Goal: Task Accomplishment & Management: Manage account settings

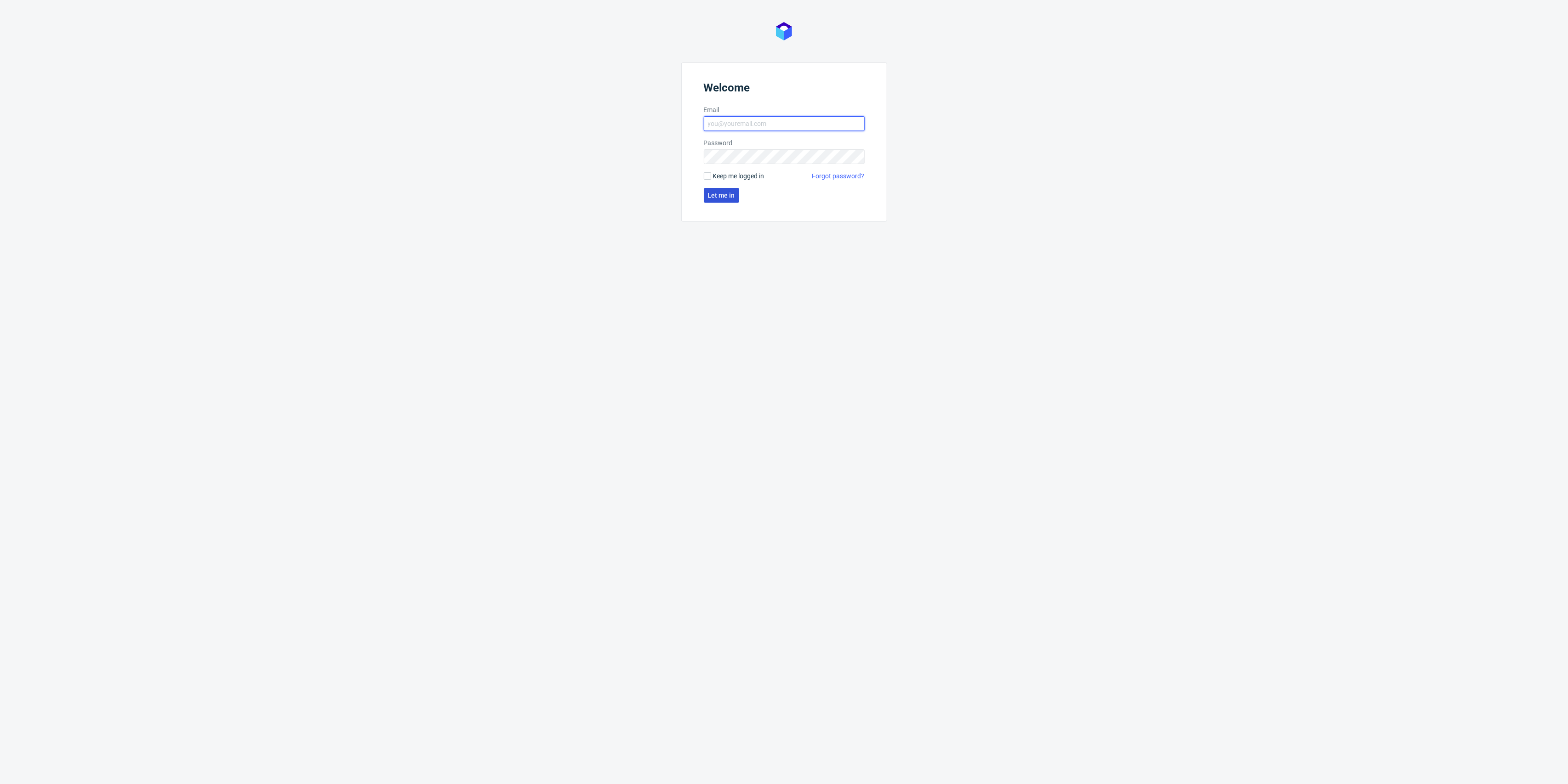
type input "kacper.tobrucki@packhelp.com"
click at [713, 192] on button "Let me in" at bounding box center [721, 195] width 35 height 15
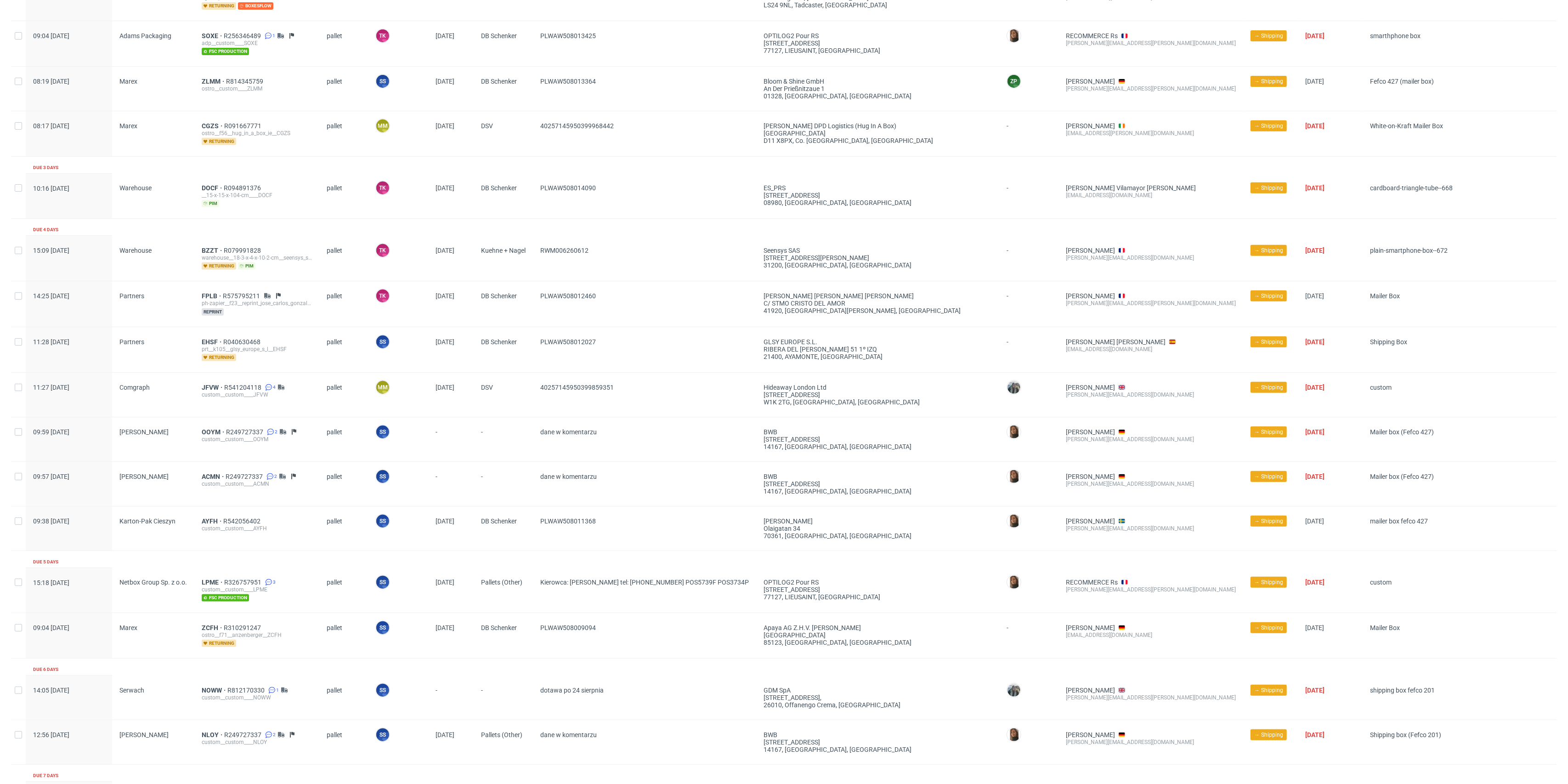
scroll to position [613, 0]
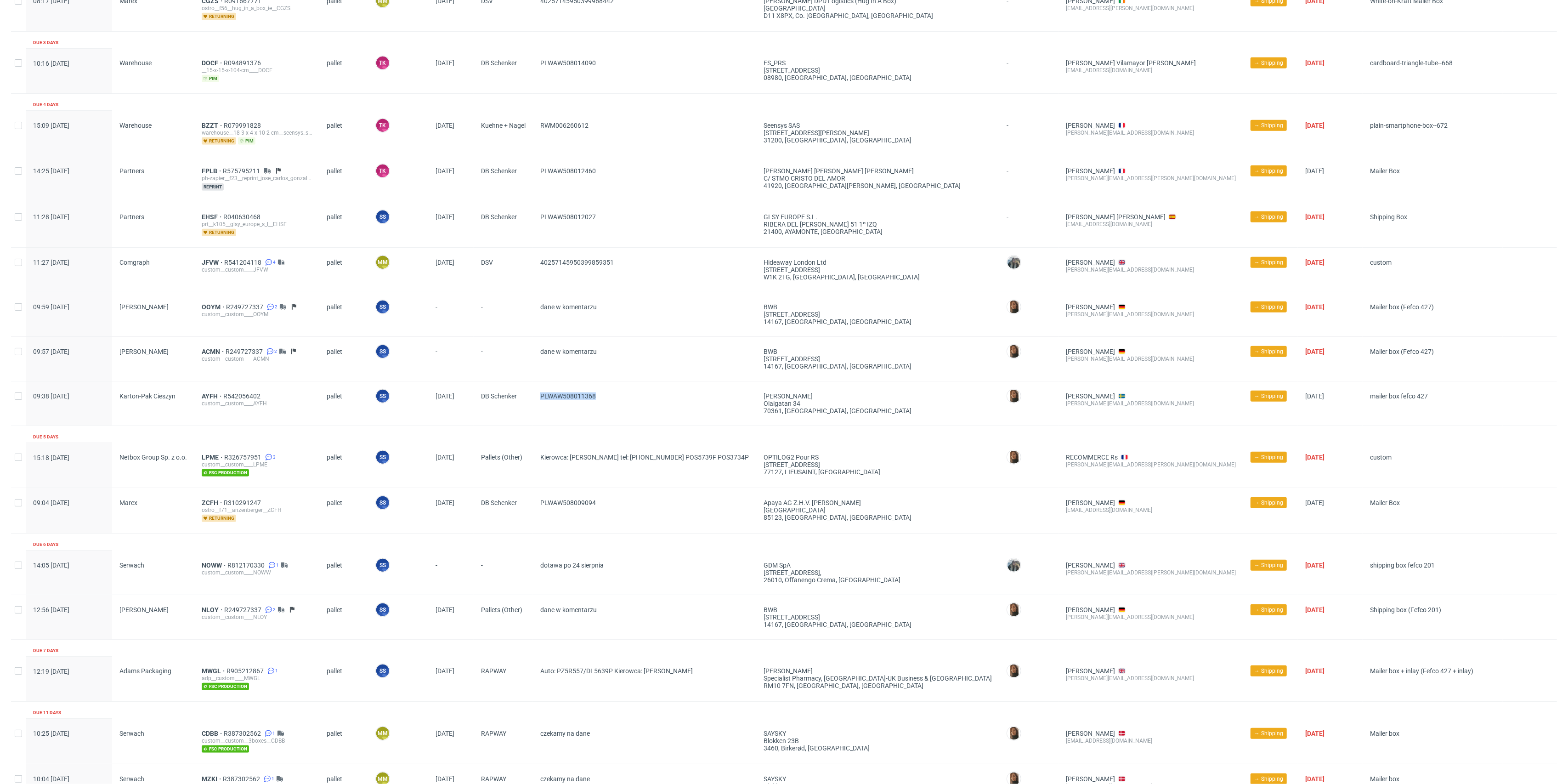
drag, startPoint x: 614, startPoint y: 399, endPoint x: 538, endPoint y: 398, distance: 76.0
click at [538, 398] on div "PLWAW508011368" at bounding box center [644, 403] width 223 height 44
copy span "PLWAW508011368"
drag, startPoint x: 206, startPoint y: 395, endPoint x: 207, endPoint y: 386, distance: 9.1
drag, startPoint x: 207, startPoint y: 386, endPoint x: 205, endPoint y: 392, distance: 6.3
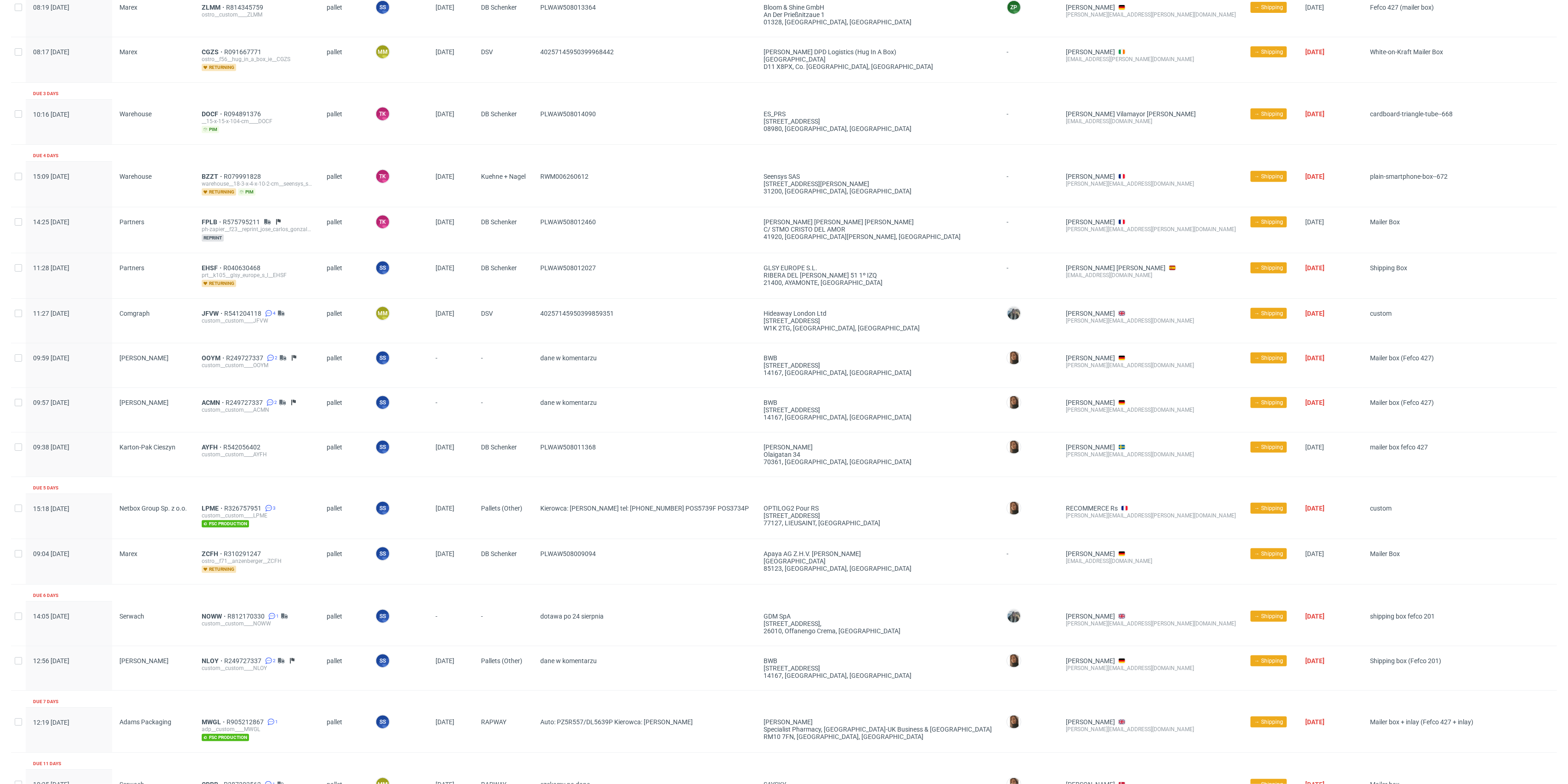
scroll to position [490, 0]
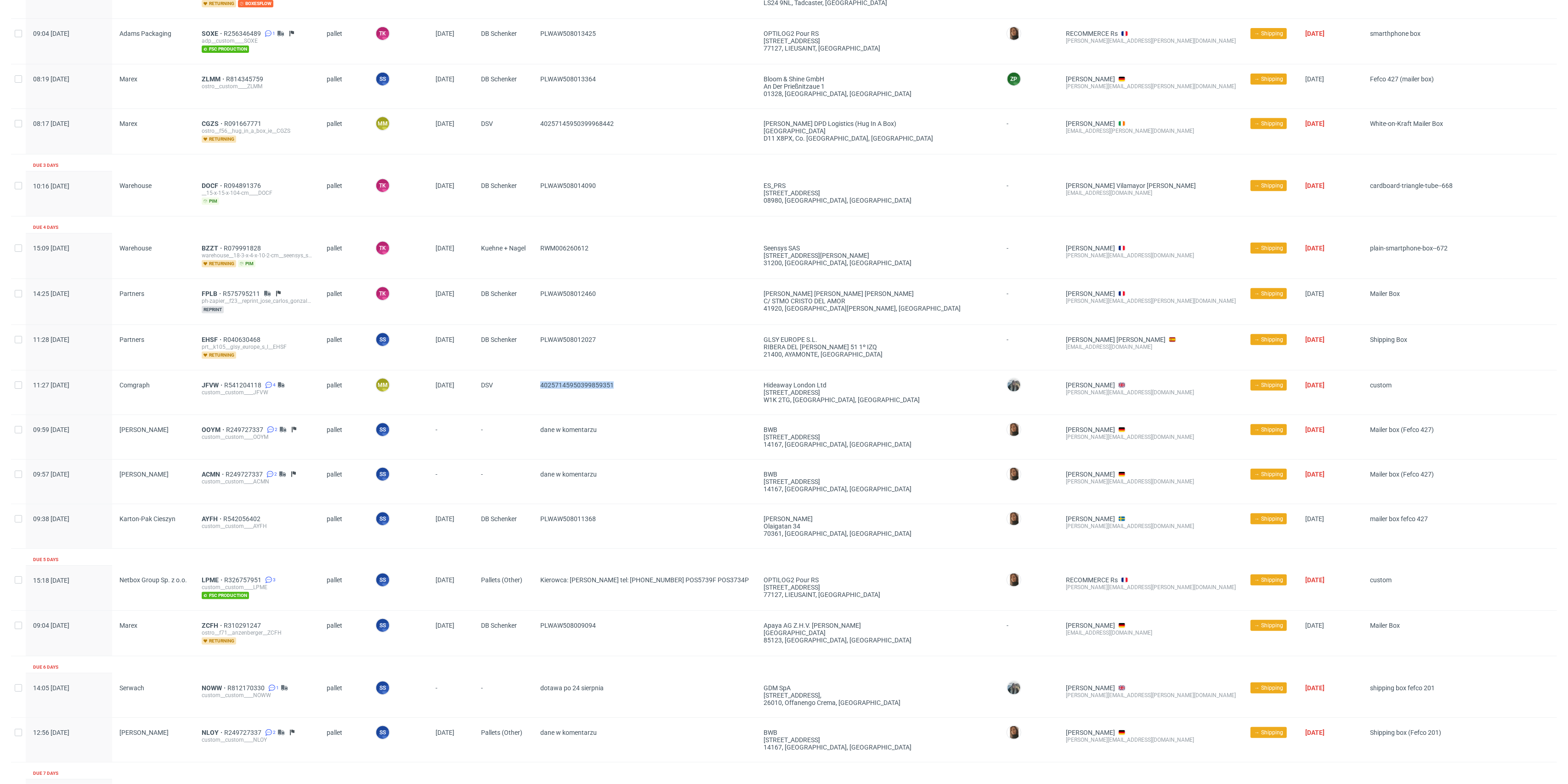
drag, startPoint x: 633, startPoint y: 386, endPoint x: 515, endPoint y: 385, distance: 118.0
click at [515, 385] on div "11:27 Fri 08.08.2025 Comgraph JFVW R541204118 4 custom__custom____JFVW pallet M…" at bounding box center [784, 392] width 1546 height 45
copy div "40257145950399859351"
drag, startPoint x: 614, startPoint y: 346, endPoint x: 528, endPoint y: 356, distance: 86.6
click at [528, 356] on div "11:28 Fri 08.08.2025 Partners EHSF R040630468 prt__k105__glsy_europe_s_l__EHSF …" at bounding box center [784, 347] width 1546 height 45
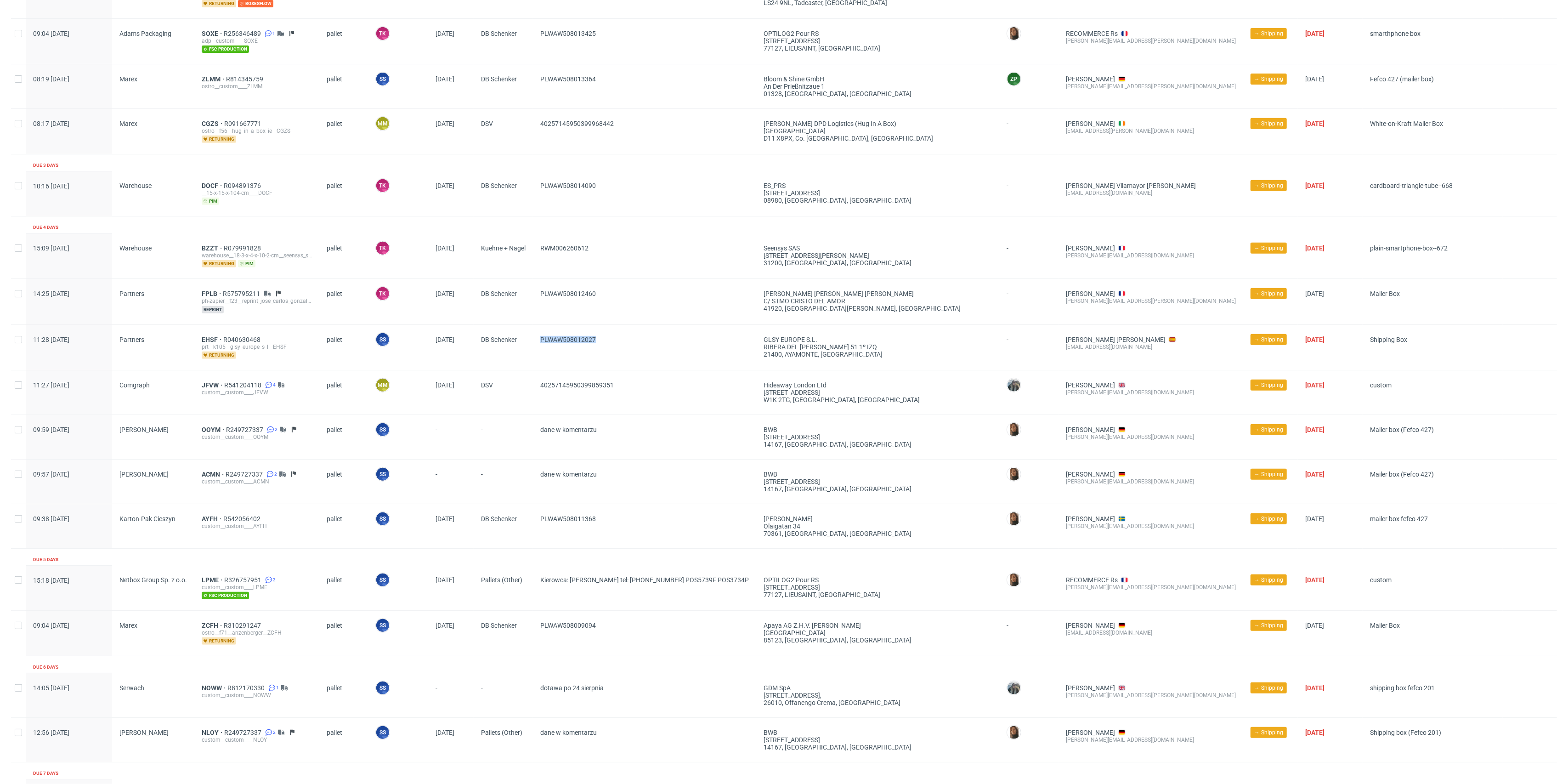
copy div "PLWAW508012027"
drag, startPoint x: 621, startPoint y: 295, endPoint x: 530, endPoint y: 314, distance: 93.0
click at [530, 314] on div "14:25 Fri 08.08.2025 Partners FPLB R575795211 ph-zapier__f23__reprint_jose_carl…" at bounding box center [784, 302] width 1546 height 46
copy div "PLWAW508012460"
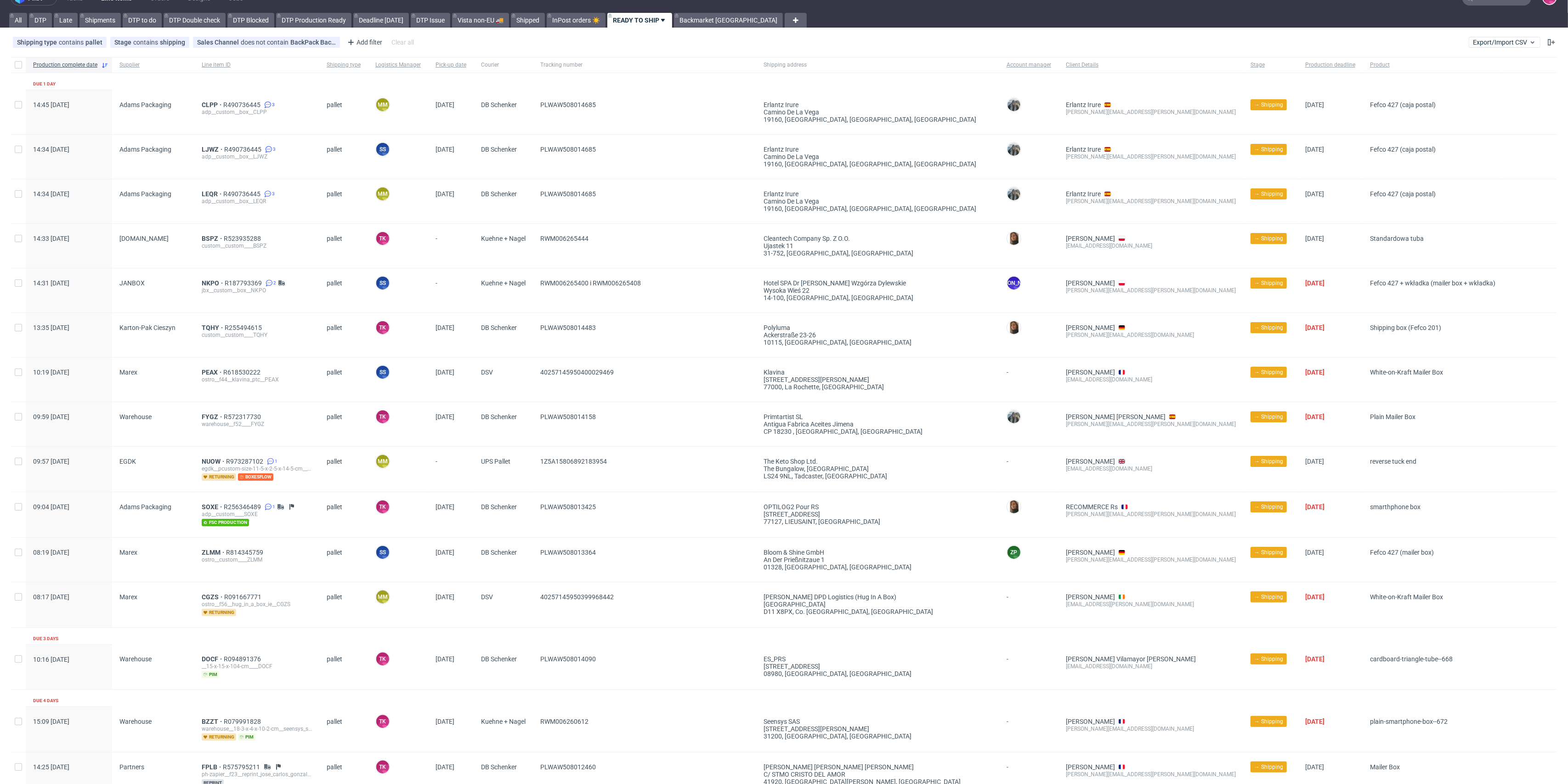
scroll to position [0, 0]
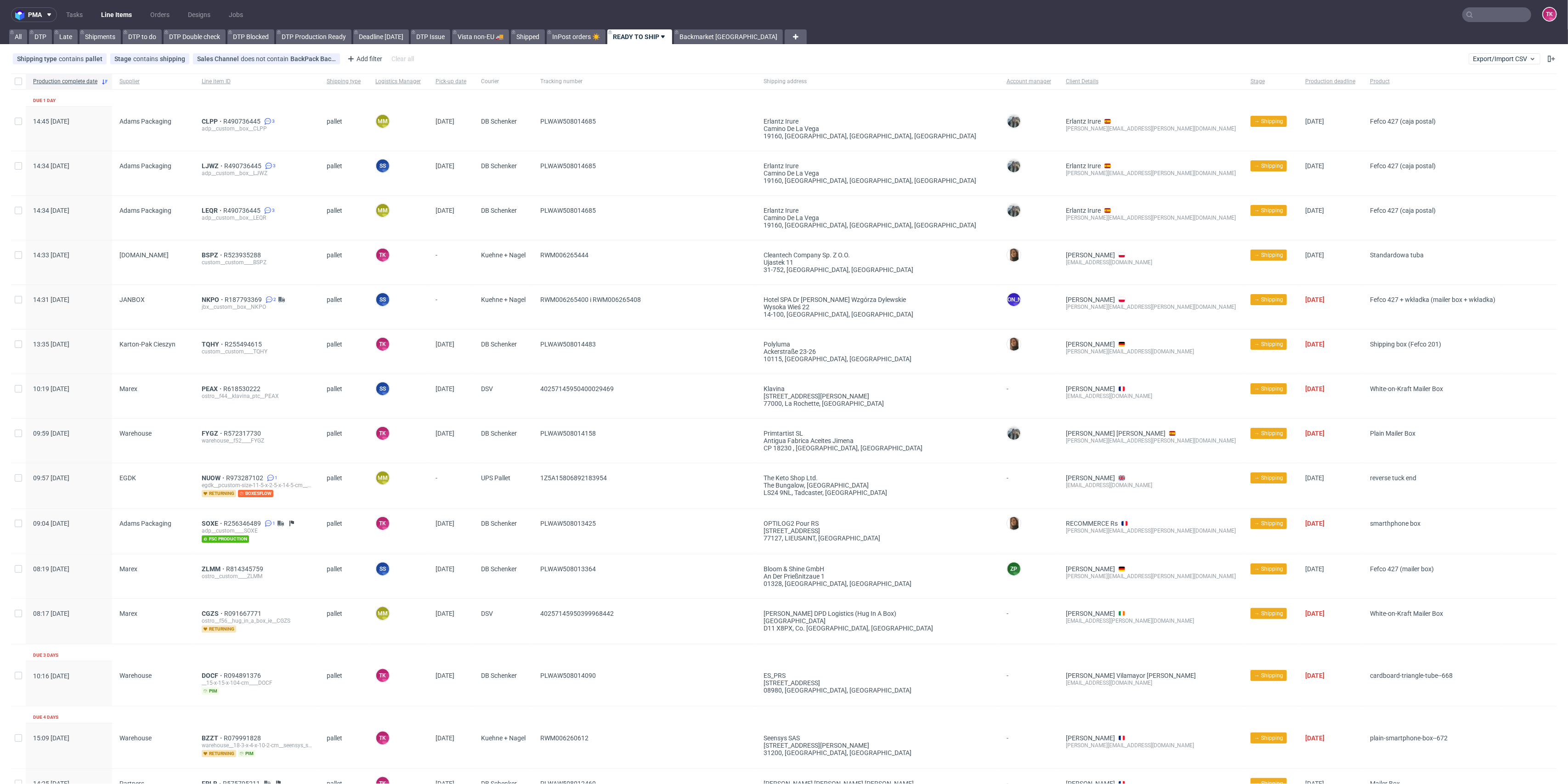
click at [117, 19] on link "Line Items" at bounding box center [116, 15] width 42 height 15
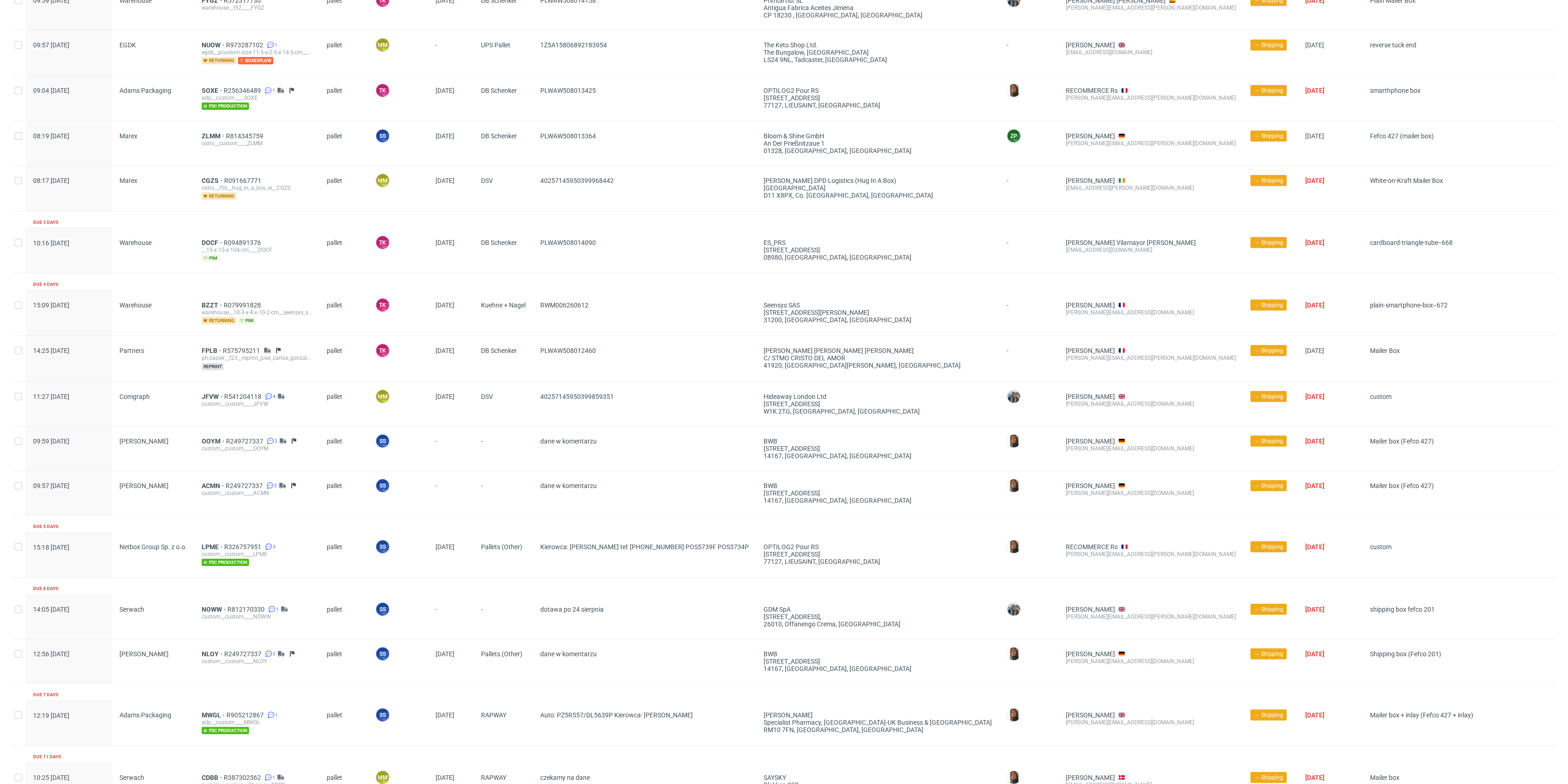
scroll to position [574, 0]
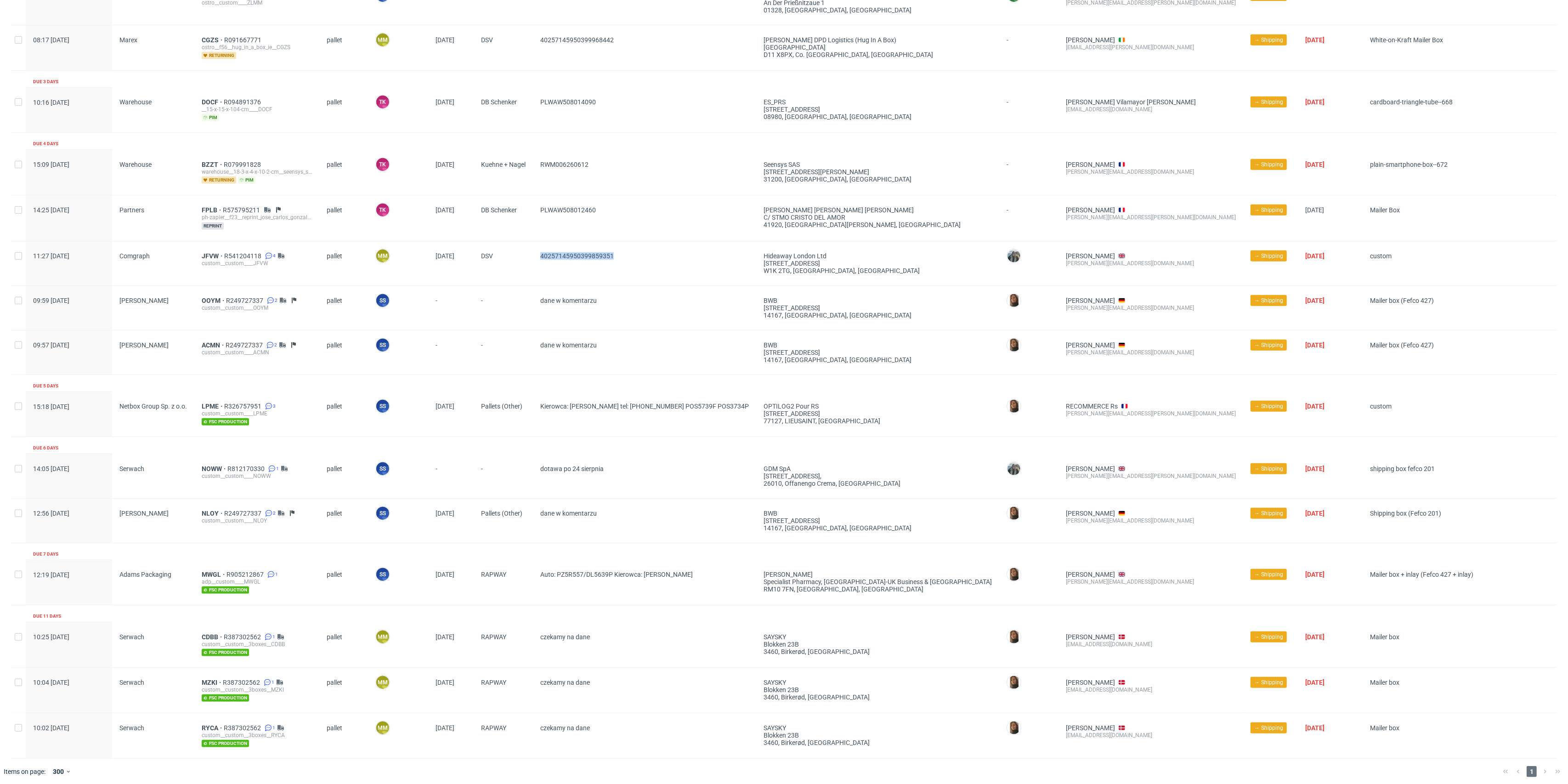
drag, startPoint x: 640, startPoint y: 257, endPoint x: 535, endPoint y: 262, distance: 105.1
click at [535, 262] on div "40257145950399859351" at bounding box center [644, 263] width 223 height 44
copy span "40257145950399859351"
drag, startPoint x: 628, startPoint y: 215, endPoint x: 537, endPoint y: 221, distance: 91.2
click at [537, 221] on div "PLWAW508012460" at bounding box center [644, 218] width 223 height 45
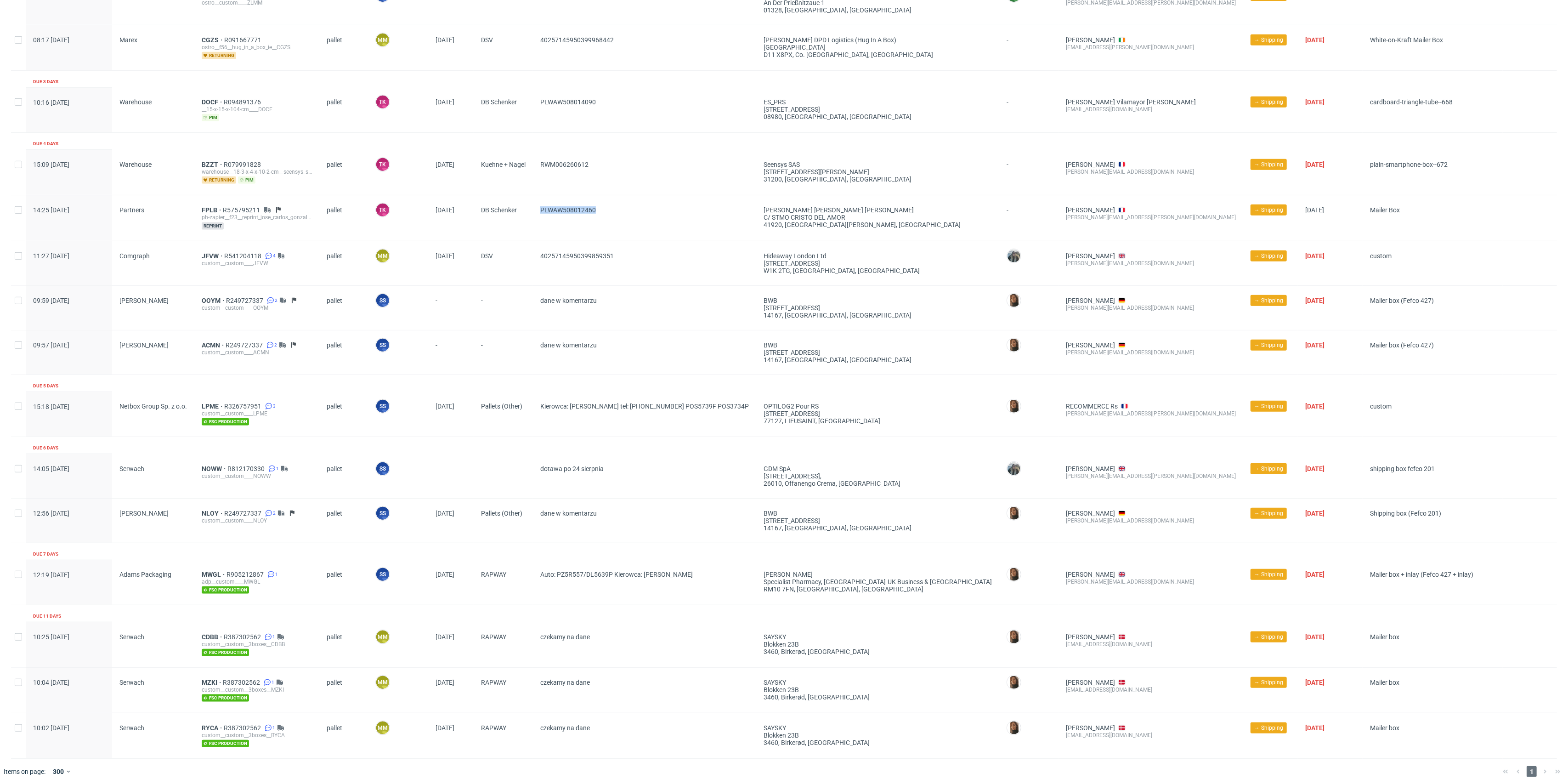
copy span "PLWAW508012460"
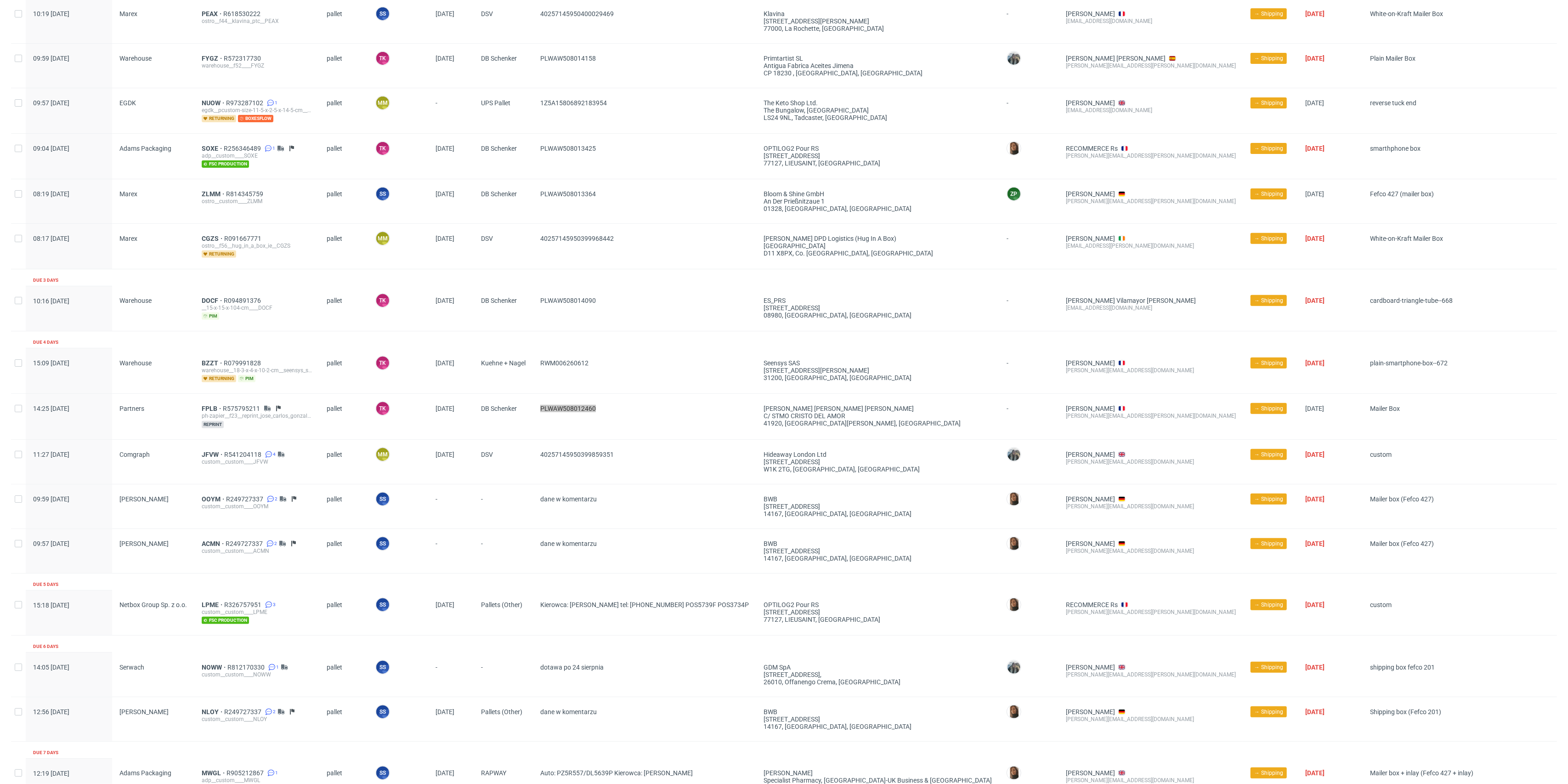
scroll to position [267, 0]
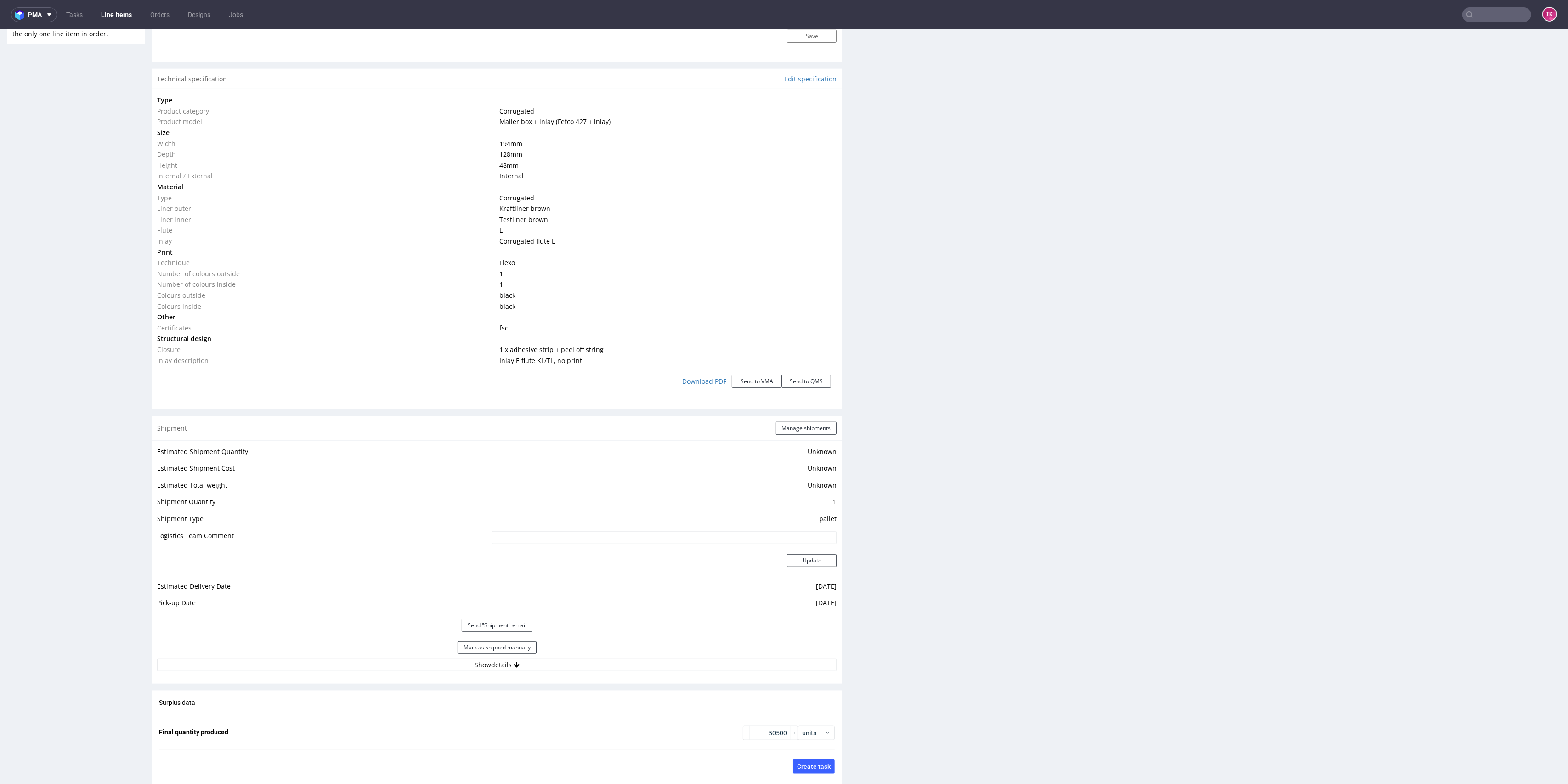
scroll to position [981, 0]
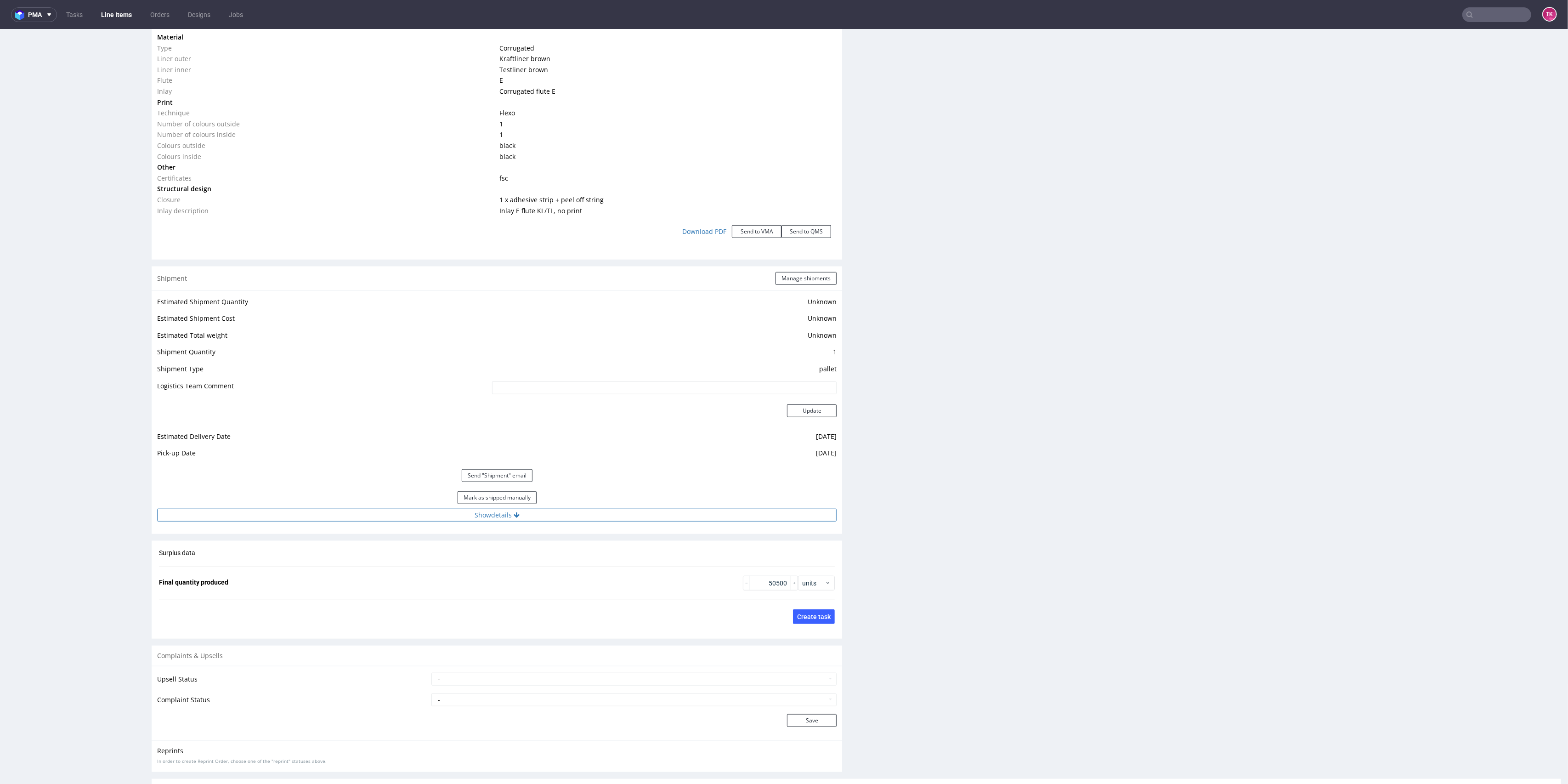
click at [693, 512] on button "Show details" at bounding box center [497, 515] width 680 height 13
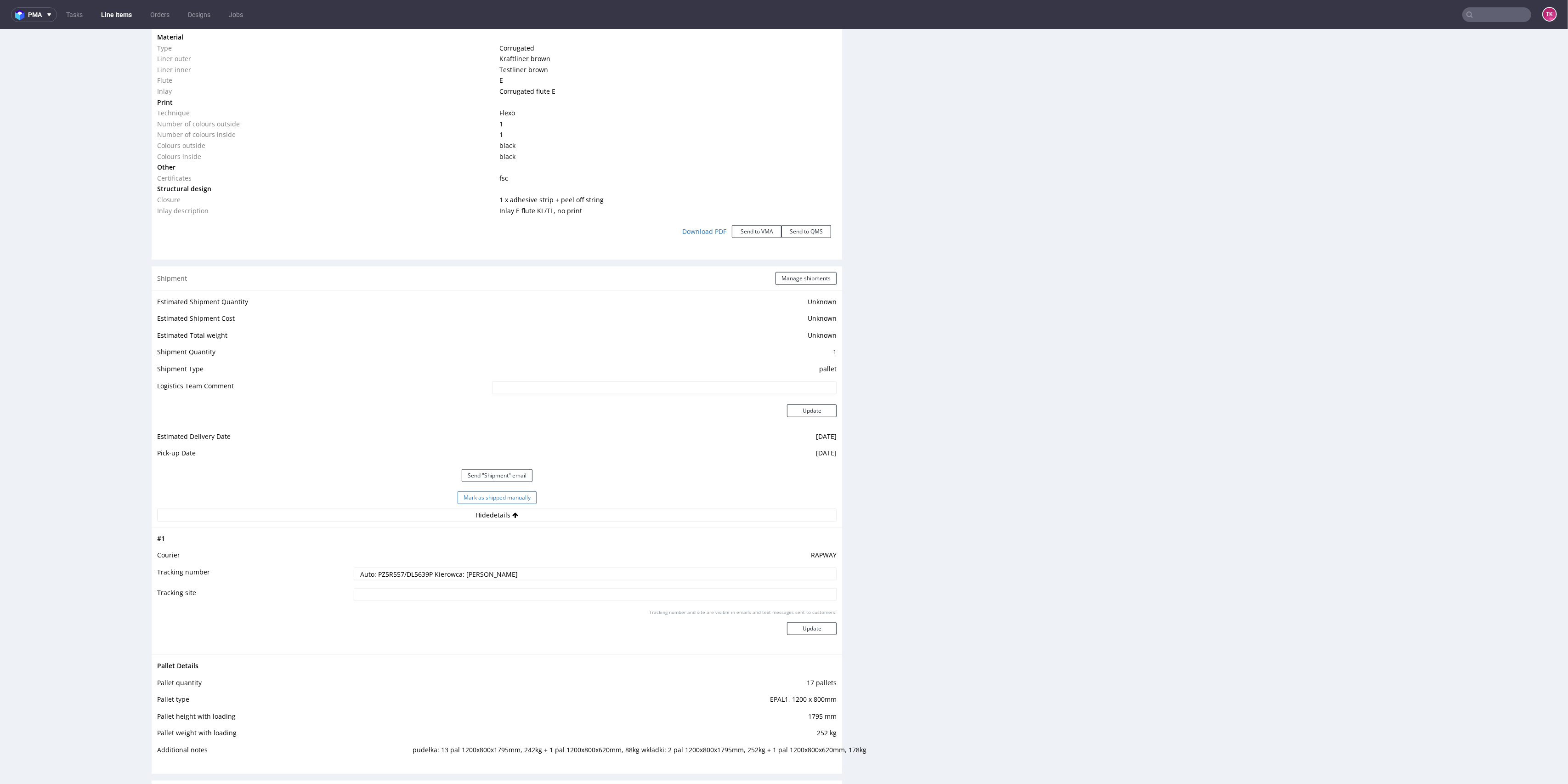
click at [514, 499] on button "Mark as shipped manually" at bounding box center [497, 498] width 79 height 13
click at [112, 19] on link "Line Items" at bounding box center [116, 15] width 42 height 15
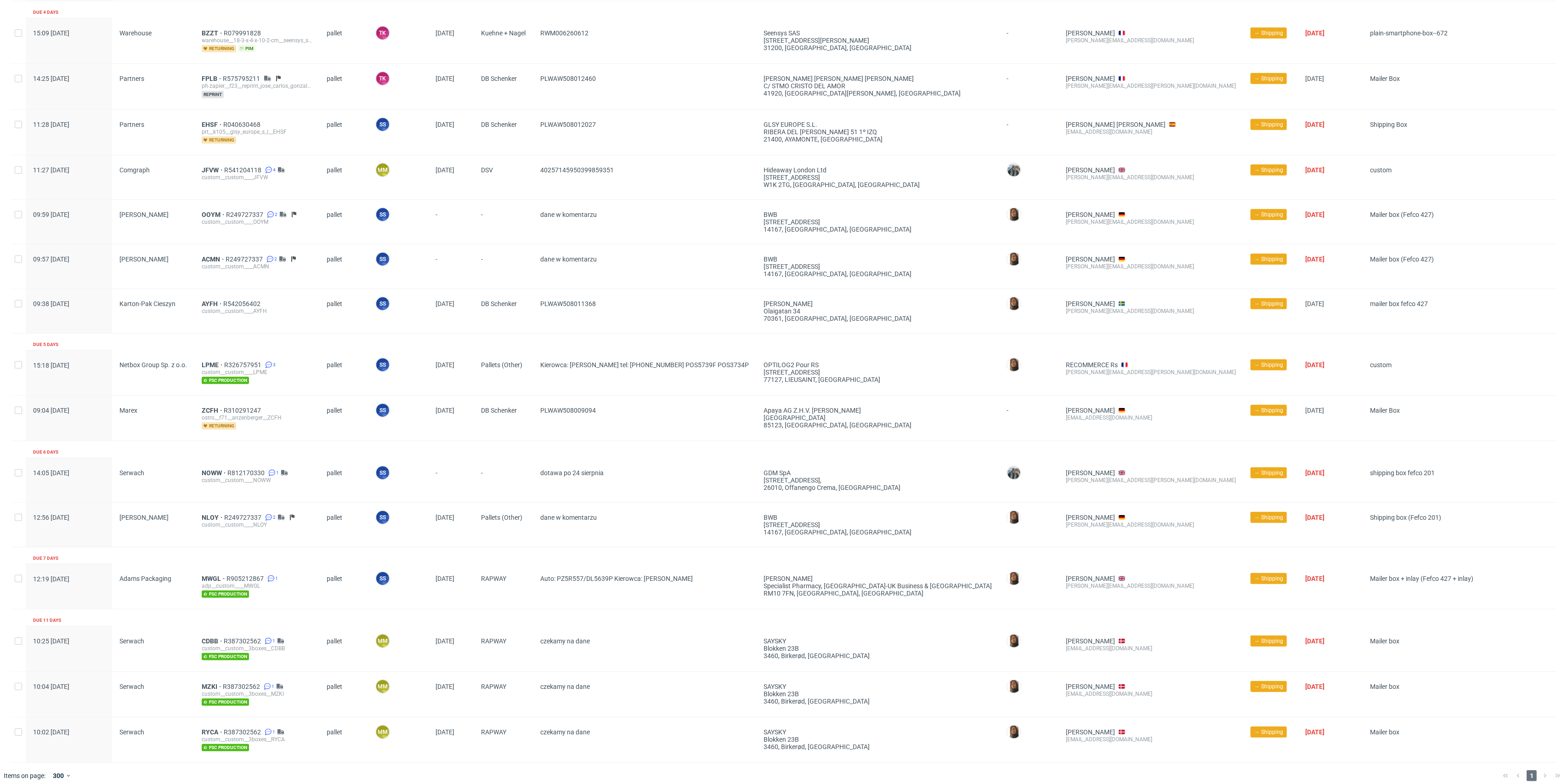
scroll to position [709, 0]
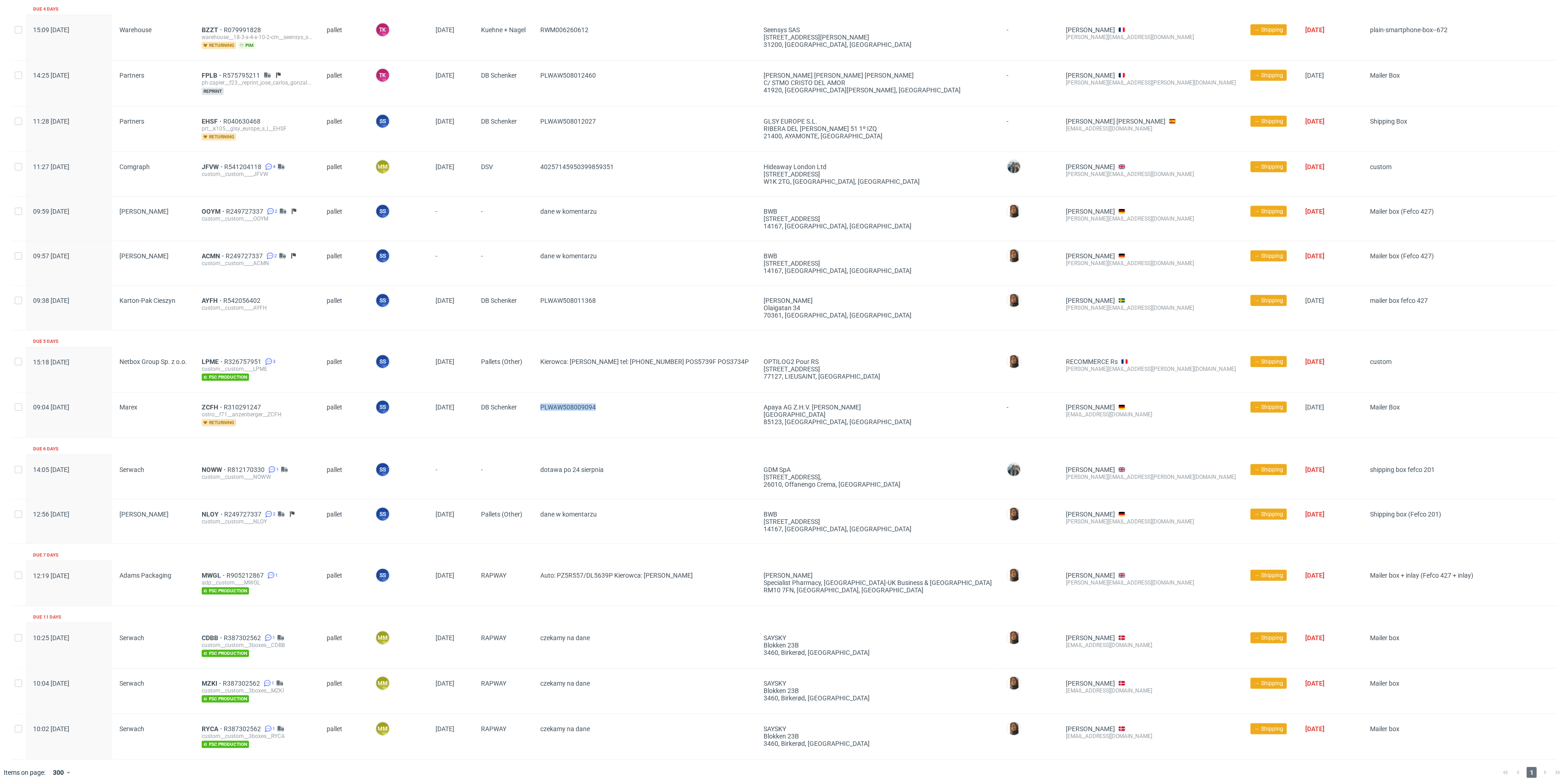
drag, startPoint x: 615, startPoint y: 412, endPoint x: 539, endPoint y: 415, distance: 76.1
click at [539, 415] on div "PLWAW508009094" at bounding box center [644, 415] width 223 height 45
copy span "PLWAW508009094"
drag, startPoint x: 527, startPoint y: 520, endPoint x: 630, endPoint y: 515, distance: 103.1
click at [630, 515] on div "12:56 Wed 06.08.2025 Werner Kenkel NLOY R249727337 2 custom__custom____NLOY pal…" at bounding box center [784, 522] width 1546 height 45
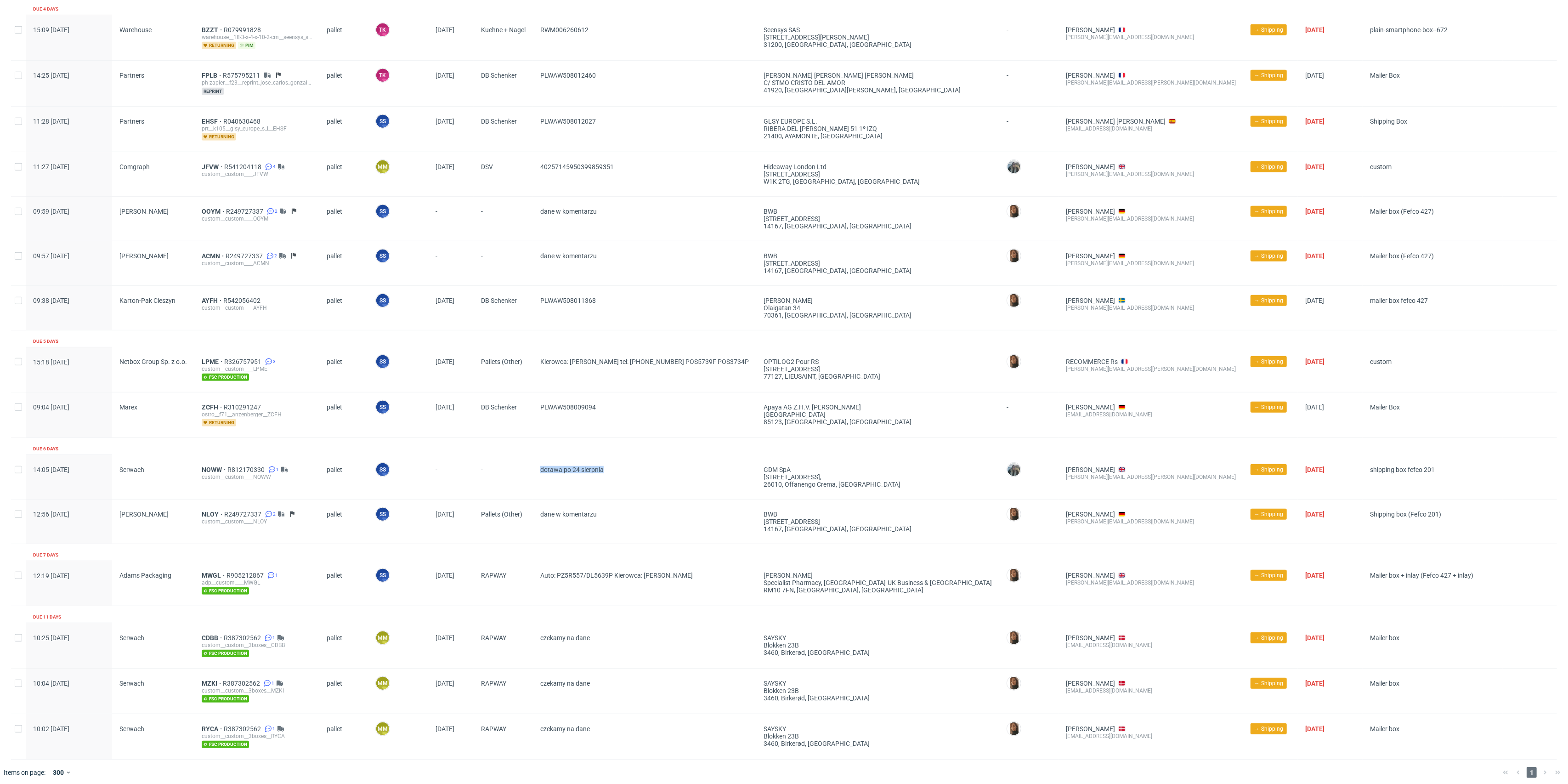
drag, startPoint x: 571, startPoint y: 478, endPoint x: 636, endPoint y: 473, distance: 65.2
click at [636, 473] on div "14:05 Wed 06.08.2025 Serwach NOWW R812170330 1 custom__custom____NOWW pallet SS…" at bounding box center [784, 478] width 1546 height 45
drag, startPoint x: 619, startPoint y: 402, endPoint x: 650, endPoint y: 402, distance: 31.0
click at [650, 402] on div "PLWAW508009094" at bounding box center [644, 415] width 223 height 45
copy span "PLWAW508009094"
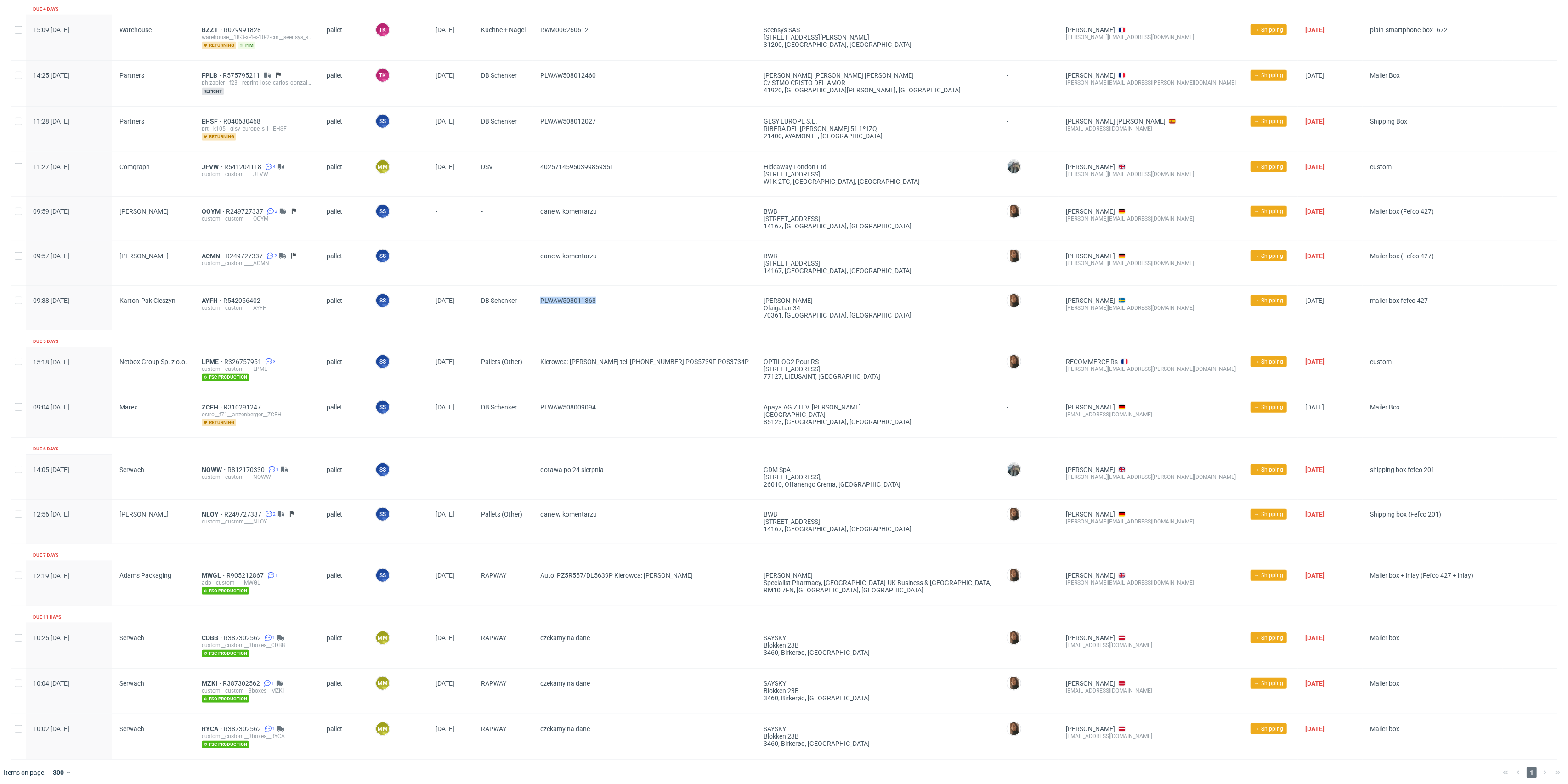
drag, startPoint x: 543, startPoint y: 318, endPoint x: 599, endPoint y: 307, distance: 57.1
click at [599, 307] on div "PLWAW508011368" at bounding box center [644, 308] width 223 height 44
click at [208, 358] on span "LPME" at bounding box center [212, 362] width 22 height 8
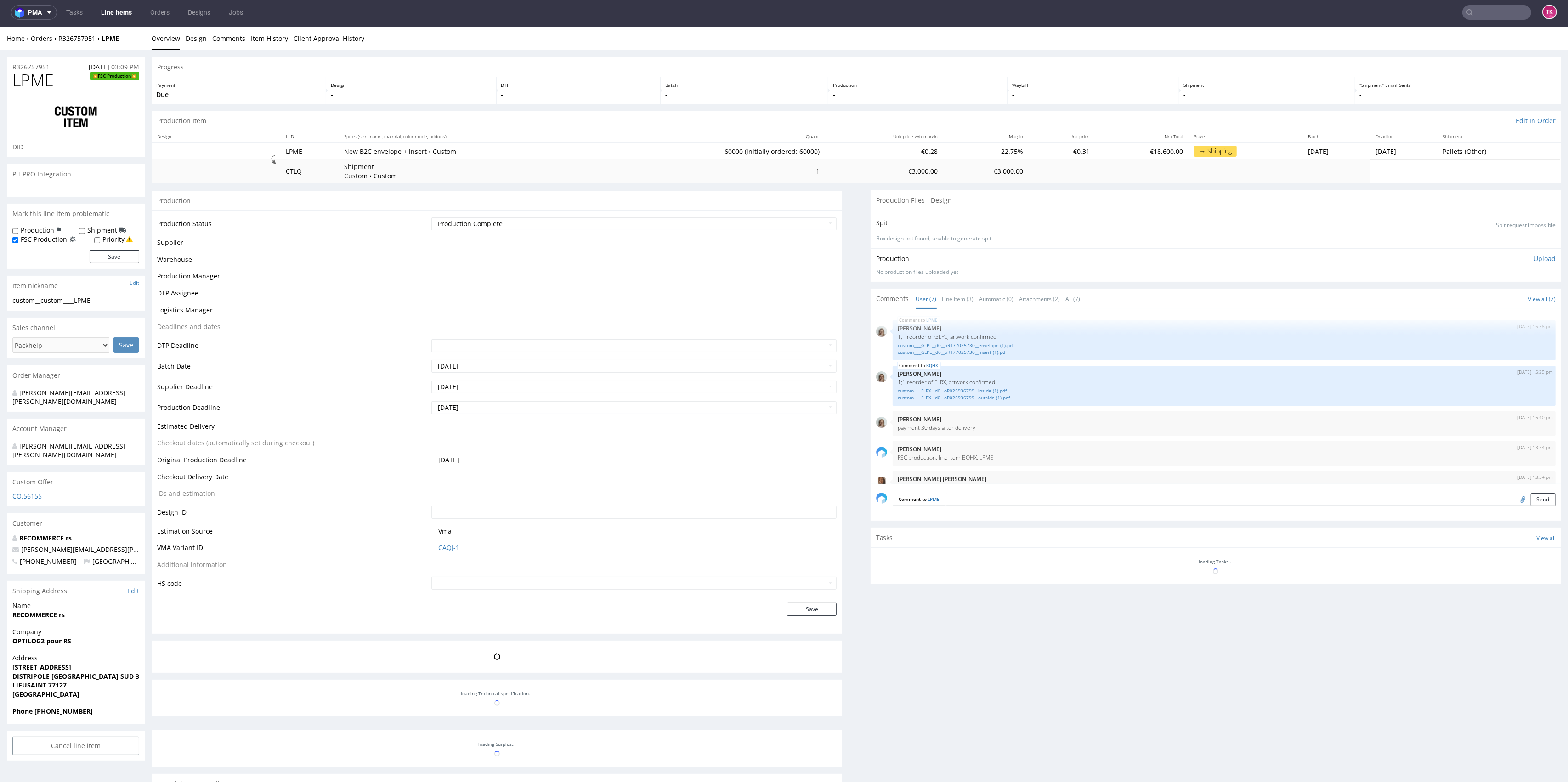
scroll to position [77, 0]
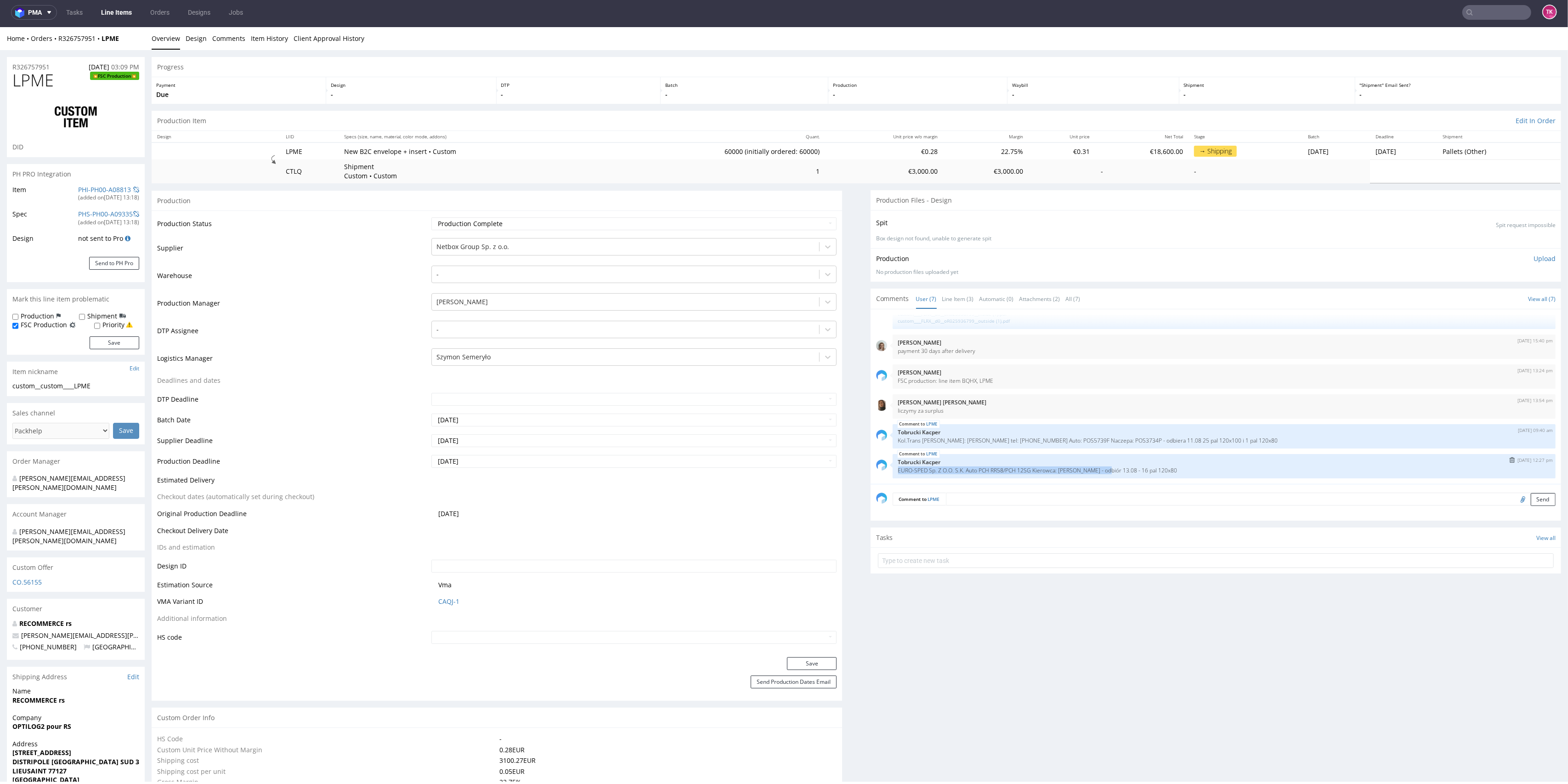
drag, startPoint x: 1097, startPoint y: 469, endPoint x: 1192, endPoint y: 463, distance: 95.2
click at [1192, 463] on div "LPME 11th Aug 25 | 12:27 pm Tobrucki Kacper EURO-SPED Sp. Z O.O. S.K. Auto PCH …" at bounding box center [1224, 466] width 663 height 25
click at [1190, 435] on div "LPME 8th Aug 25 | 09:40 am Tobrucki Kacper Kol.Trans Korneliusz Olek - Kierowca…" at bounding box center [1224, 437] width 663 height 25
drag, startPoint x: 885, startPoint y: 443, endPoint x: 885, endPoint y: 455, distance: 12.0
click at [885, 455] on div "LPME 16th Jul 25 | 15:38 pm Monika Poźniak 1;1 reorder of GLPL, artwork confirm…" at bounding box center [1218, 399] width 685 height 169
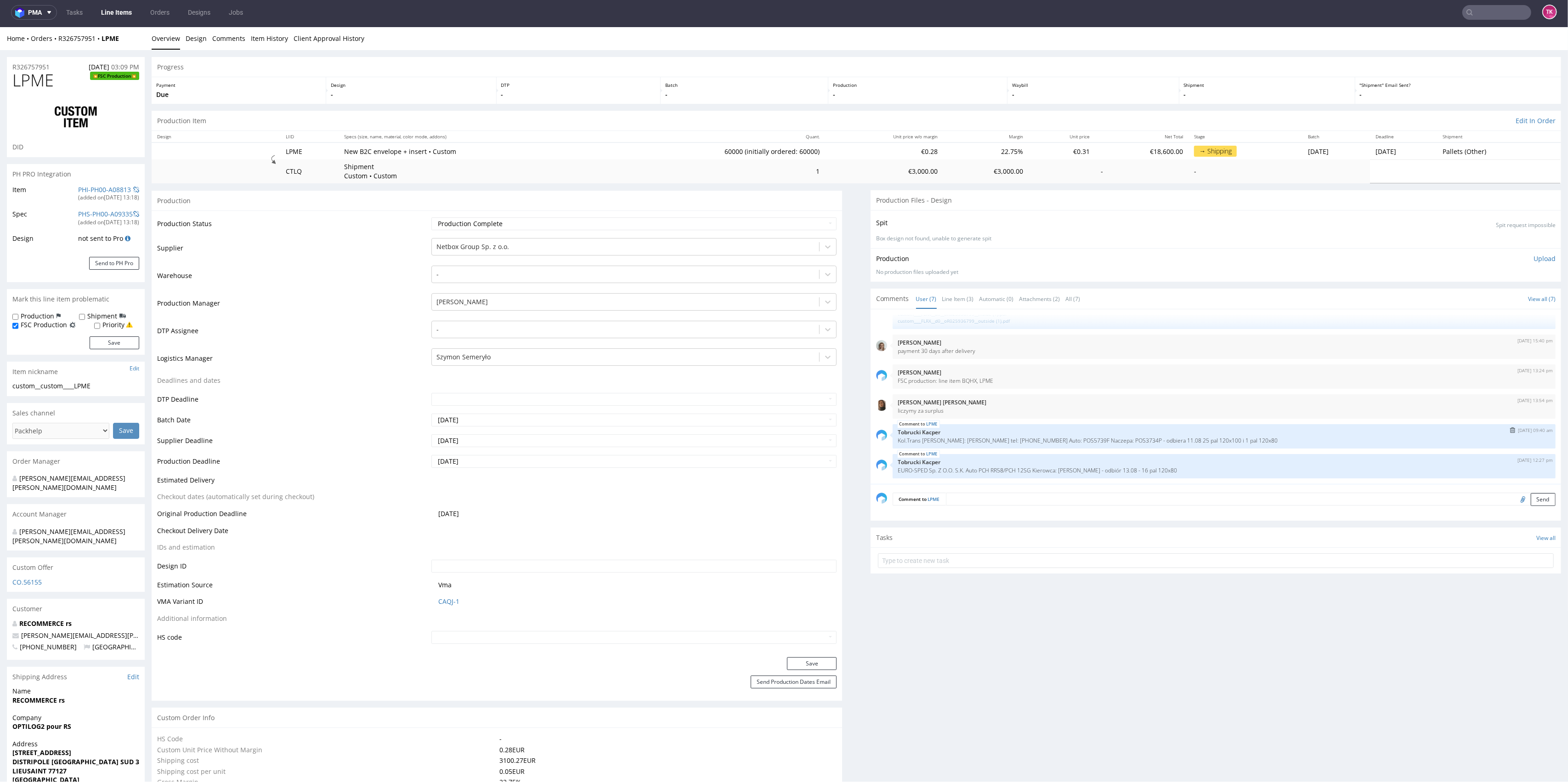
click at [982, 432] on p "Tobrucki Kacper" at bounding box center [1224, 432] width 652 height 7
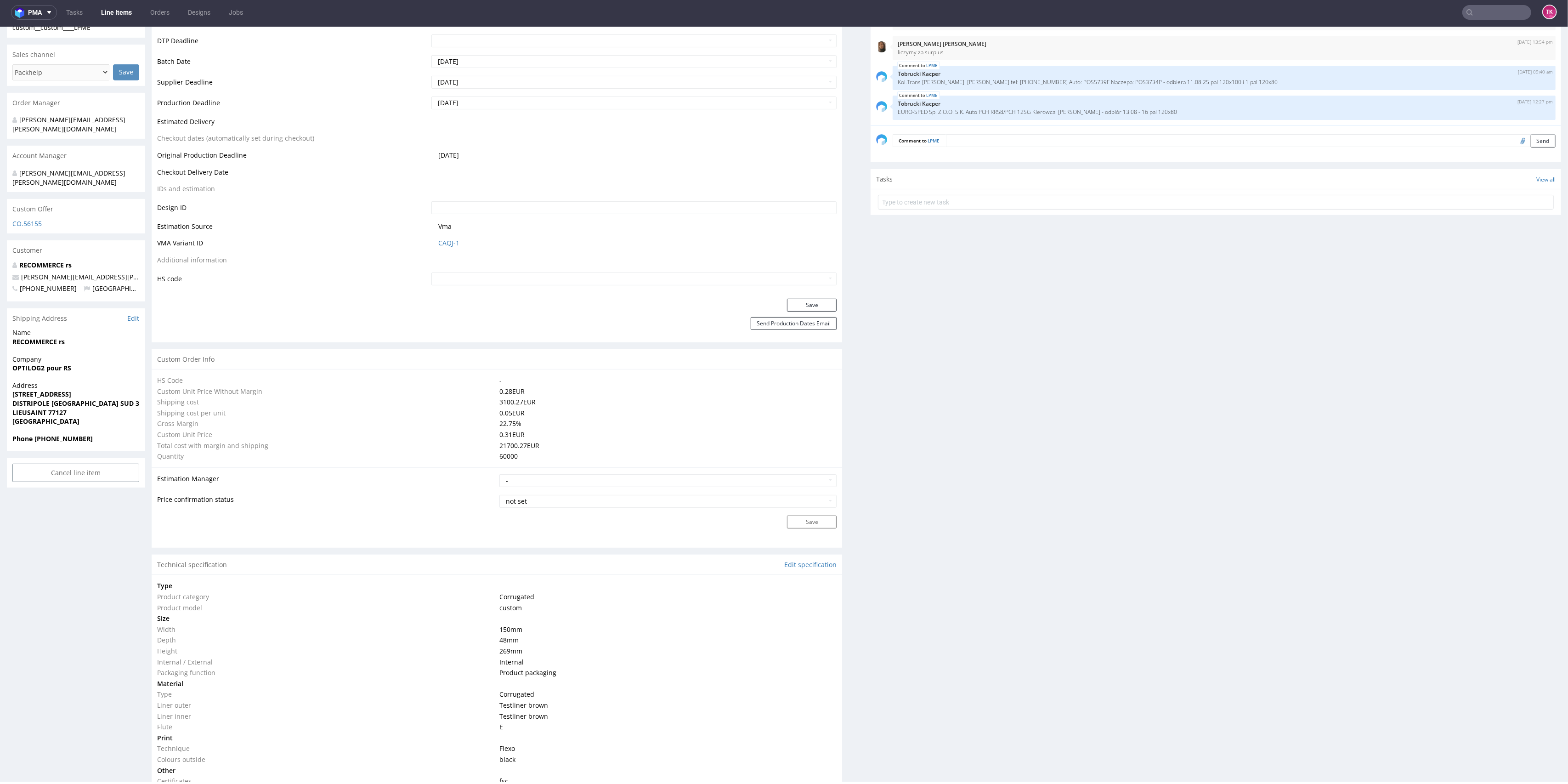
scroll to position [306, 0]
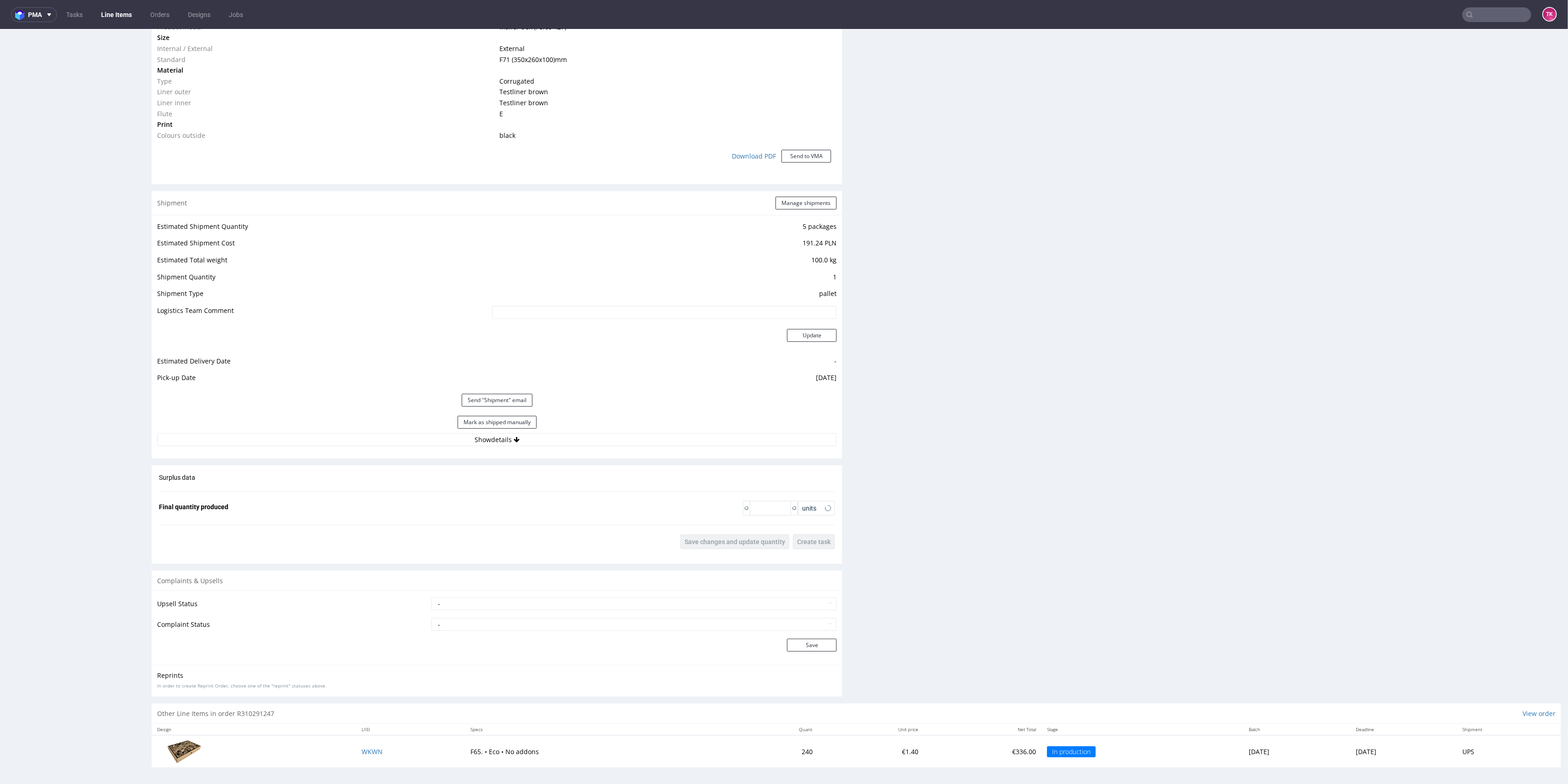
scroll to position [719, 0]
click at [691, 442] on button "Show details" at bounding box center [497, 439] width 680 height 13
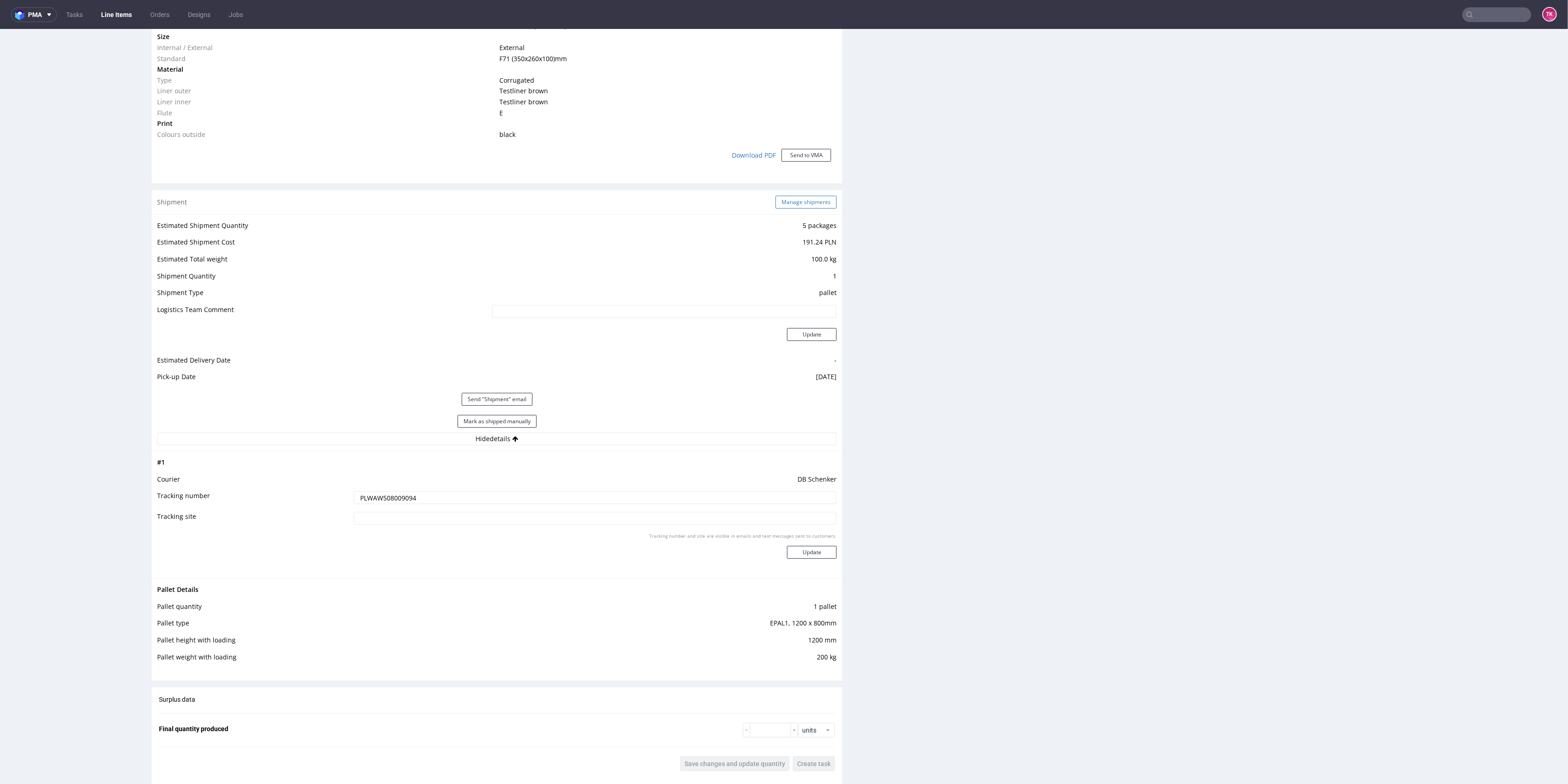
click at [797, 201] on button "Manage shipments" at bounding box center [806, 202] width 61 height 13
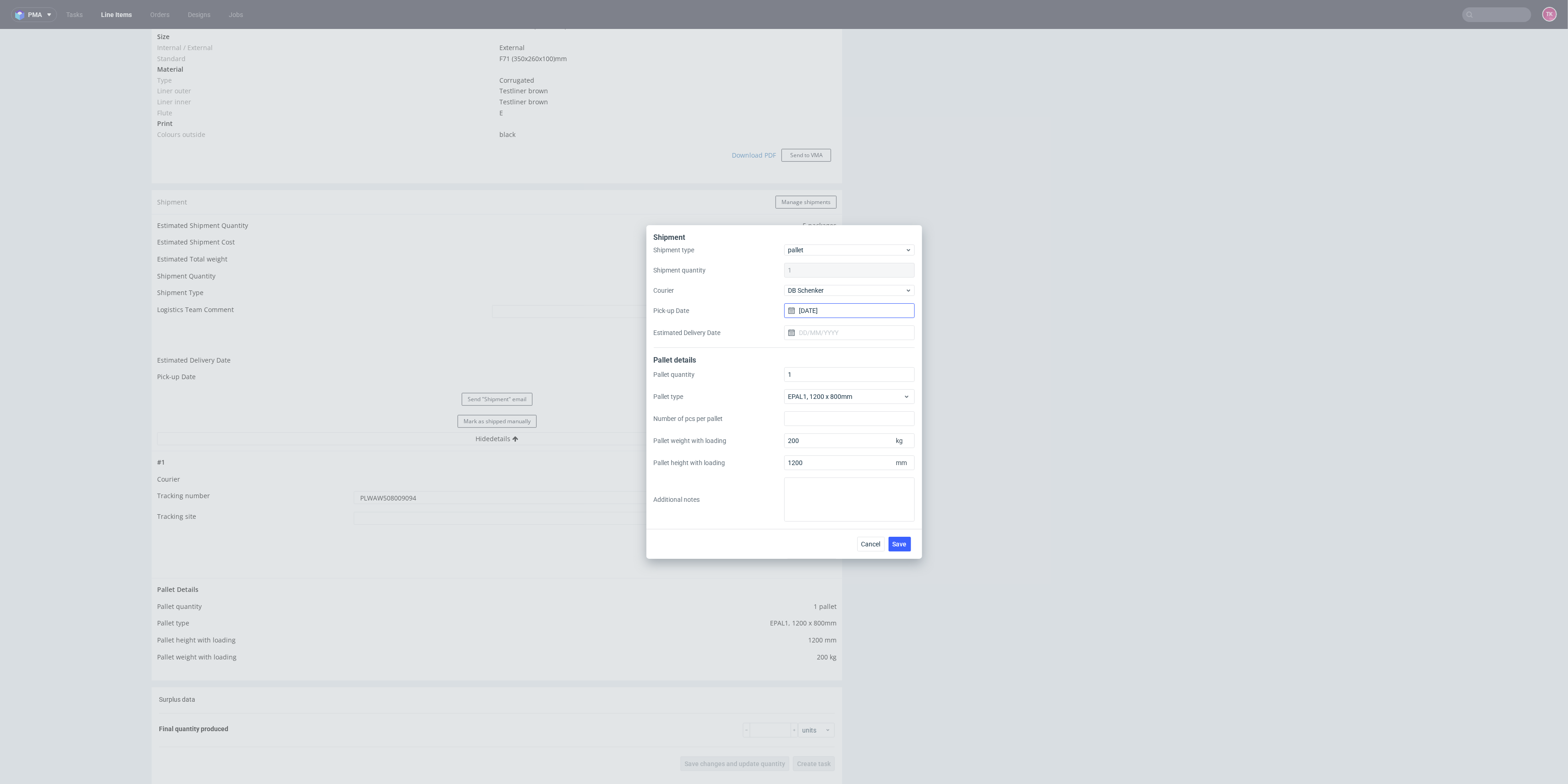
click at [847, 311] on input "08/08/2025" at bounding box center [850, 310] width 131 height 15
click at [818, 401] on span "11" at bounding box center [821, 401] width 8 height 9
type input "[DATE]"
click at [903, 542] on span "Save" at bounding box center [900, 544] width 15 height 6
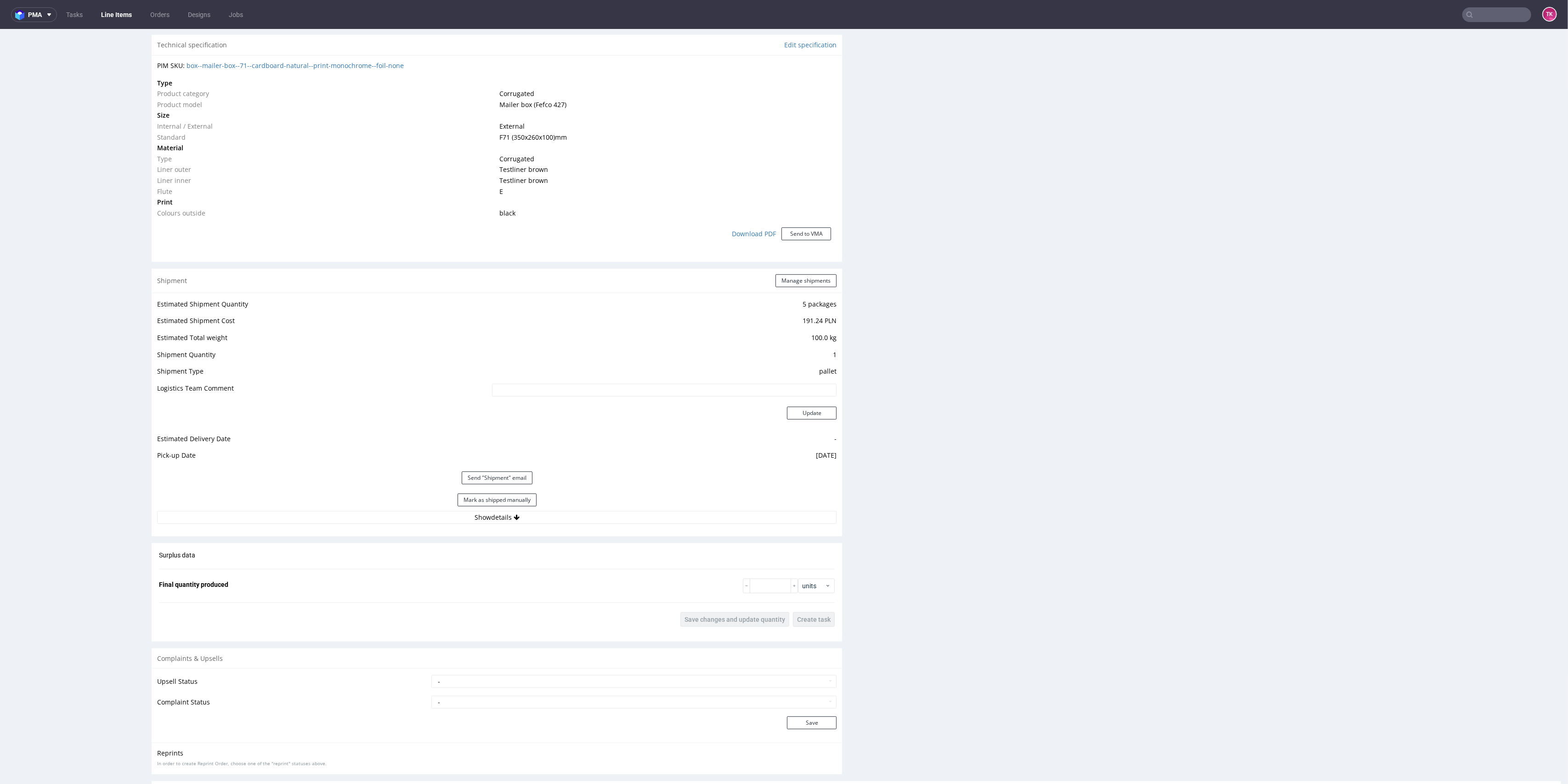
scroll to position [719, 0]
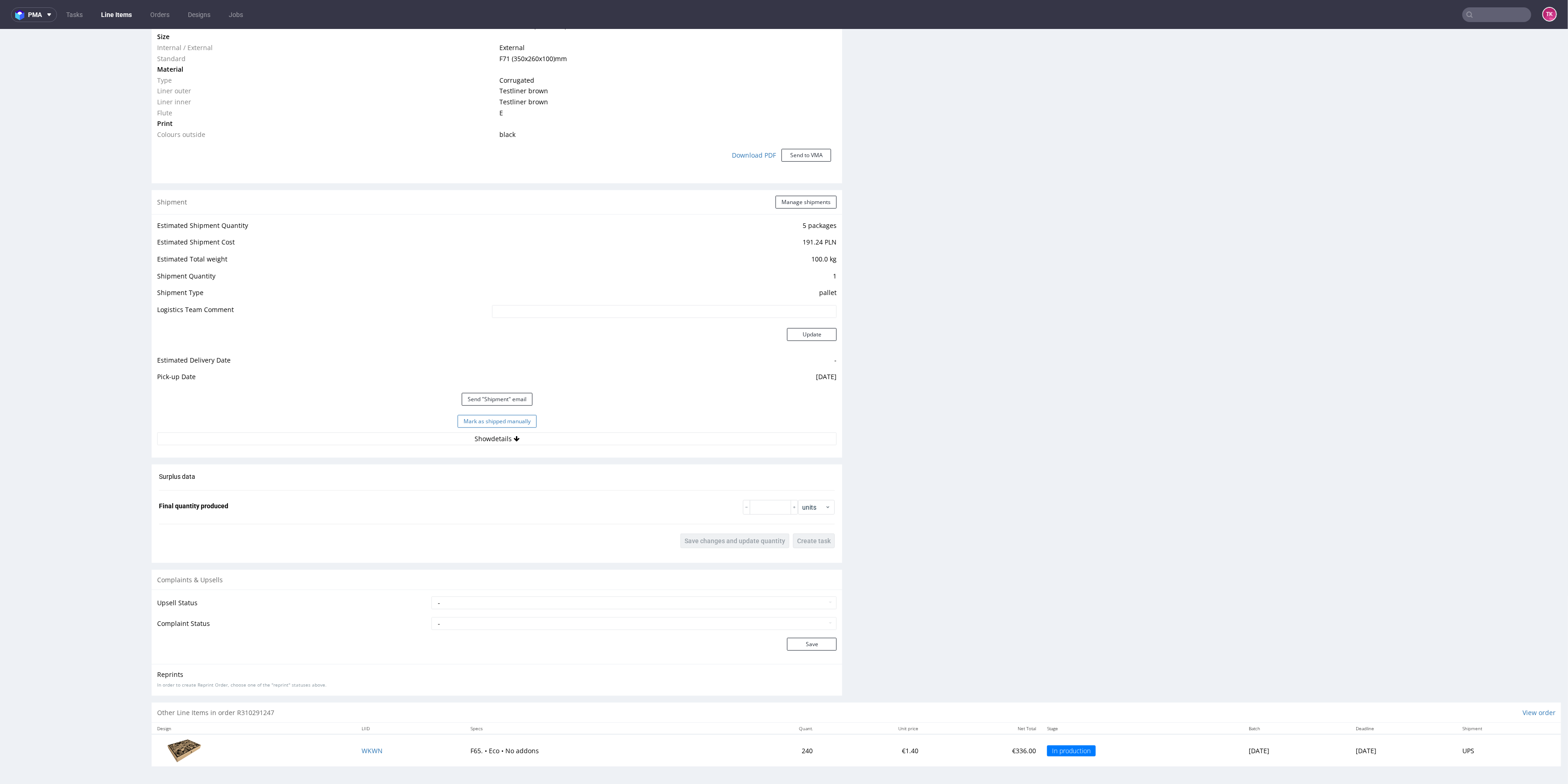
click at [491, 415] on button "Mark as shipped manually" at bounding box center [497, 422] width 79 height 13
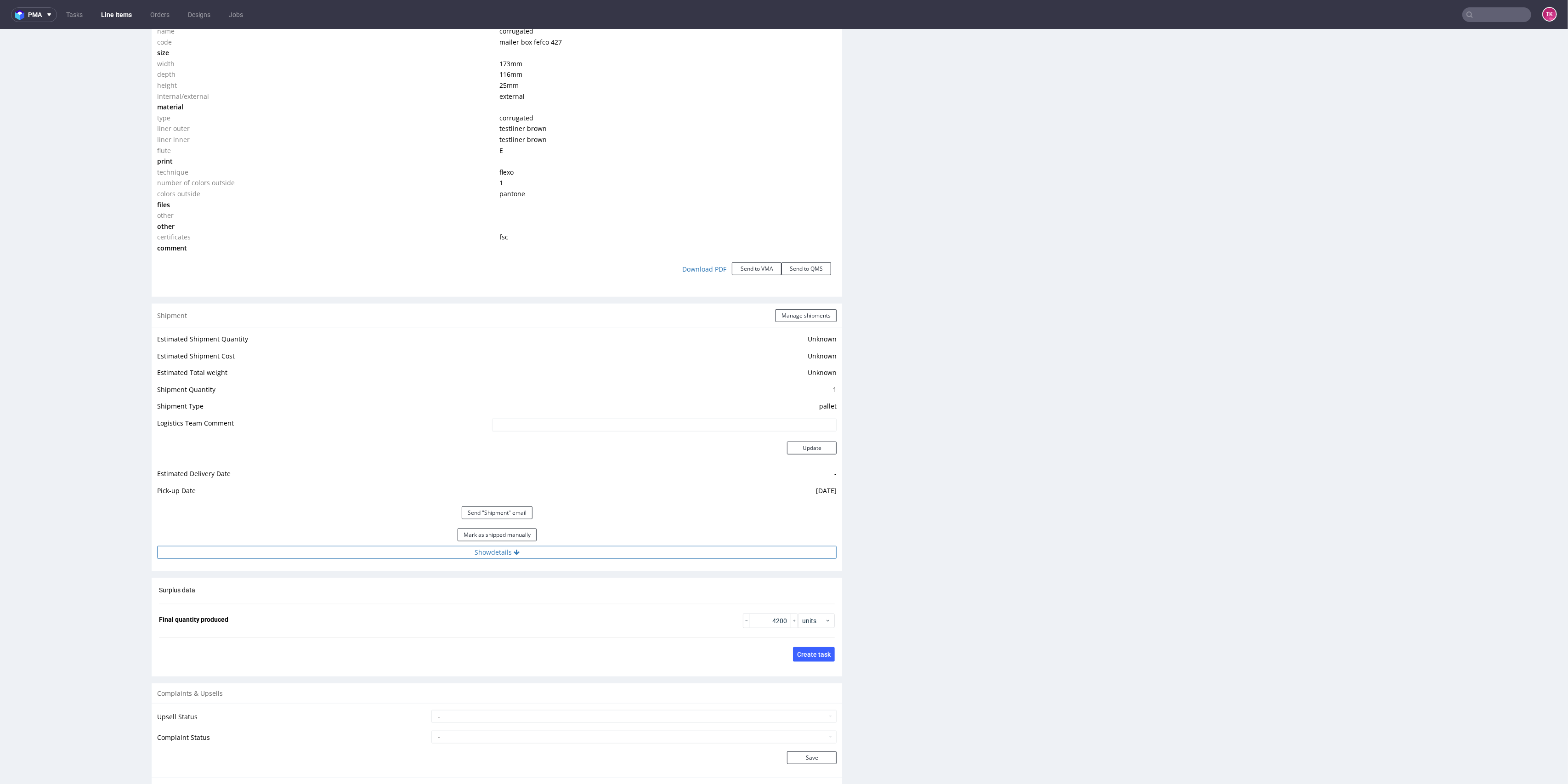
scroll to position [1042, 0]
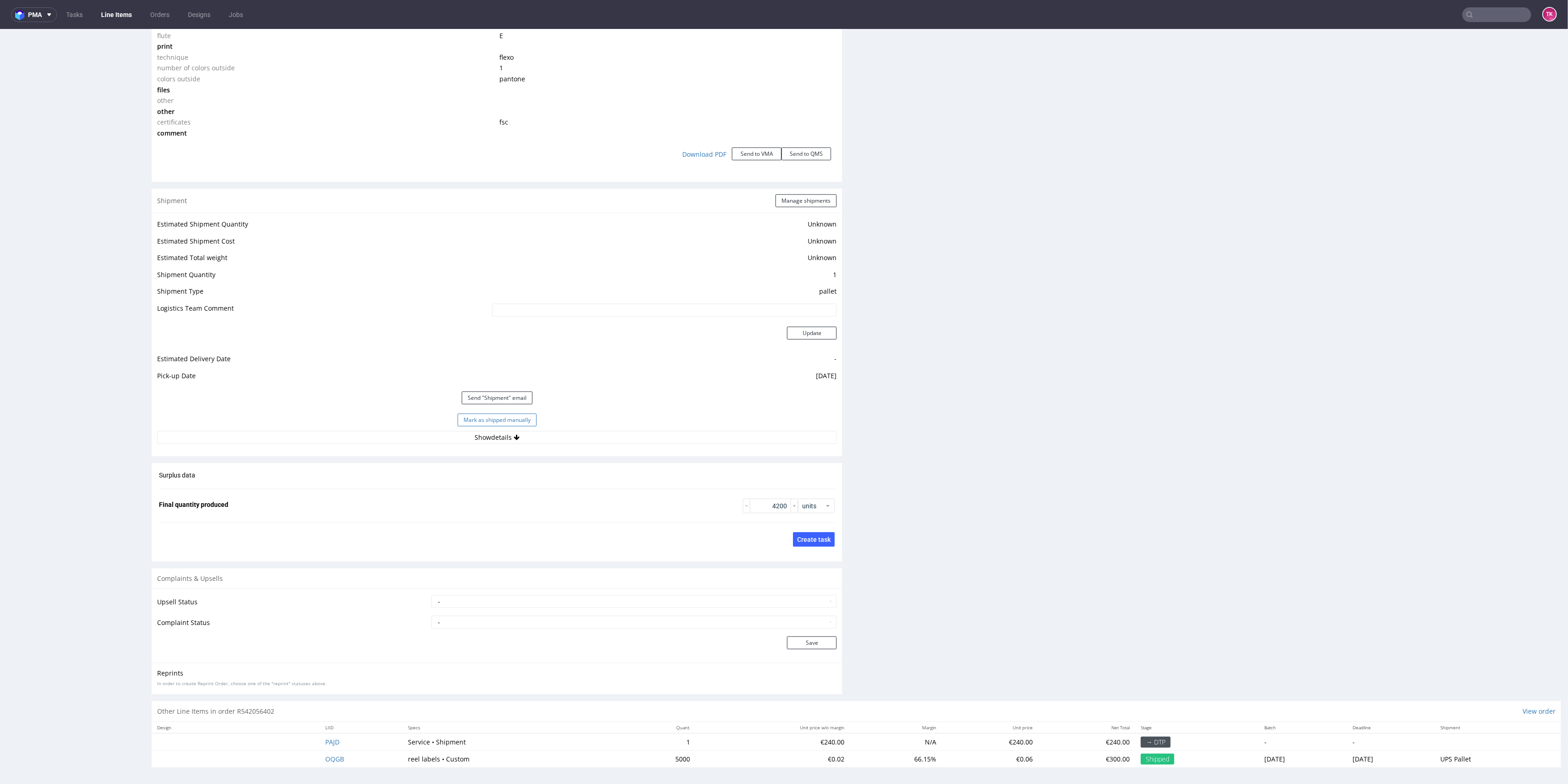
click at [516, 422] on button "Mark as shipped manually" at bounding box center [497, 420] width 79 height 13
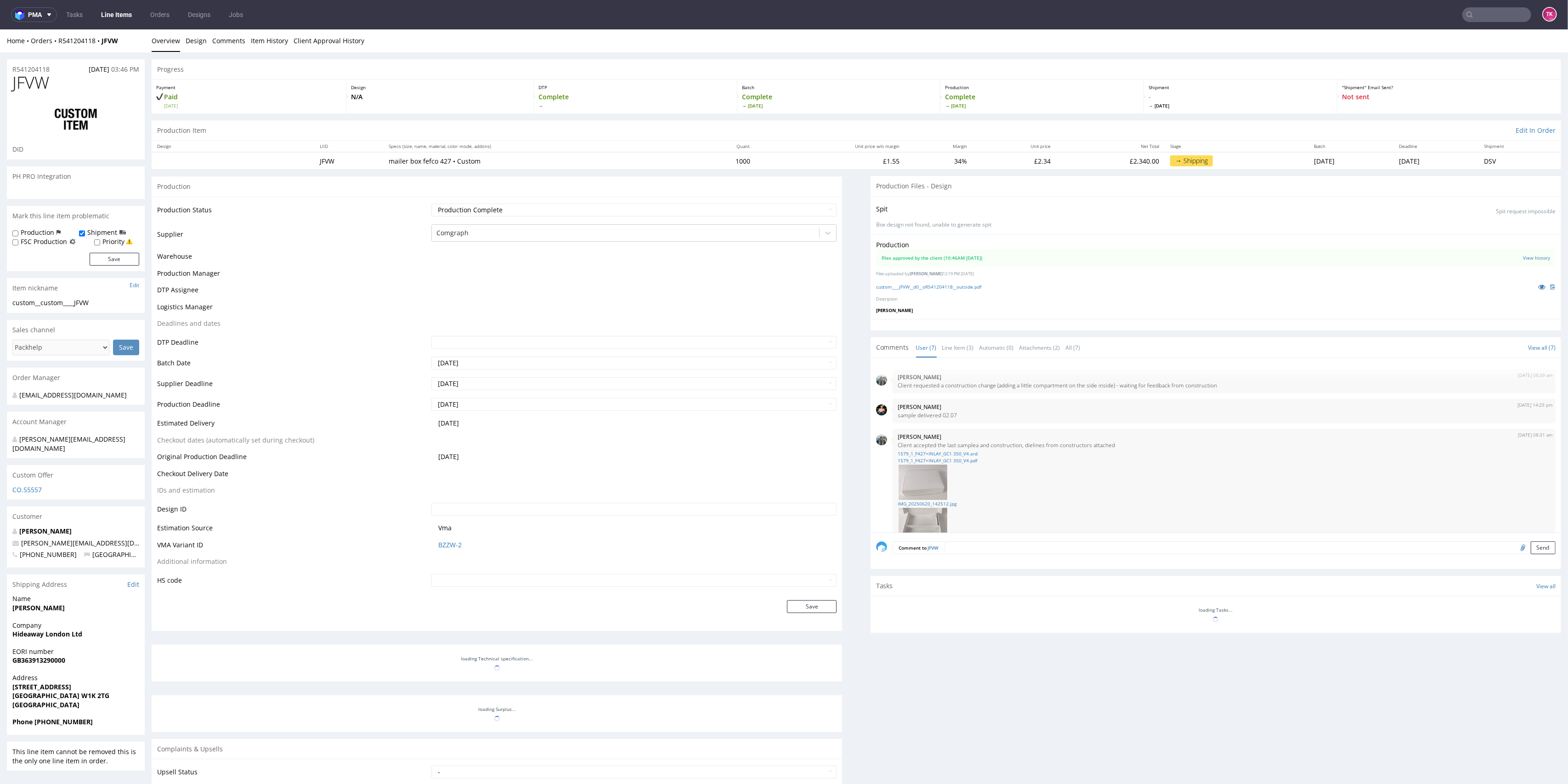
scroll to position [101, 0]
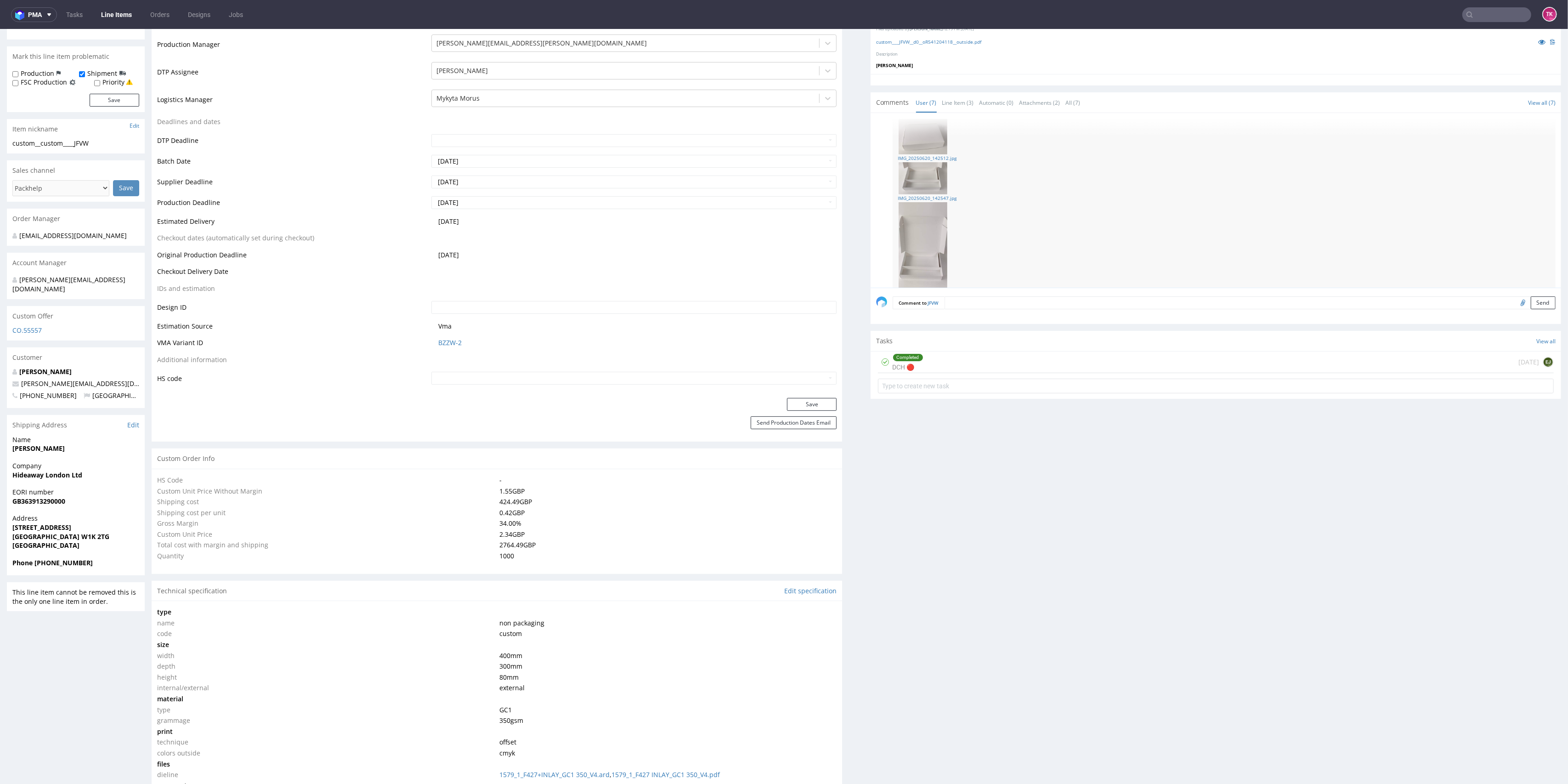
select select "in_progress"
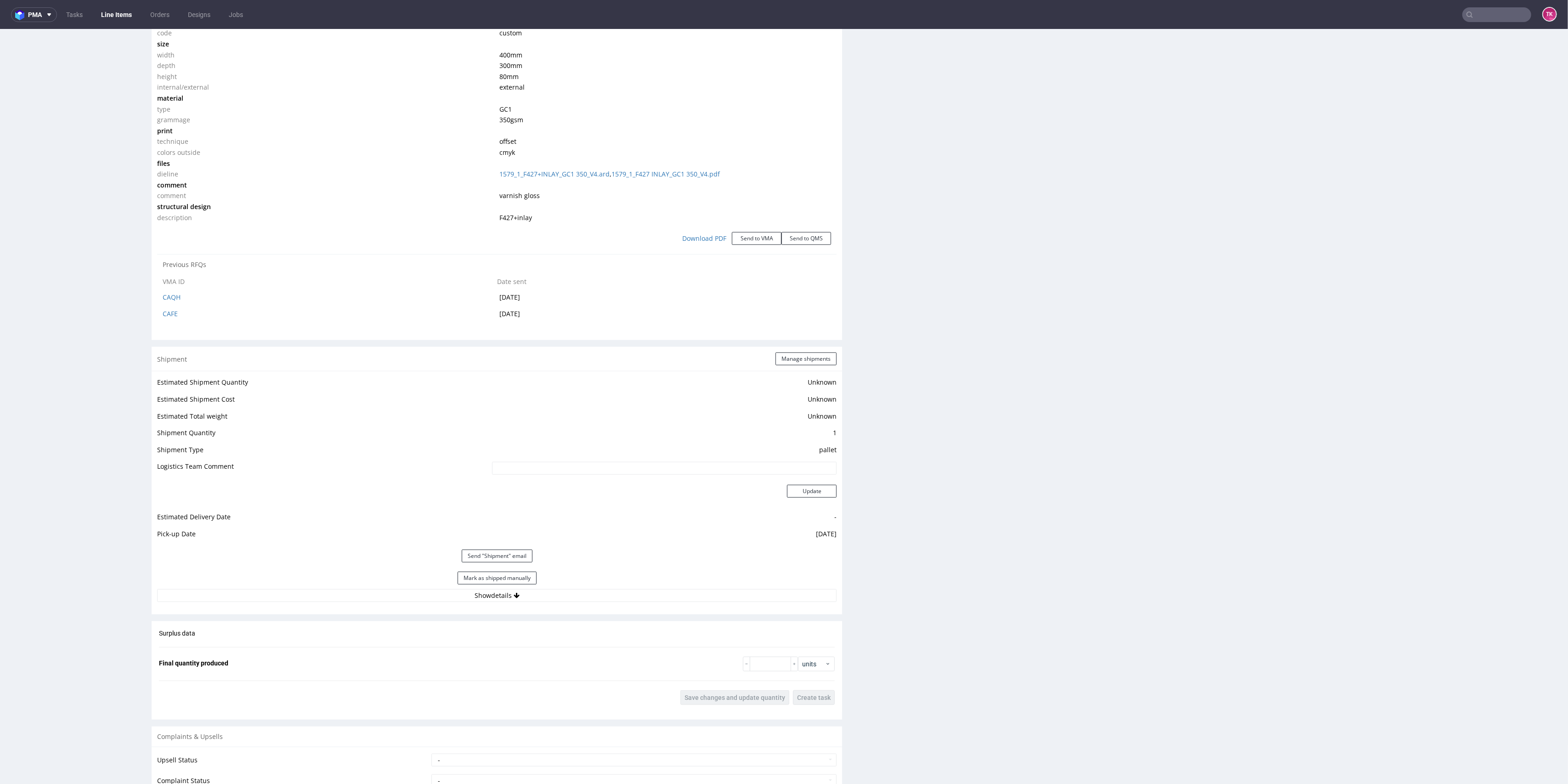
scroll to position [1042, 0]
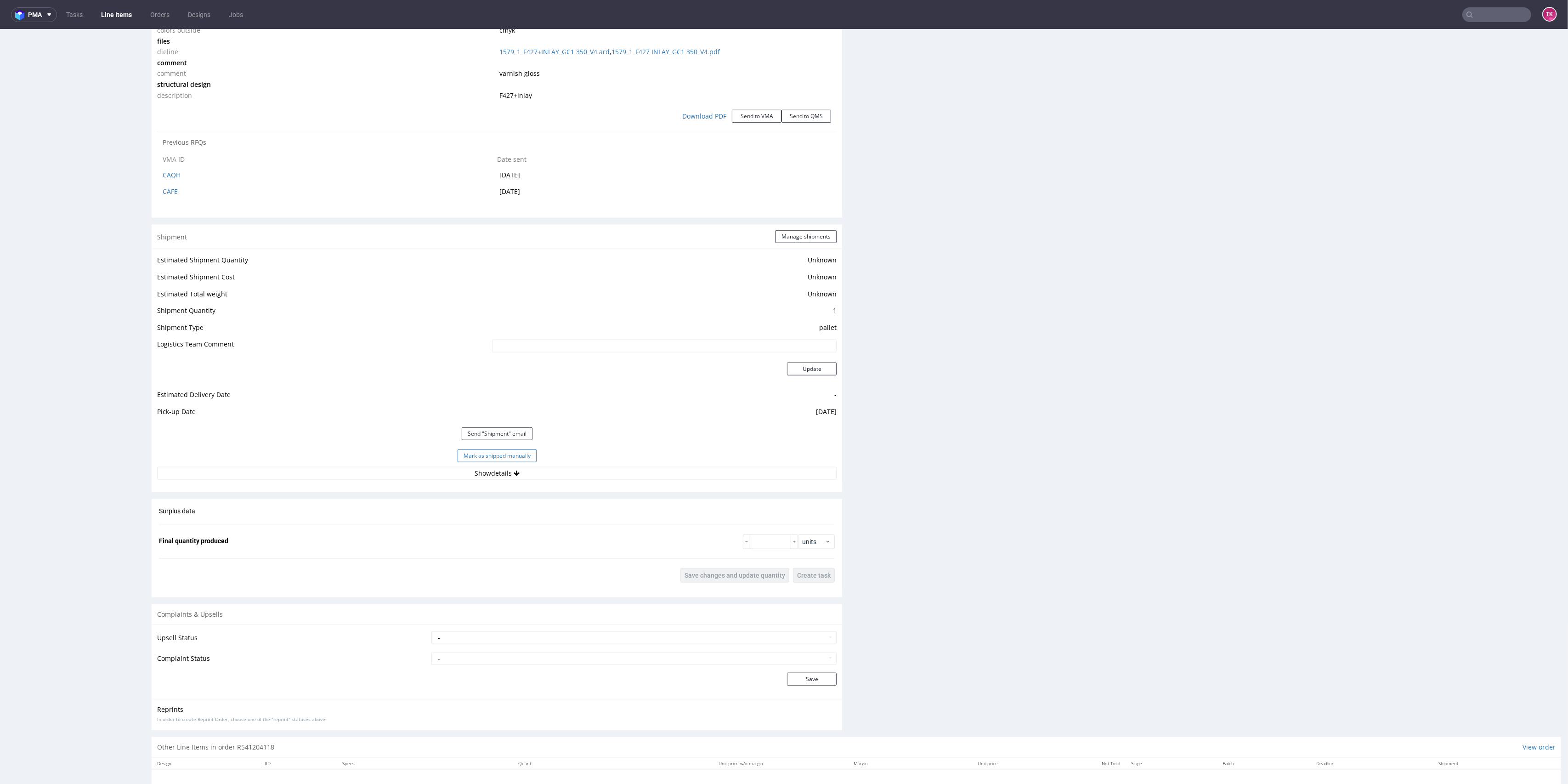
click at [484, 452] on button "Mark as shipped manually" at bounding box center [497, 455] width 79 height 13
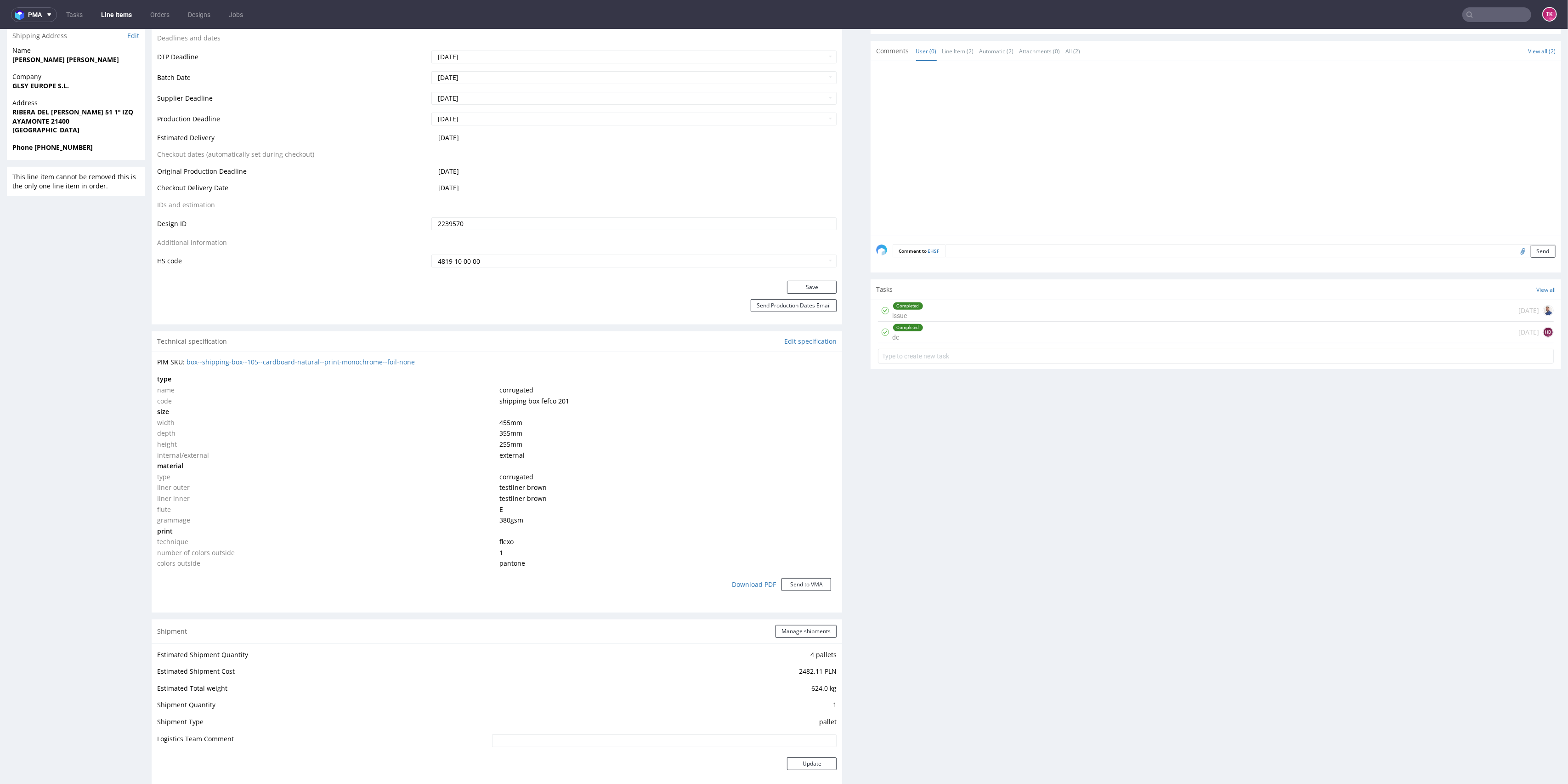
scroll to position [768, 0]
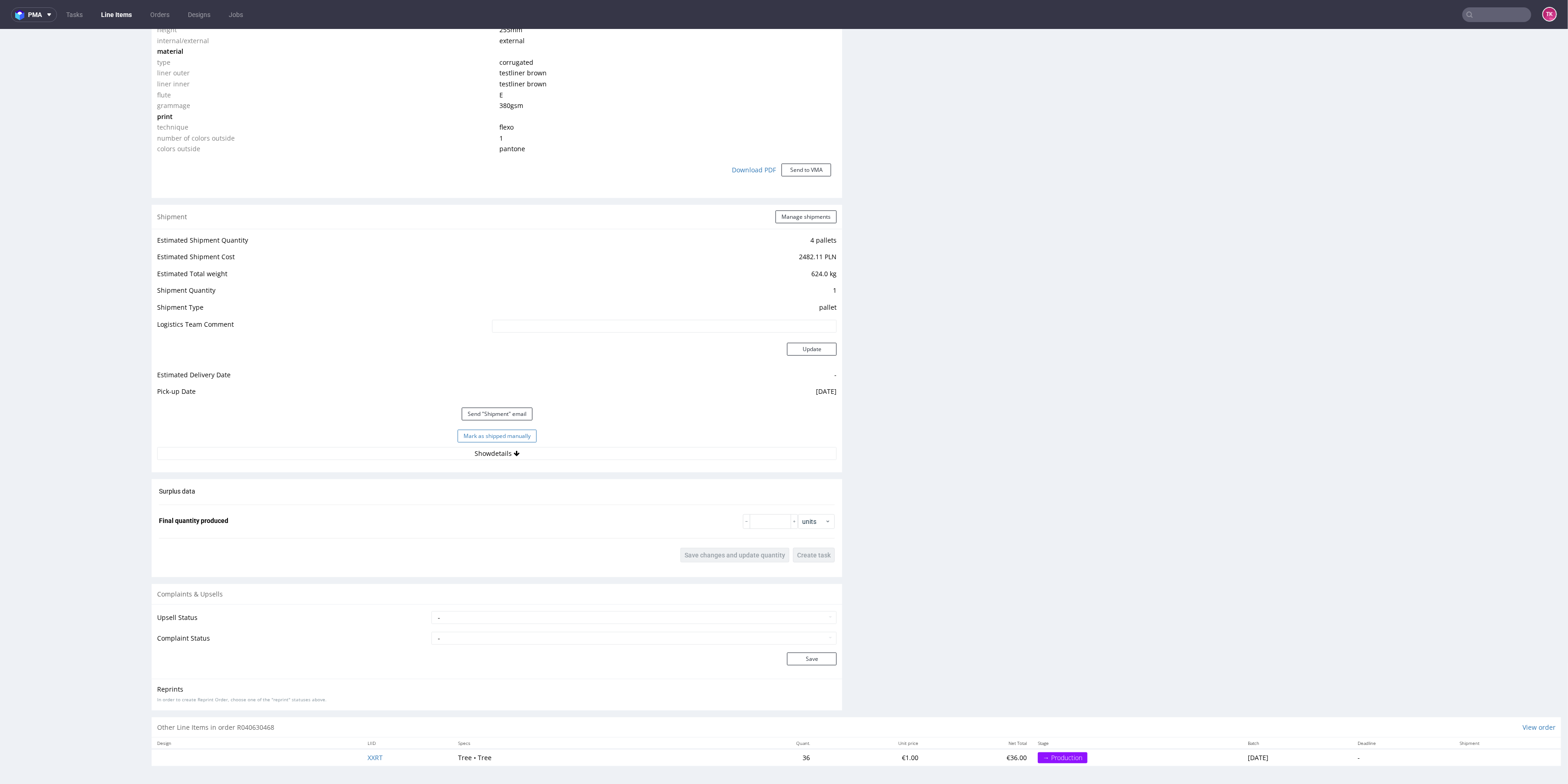
click at [506, 435] on button "Mark as shipped manually" at bounding box center [497, 436] width 79 height 13
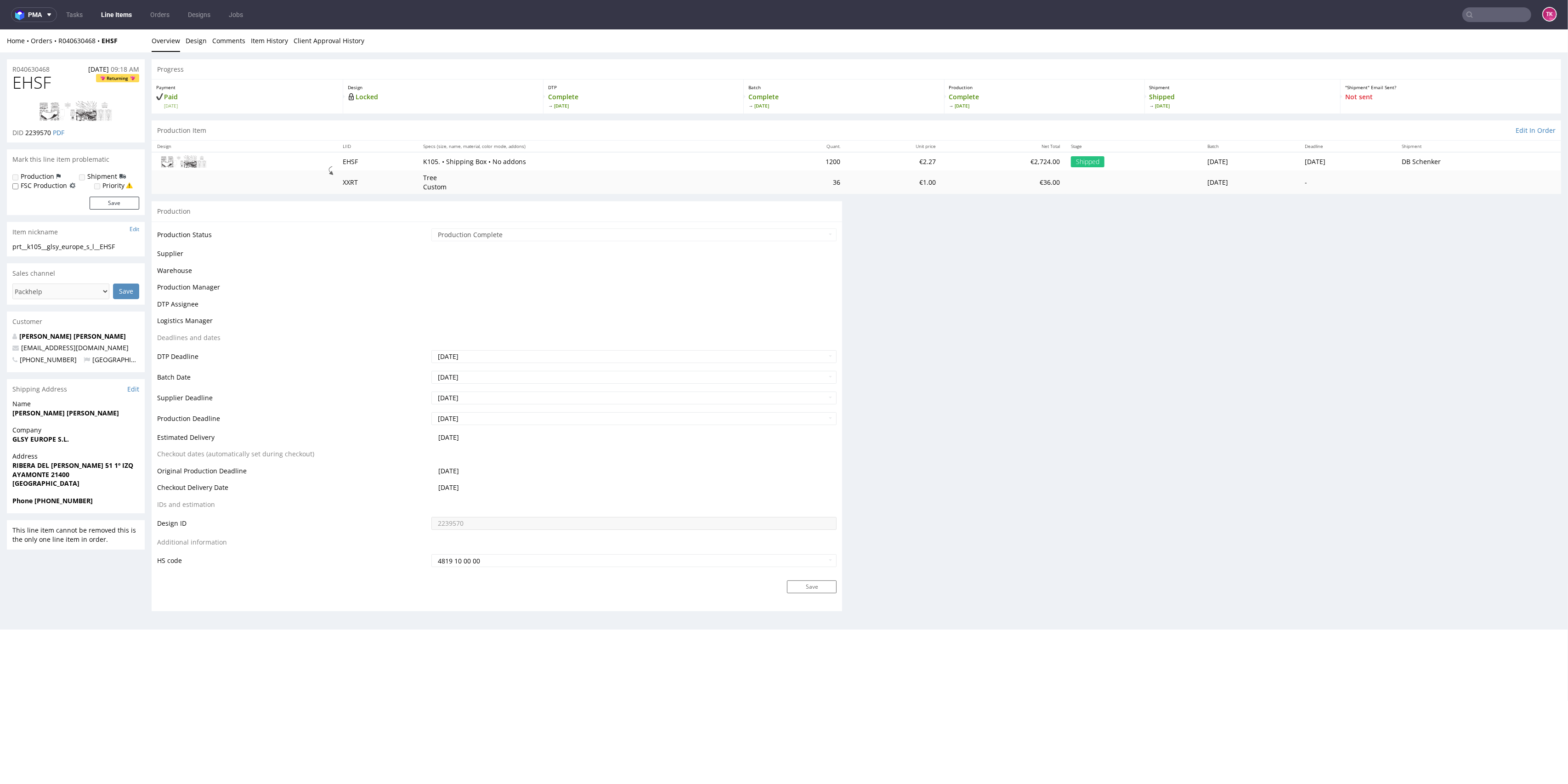
scroll to position [0, 0]
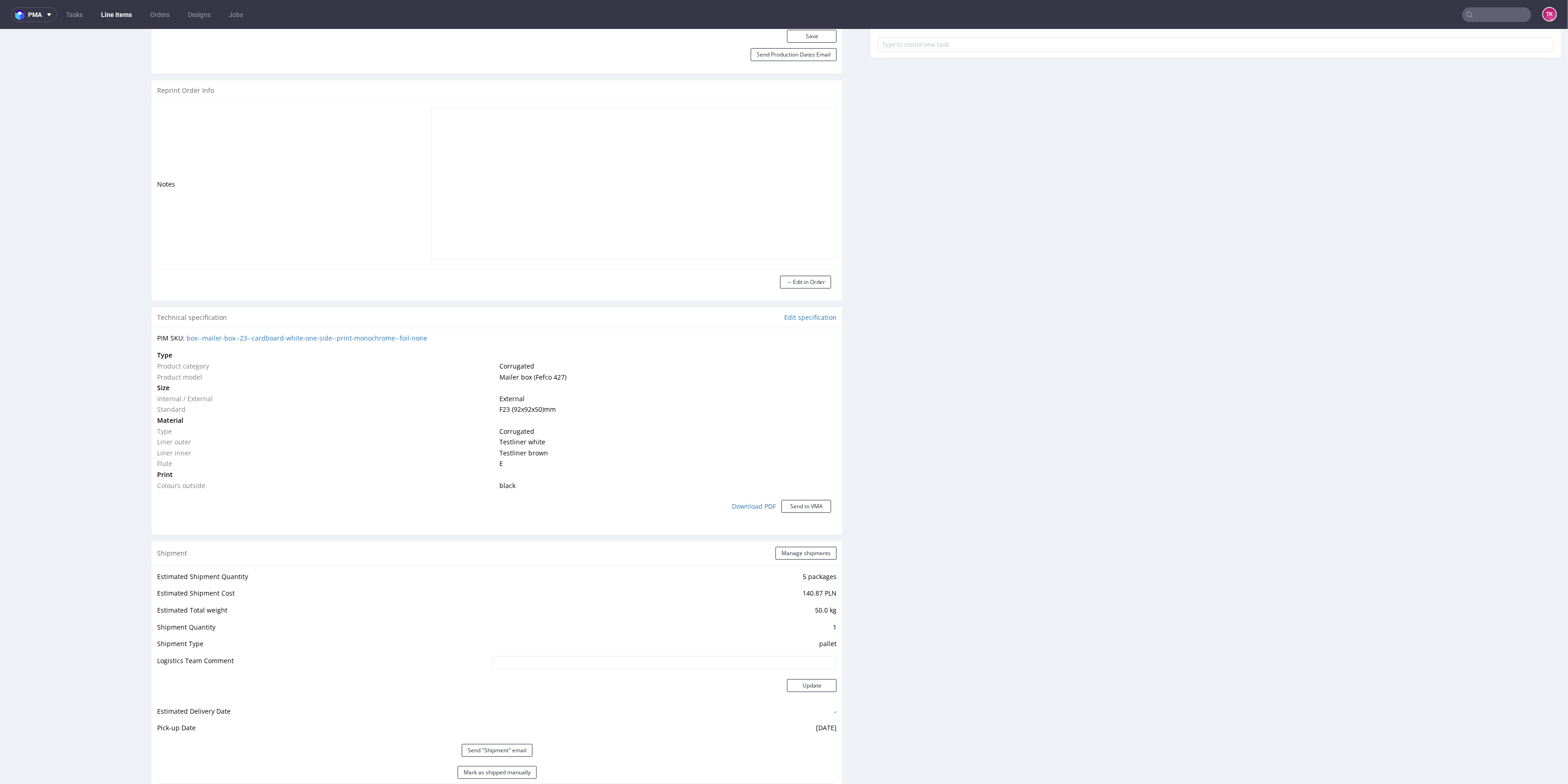
scroll to position [765, 0]
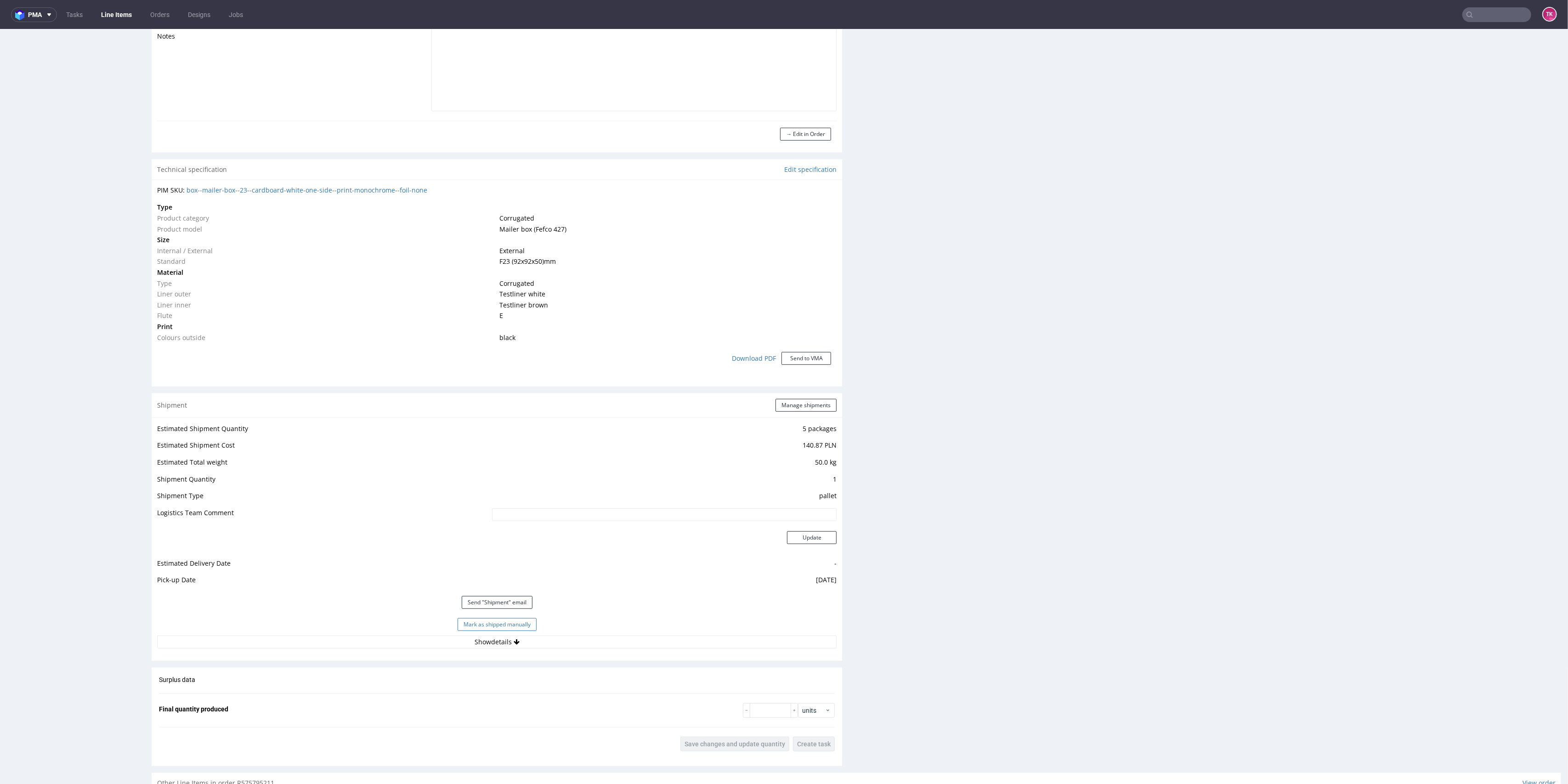
click at [490, 622] on button "Mark as shipped manually" at bounding box center [497, 625] width 79 height 13
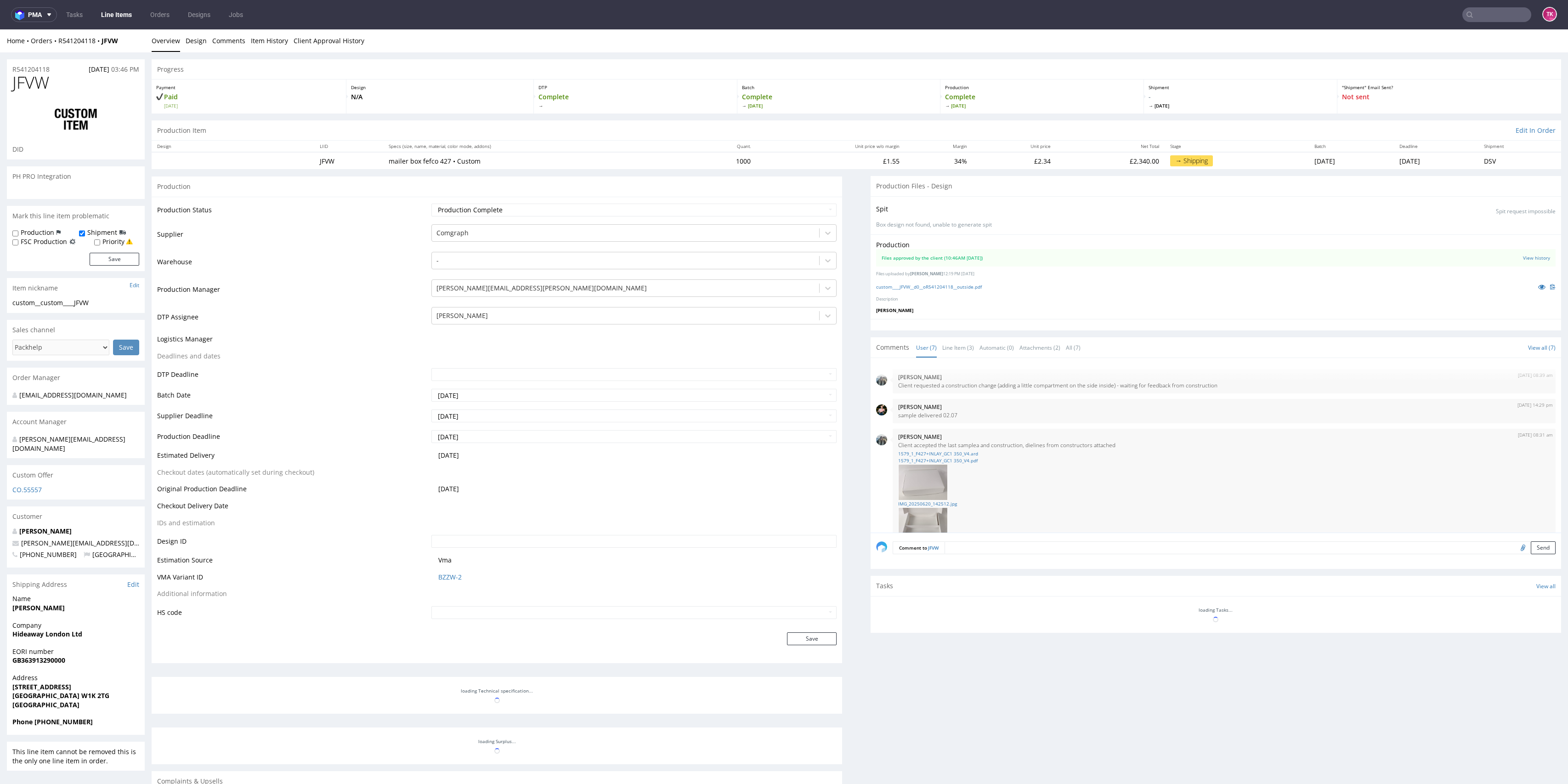
select select "in_progress"
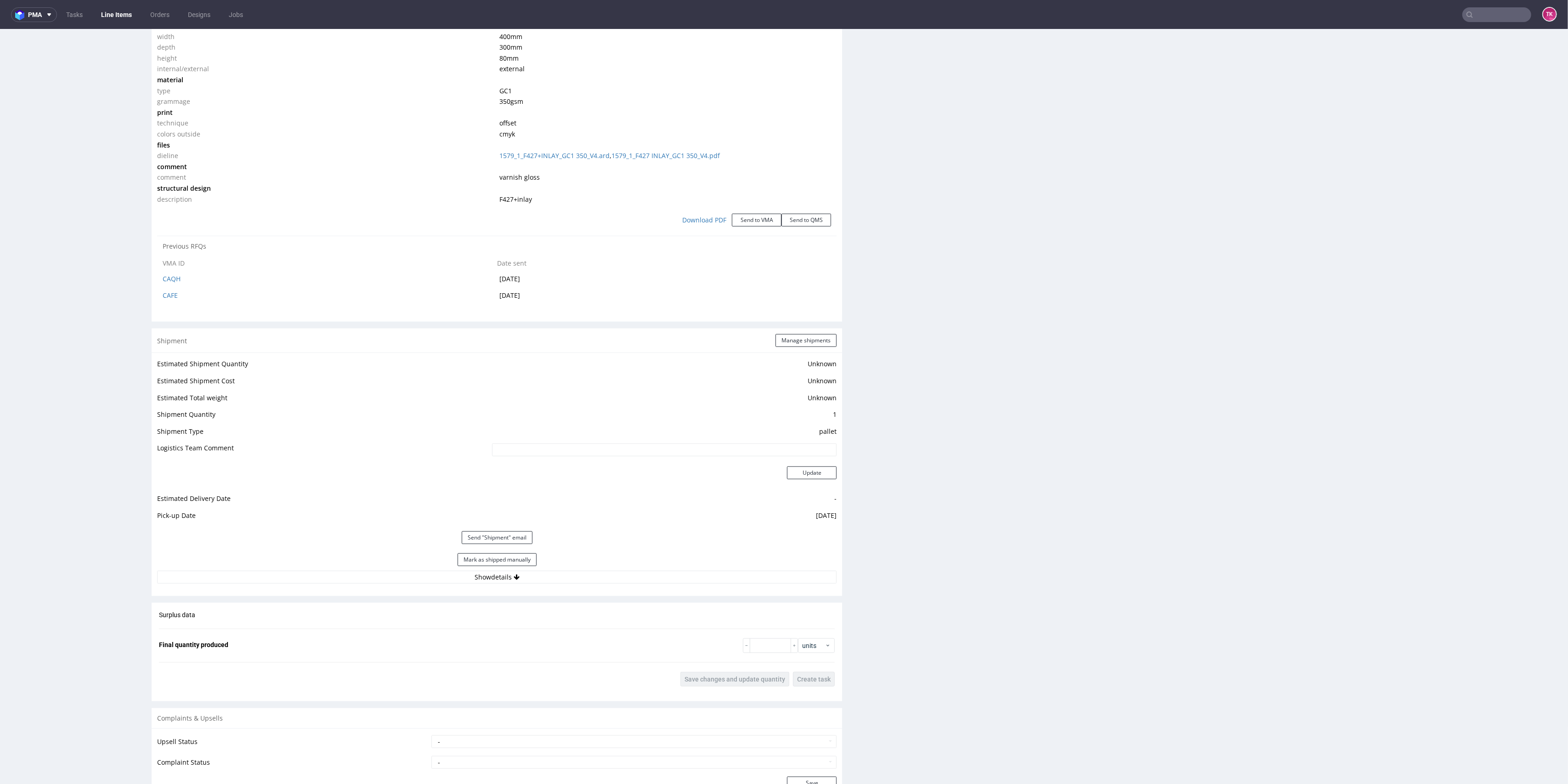
scroll to position [981, 0]
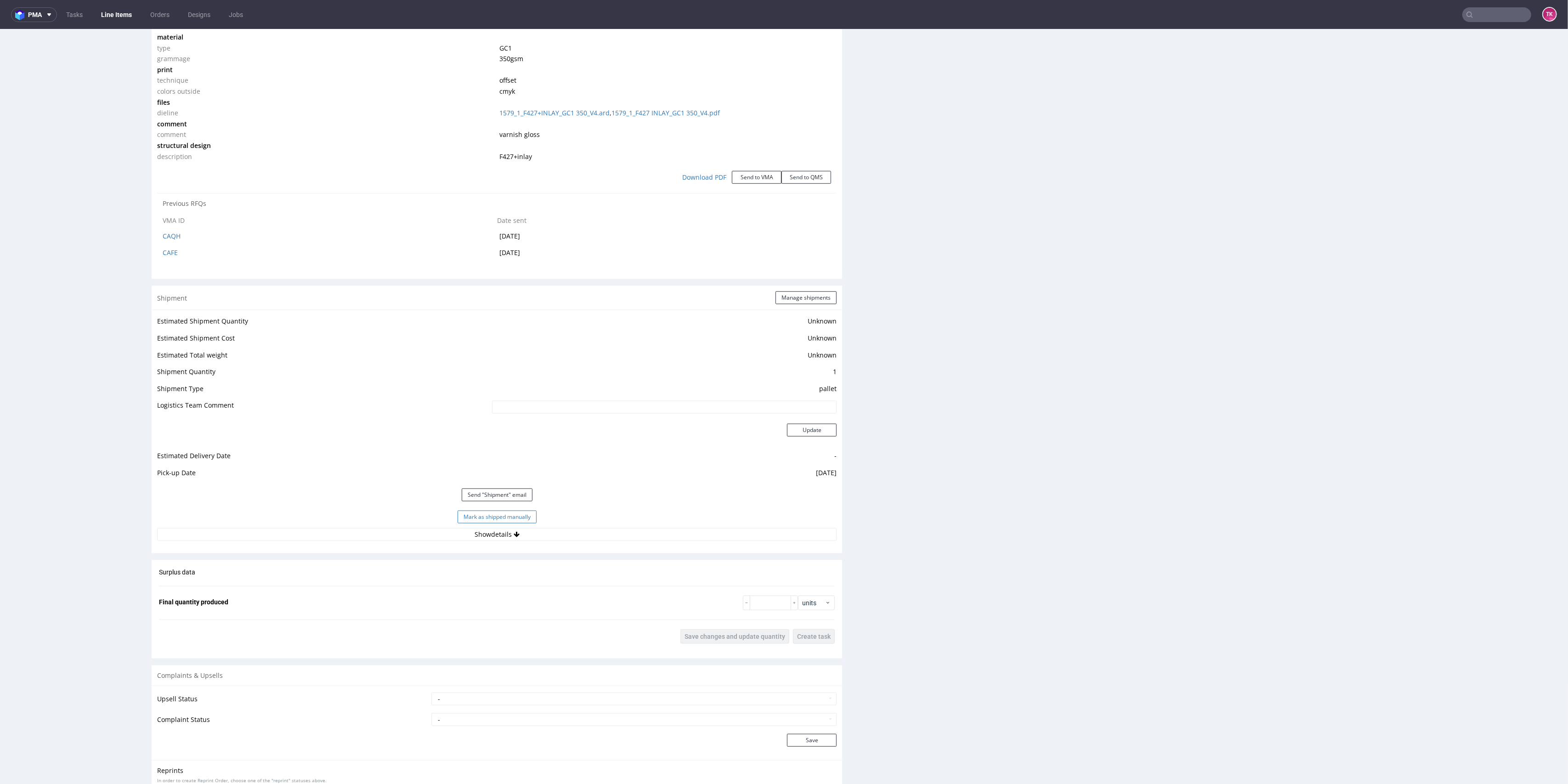
click at [497, 519] on button "Mark as shipped manually" at bounding box center [497, 517] width 79 height 13
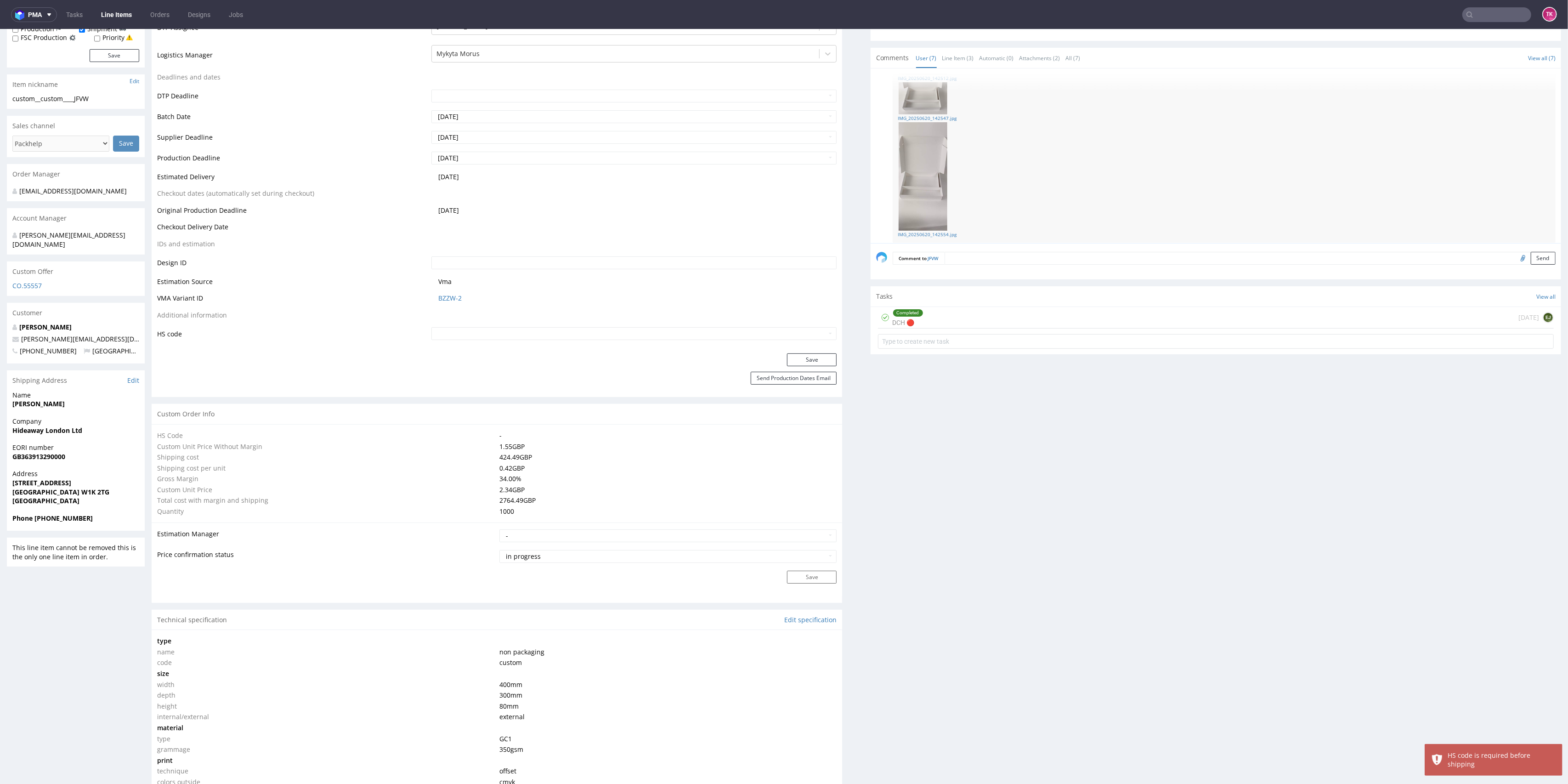
scroll to position [245, 0]
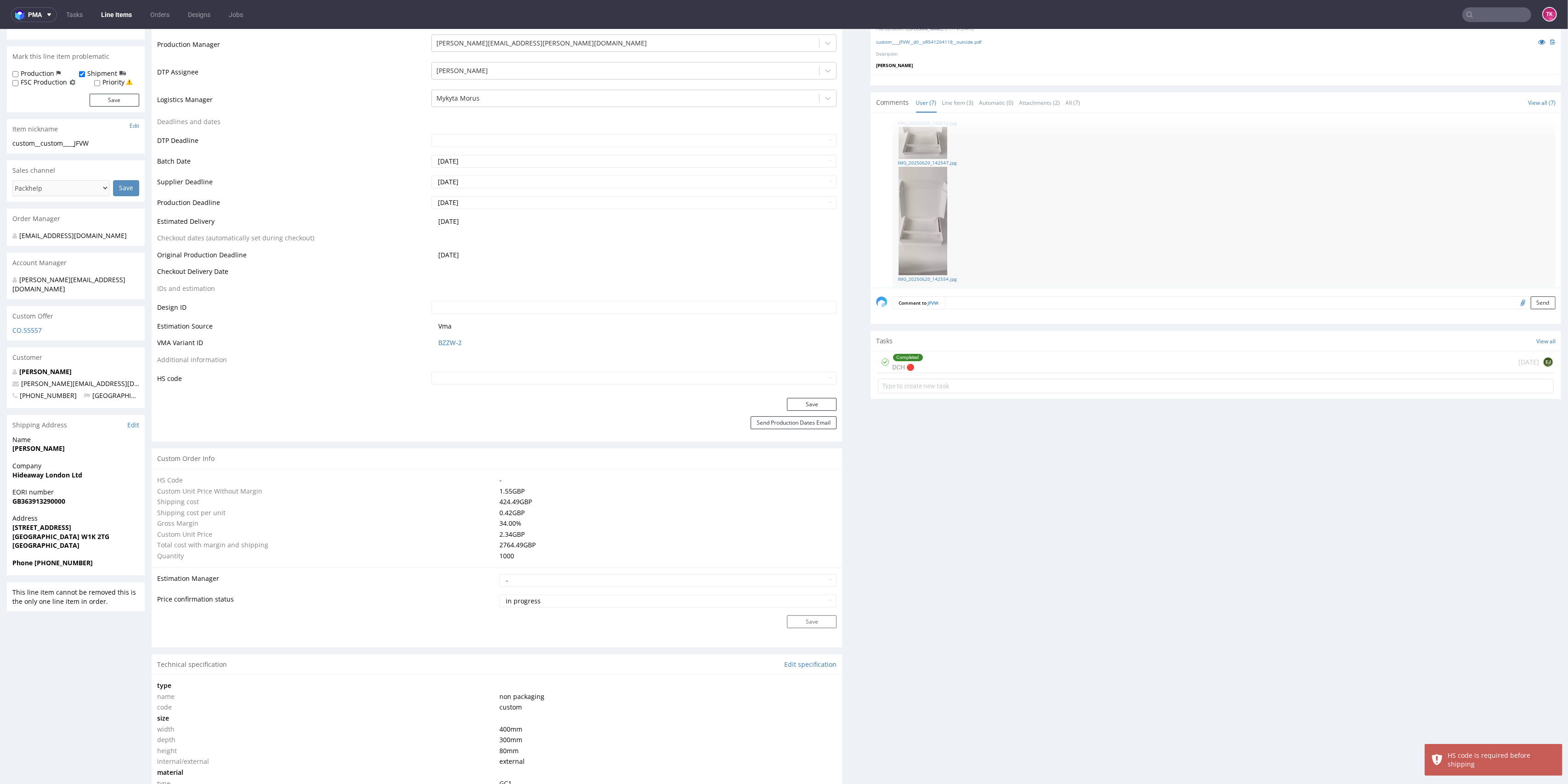
drag, startPoint x: 588, startPoint y: 367, endPoint x: 586, endPoint y: 385, distance: 18.1
click at [588, 374] on table "Production Status Waiting for Artwork Waiting for Diecut Waiting for Mockup Wai…" at bounding box center [497, 172] width 680 height 428
click at [586, 385] on input "text" at bounding box center [634, 378] width 406 height 13
type input "4819 10 00 00"
click at [793, 405] on button "Save" at bounding box center [812, 404] width 50 height 13
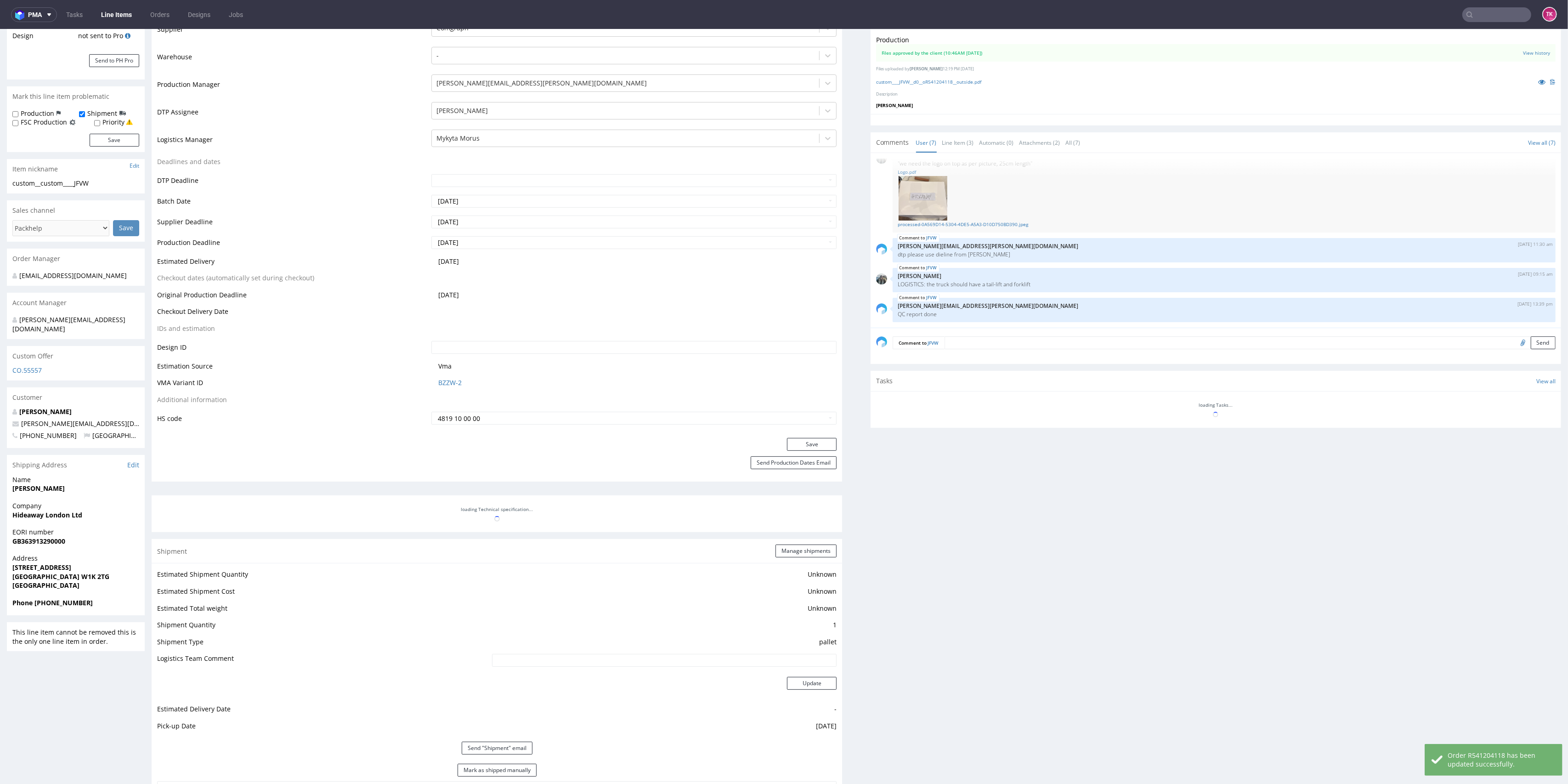
scroll to position [291, 0]
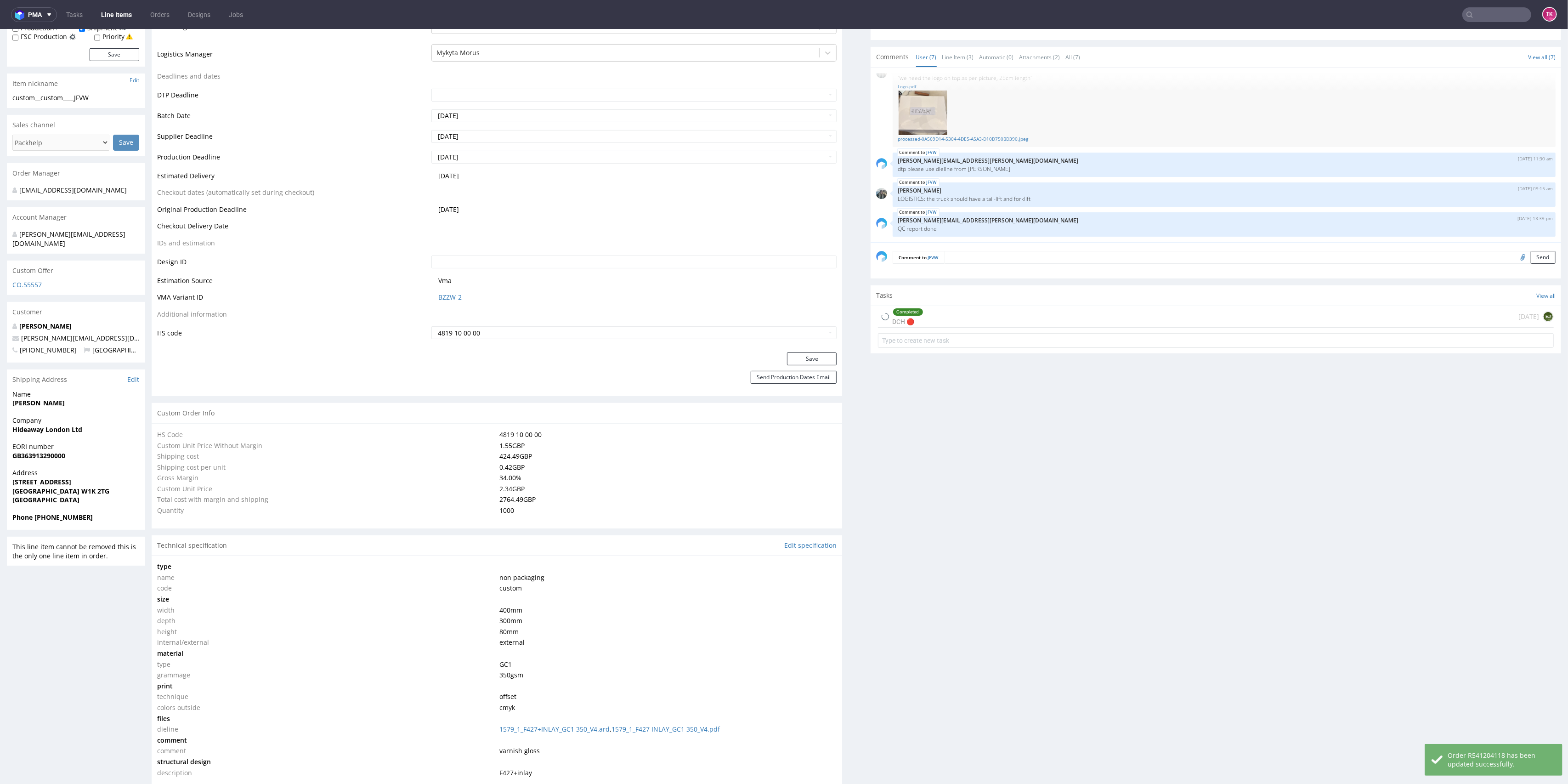
select select "in_progress"
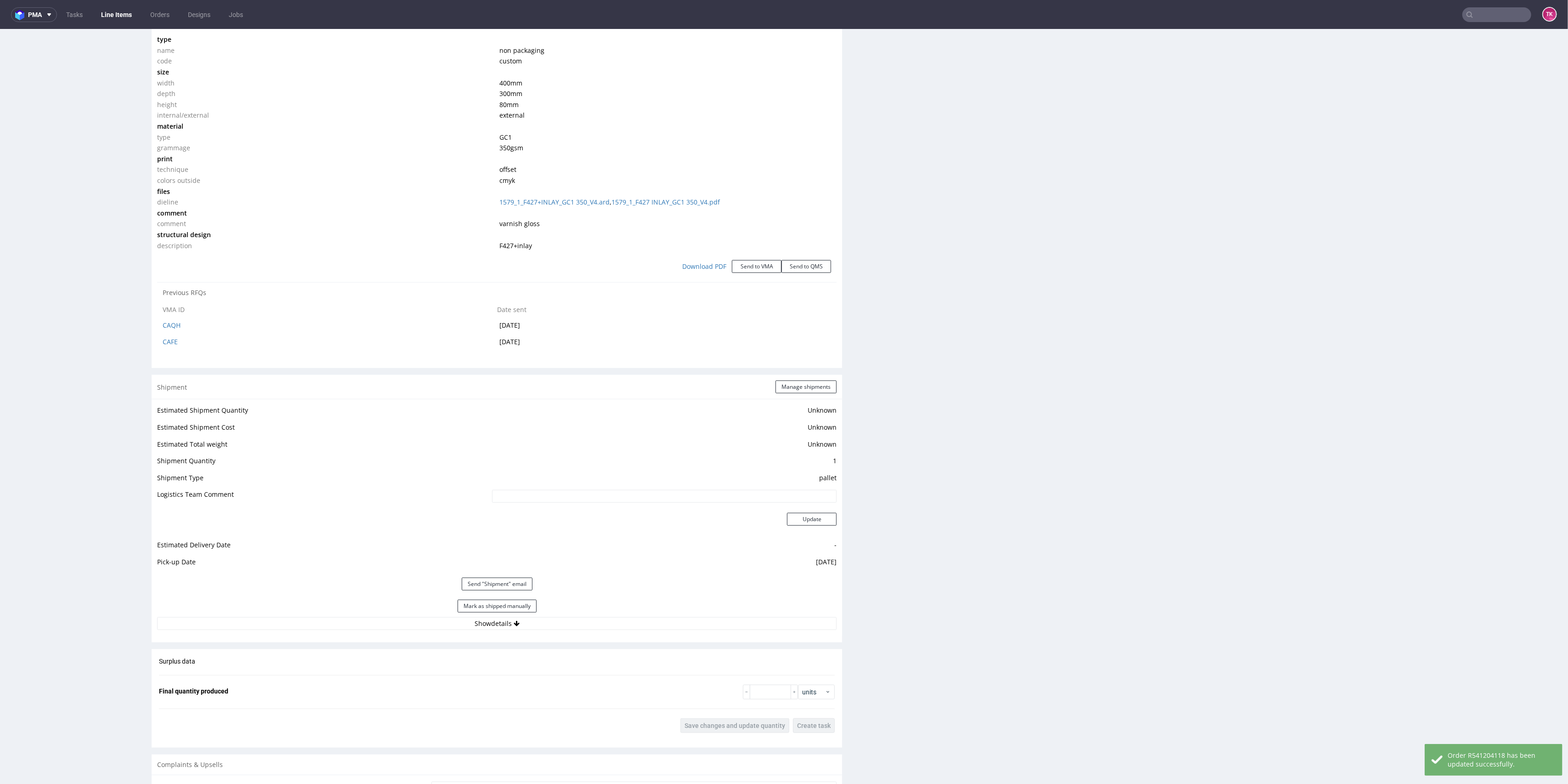
scroll to position [903, 0]
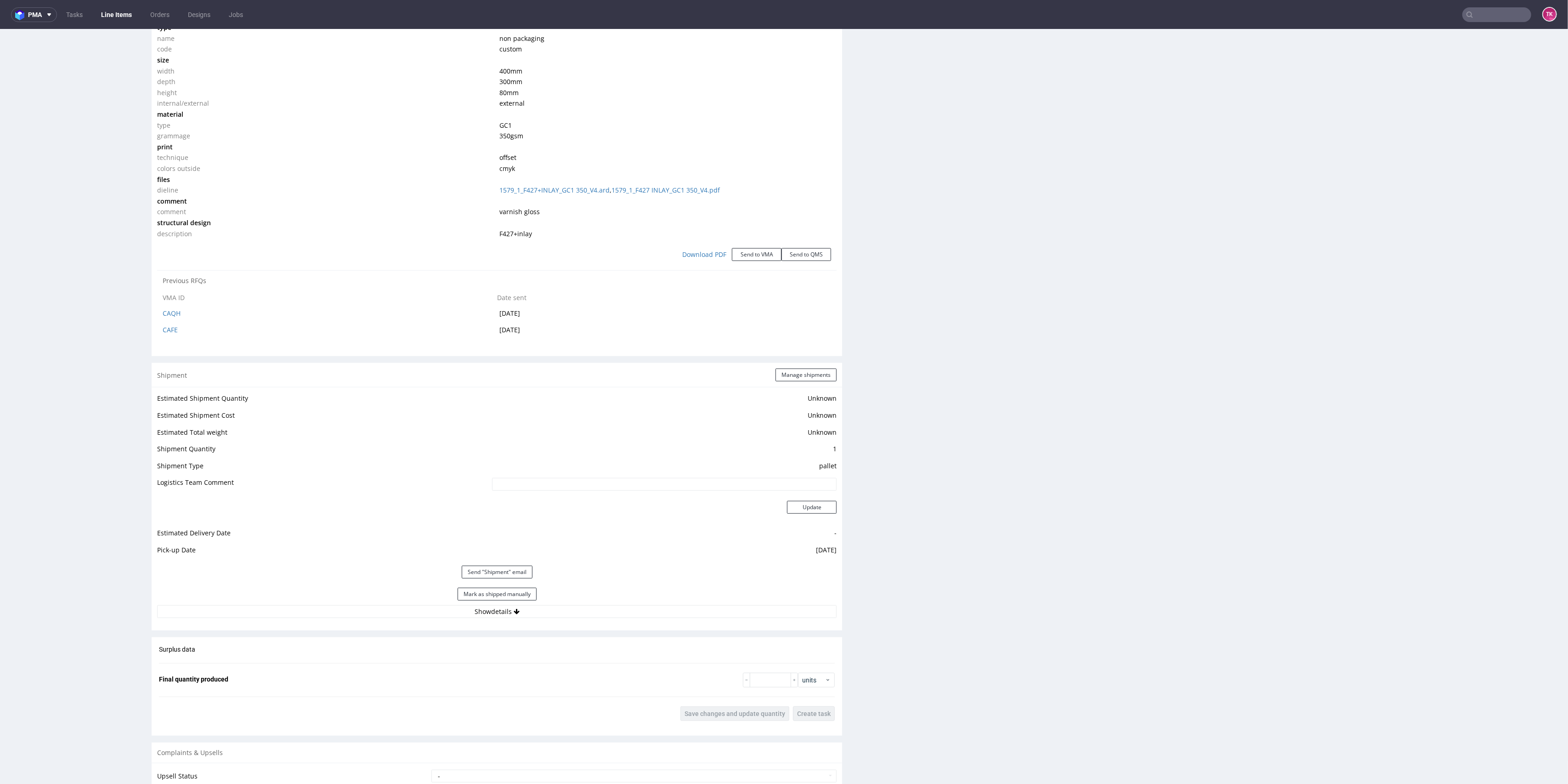
click at [494, 579] on div "Send "Shipment" email" at bounding box center [497, 572] width 680 height 22
click at [495, 572] on button "Send "Shipment" email" at bounding box center [498, 572] width 71 height 13
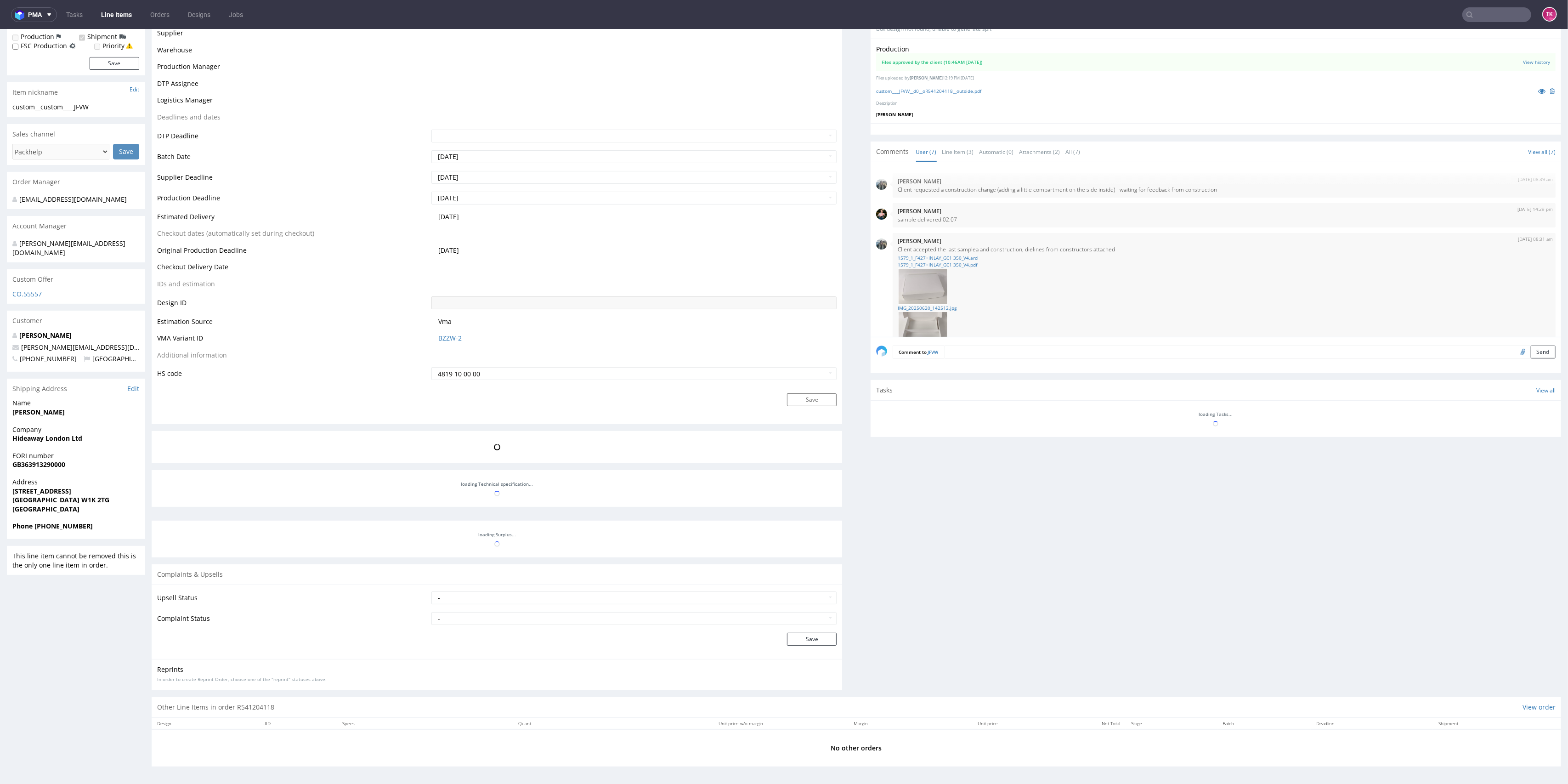
scroll to position [322, 0]
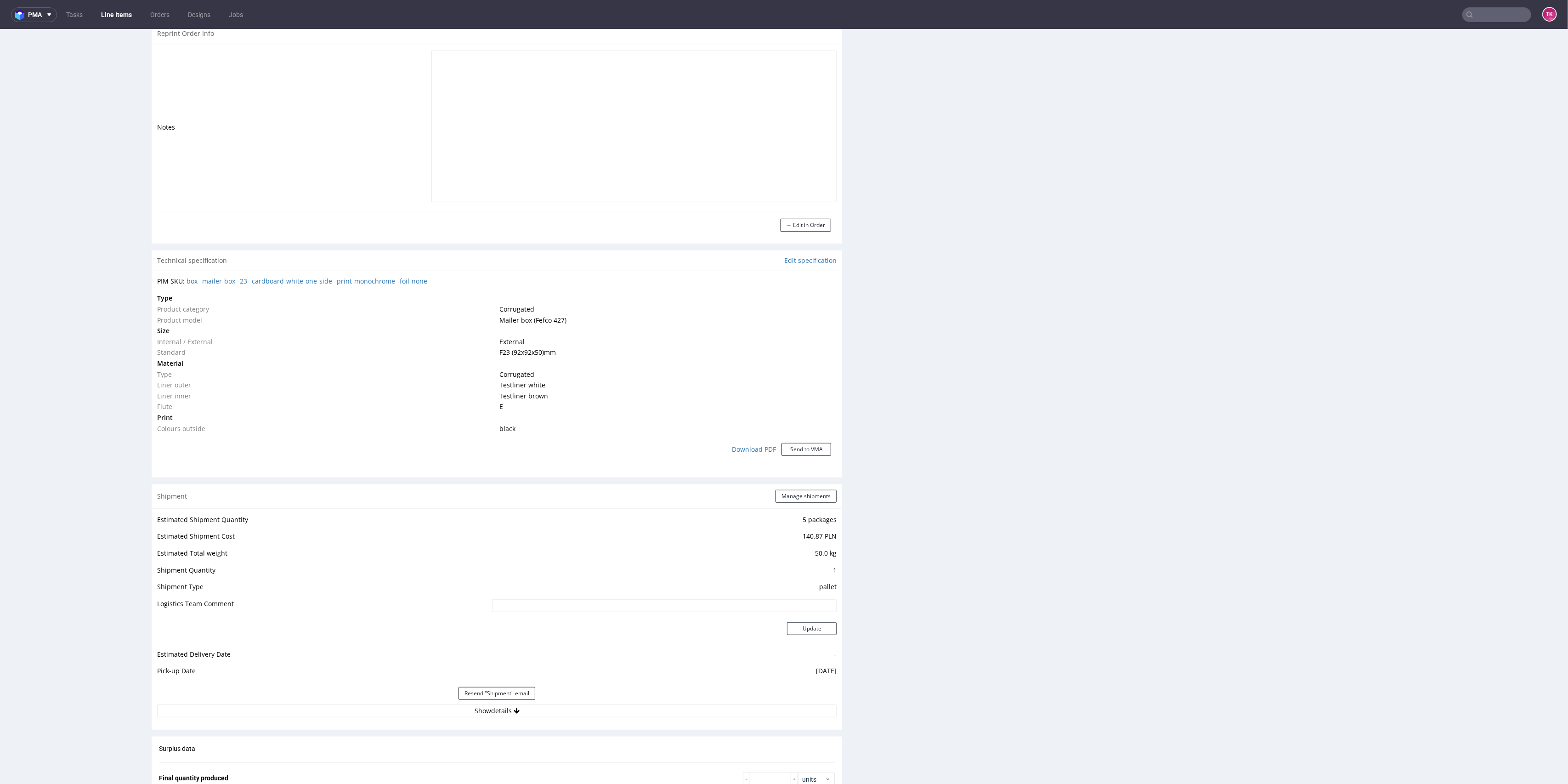
scroll to position [819, 0]
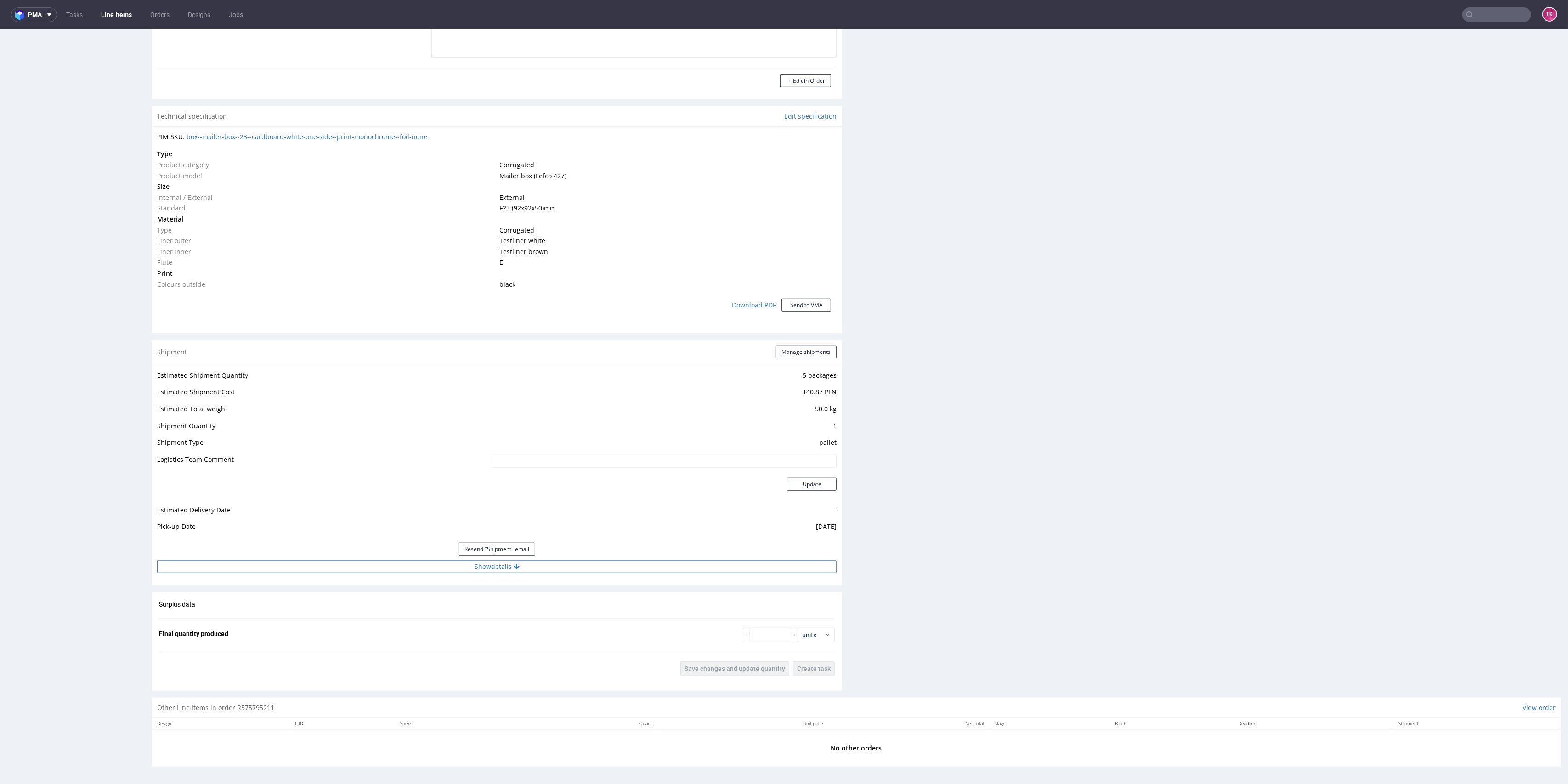
click at [548, 565] on button "Show details" at bounding box center [497, 566] width 680 height 13
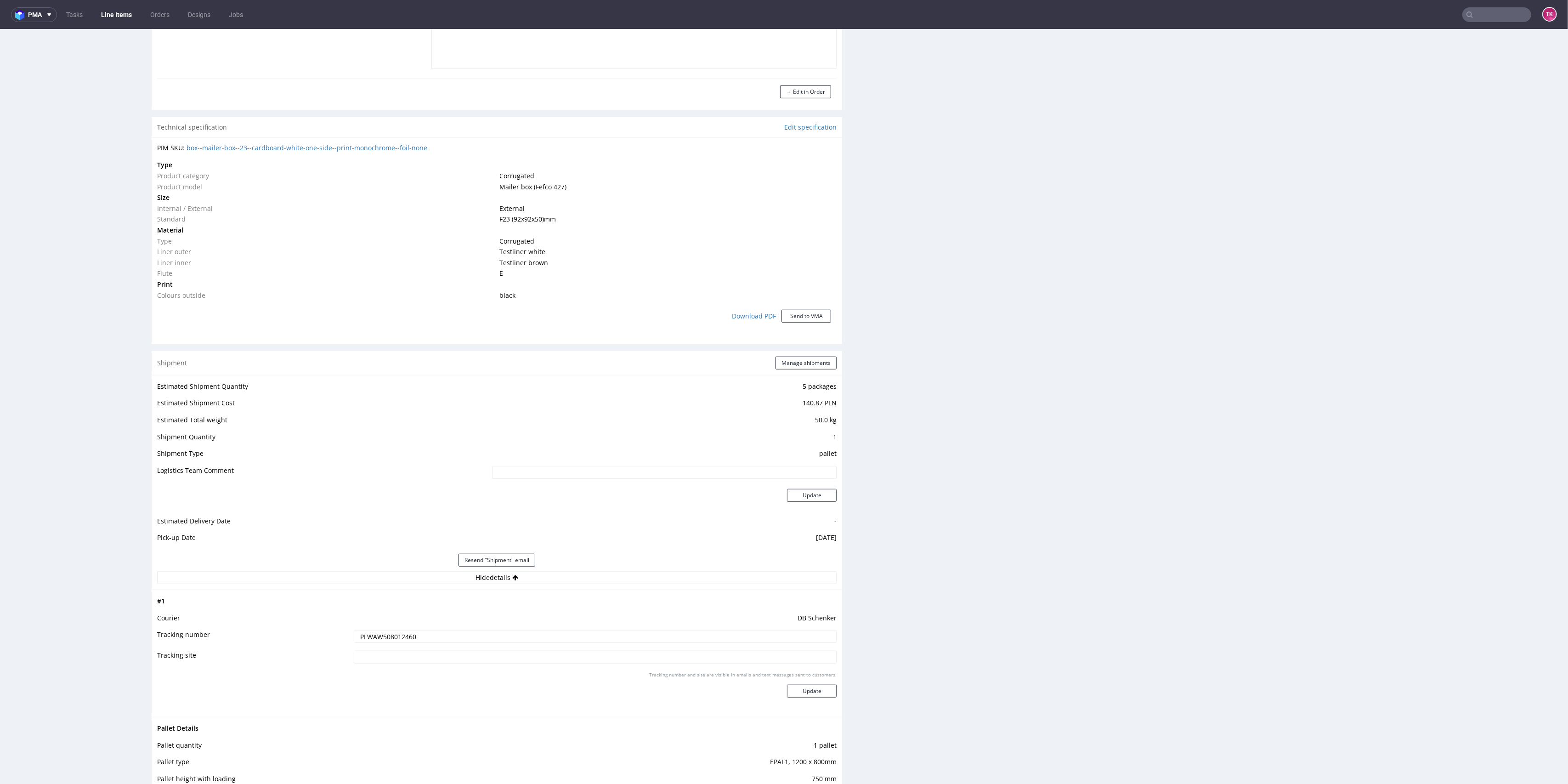
scroll to position [635, 0]
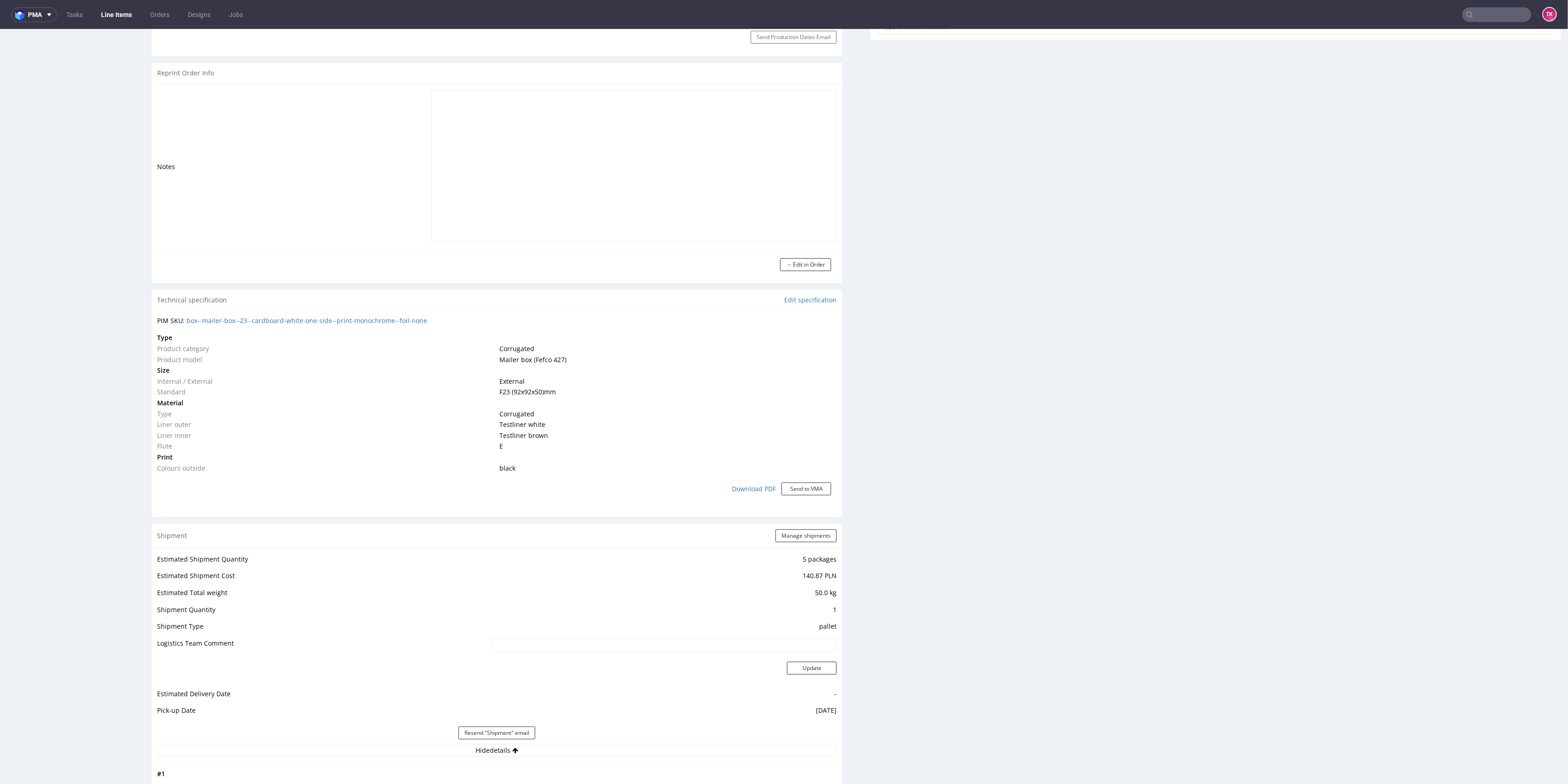
click at [110, 8] on link "Line Items" at bounding box center [116, 15] width 42 height 15
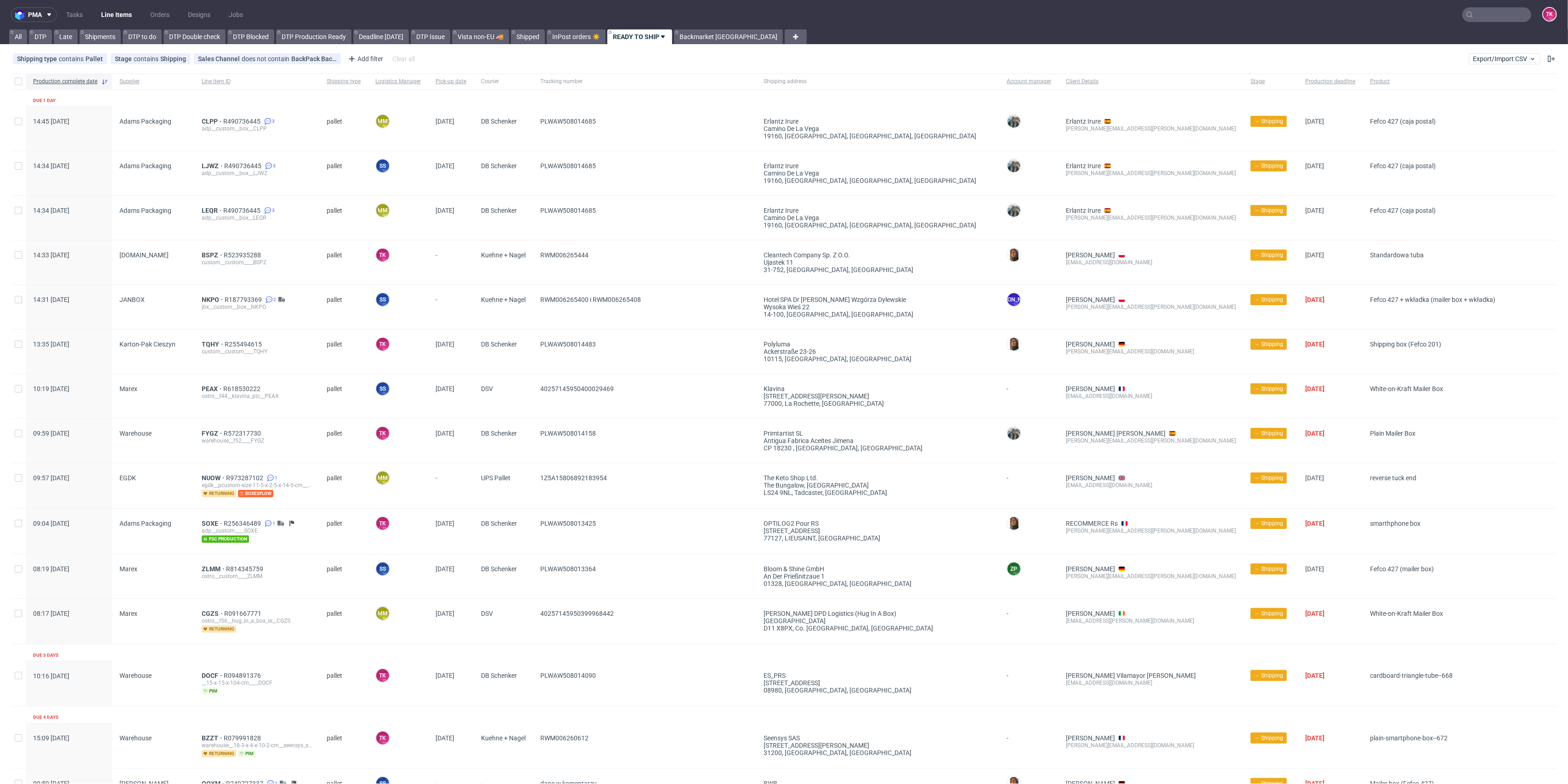
click at [106, 12] on link "Line Items" at bounding box center [116, 15] width 42 height 15
click at [116, 13] on link "Line Items" at bounding box center [116, 15] width 42 height 15
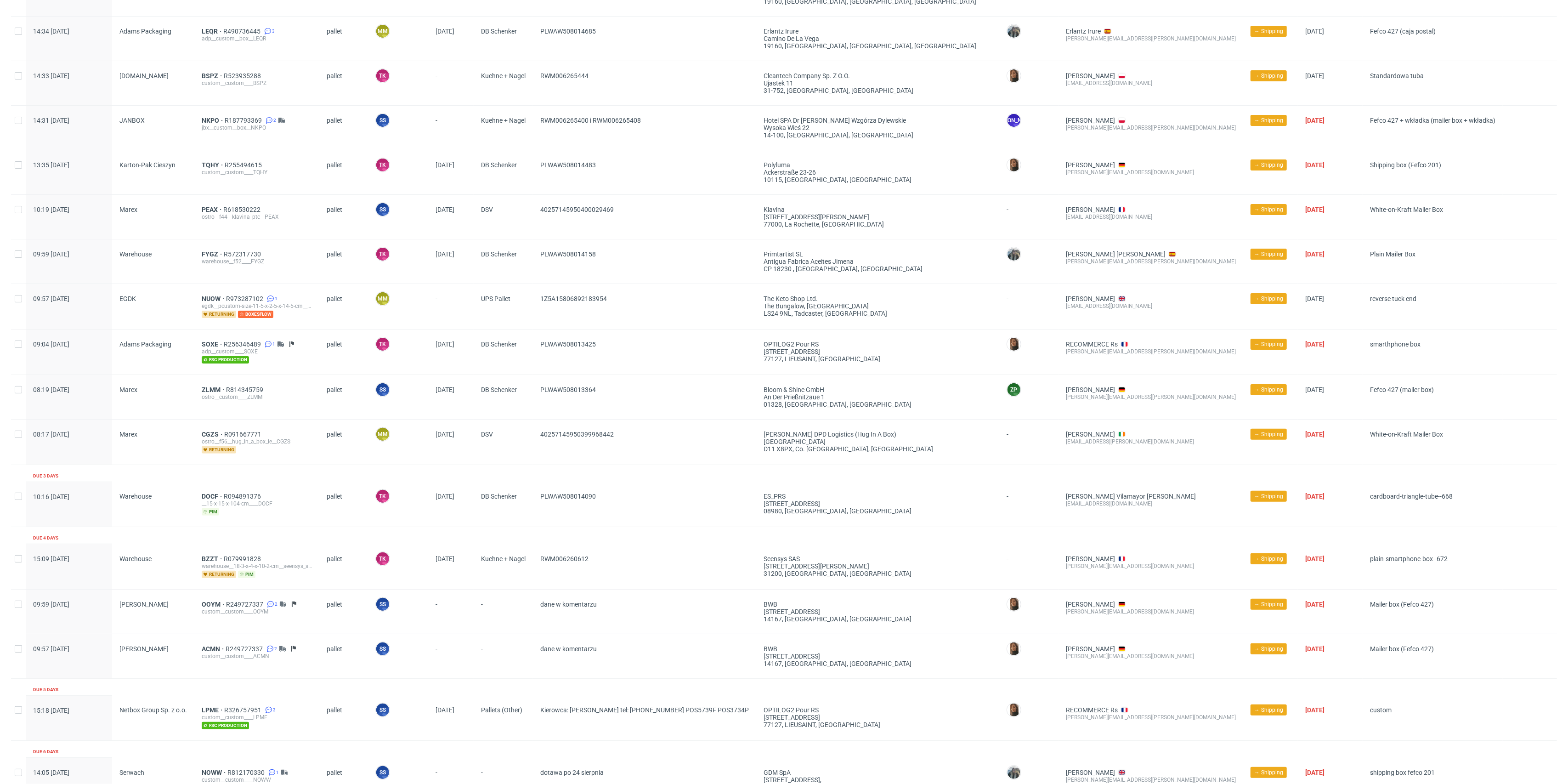
scroll to position [184, 0]
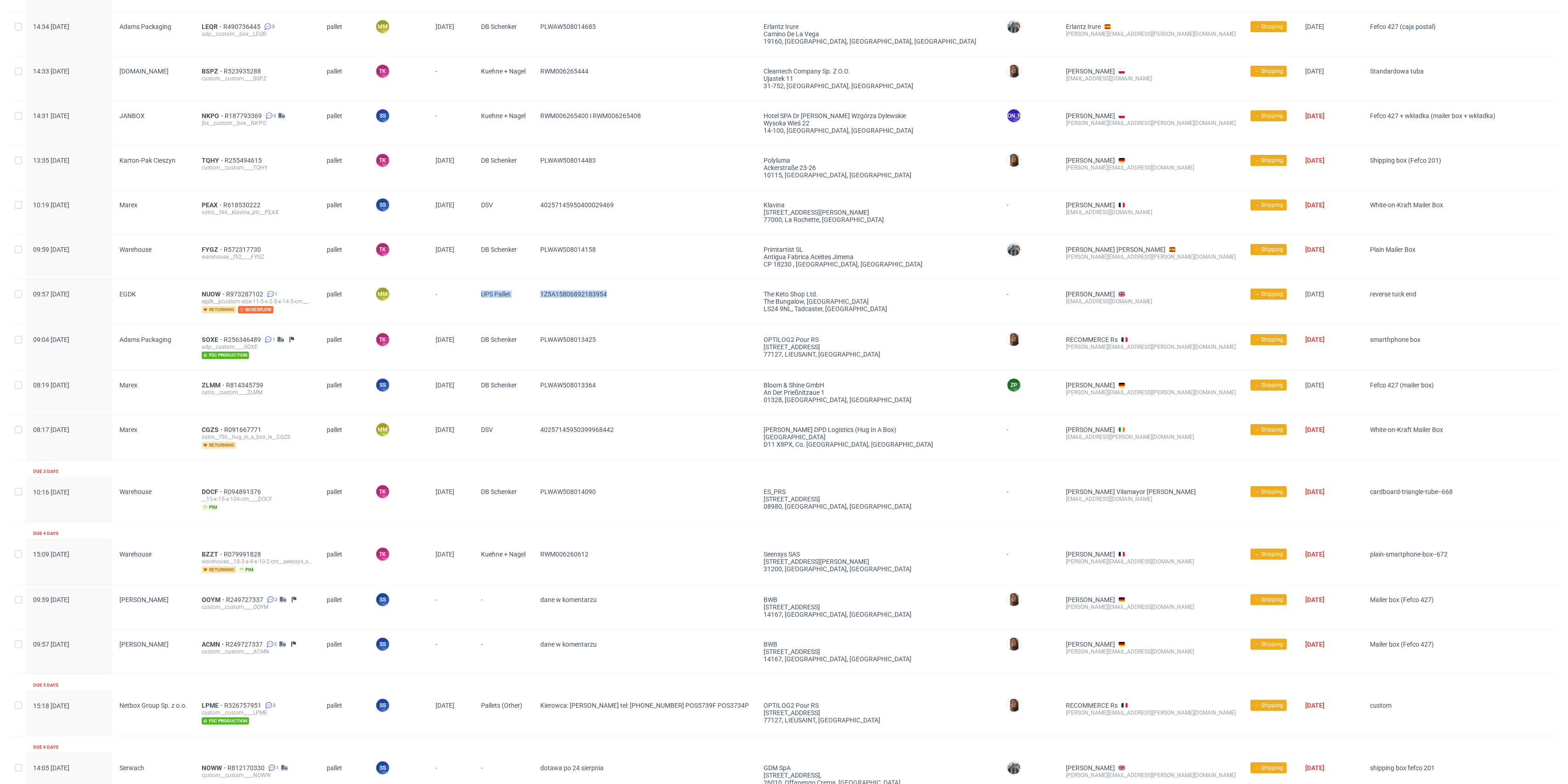
drag, startPoint x: 442, startPoint y: 297, endPoint x: 634, endPoint y: 302, distance: 192.1
click div "09:57 Mon 11.08.2025 EGDK NUOW R973287102 1 egdk__pcustom-size-11-5-x-2-5-x-14-…"
click span "1Z5A15806892183954"
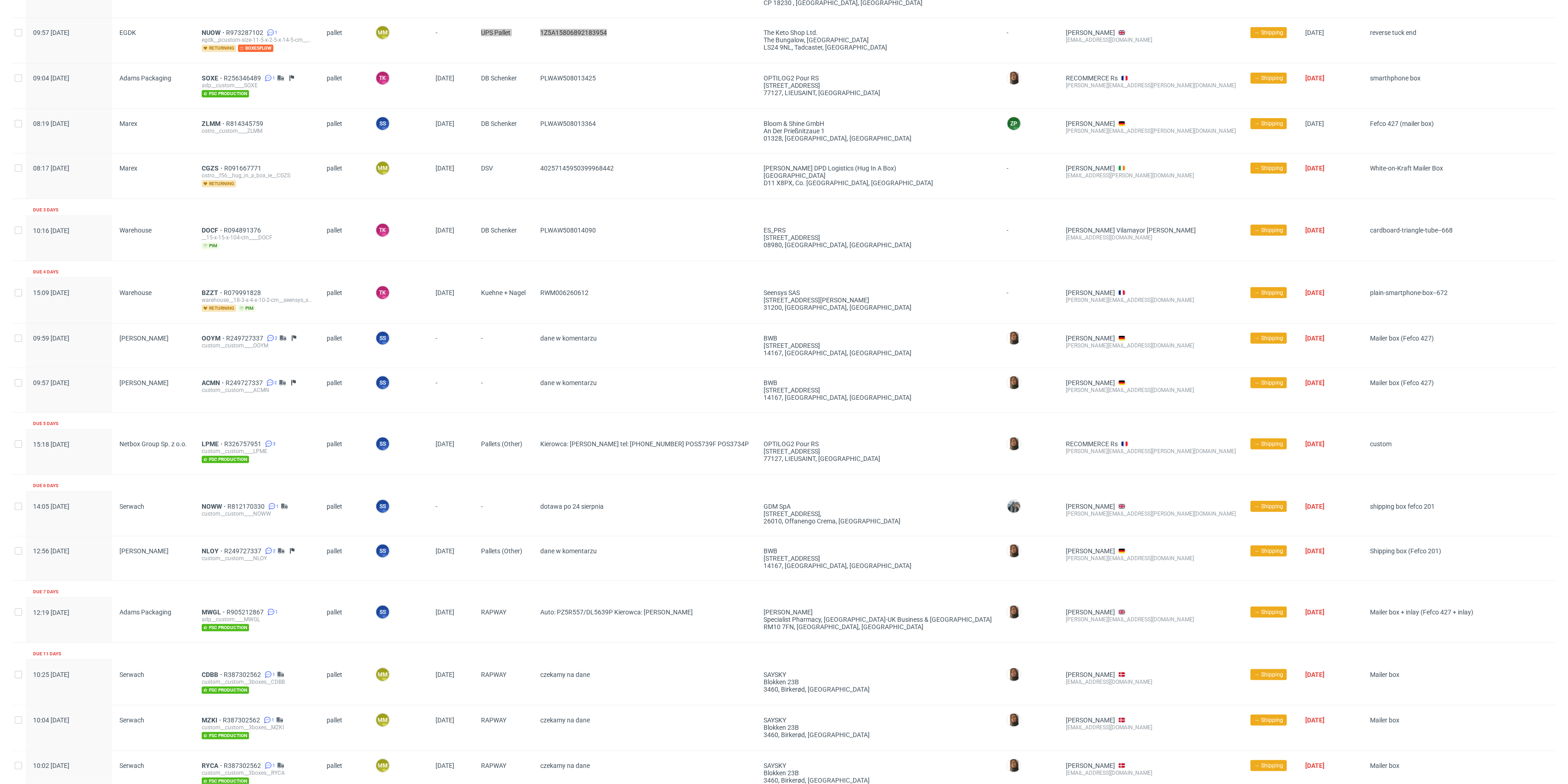
scroll to position [484, 0]
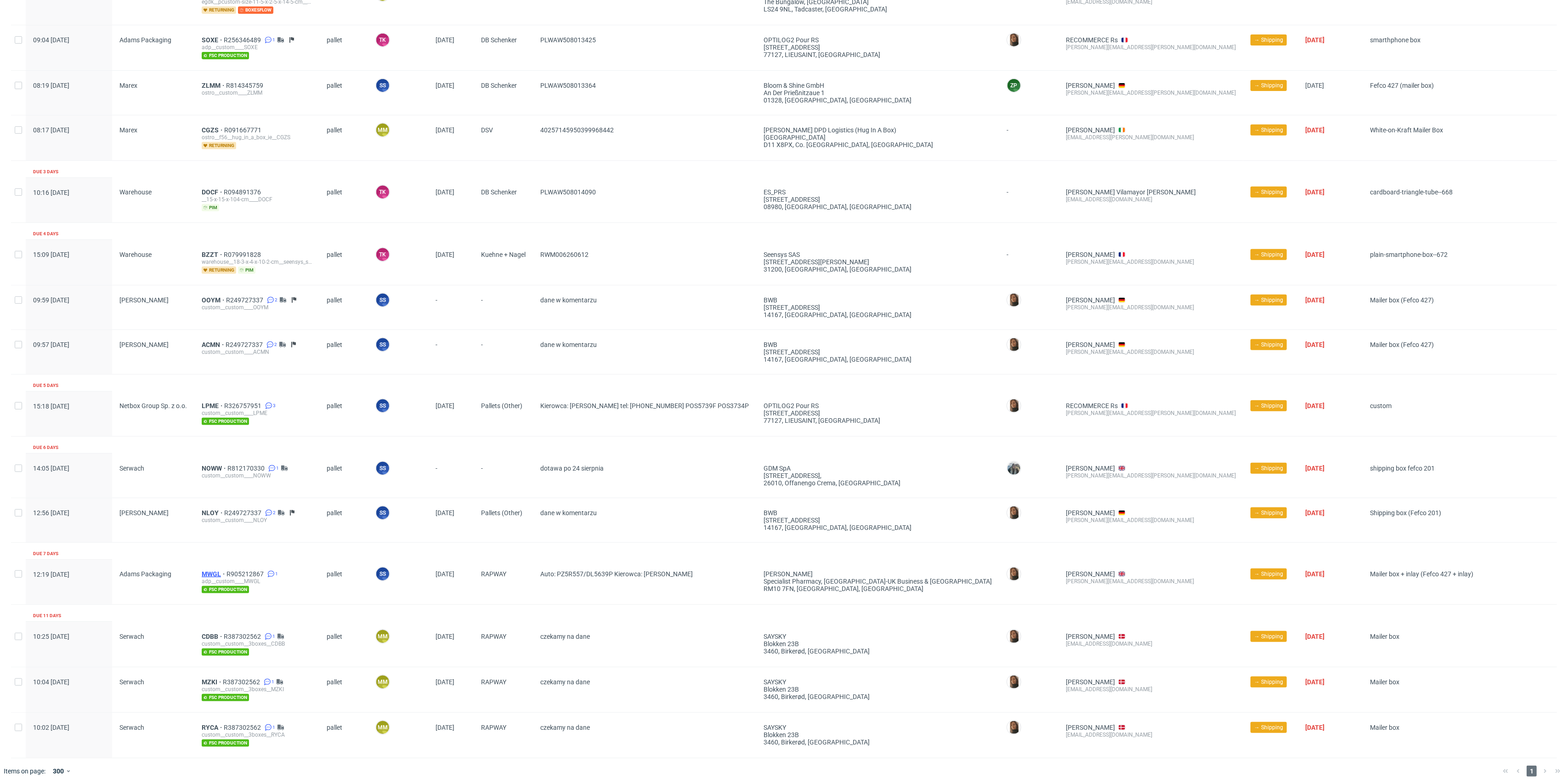
click span "MWGL"
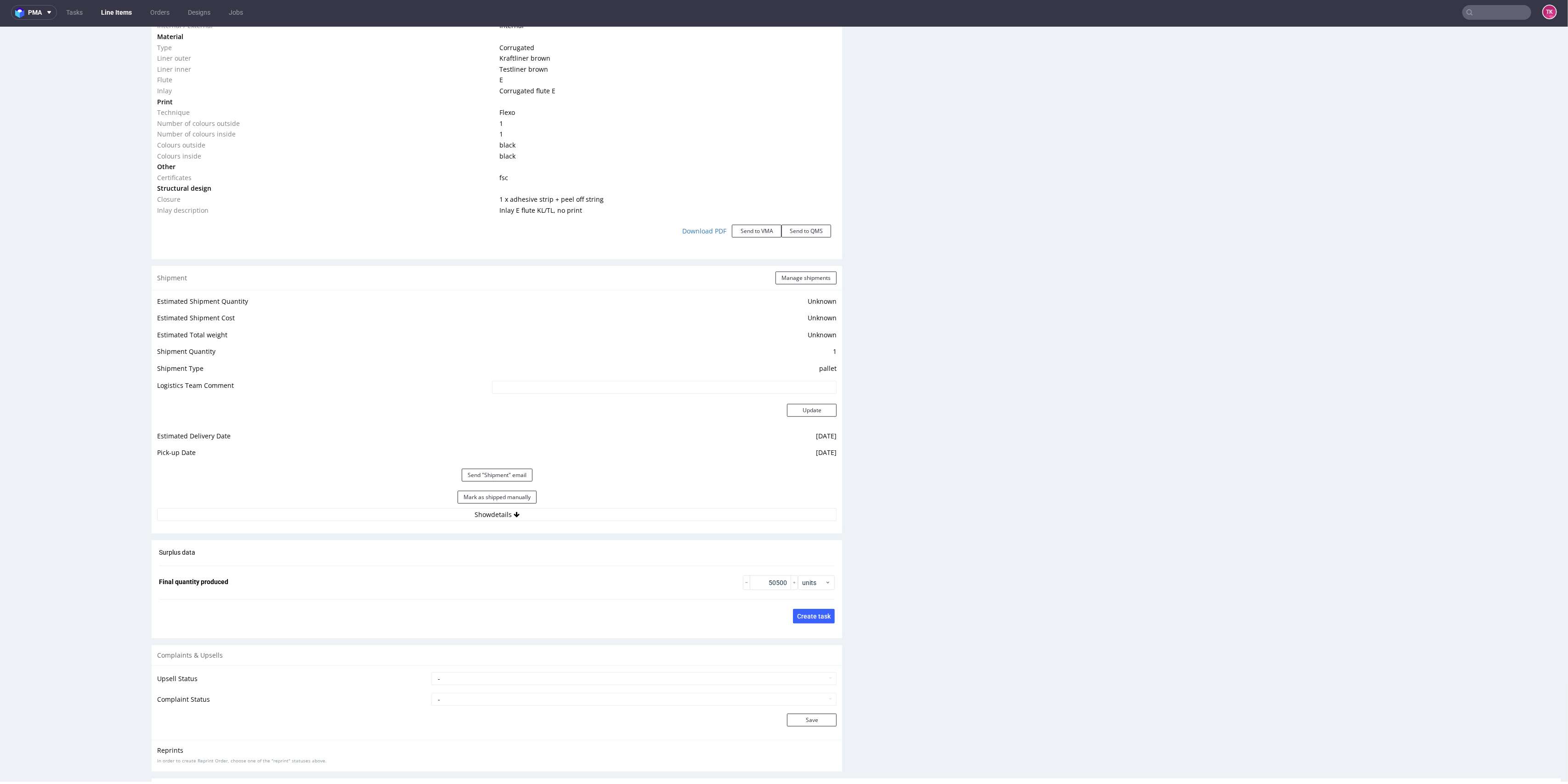
scroll to position [981, 0]
click button "Show details"
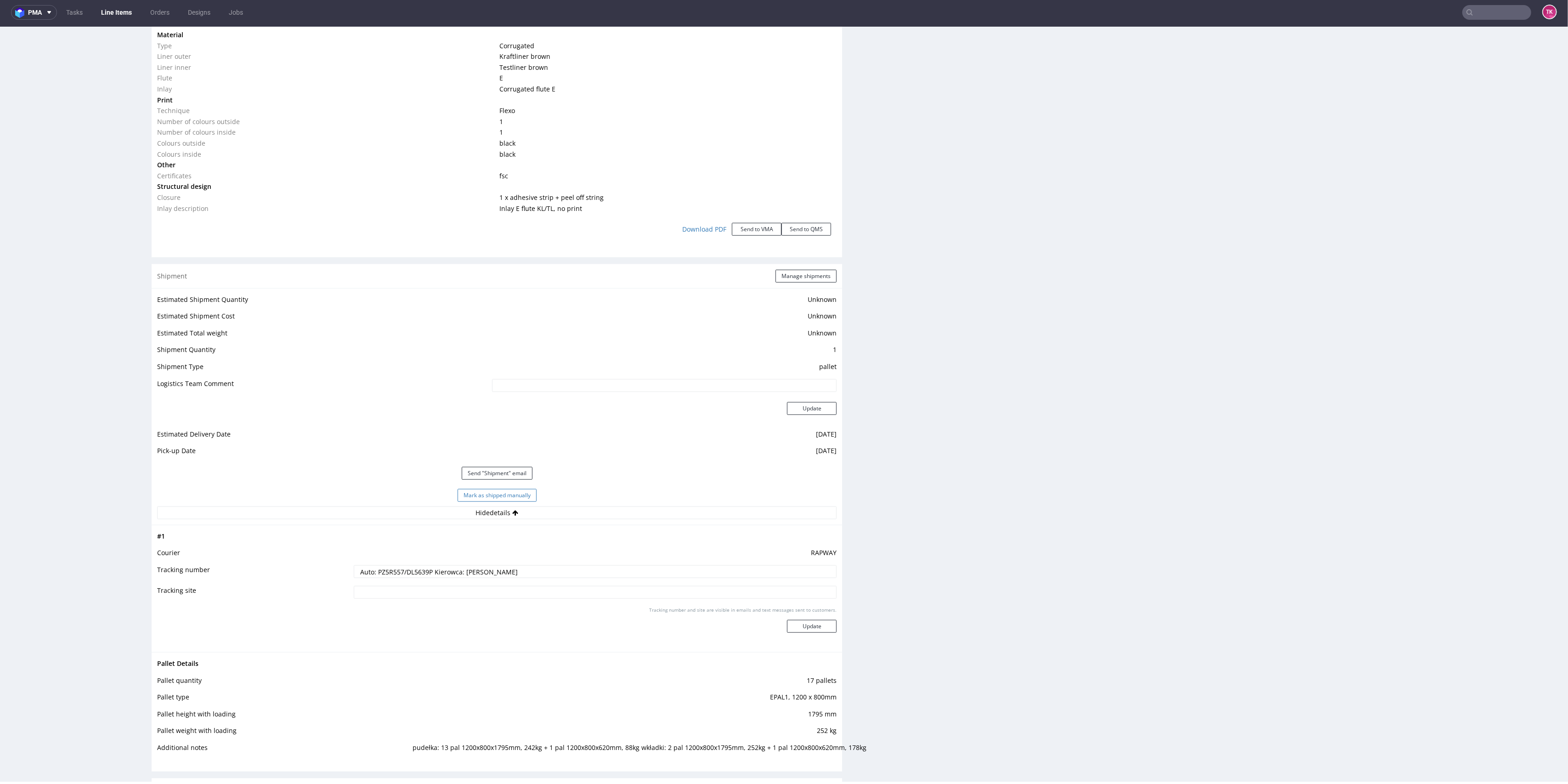
click button "Mark as shipped manually"
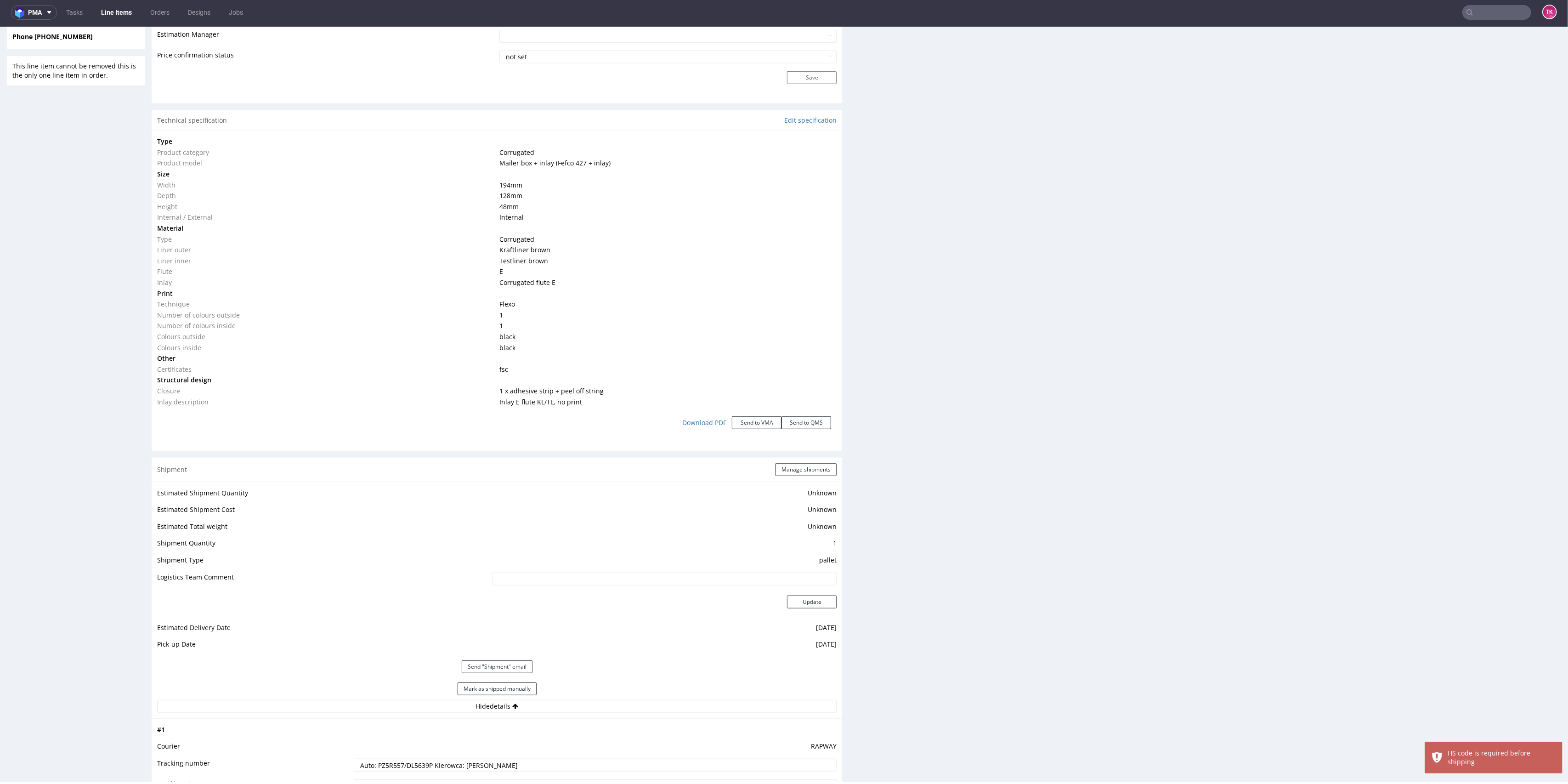
scroll to position [0, 0]
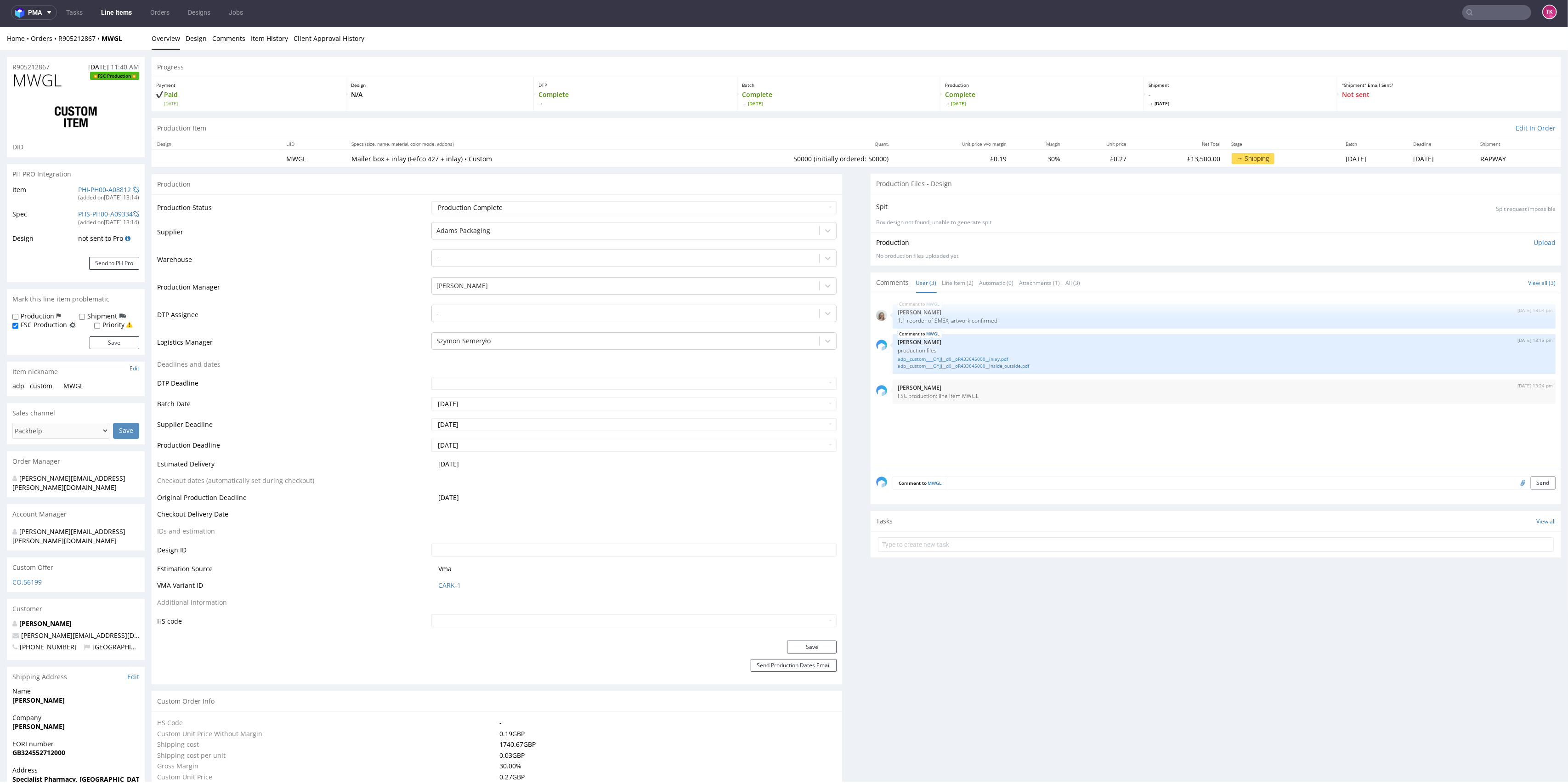
click td
click input "text"
type input "3923 21 00 00"
click input "3923 21 00 00"
drag, startPoint x: 474, startPoint y: 593, endPoint x: 331, endPoint y: 581, distance: 143.5
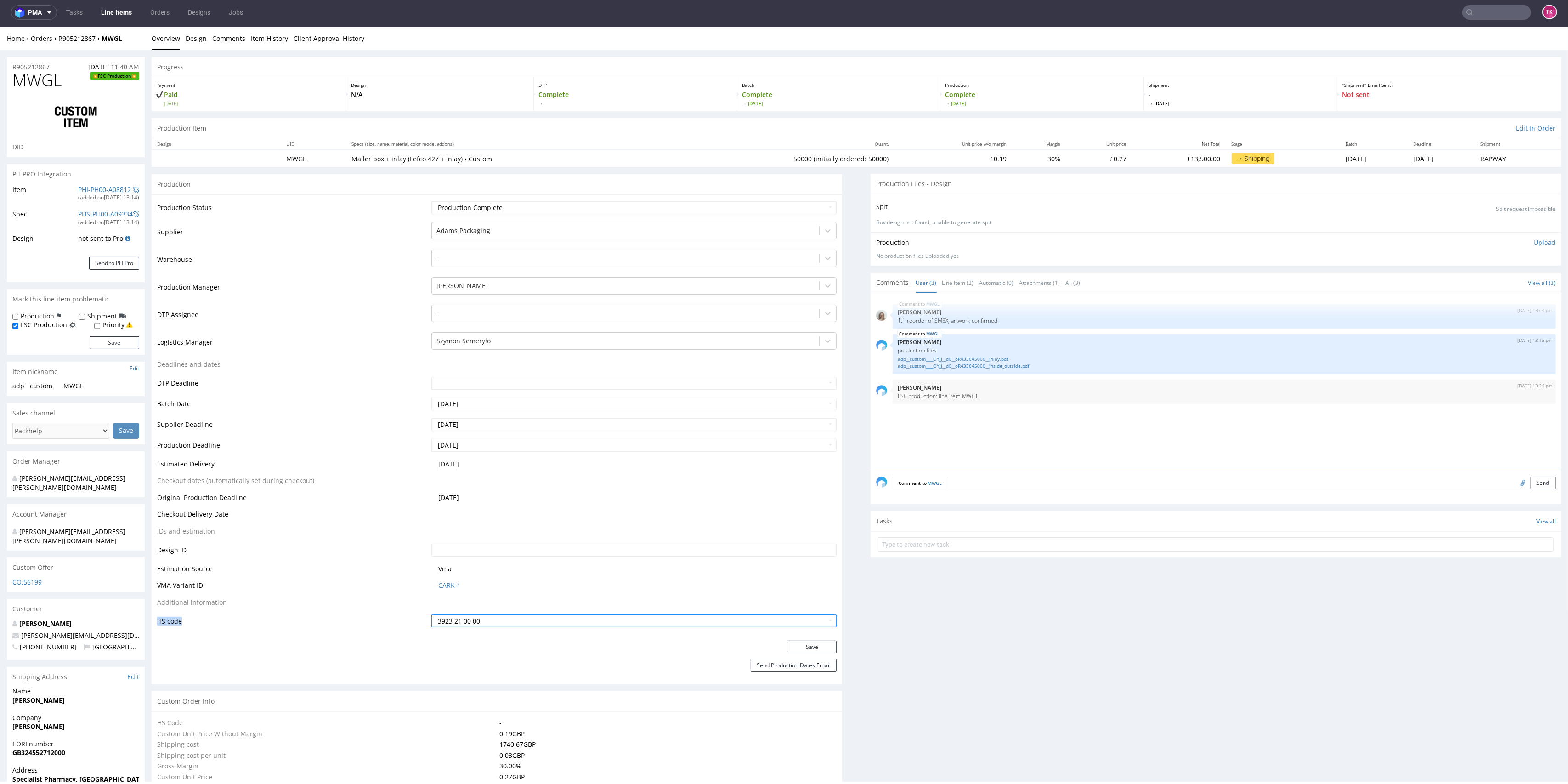
click tbody "Production Status Waiting for Artwork Waiting for Diecut Waiting for Mockup Wai…"
drag, startPoint x: 549, startPoint y: 638, endPoint x: 543, endPoint y: 630, distance: 10.0
click form "Production Production Status Waiting for Artwork Waiting for Diecut Waiting for…"
drag, startPoint x: 494, startPoint y: 584, endPoint x: 417, endPoint y: 582, distance: 77.0
click tbody "Production Status Waiting for Artwork Waiting for Diecut Waiting for Mockup Wai…"
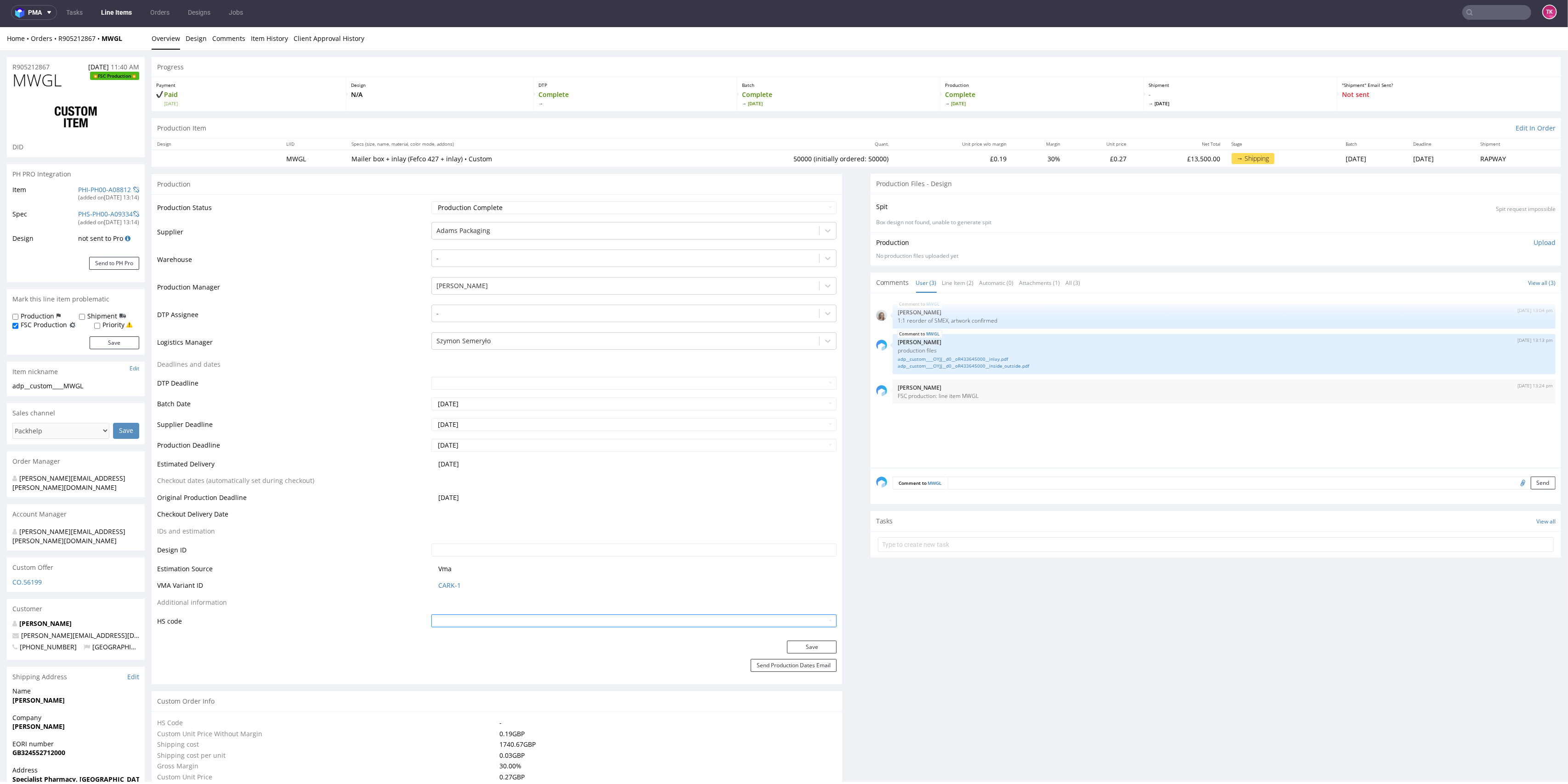
click div "Production Status Waiting for Artwork Waiting for Diecut Waiting for Mockup Wai…"
click input "text"
type input "4819 10 00 00"
click button "Save"
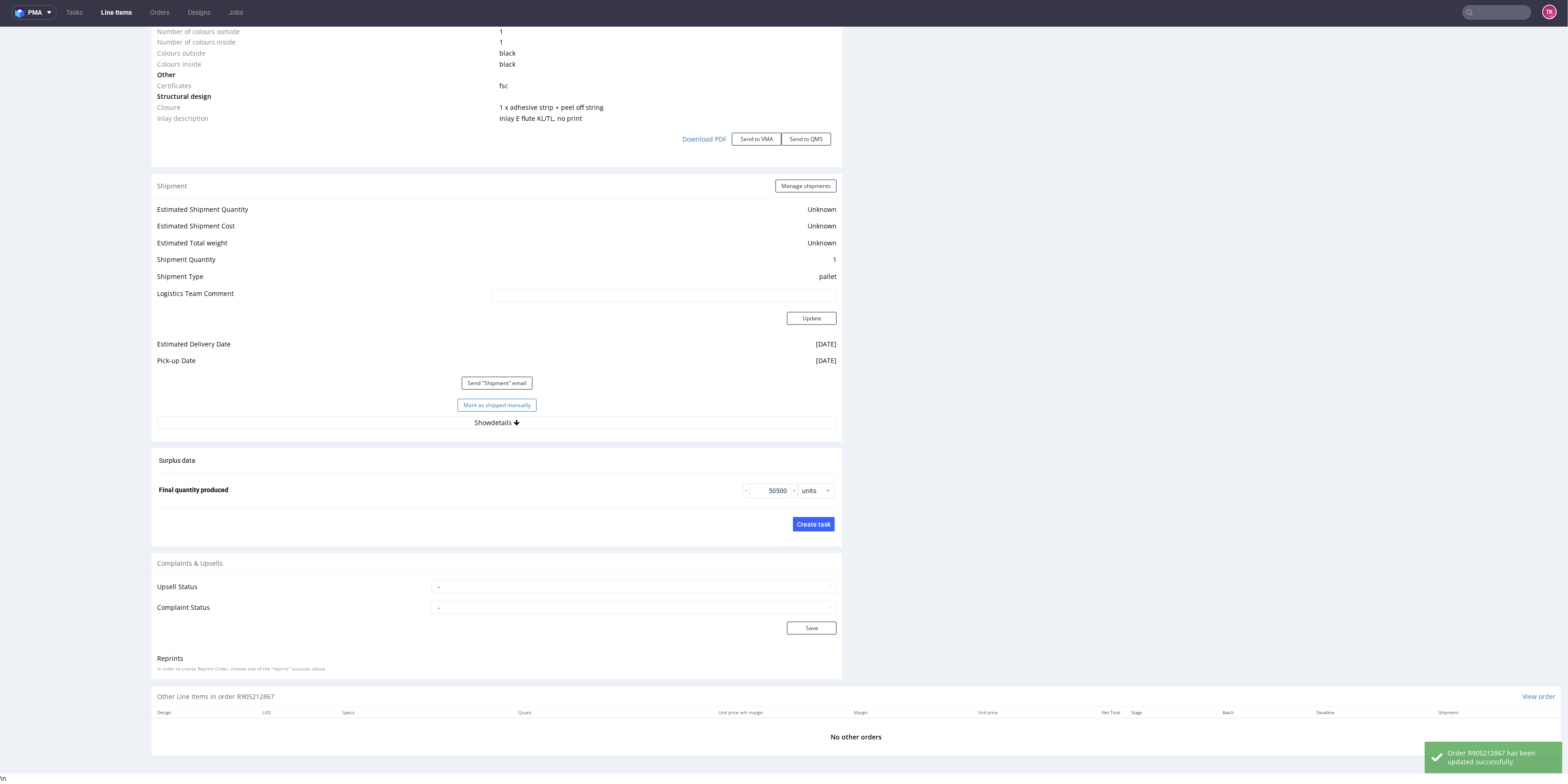
click button "Mark as shipped manually"
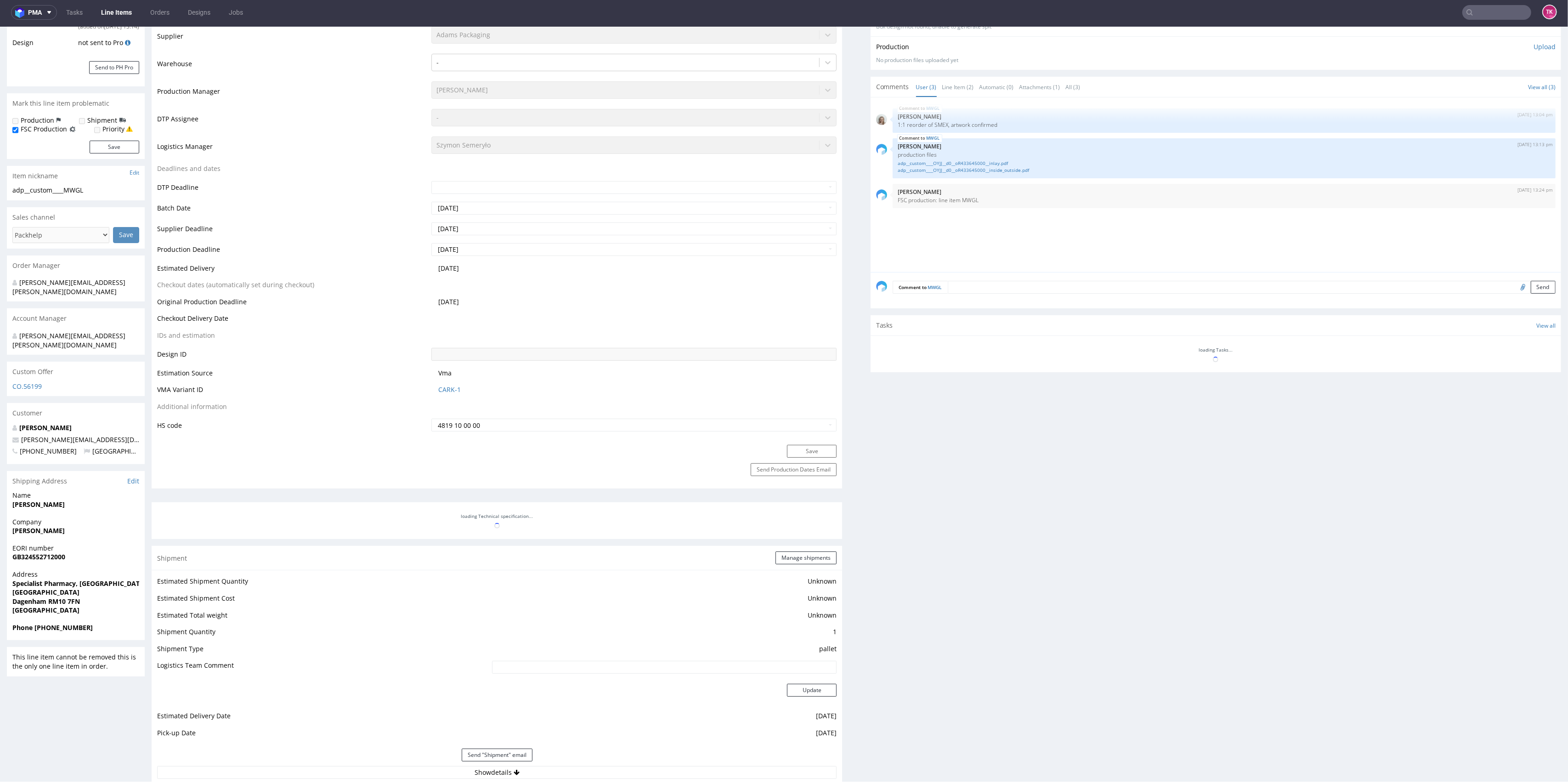
scroll to position [282, 0]
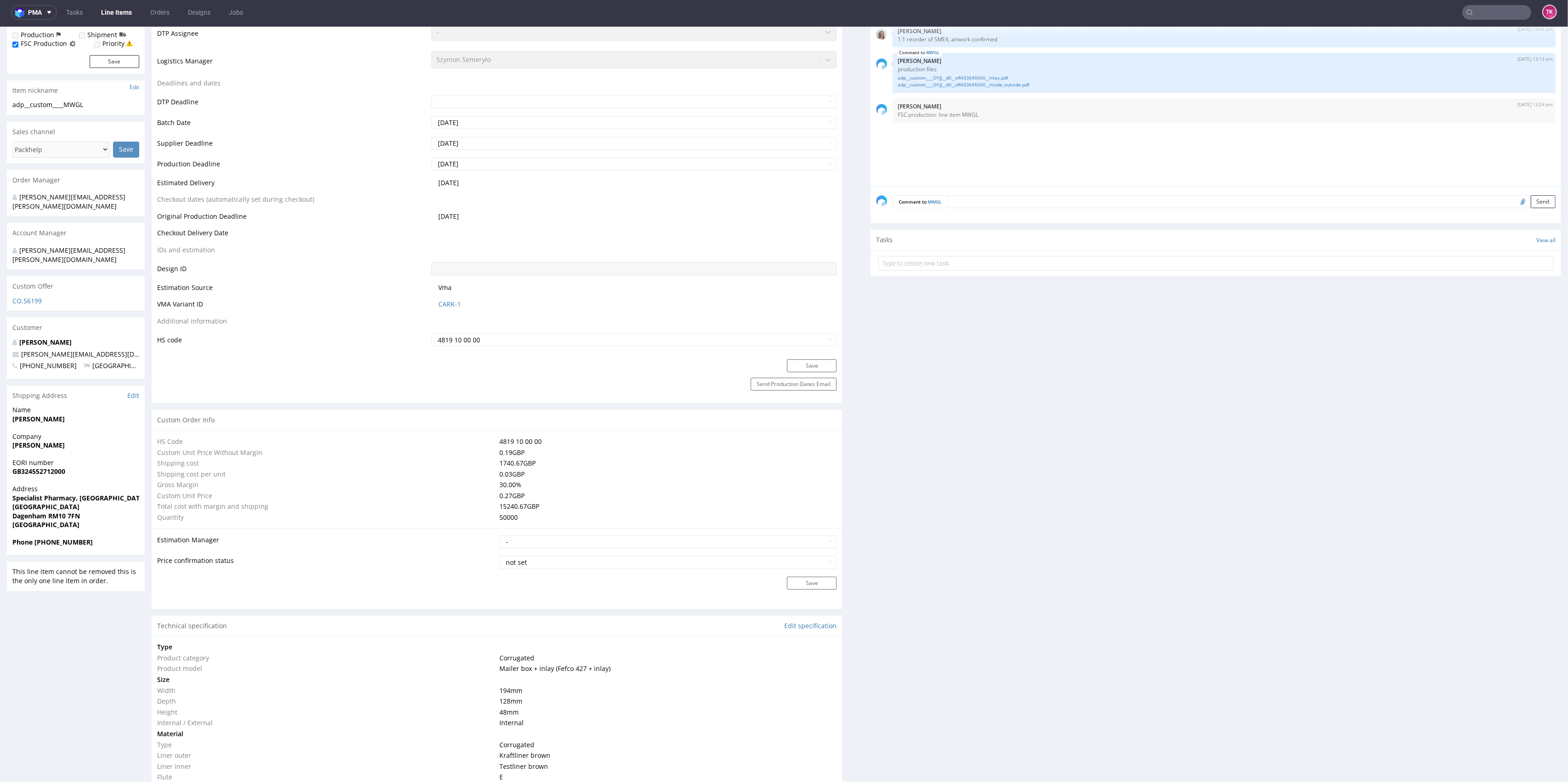
type input "50500"
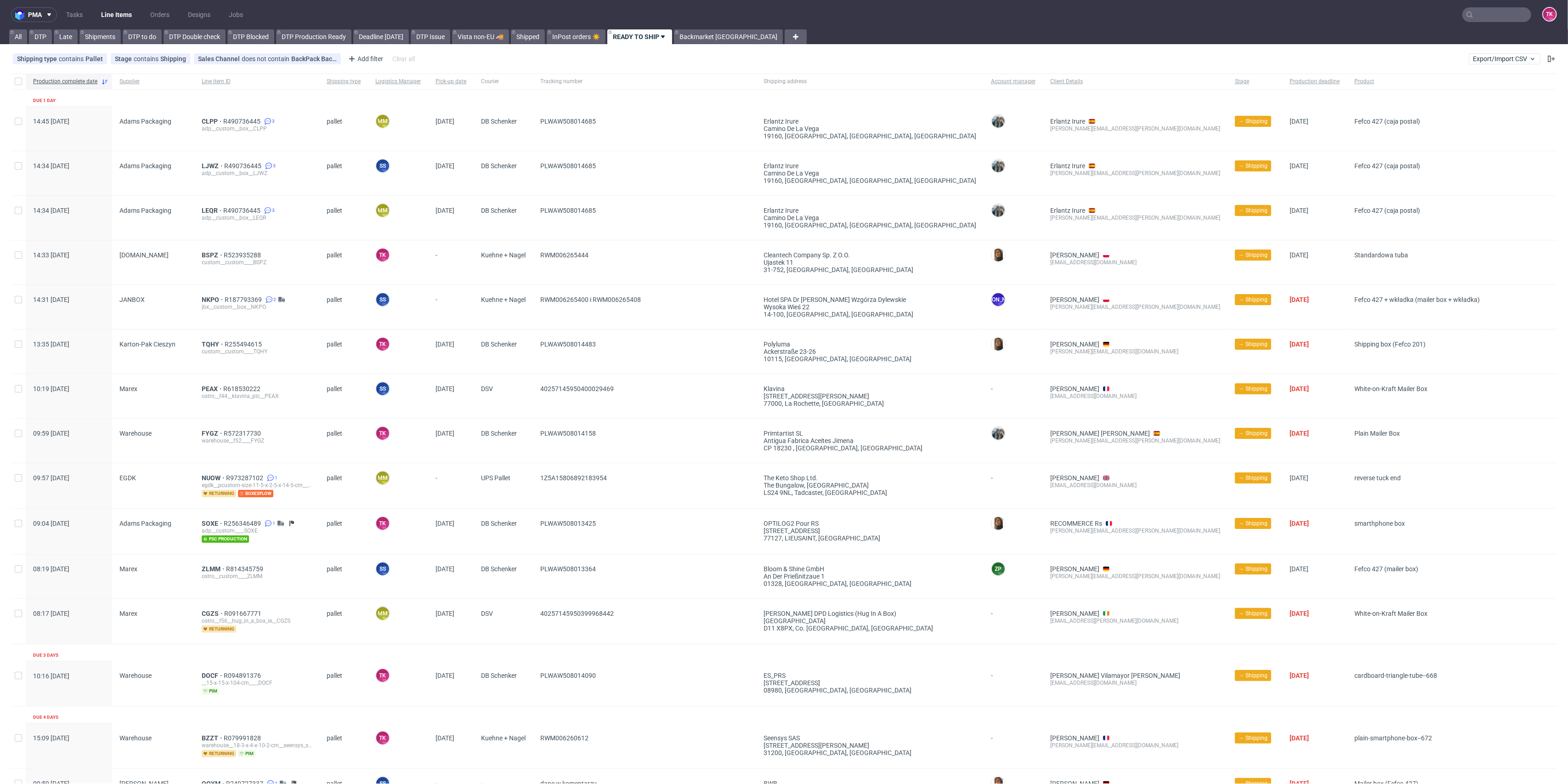
click at [1496, 12] on input "text" at bounding box center [1497, 15] width 69 height 15
paste input "RWM005985872"
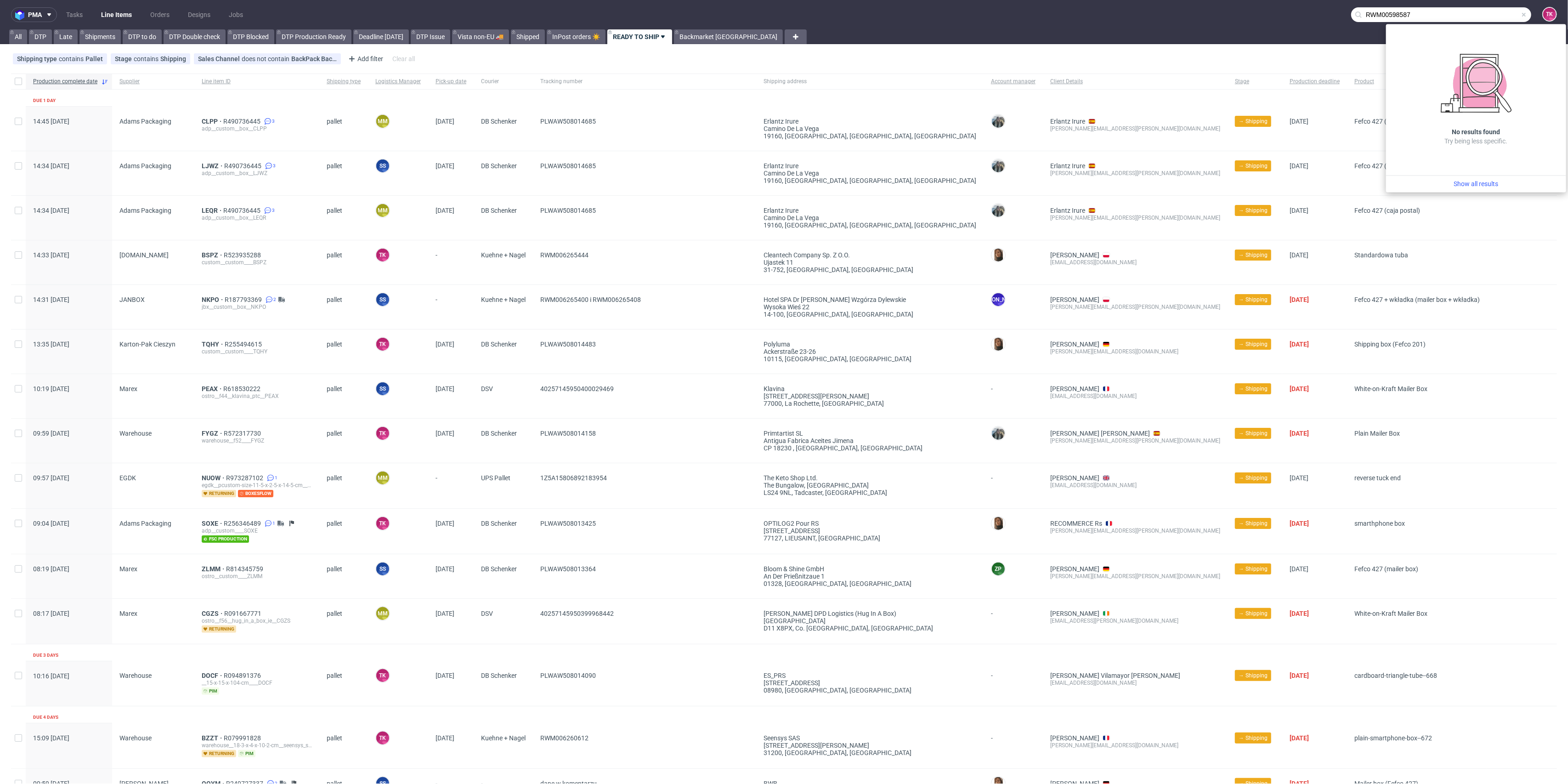
drag, startPoint x: 1443, startPoint y: 9, endPoint x: 1160, endPoint y: 1, distance: 283.1
click at [1160, 1] on nav "pma Tasks Line Items Orders Designs Jobs RWM00598587 TK" at bounding box center [784, 15] width 1568 height 29
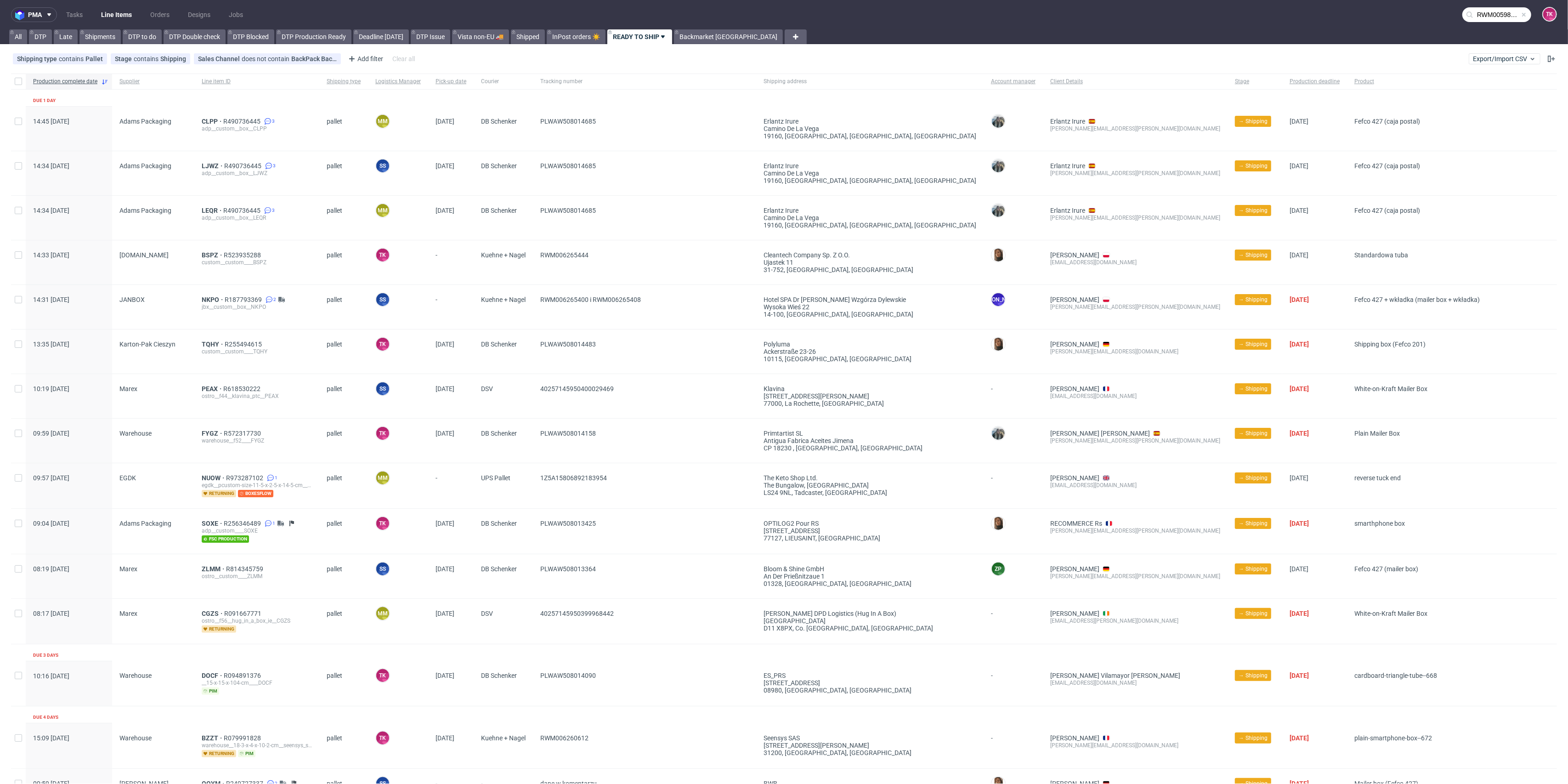
paste input "XRQA"
type input "XRQA"
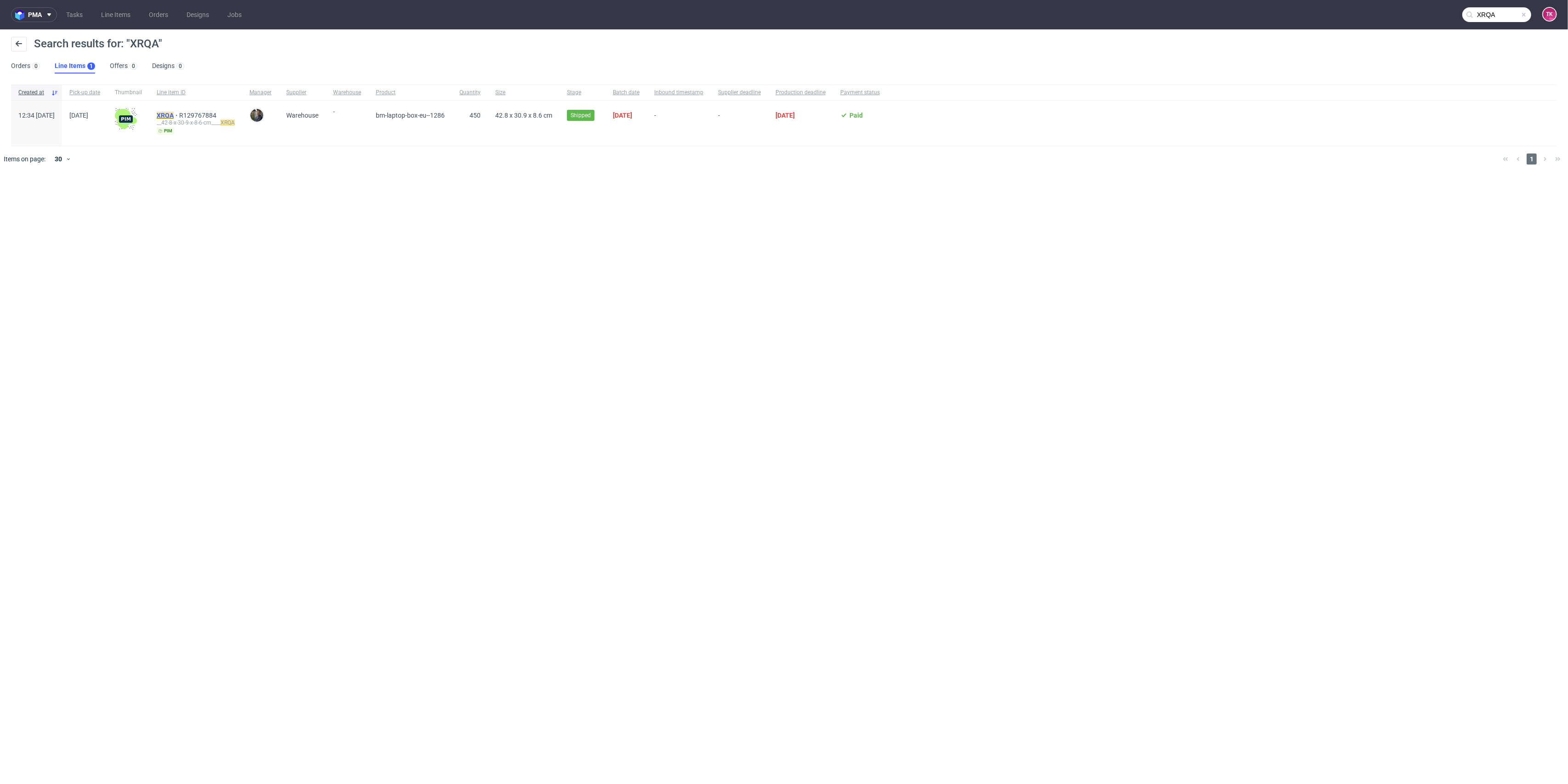
click at [174, 112] on mark "XRQA" at bounding box center [165, 115] width 17 height 8
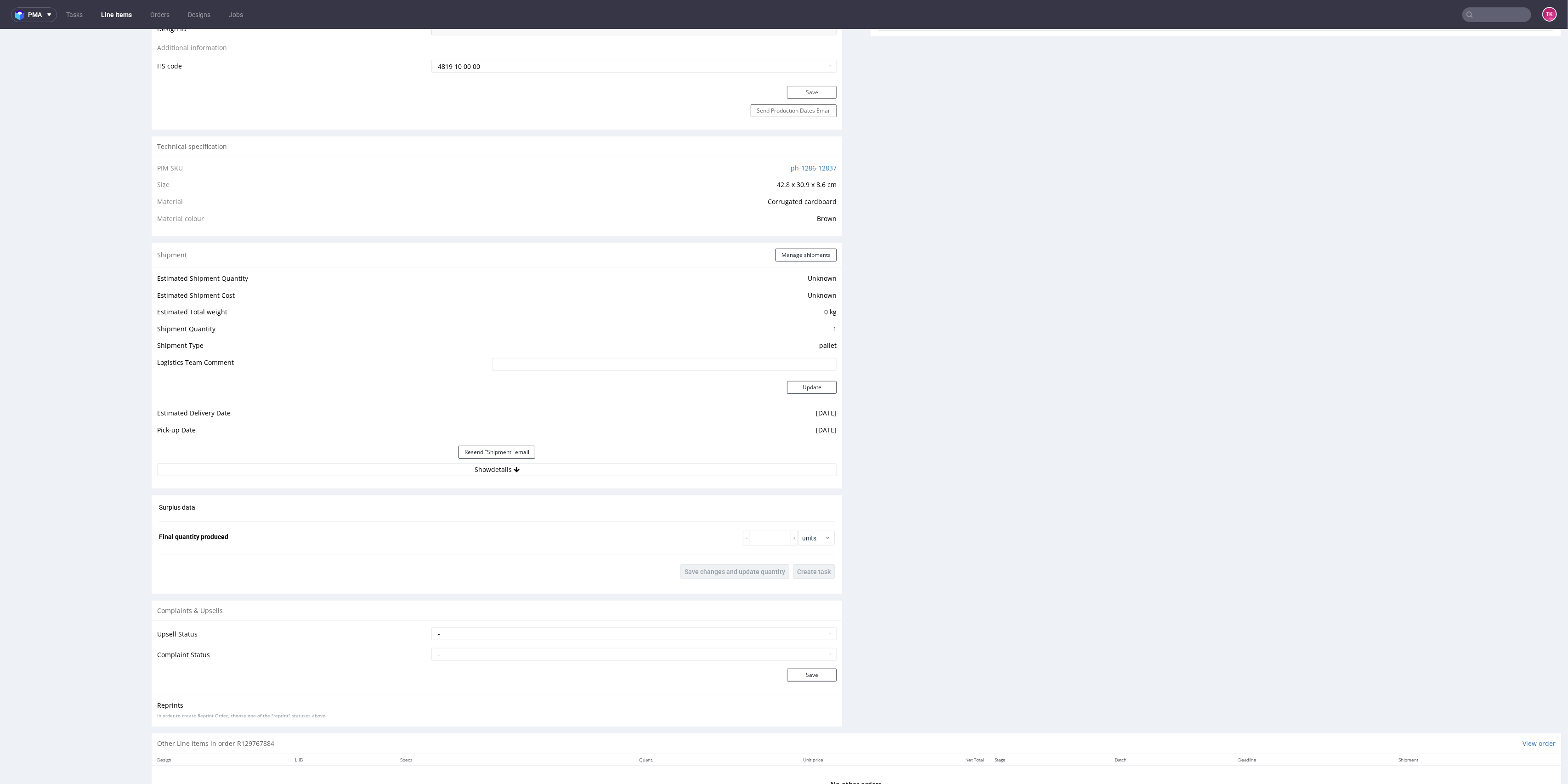
scroll to position [552, 0]
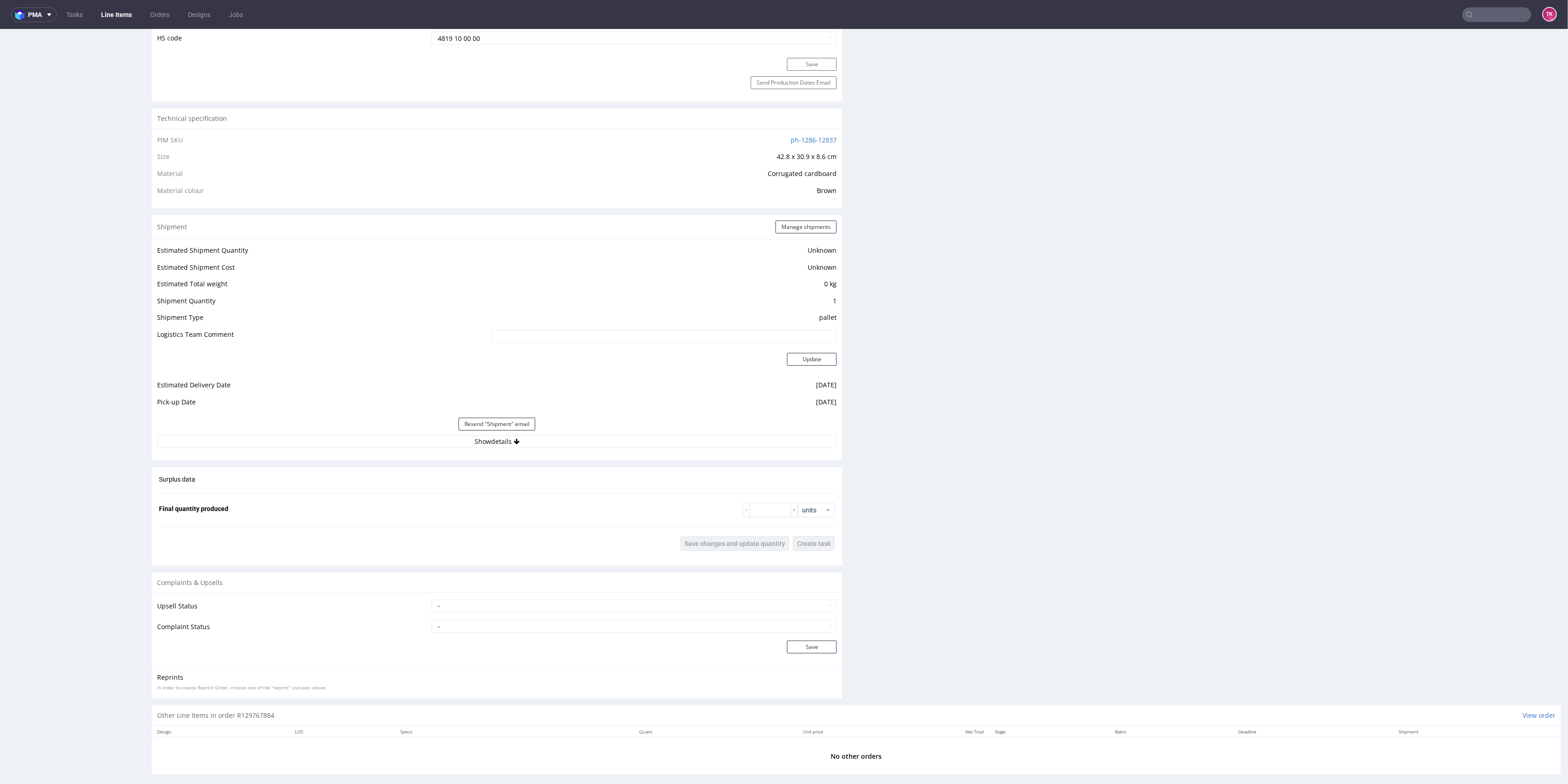
click at [633, 451] on div "Estimated Shipment Quantity Unknown Estimated Shipment Cost Unknown Estimated T…" at bounding box center [497, 346] width 691 height 215
click at [637, 445] on button "Show details" at bounding box center [497, 442] width 680 height 13
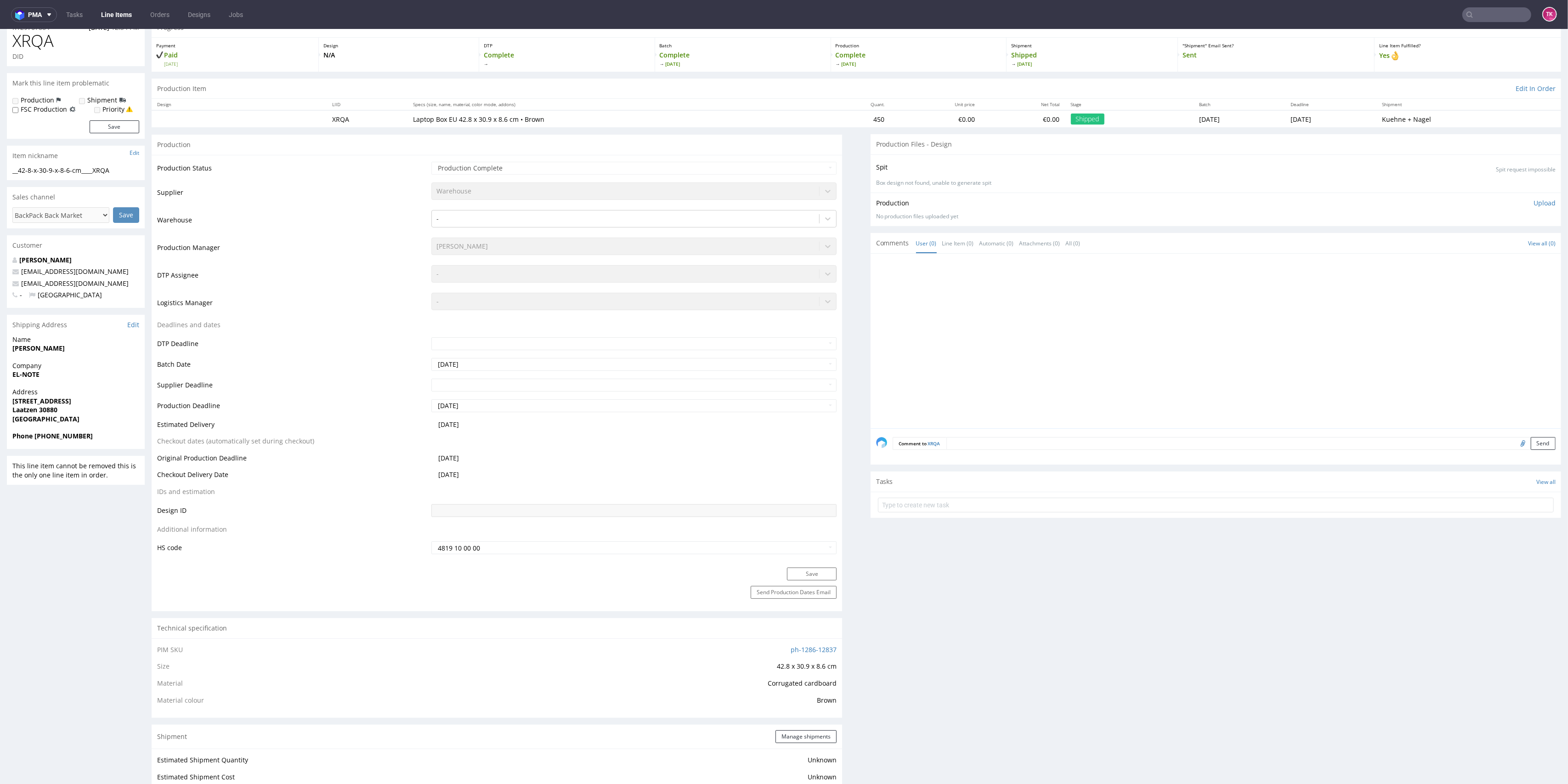
scroll to position [61, 0]
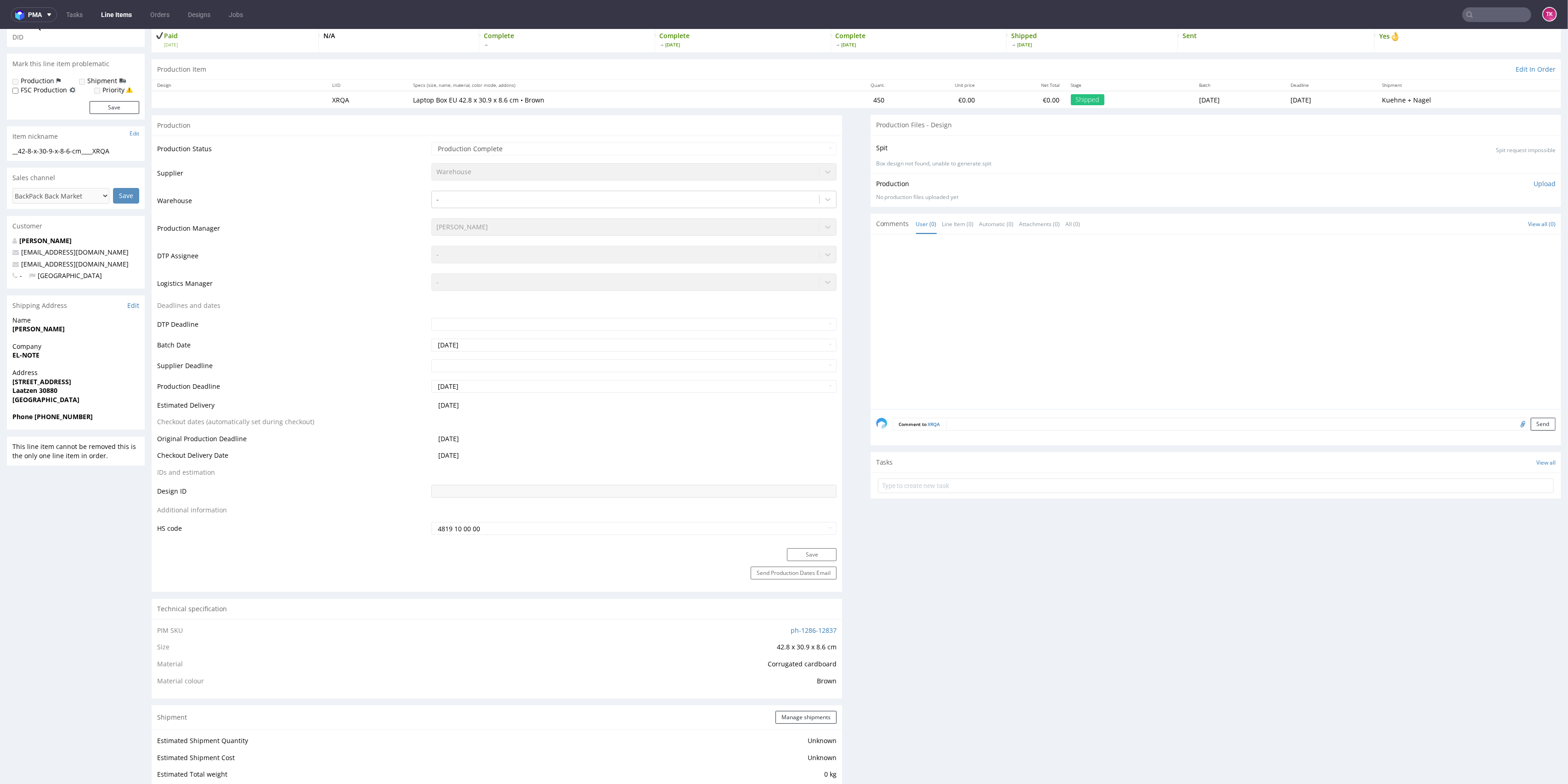
click at [1478, 15] on input "text" at bounding box center [1497, 15] width 69 height 15
type input "RWM005702313"
click at [1473, 39] on div "UYCK" at bounding box center [1476, 38] width 165 height 17
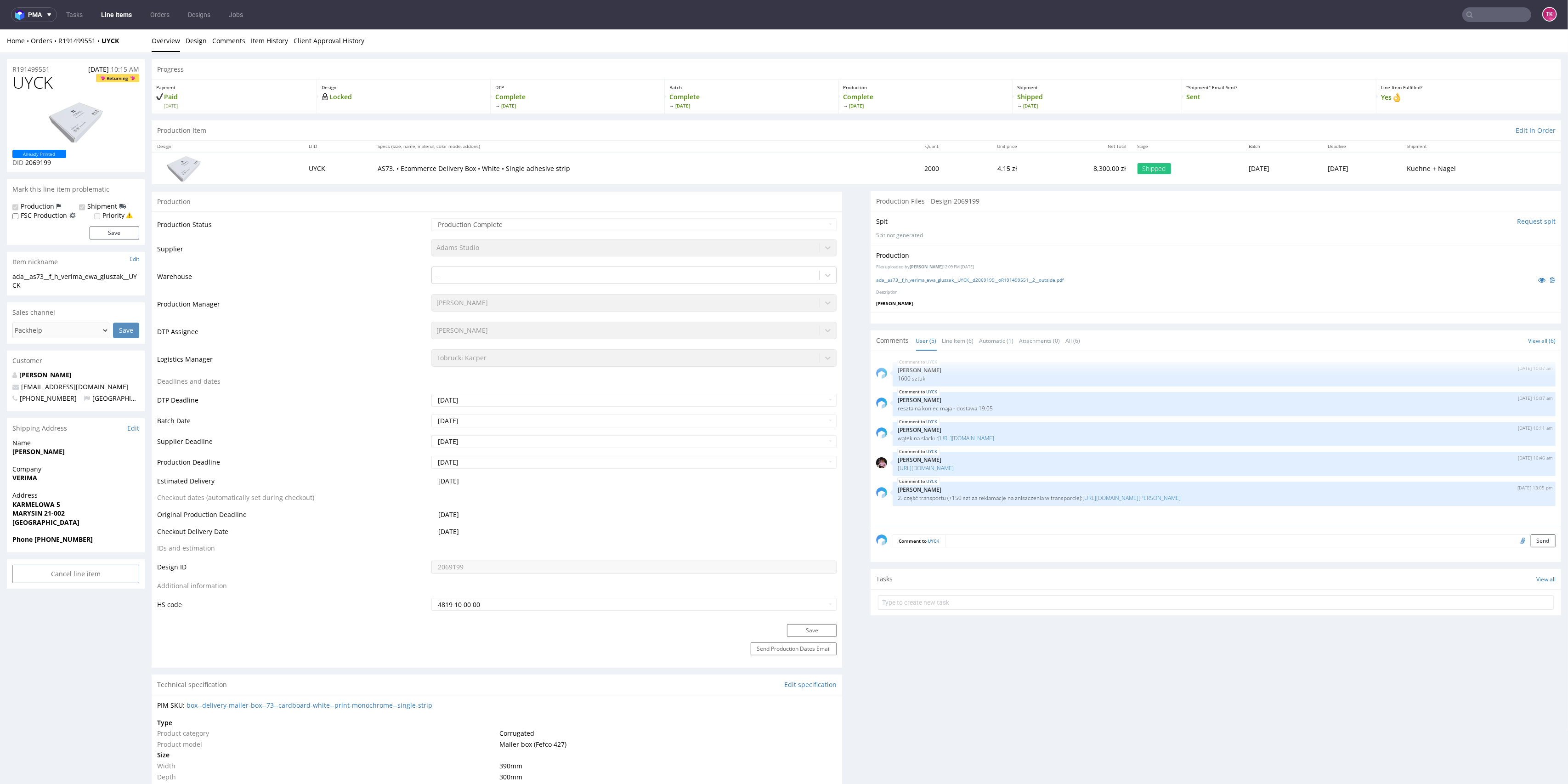
click at [119, 13] on link "Line Items" at bounding box center [116, 15] width 42 height 15
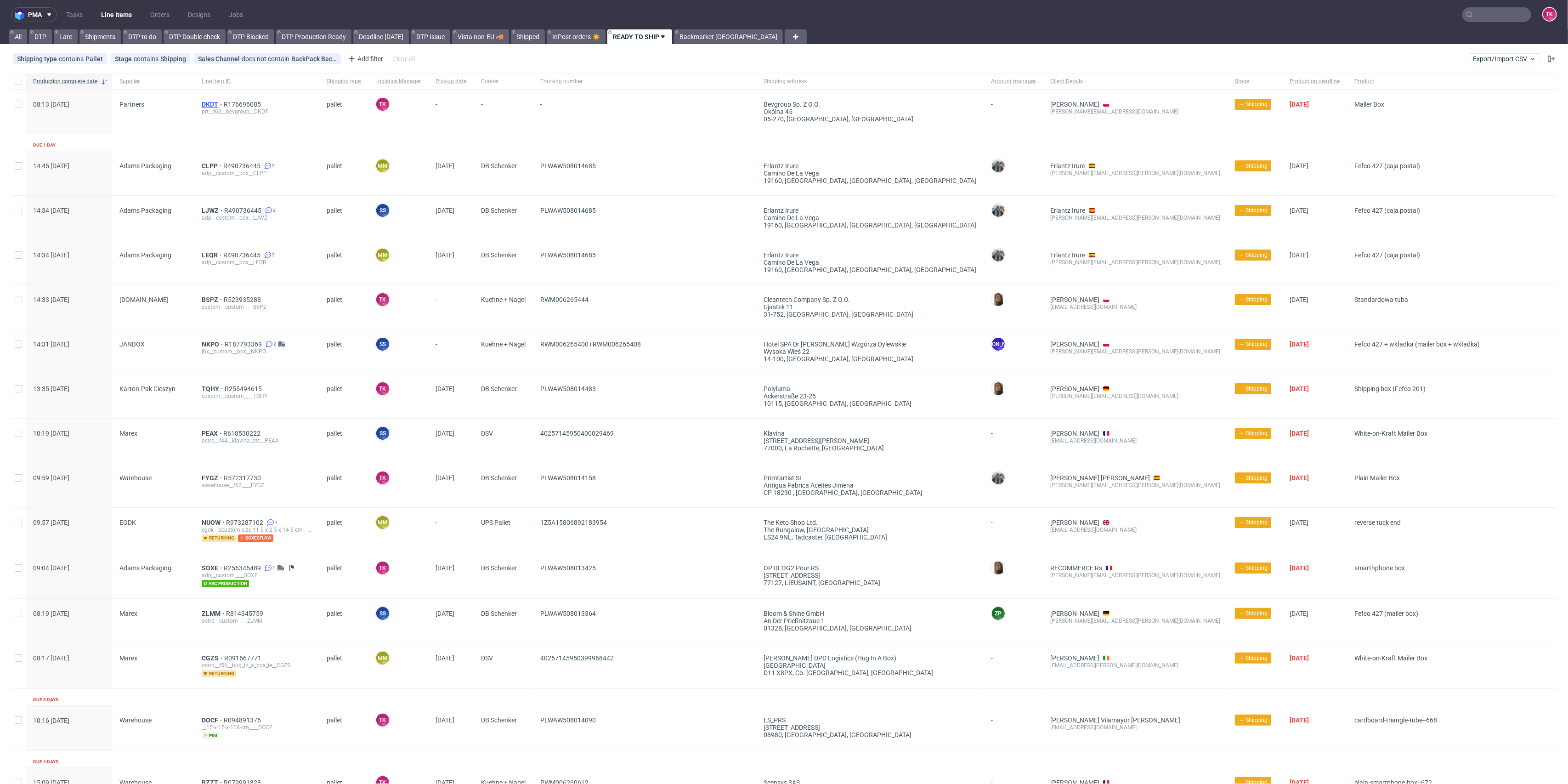
click at [208, 105] on span "DKDT" at bounding box center [212, 105] width 22 height 8
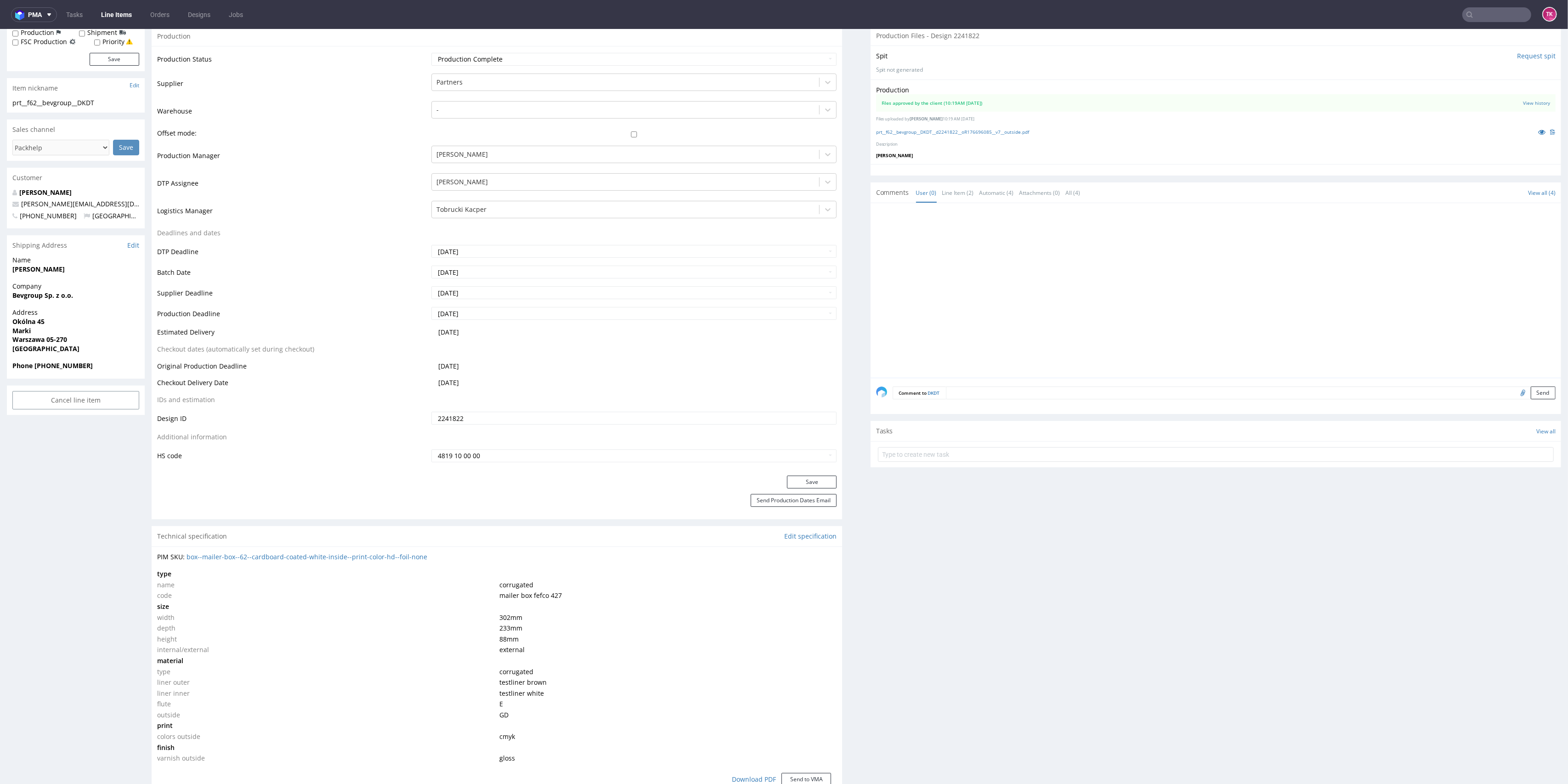
scroll to position [184, 0]
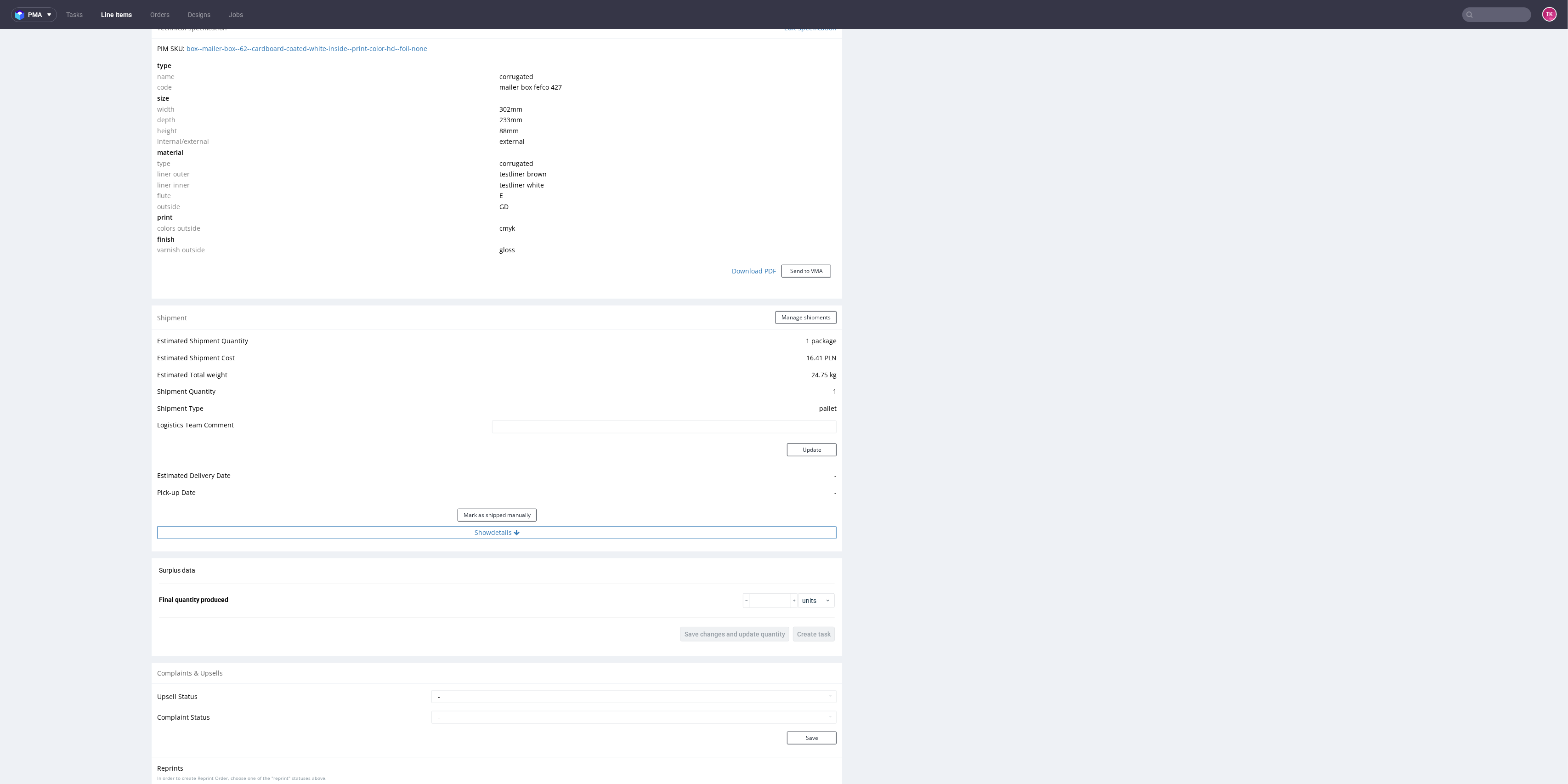
click at [621, 538] on button "Show details" at bounding box center [497, 532] width 680 height 13
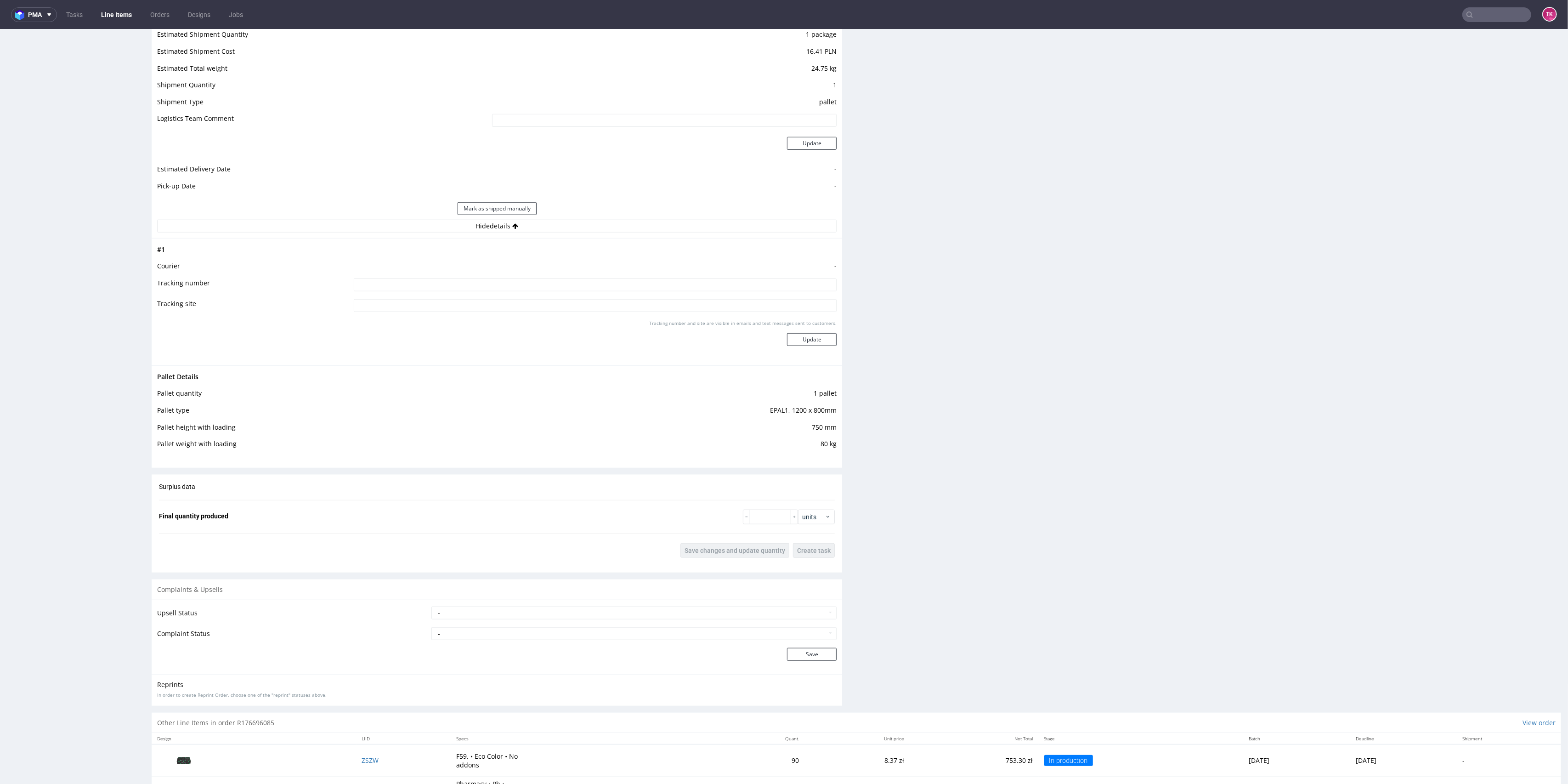
scroll to position [1023, 0]
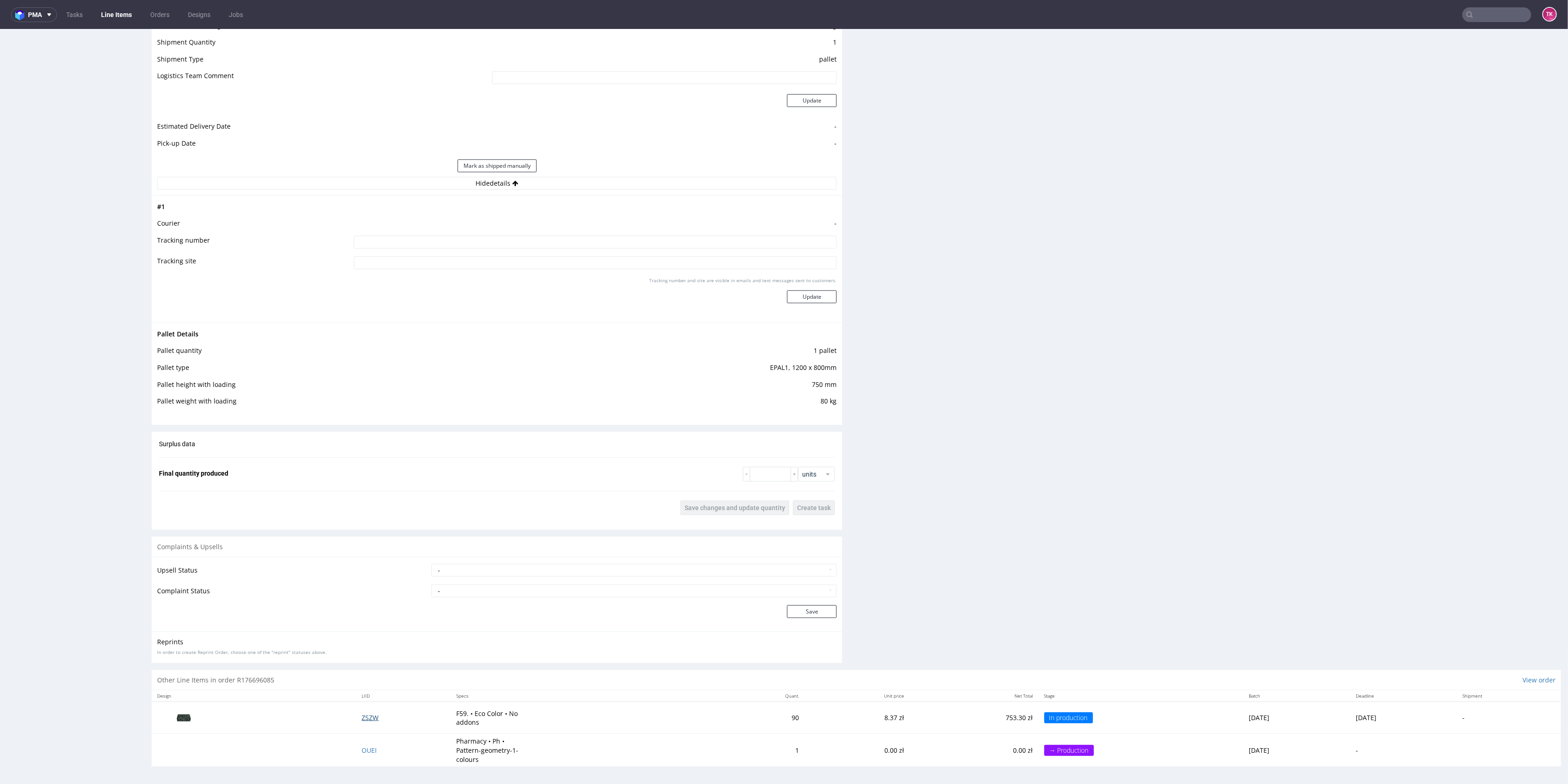
click at [362, 719] on span "ZSZW" at bounding box center [371, 717] width 17 height 8
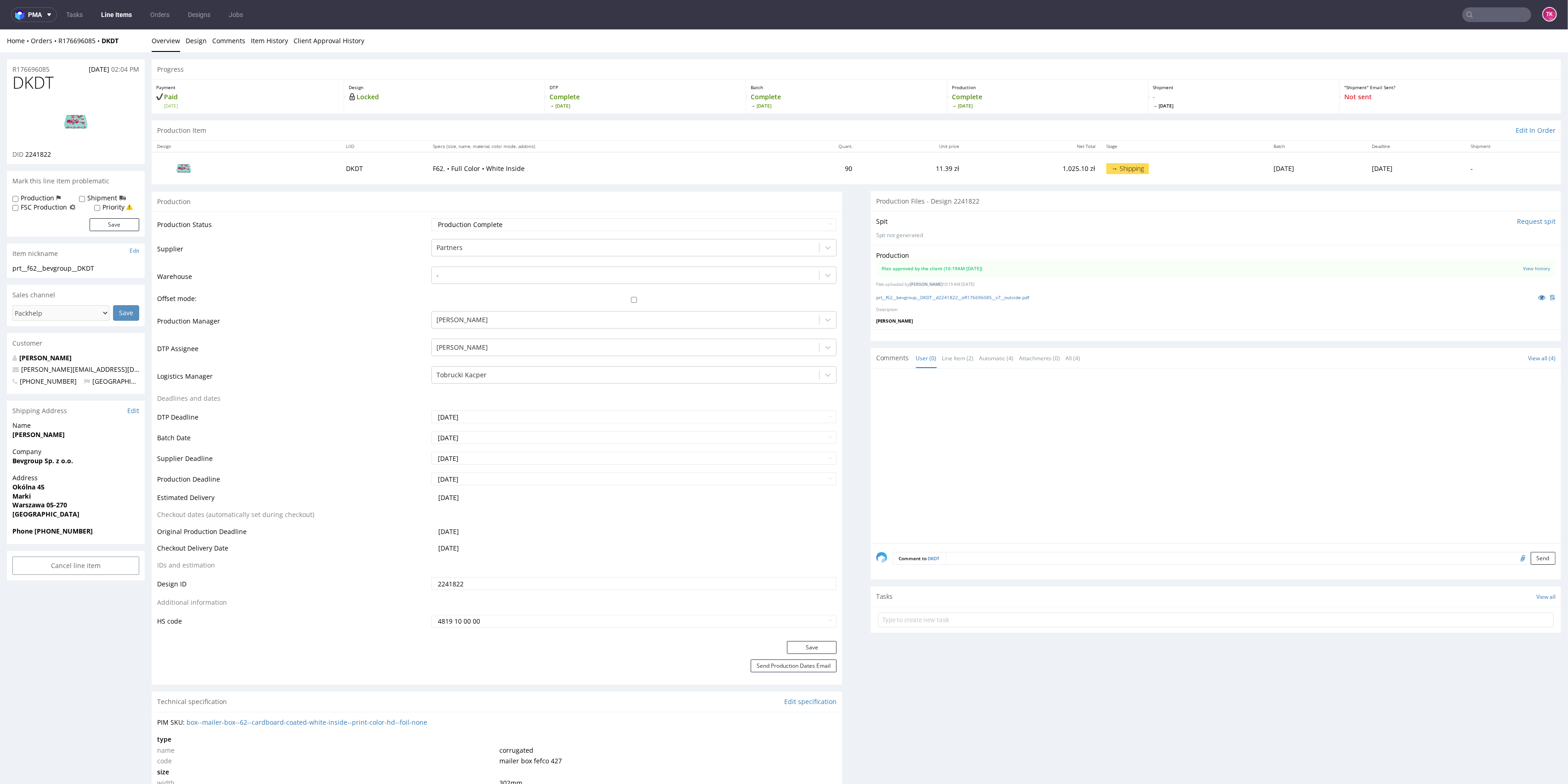
click at [1491, 22] on nav "pma Tasks Line Items Orders Designs Jobs TK" at bounding box center [784, 15] width 1568 height 29
click at [1490, 12] on input "text" at bounding box center [1441, 15] width 180 height 15
paste input "XRQA"
type input "XRQA"
click at [1426, 36] on div "__42-8-x-30-9-x-8-6-cm____XRQA" at bounding box center [1490, 38] width 130 height 8
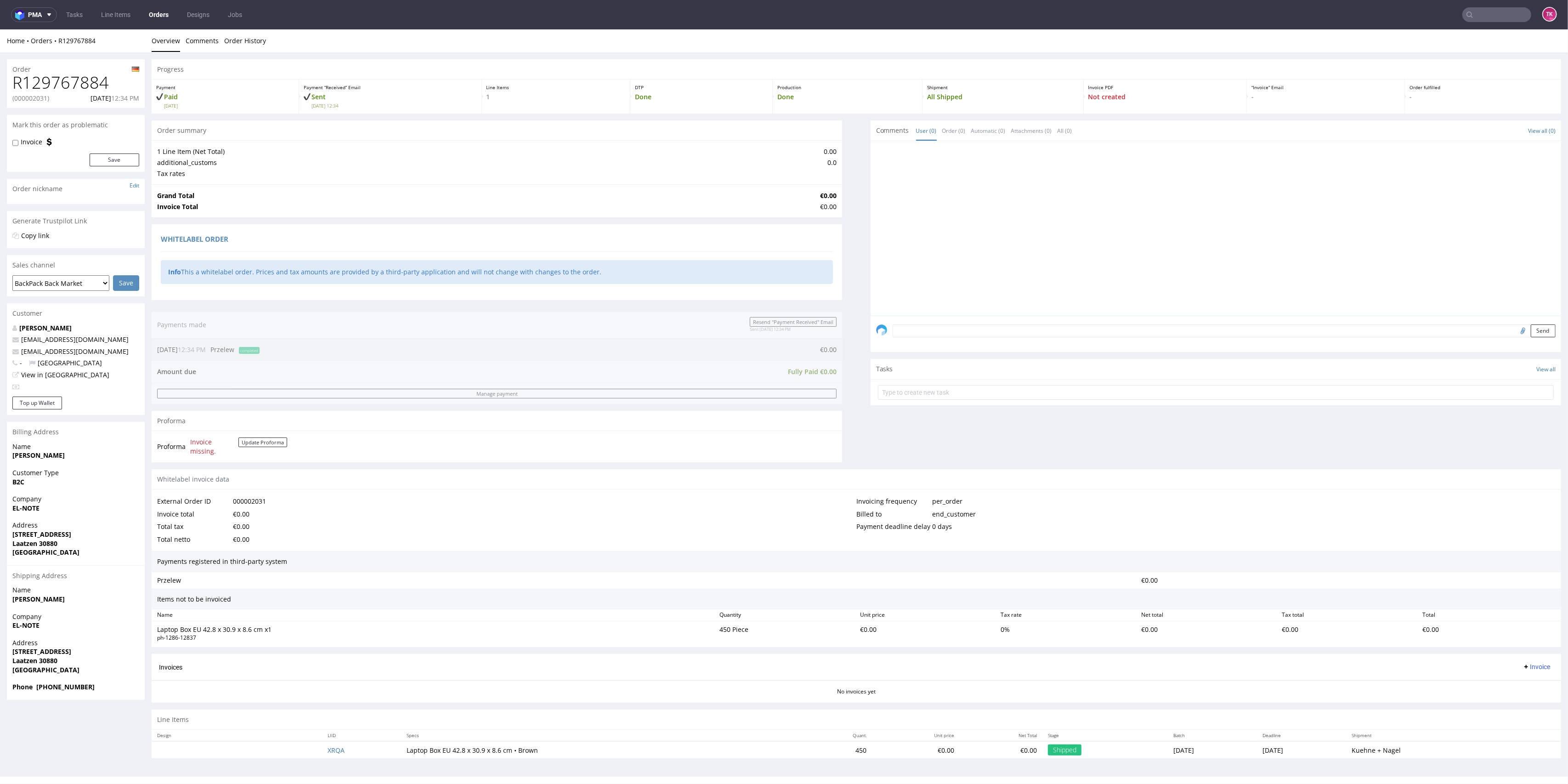
scroll to position [3, 0]
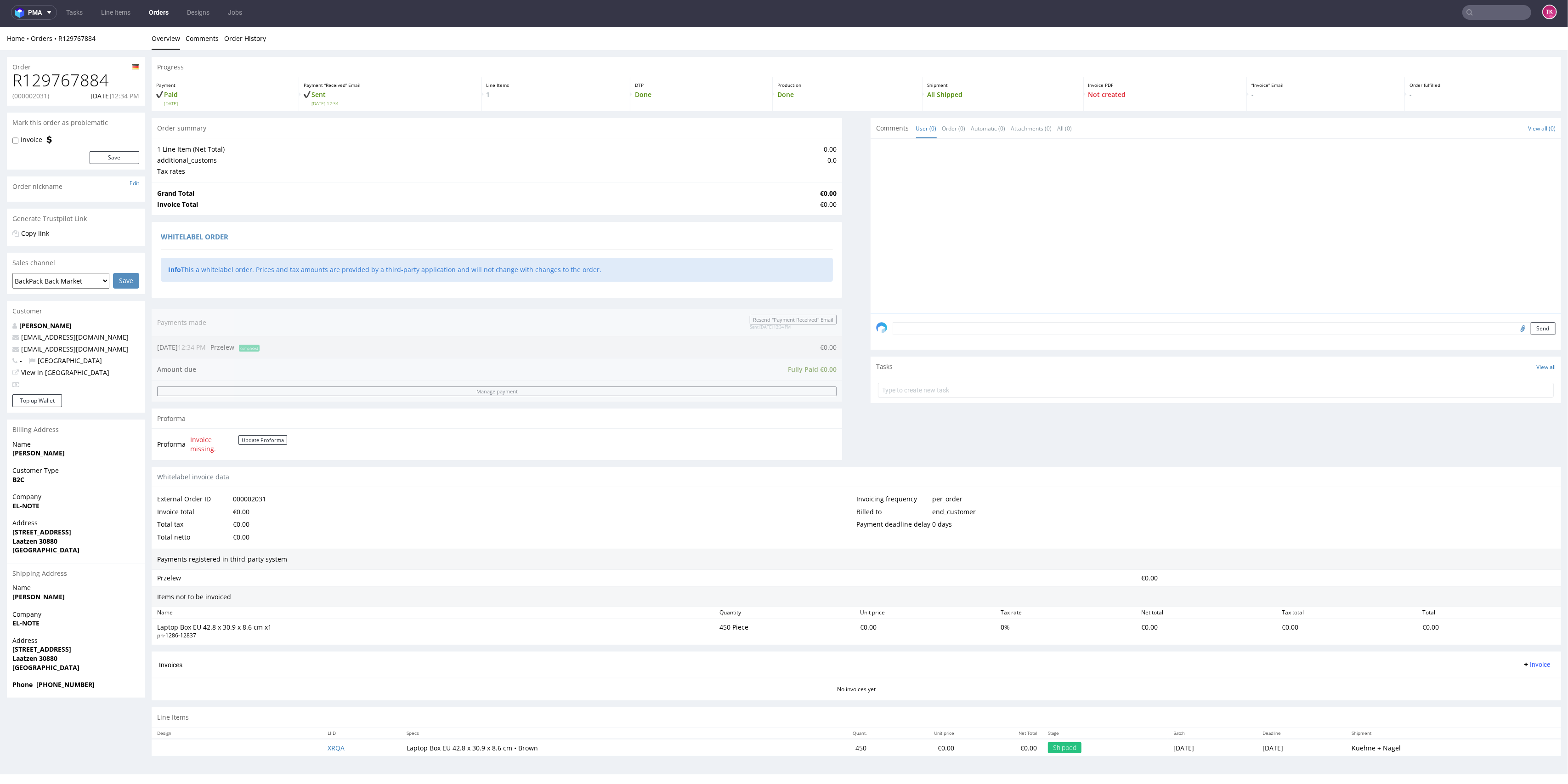
click at [151, 11] on link "Orders" at bounding box center [158, 12] width 31 height 15
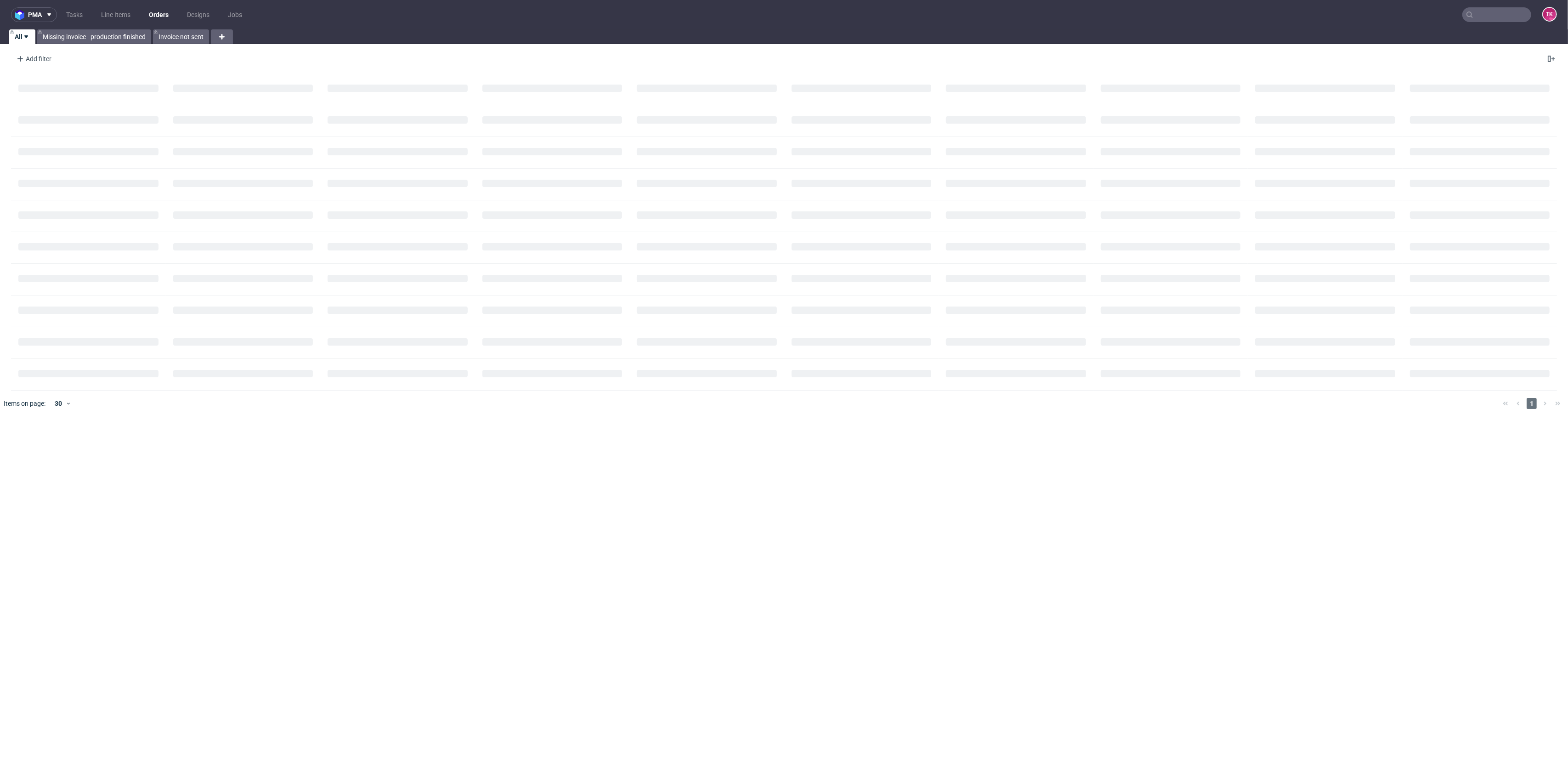
click at [109, 5] on nav "pma Tasks Line Items Orders Designs Jobs TK" at bounding box center [784, 15] width 1568 height 29
click at [110, 10] on link "Line Items" at bounding box center [115, 15] width 41 height 15
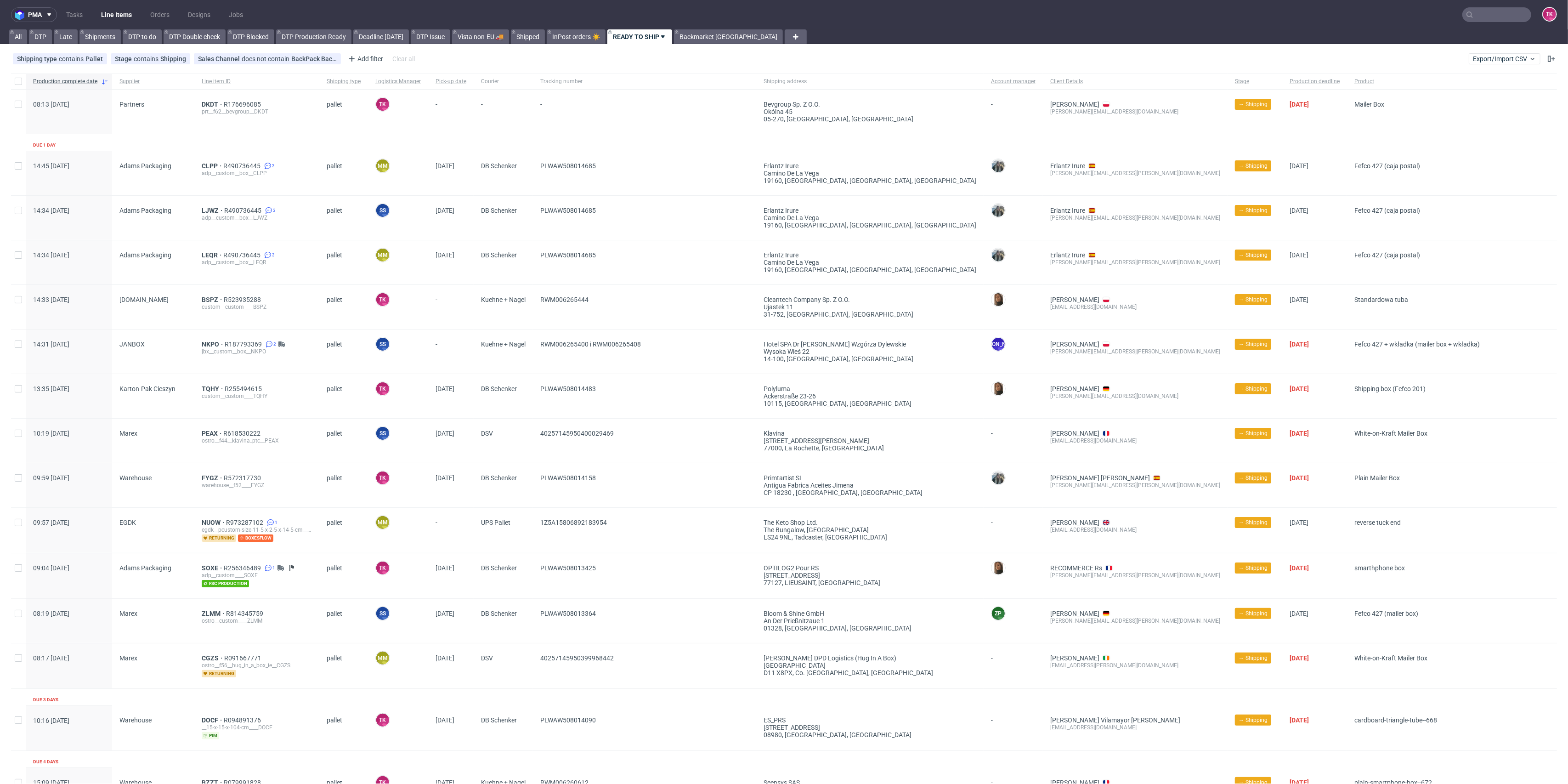
click at [201, 104] on link "DKDT" at bounding box center [212, 105] width 22 height 8
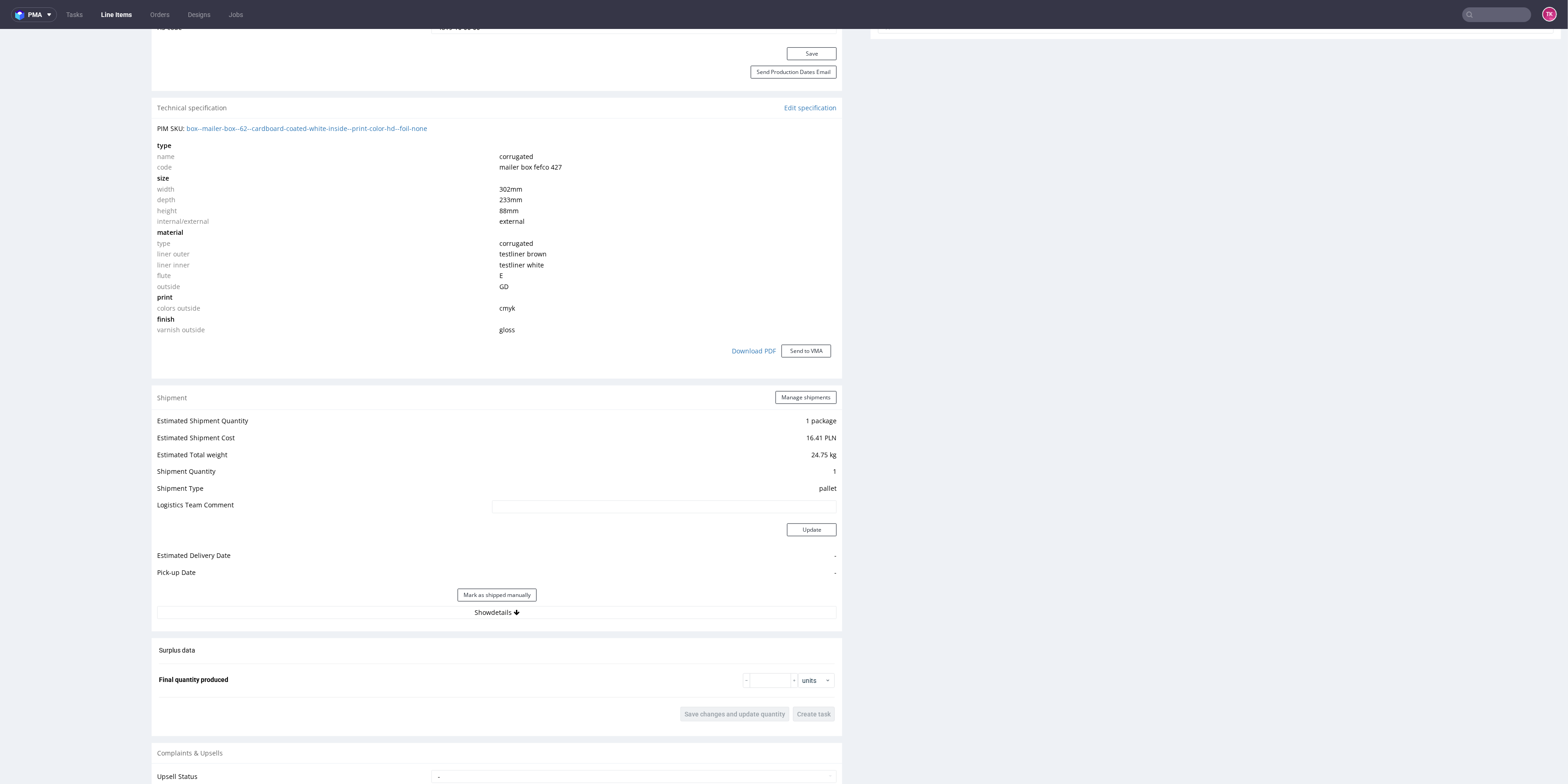
scroll to position [613, 0]
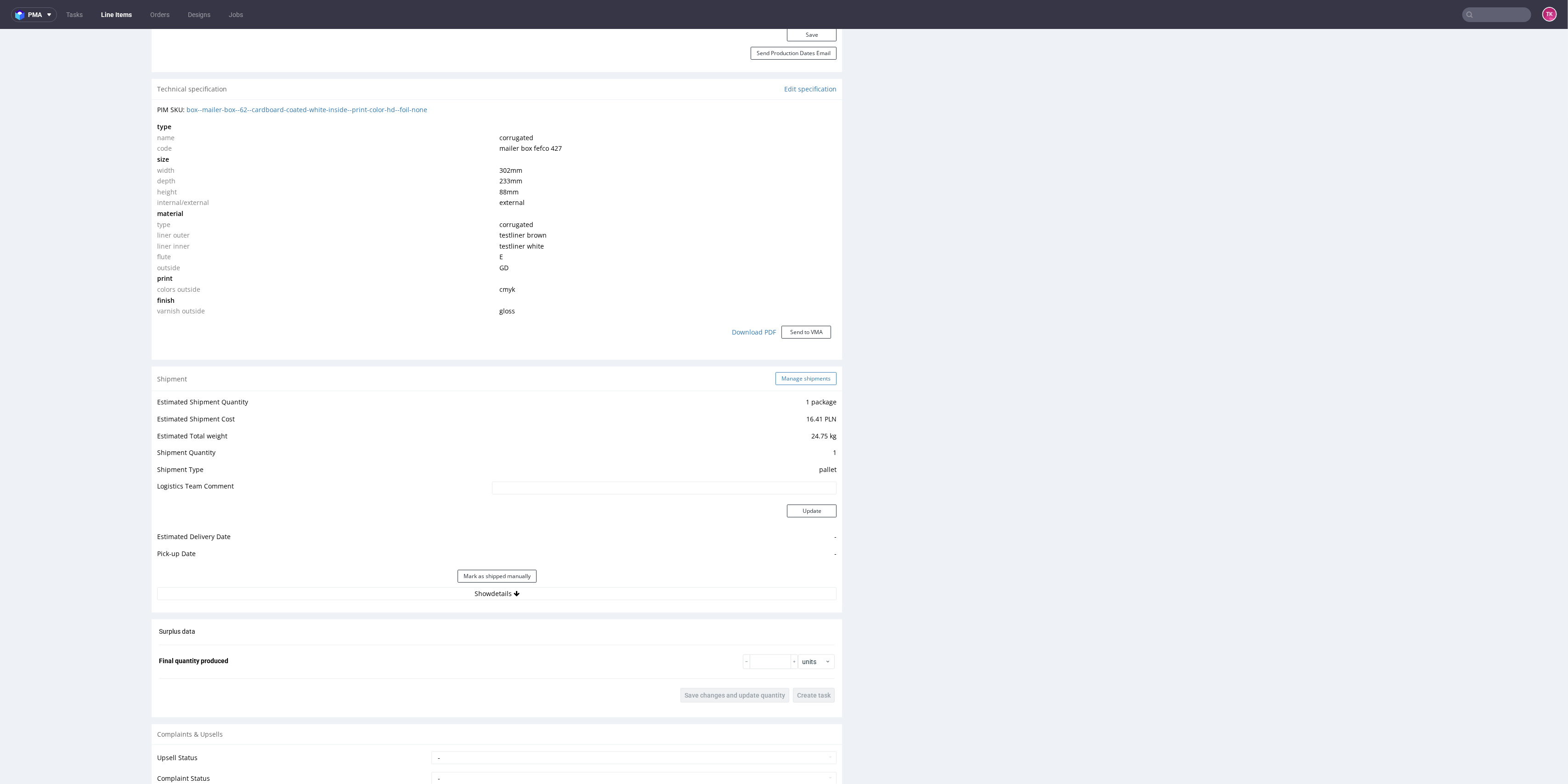
click at [791, 379] on button "Manage shipments" at bounding box center [806, 379] width 61 height 13
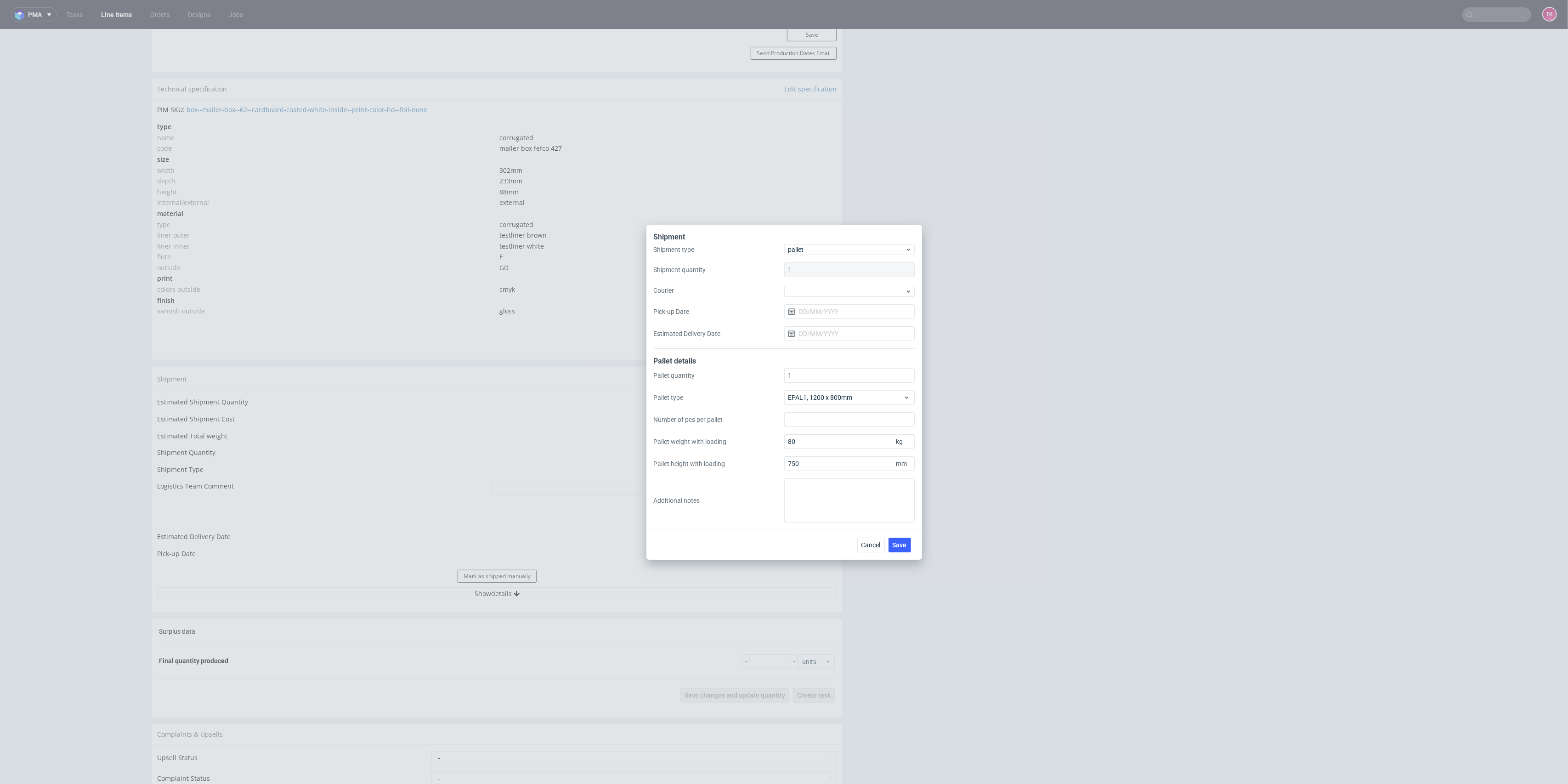
click at [849, 302] on div "Shipment type pallet Shipment quantity 1 Courier Pick-up Date Estimated Deliver…" at bounding box center [784, 296] width 261 height 105
click at [845, 293] on div at bounding box center [850, 292] width 131 height 11
click at [827, 336] on div "Kuehne + Nagel" at bounding box center [850, 335] width 123 height 17
click at [824, 309] on input "Pick-up Date" at bounding box center [850, 310] width 131 height 15
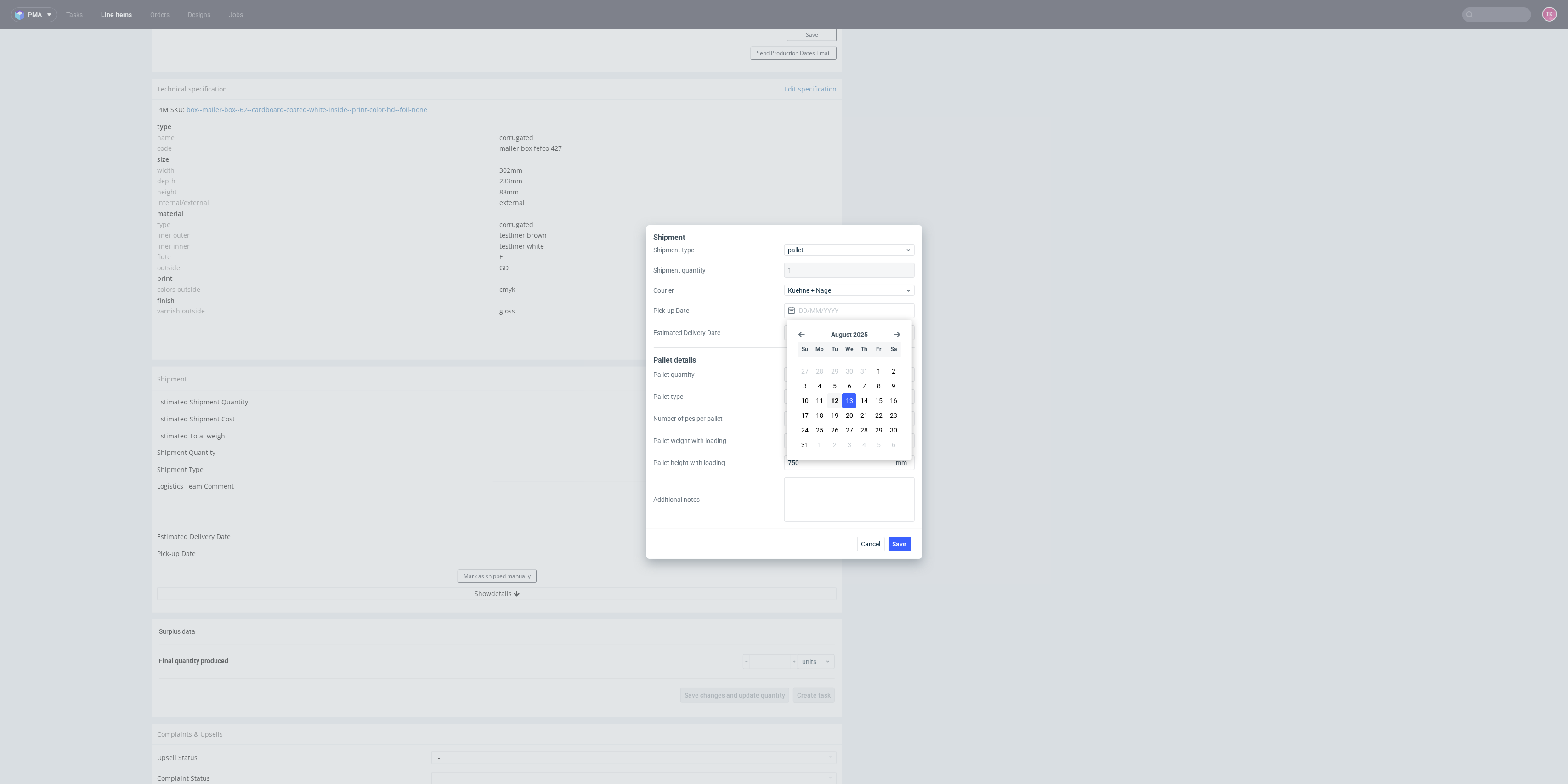
click at [847, 397] on span "13" at bounding box center [850, 401] width 8 height 9
type input "[DATE]"
click at [870, 545] on span "Cancel" at bounding box center [871, 544] width 19 height 6
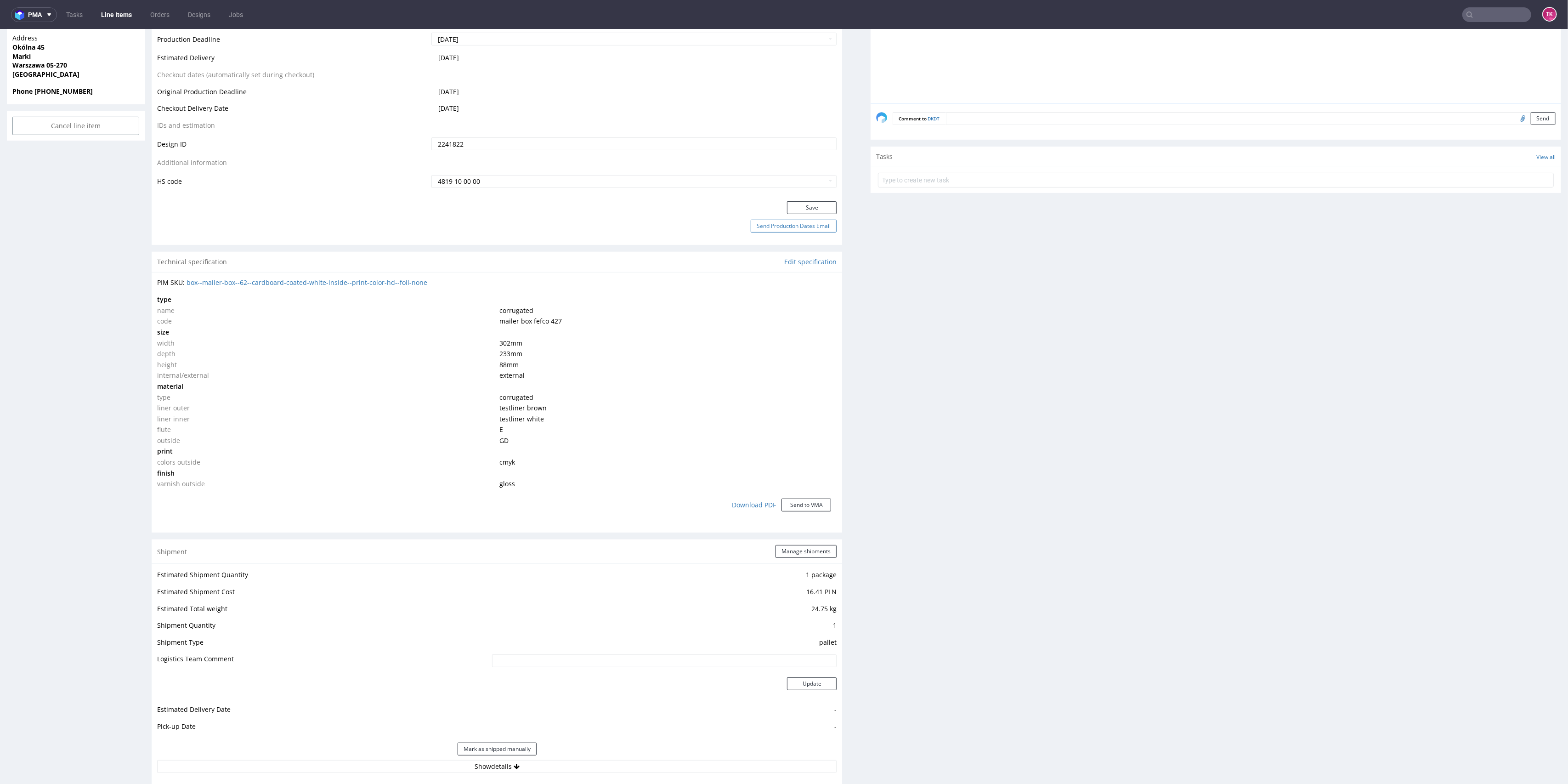
scroll to position [429, 0]
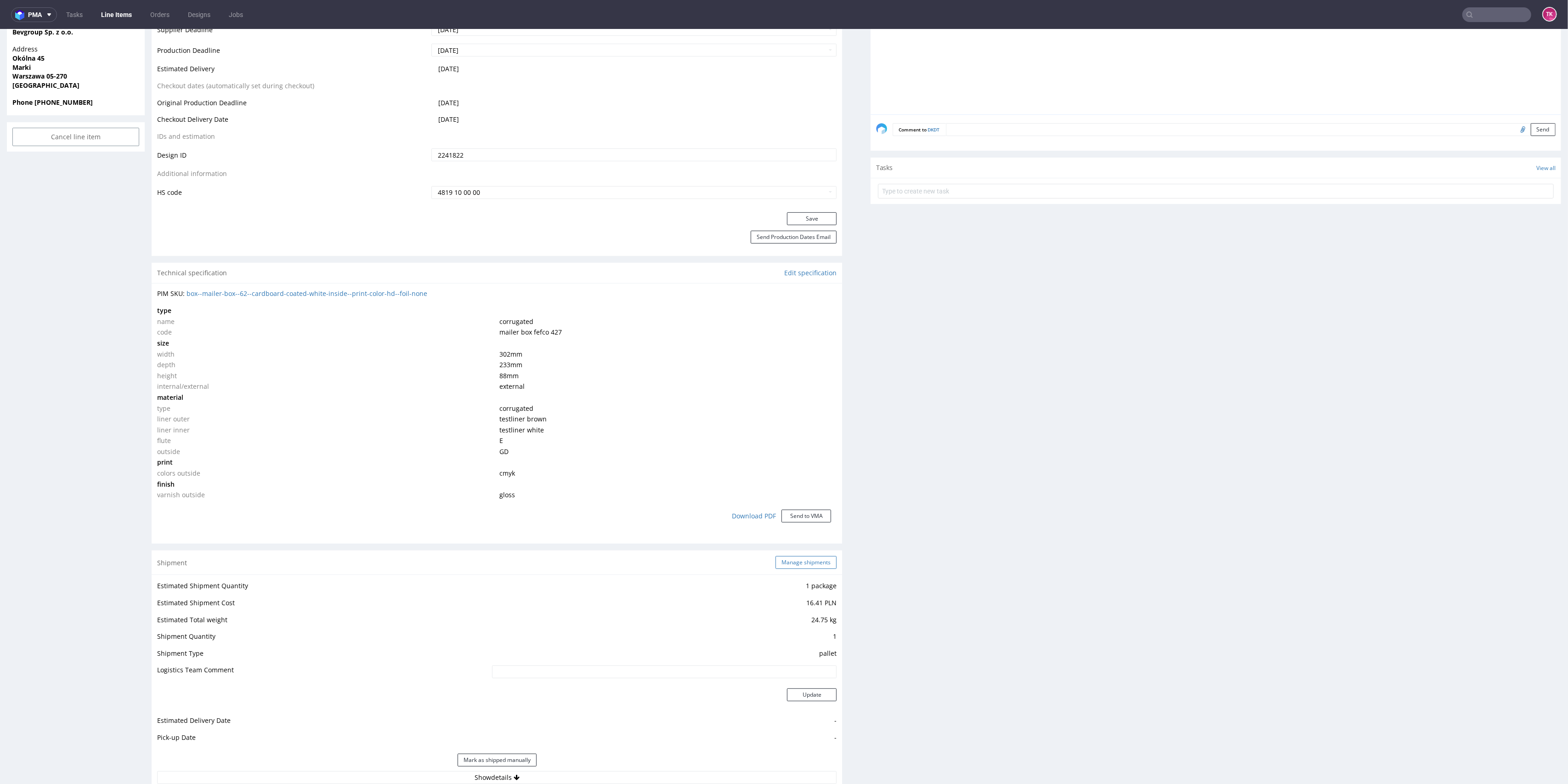
click at [797, 565] on button "Manage shipments" at bounding box center [806, 562] width 61 height 13
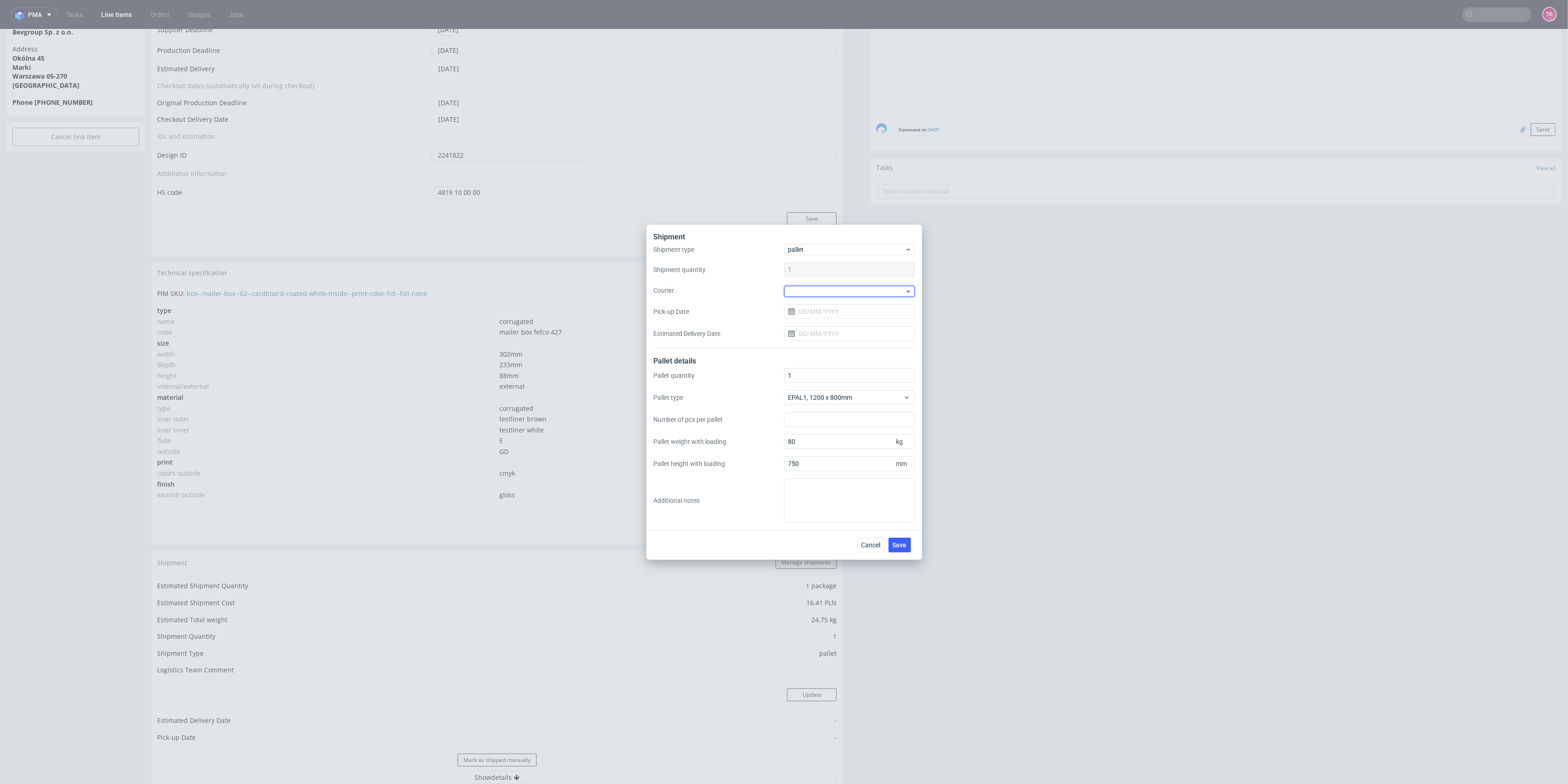
click at [805, 290] on div at bounding box center [850, 292] width 131 height 11
click at [826, 307] on div "Kuehne + Nagel" at bounding box center [850, 304] width 123 height 17
click at [904, 541] on span "Save" at bounding box center [900, 544] width 15 height 6
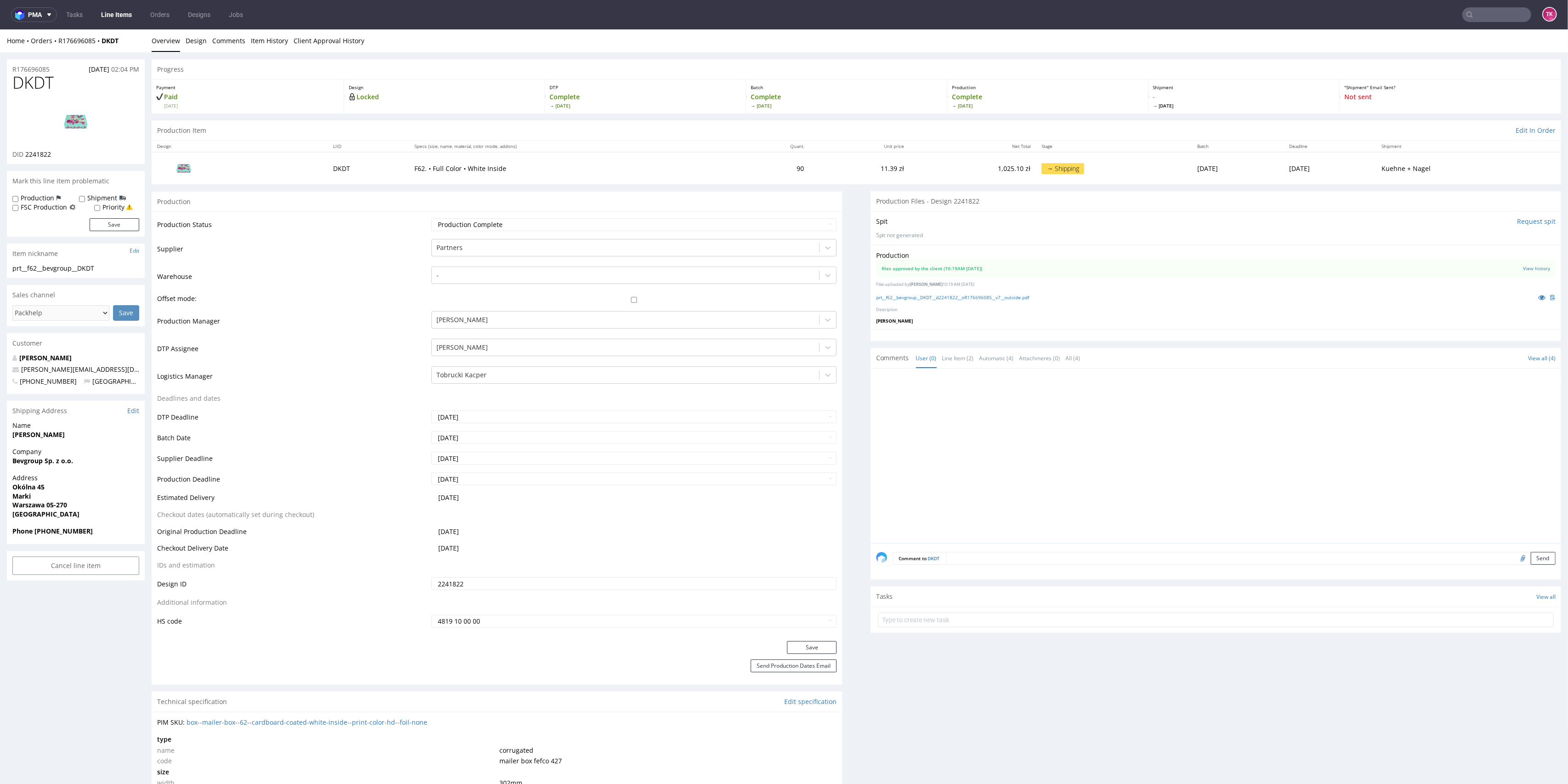
click at [111, 15] on link "Line Items" at bounding box center [116, 15] width 42 height 15
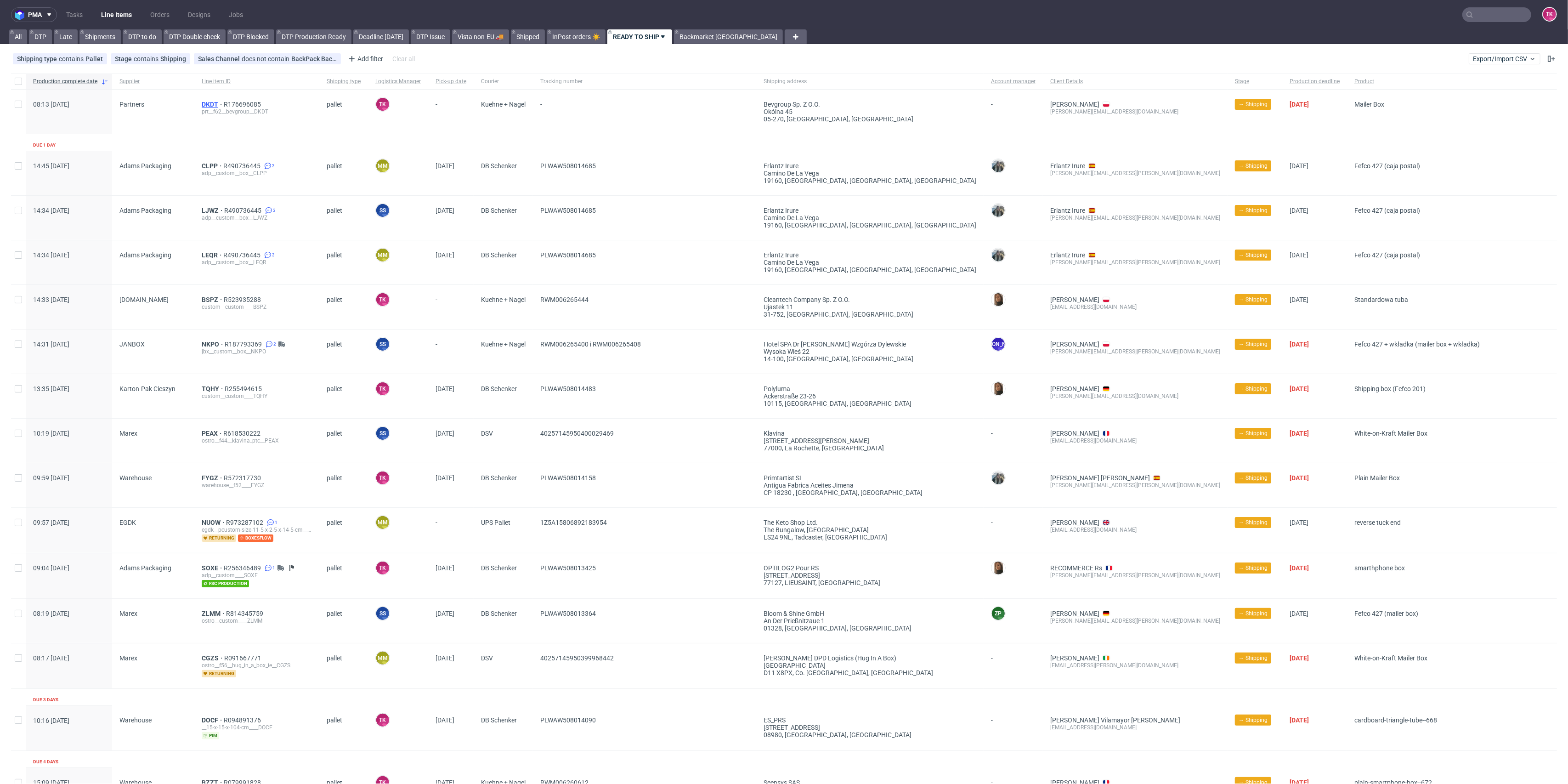
click at [211, 105] on span "DKDT" at bounding box center [212, 105] width 22 height 8
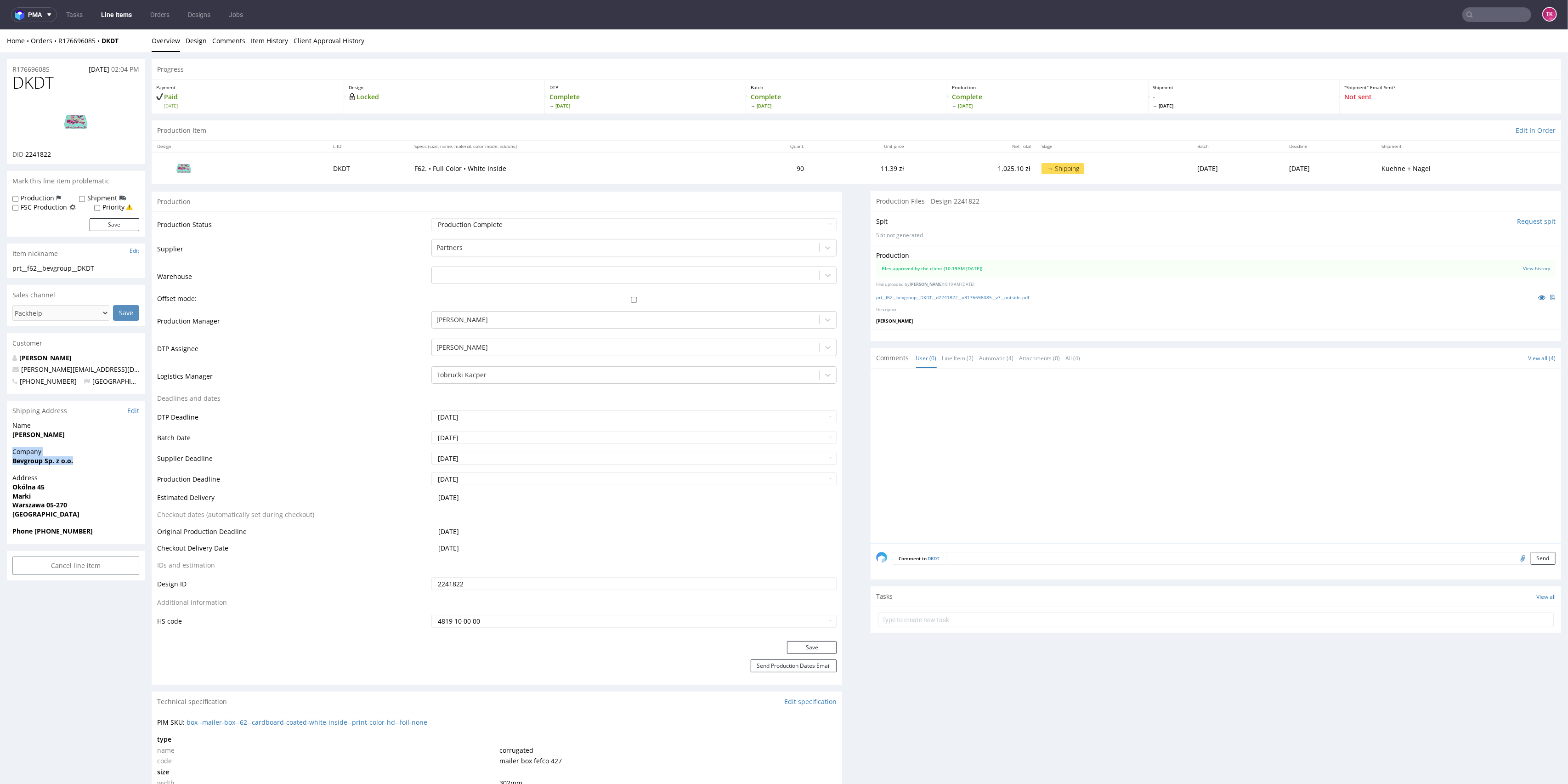
drag, startPoint x: 12, startPoint y: 459, endPoint x: 86, endPoint y: 466, distance: 74.3
click at [85, 468] on div "Company Bevgroup Sp. z o.o." at bounding box center [75, 460] width 138 height 26
drag, startPoint x: 11, startPoint y: 462, endPoint x: 92, endPoint y: 462, distance: 81.0
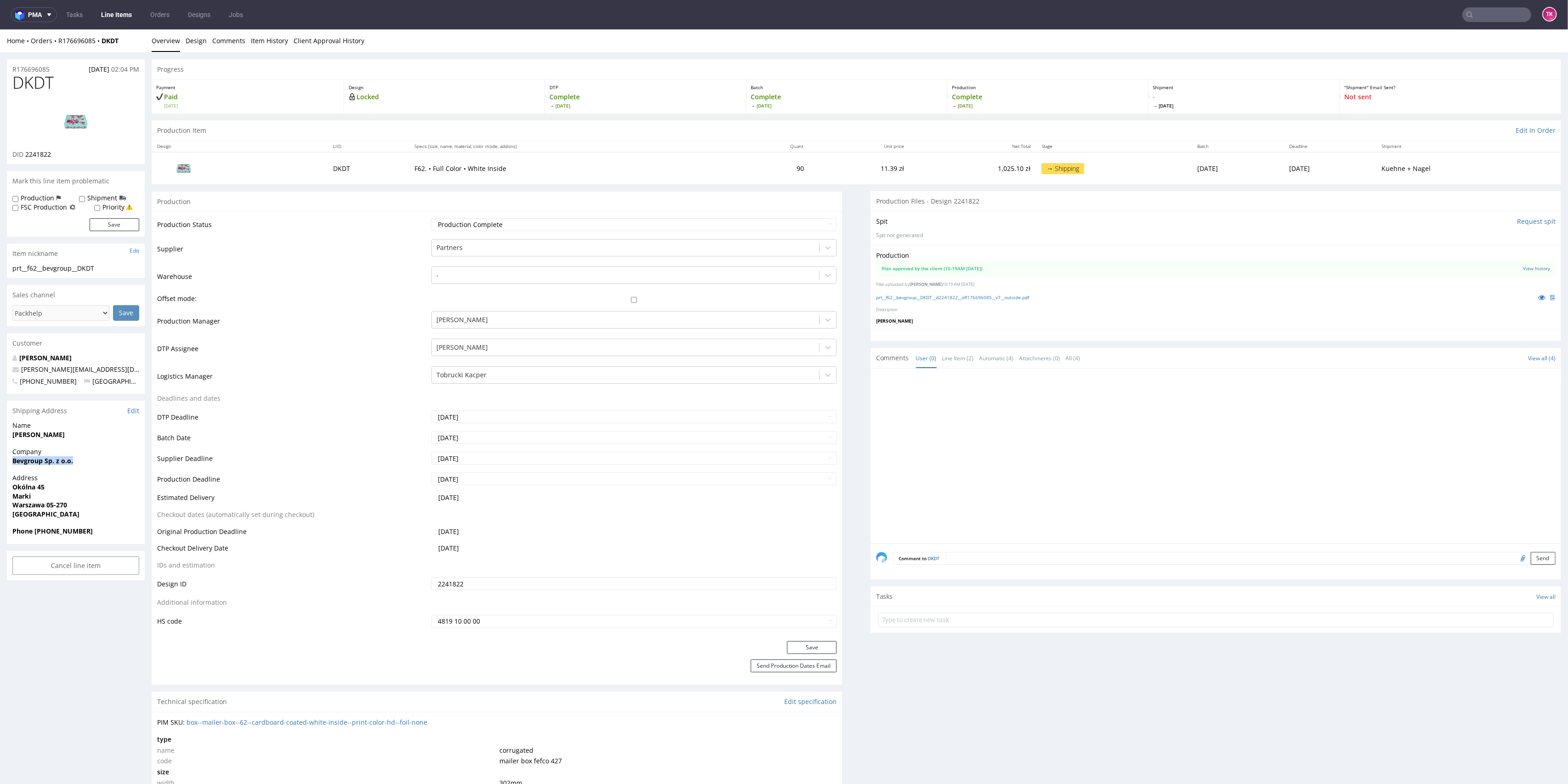
click at [92, 462] on div "Company Bevgroup Sp. z o.o." at bounding box center [75, 460] width 138 height 26
copy strong "Bevgroup Sp. z o.o."
drag, startPoint x: 14, startPoint y: 486, endPoint x: 98, endPoint y: 495, distance: 84.5
click at [98, 495] on div "Address Okólna 45 Marki Warszawa 05-270 Poland" at bounding box center [75, 499] width 138 height 53
copy p "Okólna 45 Marki"
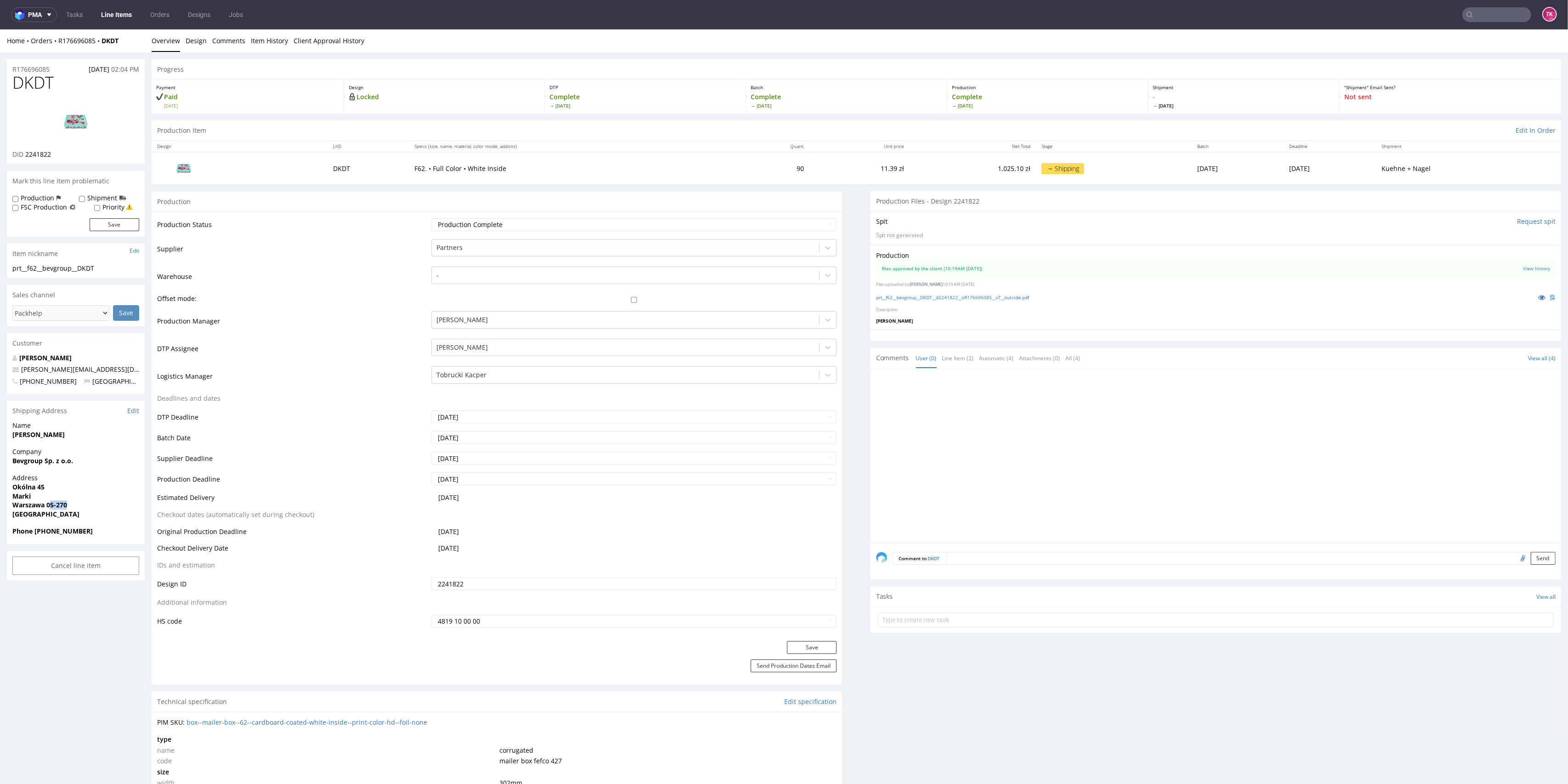
drag, startPoint x: 49, startPoint y: 507, endPoint x: 78, endPoint y: 508, distance: 29.0
click at [78, 508] on span "Warszawa 05-270" at bounding box center [75, 505] width 127 height 9
drag, startPoint x: 48, startPoint y: 504, endPoint x: 81, endPoint y: 505, distance: 33.0
click at [81, 505] on span "Warszawa 05-270" at bounding box center [75, 505] width 127 height 9
copy strong "05-270"
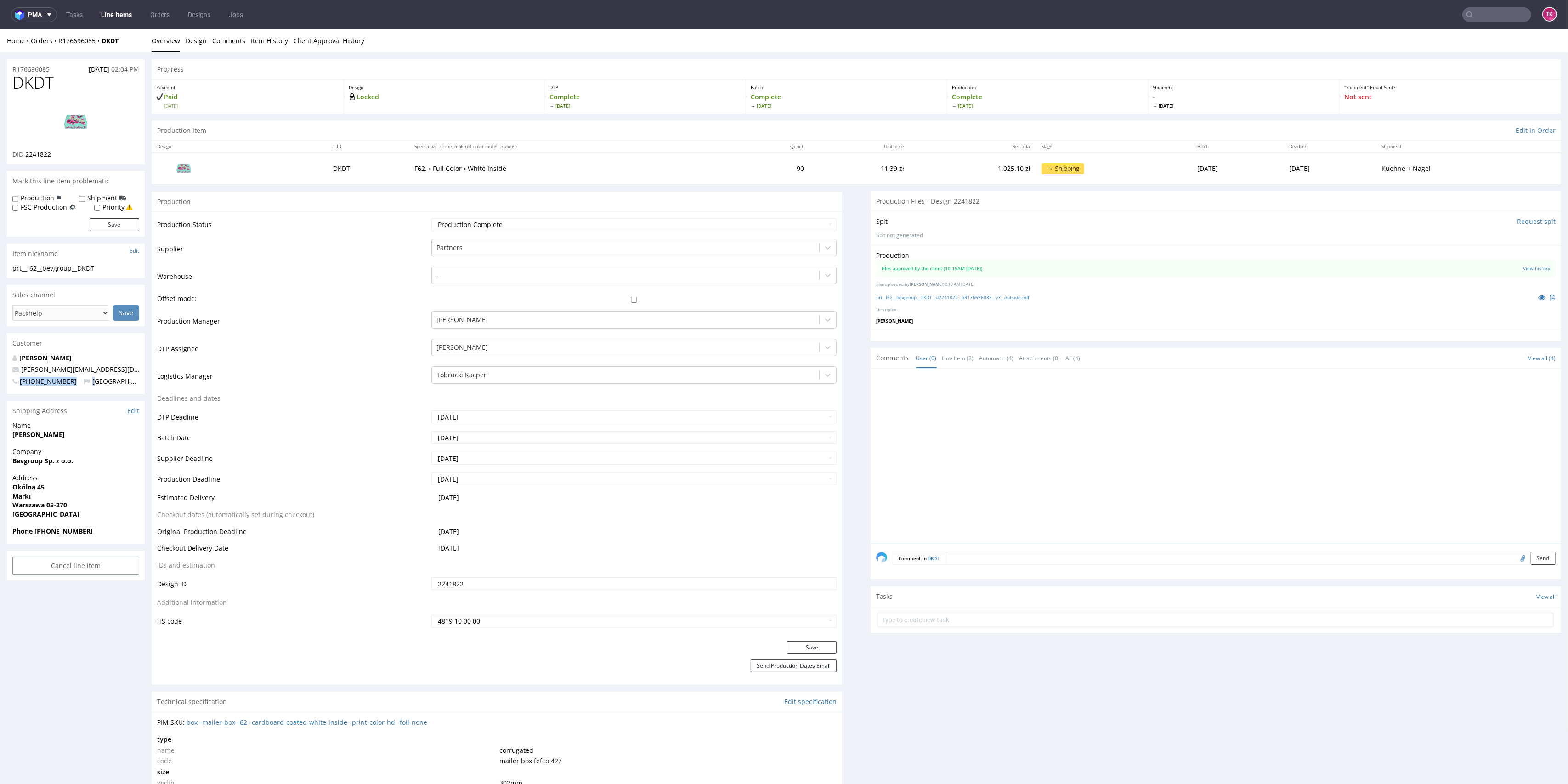
drag, startPoint x: 82, startPoint y: 375, endPoint x: 0, endPoint y: 377, distance: 82.0
click at [8, 389] on div "Ihor Chupryna ihor.c@bevgroup.pl +48885035159 Poland" at bounding box center [75, 373] width 138 height 41
click at [88, 370] on p "[PERSON_NAME][EMAIL_ADDRESS][DOMAIN_NAME]" at bounding box center [75, 369] width 127 height 9
drag, startPoint x: 88, startPoint y: 372, endPoint x: 15, endPoint y: 371, distance: 73.0
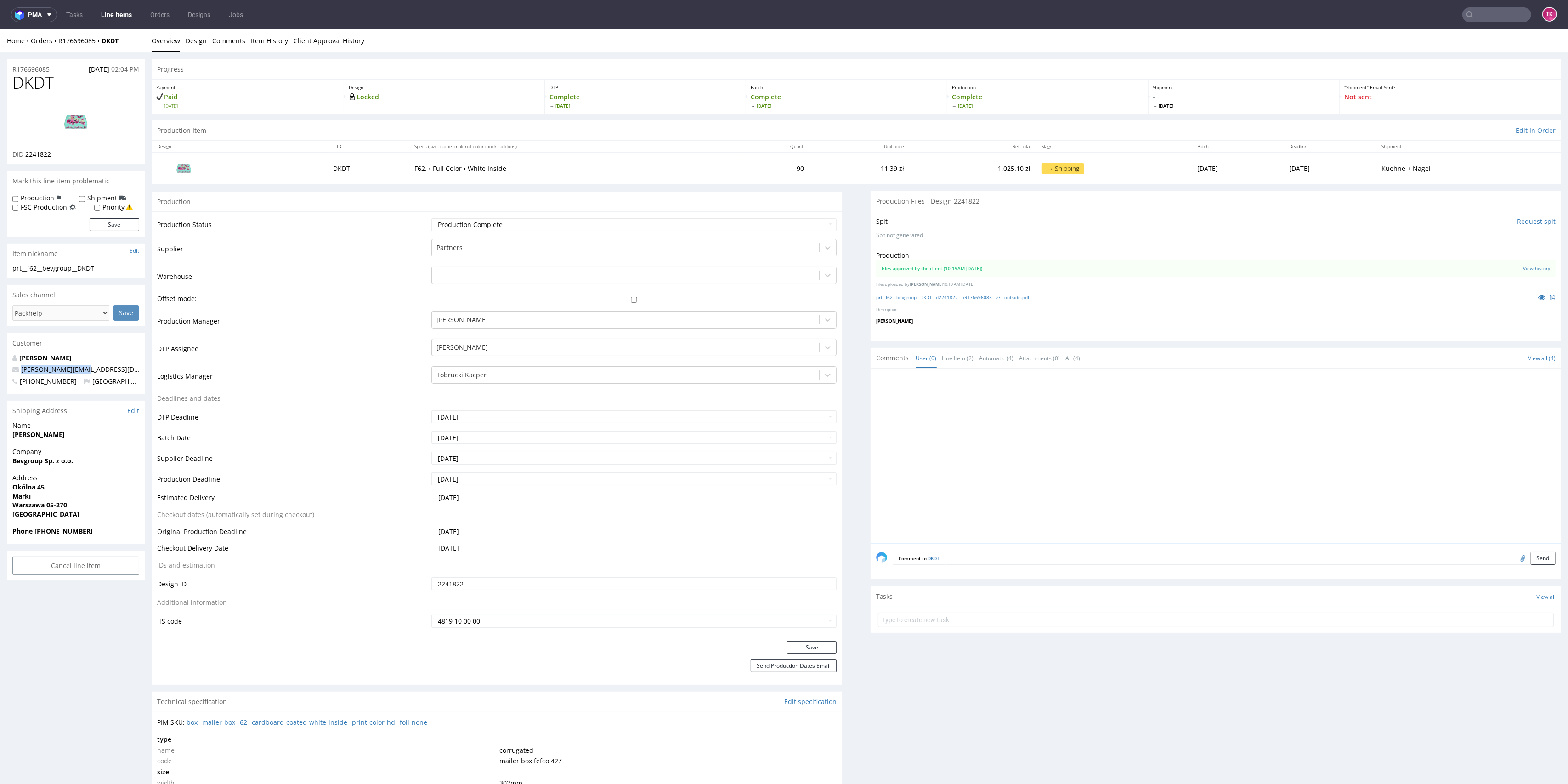
click at [15, 371] on p "[PERSON_NAME][EMAIL_ADDRESS][DOMAIN_NAME]" at bounding box center [75, 369] width 127 height 9
copy span "[PERSON_NAME][EMAIL_ADDRESS][DOMAIN_NAME]"
drag, startPoint x: 35, startPoint y: 531, endPoint x: 100, endPoint y: 532, distance: 65.0
click at [95, 535] on span "Phone +48885035159" at bounding box center [75, 532] width 127 height 9
copy strong "+48885035159"
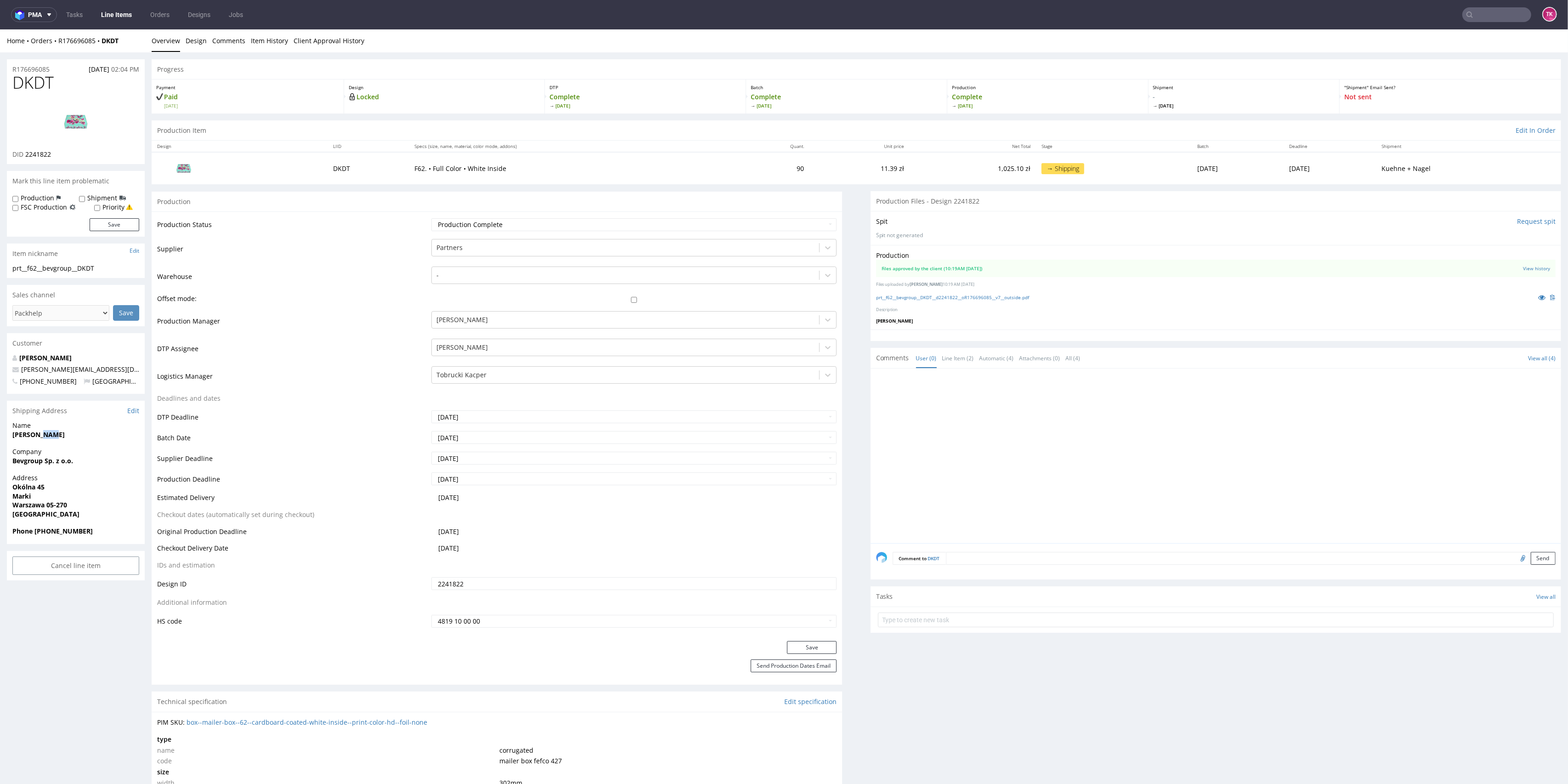
drag, startPoint x: 50, startPoint y: 439, endPoint x: 71, endPoint y: 446, distance: 22.1
click at [41, 436] on strong "[PERSON_NAME]" at bounding box center [38, 434] width 52 height 8
drag, startPoint x: 70, startPoint y: 437, endPoint x: 0, endPoint y: 435, distance: 70.0
copy strong "[PERSON_NAME]"
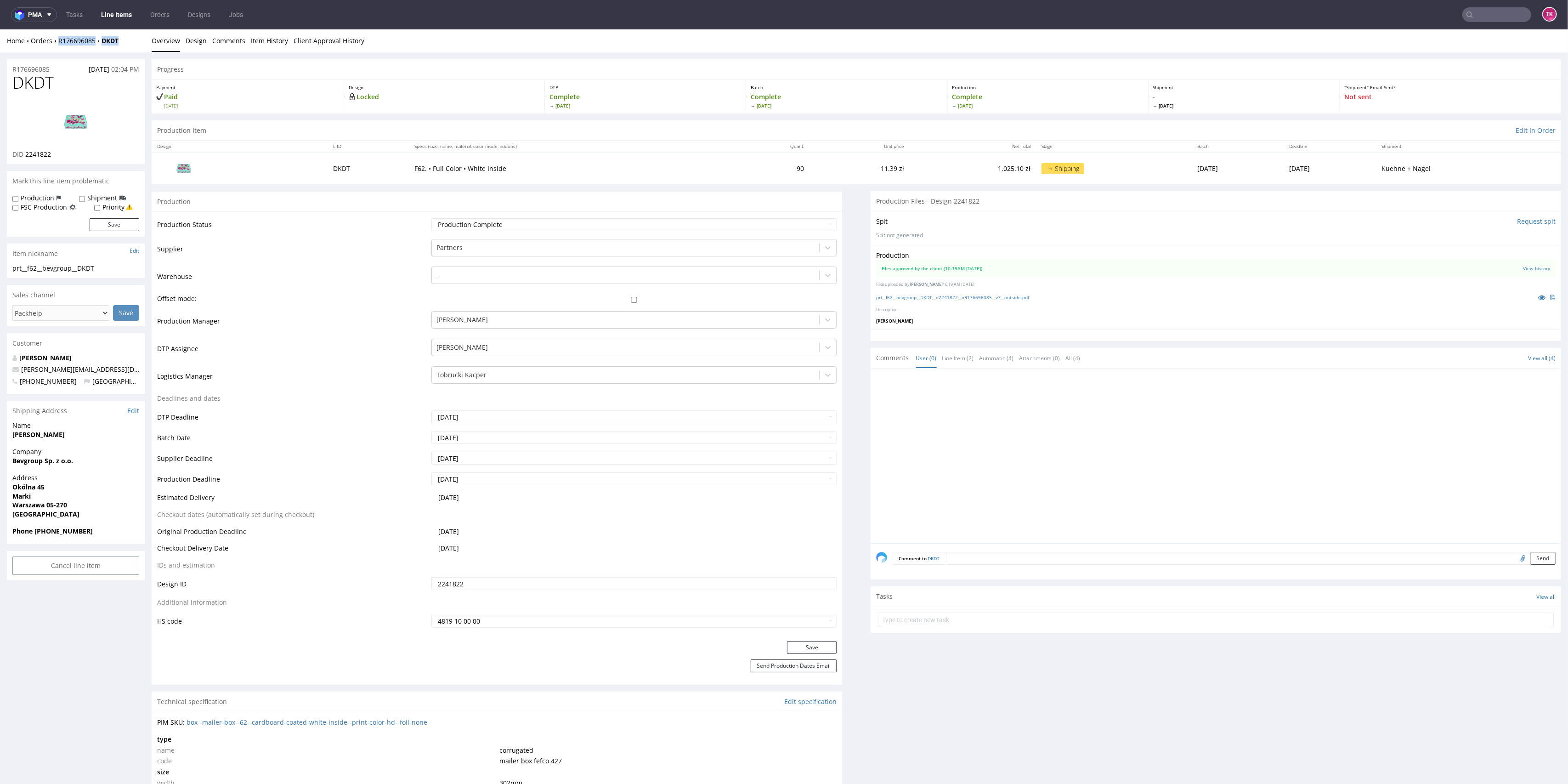
drag, startPoint x: 125, startPoint y: 45, endPoint x: 56, endPoint y: 48, distance: 69.1
click at [56, 48] on div "Home Orders R176696085 DKDT Overview Design Comments Item History Client Approv…" at bounding box center [784, 41] width 1568 height 23
copy div "R176696085 DKDT"
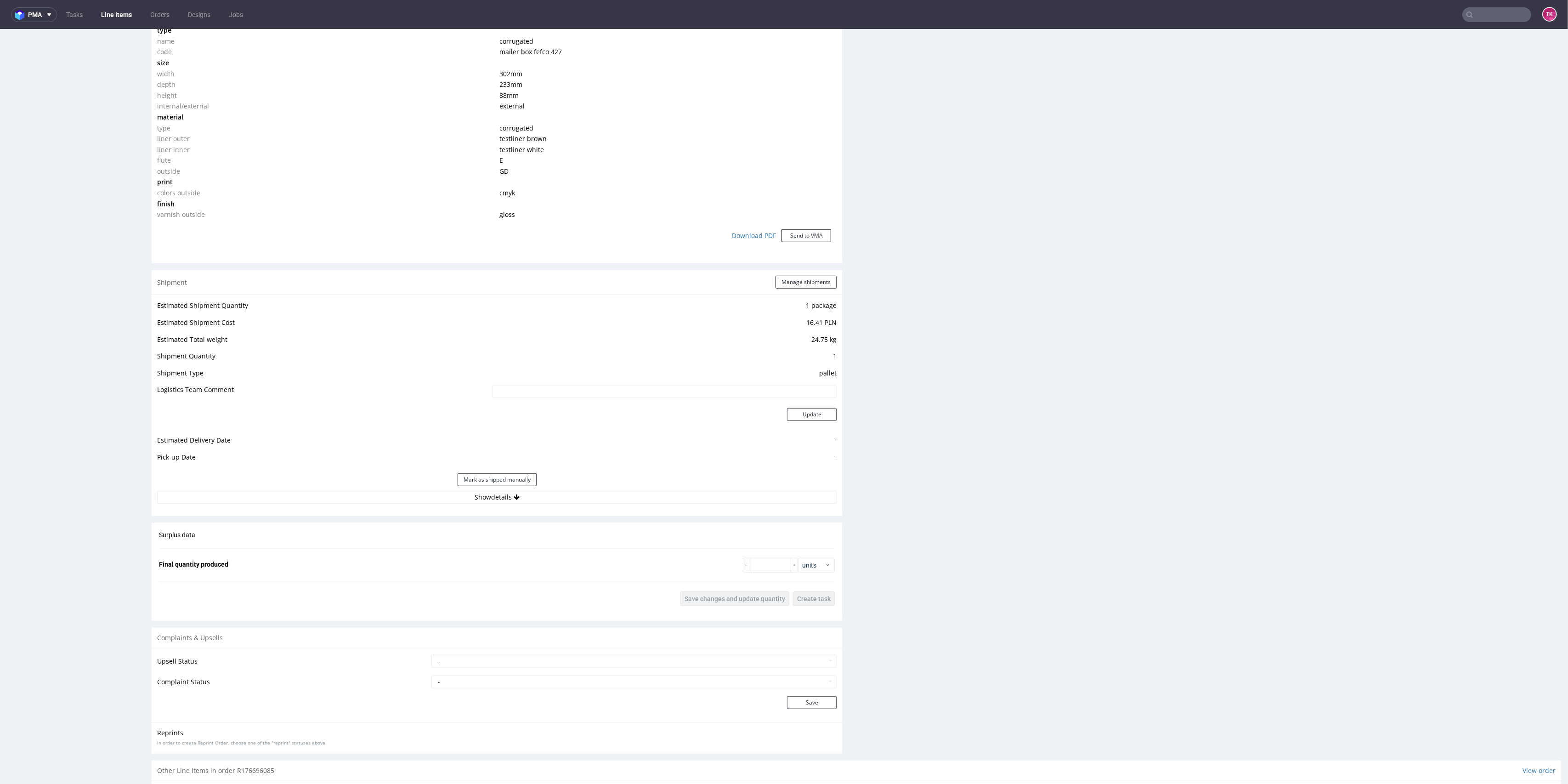
scroll to position [736, 0]
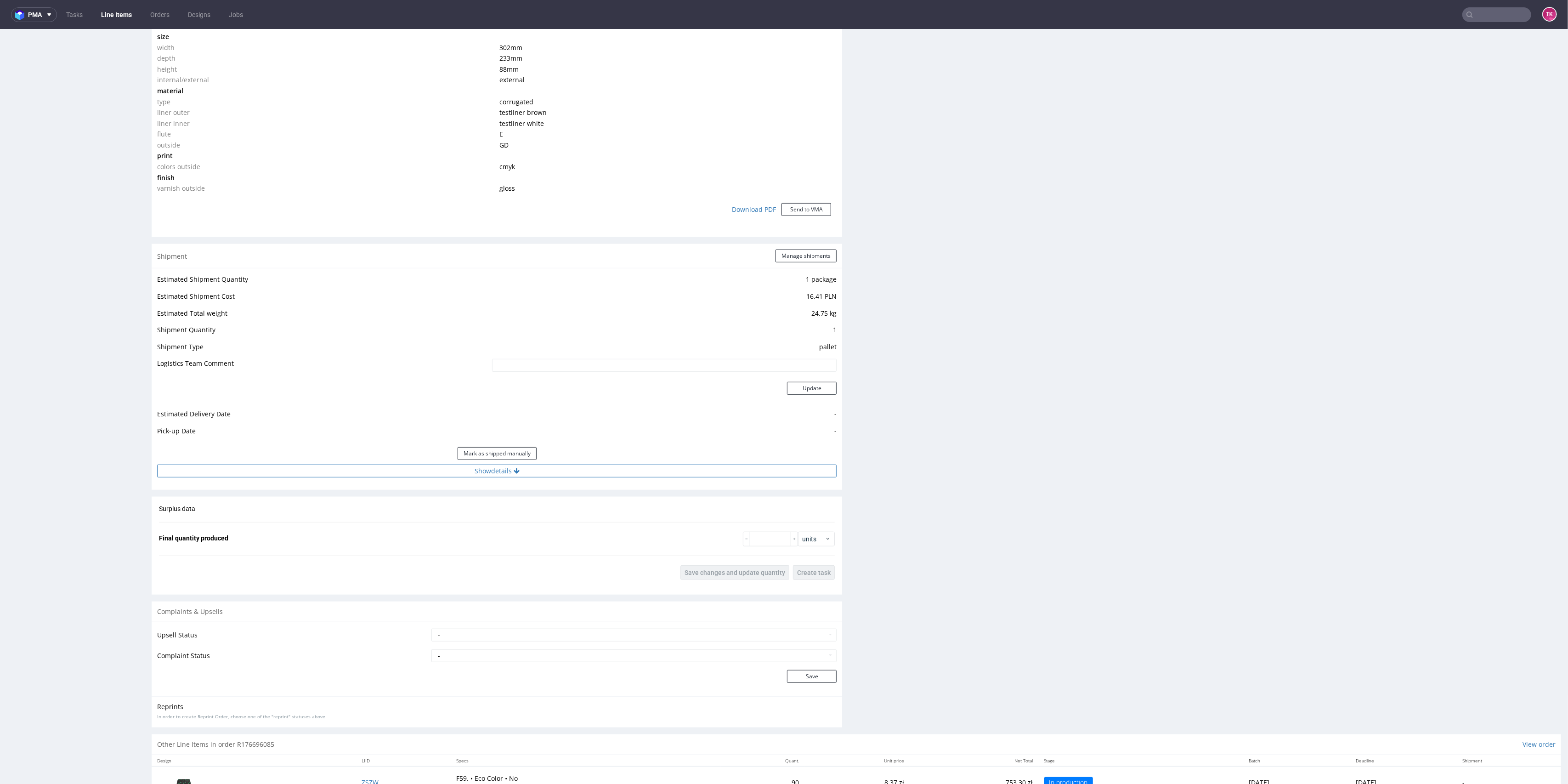
drag, startPoint x: 586, startPoint y: 480, endPoint x: 584, endPoint y: 475, distance: 5.4
click at [584, 479] on div "Estimated Shipment Quantity 1 package Estimated Shipment Cost 16.41 PLN Estimat…" at bounding box center [497, 375] width 691 height 215
click at [581, 472] on button "Show details" at bounding box center [497, 471] width 680 height 13
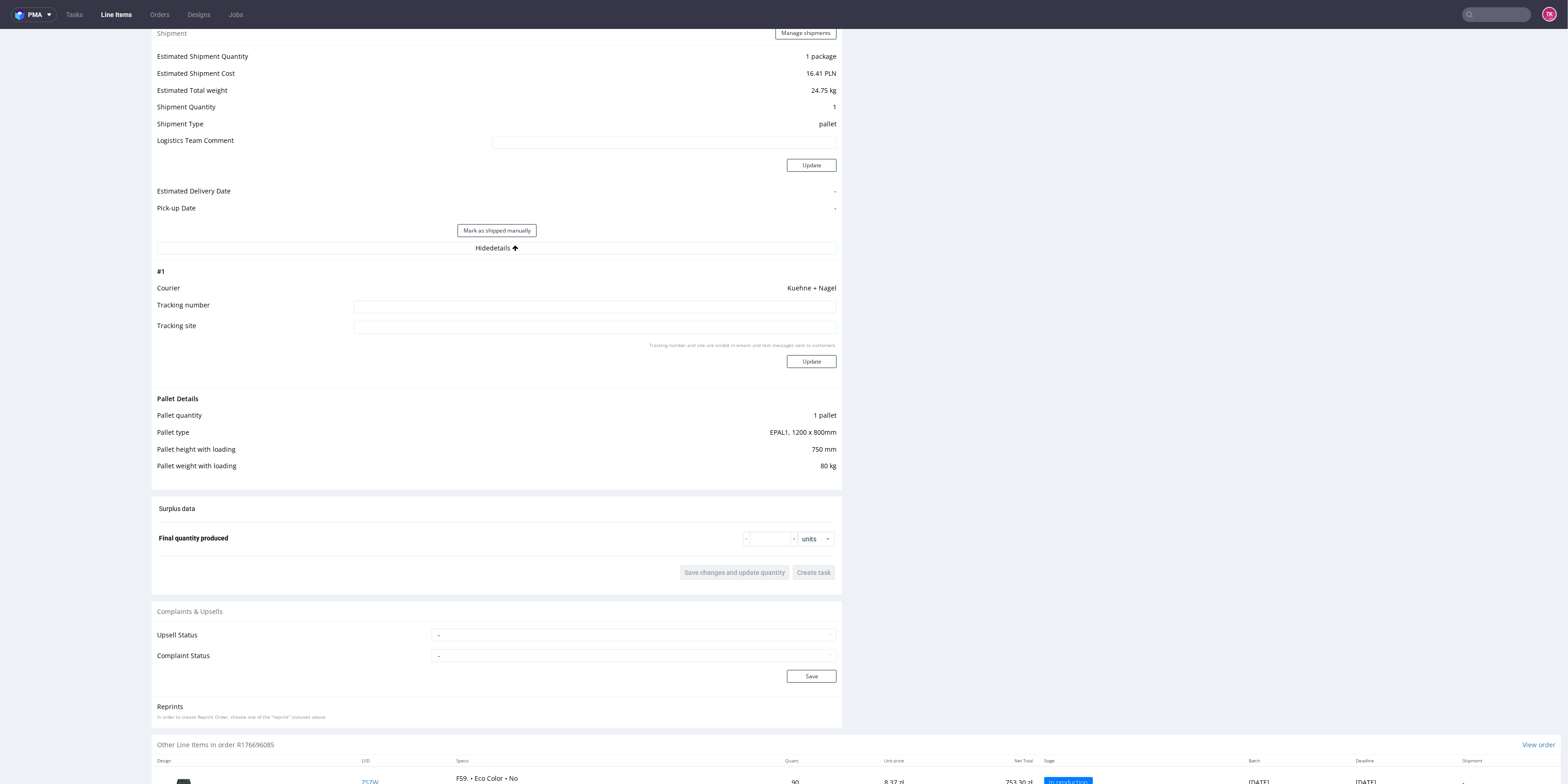
scroll to position [1023, 0]
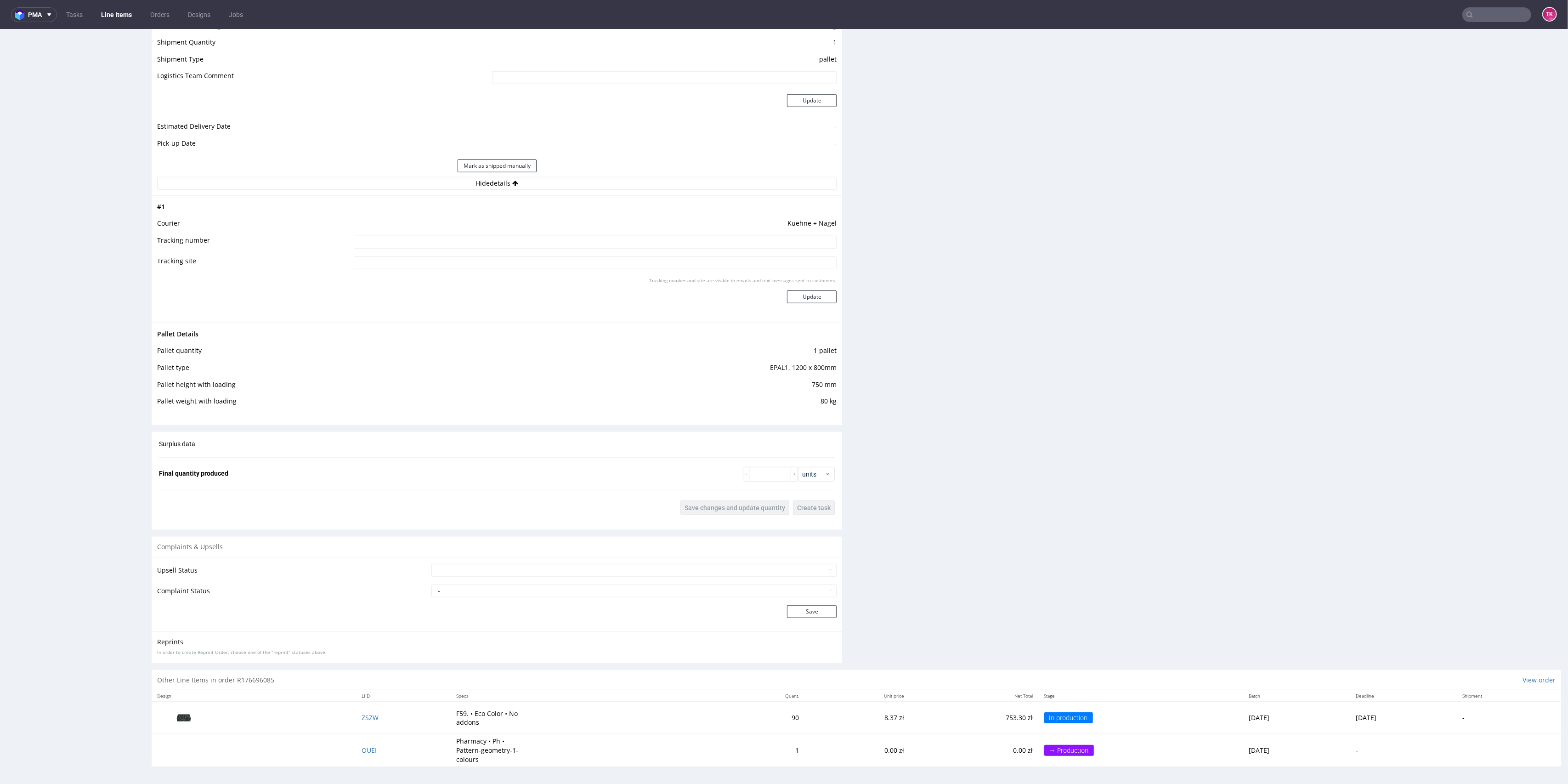
click at [598, 245] on input at bounding box center [595, 242] width 484 height 13
paste input "RWM006267563"
type input "RWM006267563"
click at [799, 291] on button "Update" at bounding box center [812, 297] width 50 height 13
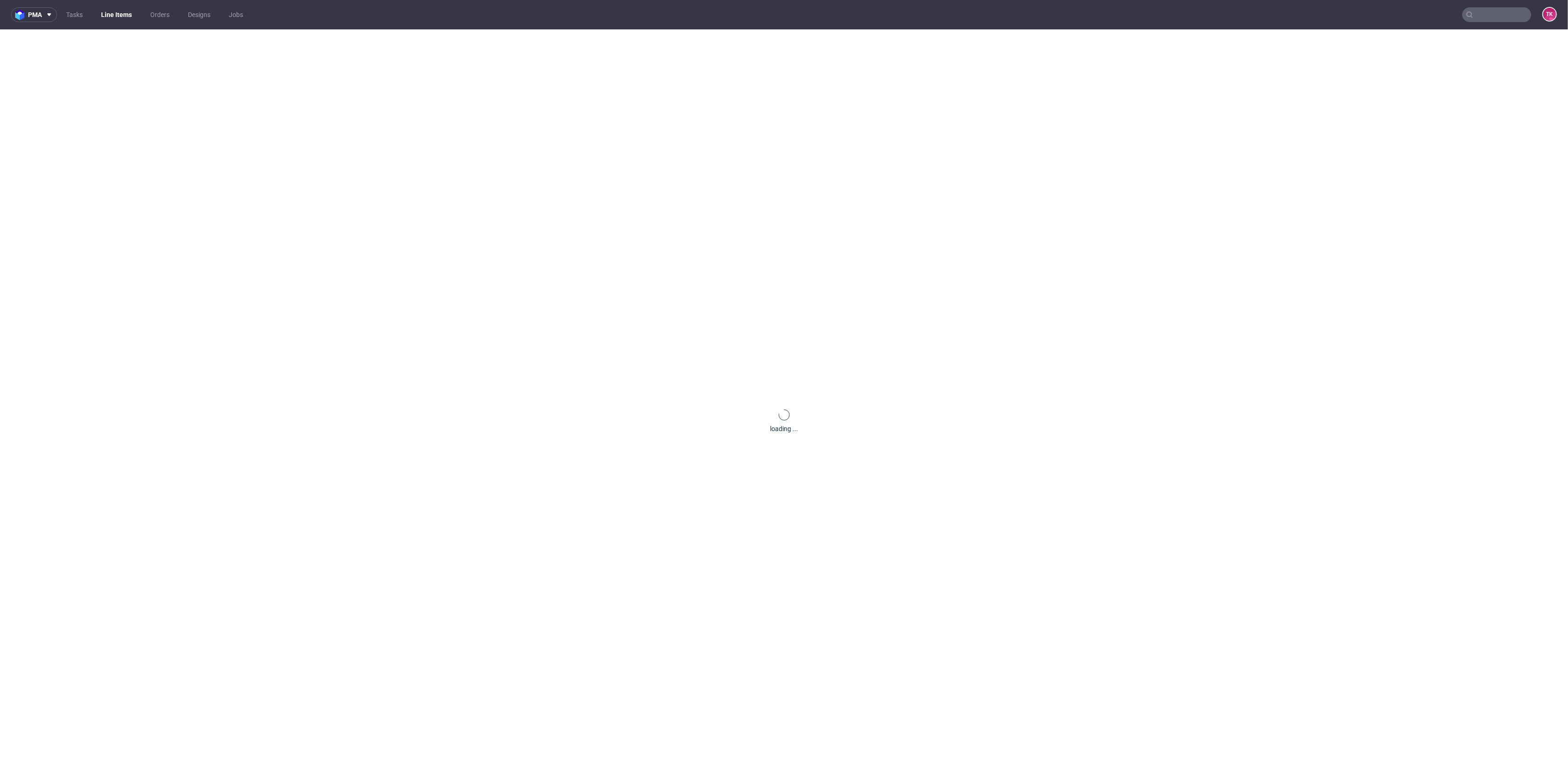
scroll to position [0, 0]
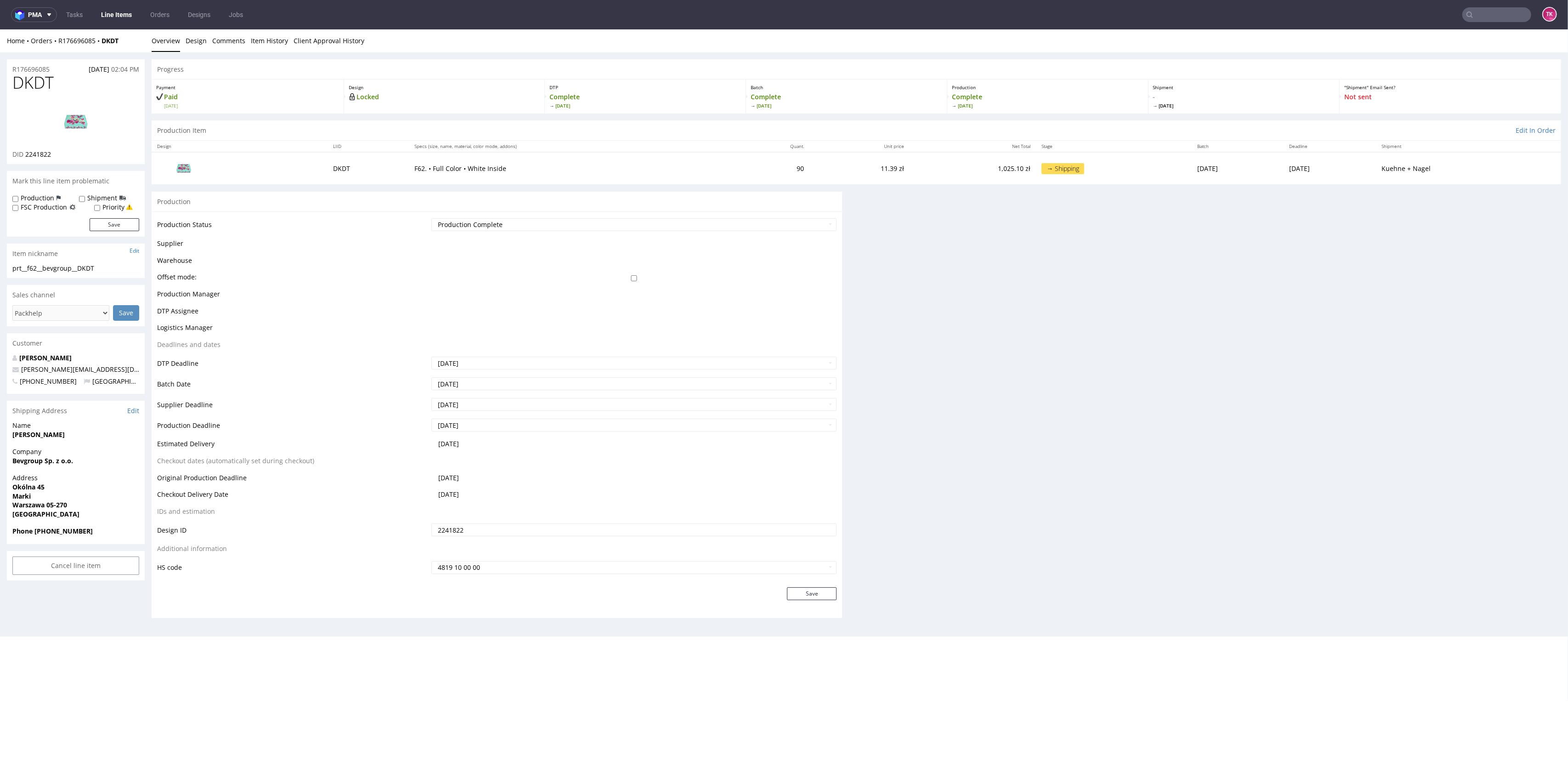
drag, startPoint x: 119, startPoint y: 8, endPoint x: 153, endPoint y: 6, distance: 34.1
click at [119, 8] on link "Line Items" at bounding box center [116, 15] width 42 height 15
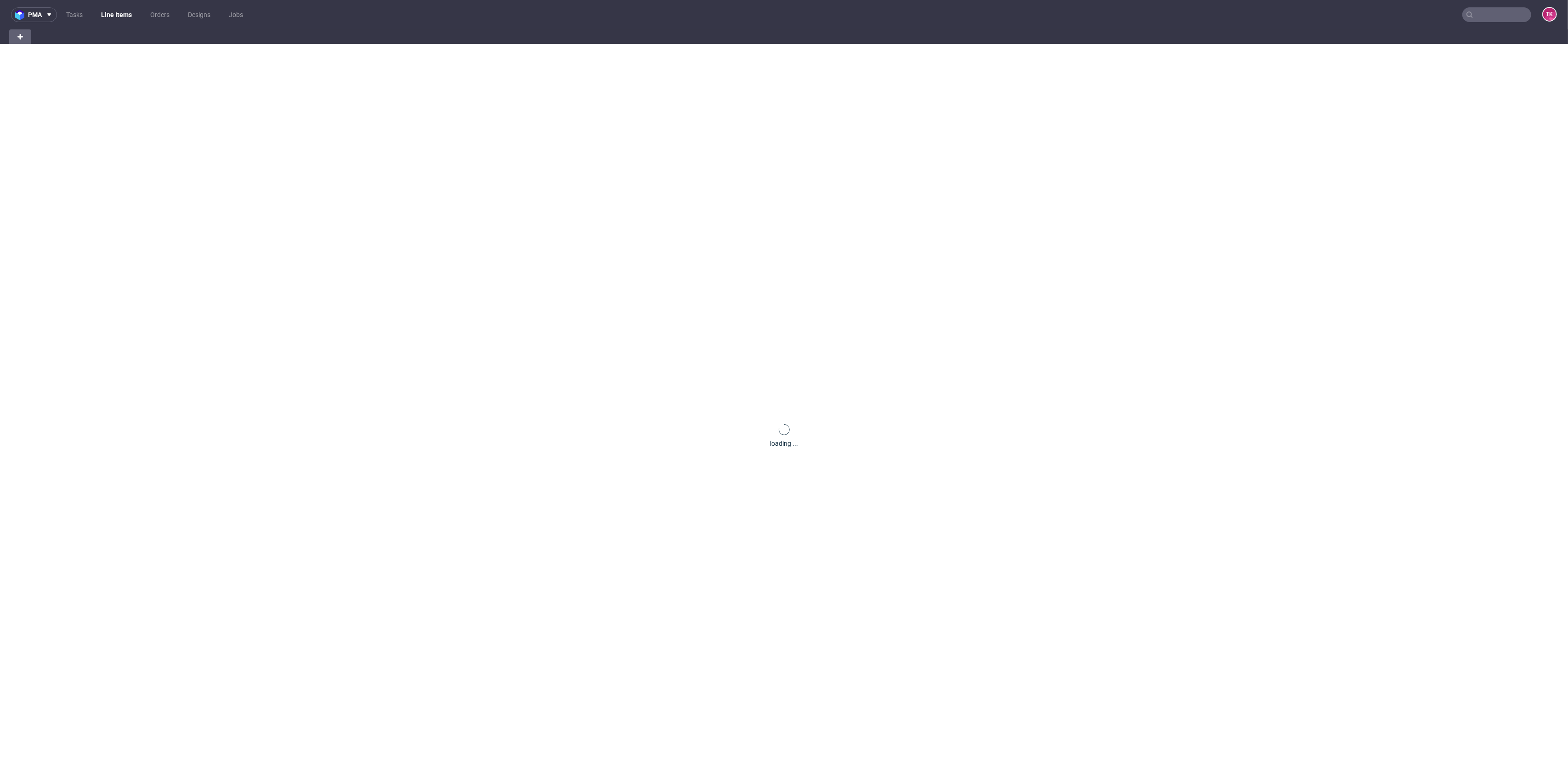
click at [112, 17] on link "Line Items" at bounding box center [116, 15] width 42 height 15
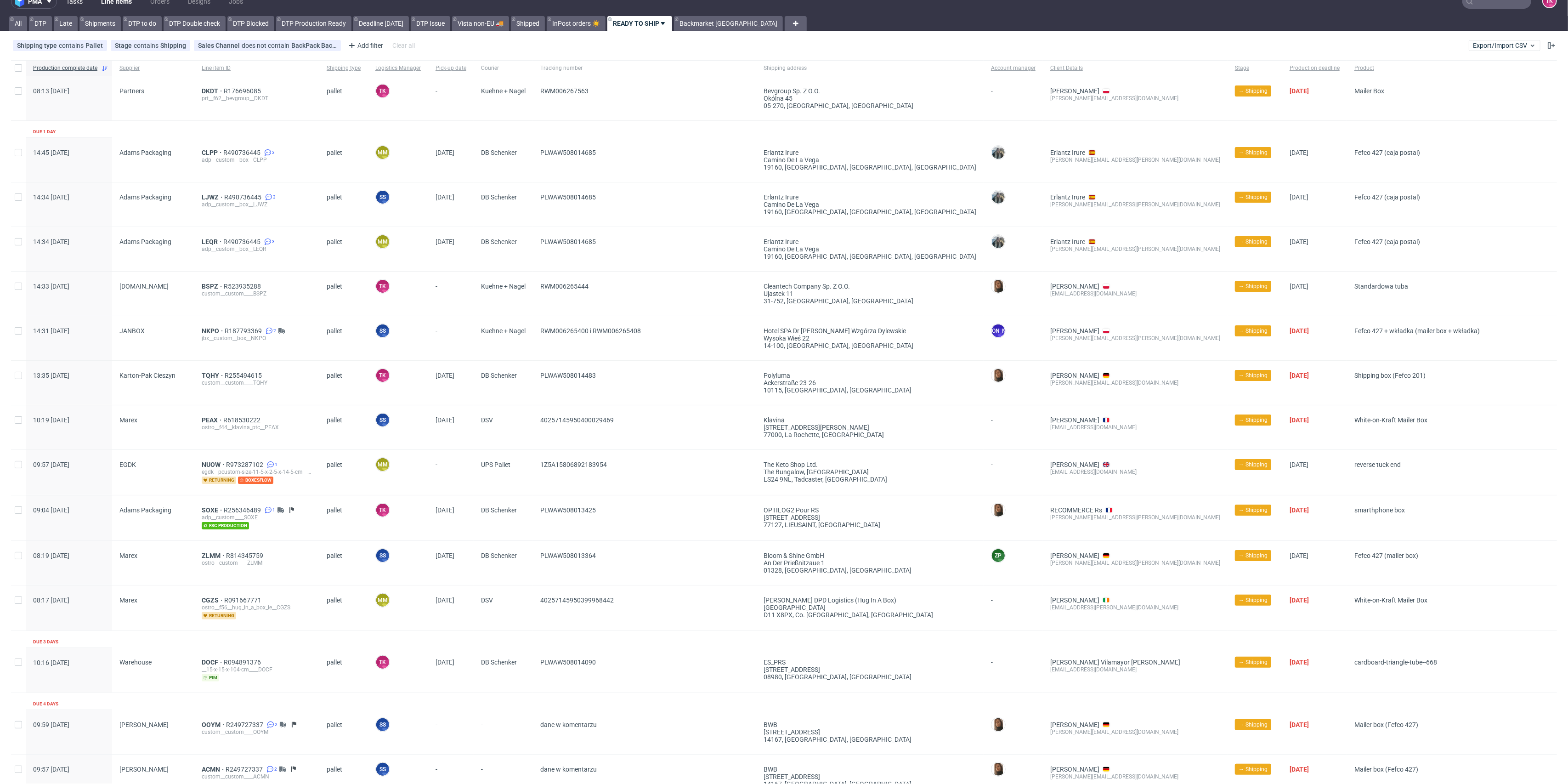
scroll to position [8, 0]
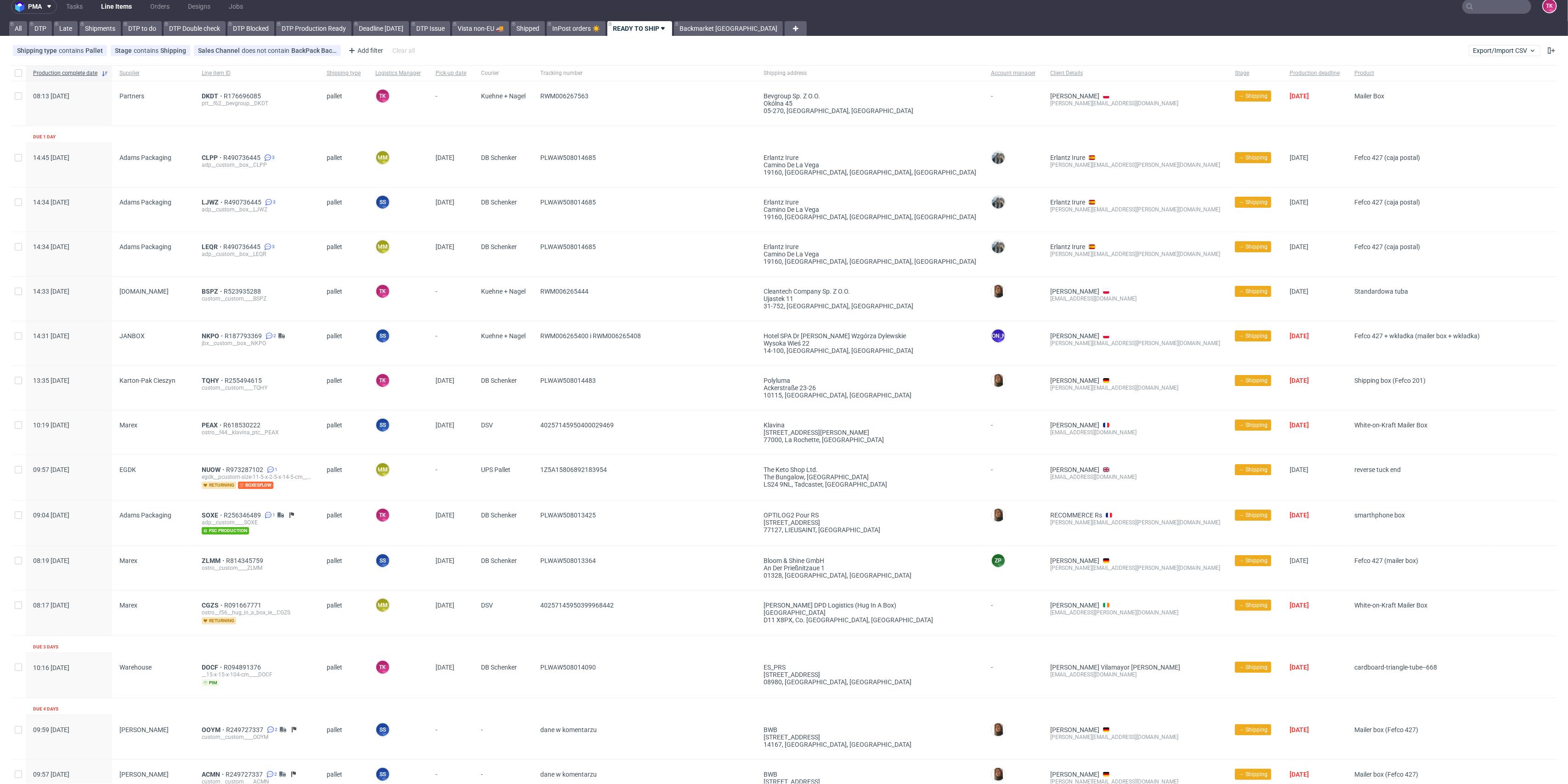
click at [112, 9] on link "Line Items" at bounding box center [116, 6] width 42 height 15
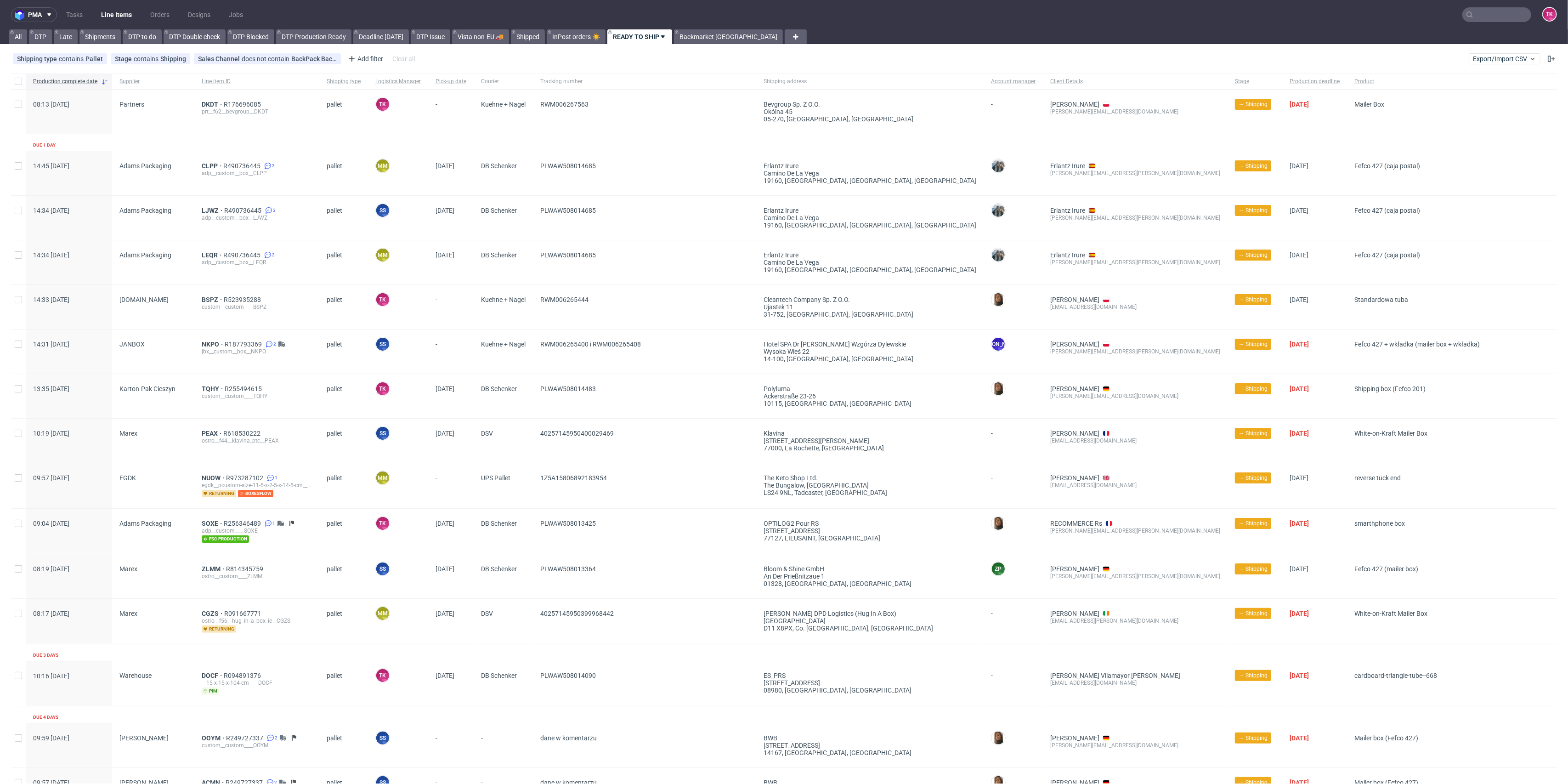
click at [102, 18] on link "Line Items" at bounding box center [116, 15] width 42 height 15
click at [215, 103] on span "DKDT" at bounding box center [212, 105] width 22 height 8
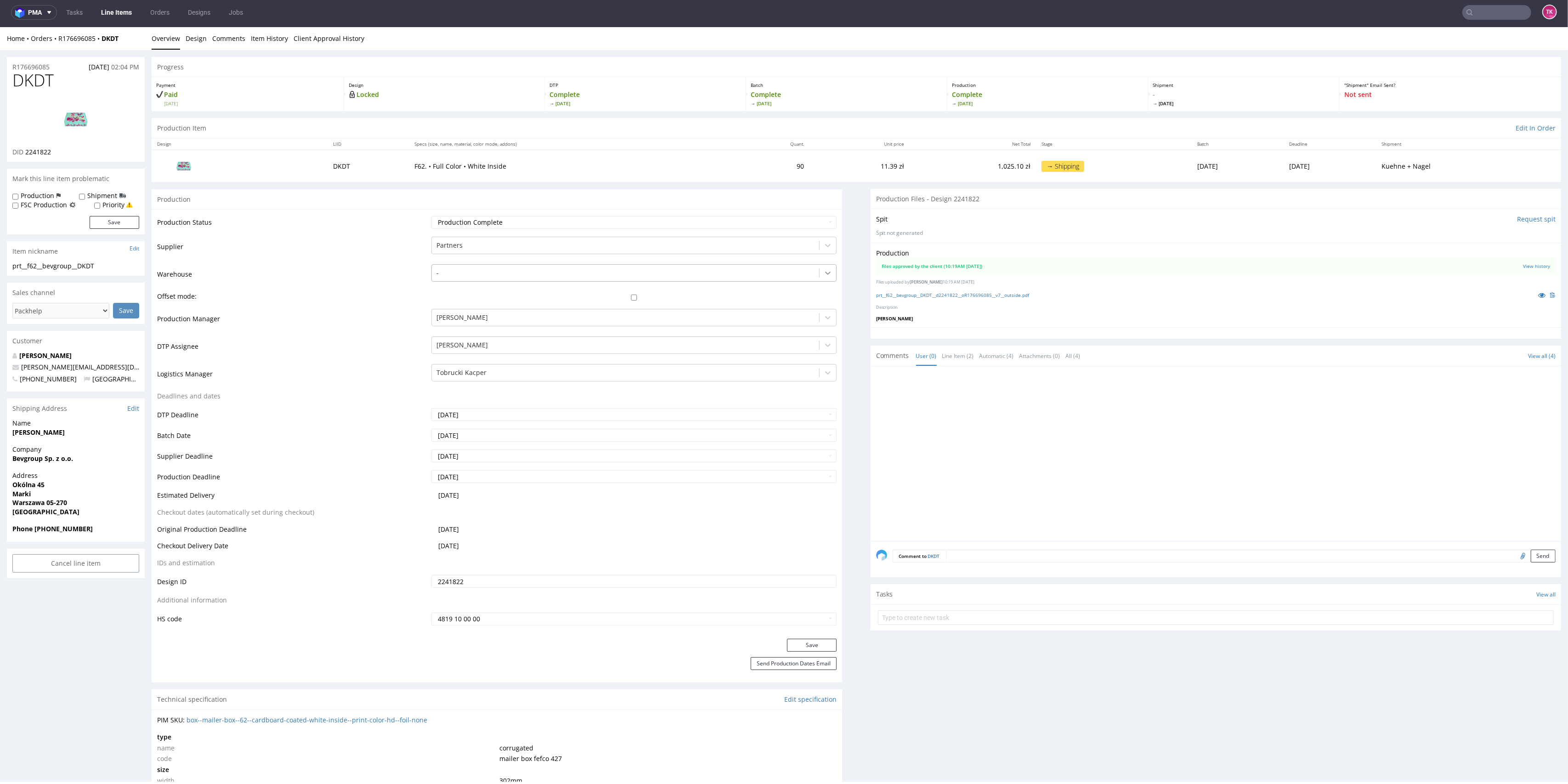
click at [824, 274] on icon at bounding box center [828, 273] width 9 height 9
click at [291, 355] on td "DTP Assignee" at bounding box center [293, 349] width 272 height 28
click at [109, 15] on link "Line Items" at bounding box center [116, 12] width 42 height 15
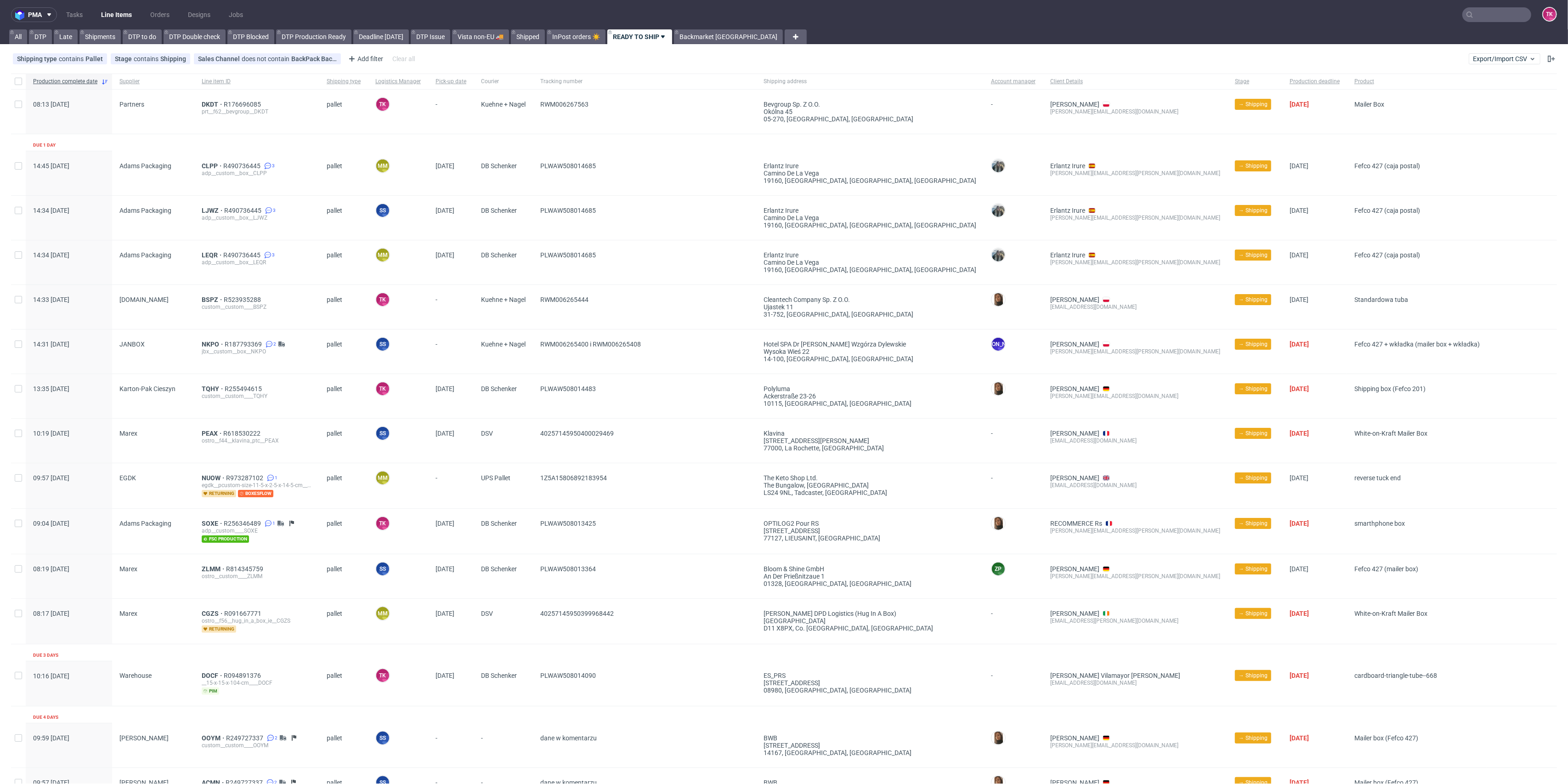
click at [120, 10] on link "Line Items" at bounding box center [116, 15] width 42 height 15
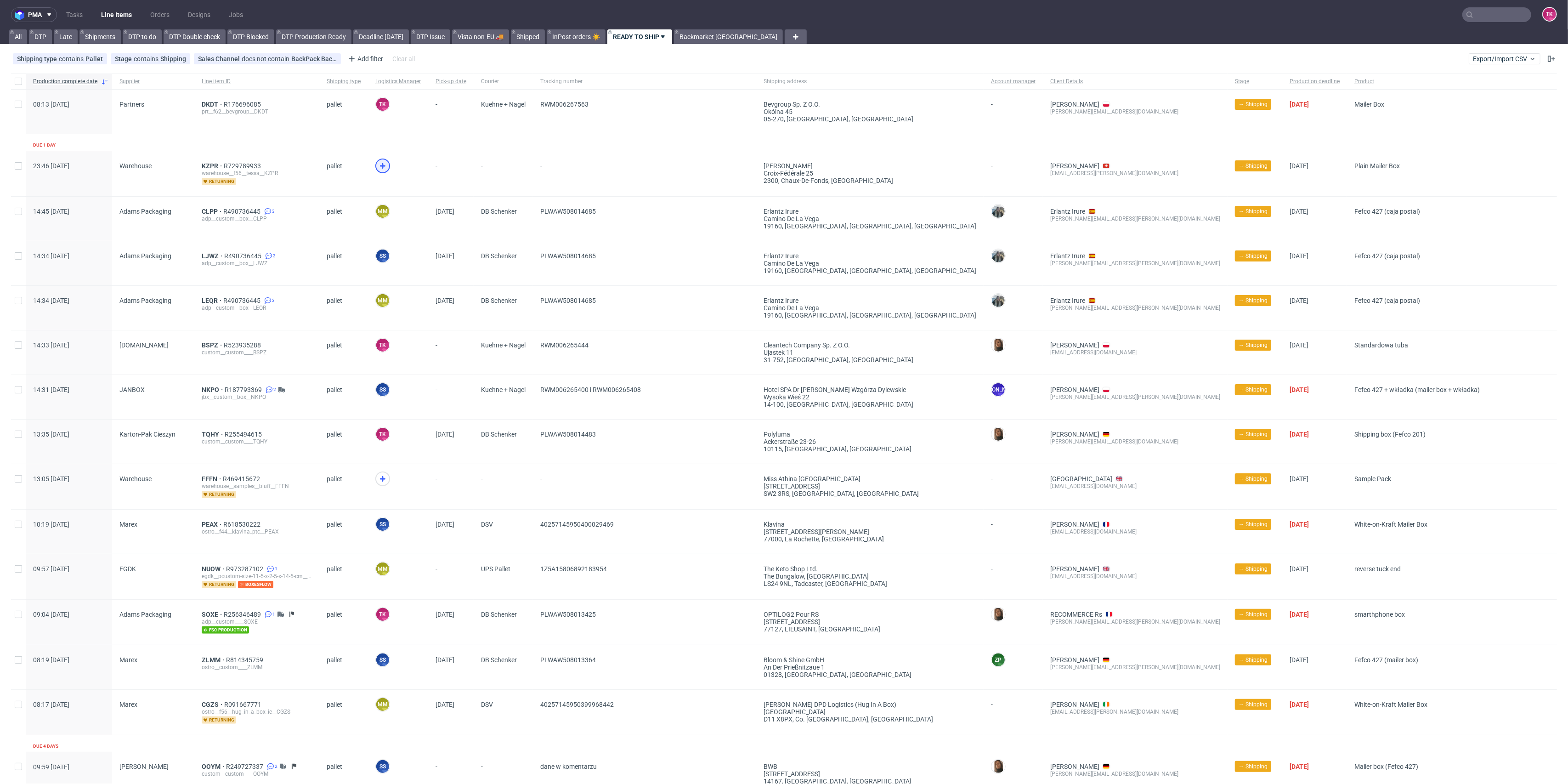
click at [378, 167] on icon at bounding box center [383, 166] width 11 height 11
click at [380, 477] on icon at bounding box center [383, 479] width 11 height 11
click at [209, 165] on span "KZPR" at bounding box center [212, 166] width 22 height 8
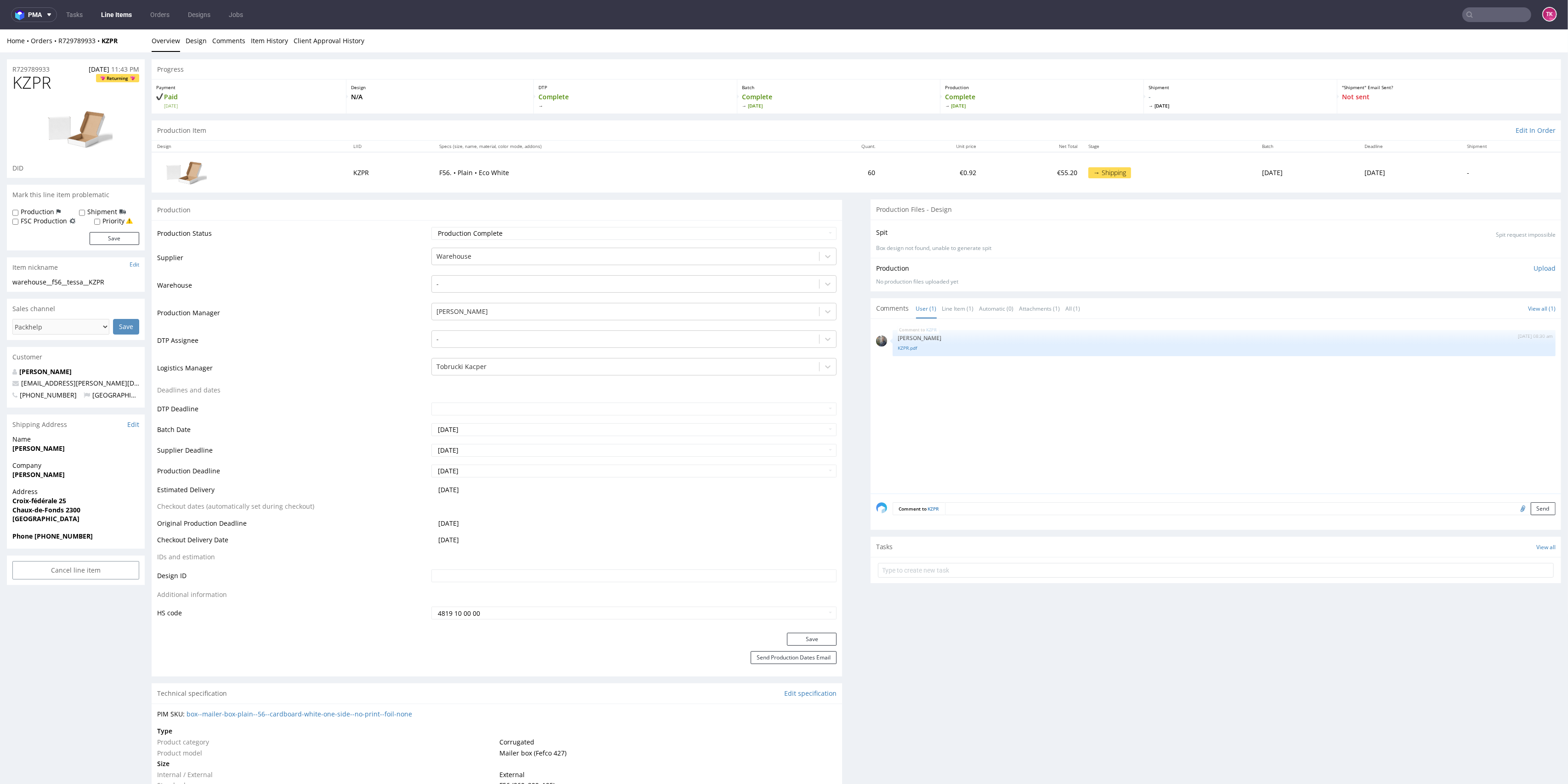
scroll to position [706, 0]
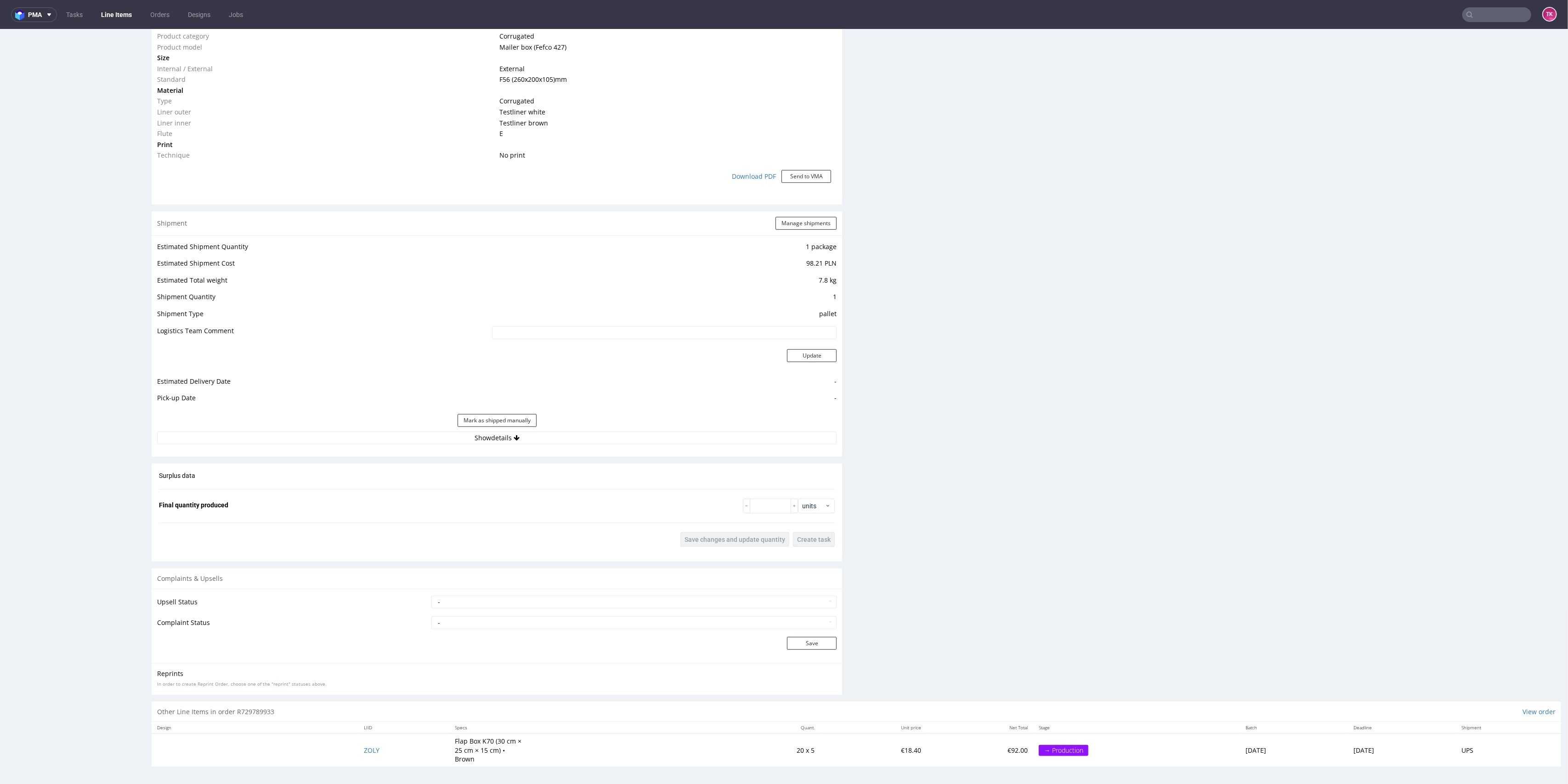
click at [738, 426] on div "Mark as shipped manually" at bounding box center [497, 420] width 680 height 22
click at [737, 435] on button "Show details" at bounding box center [497, 438] width 680 height 13
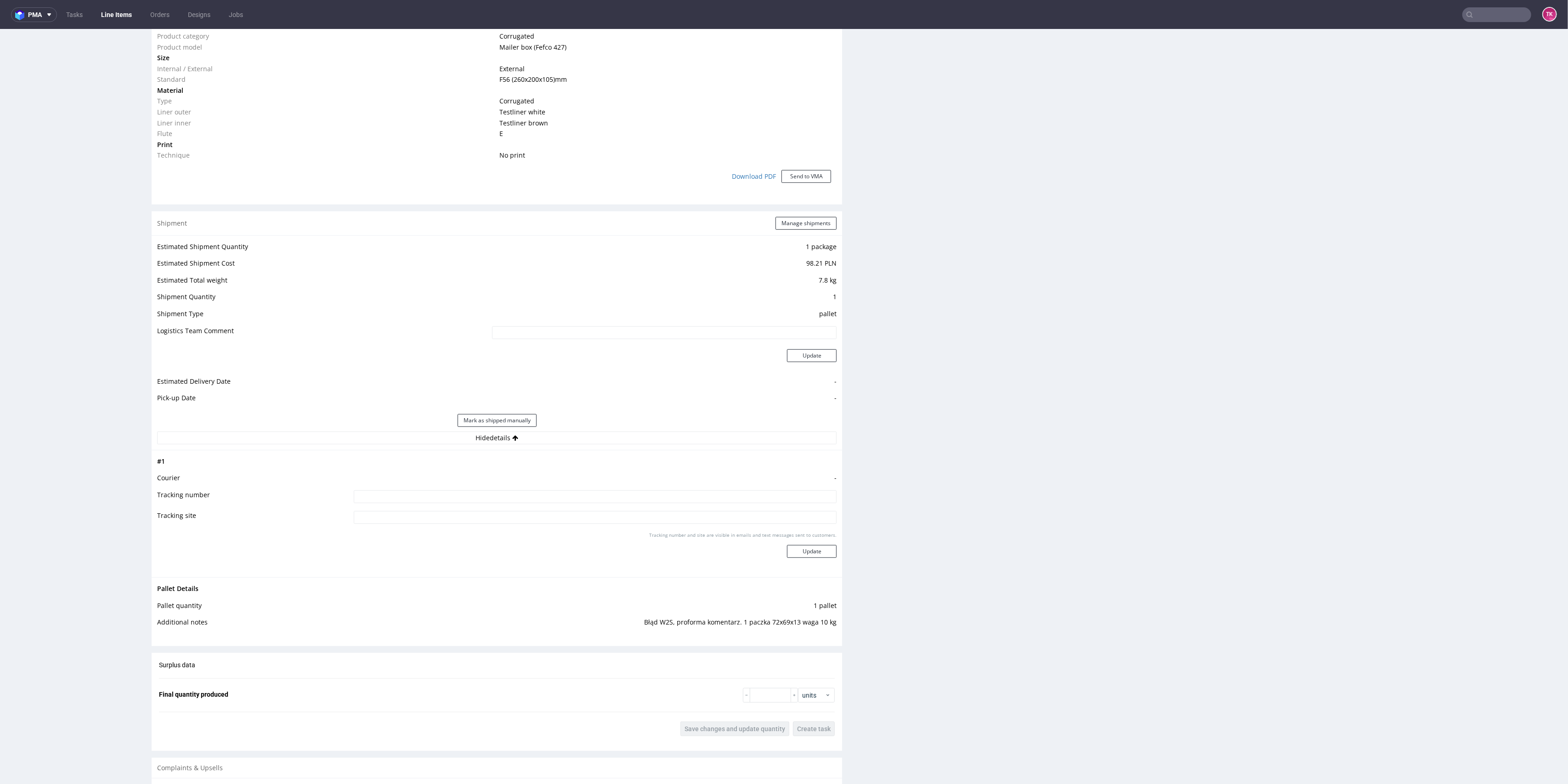
click at [117, 12] on link "Line Items" at bounding box center [116, 15] width 42 height 15
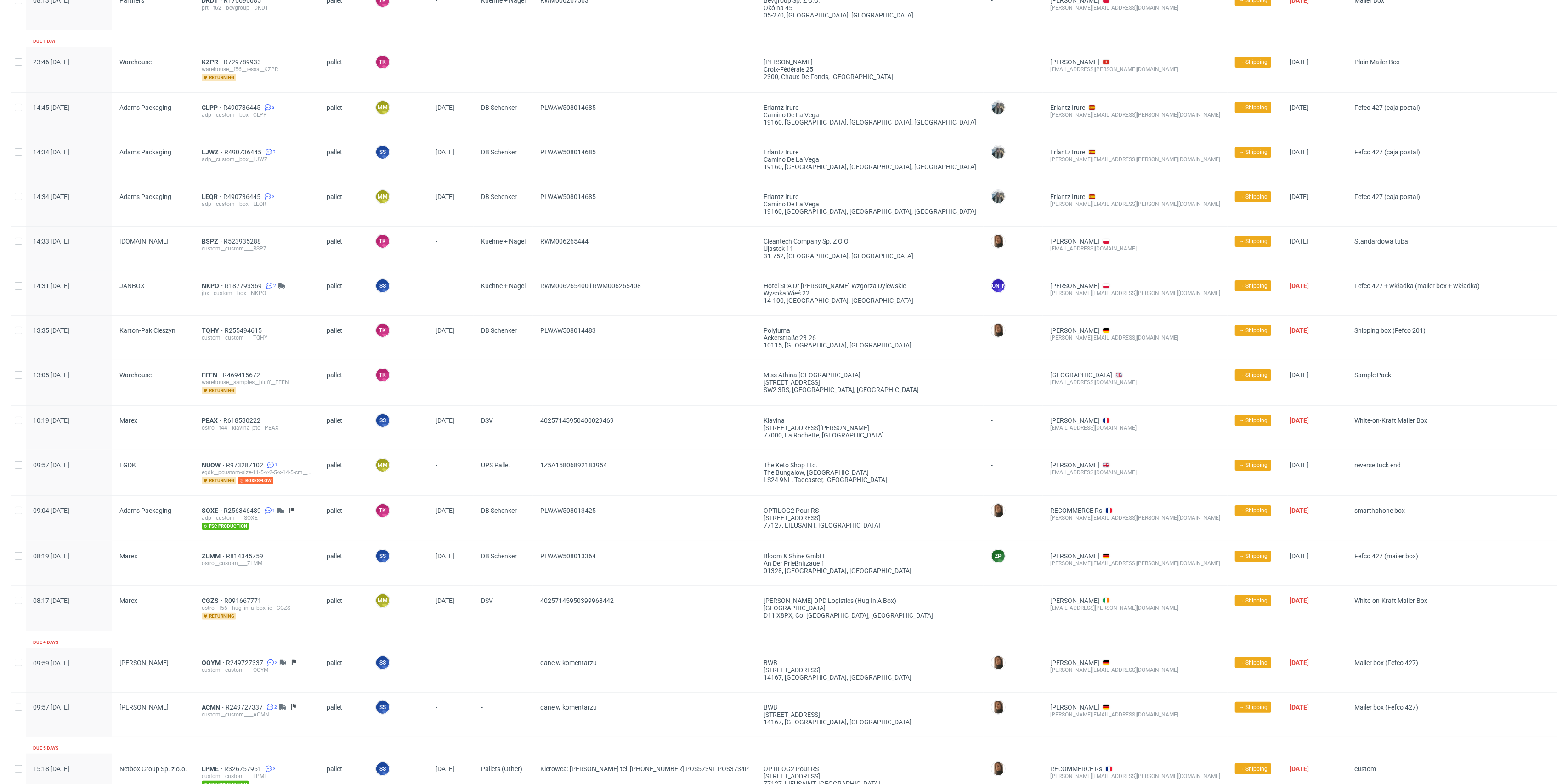
scroll to position [98, 0]
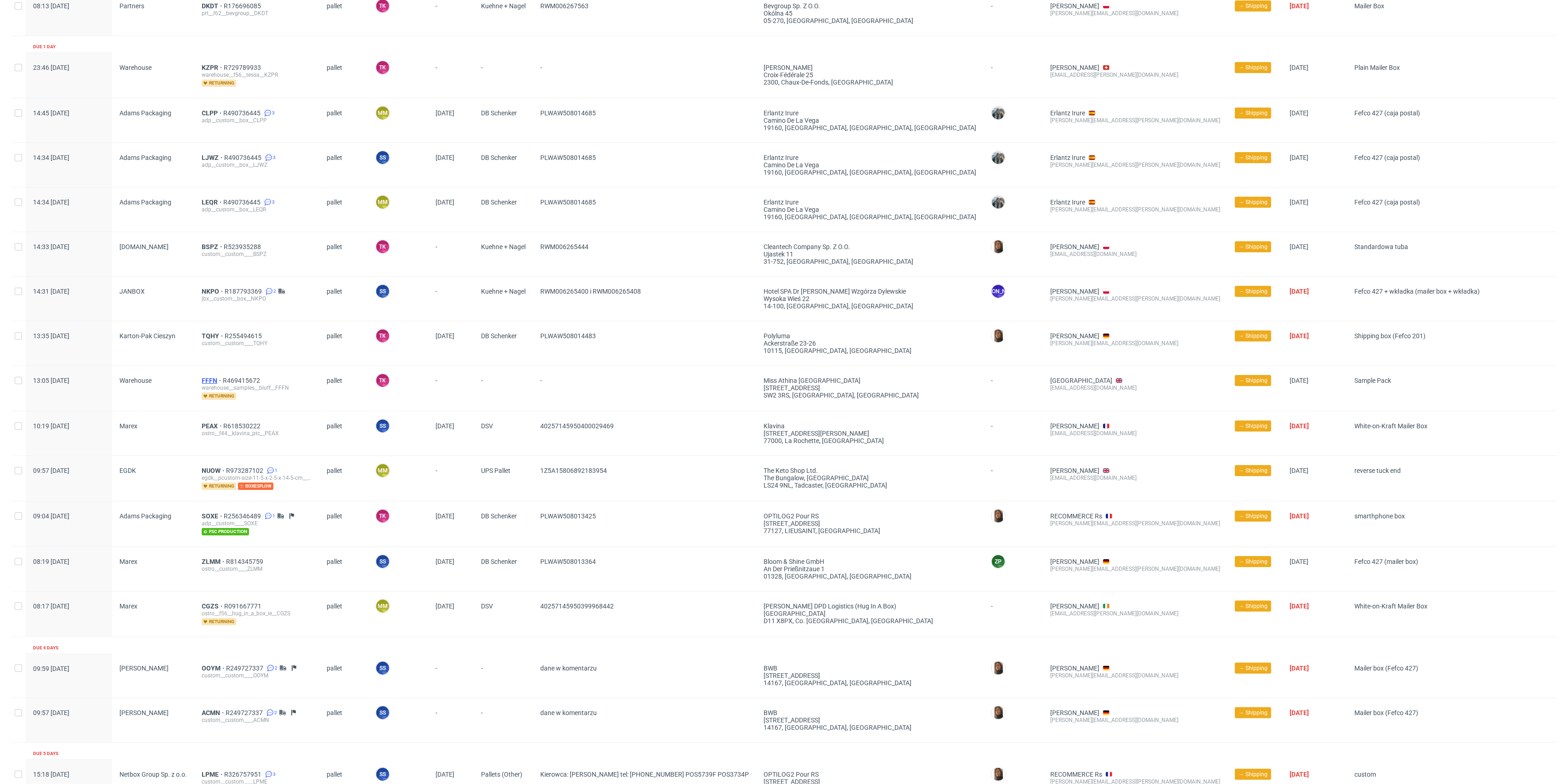
click at [208, 379] on span "FFFN" at bounding box center [211, 381] width 21 height 8
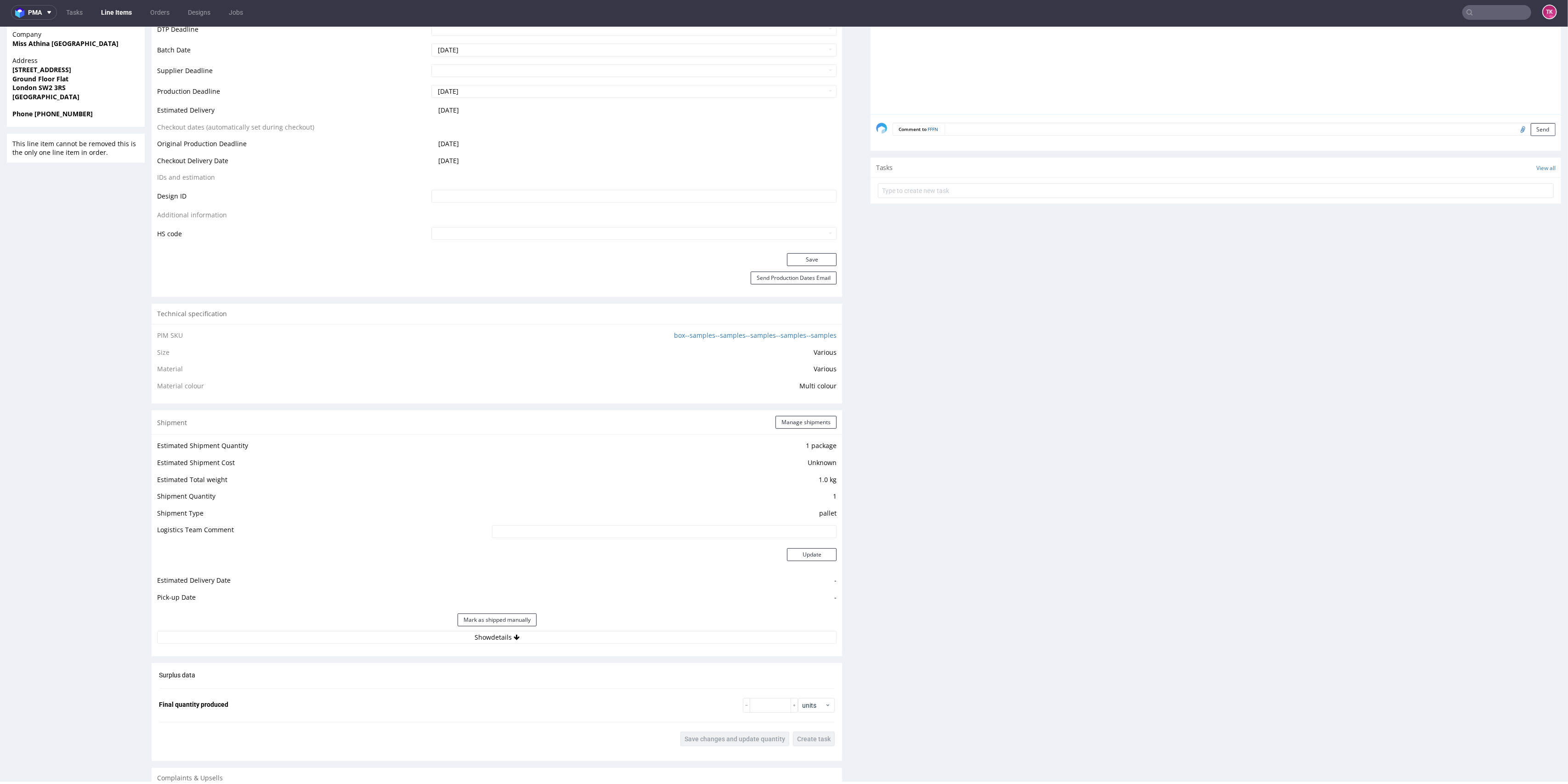
scroll to position [630, 0]
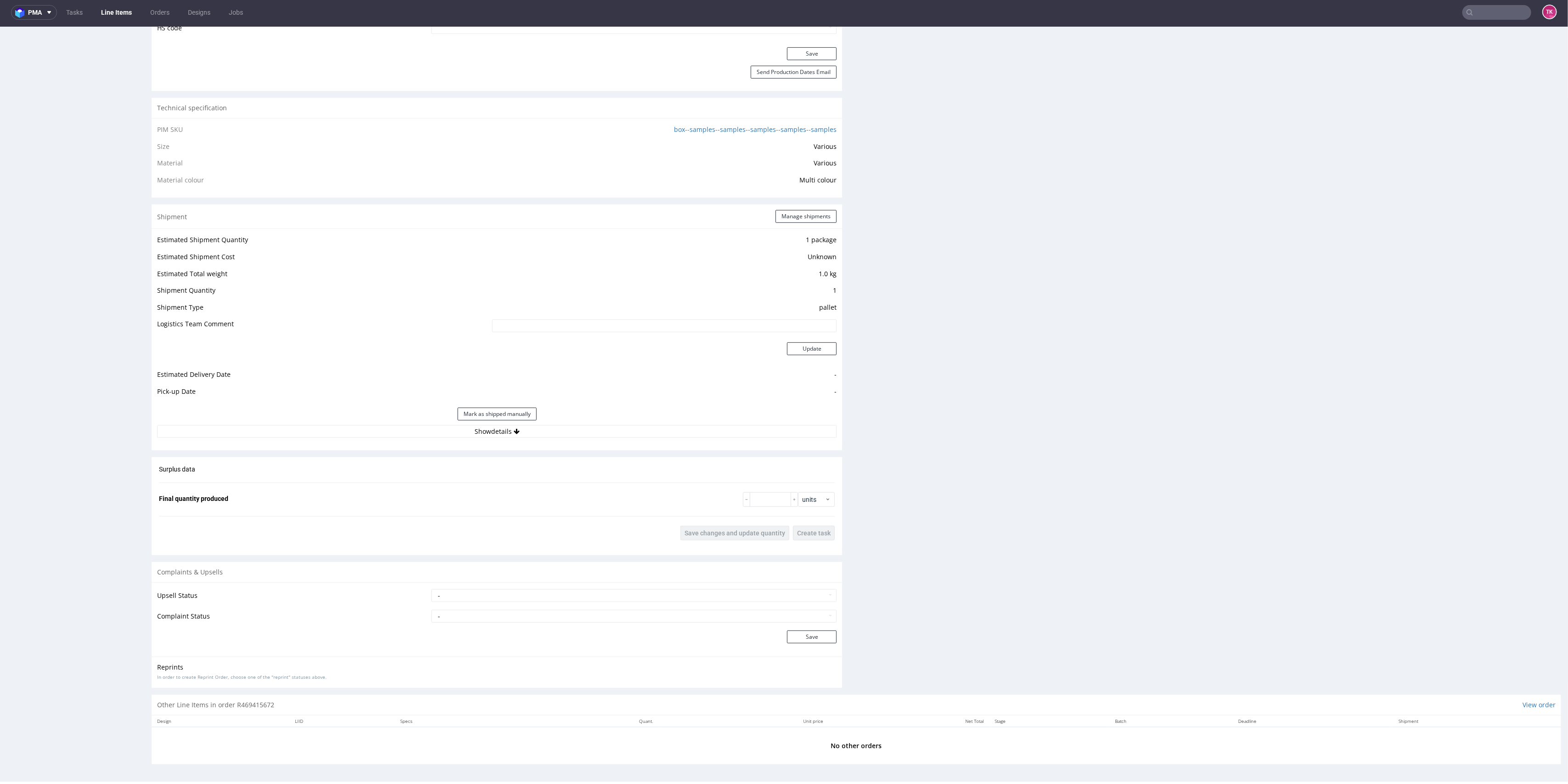
drag, startPoint x: 640, startPoint y: 435, endPoint x: 670, endPoint y: 422, distance: 32.7
click at [641, 435] on button "Show details" at bounding box center [497, 432] width 680 height 13
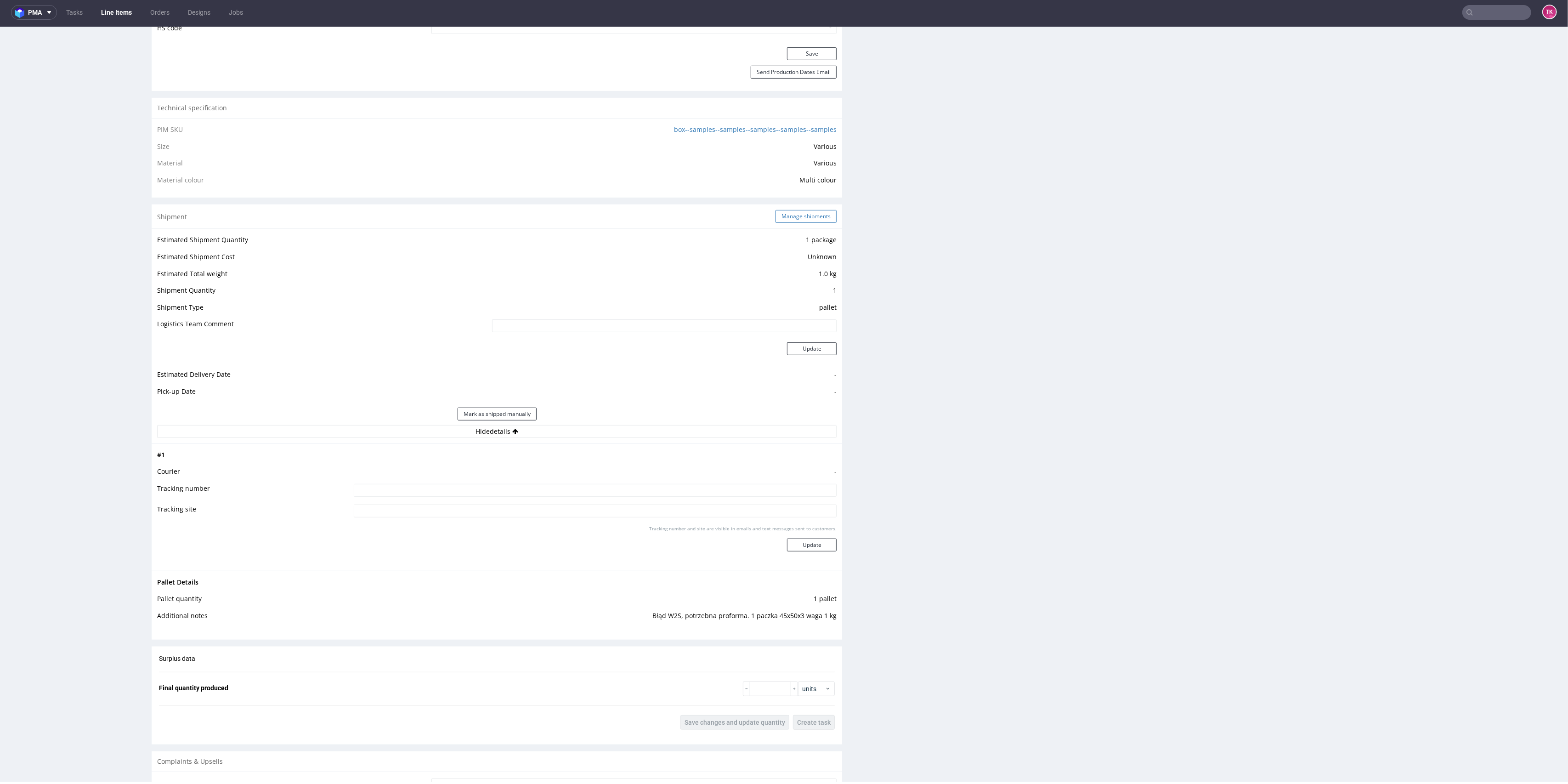
click at [797, 220] on button "Manage shipments" at bounding box center [806, 216] width 61 height 13
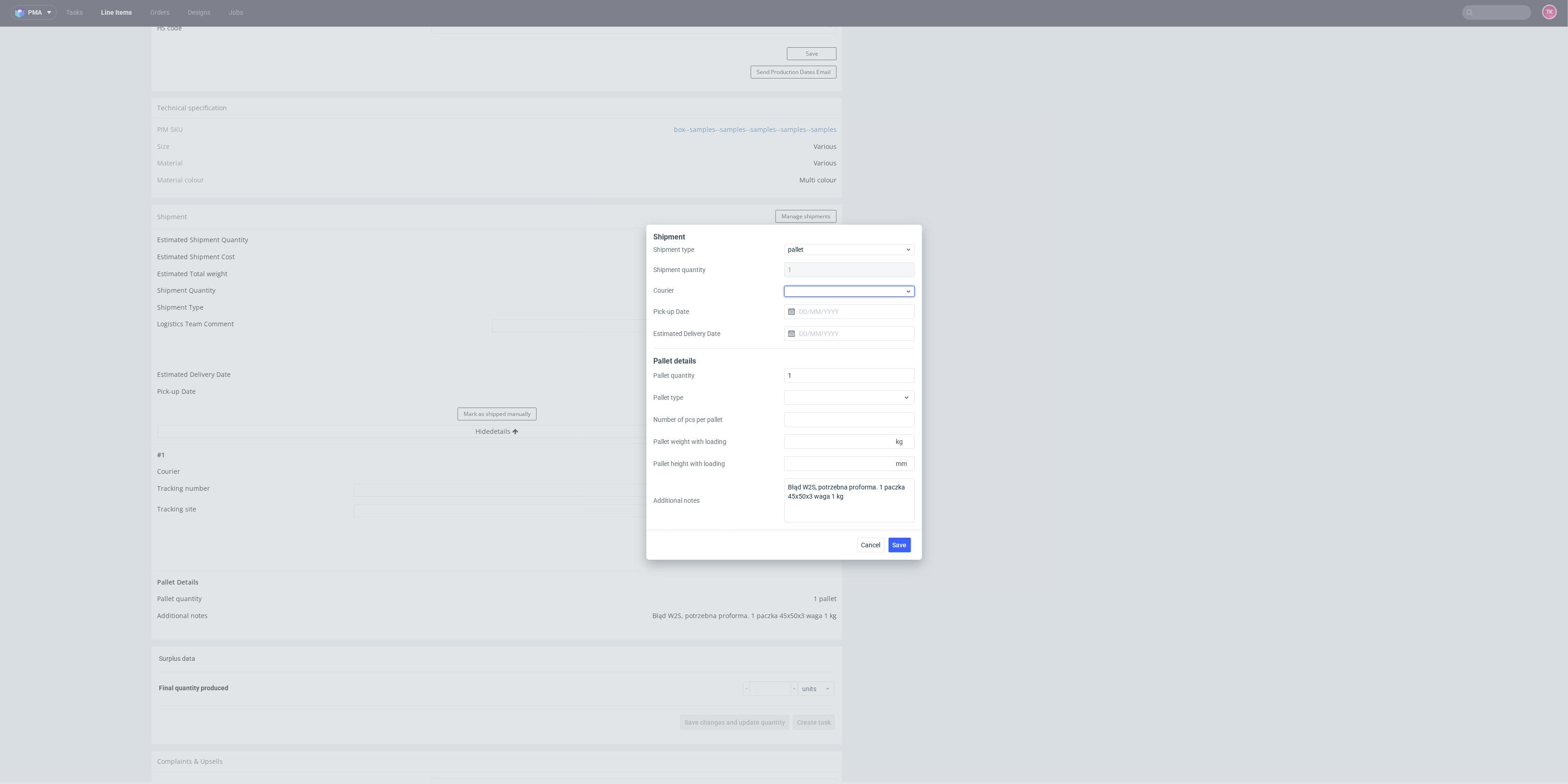
click at [812, 289] on div at bounding box center [850, 292] width 131 height 11
click at [818, 364] on div "APC Overnight Freight Coyote DB Schenker DHL UK DSV GO Logis KSK Kuehne + Nagel…" at bounding box center [850, 333] width 131 height 69
click at [818, 352] on div "UPS Pallets" at bounding box center [850, 355] width 123 height 17
click at [904, 554] on div "Cancel Save" at bounding box center [784, 544] width 276 height 30
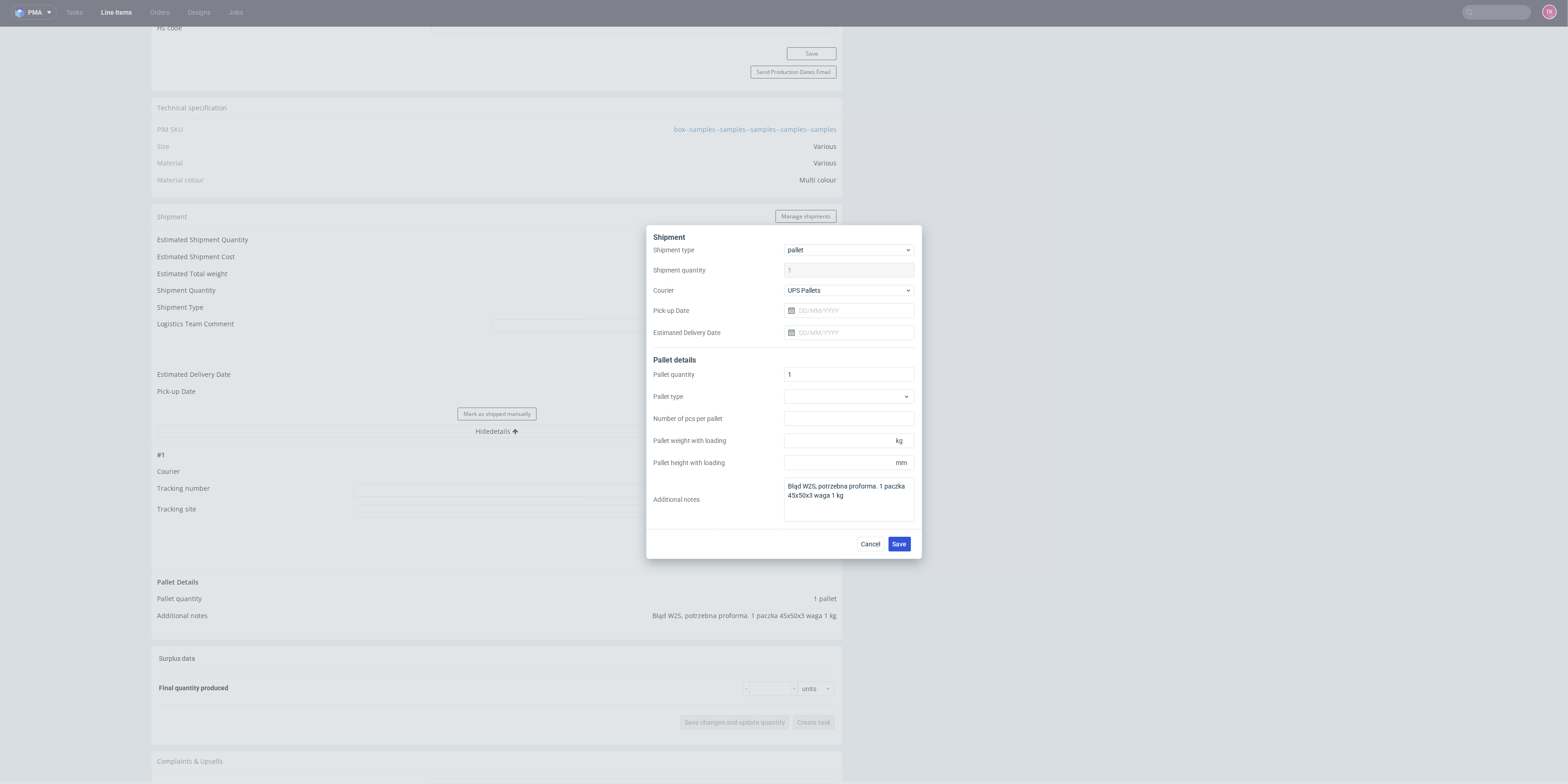
click at [904, 548] on button "Save" at bounding box center [900, 544] width 22 height 15
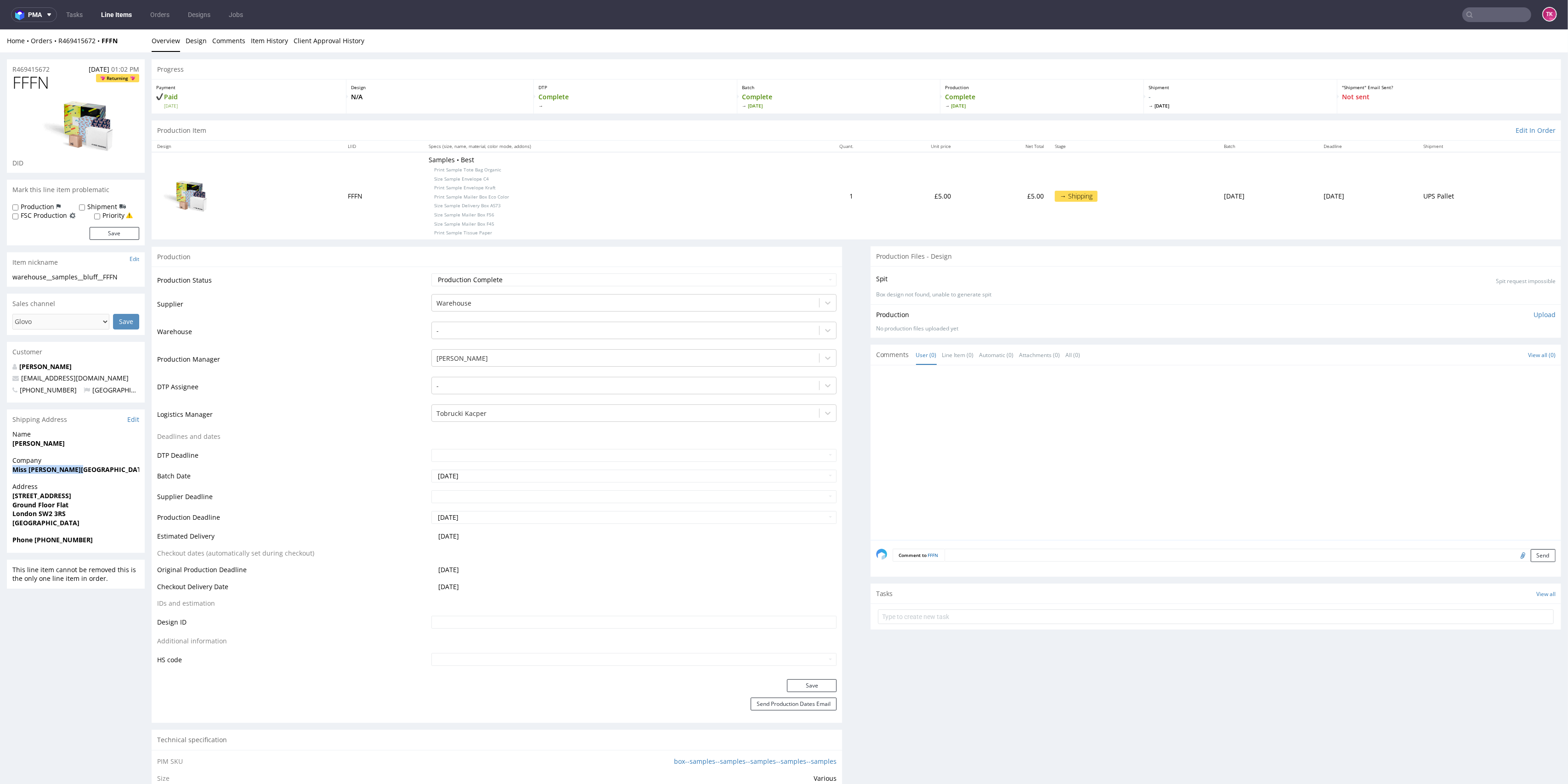
drag, startPoint x: 3, startPoint y: 473, endPoint x: 102, endPoint y: 472, distance: 99.0
click at [102, 472] on div "R469415672 [DATE] 01:02 PM FFFN Returning DID Mark this line item problematic P…" at bounding box center [784, 731] width 1568 height 1358
copy strong "Miss [PERSON_NAME][GEOGRAPHIC_DATA]"
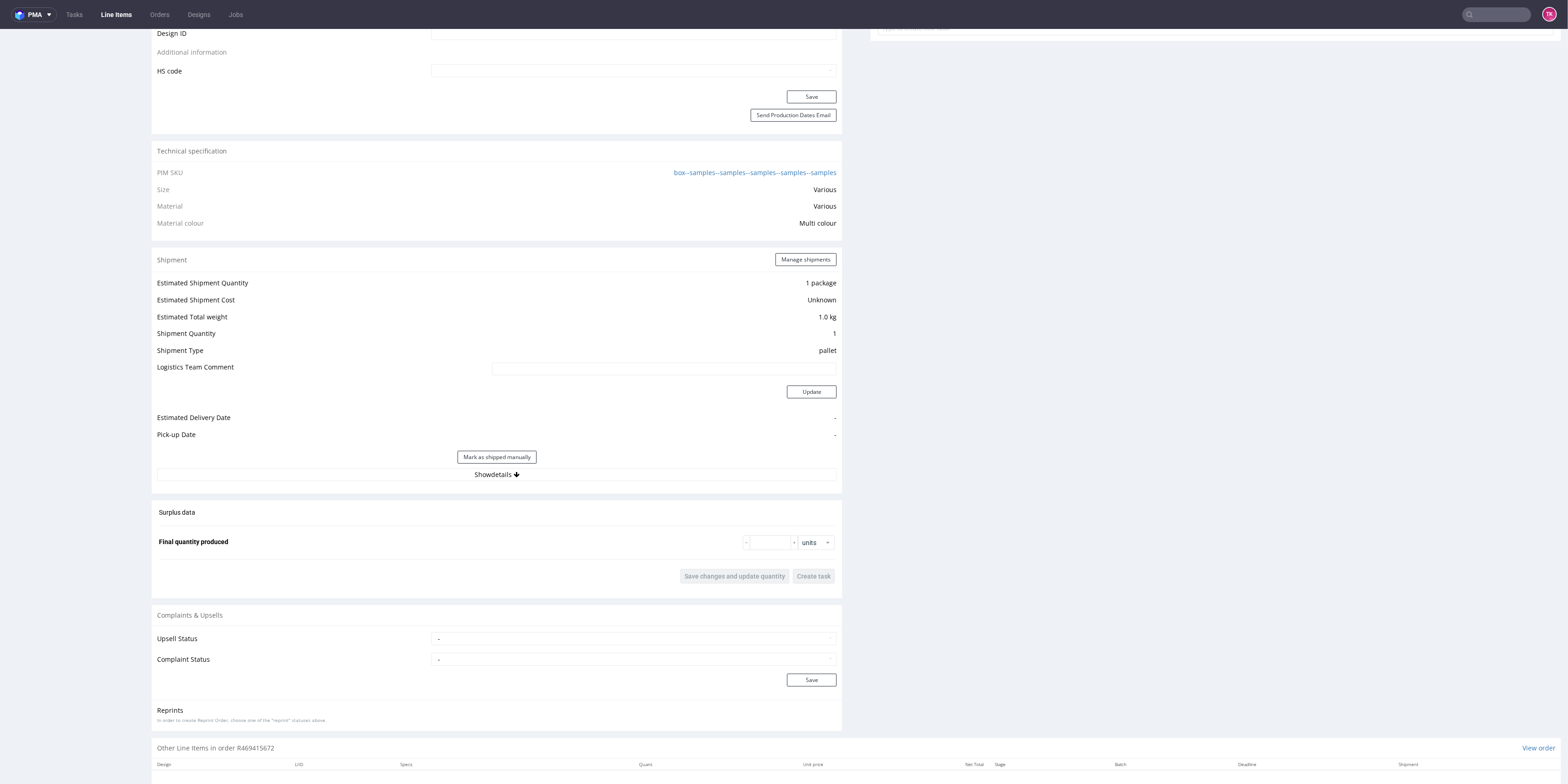
scroll to position [630, 0]
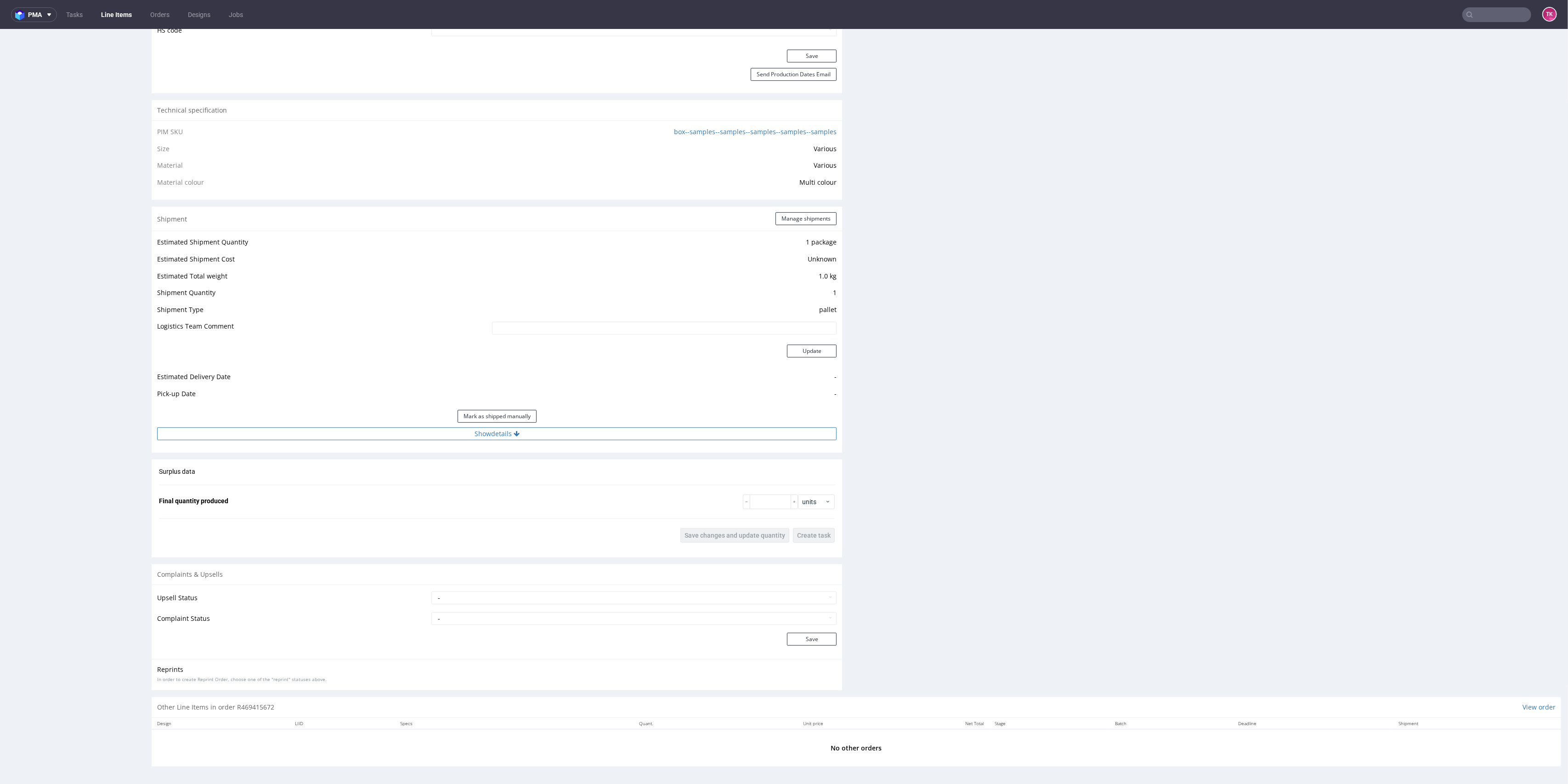
click at [620, 434] on button "Show details" at bounding box center [497, 434] width 680 height 13
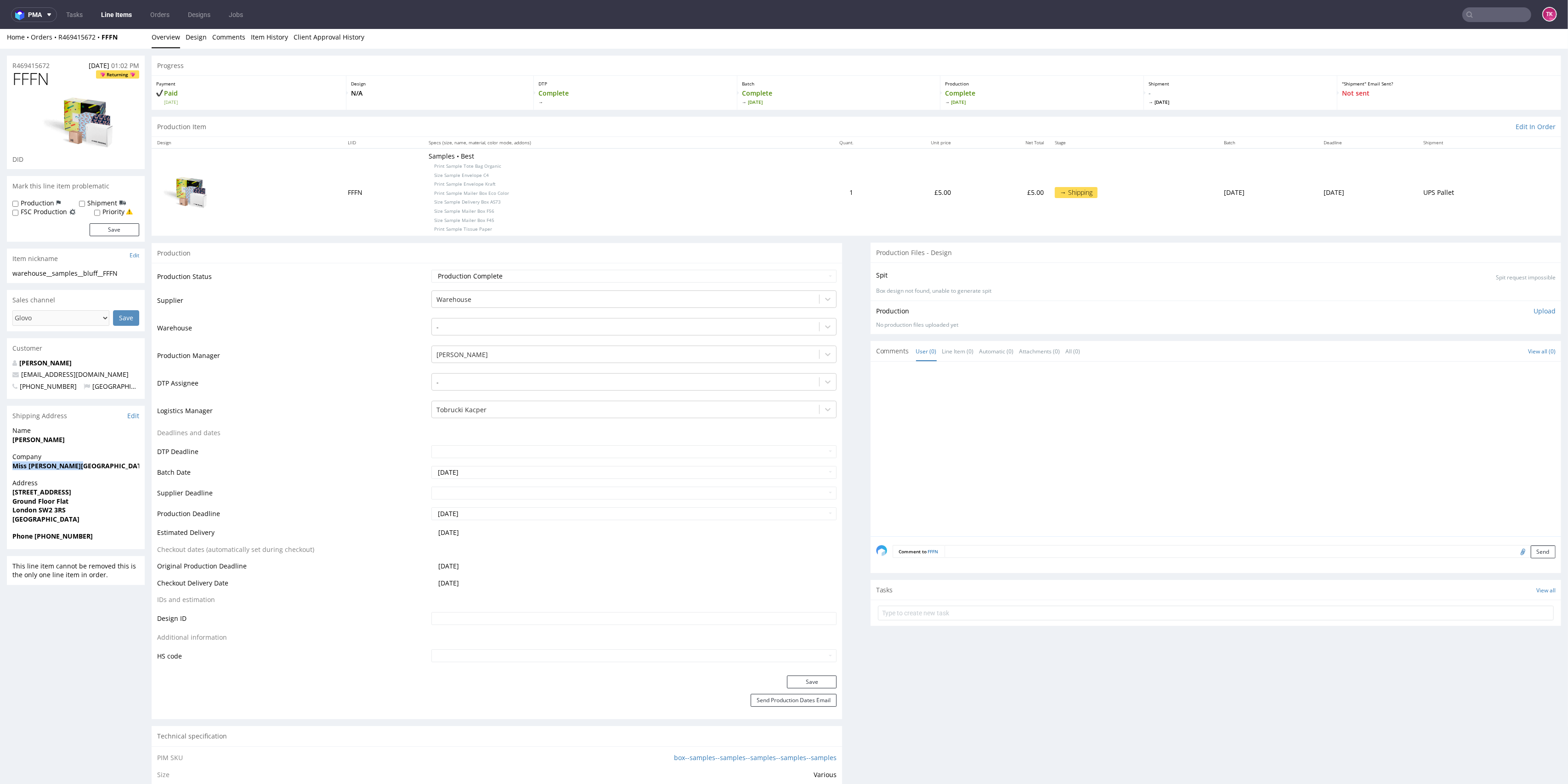
scroll to position [0, 0]
drag, startPoint x: 4, startPoint y: 443, endPoint x: 67, endPoint y: 451, distance: 63.5
copy strong "[PERSON_NAME]"
drag, startPoint x: 10, startPoint y: 498, endPoint x: 94, endPoint y: 510, distance: 84.9
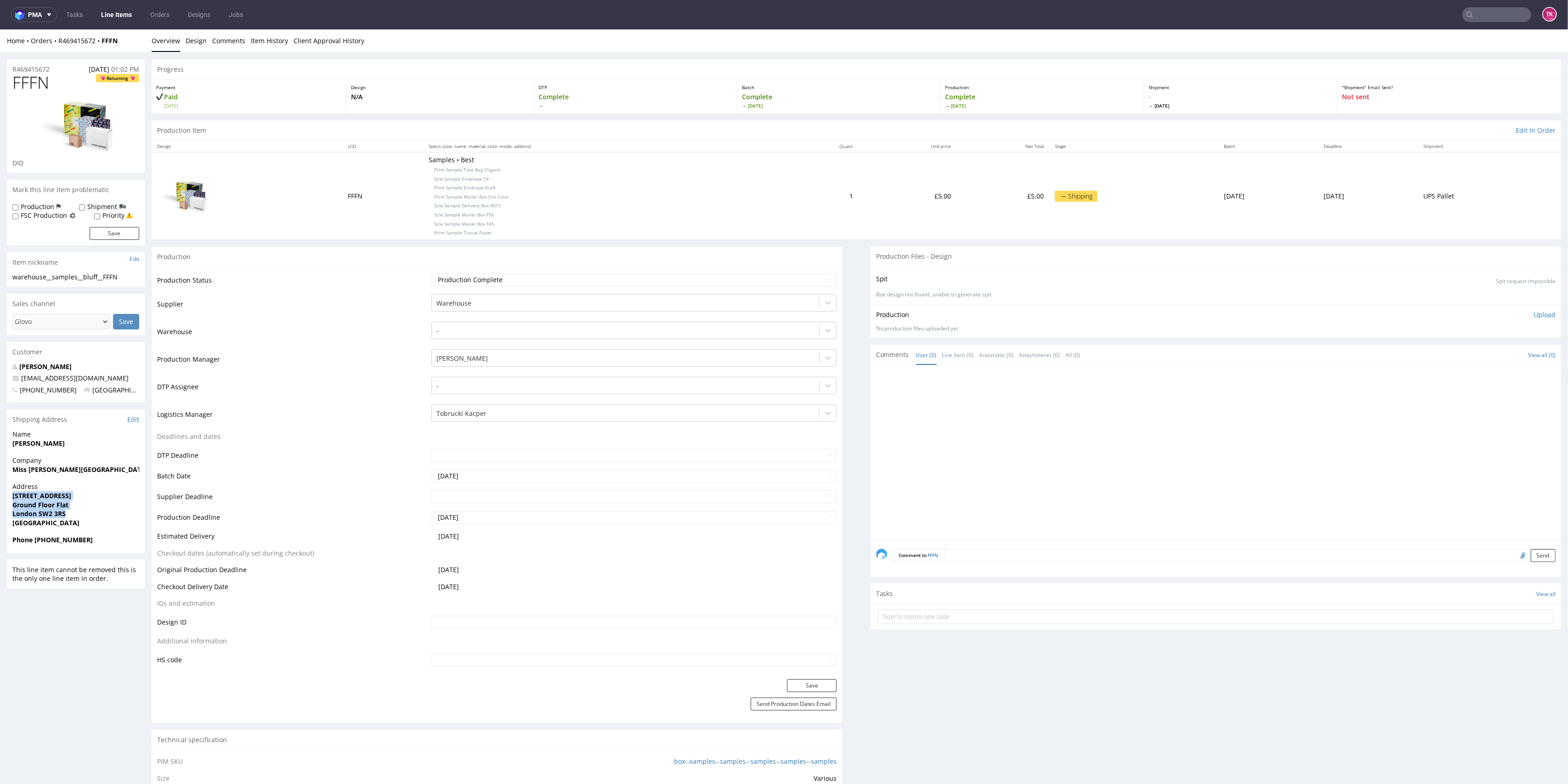
click at [94, 510] on div "Address [STREET_ADDRESS]" at bounding box center [75, 509] width 138 height 53
copy p "[STREET_ADDRESS]"
click at [71, 509] on span "Ground Floor Flat" at bounding box center [75, 505] width 127 height 9
drag, startPoint x: 68, startPoint y: 509, endPoint x: 0, endPoint y: 489, distance: 70.9
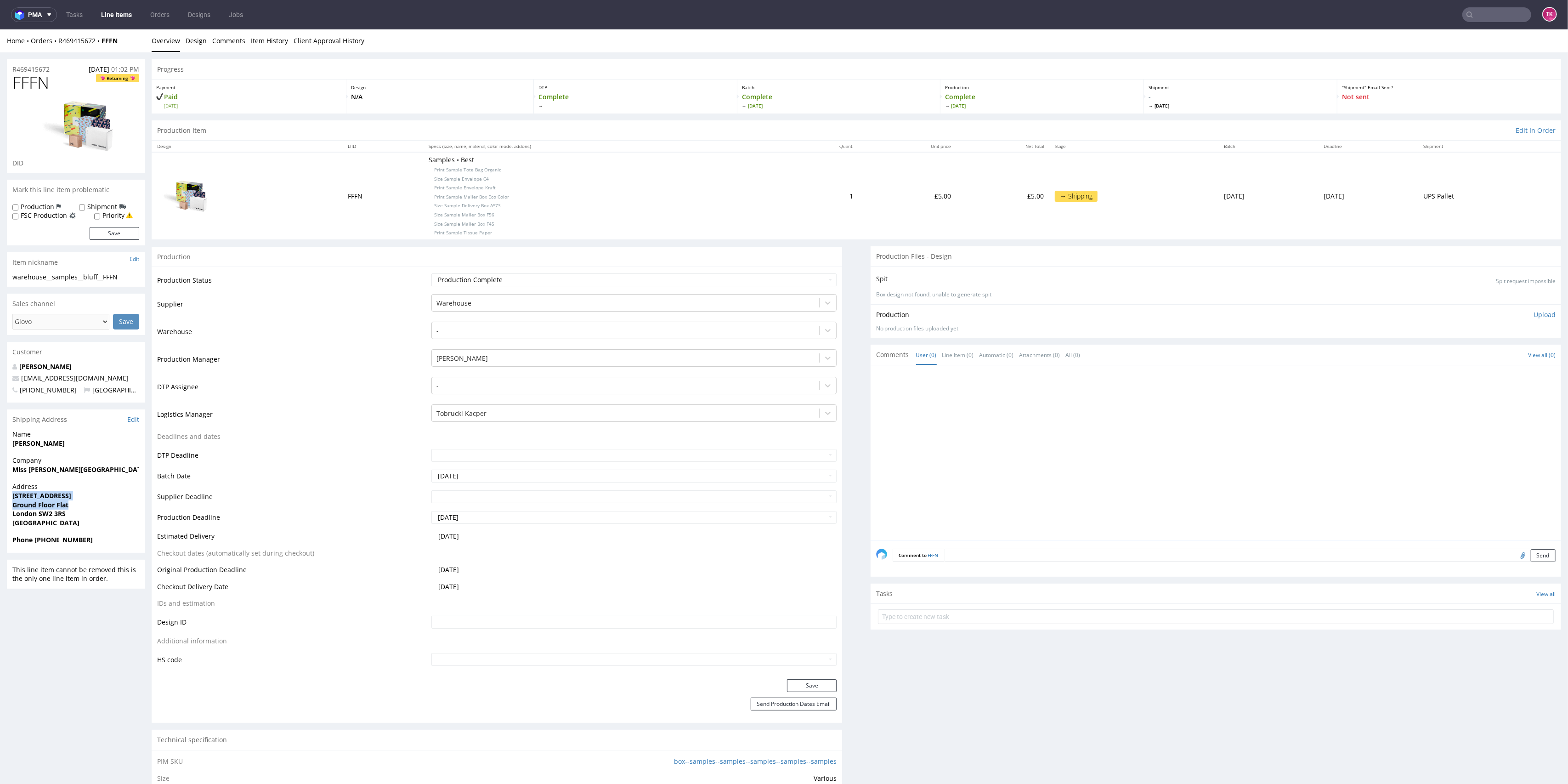
drag, startPoint x: 18, startPoint y: 498, endPoint x: 92, endPoint y: 502, distance: 74.1
click at [92, 502] on div "Address [STREET_ADDRESS]" at bounding box center [75, 509] width 138 height 53
copy p "[GEOGRAPHIC_DATA]"
drag, startPoint x: 32, startPoint y: 542, endPoint x: 85, endPoint y: 536, distance: 53.3
click at [85, 536] on span "Phone [PHONE_NUMBER]" at bounding box center [75, 540] width 127 height 9
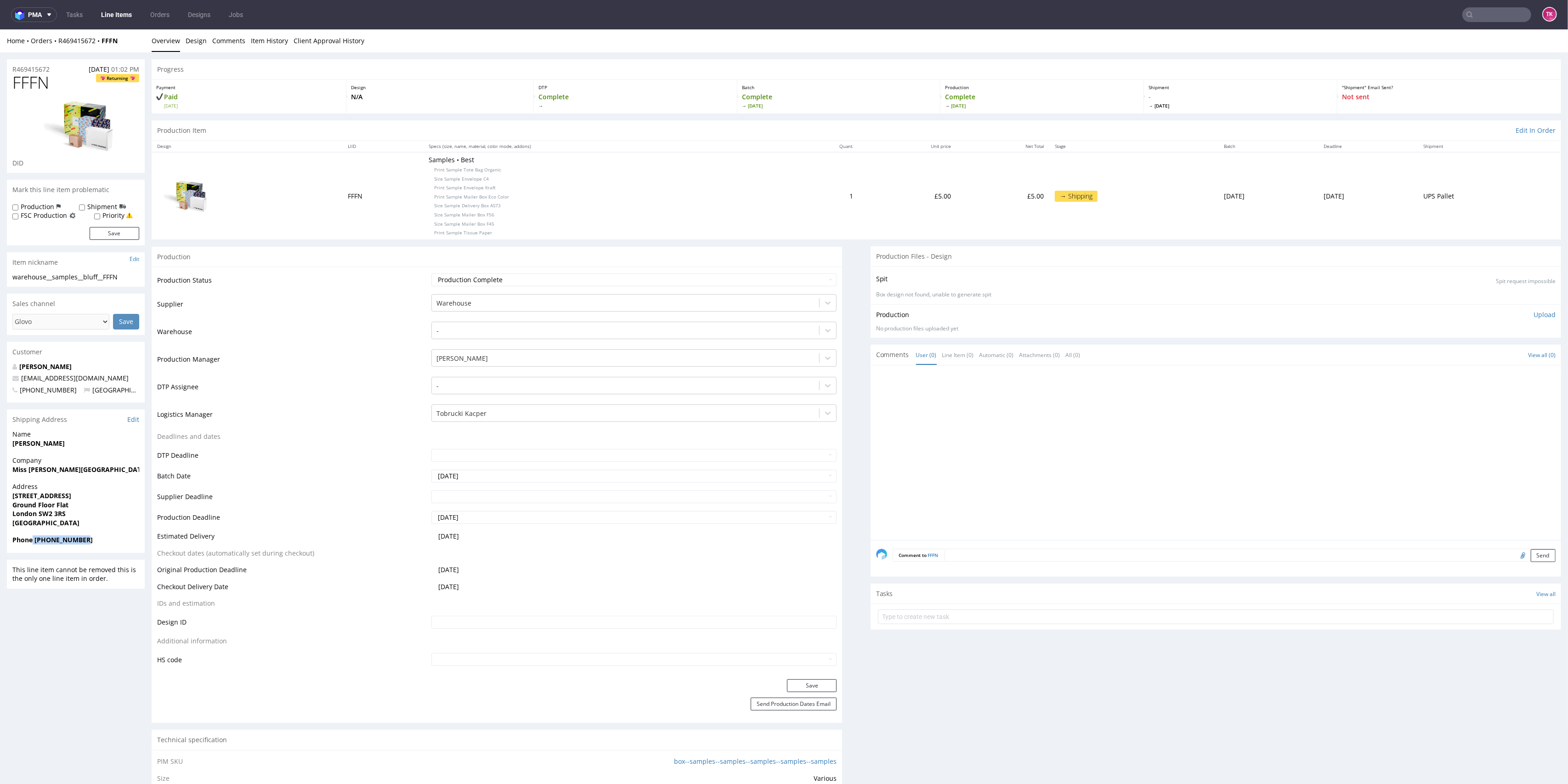
click at [96, 545] on div "Phone [PHONE_NUMBER]" at bounding box center [75, 544] width 138 height 18
click at [29, 542] on strong "Phone [PHONE_NUMBER]" at bounding box center [52, 539] width 81 height 8
drag, startPoint x: 34, startPoint y: 541, endPoint x: 98, endPoint y: 542, distance: 64.0
click at [98, 542] on span "Phone [PHONE_NUMBER]" at bounding box center [75, 540] width 127 height 9
copy strong "[PHONE_NUMBER]"
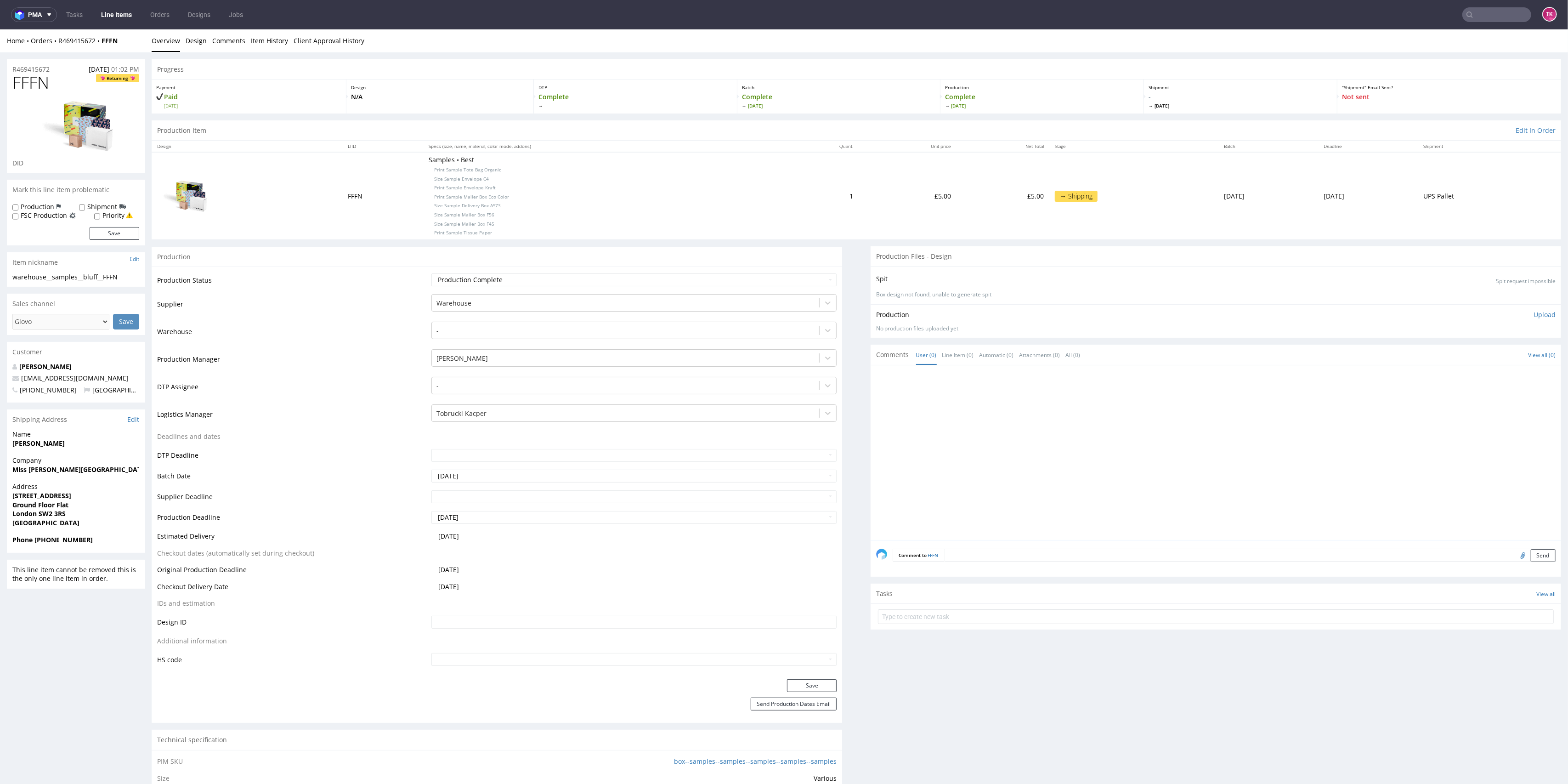
click at [110, 386] on span "[GEOGRAPHIC_DATA]" at bounding box center [120, 389] width 73 height 8
drag, startPoint x: 111, startPoint y: 381, endPoint x: 0, endPoint y: 372, distance: 111.4
copy span "[EMAIL_ADDRESS][DOMAIN_NAME]"
drag, startPoint x: 104, startPoint y: 32, endPoint x: 58, endPoint y: 49, distance: 49.0
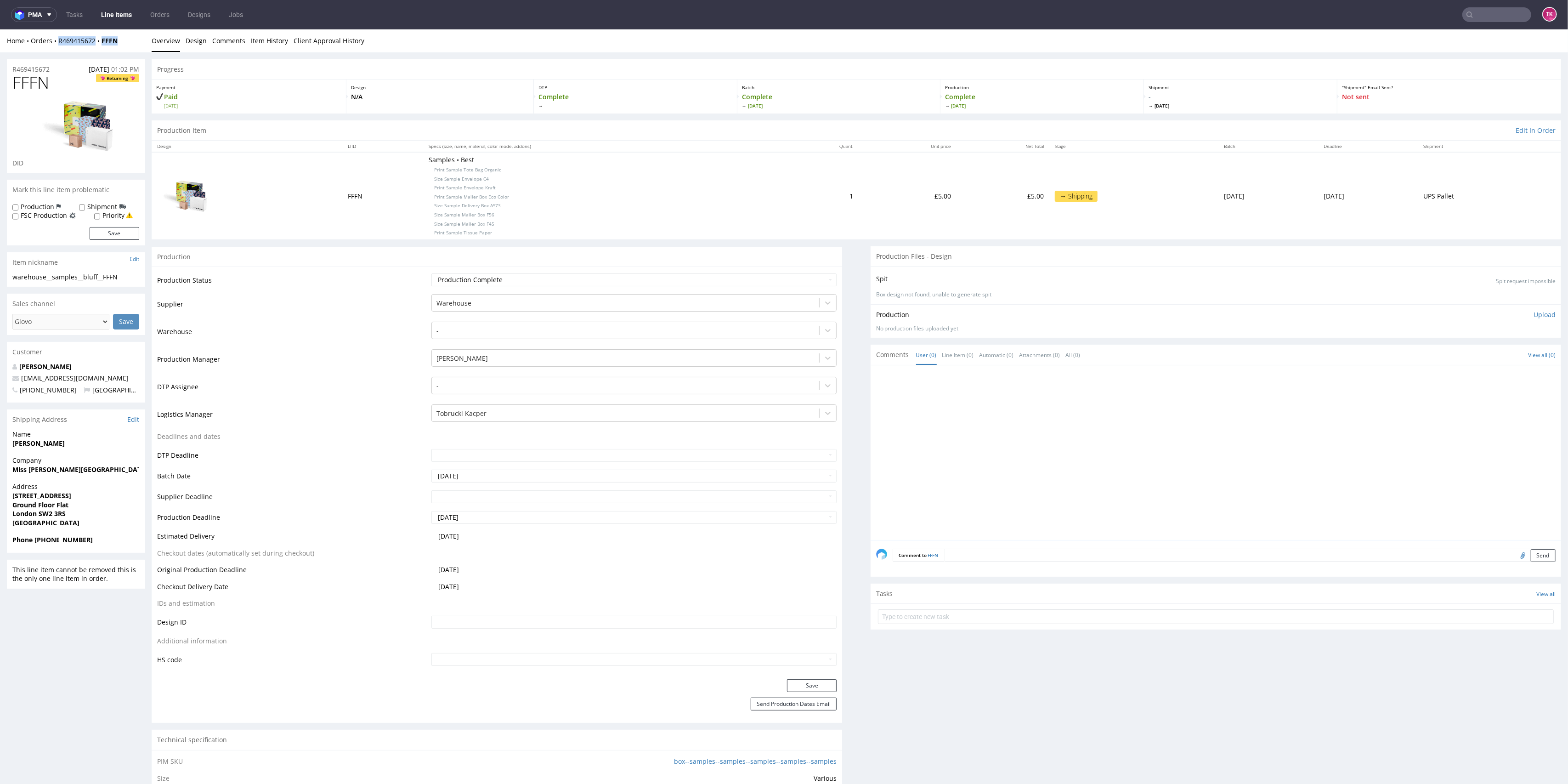
click at [55, 46] on div "Home Orders R469415672 FFFN Overview Design Comments Item History Client Approv…" at bounding box center [784, 41] width 1568 height 23
copy div "R469415672 FFFN"
click at [128, 44] on div "Home Orders R469415672 FFFN" at bounding box center [75, 41] width 138 height 9
drag, startPoint x: 124, startPoint y: 44, endPoint x: 57, endPoint y: 43, distance: 67.0
click at [57, 43] on div "Home Orders R469415672 FFFN" at bounding box center [75, 41] width 138 height 9
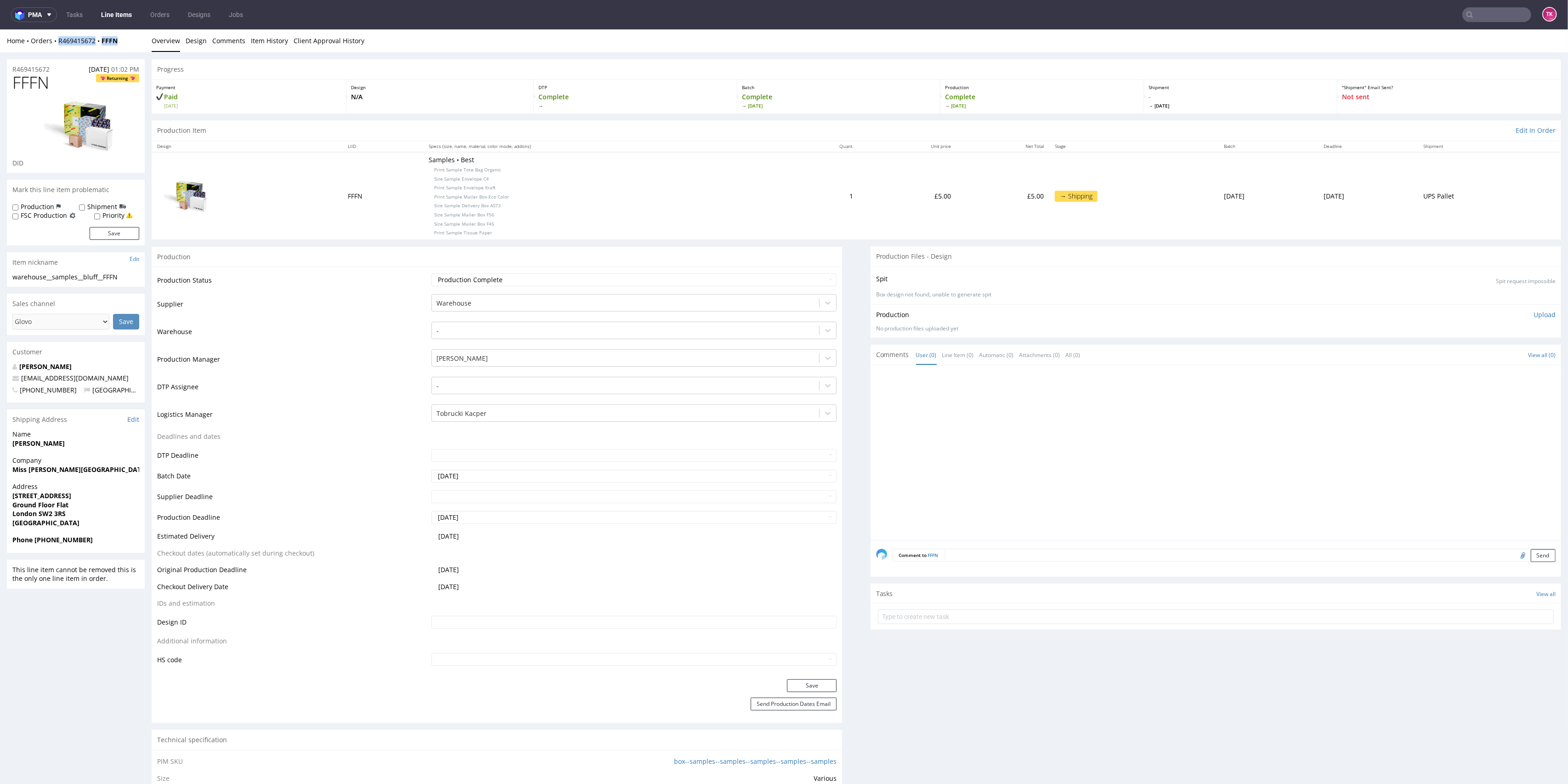
copy div "R469415672 FFFN"
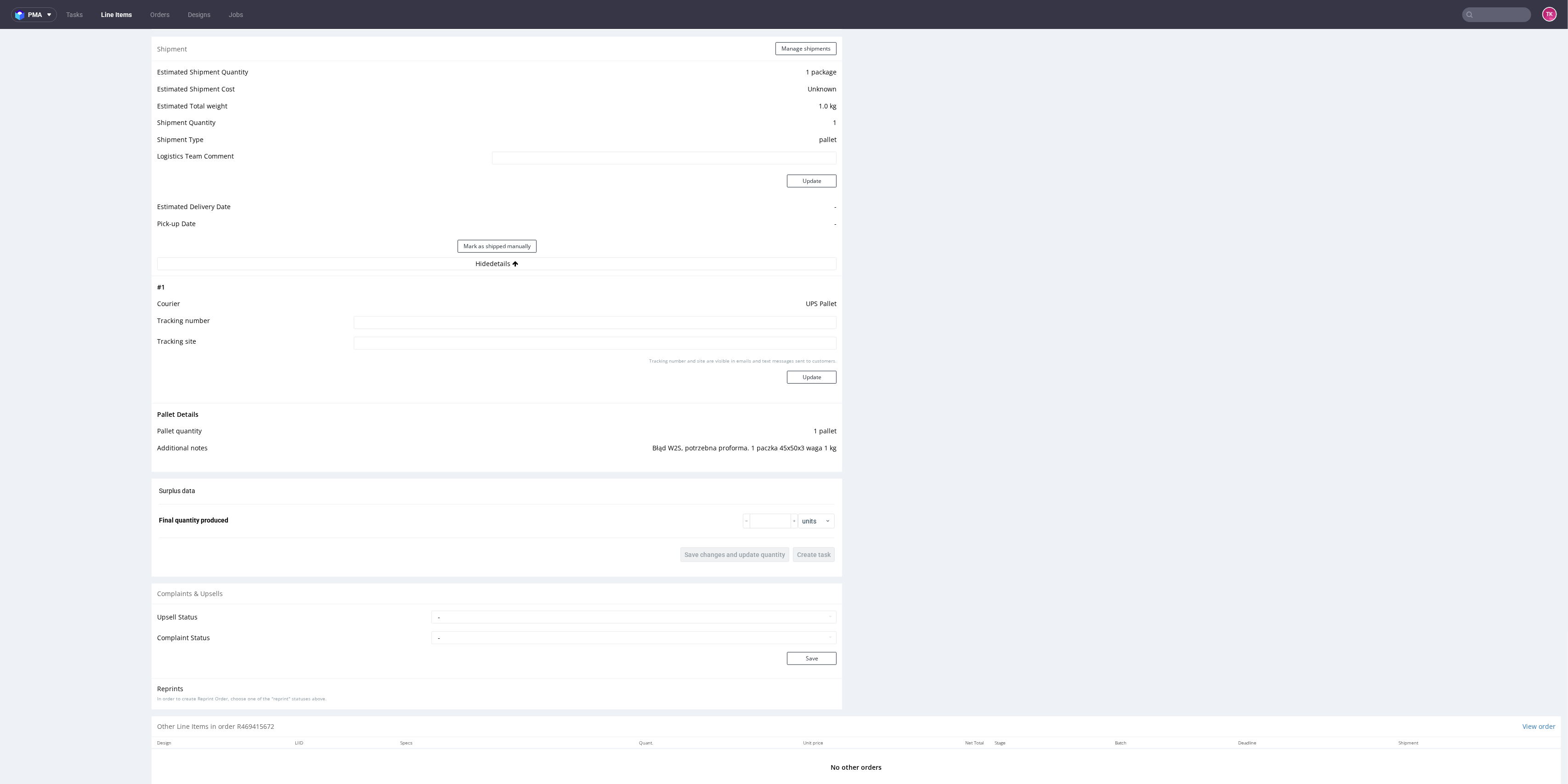
scroll to position [819, 0]
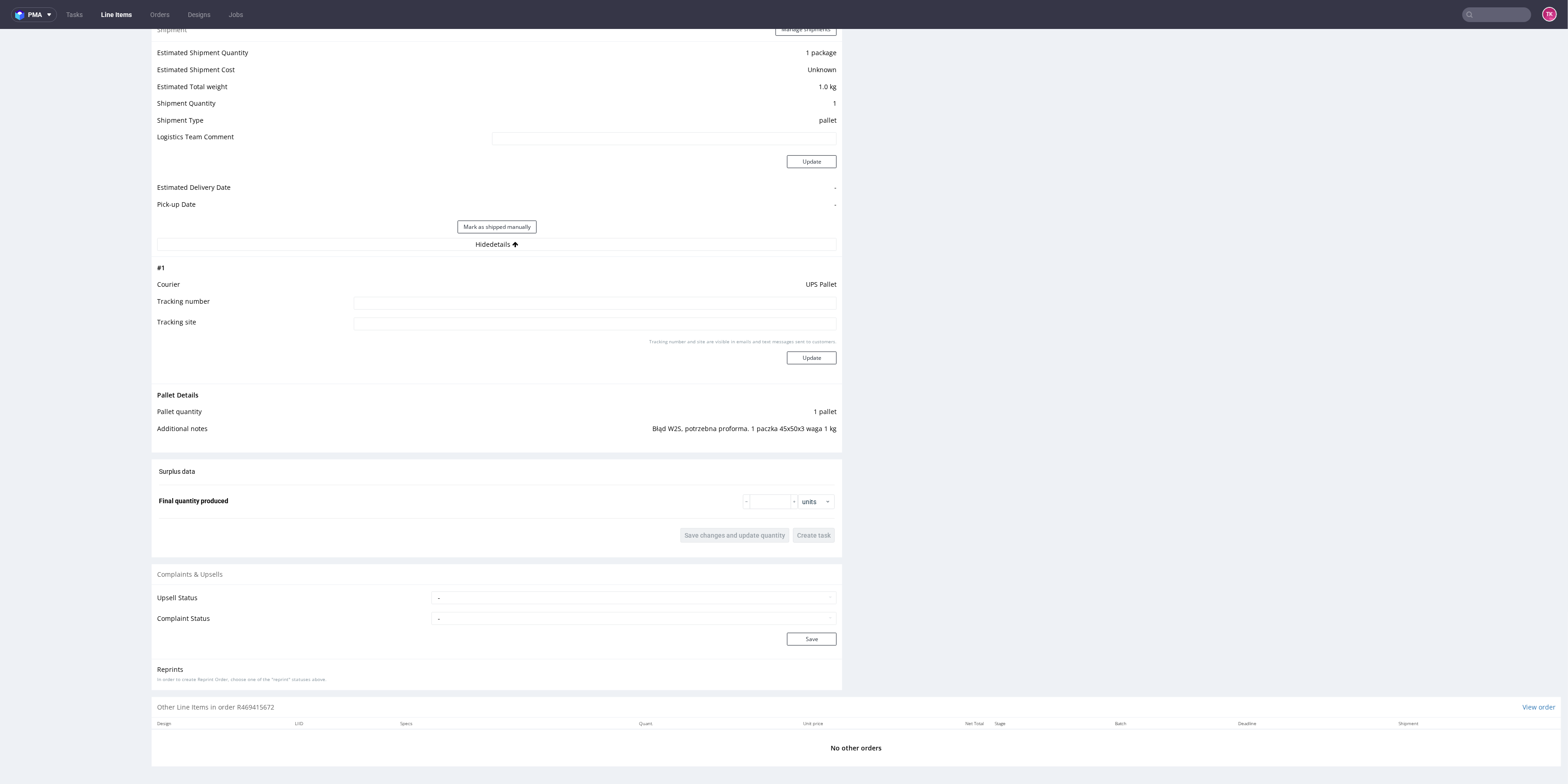
click at [115, 12] on link "Line Items" at bounding box center [116, 15] width 42 height 15
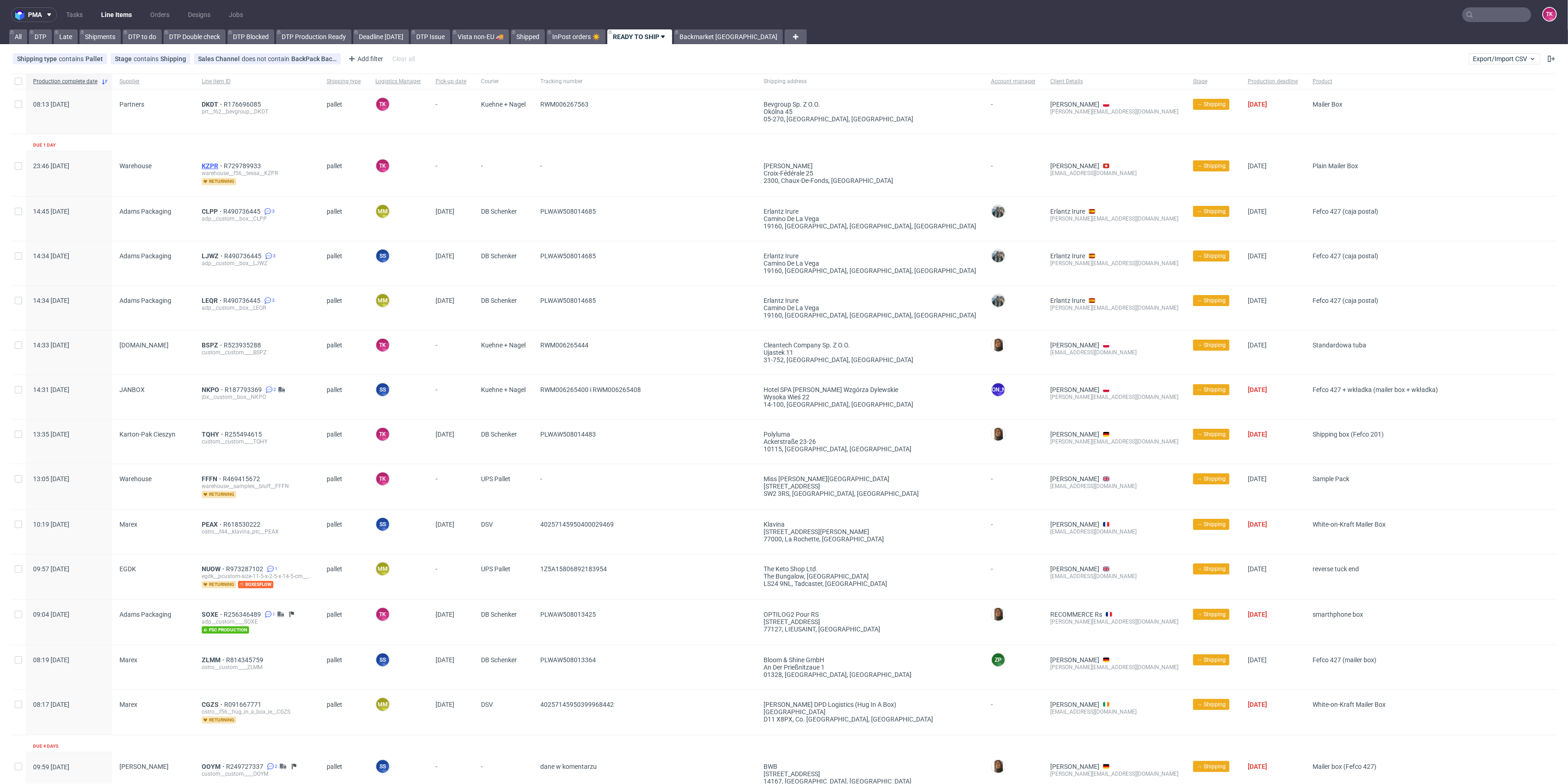
click at [209, 168] on span "KZPR" at bounding box center [212, 166] width 22 height 8
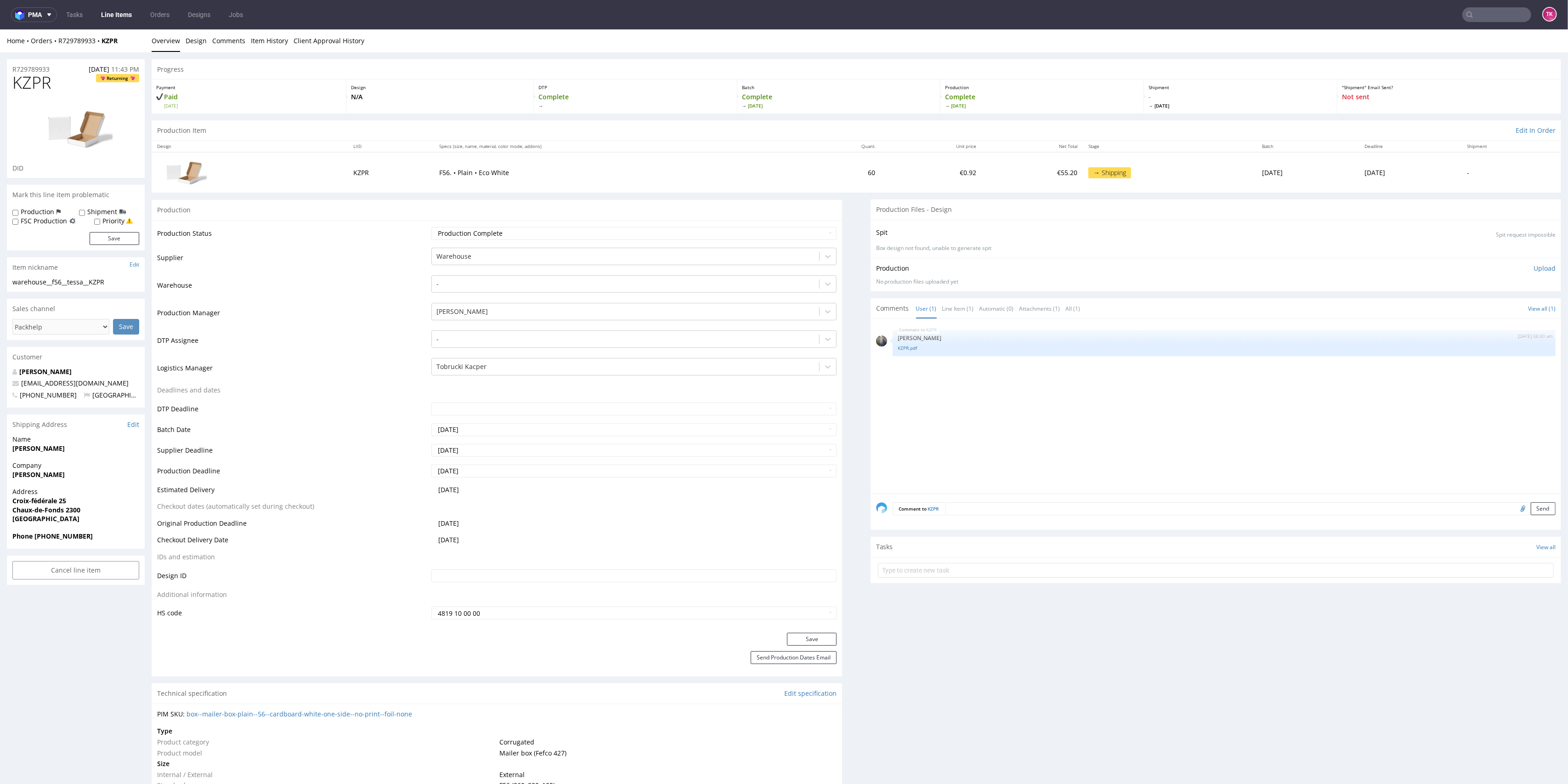
scroll to position [706, 0]
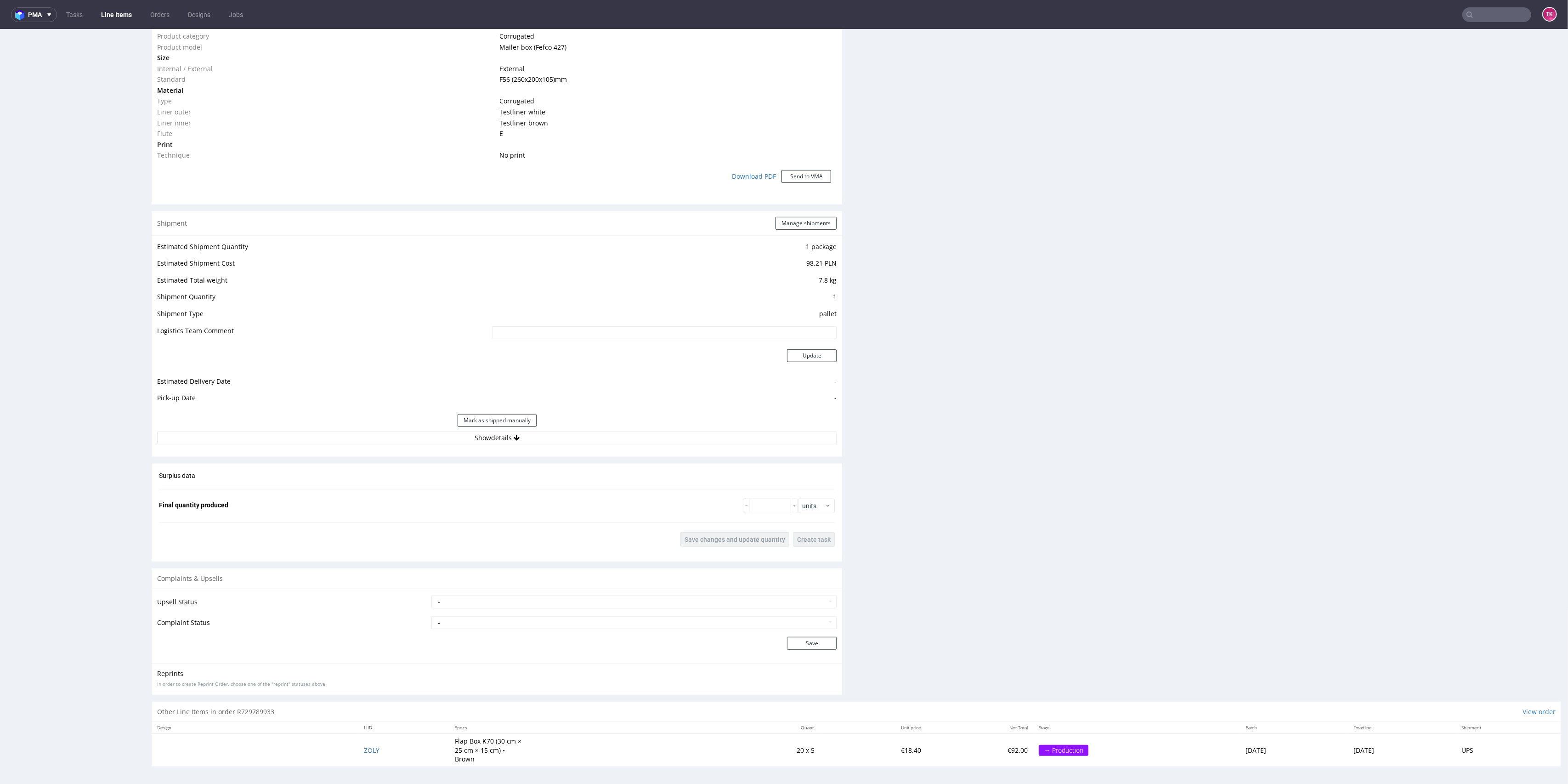
click at [544, 429] on div "Mark as shipped manually" at bounding box center [497, 420] width 680 height 22
click at [550, 438] on button "Show details" at bounding box center [497, 438] width 680 height 13
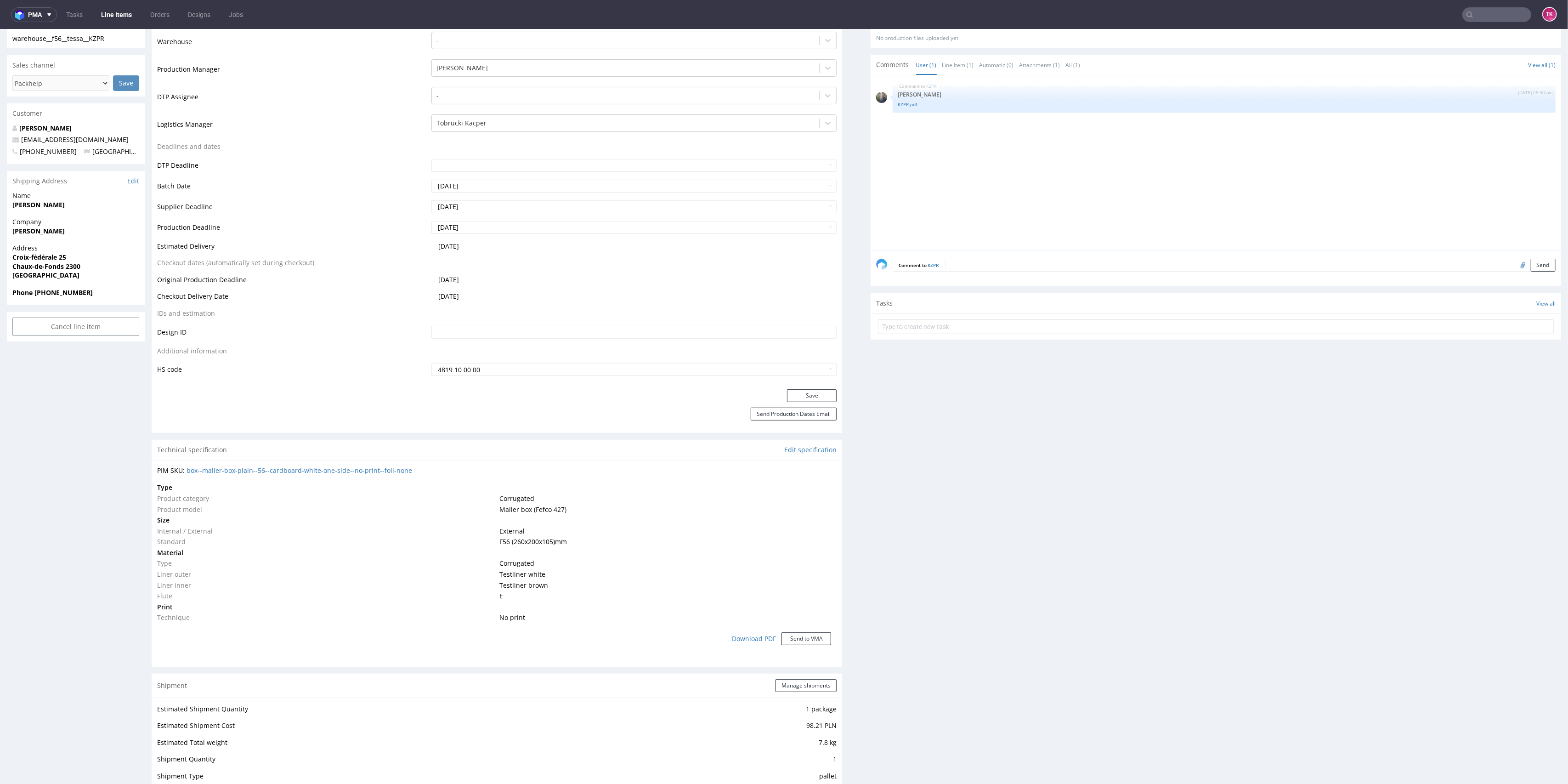
scroll to position [155, 0]
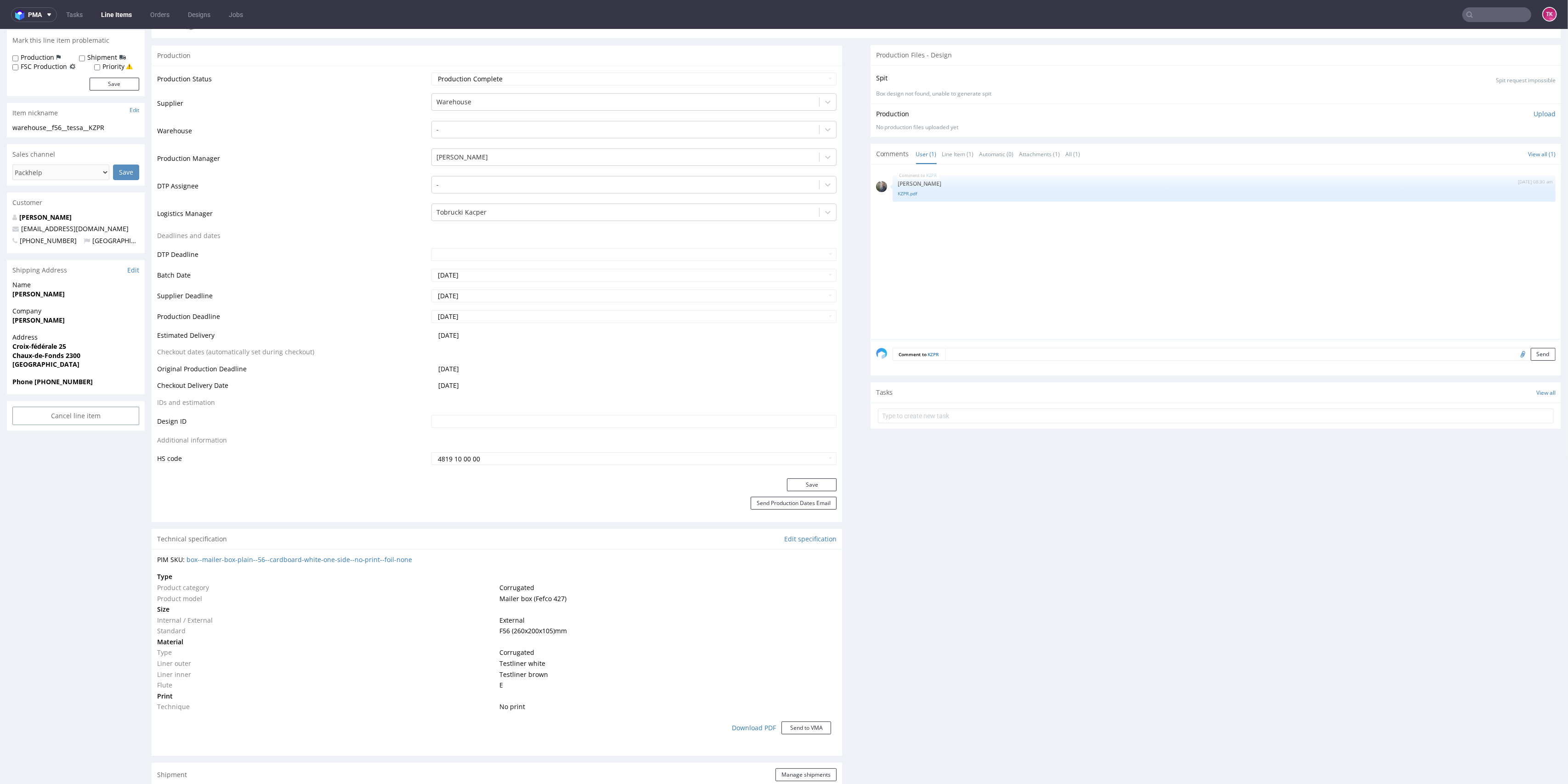
drag, startPoint x: 6, startPoint y: 320, endPoint x: 99, endPoint y: 322, distance: 93.0
click at [99, 322] on div "R729789933 [DATE] 11:43 PM KZPR Returning DID Mark this line item problematic P…" at bounding box center [784, 709] width 1568 height 1623
copy strong "[PERSON_NAME]"
drag, startPoint x: 6, startPoint y: 344, endPoint x: 90, endPoint y: 358, distance: 85.2
click at [90, 358] on div "Address Croix-fédérale 25 Chaux-de-Fonds 2300 Switzerland" at bounding box center [75, 355] width 138 height 44
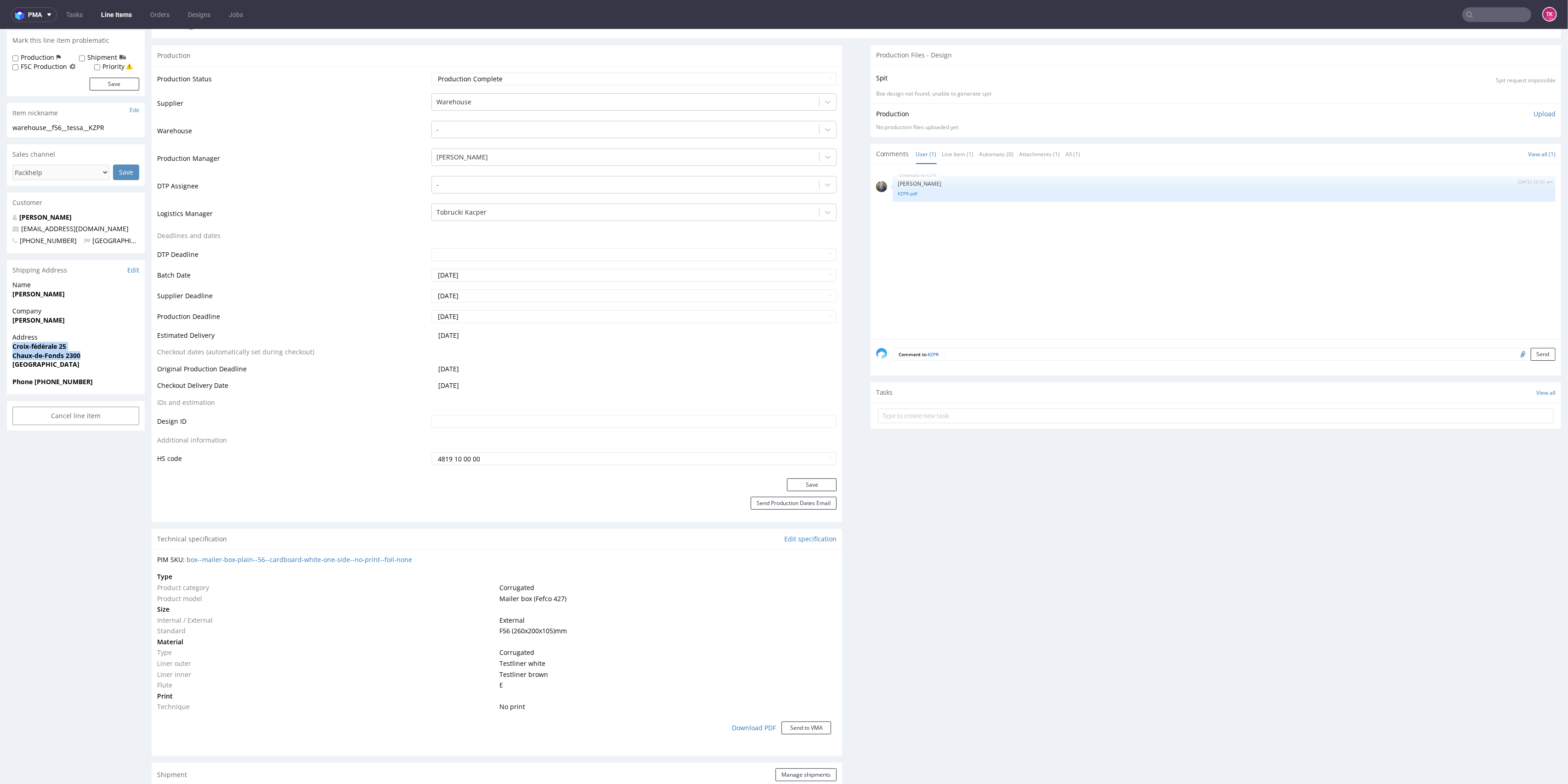
copy p "Croix-fédérale 25 Chaux-de-Fonds 2300"
click at [8, 346] on div "Address Croix-fédérale 25 Chaux-de-Fonds 2300 Switzerland" at bounding box center [75, 355] width 138 height 44
drag, startPoint x: 8, startPoint y: 346, endPoint x: 77, endPoint y: 345, distance: 69.0
click at [78, 345] on div "Address Croix-fédérale 25 Chaux-de-Fonds 2300 Switzerland" at bounding box center [75, 355] width 138 height 44
drag, startPoint x: 34, startPoint y: 379, endPoint x: 83, endPoint y: 388, distance: 49.8
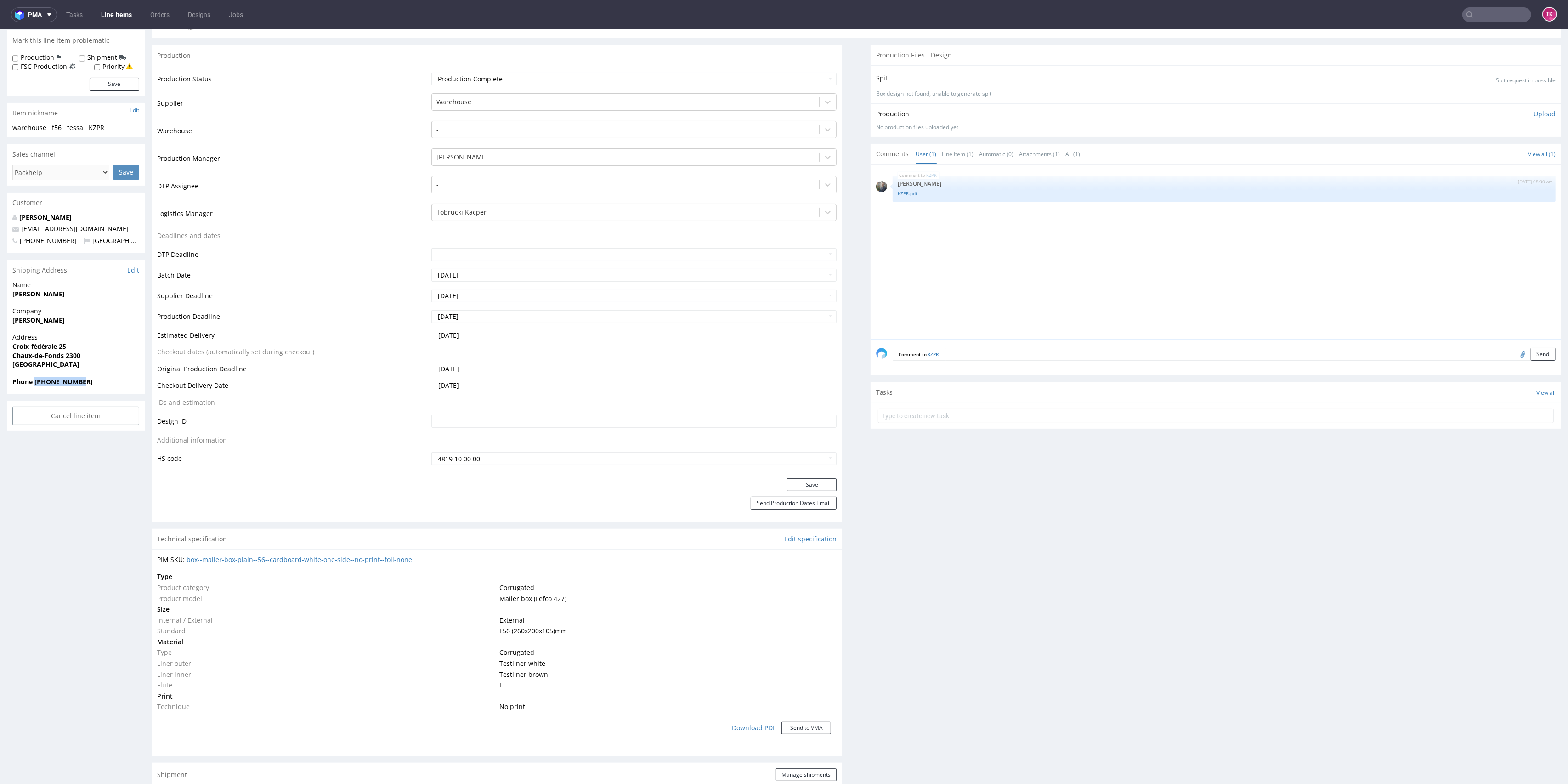
click at [83, 388] on div "Phone [PHONE_NUMBER]" at bounding box center [75, 386] width 138 height 18
drag, startPoint x: 74, startPoint y: 232, endPoint x: 0, endPoint y: 227, distance: 74.2
click at [0, 227] on div "R729789933 [DATE] 11:43 PM KZPR Returning DID Mark this line item problematic P…" at bounding box center [784, 709] width 1568 height 1623
click at [901, 192] on link "KZPR.pdf" at bounding box center [1224, 193] width 652 height 7
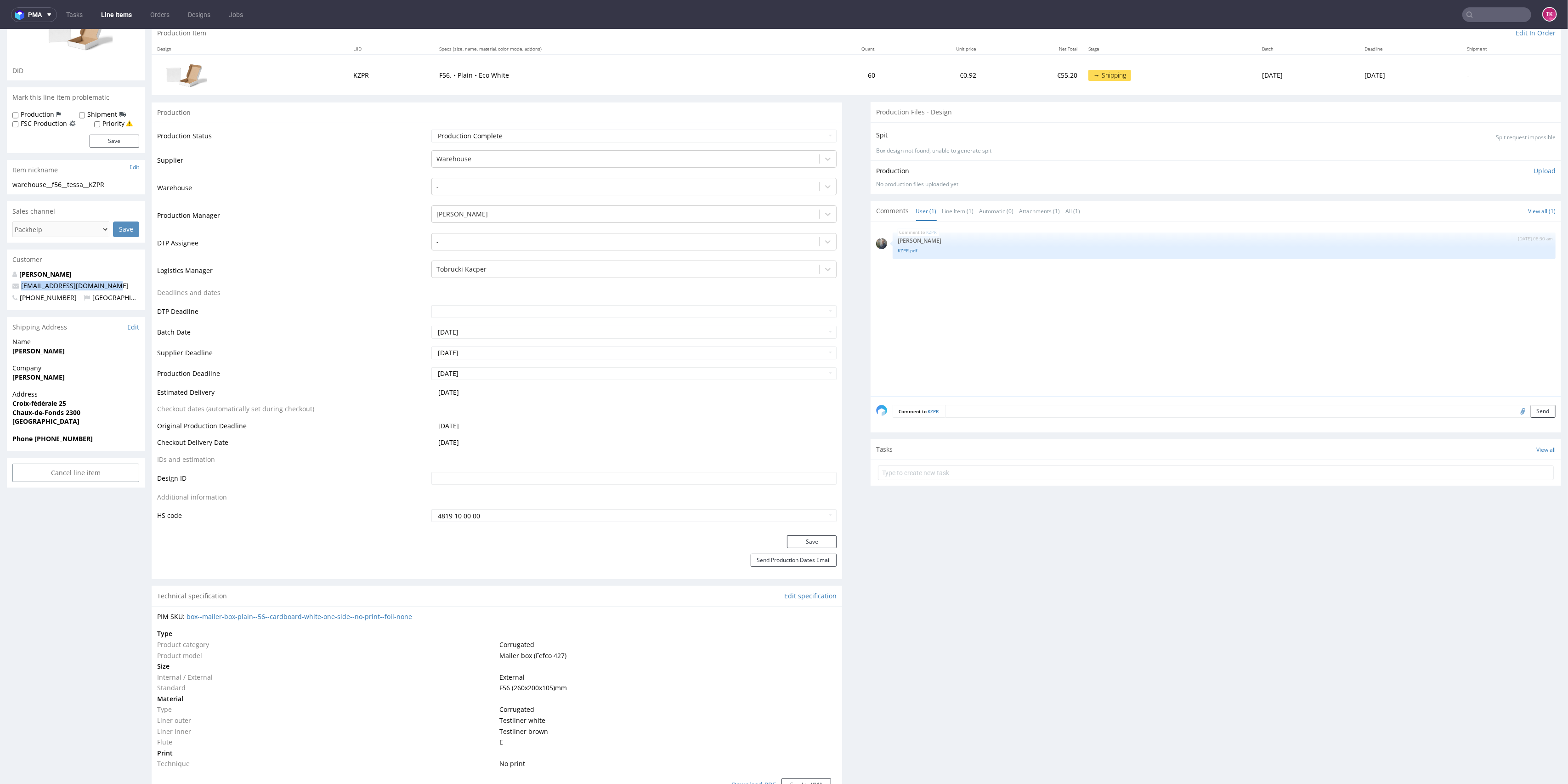
scroll to position [0, 0]
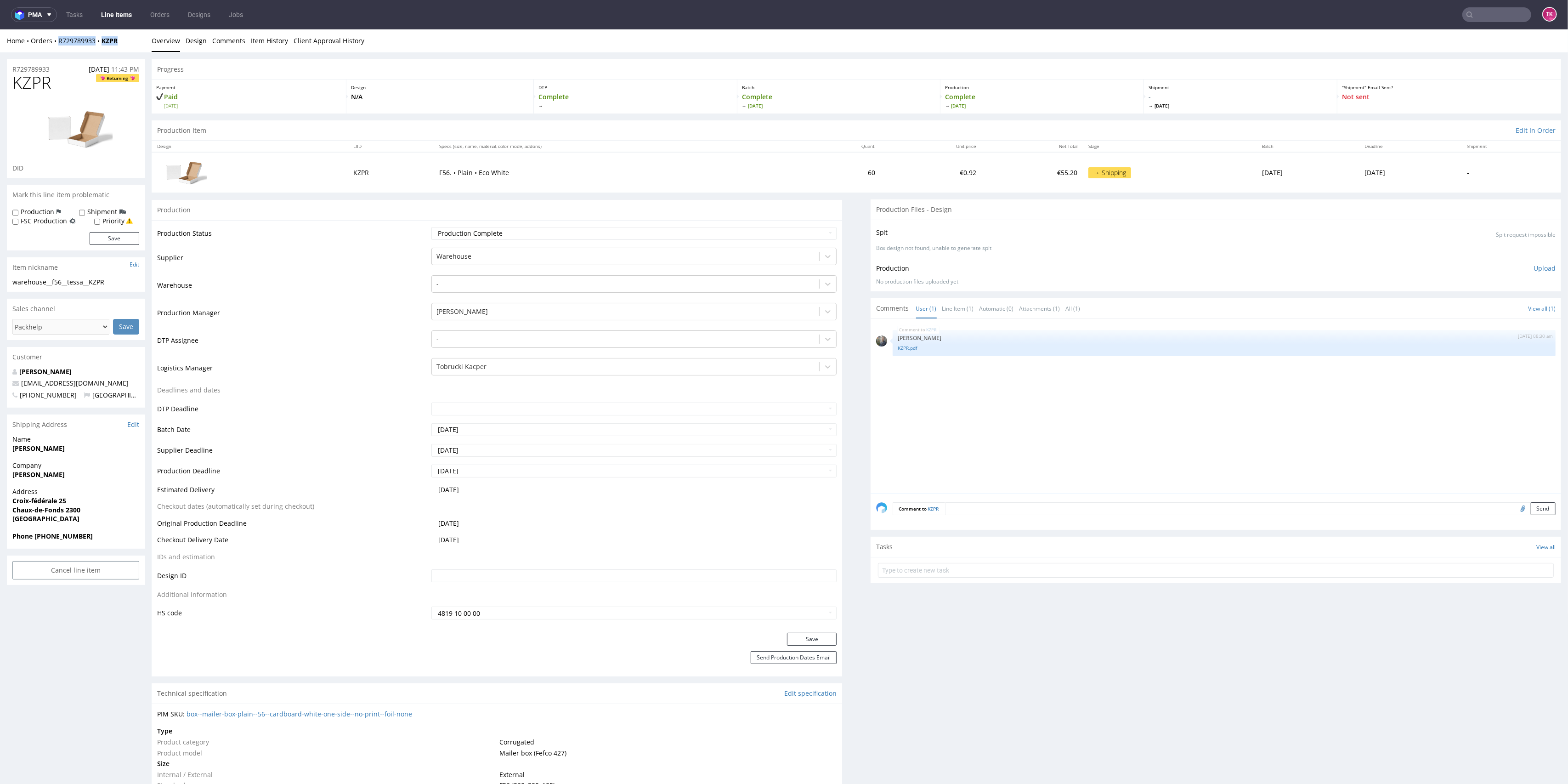
drag, startPoint x: 120, startPoint y: 49, endPoint x: 58, endPoint y: 46, distance: 62.1
click at [58, 46] on div "Home Orders R729789933 KZPR Overview Design Comments Item History Client Approv…" at bounding box center [784, 41] width 1568 height 23
click at [911, 570] on input "text" at bounding box center [1216, 570] width 676 height 15
type input "r"
type input "etykiety"
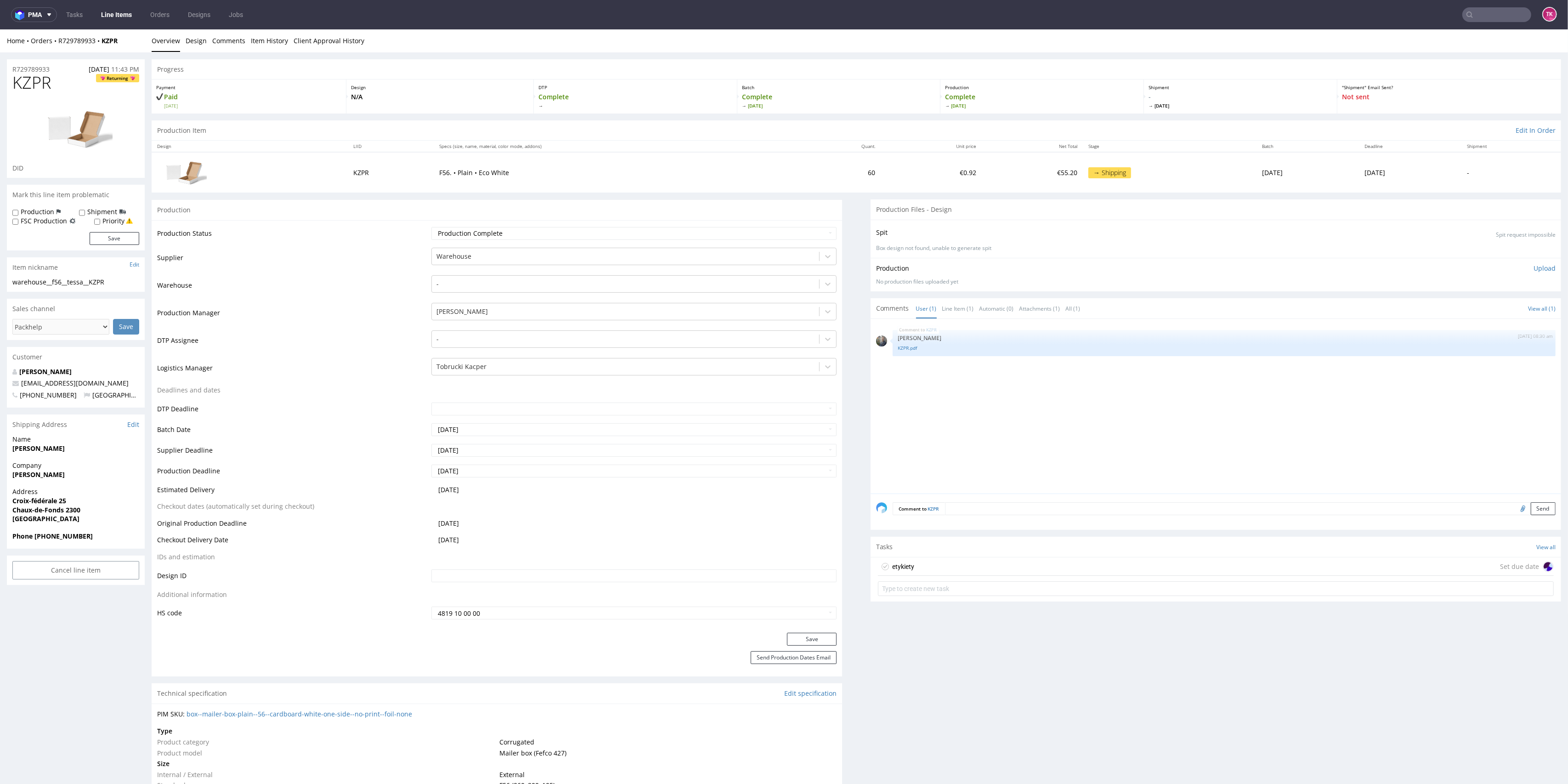
click at [925, 562] on div "etykiety Set due date" at bounding box center [1216, 567] width 676 height 18
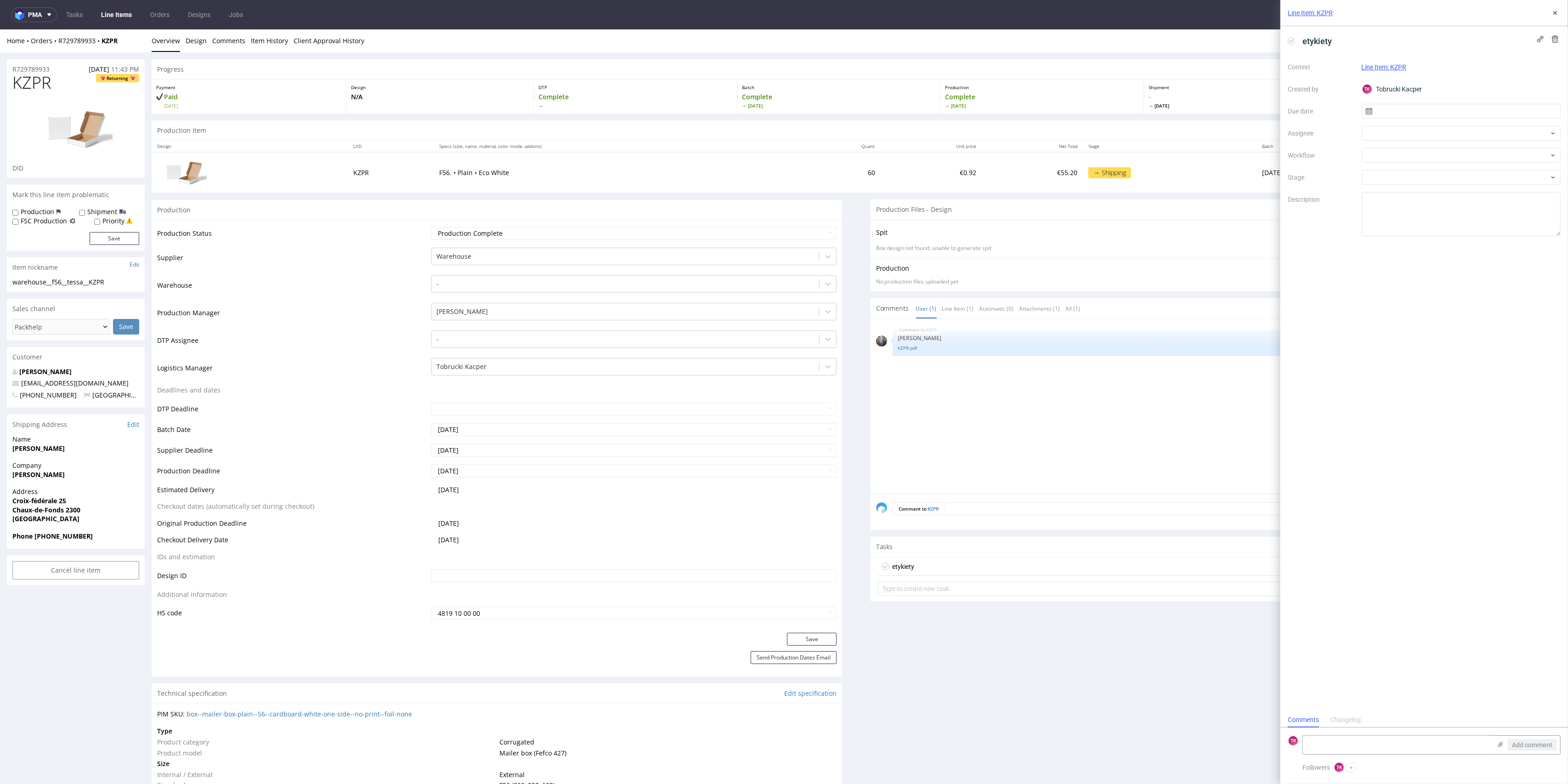
scroll to position [8, 0]
click at [1343, 744] on textarea at bounding box center [1397, 746] width 188 height 18
paste textarea "1Z5A15800491738824"
type textarea "1Z5A15800491738824"
click at [1501, 742] on icon at bounding box center [1501, 745] width 8 height 8
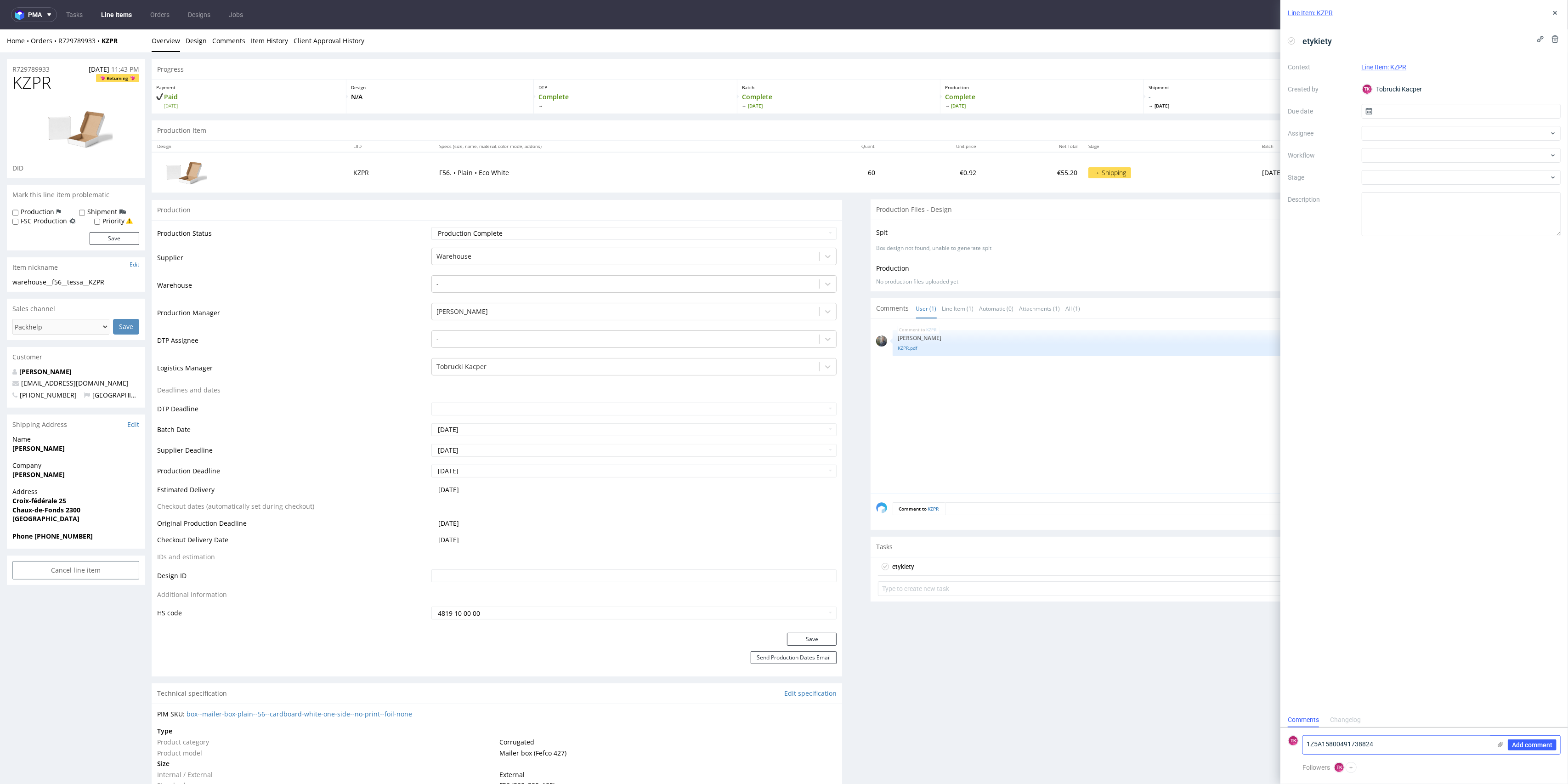
click at [0, 0] on input "file" at bounding box center [0, 0] width 0 height 0
click at [1536, 745] on span "Add comment" at bounding box center [1532, 745] width 41 height 6
click at [1403, 132] on div at bounding box center [1461, 133] width 199 height 15
type input "sobo"
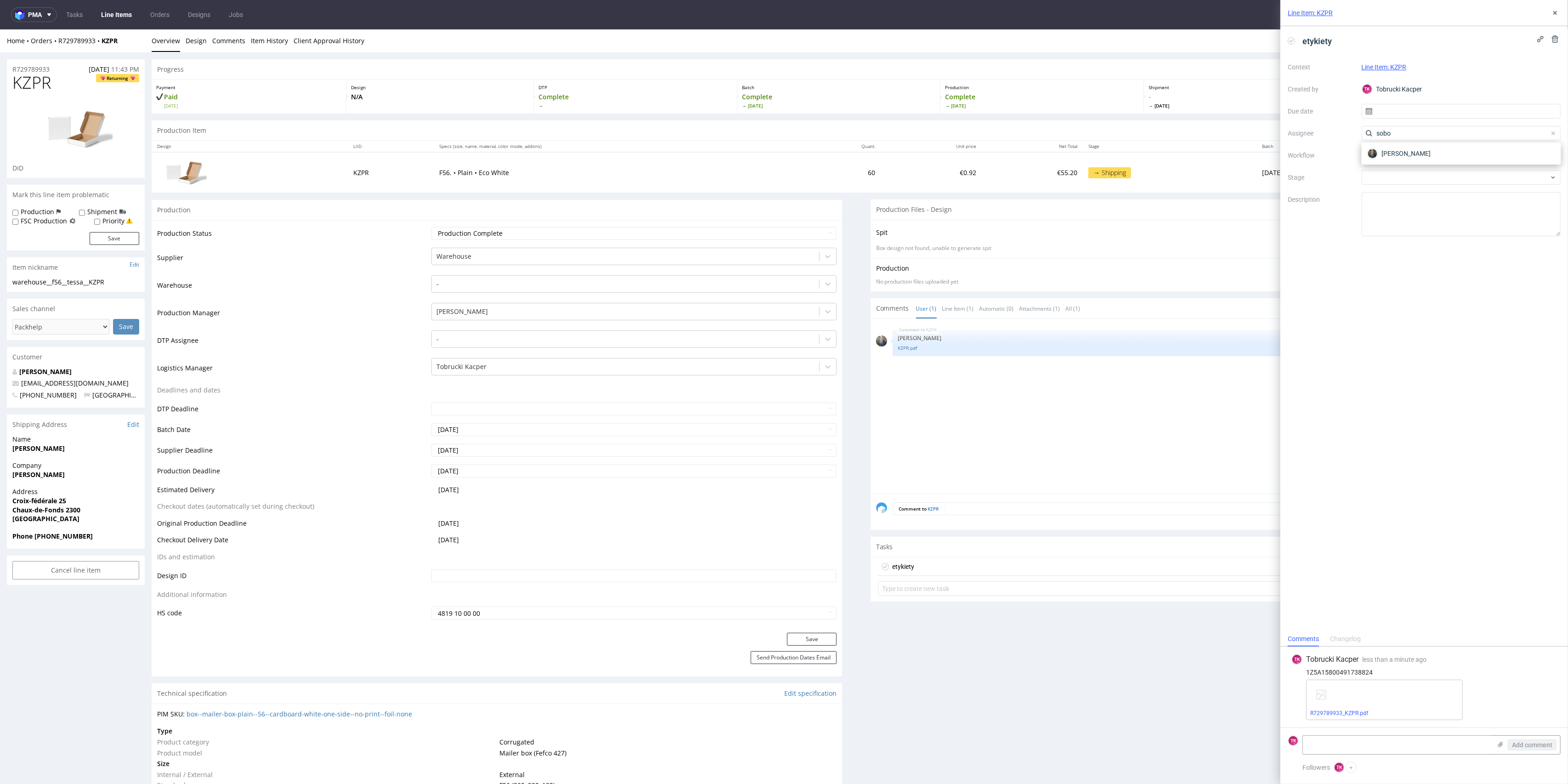
click at [1383, 142] on div "[PERSON_NAME]" at bounding box center [1461, 153] width 199 height 22
click at [1397, 149] on span "[PERSON_NAME]" at bounding box center [1407, 154] width 49 height 9
click at [1386, 104] on input "text" at bounding box center [1461, 111] width 199 height 15
click at [1388, 115] on input "text" at bounding box center [1461, 111] width 199 height 15
click at [1388, 116] on input "text" at bounding box center [1461, 111] width 199 height 15
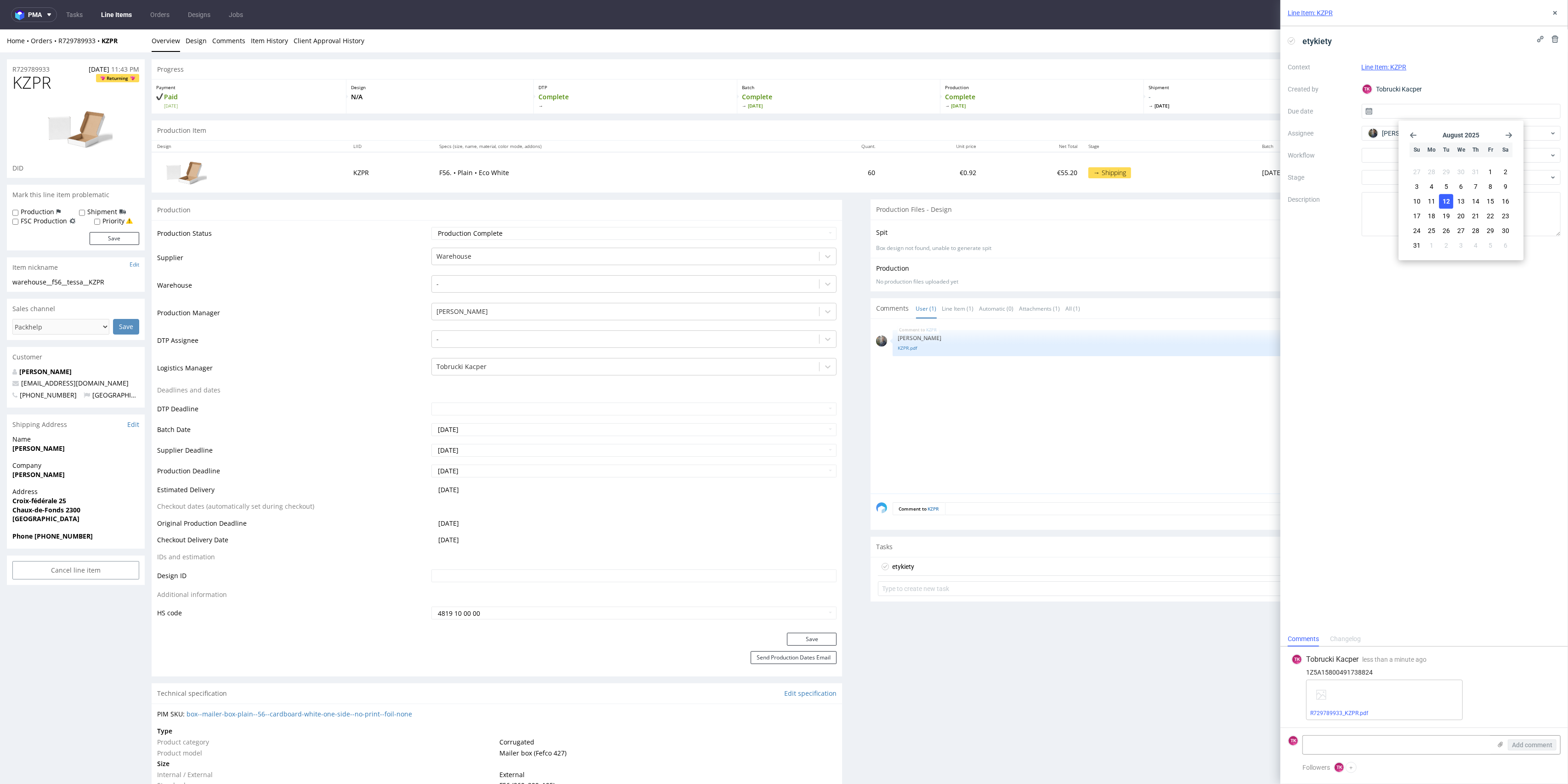
click at [1448, 205] on span "12" at bounding box center [1446, 202] width 8 height 9
type input "[DATE]"
drag, startPoint x: 1558, startPoint y: 9, endPoint x: 1450, endPoint y: 113, distance: 149.9
click at [1558, 9] on icon at bounding box center [1556, 13] width 8 height 8
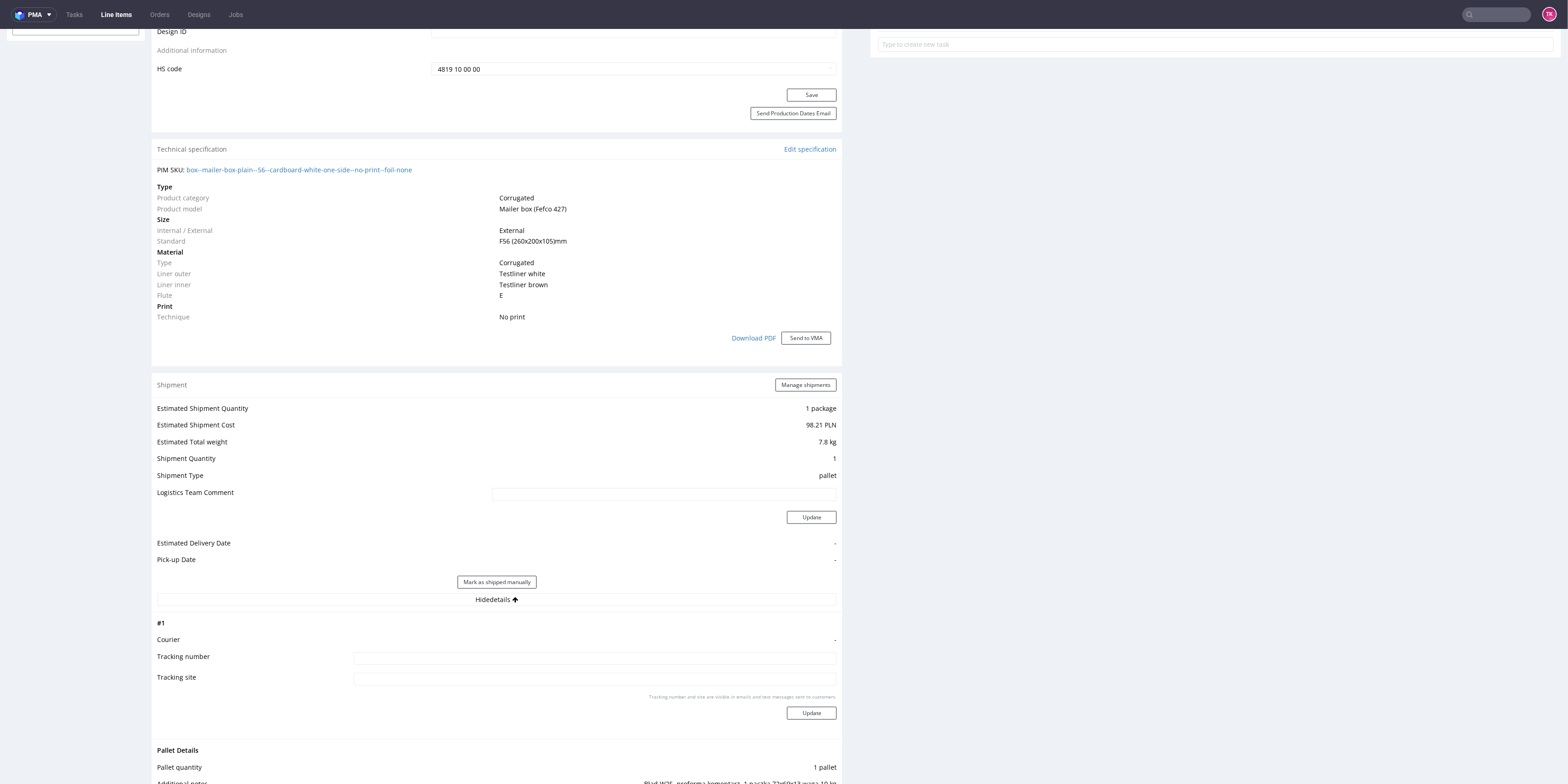
scroll to position [674, 0]
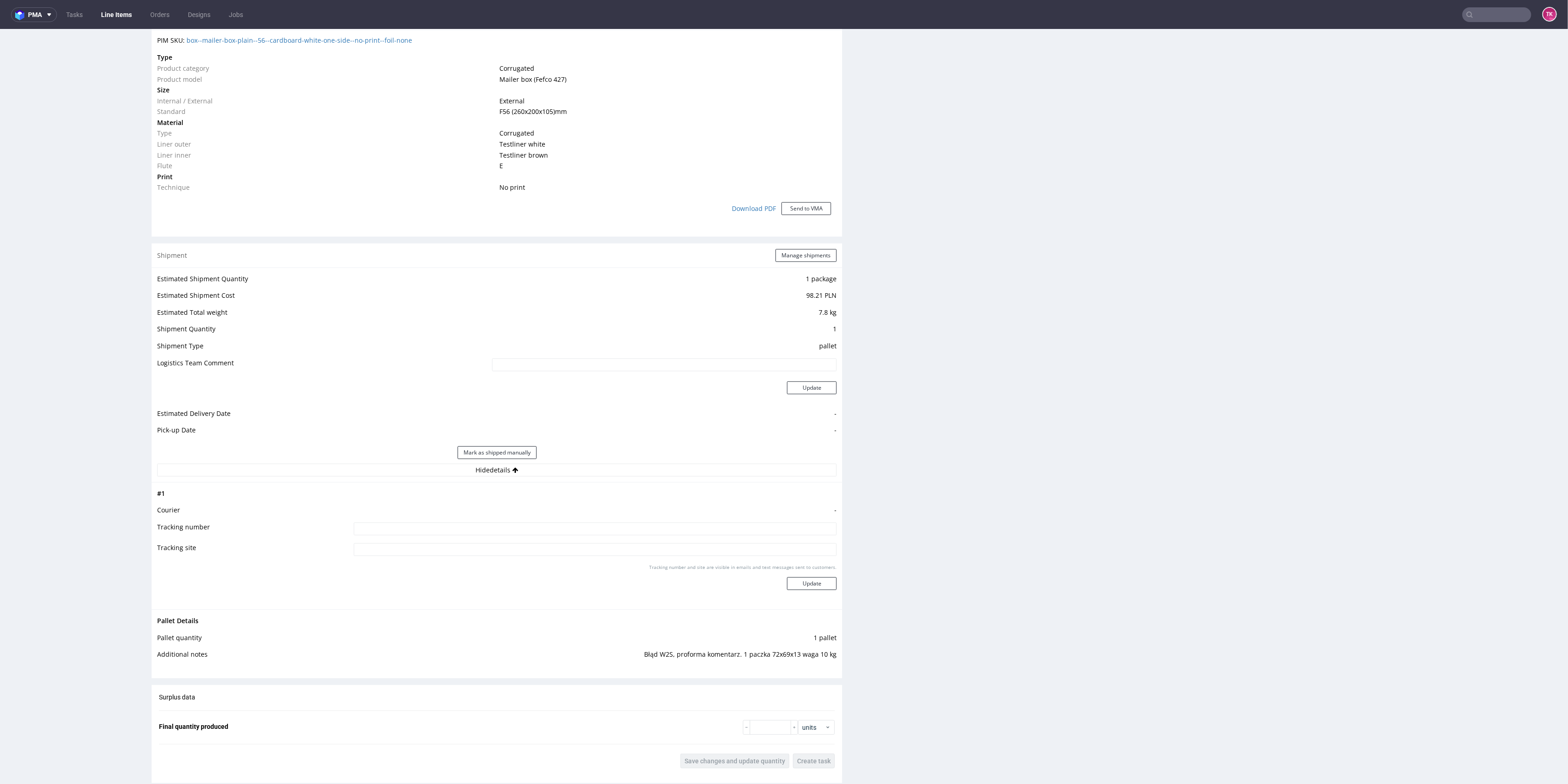
click at [444, 539] on td at bounding box center [594, 532] width 486 height 21
click at [448, 531] on input at bounding box center [595, 529] width 484 height 13
paste input "1Z5A15800491738824"
type input "1Z5A15800491738824"
click at [773, 581] on div "Tracking number and site are visible in emails and text messages sent to custom…" at bounding box center [595, 580] width 484 height 33
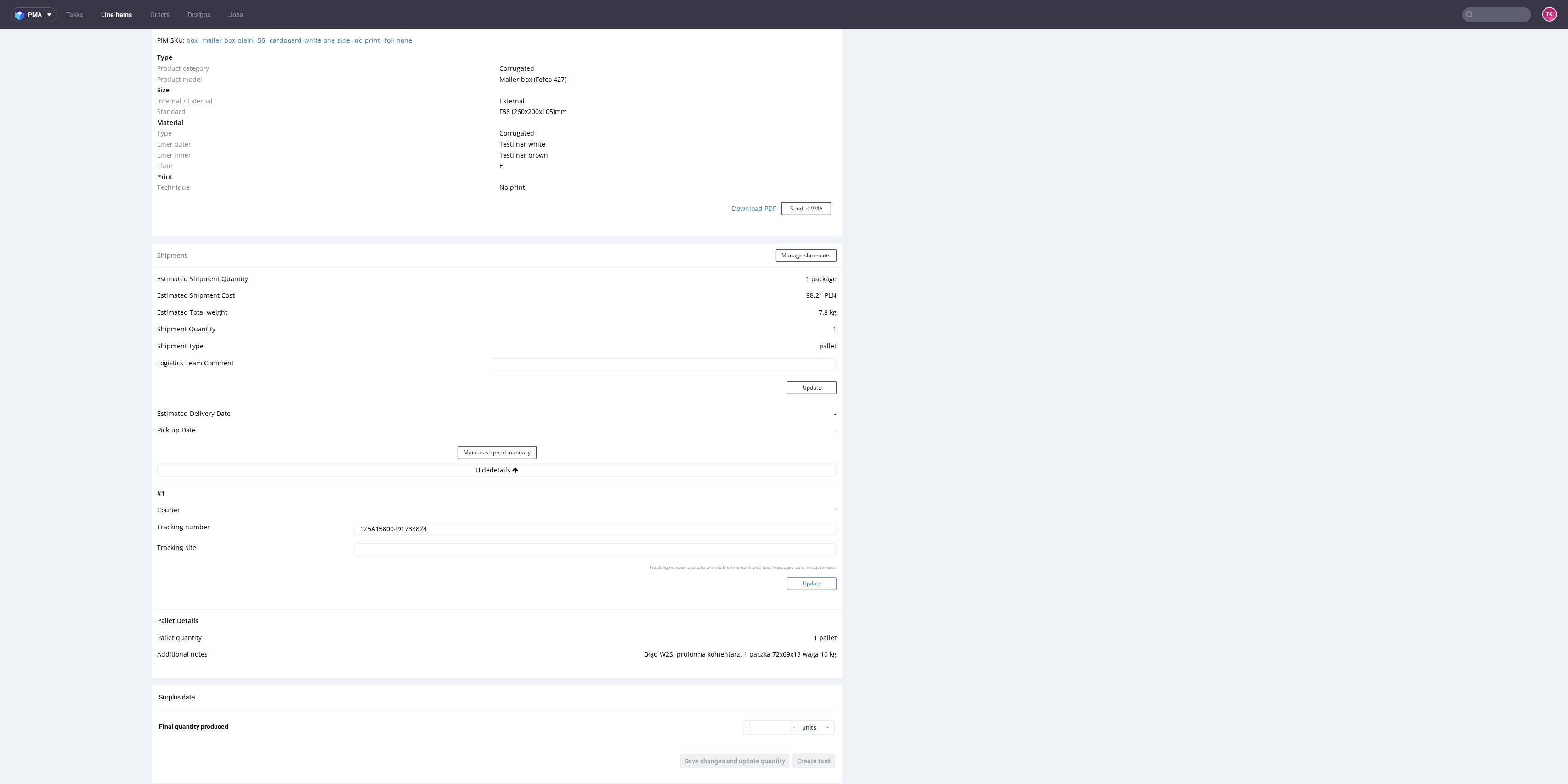
click at [787, 584] on button "Update" at bounding box center [812, 583] width 50 height 13
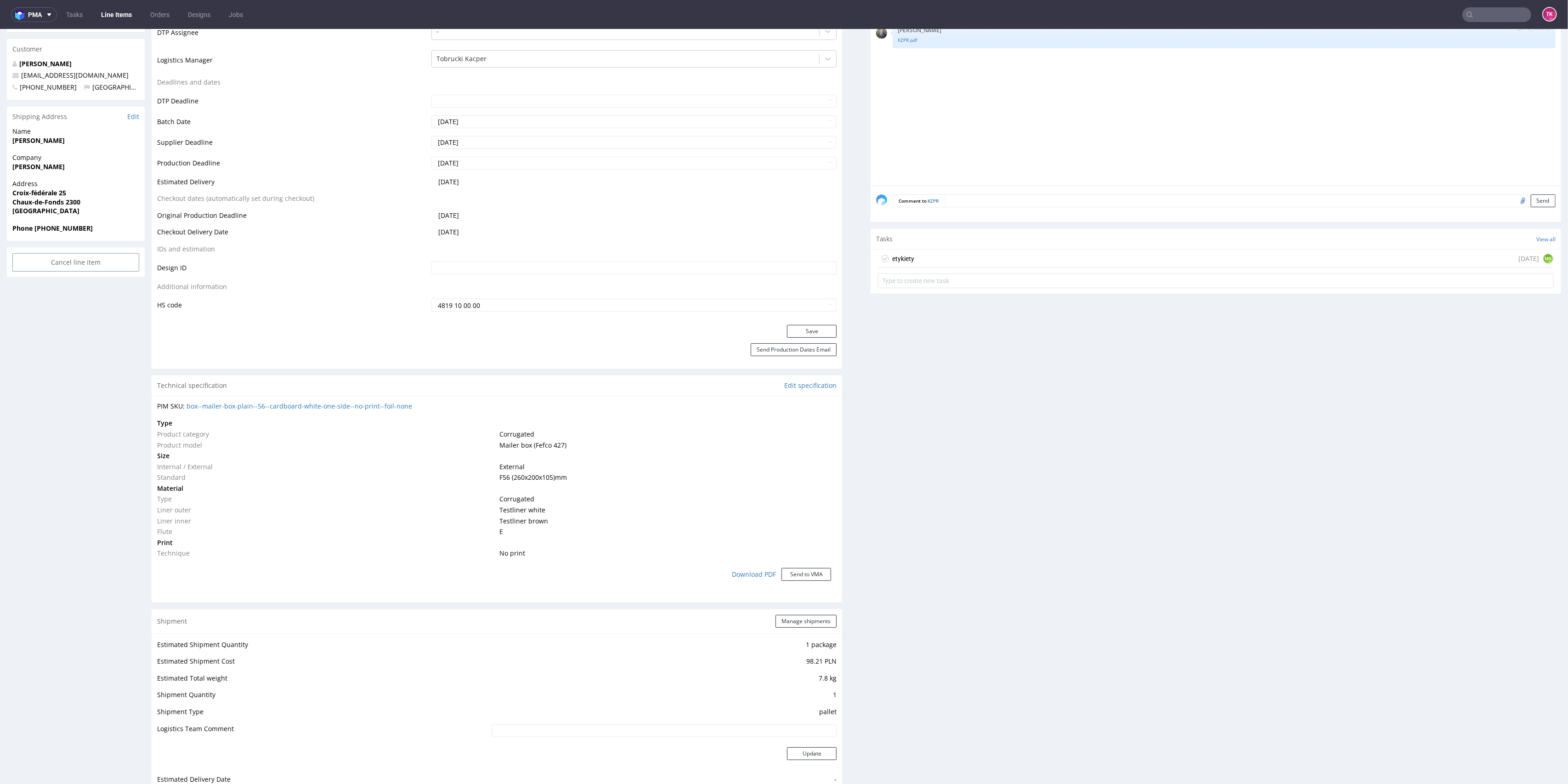
scroll to position [388, 0]
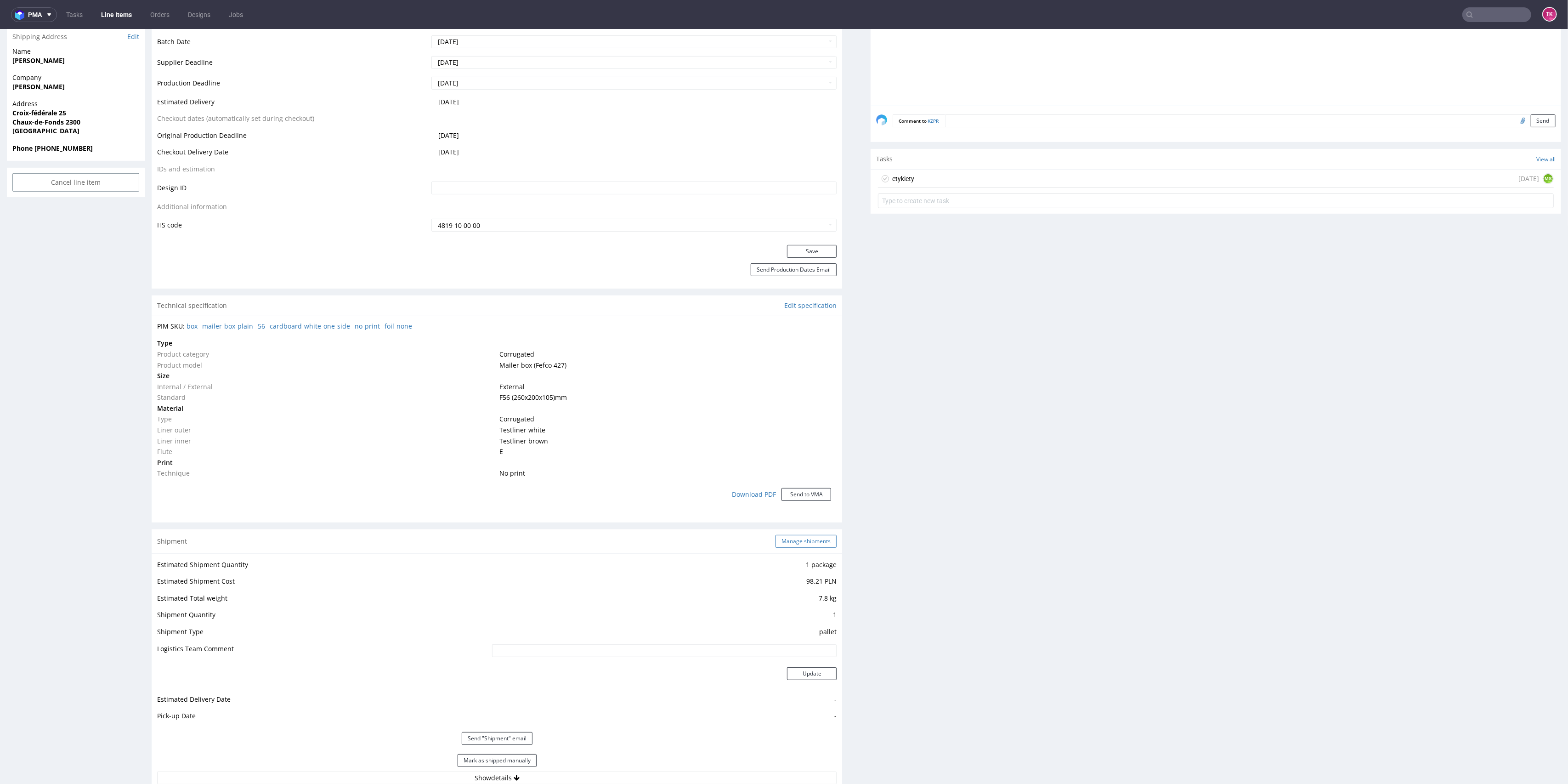
click at [797, 542] on button "Manage shipments" at bounding box center [806, 542] width 61 height 13
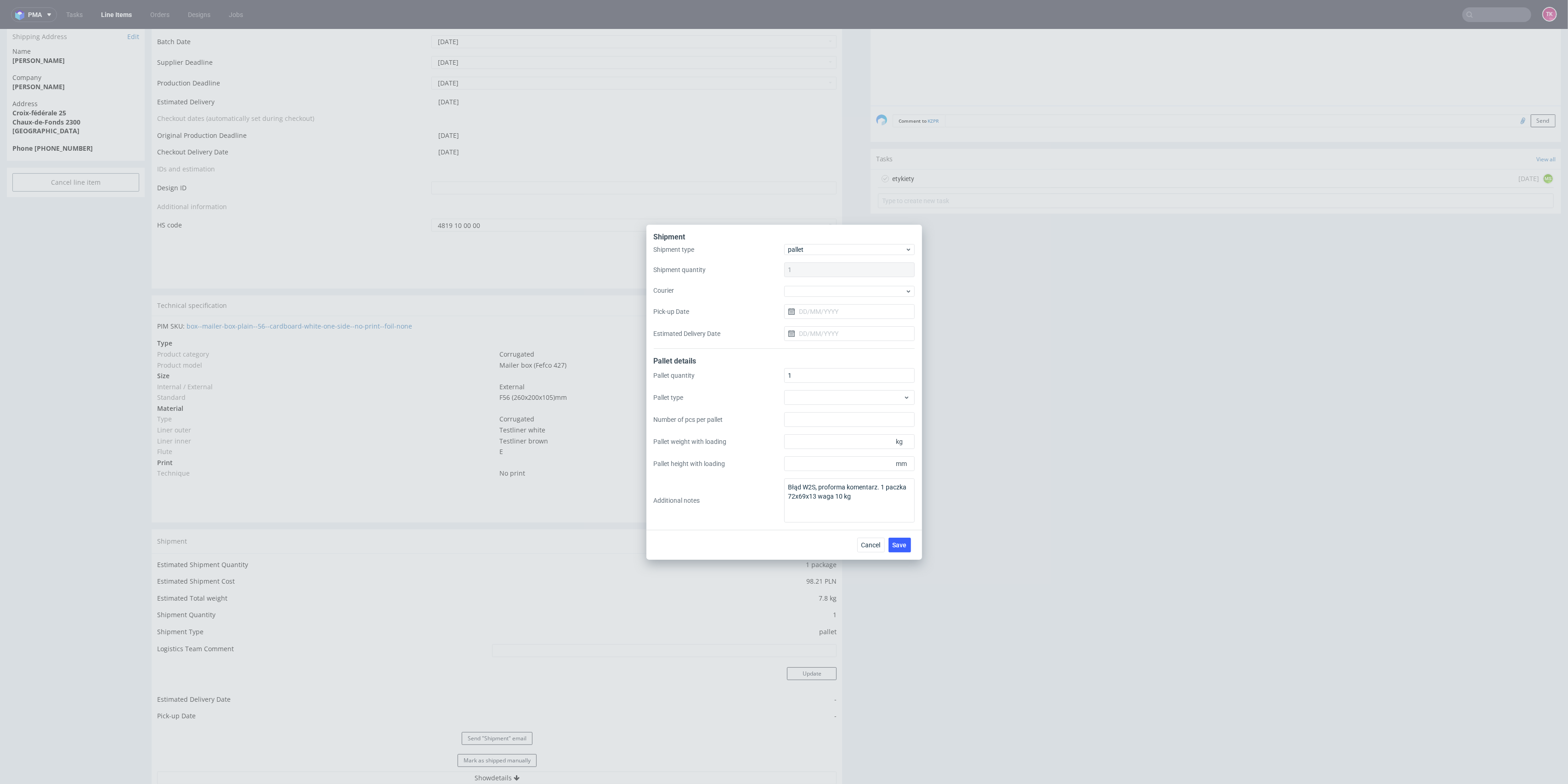
click at [830, 282] on div "Shipment type pallet Shipment quantity 1 Courier Pick-up Date Estimated Deliver…" at bounding box center [784, 296] width 261 height 105
drag, startPoint x: 828, startPoint y: 287, endPoint x: 828, endPoint y: 292, distance: 5.0
click at [828, 287] on div at bounding box center [850, 292] width 131 height 11
click at [824, 354] on div "UPS Pallets" at bounding box center [850, 355] width 123 height 17
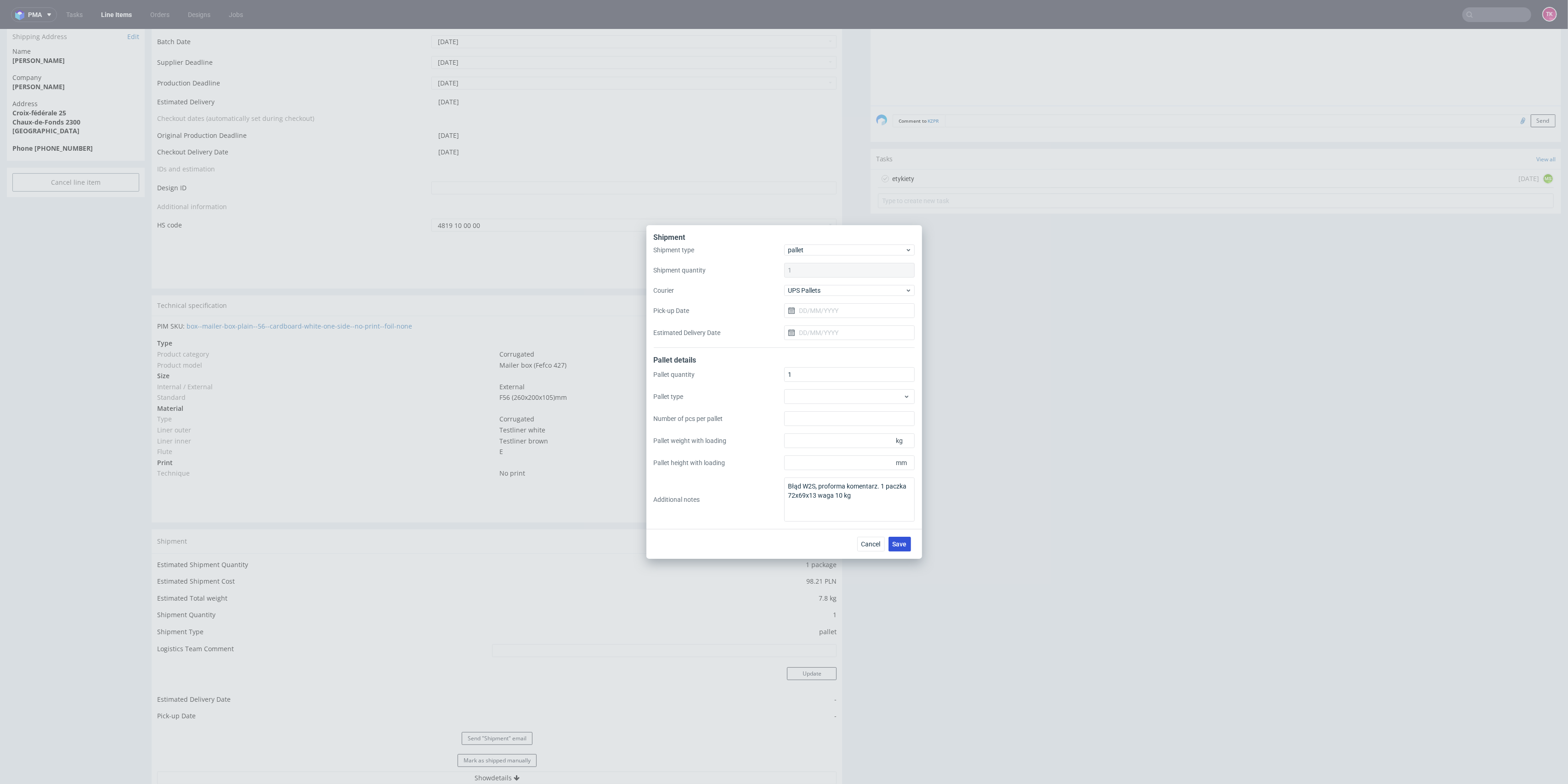
click at [903, 545] on span "Save" at bounding box center [900, 544] width 15 height 6
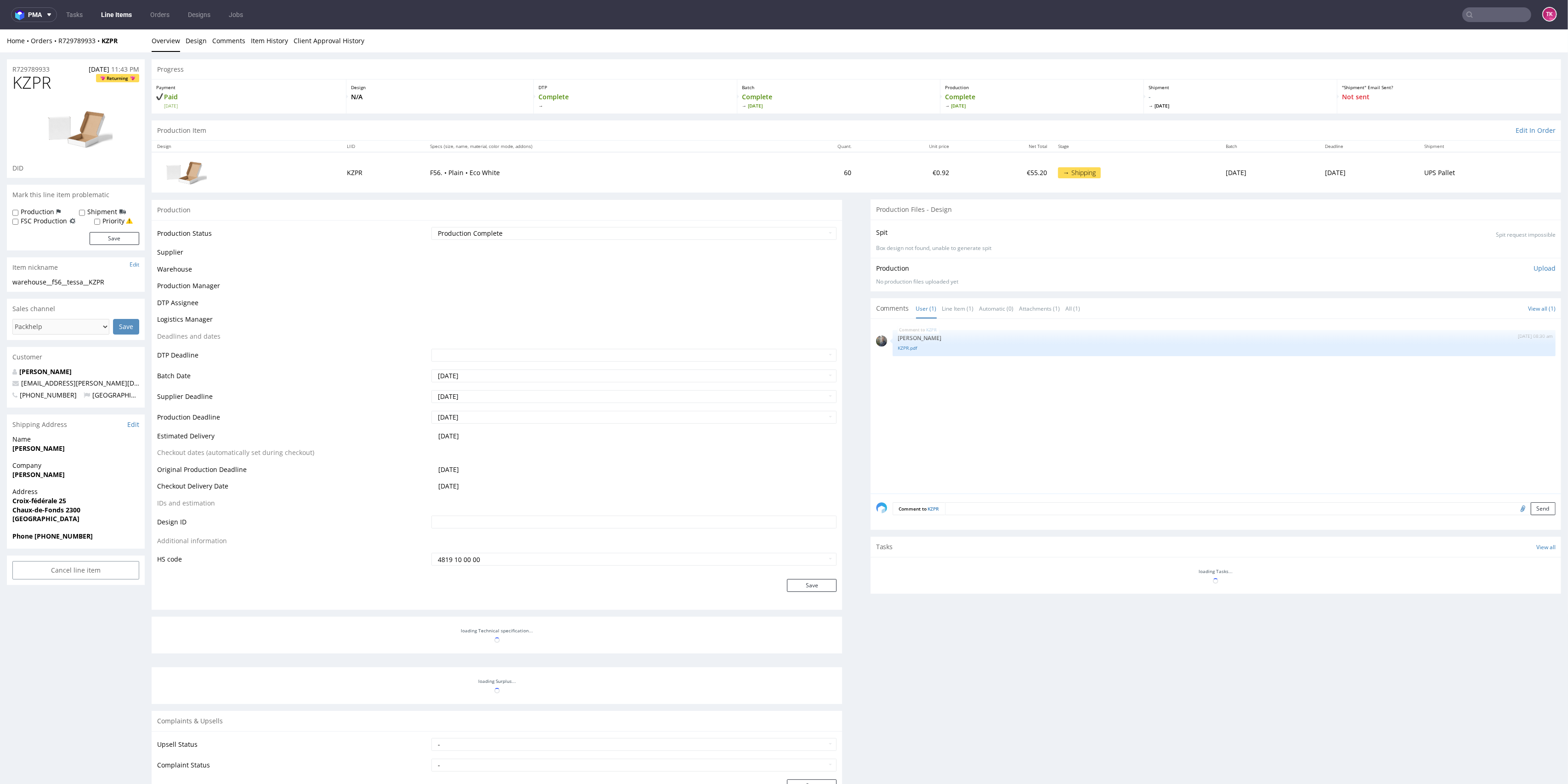
click at [128, 18] on link "Line Items" at bounding box center [116, 15] width 42 height 15
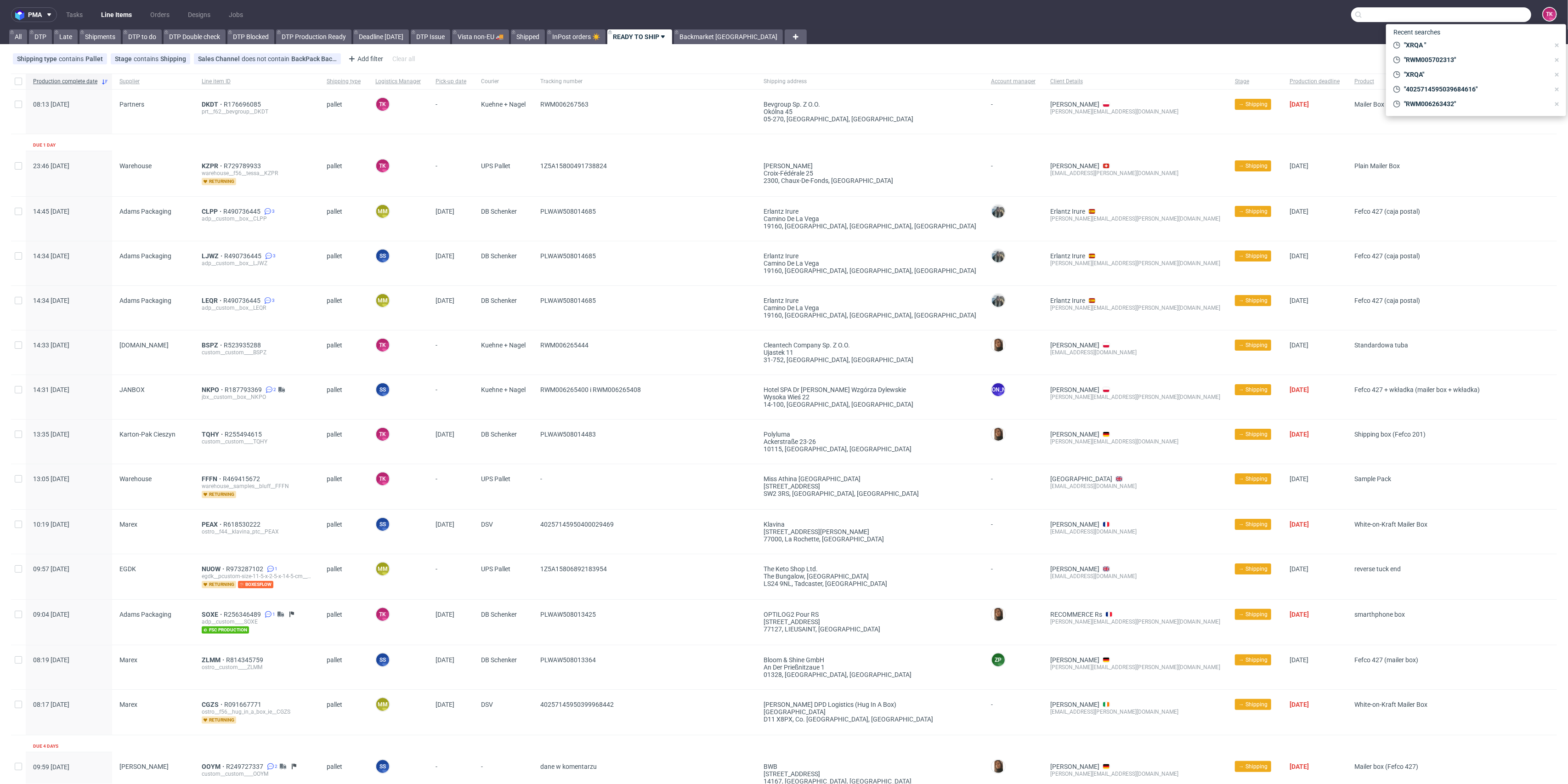
click at [1477, 16] on input "text" at bounding box center [1441, 15] width 180 height 15
paste input "40257145950399904990"
type input "40257145950399904990"
click at [1426, 43] on div "IQIB" at bounding box center [1476, 38] width 165 height 17
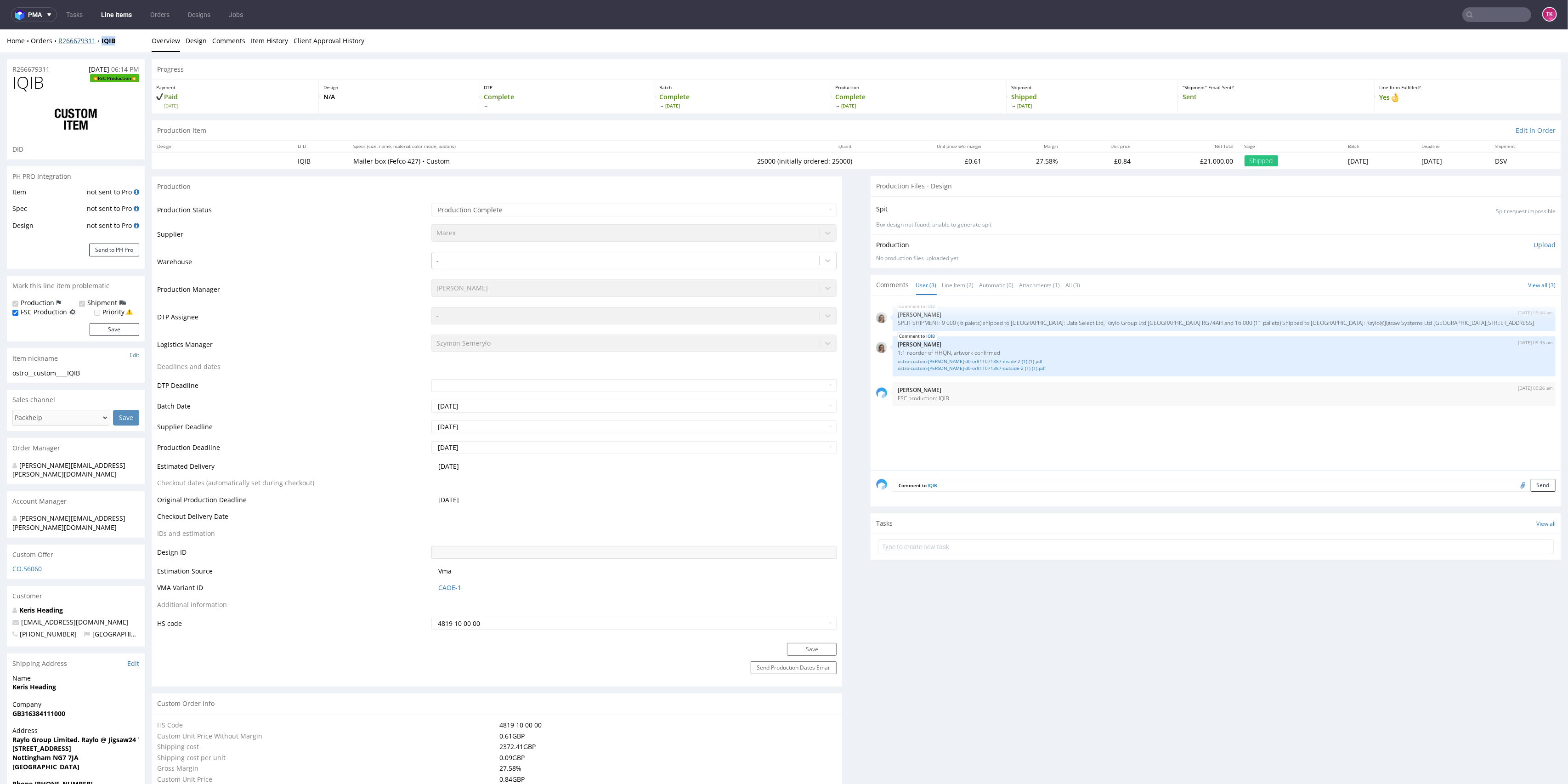
drag, startPoint x: 118, startPoint y: 41, endPoint x: 95, endPoint y: 45, distance: 23.3
click at [95, 45] on div "Home Orders R266679311 IQIB" at bounding box center [75, 41] width 138 height 9
copy strong "IQIB"
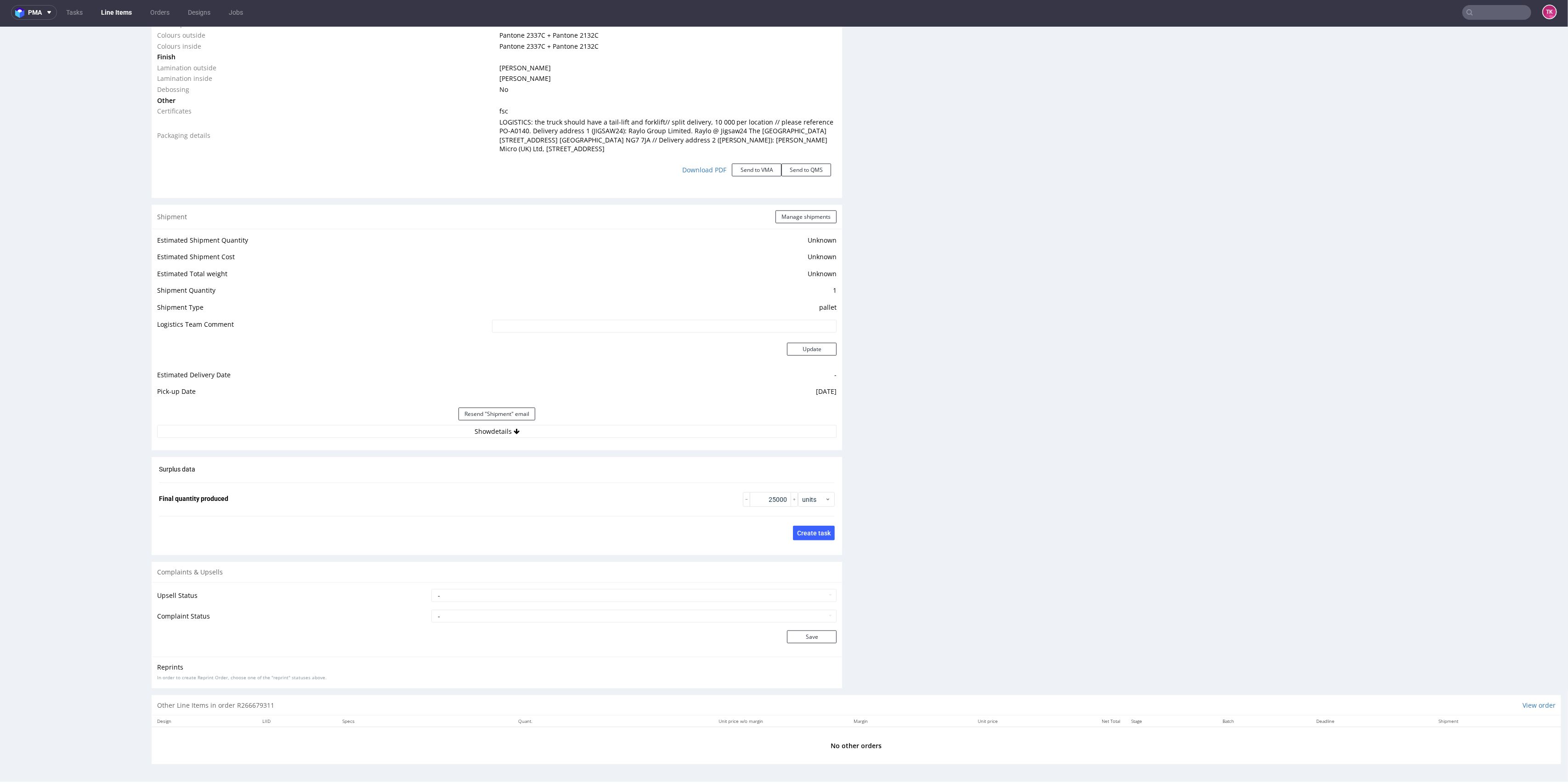
scroll to position [3, 0]
click at [628, 438] on div "Estimated Shipment Quantity Unknown Estimated Shipment Cost Unknown Estimated T…" at bounding box center [497, 336] width 691 height 215
click at [630, 431] on button "Show details" at bounding box center [497, 432] width 680 height 13
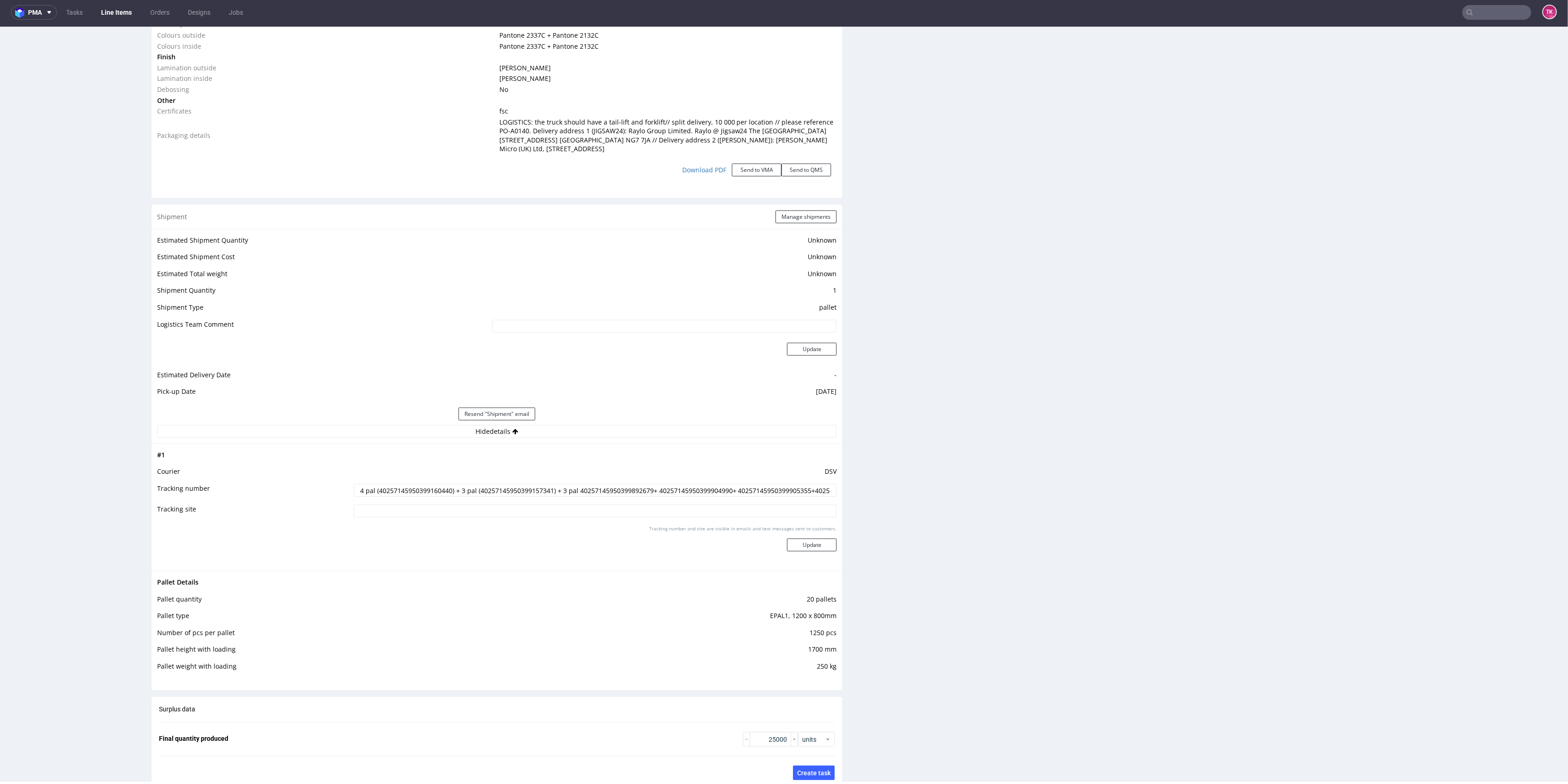
scroll to position [0, 57]
drag, startPoint x: 554, startPoint y: 492, endPoint x: 910, endPoint y: 504, distance: 356.2
click at [513, 493] on input "4 pal (40257145950399160440) + 3 pal (40257145950399157341) + 3 pal 40257145950…" at bounding box center [595, 490] width 484 height 13
drag, startPoint x: 514, startPoint y: 491, endPoint x: 876, endPoint y: 509, distance: 362.4
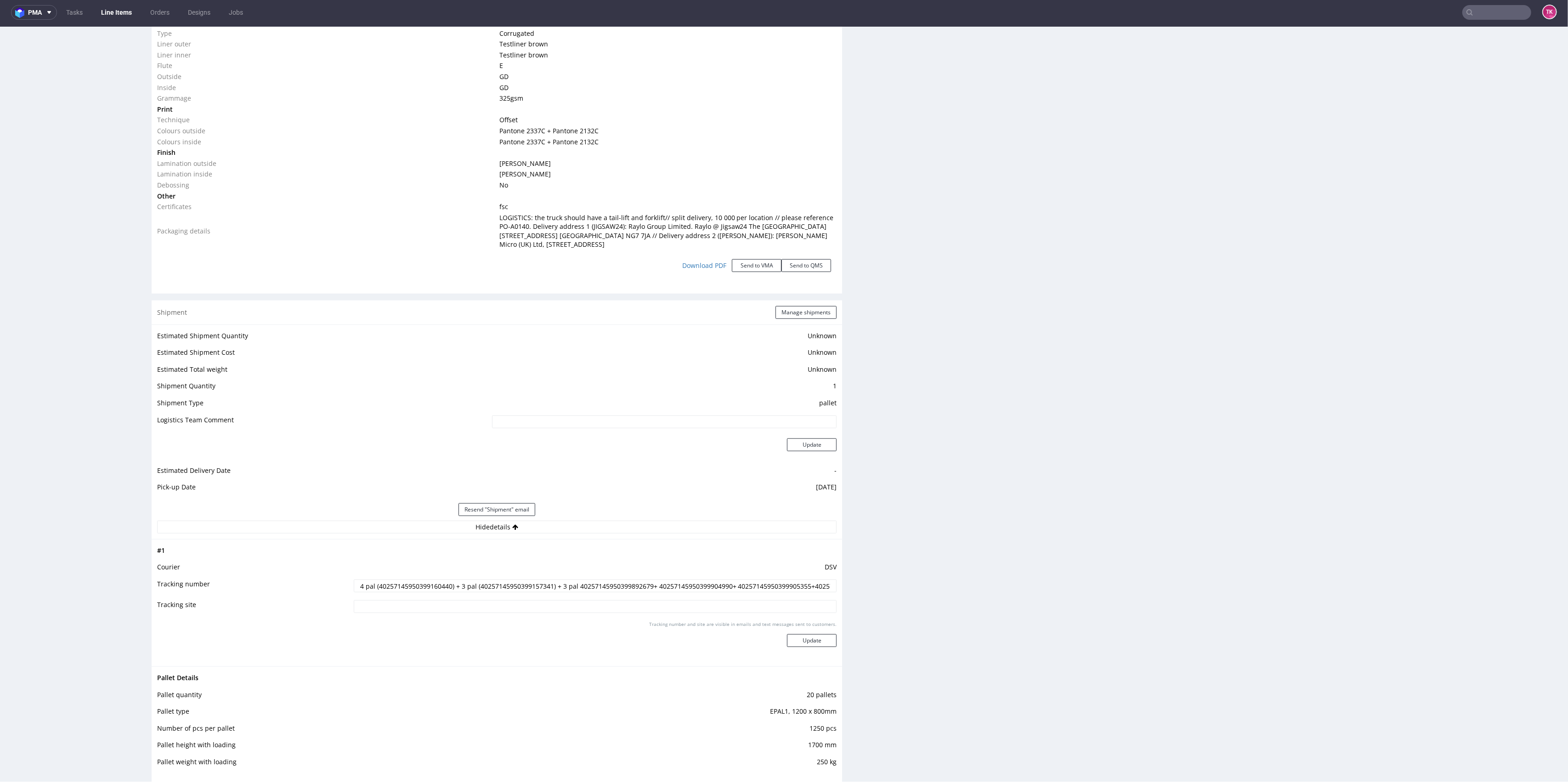
scroll to position [782, 0]
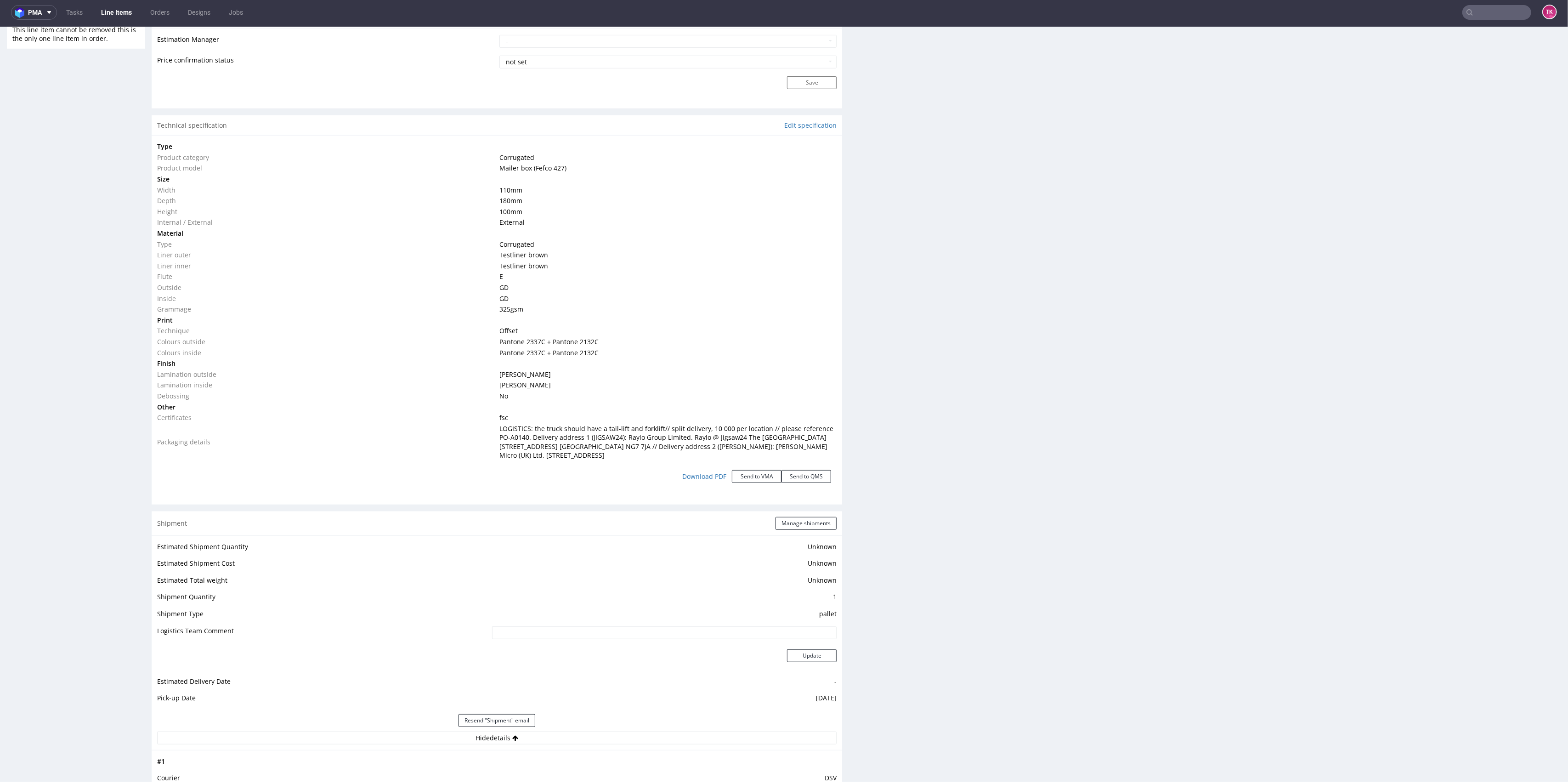
click at [118, 11] on link "Line Items" at bounding box center [116, 12] width 42 height 15
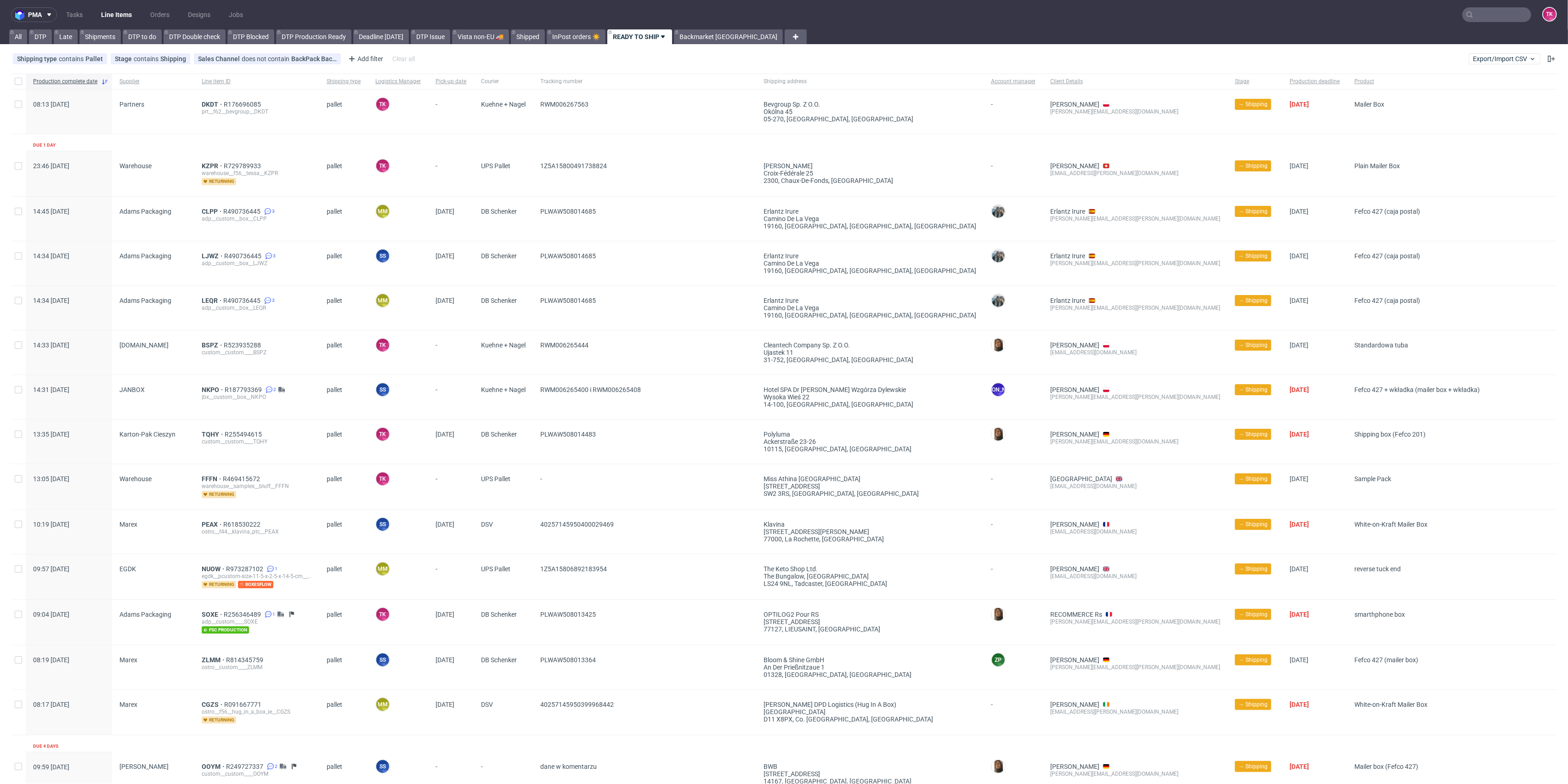
click at [123, 11] on link "Line Items" at bounding box center [116, 15] width 42 height 15
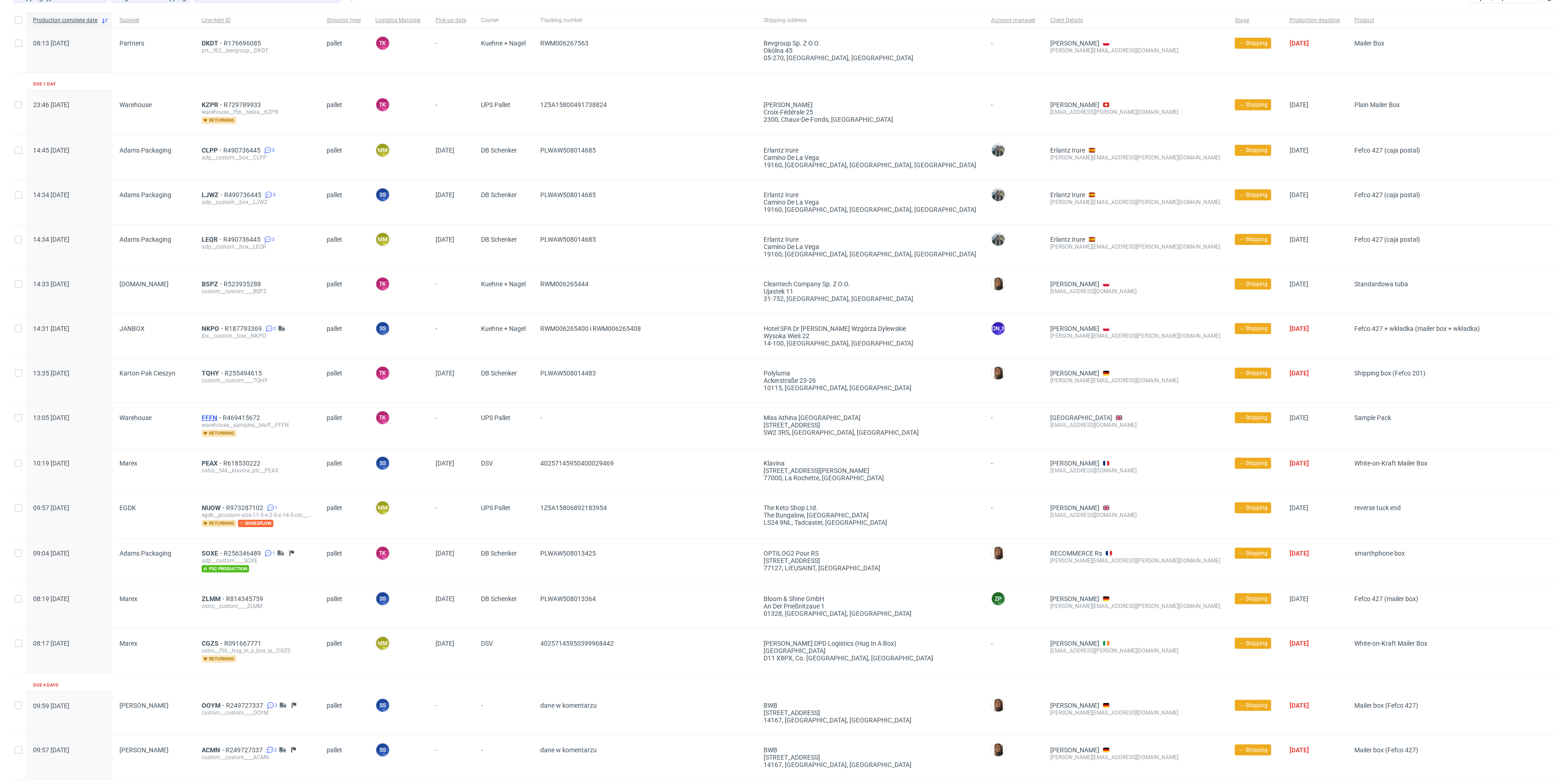
click at [208, 414] on span "FFFN" at bounding box center [211, 418] width 21 height 8
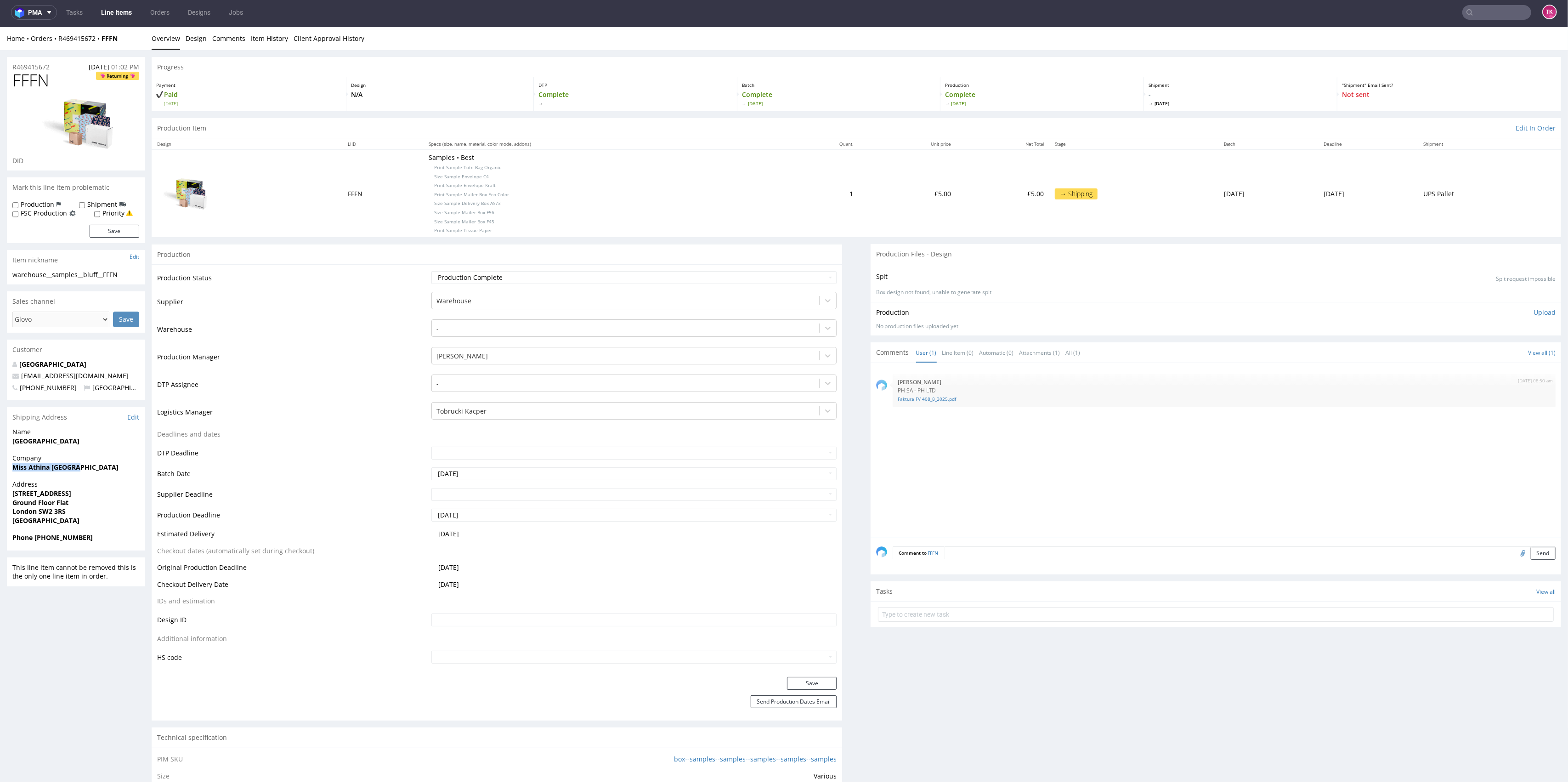
copy strong "Miss Athina [GEOGRAPHIC_DATA]"
drag, startPoint x: 0, startPoint y: 472, endPoint x: 124, endPoint y: 470, distance: 124.0
click at [124, 470] on div "R469415672 [DATE] 01:02 PM FFFN Returning DID Mark this line item problematic P…" at bounding box center [784, 729] width 1568 height 1358
drag, startPoint x: 10, startPoint y: 440, endPoint x: 74, endPoint y: 451, distance: 64.9
click at [74, 451] on div "Name [GEOGRAPHIC_DATA]" at bounding box center [75, 441] width 138 height 26
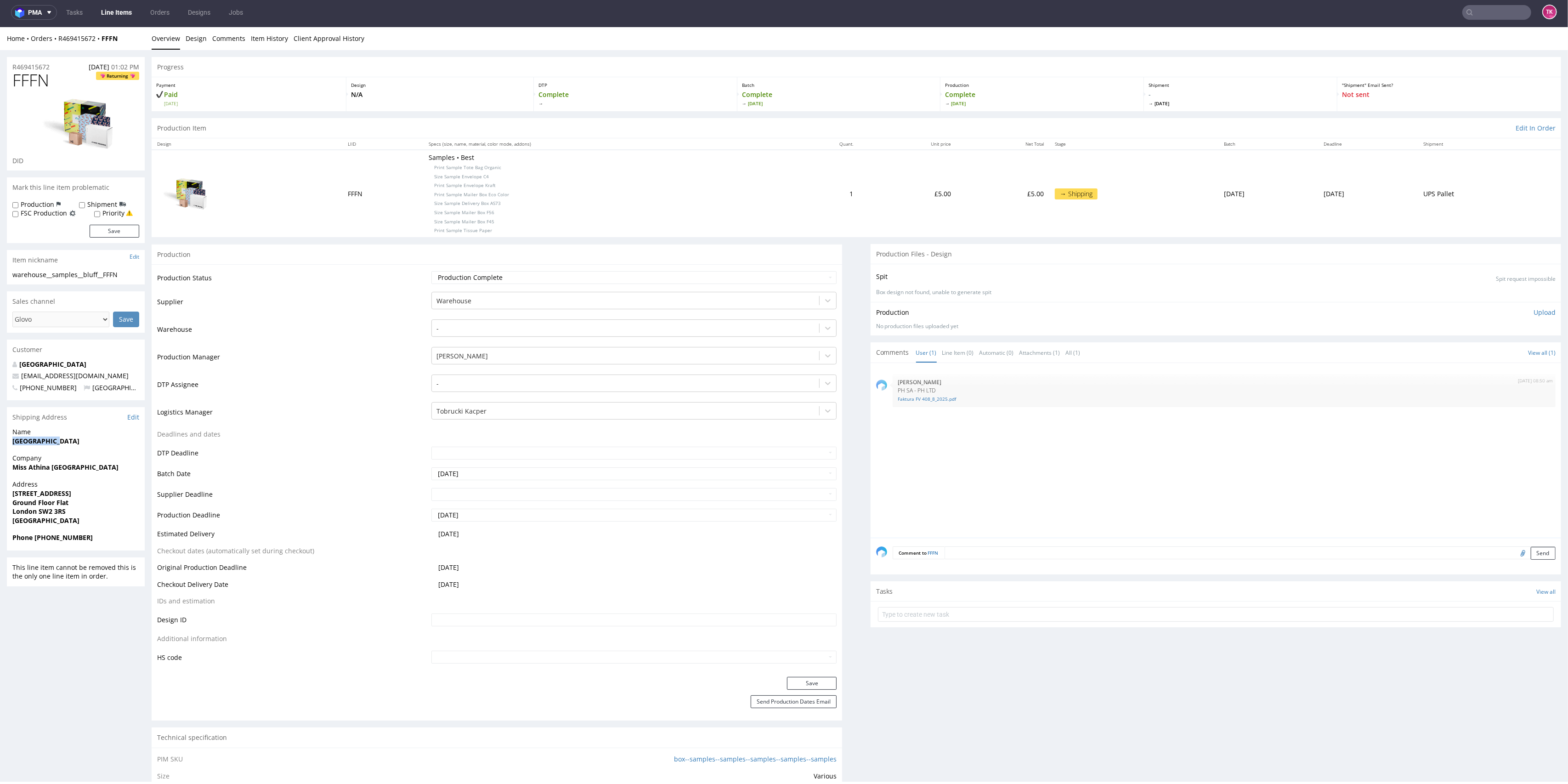
copy strong "[GEOGRAPHIC_DATA]"
drag, startPoint x: 5, startPoint y: 496, endPoint x: 114, endPoint y: 515, distance: 110.6
click at [114, 515] on div "R469415672 [DATE] 01:02 PM FFFN Returning DID Mark this line item problematic P…" at bounding box center [784, 729] width 1568 height 1358
copy p "[STREET_ADDRESS]"
click at [8, 503] on div "Address [STREET_ADDRESS]" at bounding box center [75, 506] width 138 height 53
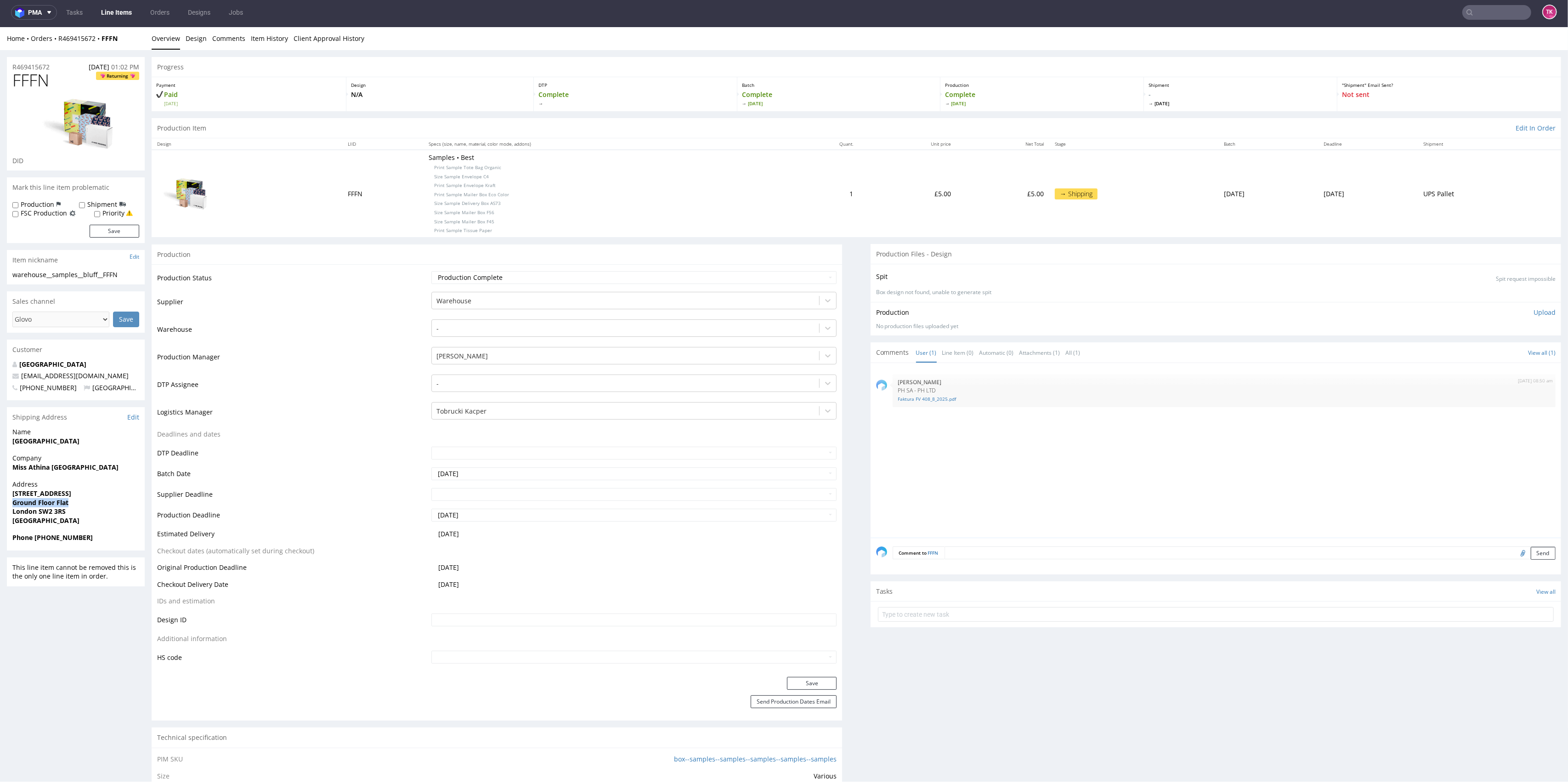
drag, startPoint x: 23, startPoint y: 500, endPoint x: 77, endPoint y: 504, distance: 54.1
click at [77, 504] on div "Address [STREET_ADDRESS]" at bounding box center [75, 506] width 138 height 53
drag, startPoint x: 36, startPoint y: 533, endPoint x: 104, endPoint y: 544, distance: 68.9
click at [104, 544] on div "Phone [PHONE_NUMBER]" at bounding box center [75, 542] width 138 height 18
copy strong "447940894864"
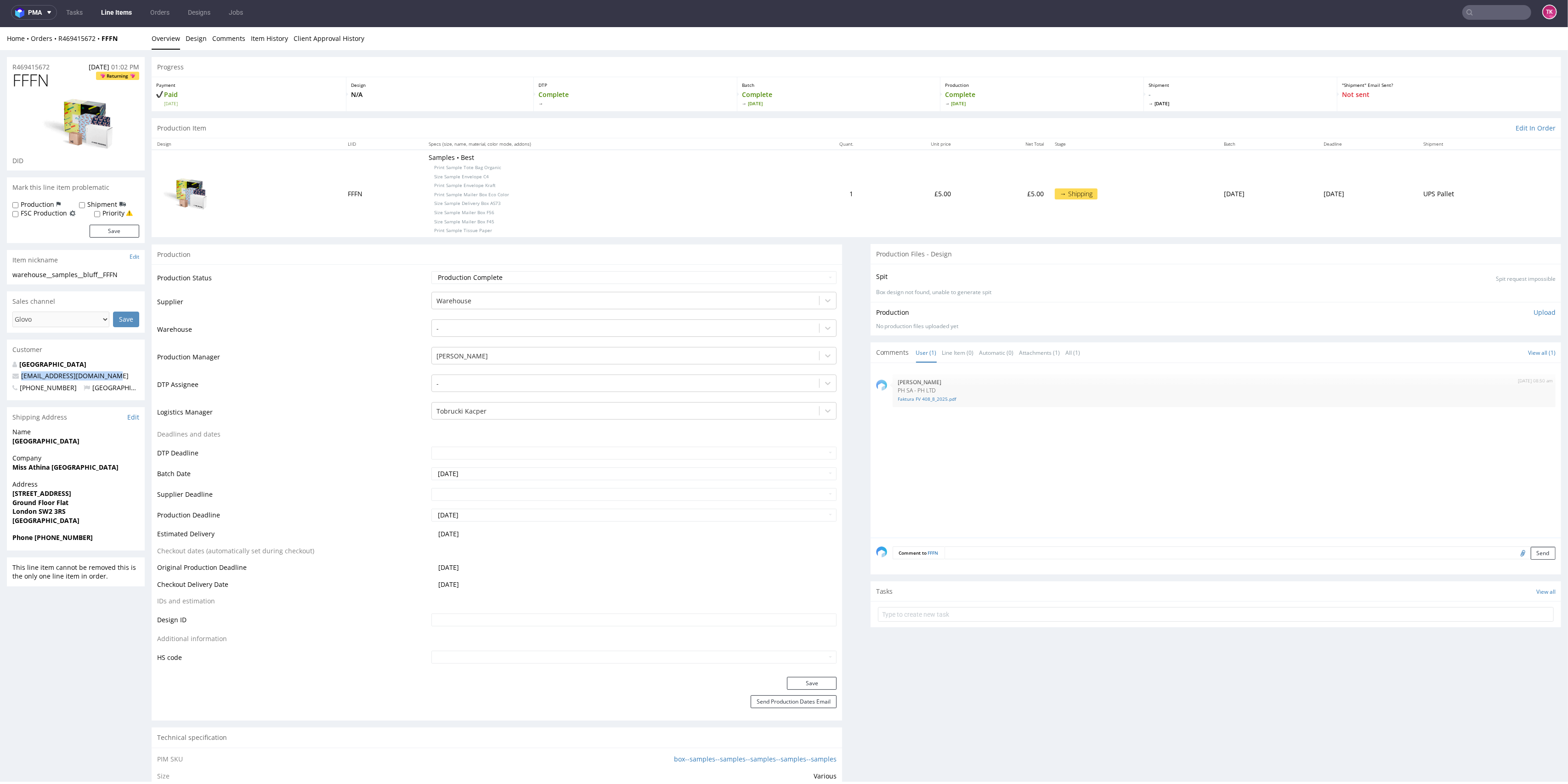
drag, startPoint x: 118, startPoint y: 372, endPoint x: 0, endPoint y: 378, distance: 118.2
click at [0, 378] on div "R469415672 [DATE] 01:02 PM FFFN Returning DID Mark this line item problematic P…" at bounding box center [784, 729] width 1568 height 1358
copy span "[EMAIL_ADDRESS][DOMAIN_NAME]"
drag, startPoint x: 129, startPoint y: 37, endPoint x: 57, endPoint y: 51, distance: 73.3
click at [57, 51] on div "Home Orders R469415672 FFFN Overview Design Comments Item History Client Approv…" at bounding box center [784, 717] width 1568 height 1381
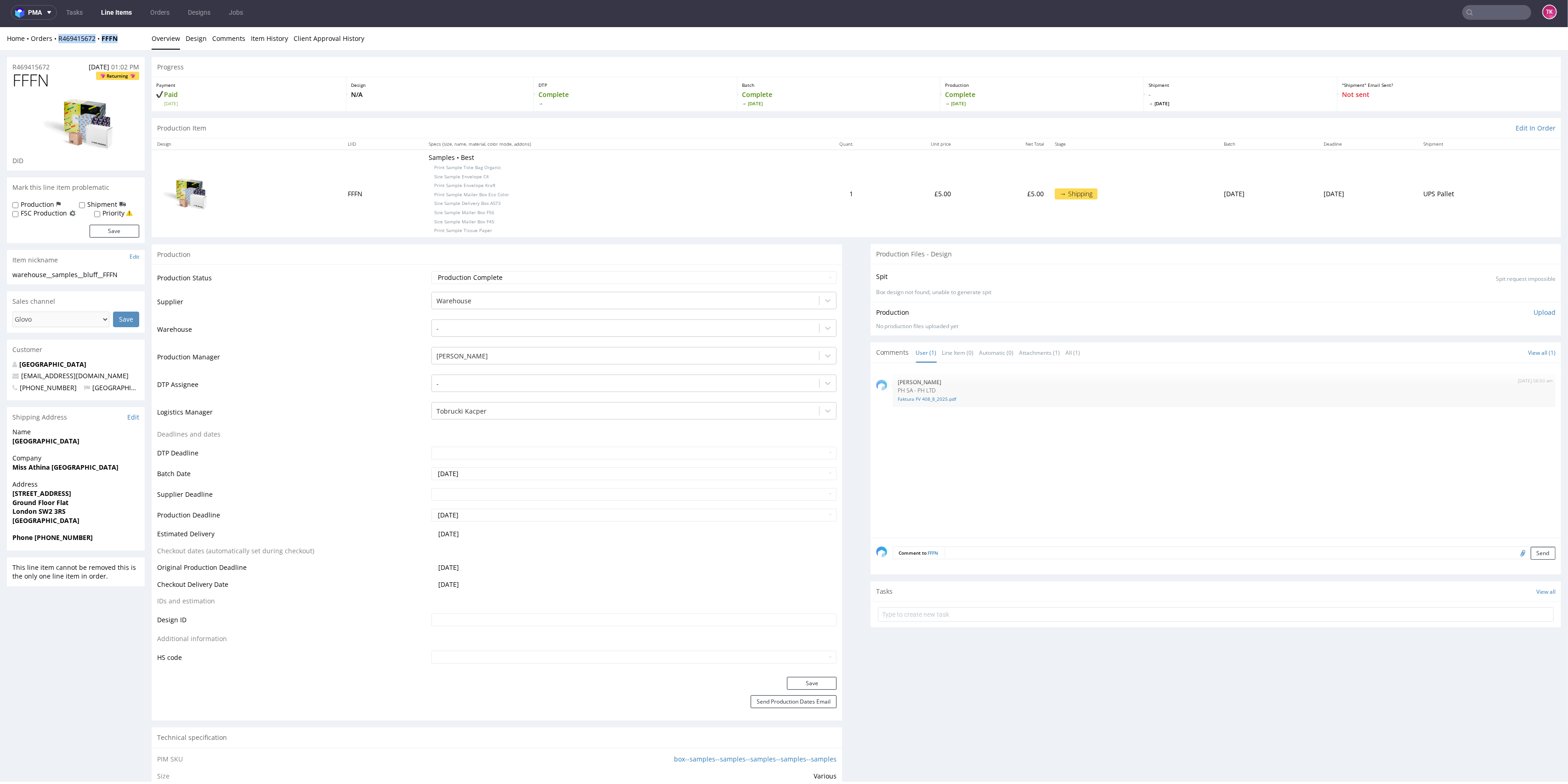
drag, startPoint x: 58, startPoint y: 47, endPoint x: 145, endPoint y: 38, distance: 87.5
click at [145, 38] on div "Home Orders R469415672 FFFN Overview Design Comments Item History Client Approv…" at bounding box center [784, 38] width 1568 height 23
copy div "R469415672 FFFN"
click at [927, 614] on input "text" at bounding box center [1216, 614] width 676 height 15
type input "etykiety"
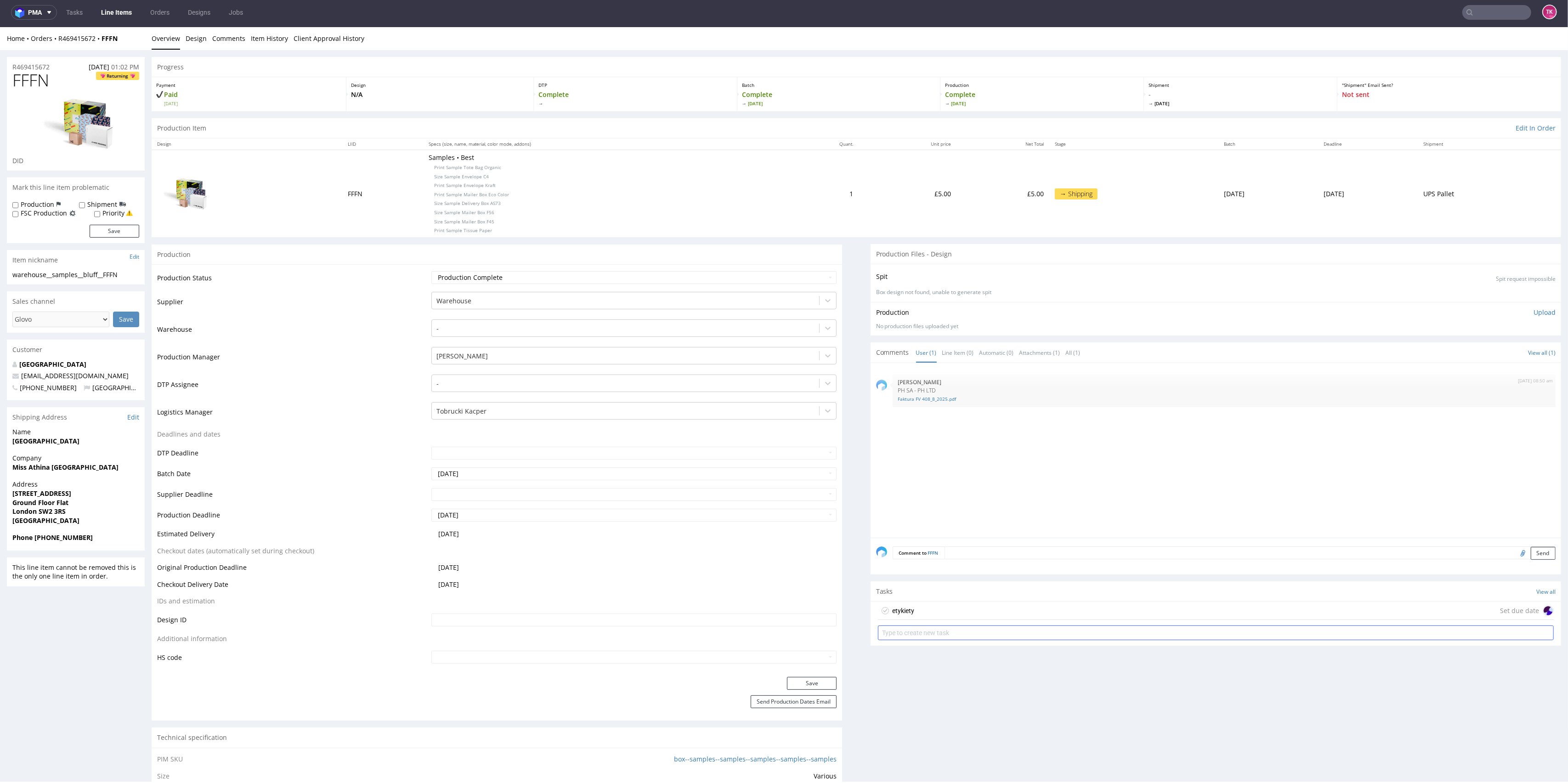
click at [924, 617] on div "etykiety Set due date" at bounding box center [1216, 611] width 676 height 18
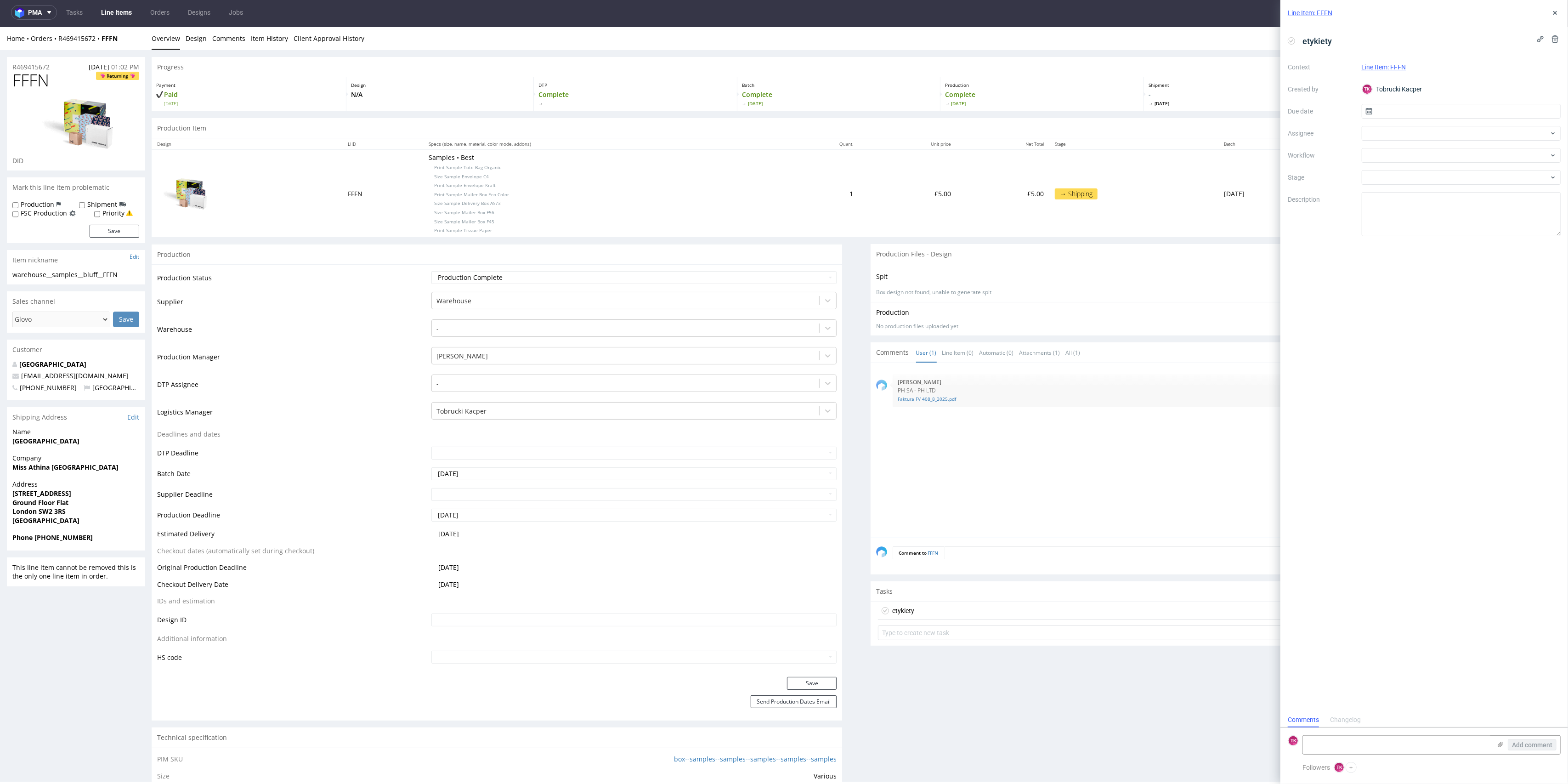
scroll to position [8, 0]
click at [1338, 745] on textarea at bounding box center [1397, 746] width 188 height 18
paste textarea "1Z5A15806897477262"
type textarea "1Z5A15806897477262"
click at [1496, 744] on div "Add comment" at bounding box center [1526, 746] width 69 height 18
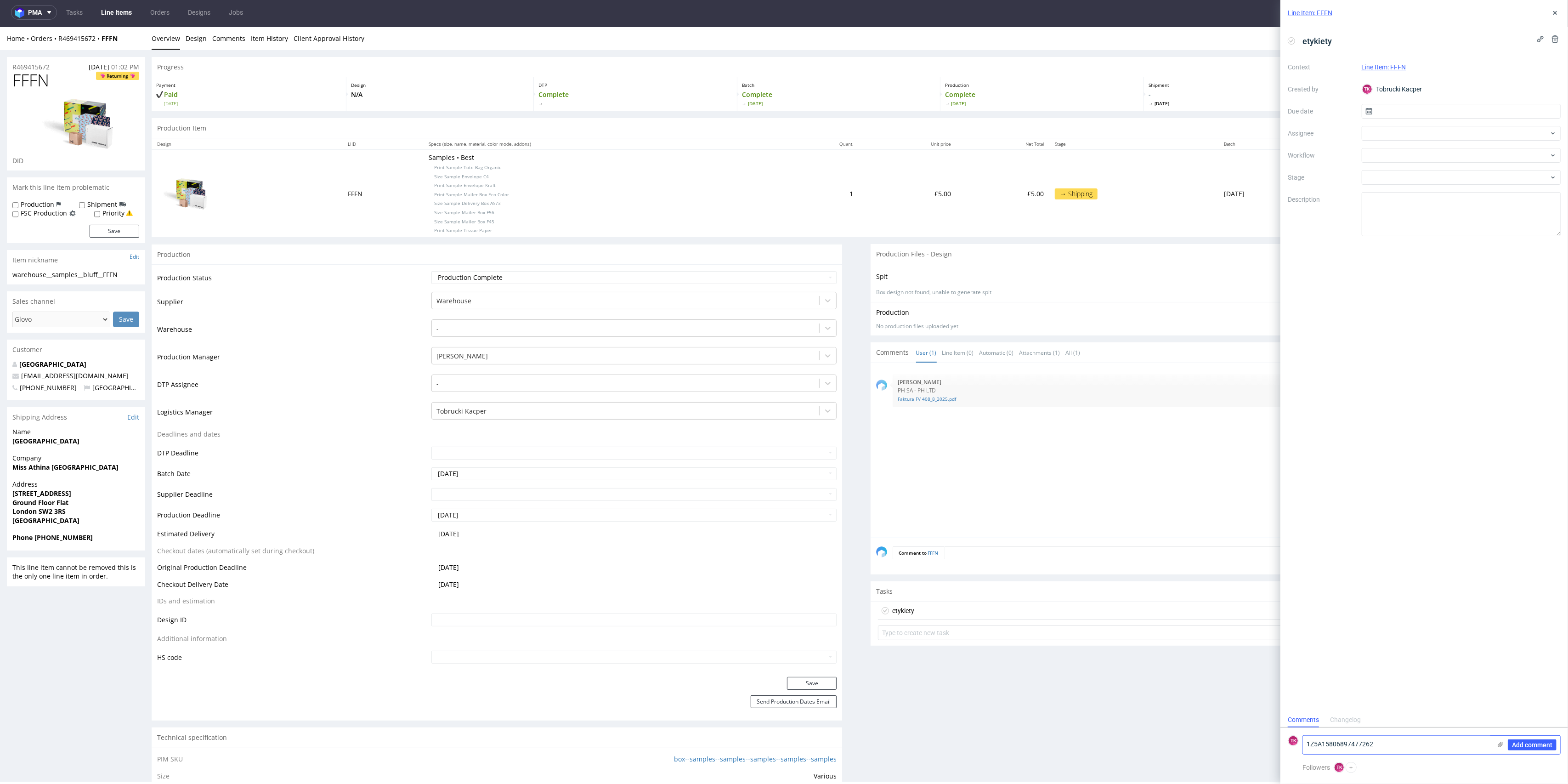
click at [1496, 744] on div "Add comment" at bounding box center [1526, 746] width 69 height 18
click at [1500, 744] on use at bounding box center [1501, 744] width 5 height 5
click at [0, 0] on input "file" at bounding box center [0, 0] width 0 height 0
click at [1530, 742] on span "Add comment" at bounding box center [1532, 745] width 41 height 6
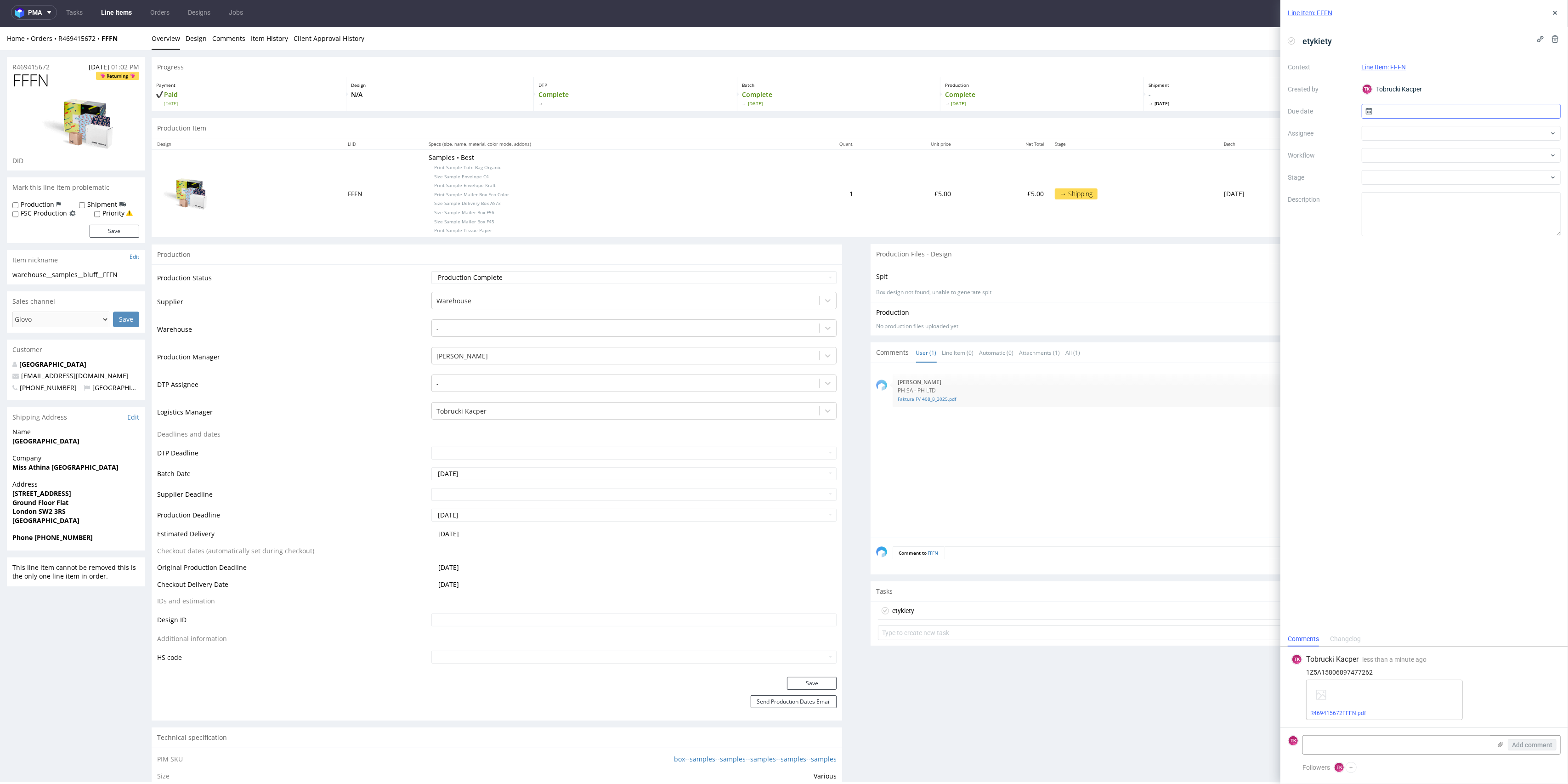
click at [1408, 112] on input "text" at bounding box center [1461, 111] width 199 height 15
click at [1443, 204] on span "12" at bounding box center [1446, 202] width 8 height 9
type input "[DATE]"
click at [1404, 126] on div at bounding box center [1461, 133] width 199 height 15
type input "sobo"
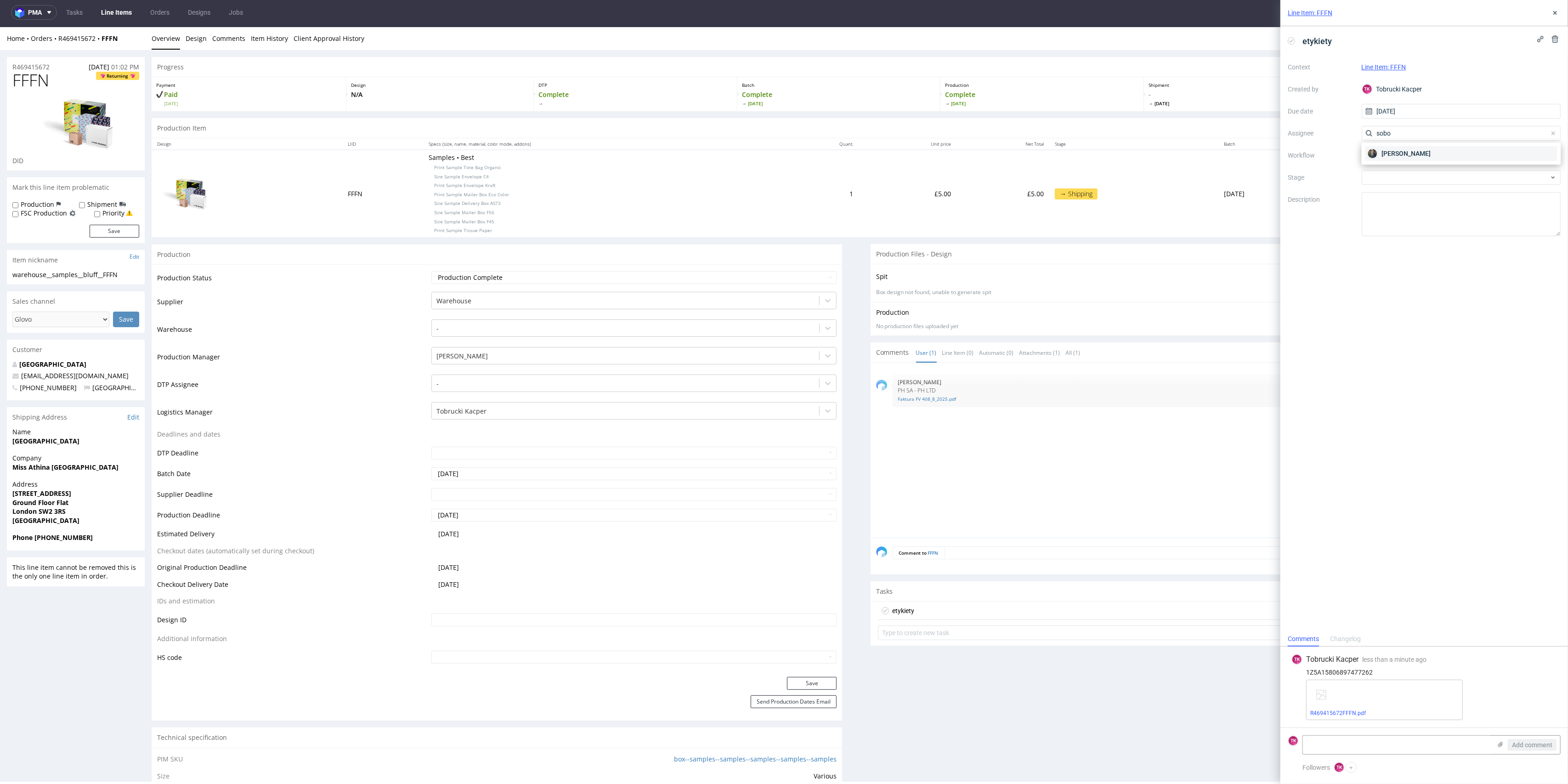
click at [1370, 149] on img at bounding box center [1373, 154] width 9 height 9
click at [1559, 11] on button at bounding box center [1555, 13] width 11 height 11
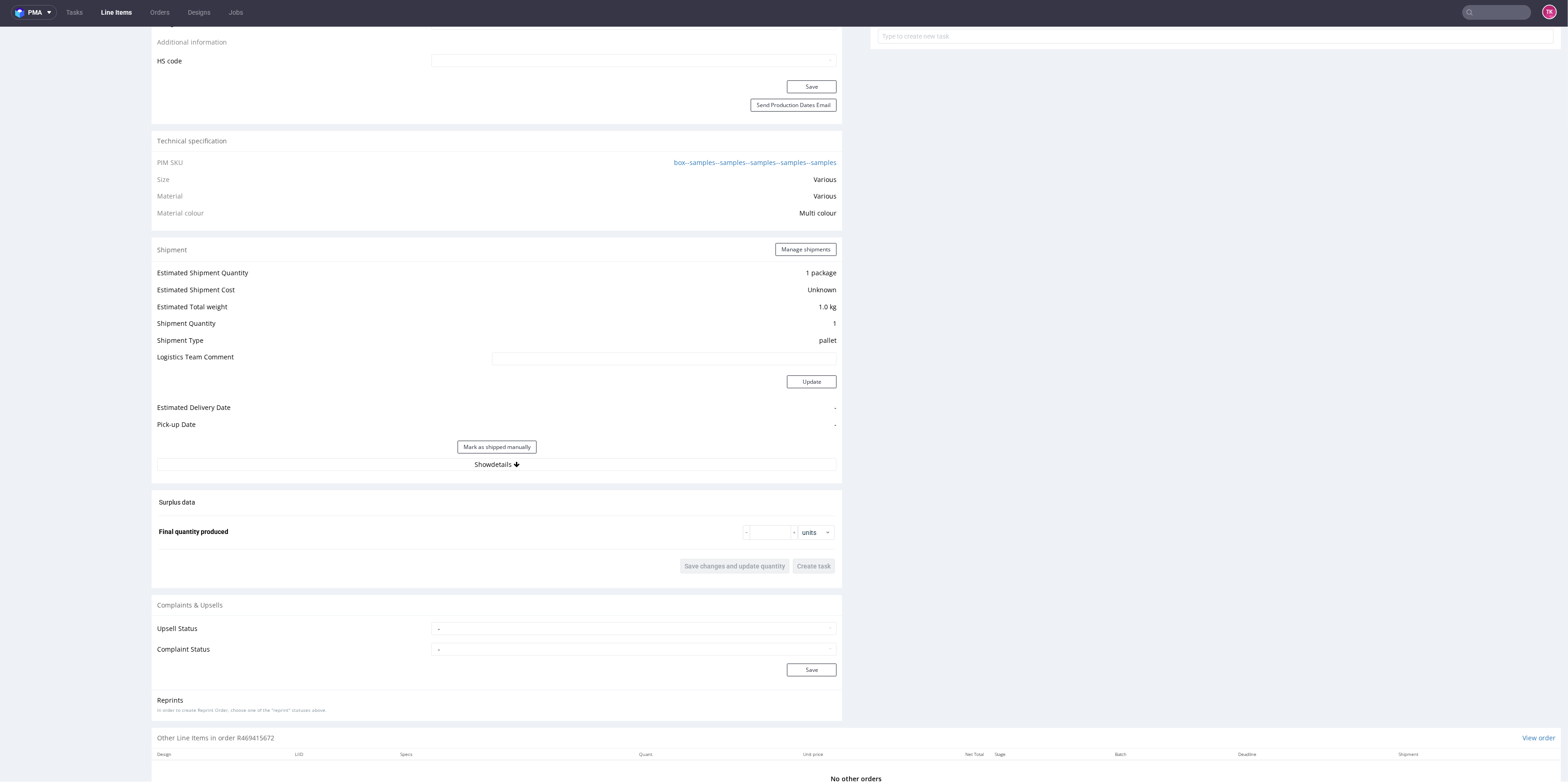
scroll to position [630, 0]
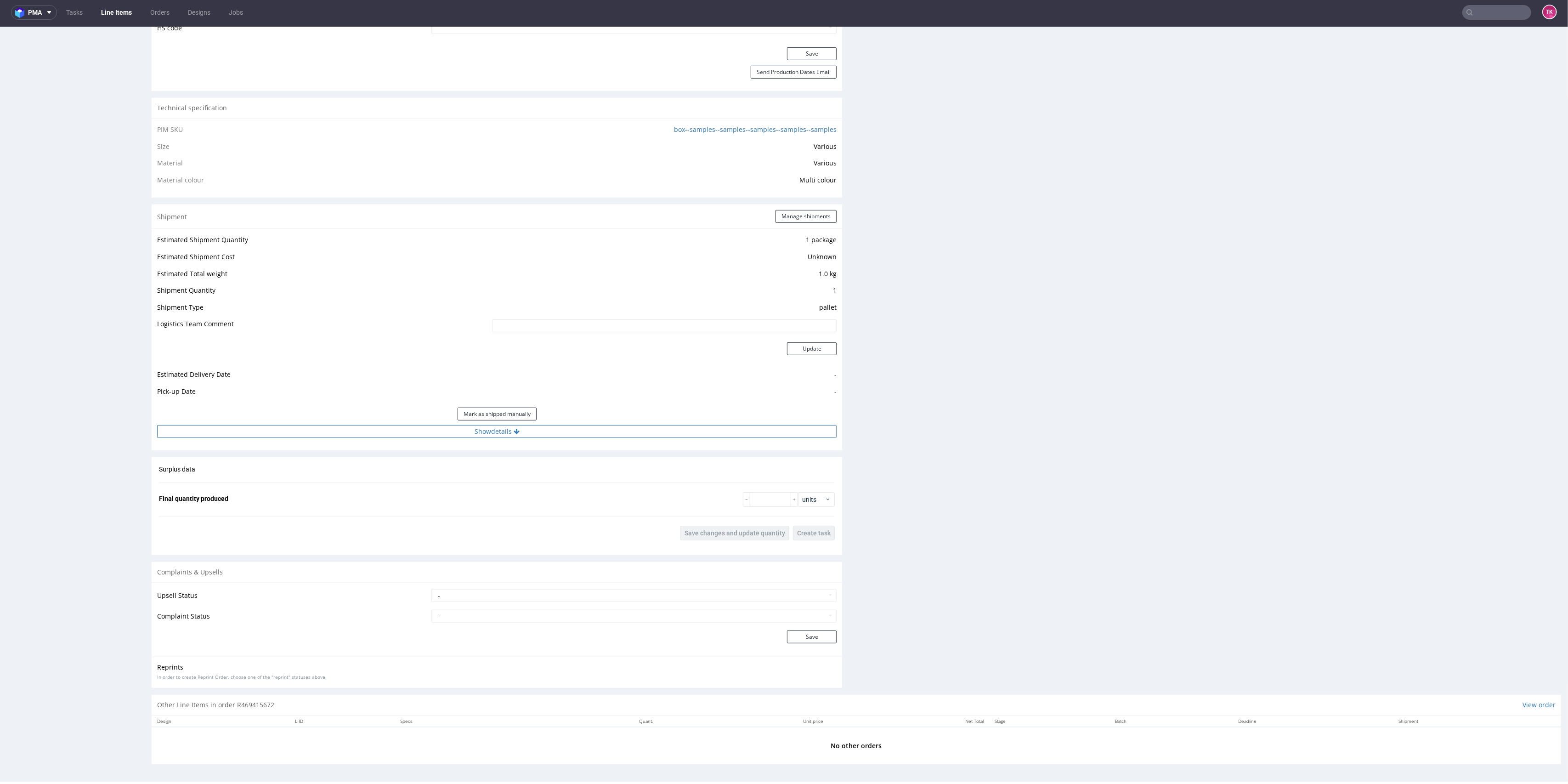
click at [448, 433] on button "Show details" at bounding box center [497, 432] width 680 height 13
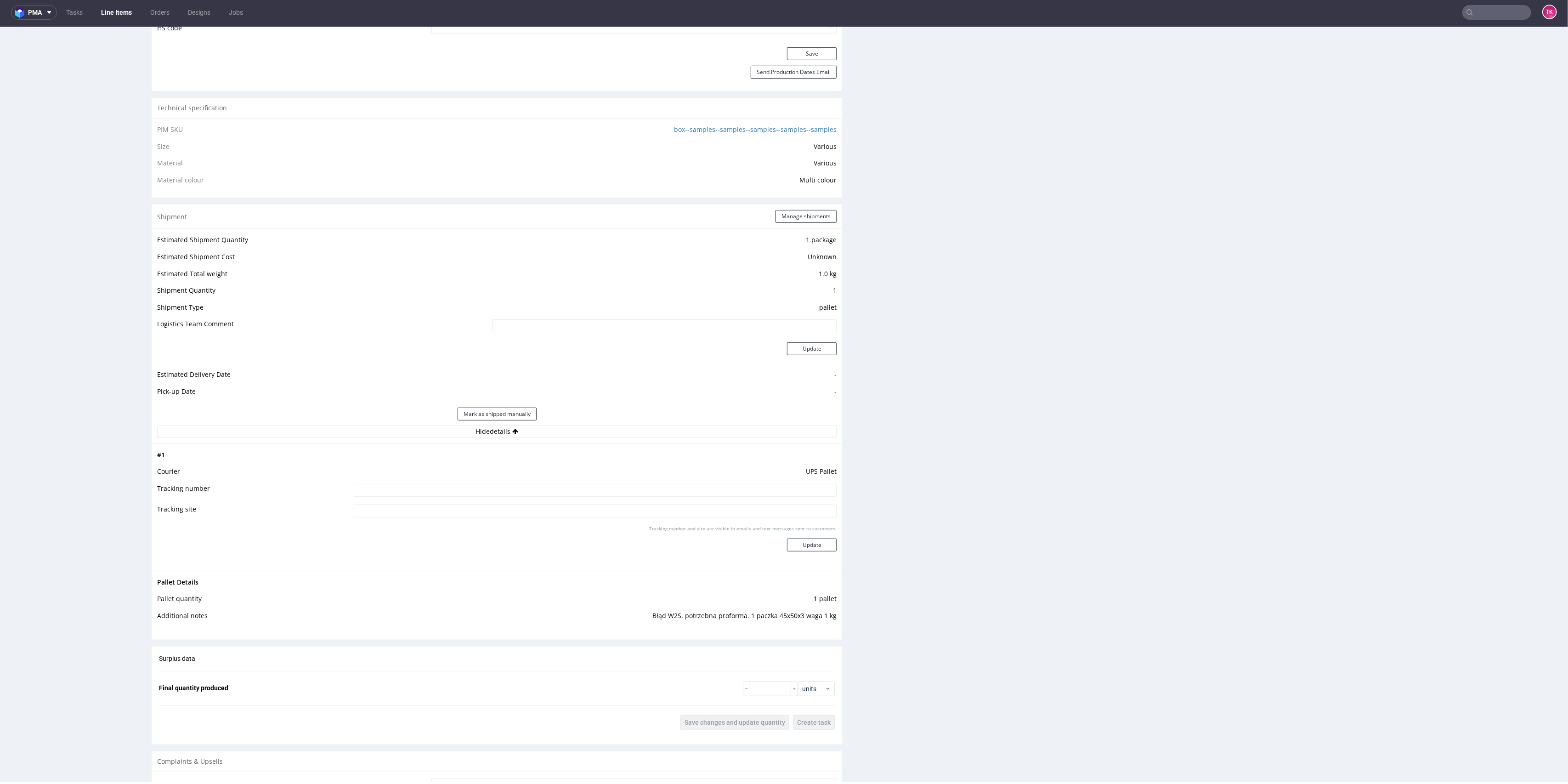
click at [454, 485] on input at bounding box center [595, 490] width 484 height 13
paste input "1Z5A15806897477262"
type input "1Z5A15806897477262"
click at [787, 539] on button "Update" at bounding box center [812, 545] width 50 height 13
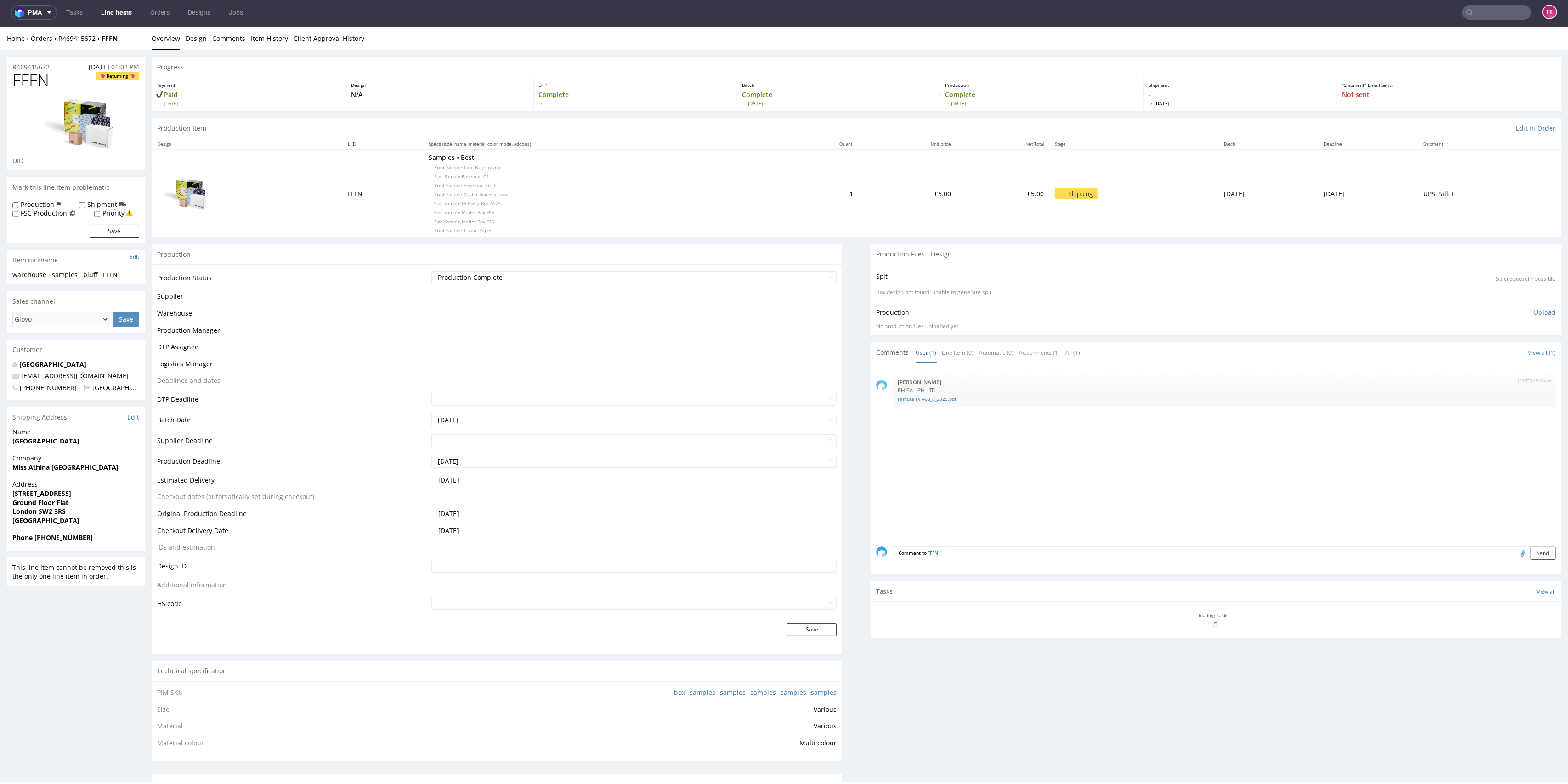
scroll to position [256, 0]
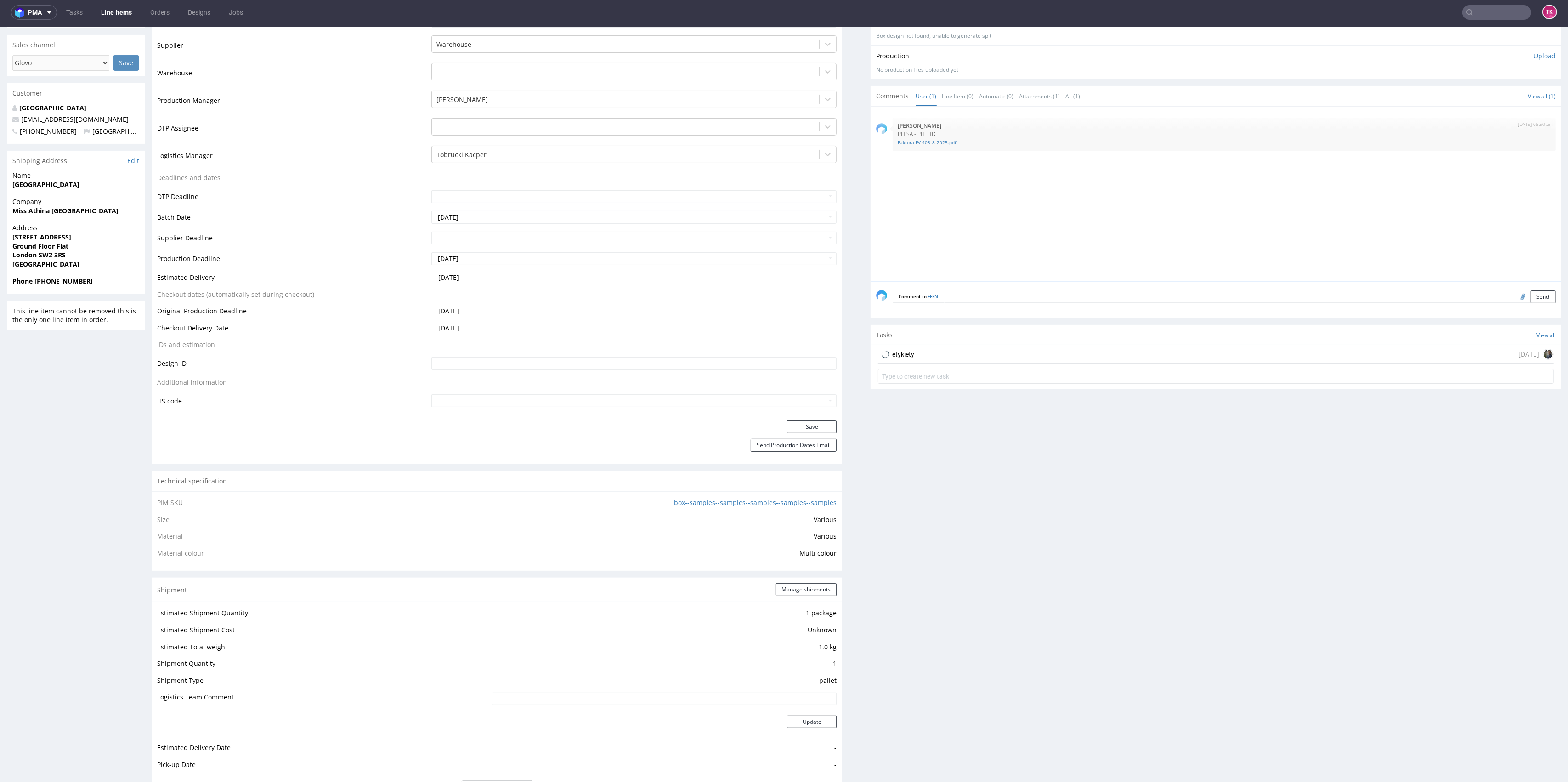
click at [105, 11] on link "Line Items" at bounding box center [116, 12] width 42 height 15
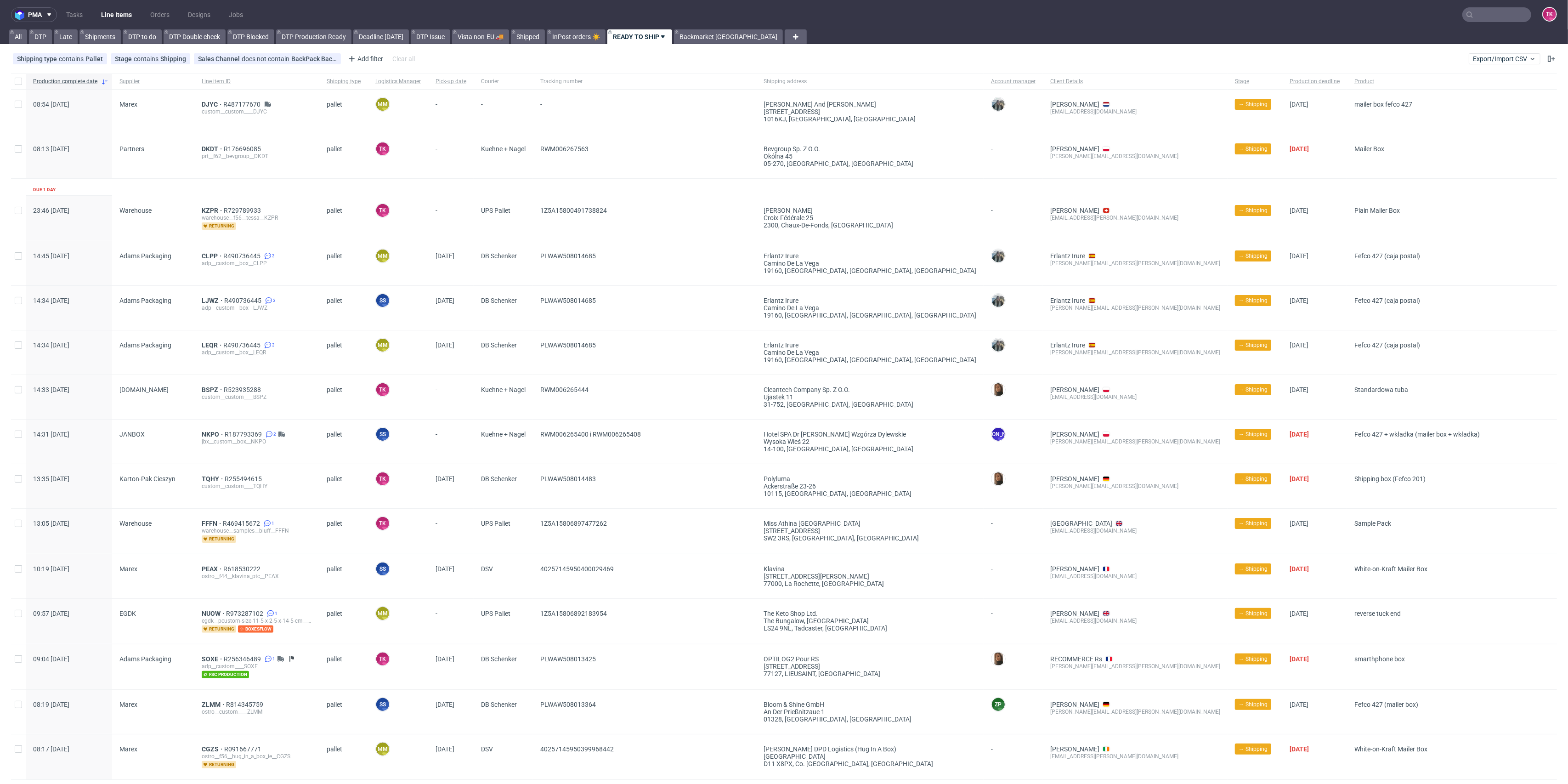
click at [208, 100] on div "DJYC R487177670 custom__custom____DJYC" at bounding box center [257, 112] width 125 height 44
click at [206, 103] on span "DJYC" at bounding box center [212, 105] width 22 height 8
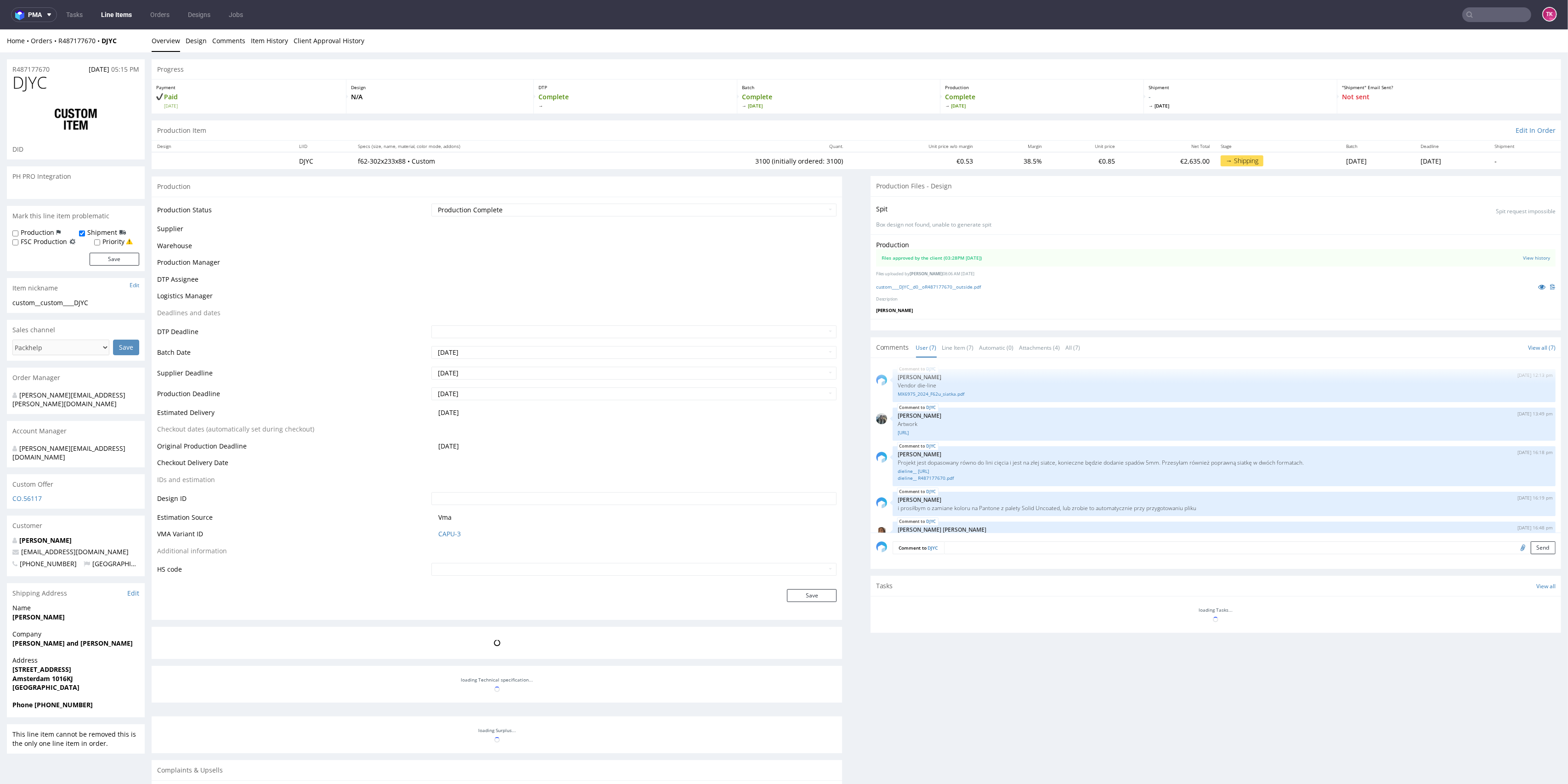
scroll to position [88, 0]
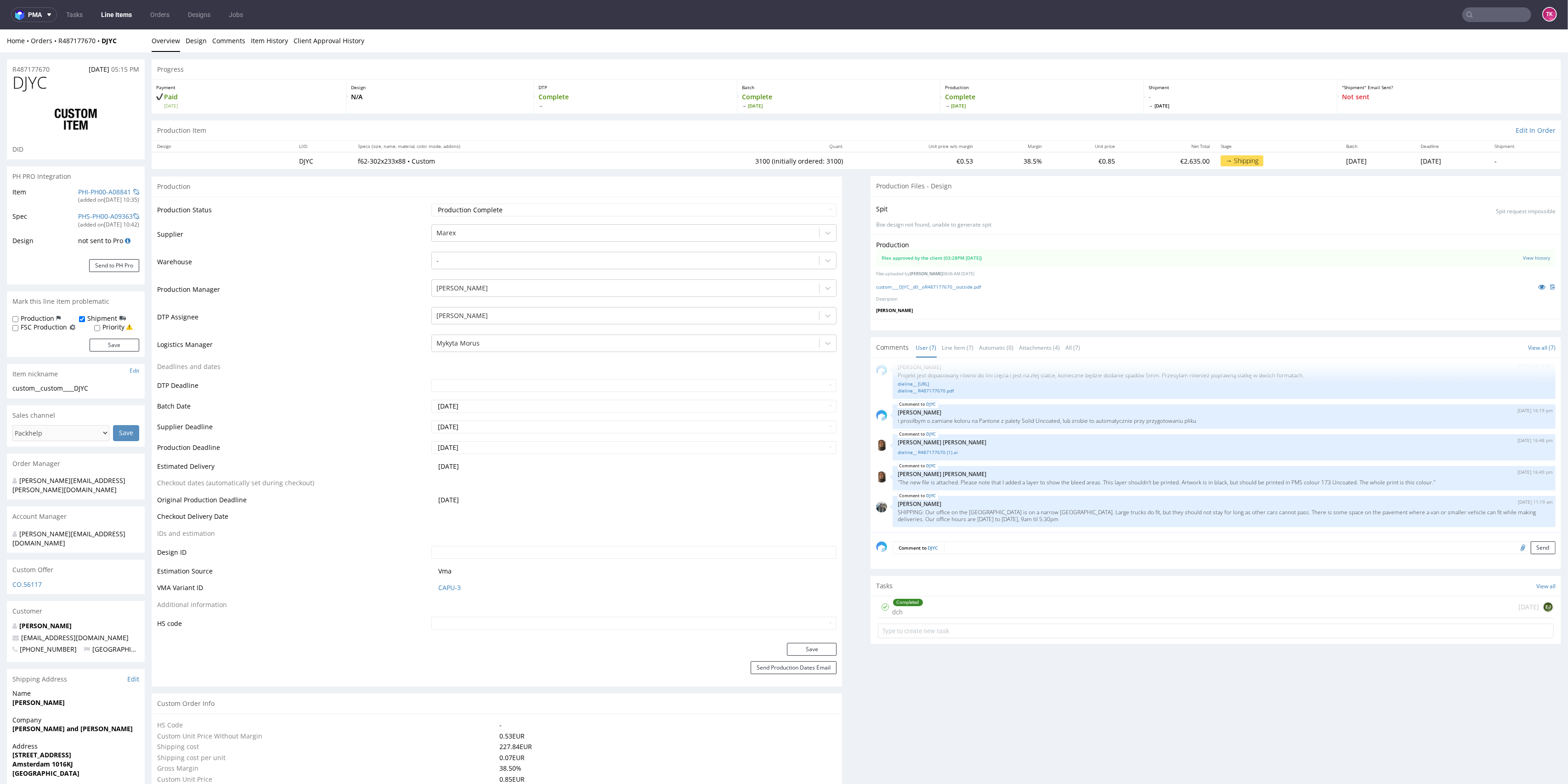
click at [117, 15] on link "Line Items" at bounding box center [116, 15] width 42 height 15
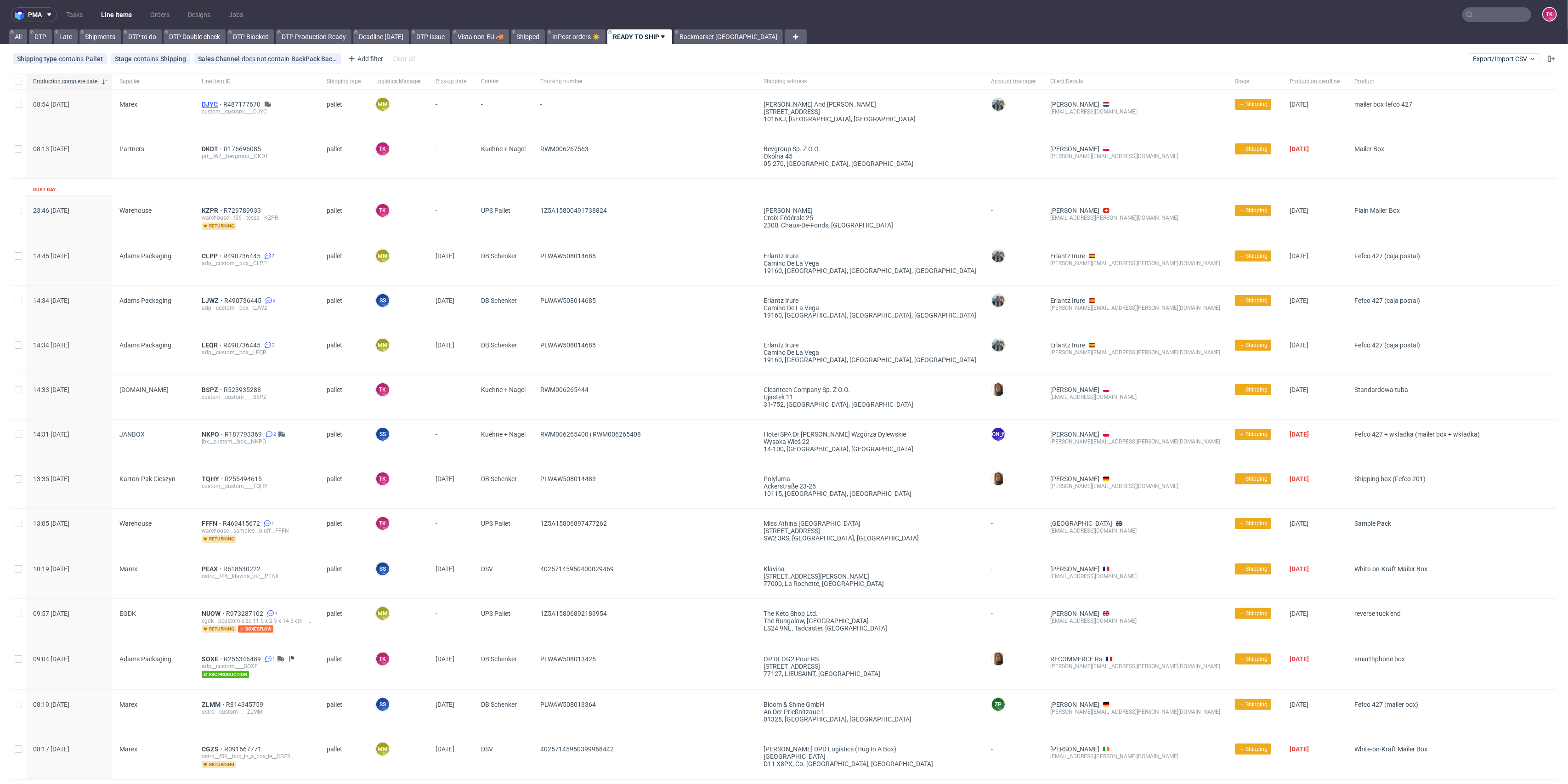
click at [203, 102] on span "DJYC" at bounding box center [212, 105] width 22 height 8
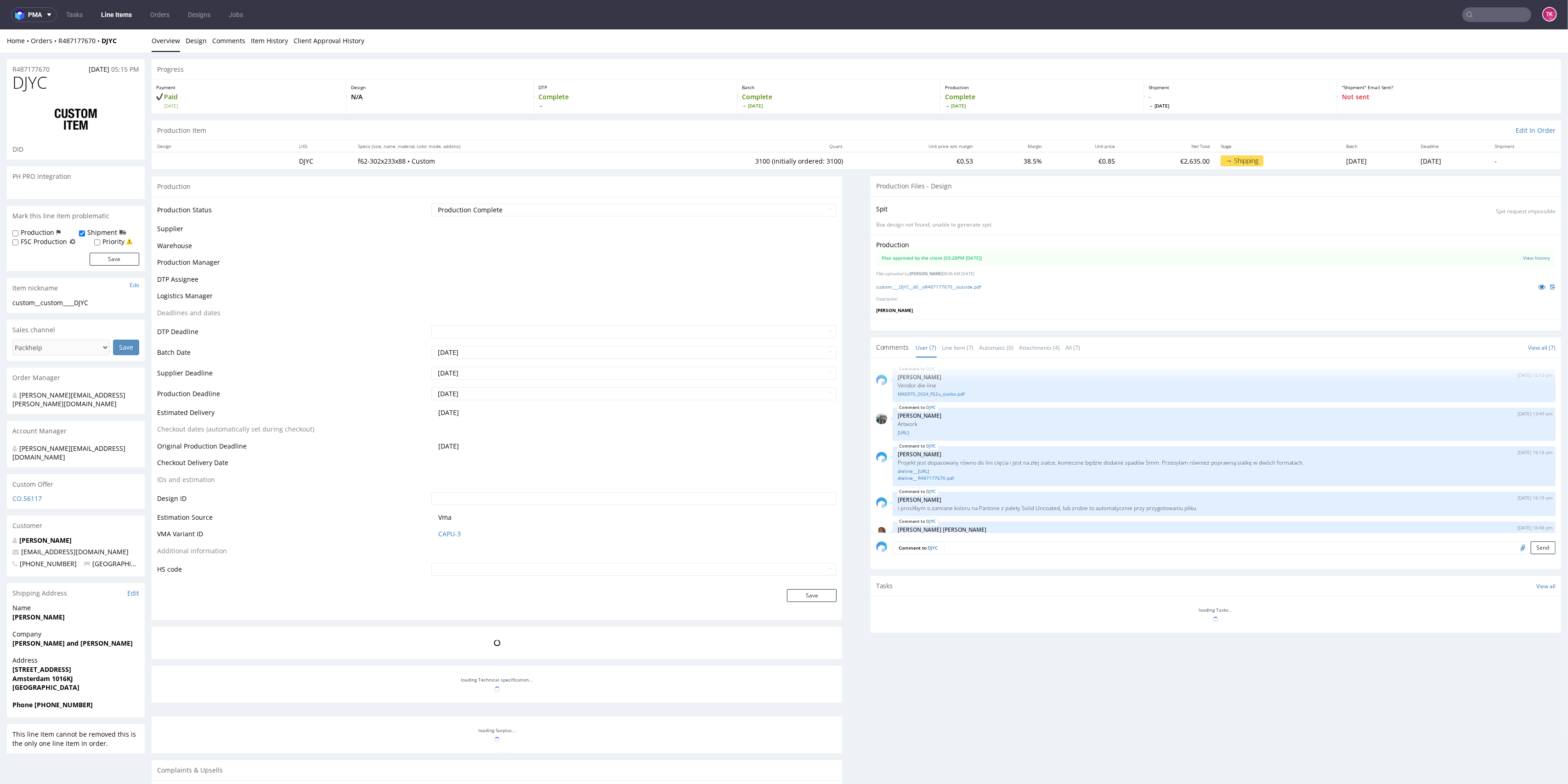
scroll to position [88, 0]
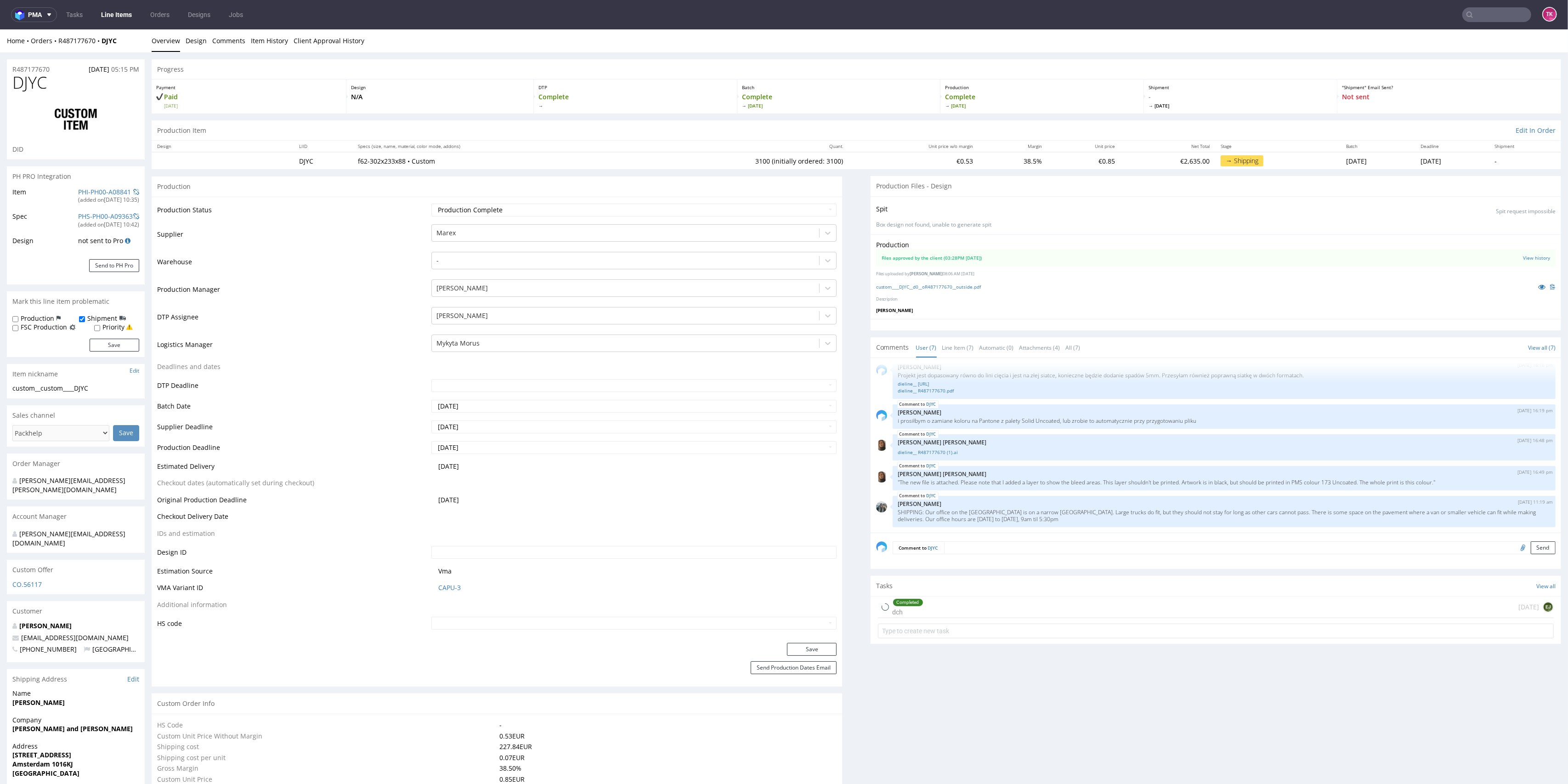
type input "3100"
drag, startPoint x: 889, startPoint y: 509, endPoint x: 1208, endPoint y: 537, distance: 320.2
click at [1208, 537] on section "Comments User (7) Line Item (7) Automatic (0) Attachments (4) All (7) View all …" at bounding box center [1216, 453] width 691 height 232
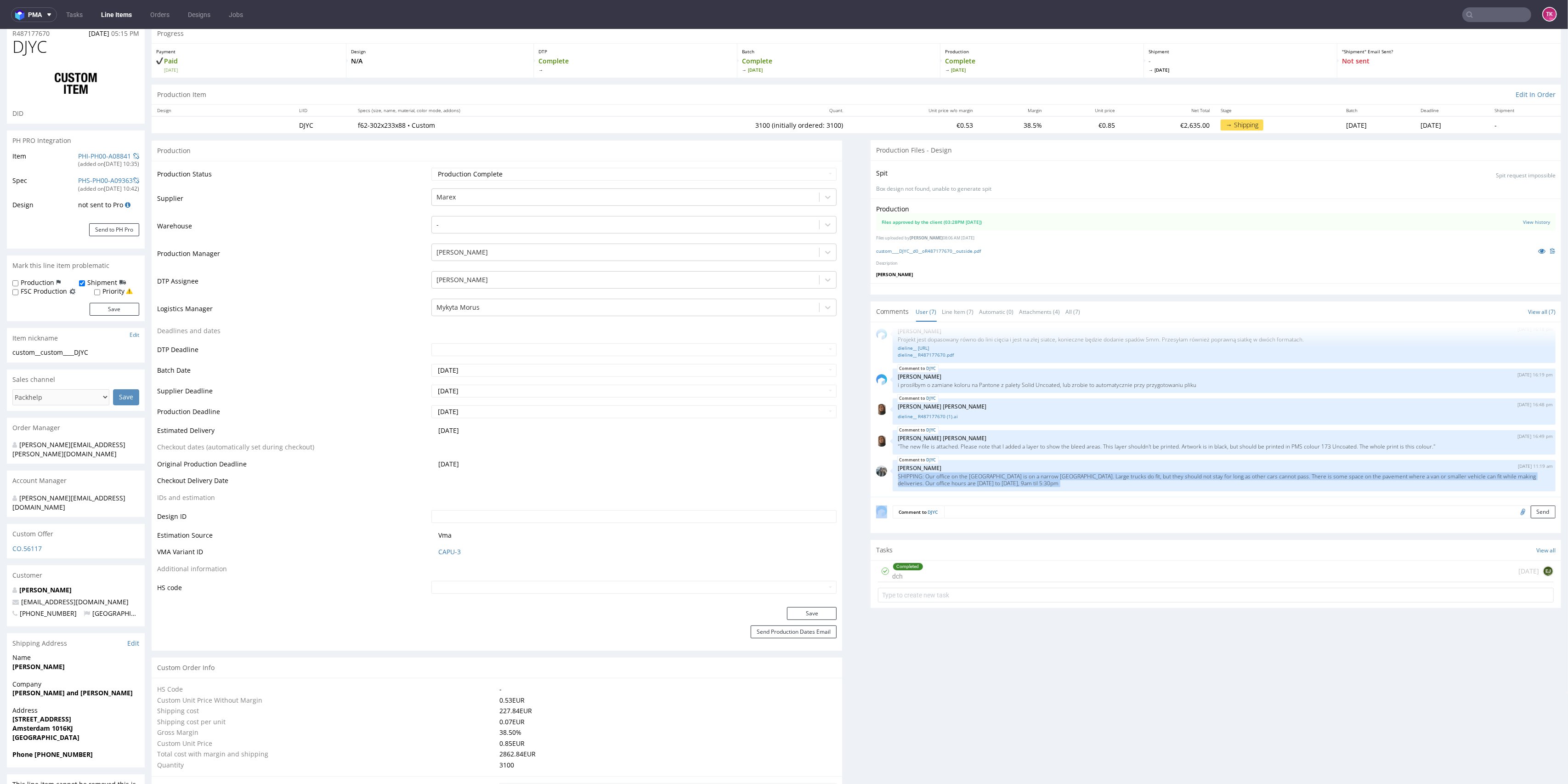
scroll to position [61, 0]
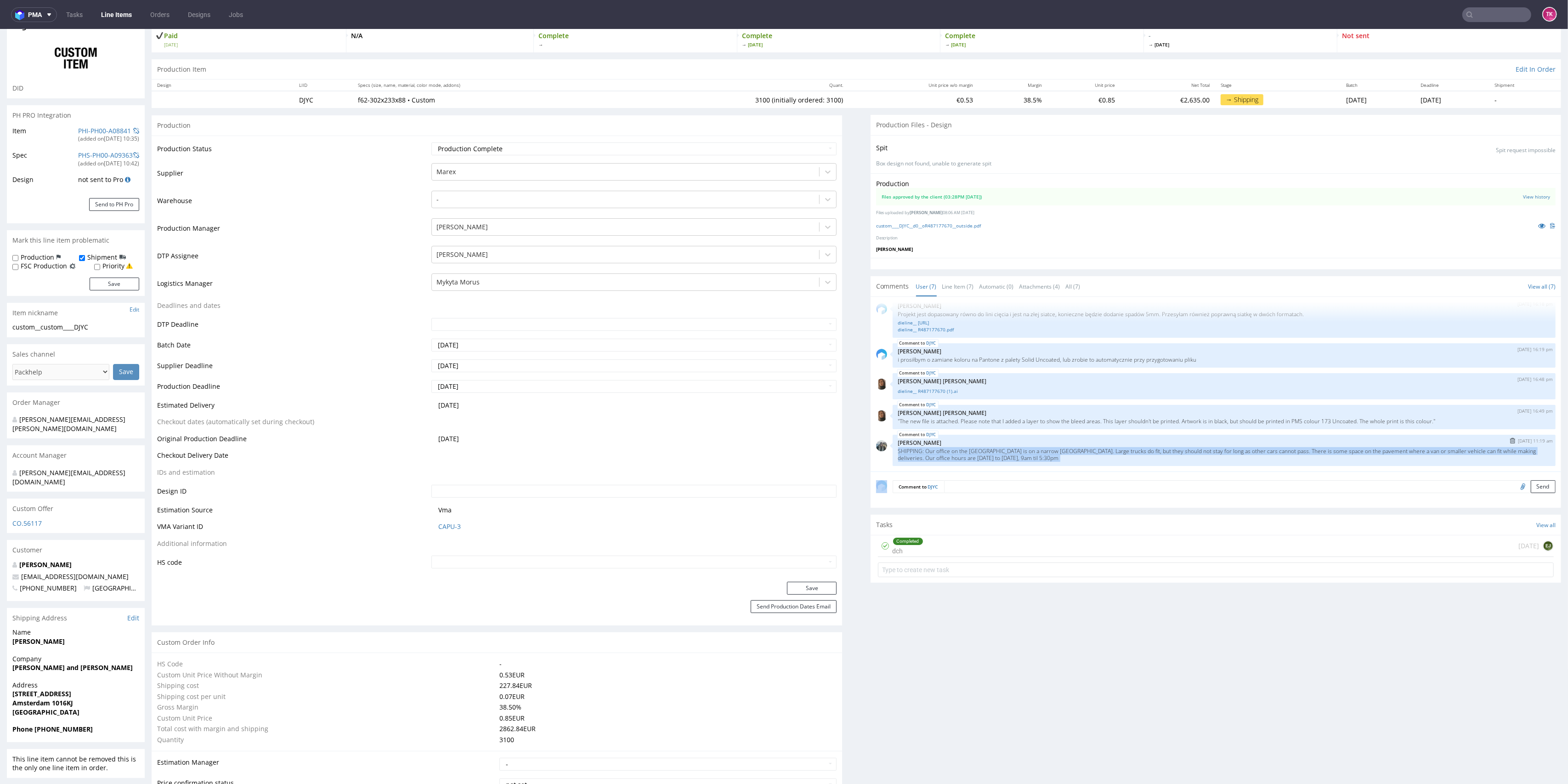
click at [960, 460] on p "SHIPPING: Our office on the [GEOGRAPHIC_DATA] is on a narrow [GEOGRAPHIC_DATA].…" at bounding box center [1224, 455] width 652 height 14
drag, startPoint x: 1009, startPoint y: 444, endPoint x: 1127, endPoint y: 465, distance: 119.9
click at [1113, 462] on div "DJYC 28th Jul 25 | 11:19 am Zeniuk Magdalena SHIPPING: Our office on the Bloemg…" at bounding box center [1224, 450] width 663 height 32
click at [1127, 465] on div "DJYC 15th Jul 25 | 12:13 pm Michał Palasek Vendor die-line MX6975_2024_F62u_sia…" at bounding box center [1218, 387] width 685 height 169
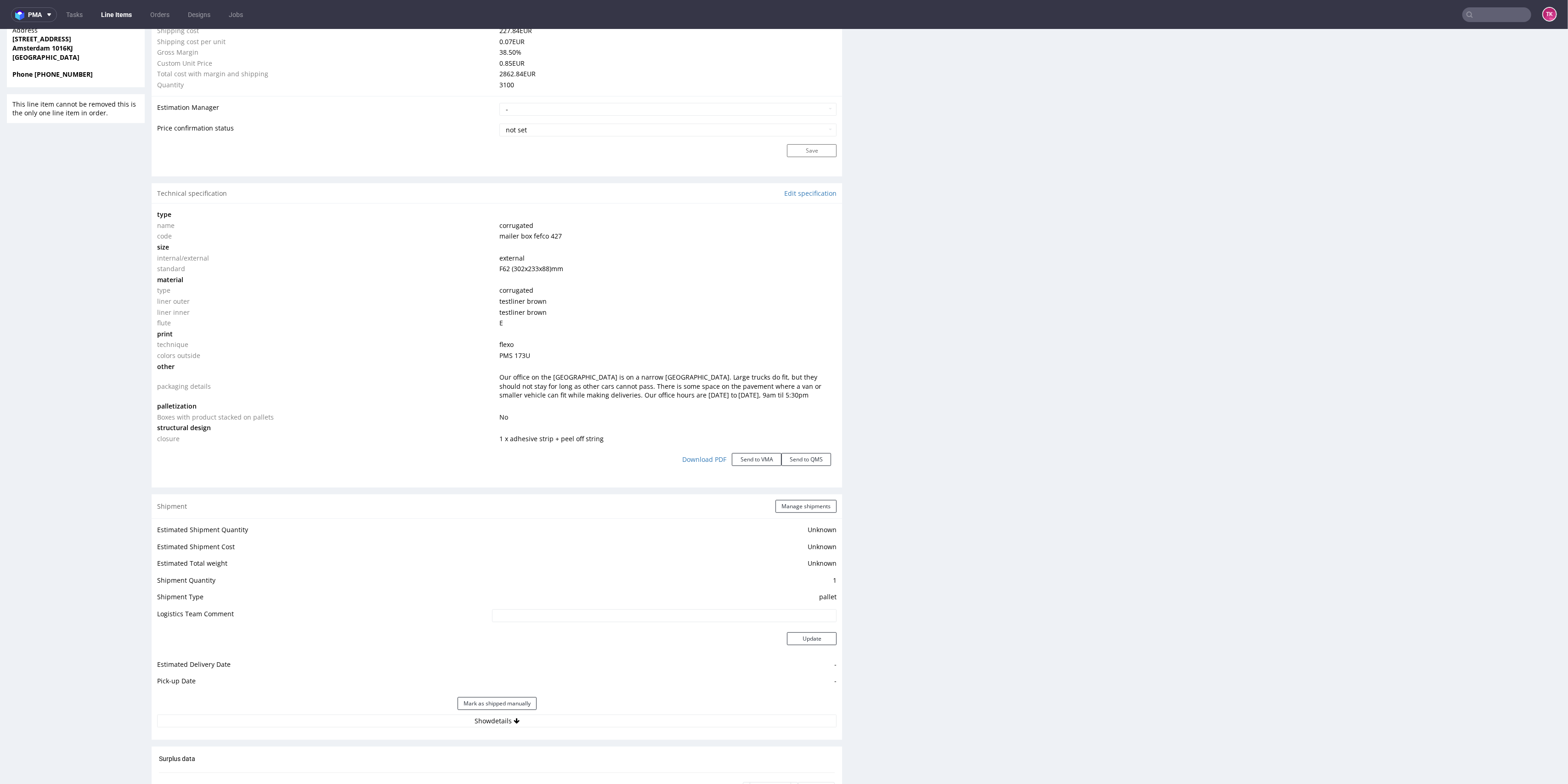
scroll to position [736, 0]
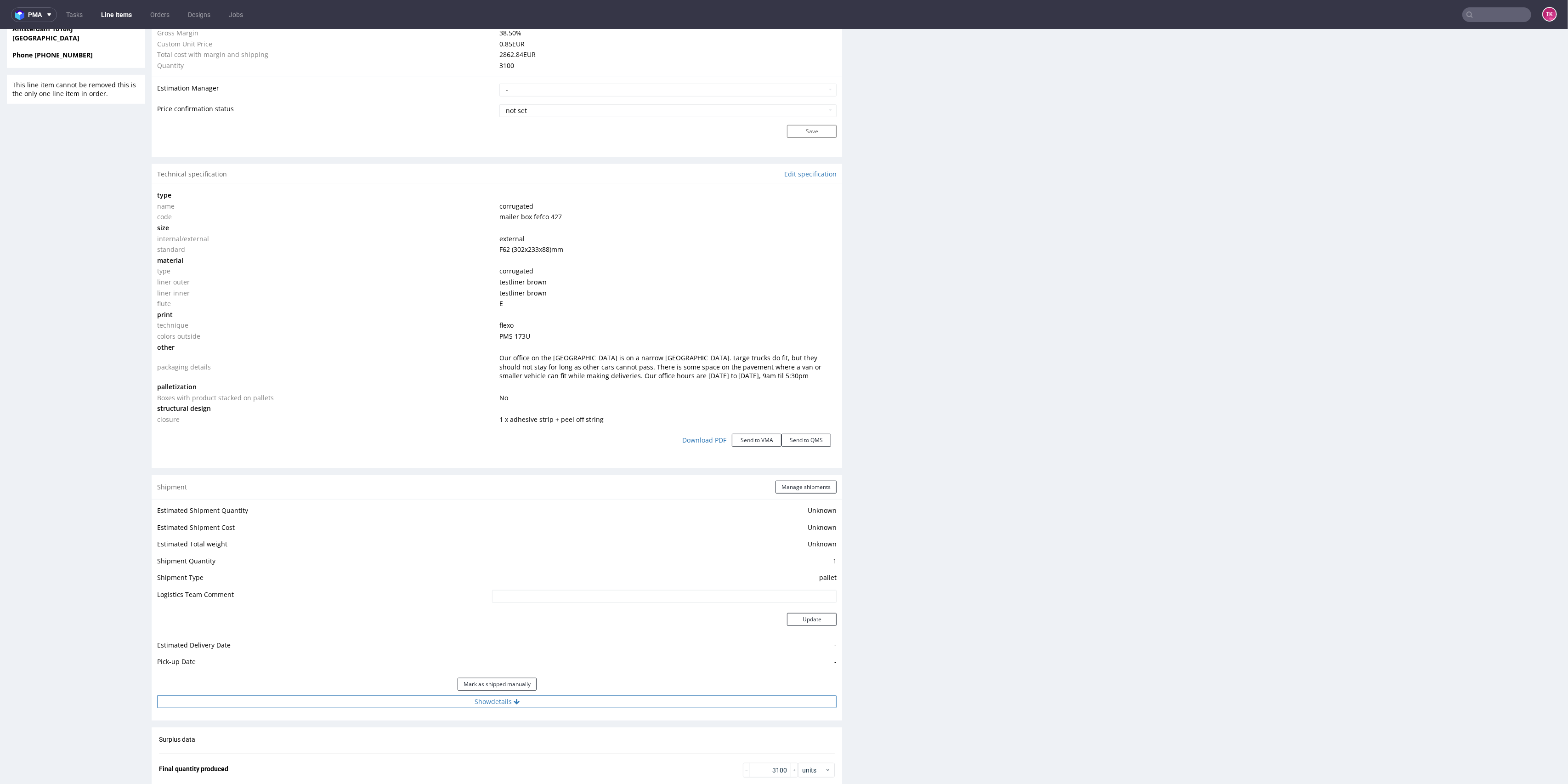
click at [599, 706] on button "Show details" at bounding box center [497, 702] width 680 height 13
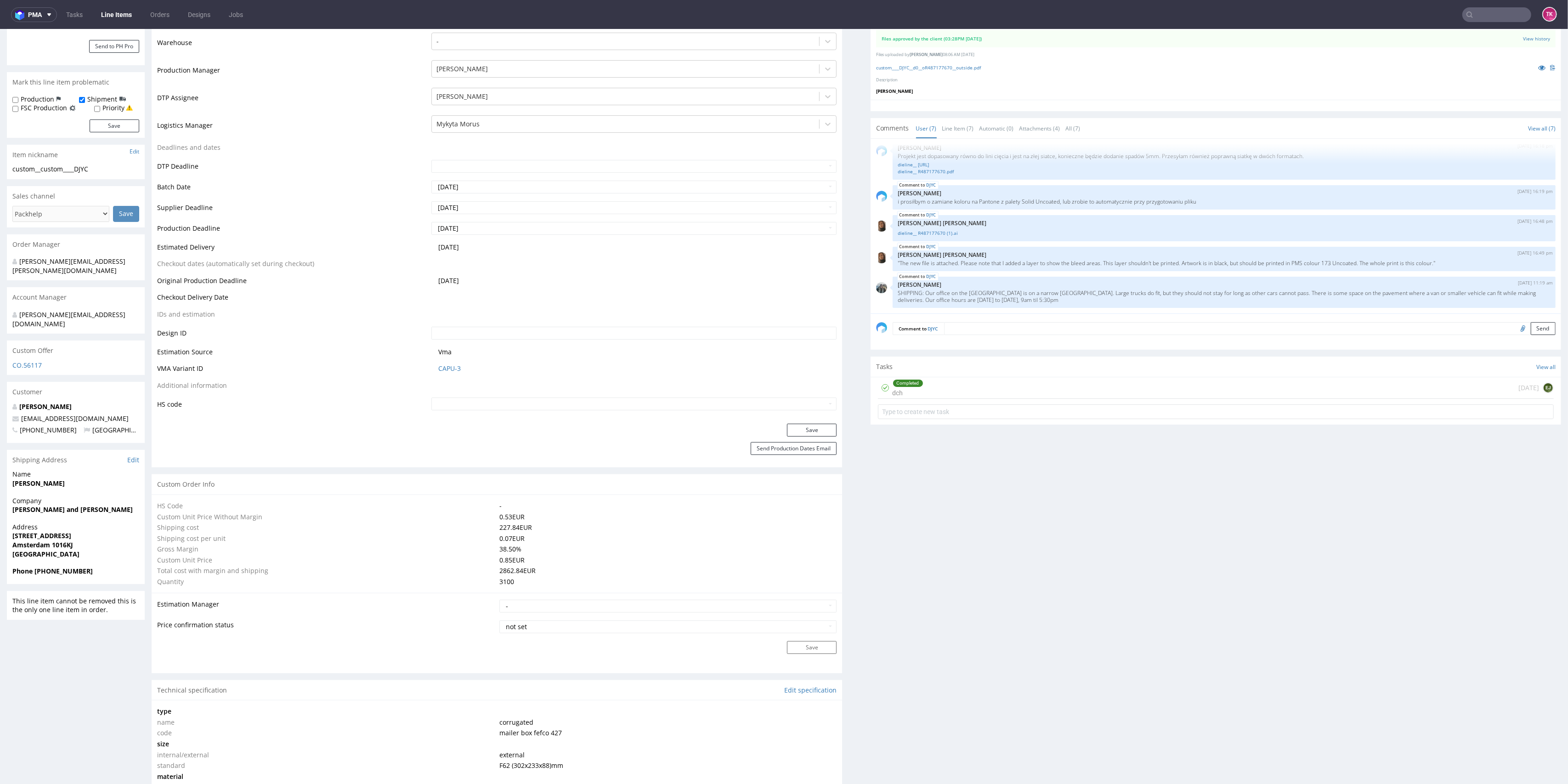
scroll to position [245, 0]
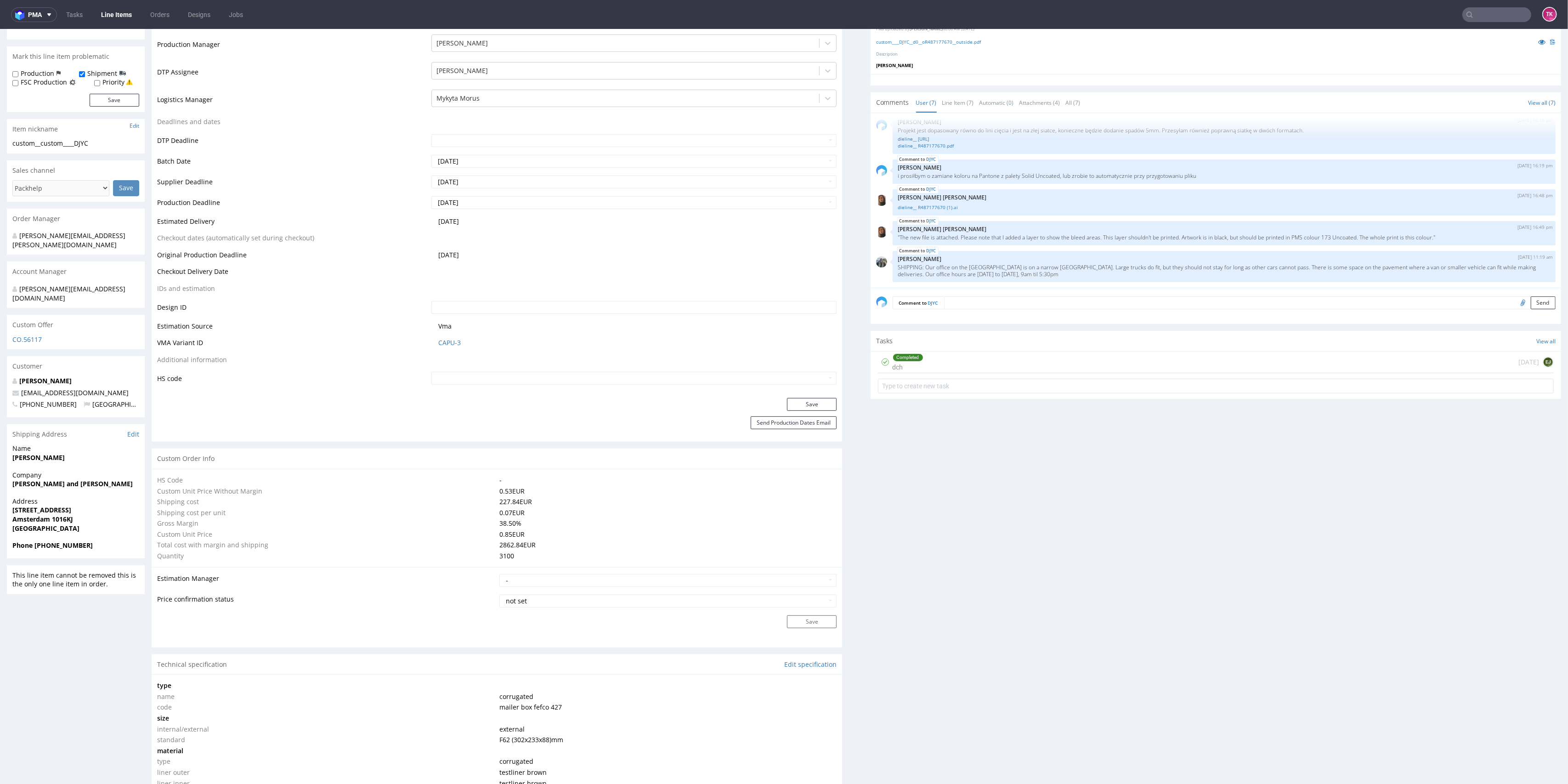
click at [116, 20] on link "Line Items" at bounding box center [116, 15] width 42 height 15
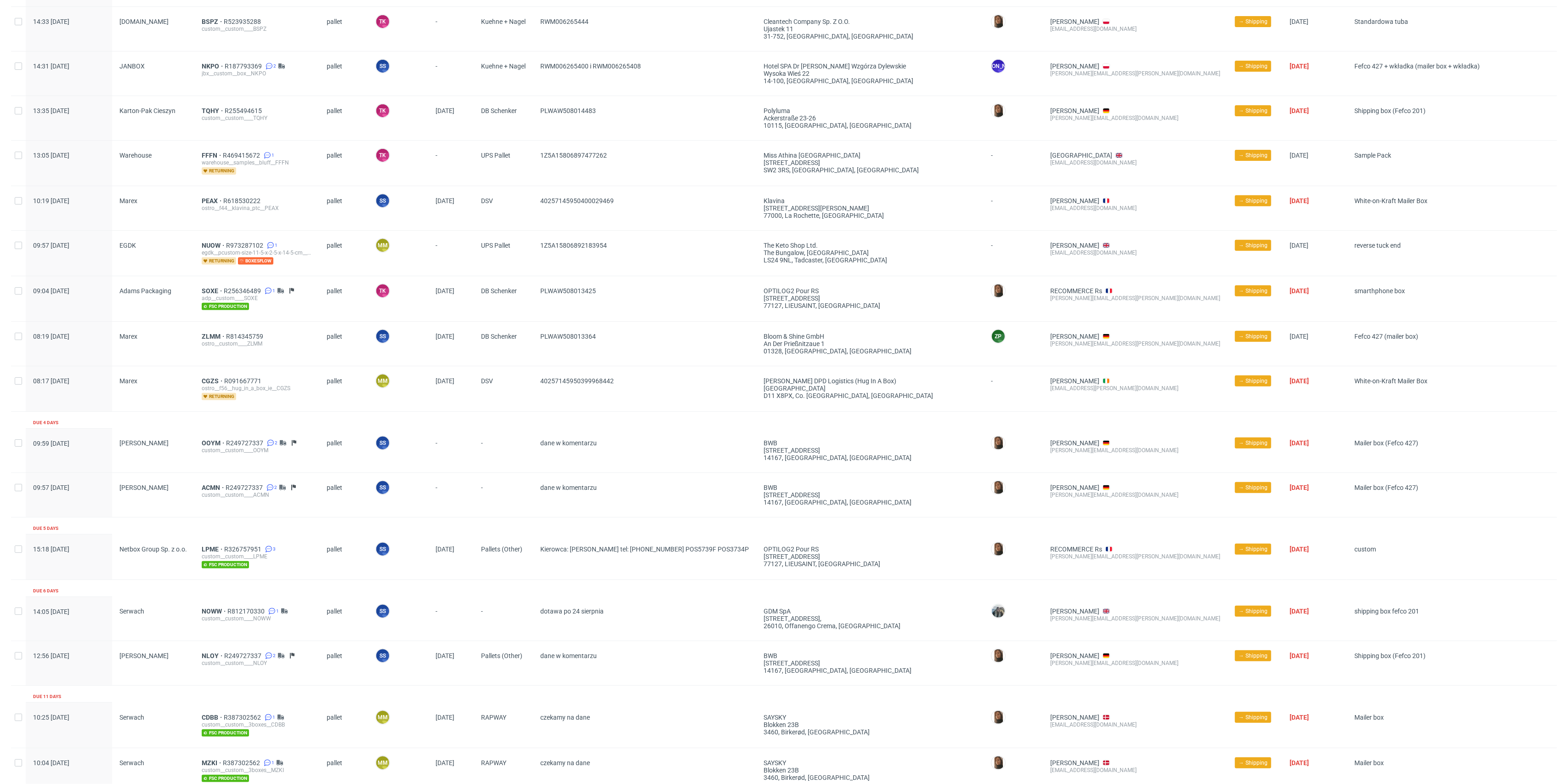
scroll to position [494, 0]
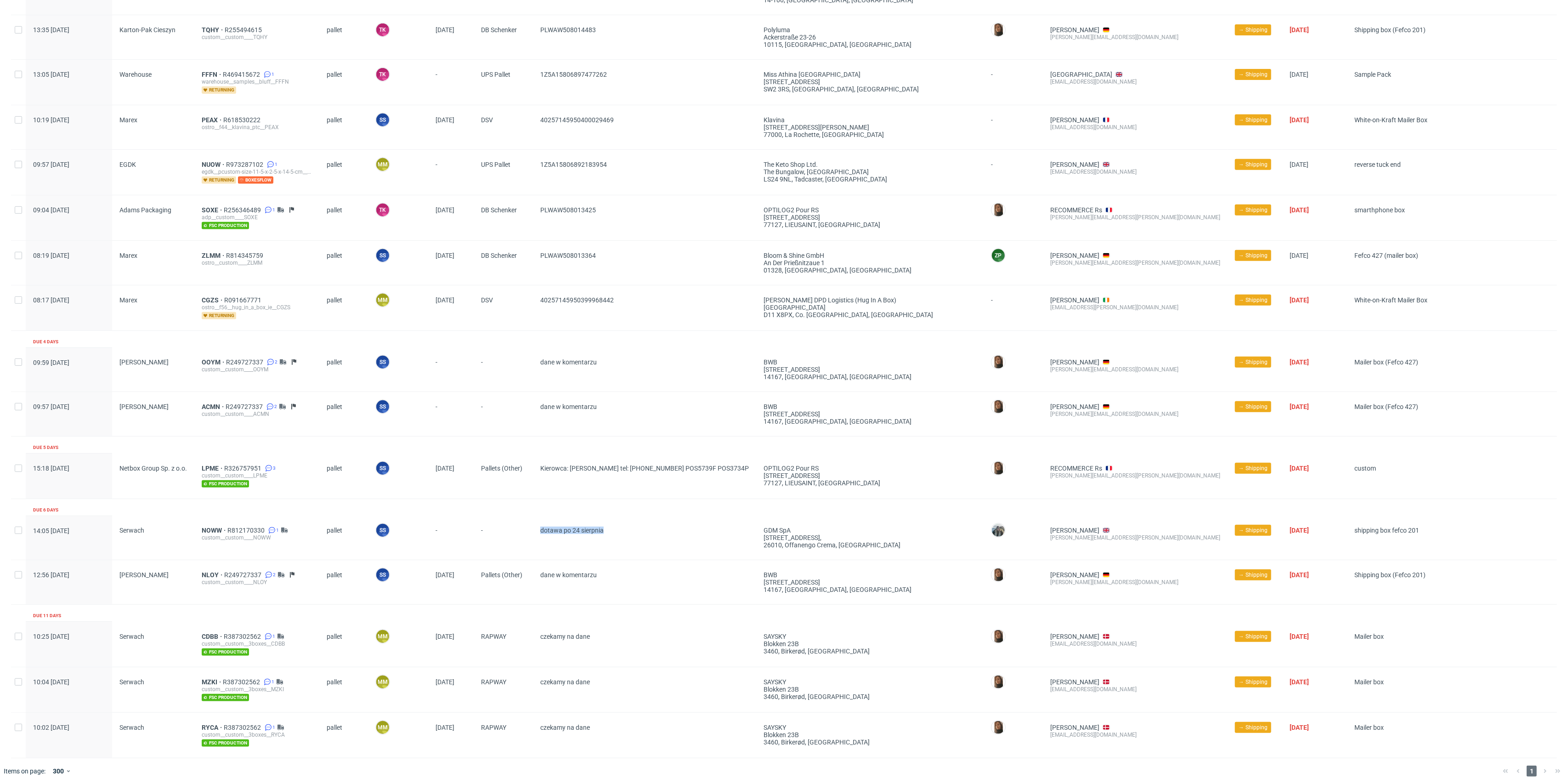
drag, startPoint x: 638, startPoint y: 538, endPoint x: 515, endPoint y: 533, distance: 123.1
click at [515, 532] on div "14:05 Wed 06.08.2025 Serwach NOWW R812170330 1 custom__custom____NOWW pallet SS…" at bounding box center [784, 538] width 1546 height 45
click at [553, 560] on div "dane w komentarzu" at bounding box center [644, 582] width 223 height 44
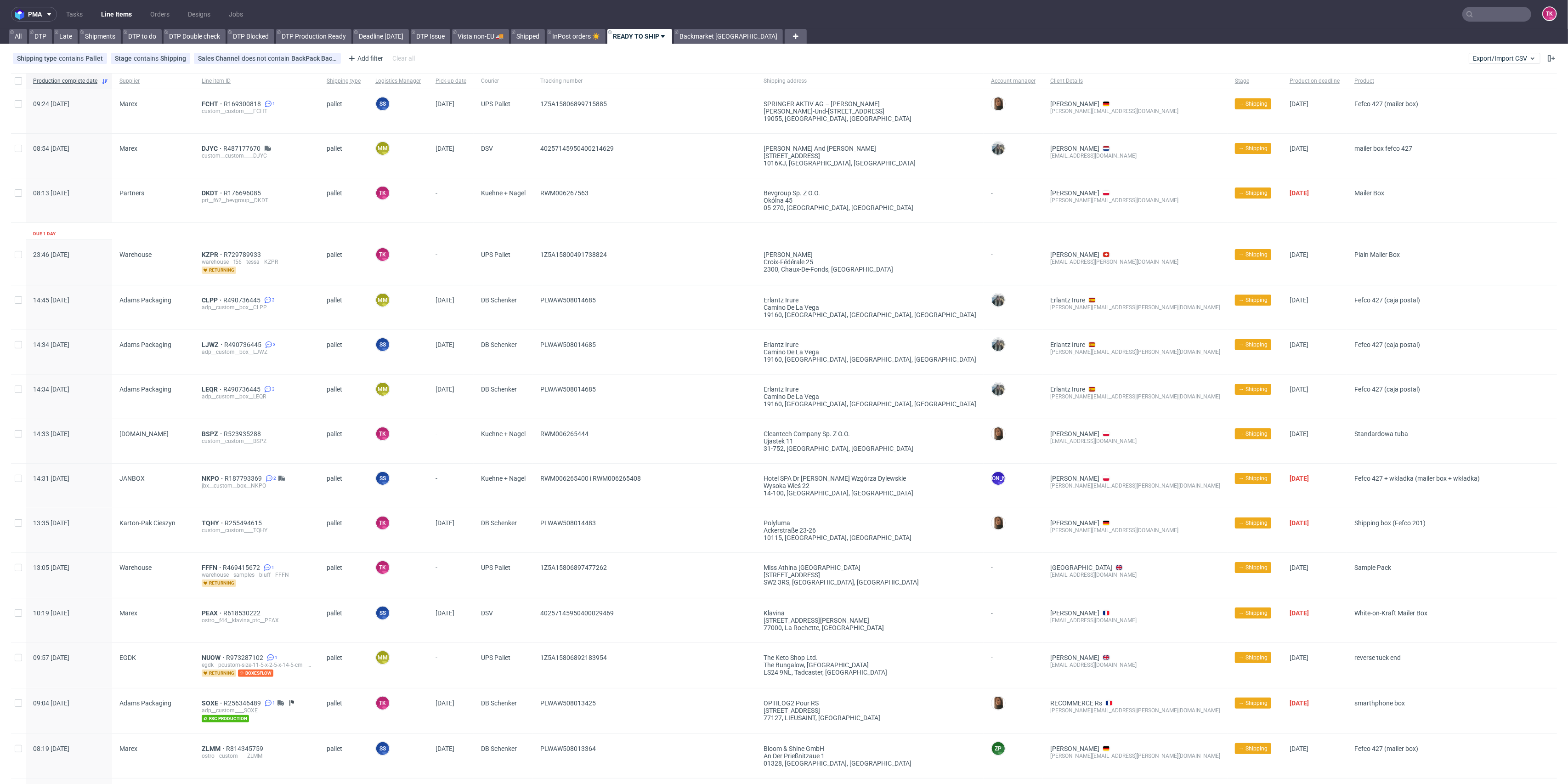
scroll to position [0, 0]
click at [121, 18] on link "Line Items" at bounding box center [116, 15] width 42 height 15
drag, startPoint x: 117, startPoint y: 23, endPoint x: 116, endPoint y: 18, distance: 5.1
click at [116, 20] on nav "pma Tasks Line Items Orders Designs Jobs TK" at bounding box center [784, 15] width 1568 height 29
click at [116, 18] on link "Line Items" at bounding box center [116, 15] width 42 height 15
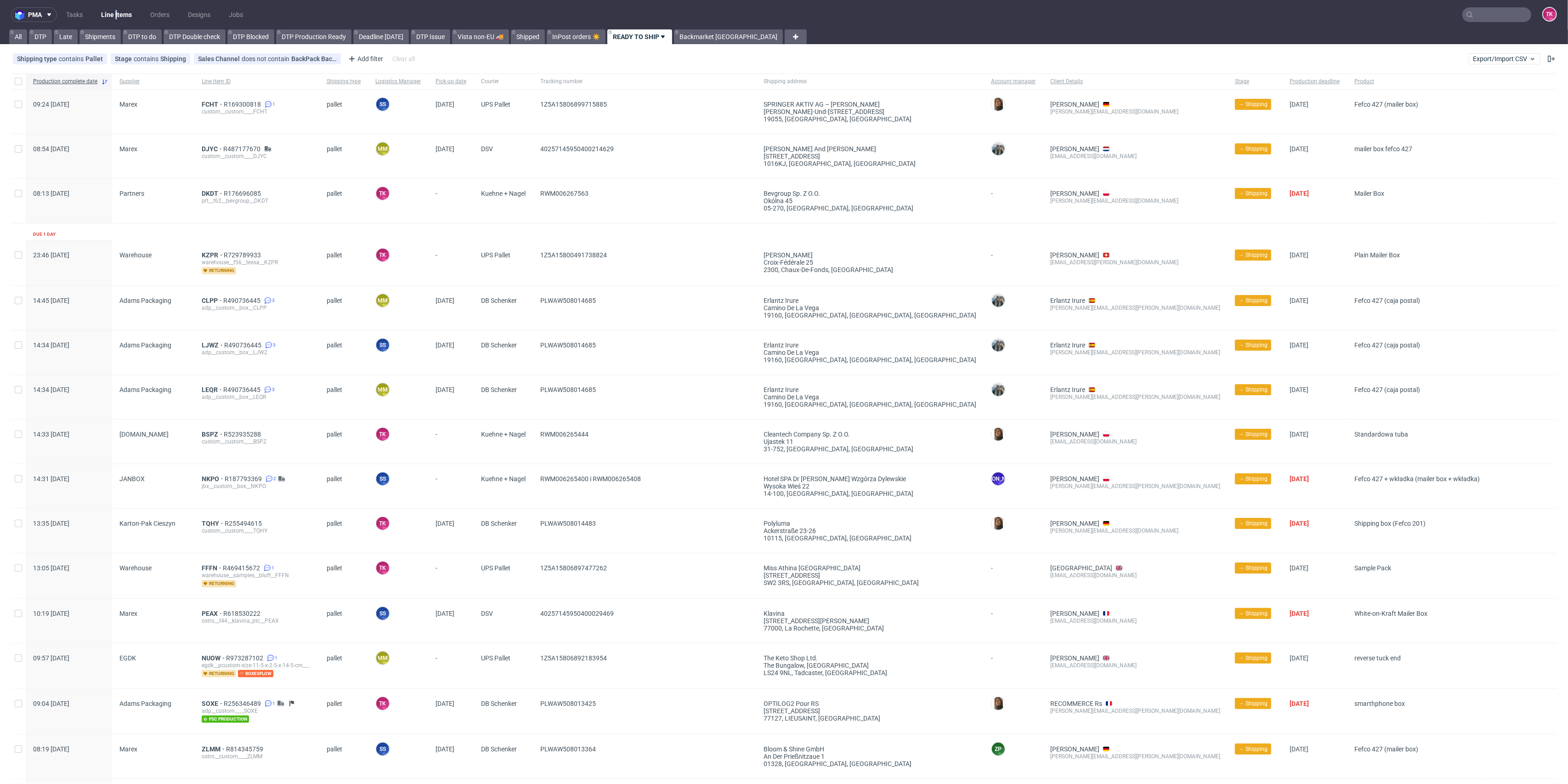
click at [104, 16] on link "Line Items" at bounding box center [116, 15] width 42 height 15
click at [122, 24] on nav "pma Tasks Line Items Orders Designs Jobs TK" at bounding box center [784, 15] width 1568 height 29
click at [124, 15] on link "Line Items" at bounding box center [116, 15] width 42 height 15
click at [108, 8] on link "Line Items" at bounding box center [116, 15] width 42 height 15
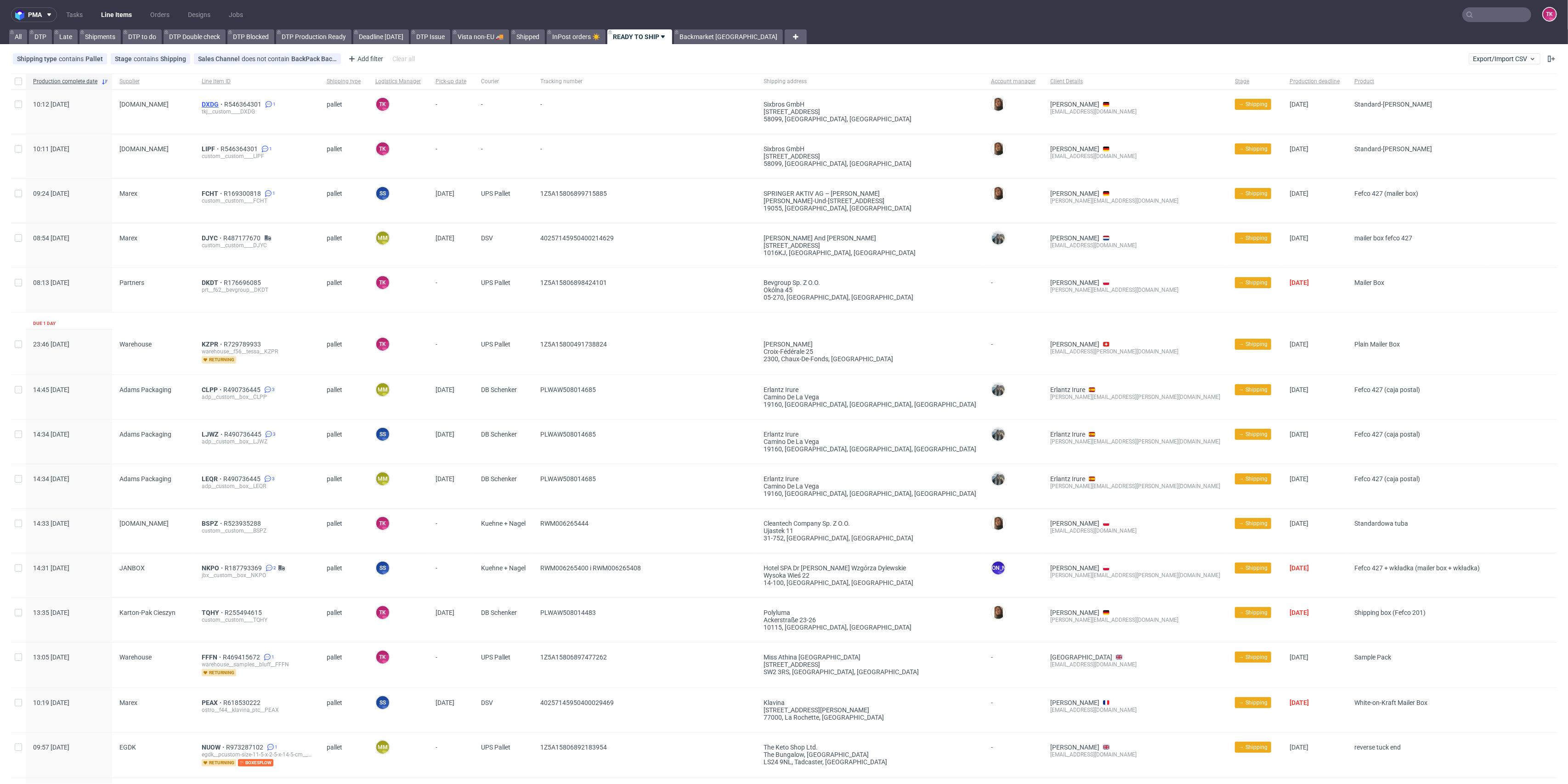
drag, startPoint x: 211, startPoint y: 93, endPoint x: 203, endPoint y: 105, distance: 14.4
click at [122, 12] on link "Line Items" at bounding box center [116, 15] width 42 height 15
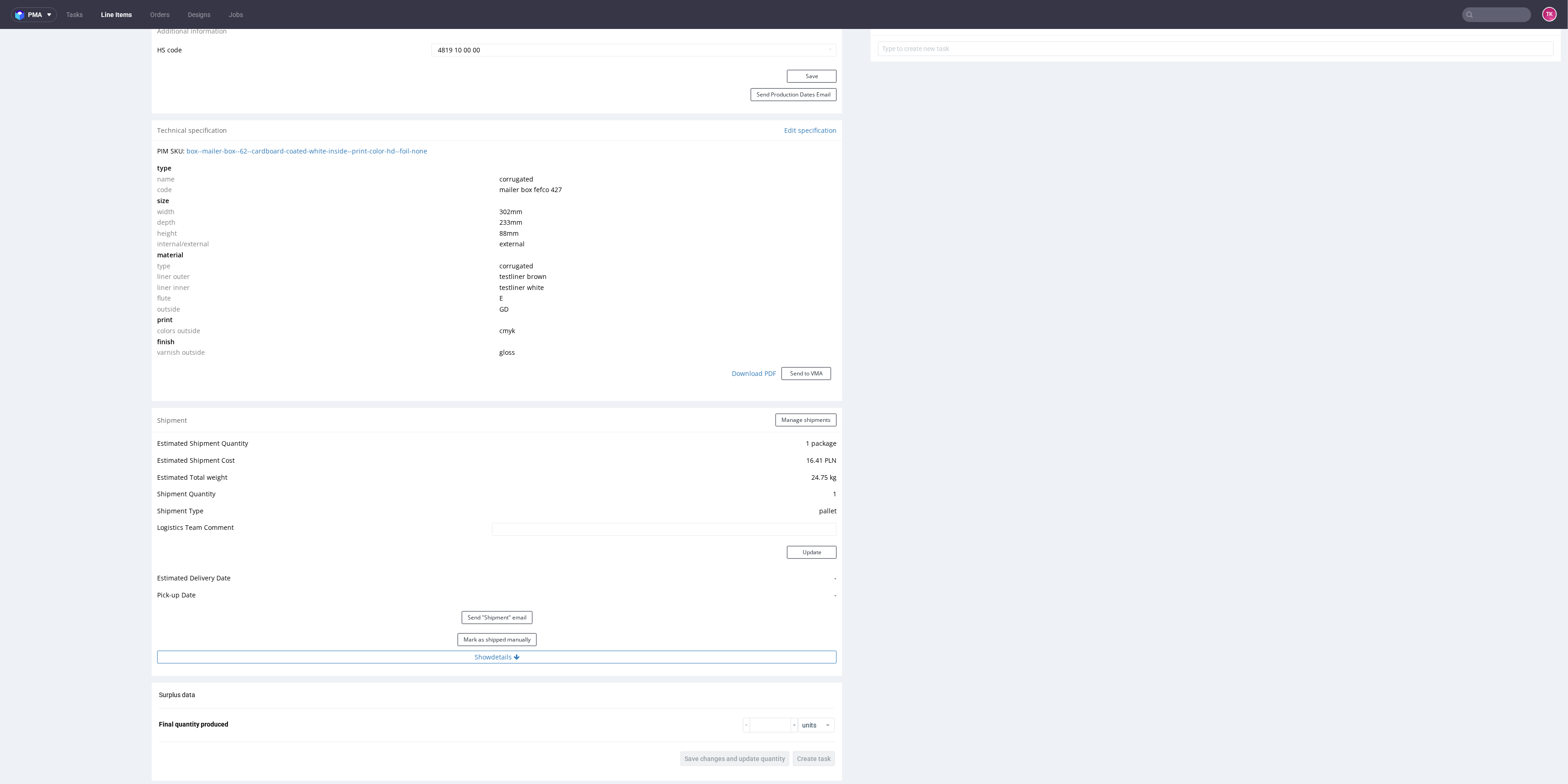
scroll to position [613, 0]
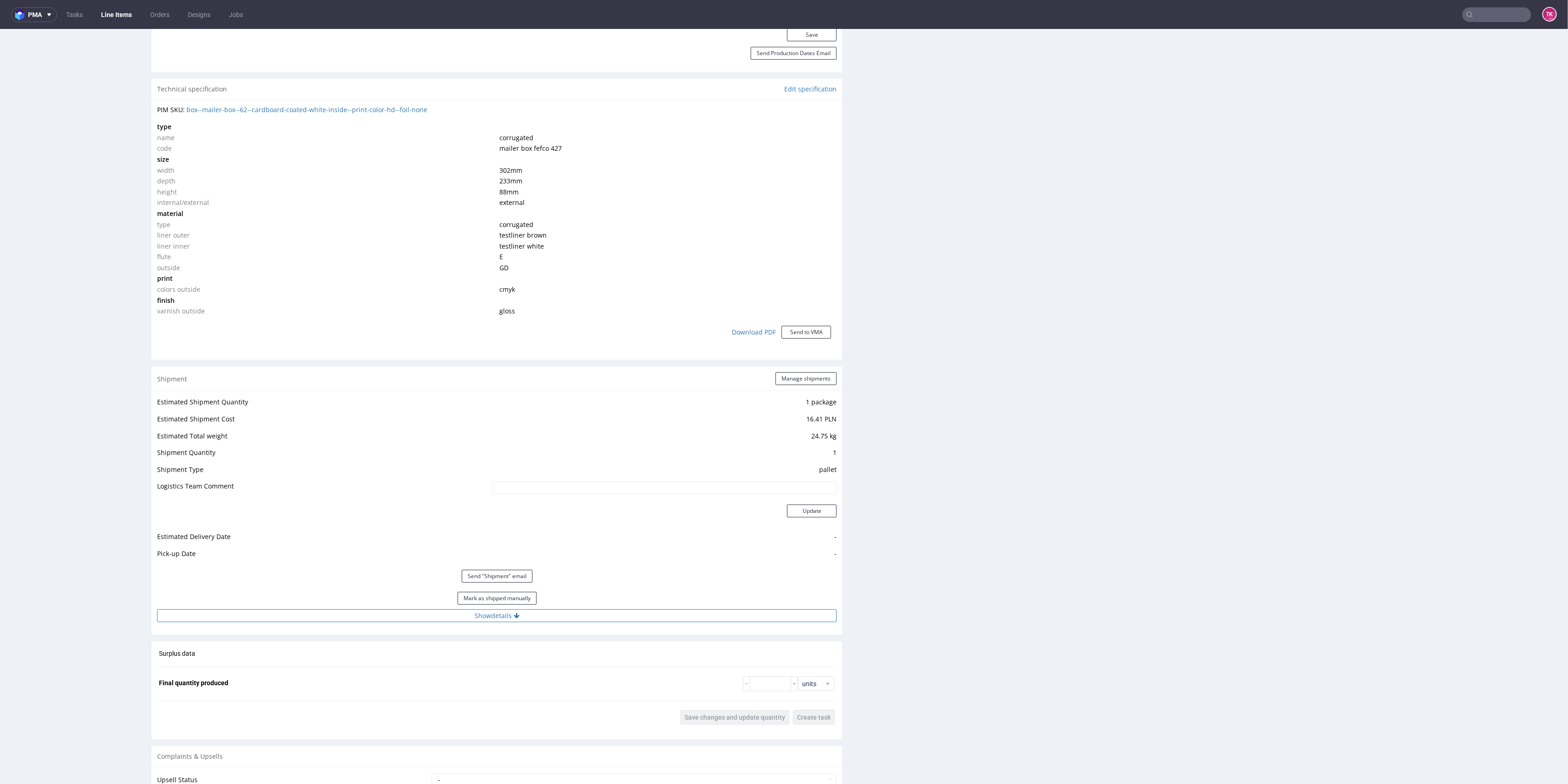
click at [524, 620] on button "Show details" at bounding box center [497, 616] width 680 height 13
click at [393, 682] on td "RWM006267563" at bounding box center [594, 678] width 486 height 21
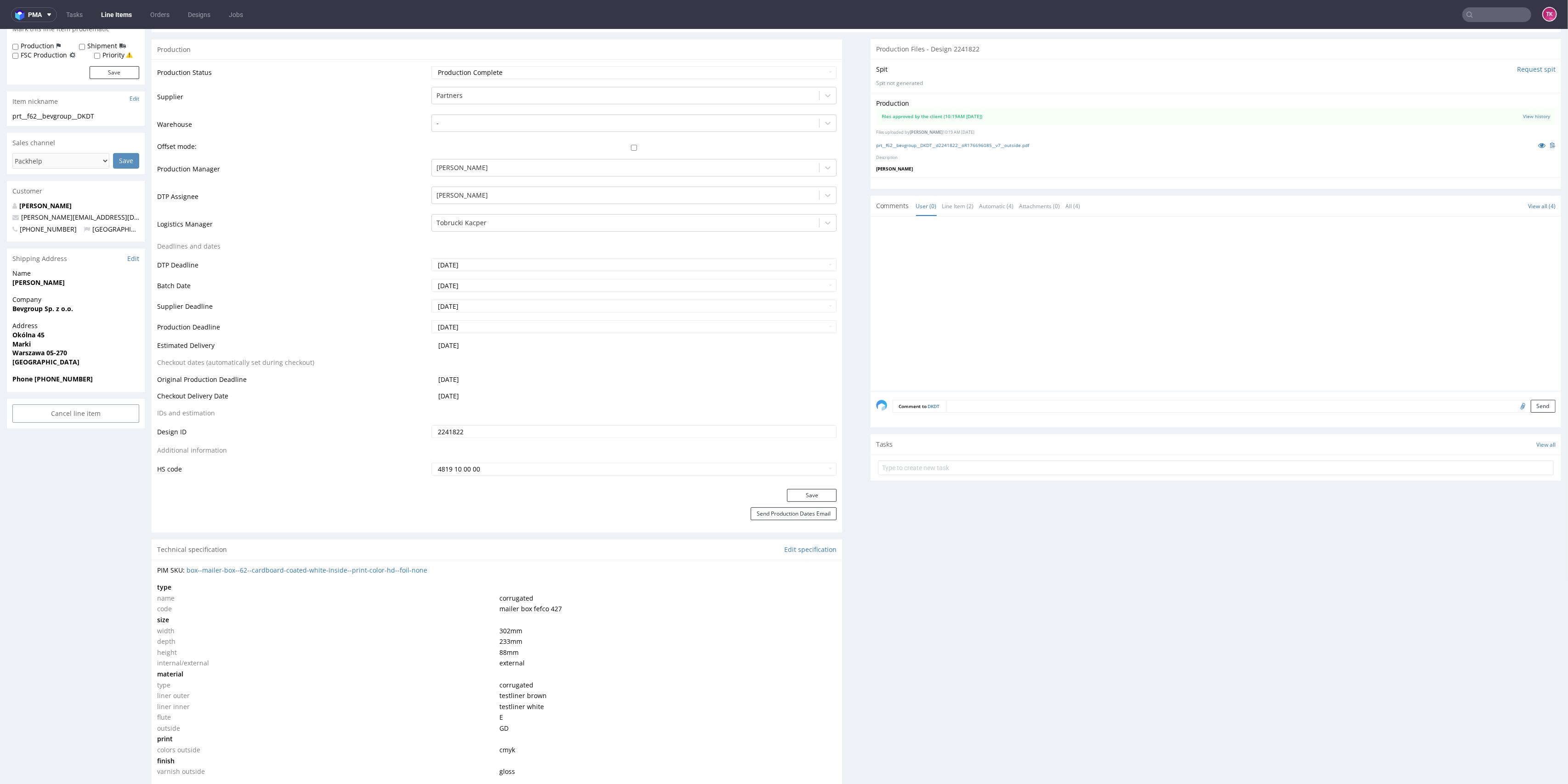
scroll to position [0, 0]
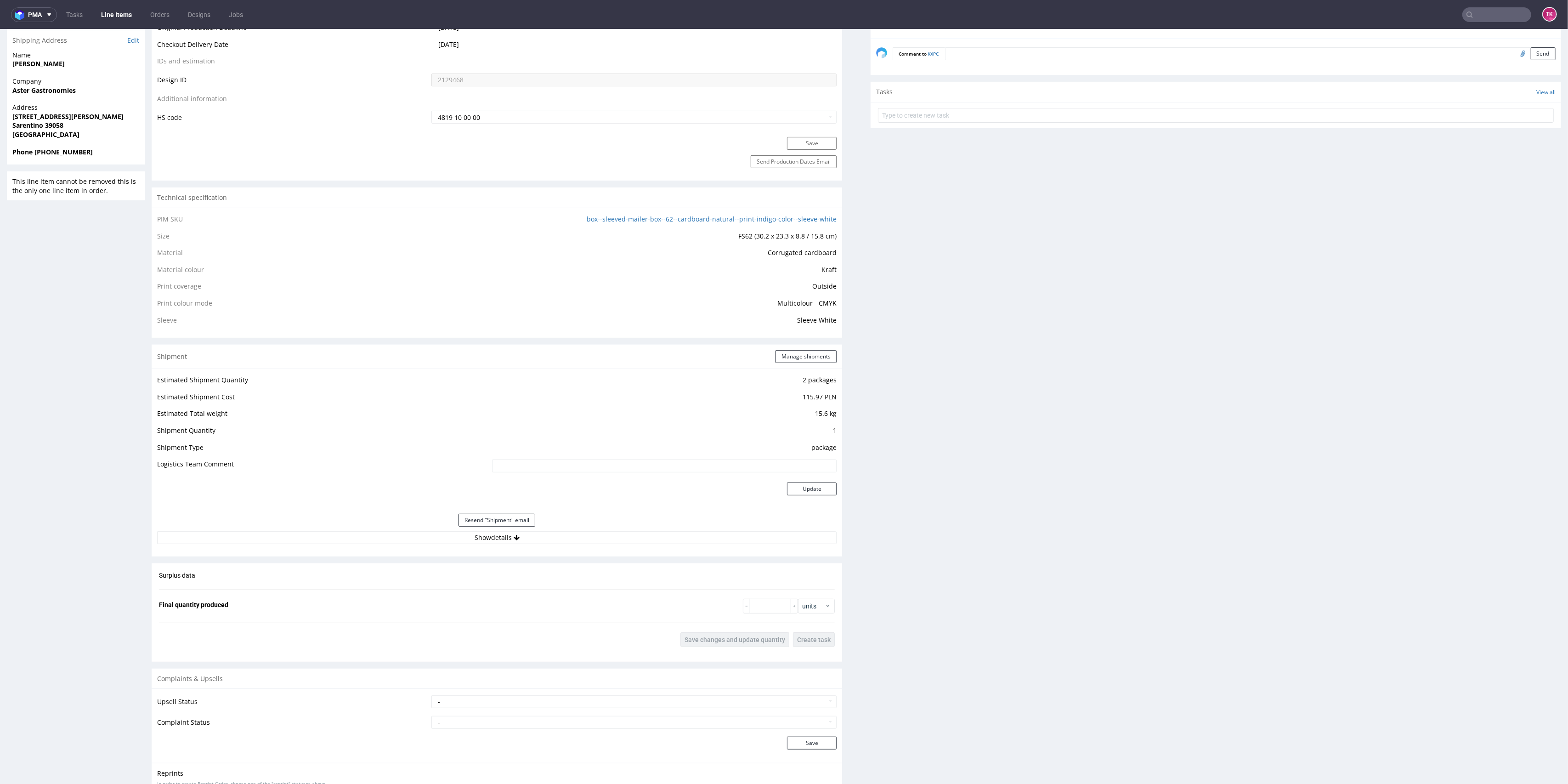
scroll to position [592, 0]
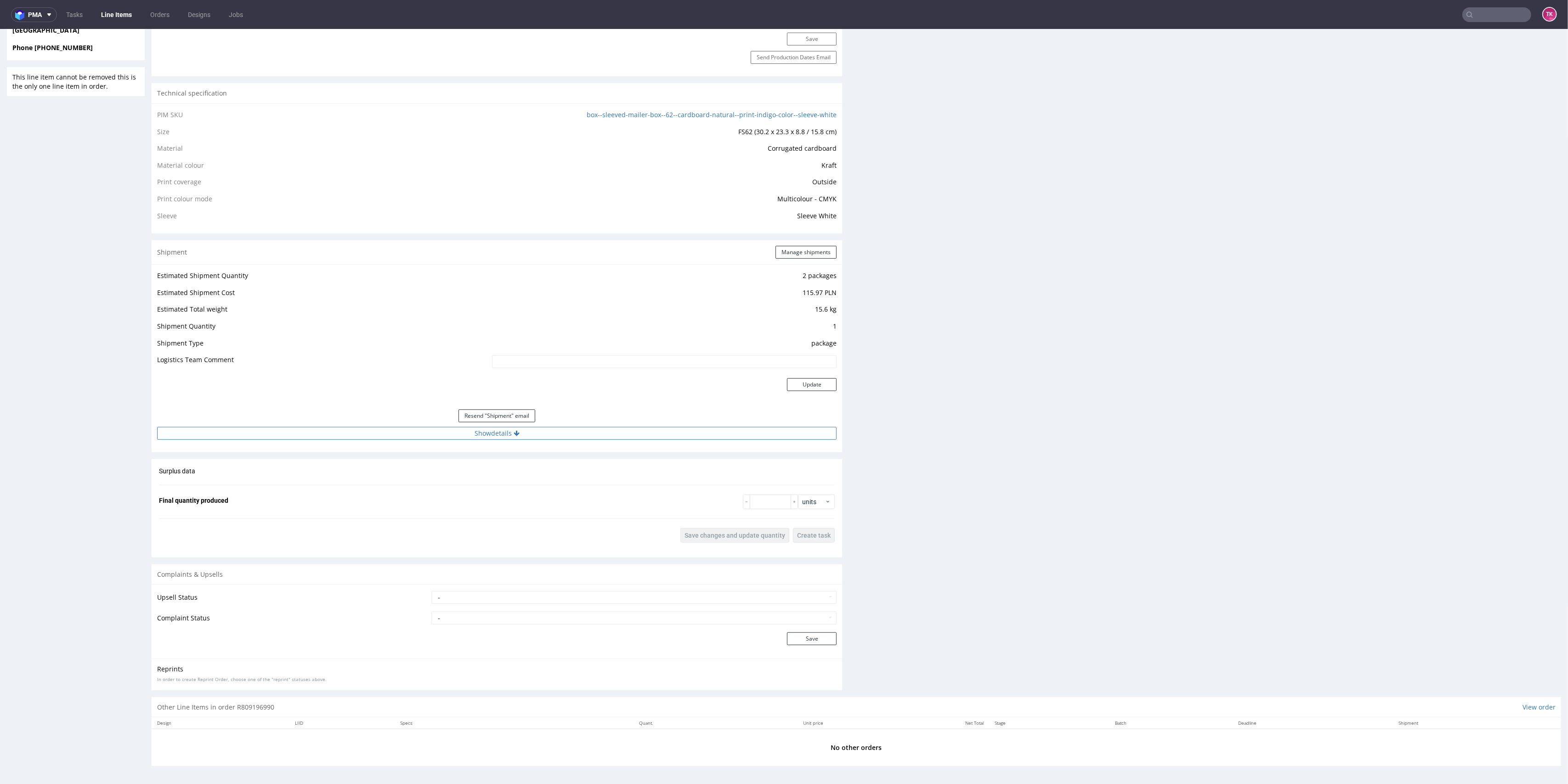
click at [380, 435] on button "Show details" at bounding box center [497, 433] width 680 height 13
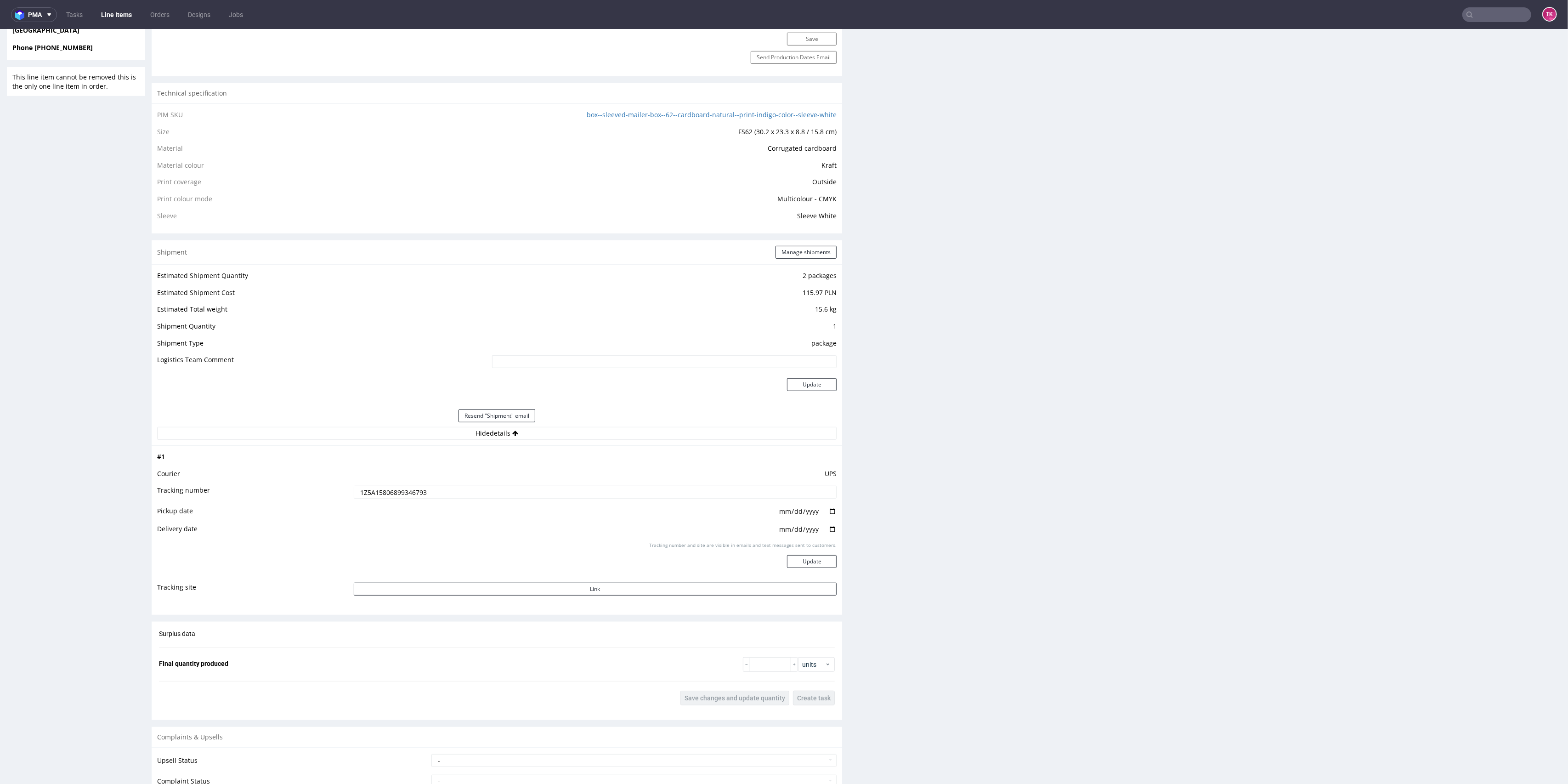
click at [380, 491] on input "1Z5A15806899346793" at bounding box center [595, 492] width 484 height 13
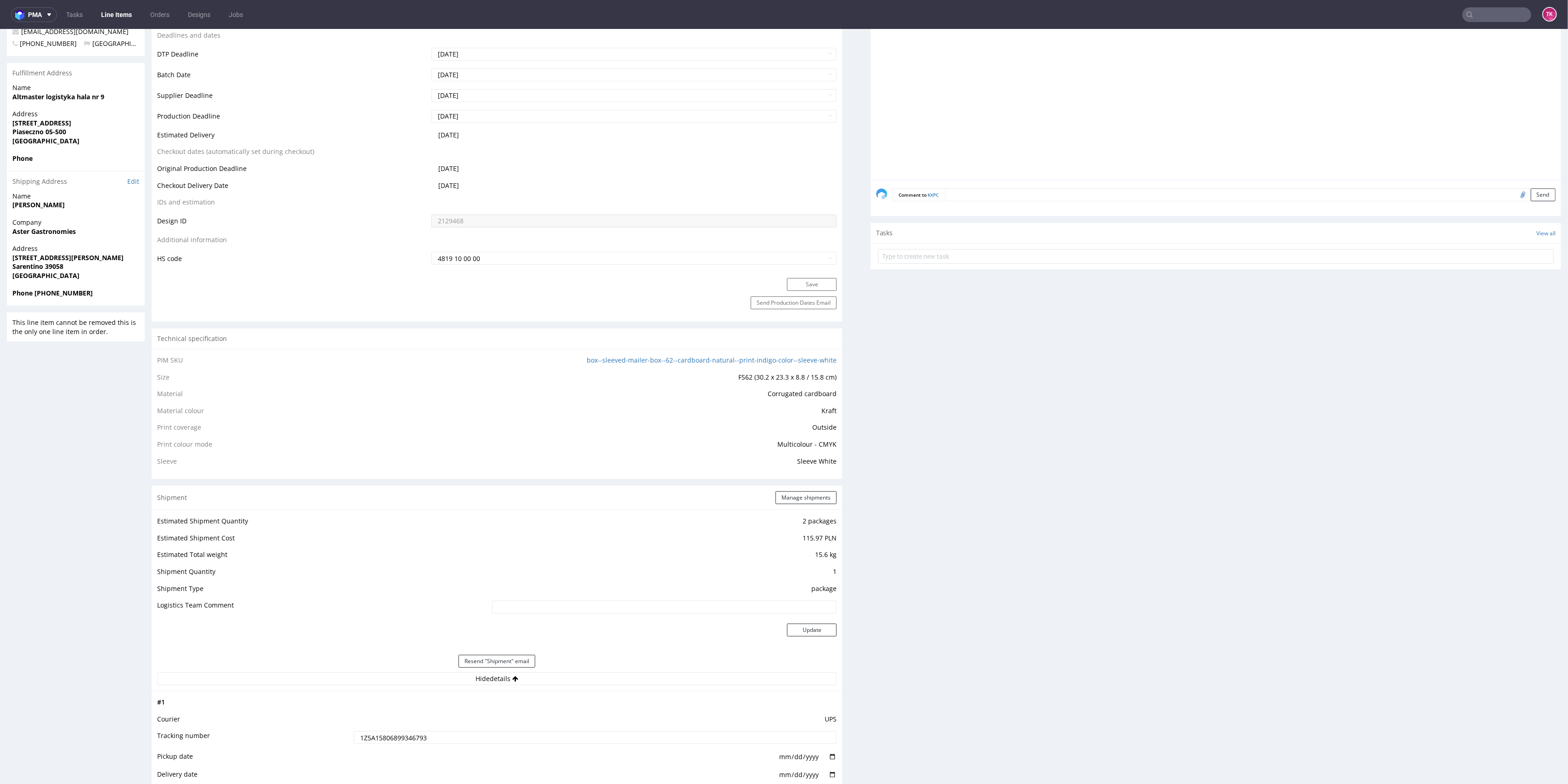
click at [134, 23] on nav "pma Tasks Line Items Orders Designs Jobs TK" at bounding box center [784, 15] width 1568 height 29
click at [133, 22] on nav "pma Tasks Line Items Orders Designs Jobs TK" at bounding box center [784, 15] width 1568 height 29
click at [125, 13] on link "Line Items" at bounding box center [116, 15] width 42 height 15
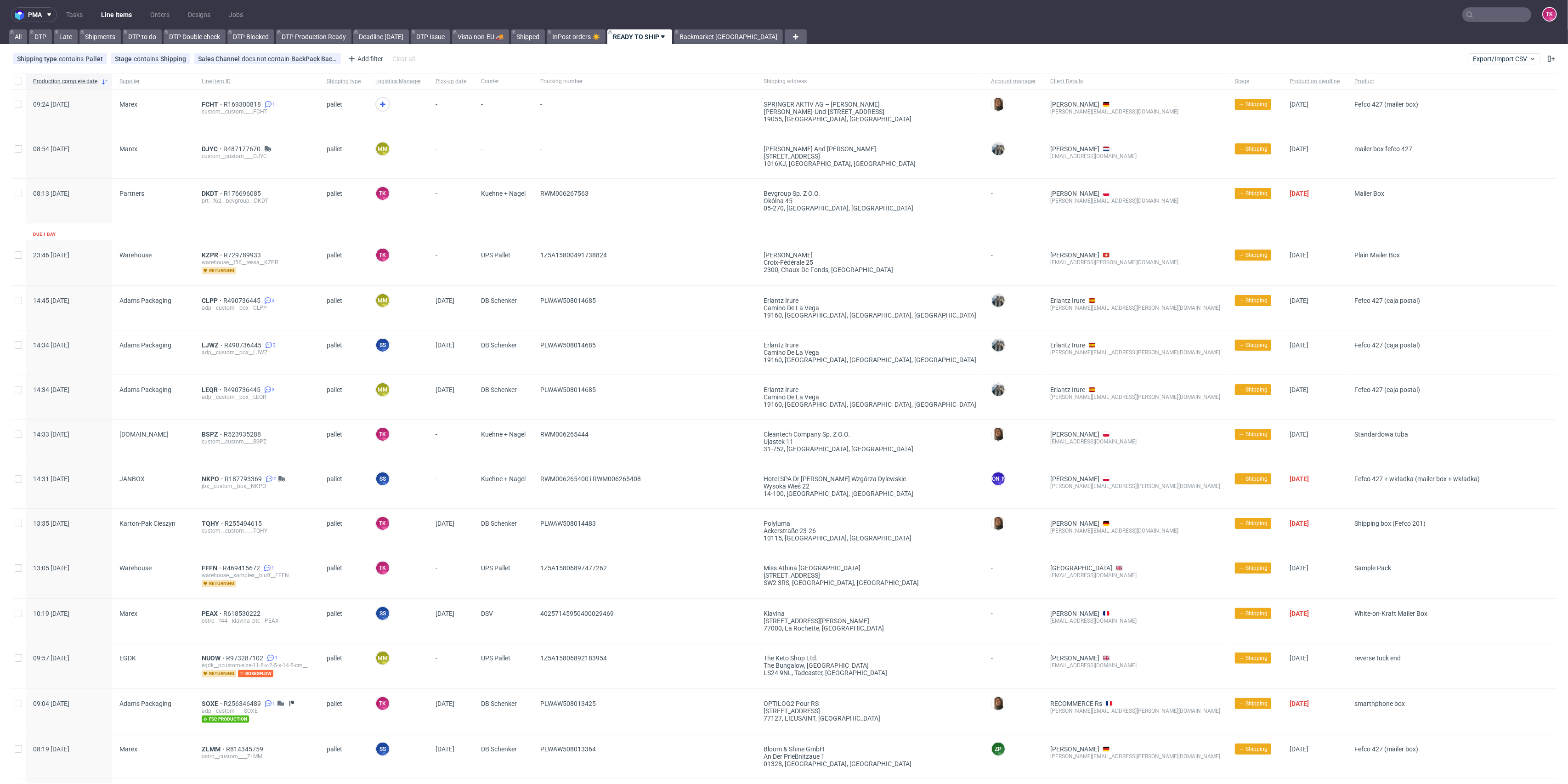
click at [1480, 27] on nav "pma Tasks Line Items Orders Designs Jobs TK" at bounding box center [784, 15] width 1568 height 29
click at [1478, 19] on input "text" at bounding box center [1441, 15] width 180 height 15
paste input "1Z5A15806899346793"
type input "1Z5A15806899346793"
click at [1434, 44] on div "KXPC" at bounding box center [1476, 38] width 165 height 17
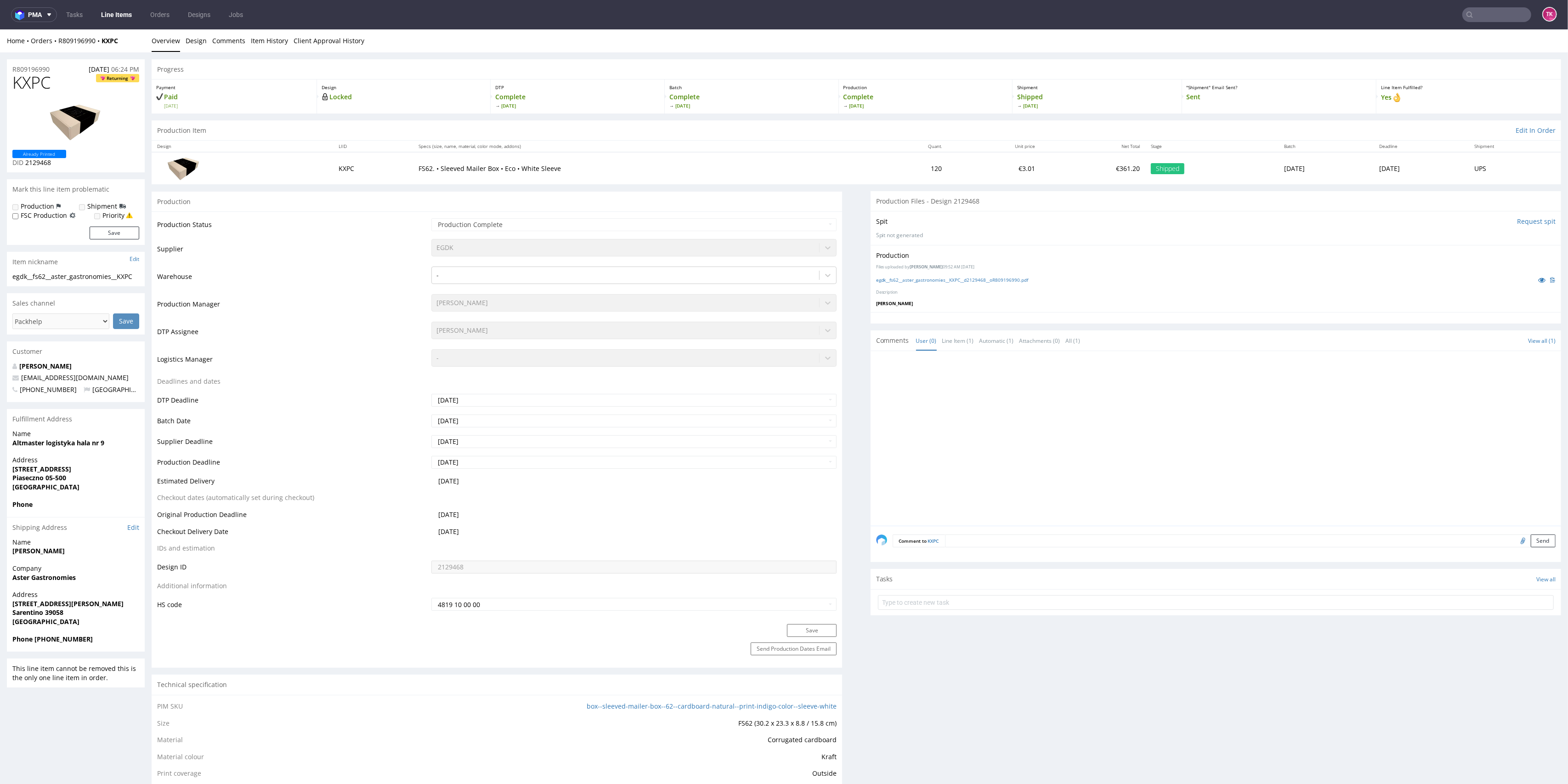
click at [161, 165] on img at bounding box center [184, 168] width 46 height 25
click at [171, 166] on img at bounding box center [184, 168] width 46 height 25
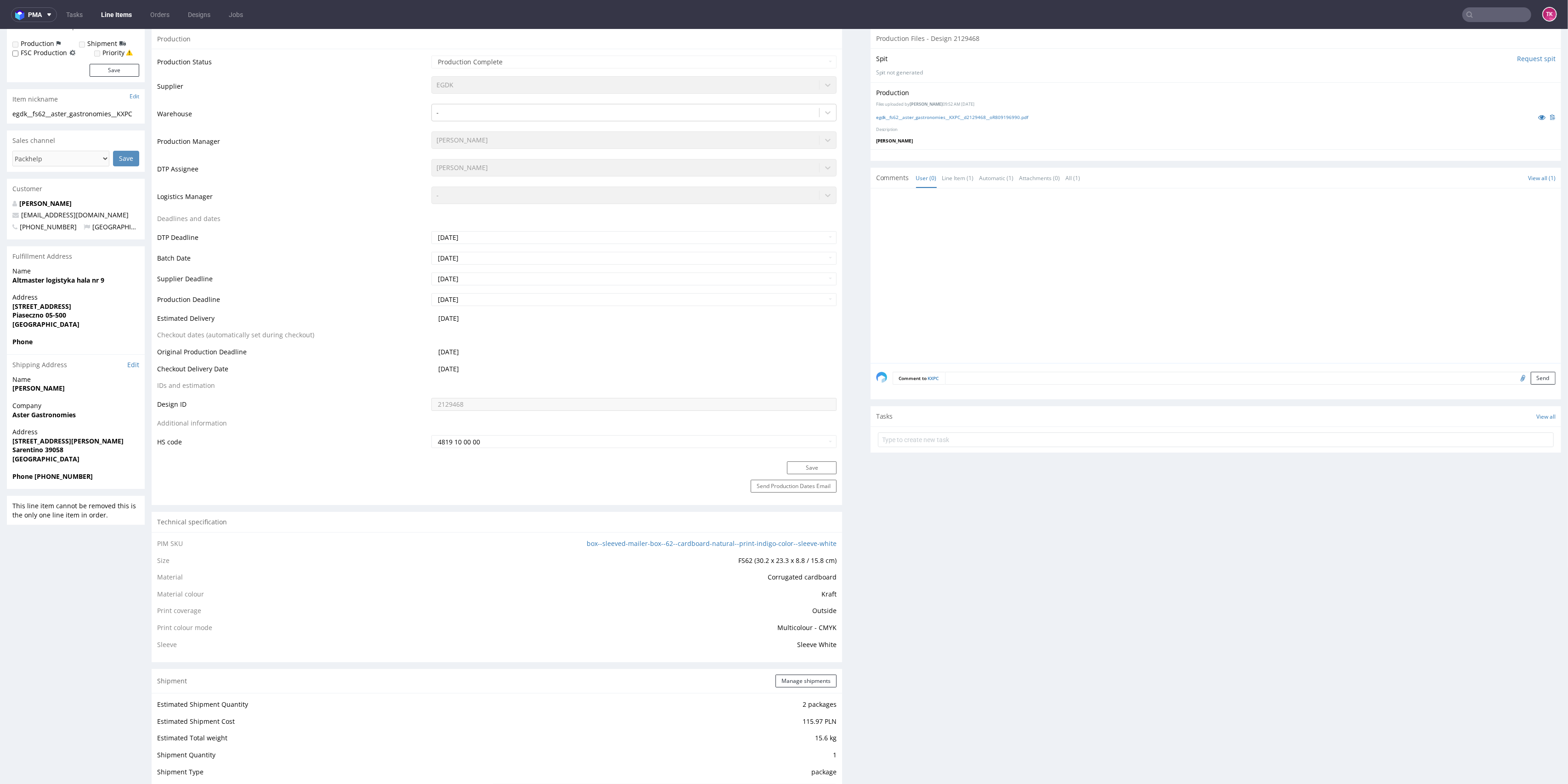
scroll to position [306, 0]
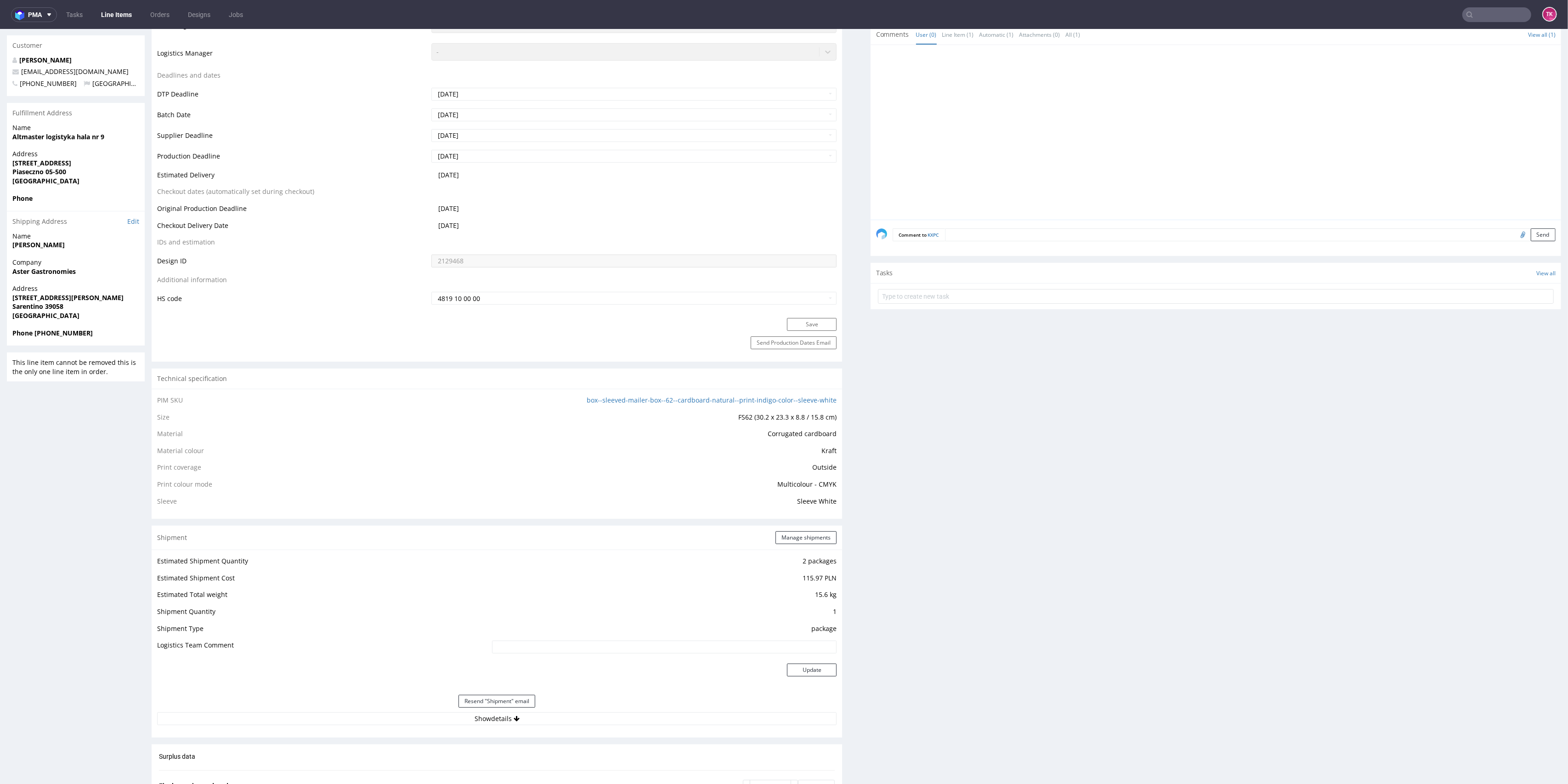
click at [730, 703] on div "Resend "Shipment" email" at bounding box center [497, 701] width 680 height 22
click at [711, 710] on div "Resend "Shipment" email" at bounding box center [497, 701] width 680 height 22
click at [710, 711] on div "Resend "Shipment" email" at bounding box center [497, 701] width 680 height 22
click at [704, 716] on button "Show details" at bounding box center [497, 719] width 680 height 13
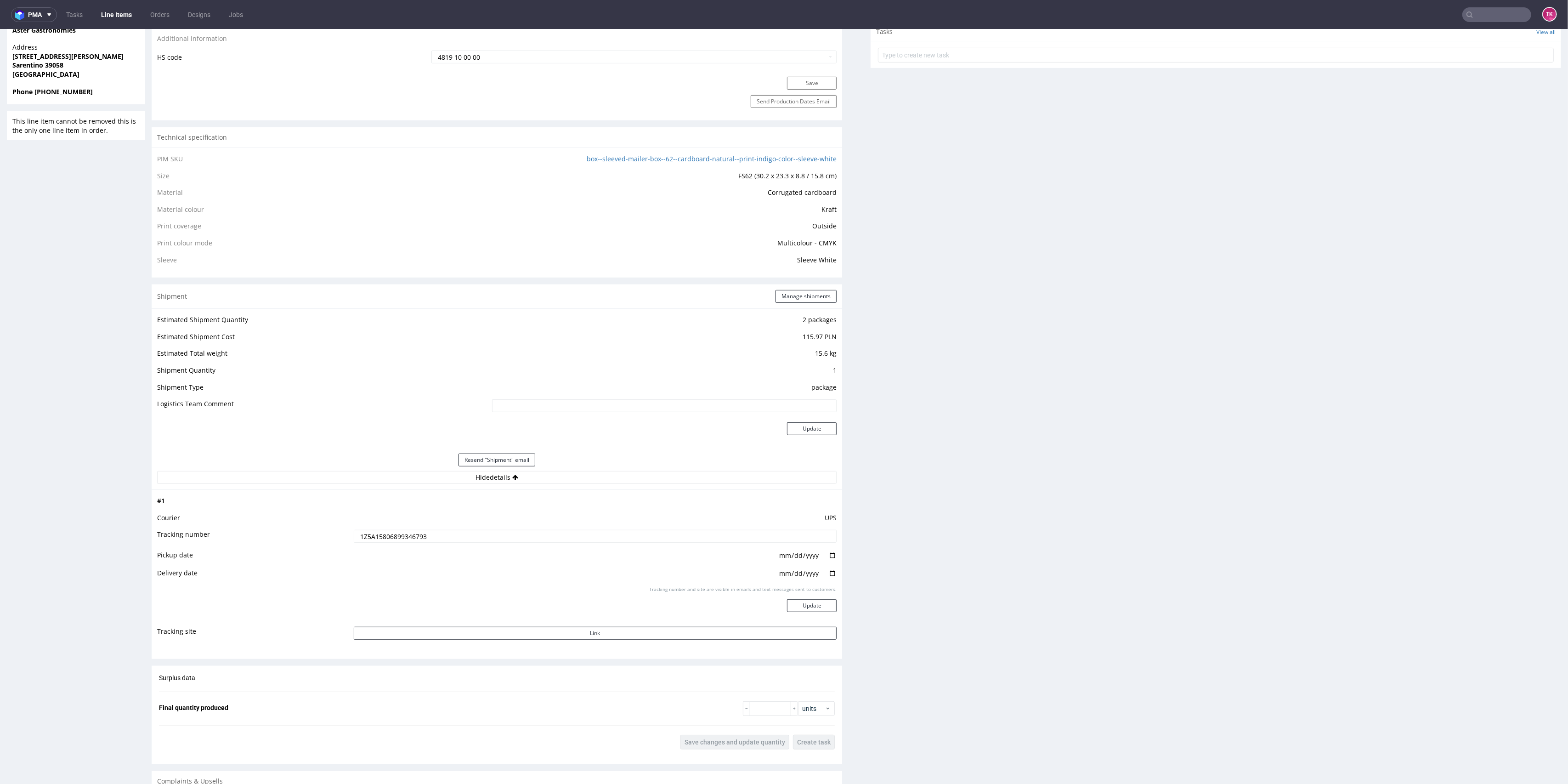
scroll to position [552, 0]
click at [122, 12] on link "Line Items" at bounding box center [116, 15] width 42 height 15
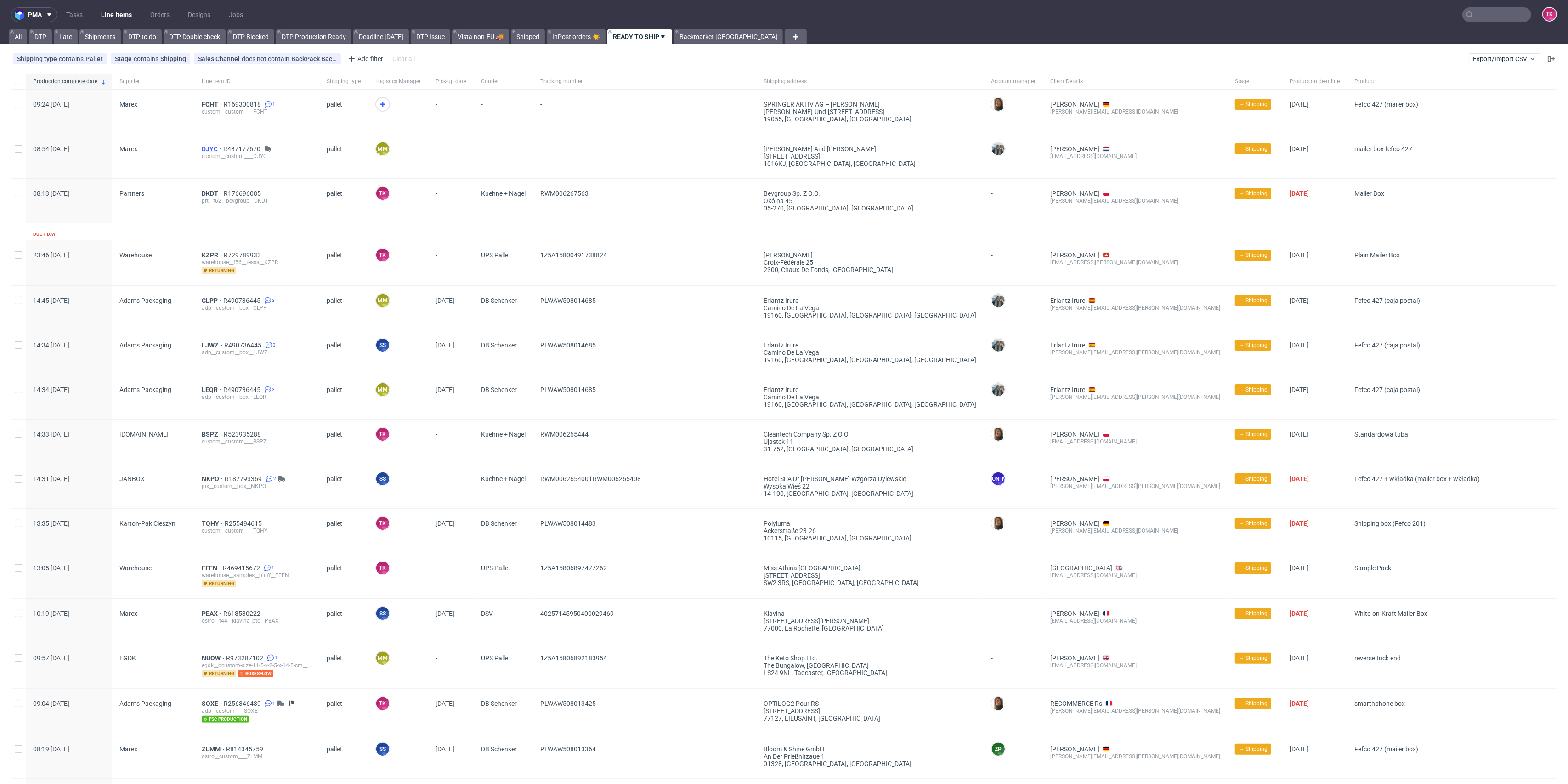
click at [206, 152] on span "DJYC" at bounding box center [212, 149] width 22 height 8
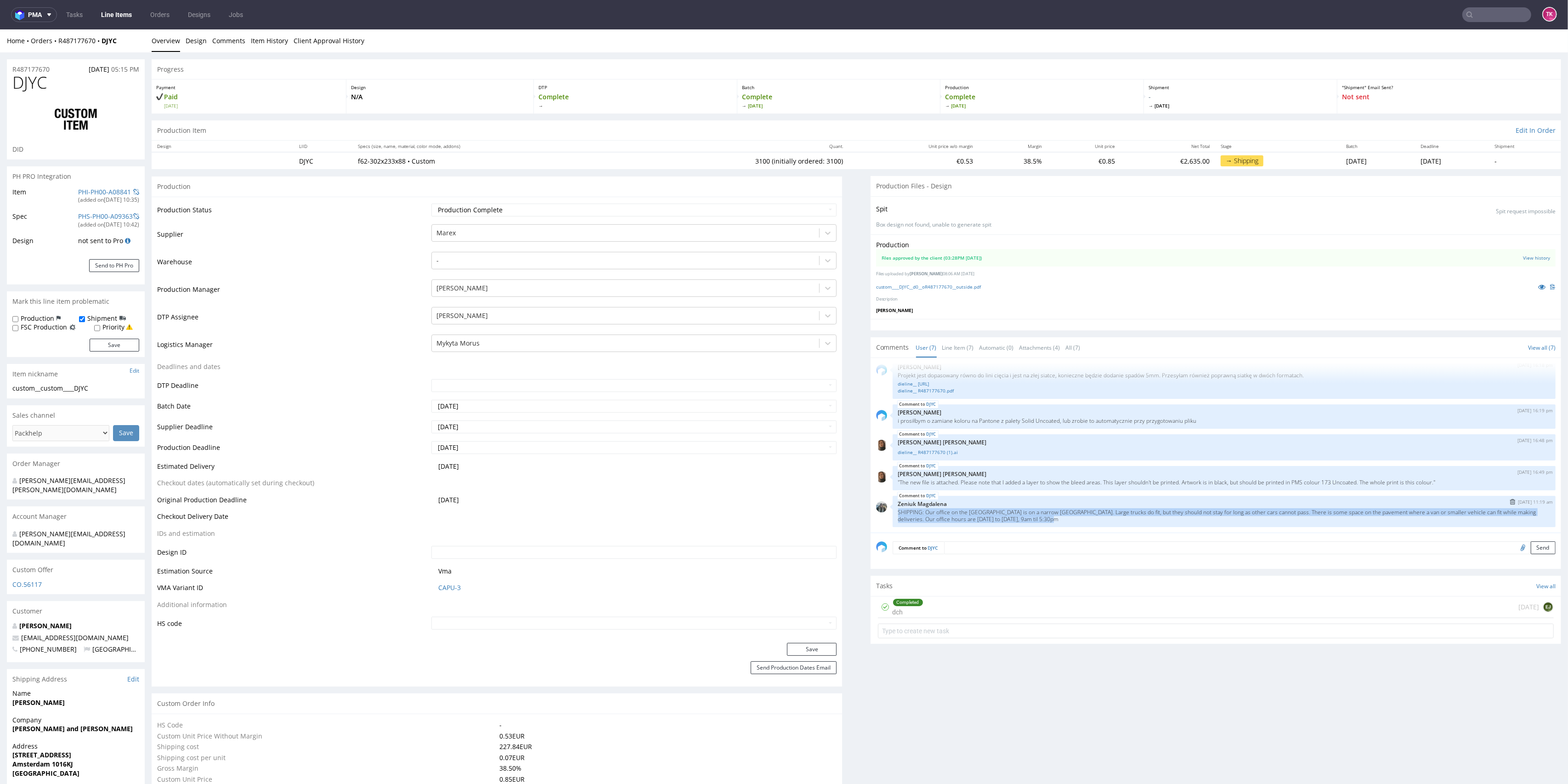
drag, startPoint x: 1088, startPoint y: 517, endPoint x: 1021, endPoint y: 500, distance: 69.1
click at [1021, 500] on div "DJYC 28th Jul 25 | 11:19 am Zeniuk Magdalena SHIPPING: Our office on the Bloemg…" at bounding box center [1224, 512] width 663 height 32
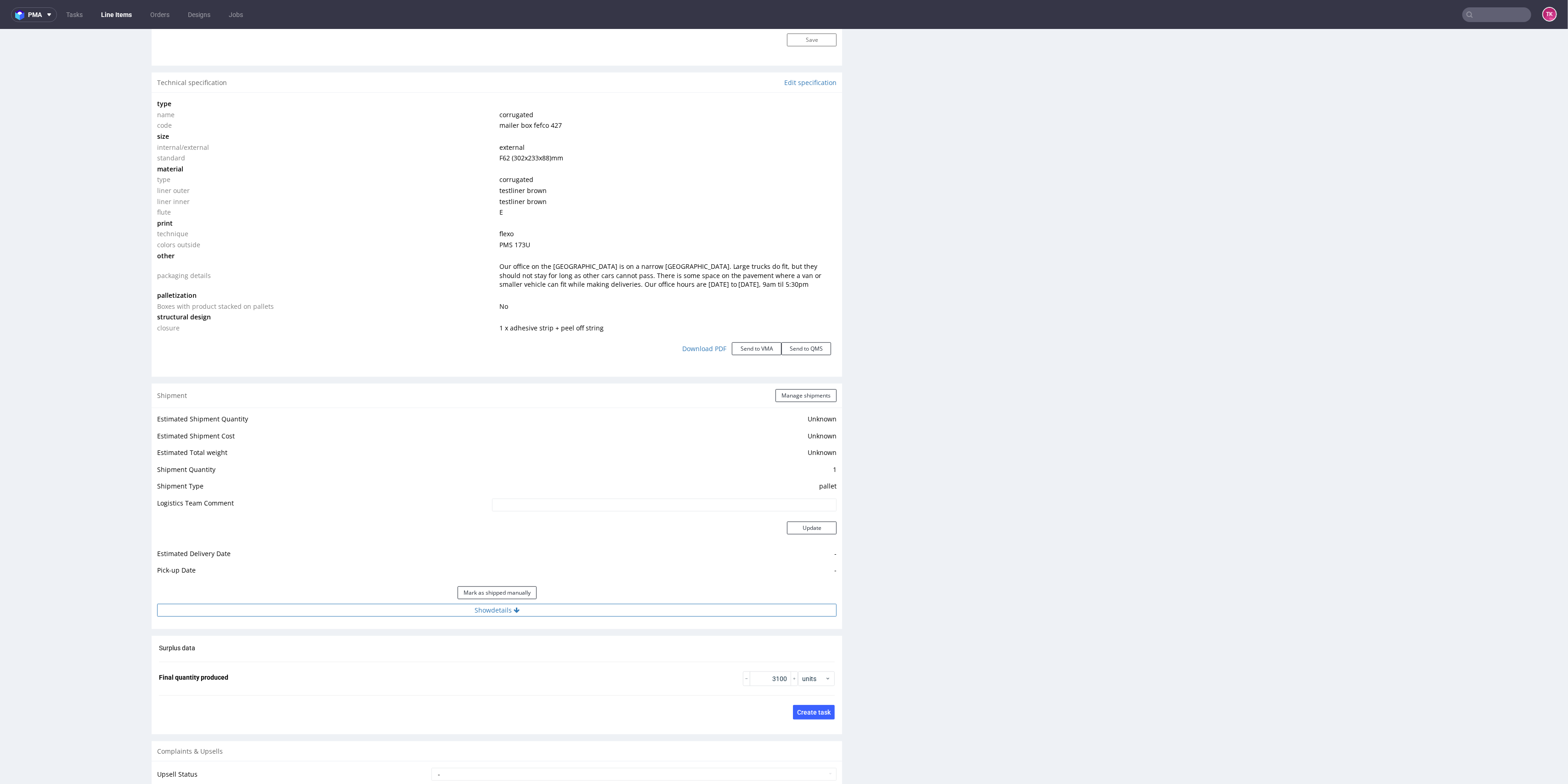
scroll to position [919, 0]
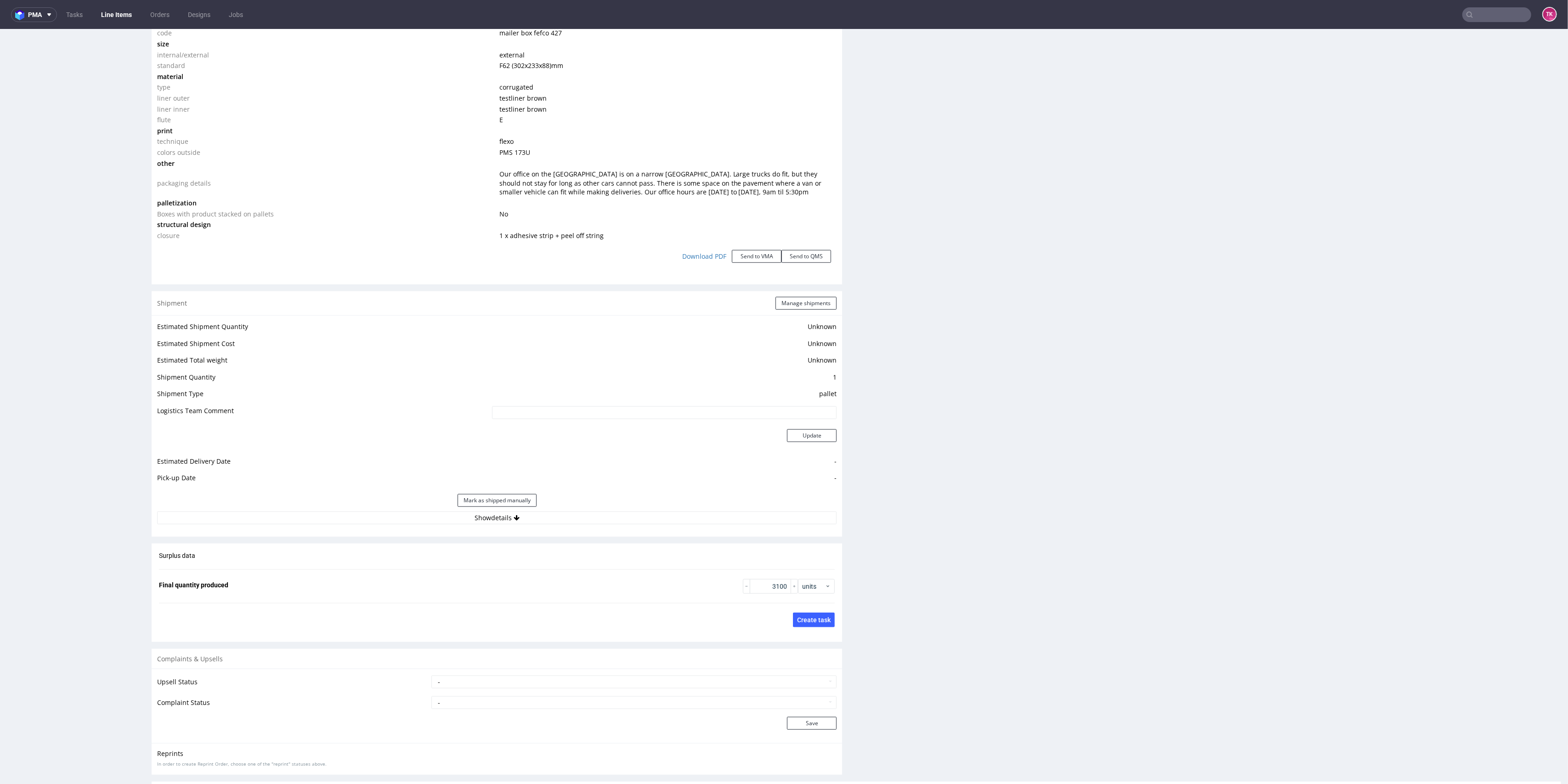
click at [539, 524] on div "Estimated Shipment Quantity Unknown Estimated Shipment Cost Unknown Estimated T…" at bounding box center [497, 422] width 691 height 215
click at [538, 522] on button "Show details" at bounding box center [497, 518] width 680 height 13
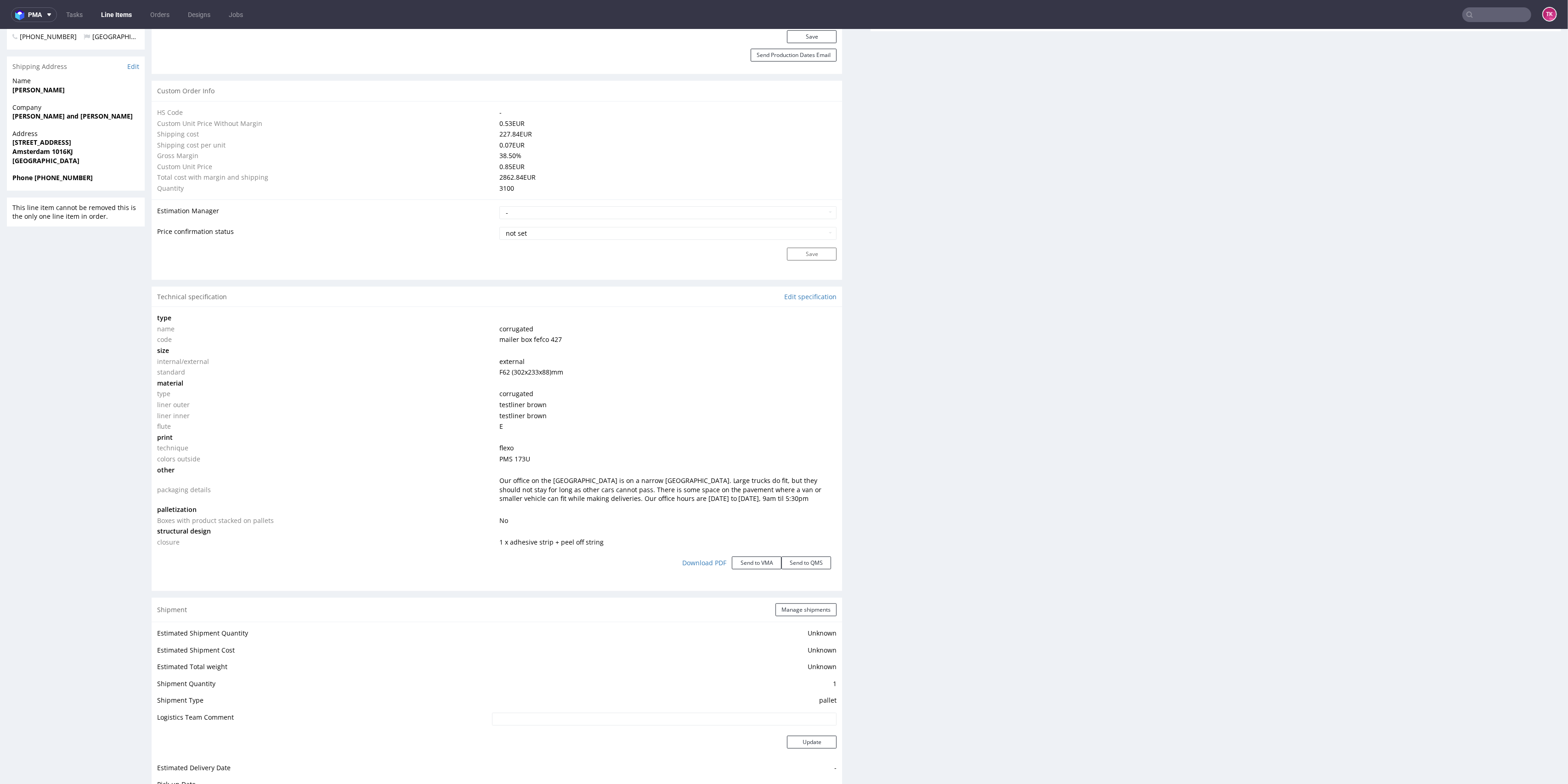
scroll to position [490, 0]
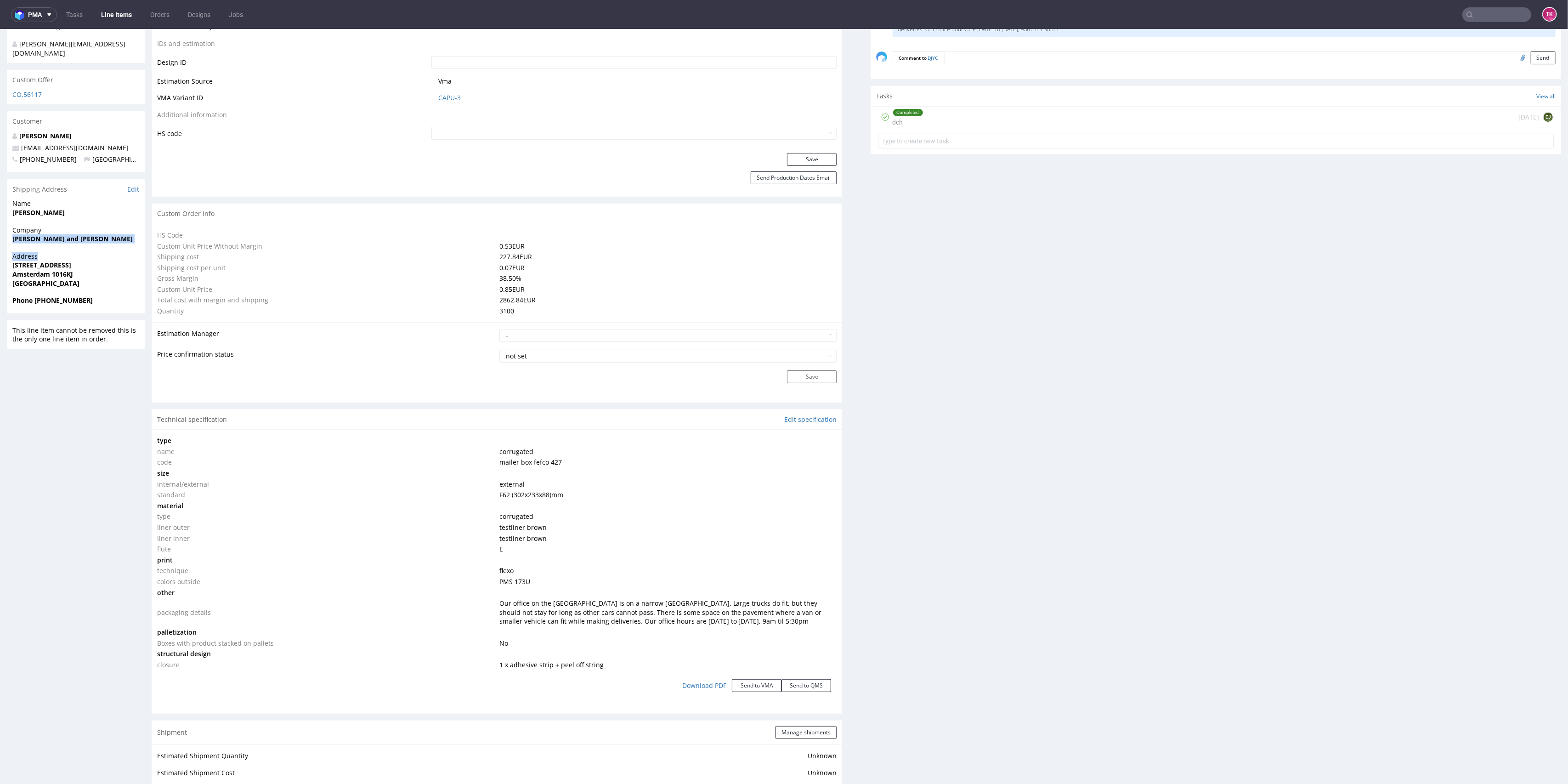
drag, startPoint x: 5, startPoint y: 228, endPoint x: 110, endPoint y: 235, distance: 105.2
click at [110, 235] on div "R487177670 14.07.2025 05:15 PM DJYC DID PH PRO Integration Item PHI-PH00-A08841…" at bounding box center [784, 539] width 1568 height 1955
copy section "Stephen and Penelope B.V. Address"
click at [98, 252] on span "Address" at bounding box center [75, 256] width 127 height 9
drag, startPoint x: 10, startPoint y: 218, endPoint x: 124, endPoint y: 231, distance: 114.7
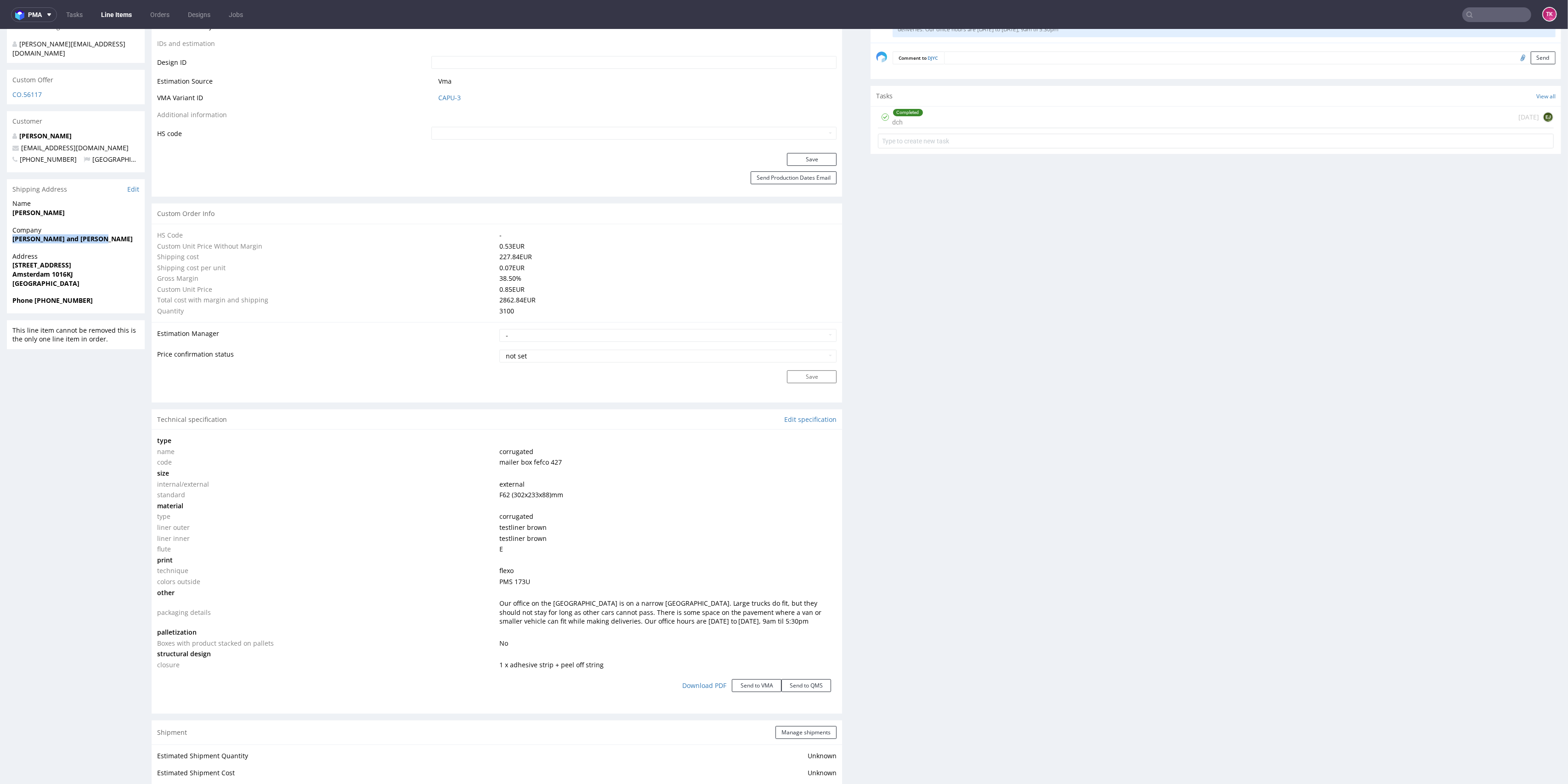
click at [124, 231] on div "Company Stephen and Penelope B.V." at bounding box center [75, 239] width 138 height 26
copy strong "[PERSON_NAME] and [PERSON_NAME]"
drag, startPoint x: 8, startPoint y: 243, endPoint x: 124, endPoint y: 267, distance: 118.5
click at [124, 267] on div "Address Bloemgracht 117H Amsterdam 1016KJ Netherlands" at bounding box center [75, 273] width 138 height 44
copy p "Bloemgracht 117H Amsterdam 1016KJ Netherlands"
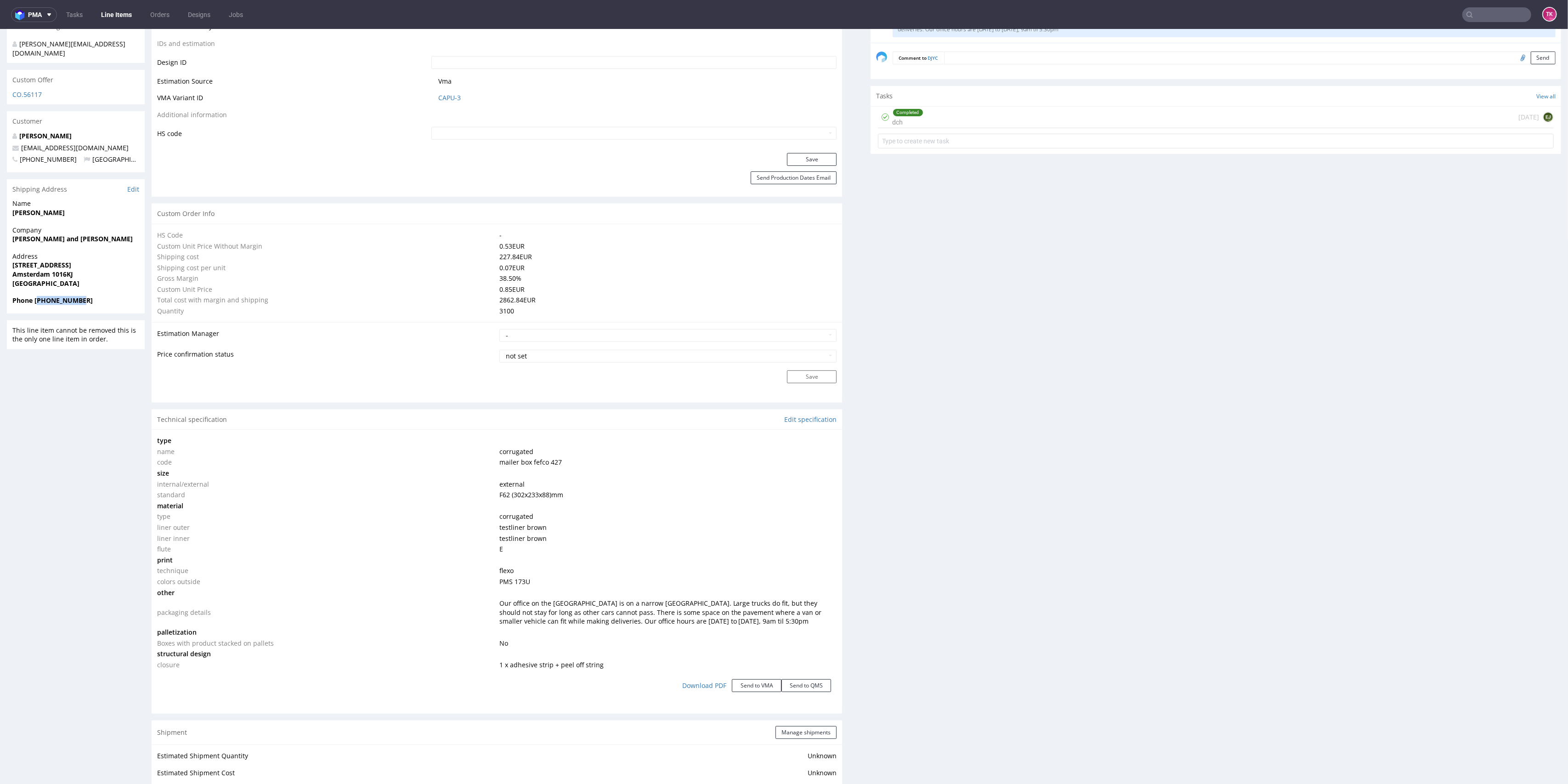
drag, startPoint x: 37, startPoint y: 280, endPoint x: 93, endPoint y: 292, distance: 57.3
click at [93, 296] on div "Phone [PHONE_NUMBER]" at bounding box center [75, 305] width 138 height 18
copy strong "31207866519"
drag, startPoint x: 64, startPoint y: 192, endPoint x: 0, endPoint y: 191, distance: 64.0
click at [0, 191] on div "R487177670 14.07.2025 05:15 PM DJYC DID PH PRO Integration Item PHI-PH00-A08841…" at bounding box center [784, 539] width 1568 height 1955
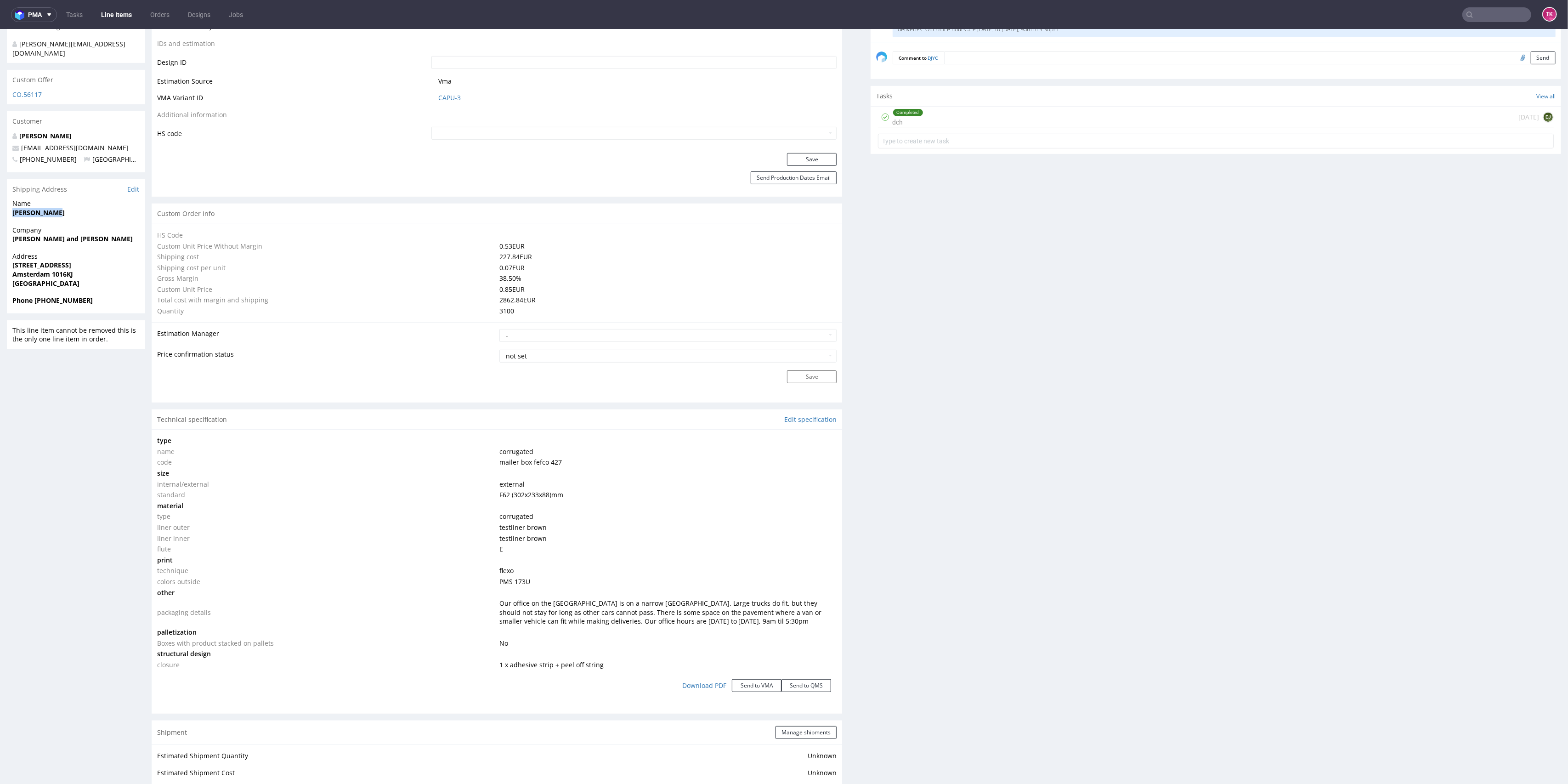
copy strong "[PERSON_NAME]"
drag, startPoint x: 134, startPoint y: 126, endPoint x: 0, endPoint y: 129, distance: 134.0
click at [0, 129] on div "R487177670 14.07.2025 05:15 PM DJYC DID PH PRO Integration Item PHI-PH00-A08841…" at bounding box center [784, 539] width 1568 height 1955
copy span "[EMAIL_ADDRESS][DOMAIN_NAME]"
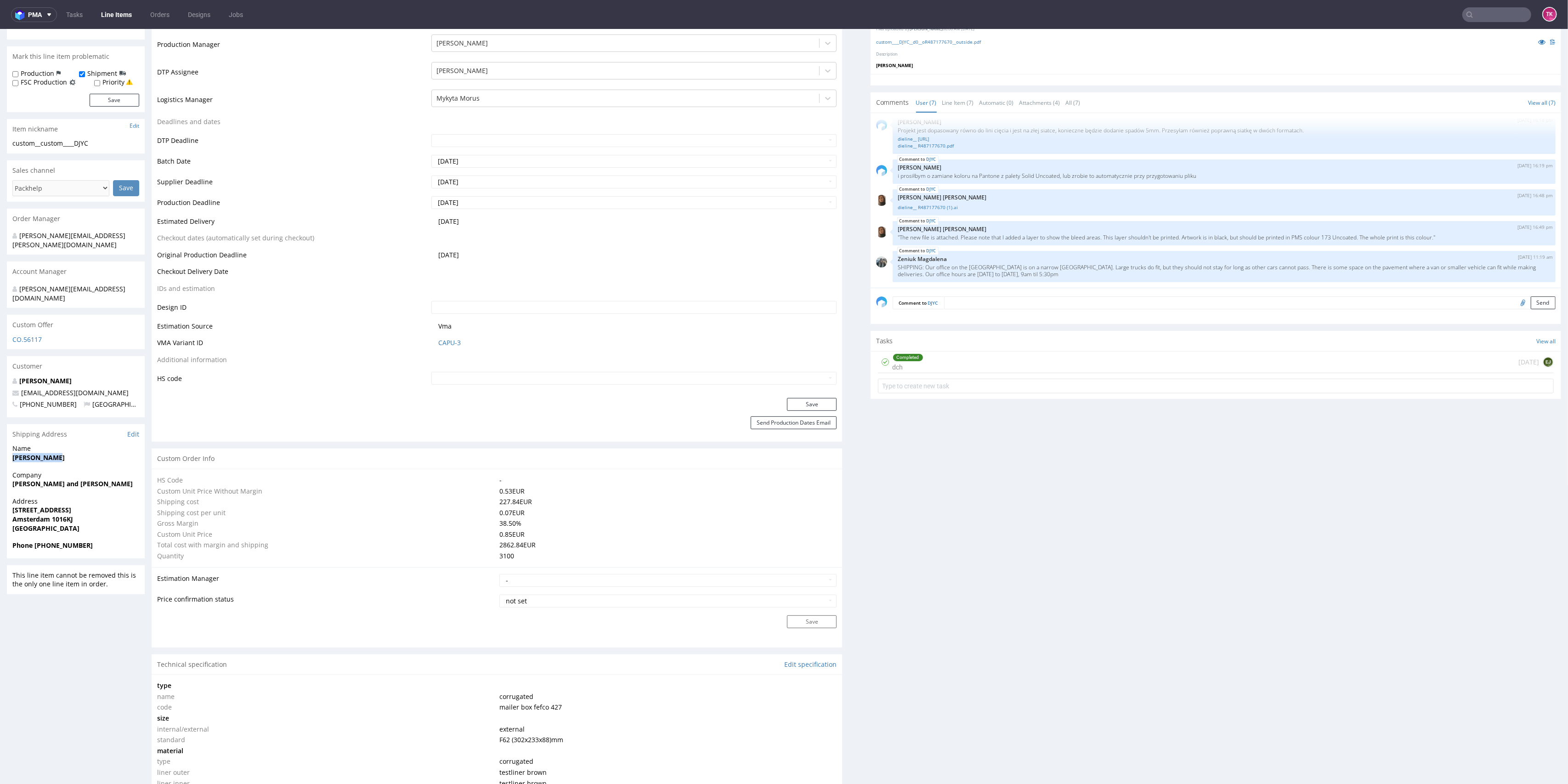
scroll to position [0, 0]
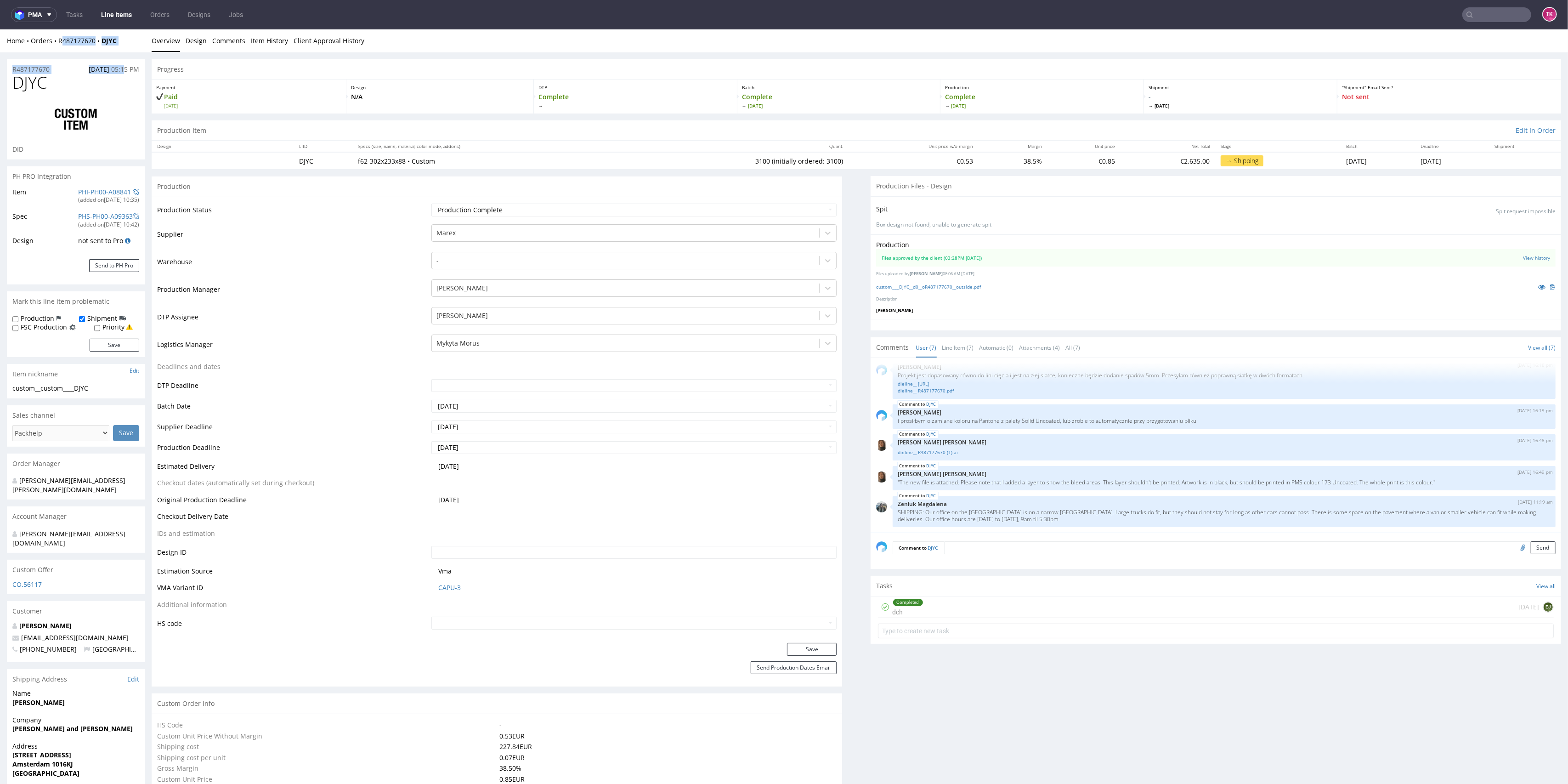
drag, startPoint x: 124, startPoint y: 53, endPoint x: 58, endPoint y: 48, distance: 66.2
click at [58, 50] on div "Home Orders R487177670 DJYC Overview Design Comments Item History Client Approv…" at bounding box center [784, 41] width 1568 height 23
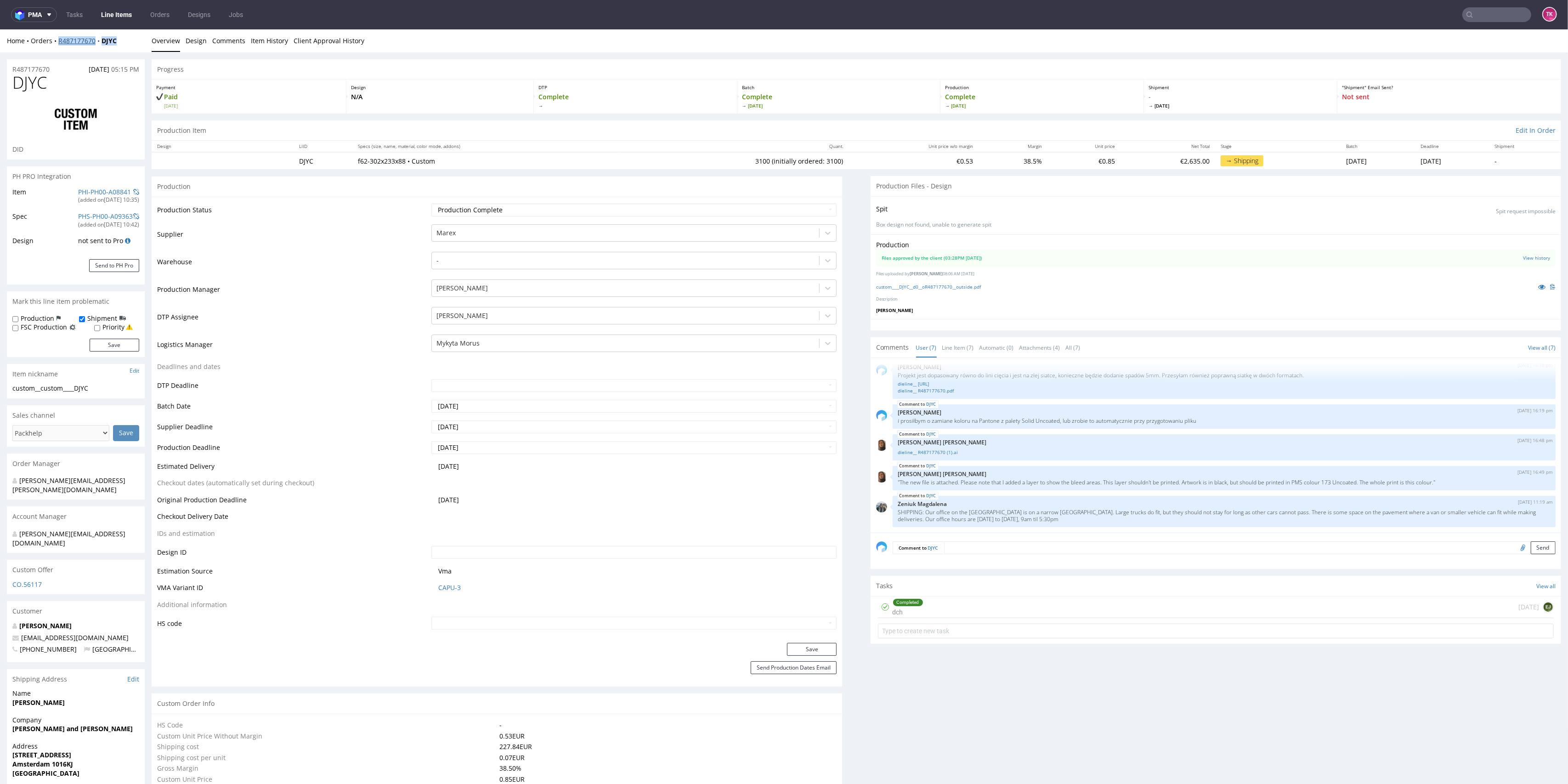
drag, startPoint x: 120, startPoint y: 38, endPoint x: 58, endPoint y: 45, distance: 62.4
click at [58, 45] on div "Home Orders R487177670 DJYC" at bounding box center [75, 41] width 138 height 9
copy div "R487177670 DJYC"
drag, startPoint x: 887, startPoint y: 515, endPoint x: 890, endPoint y: 524, distance: 9.5
click at [893, 524] on div "DJYC 28th Jul 25 | 11:19 am Zeniuk Magdalena SHIPPING: Our office on the Bloemg…" at bounding box center [1224, 512] width 663 height 32
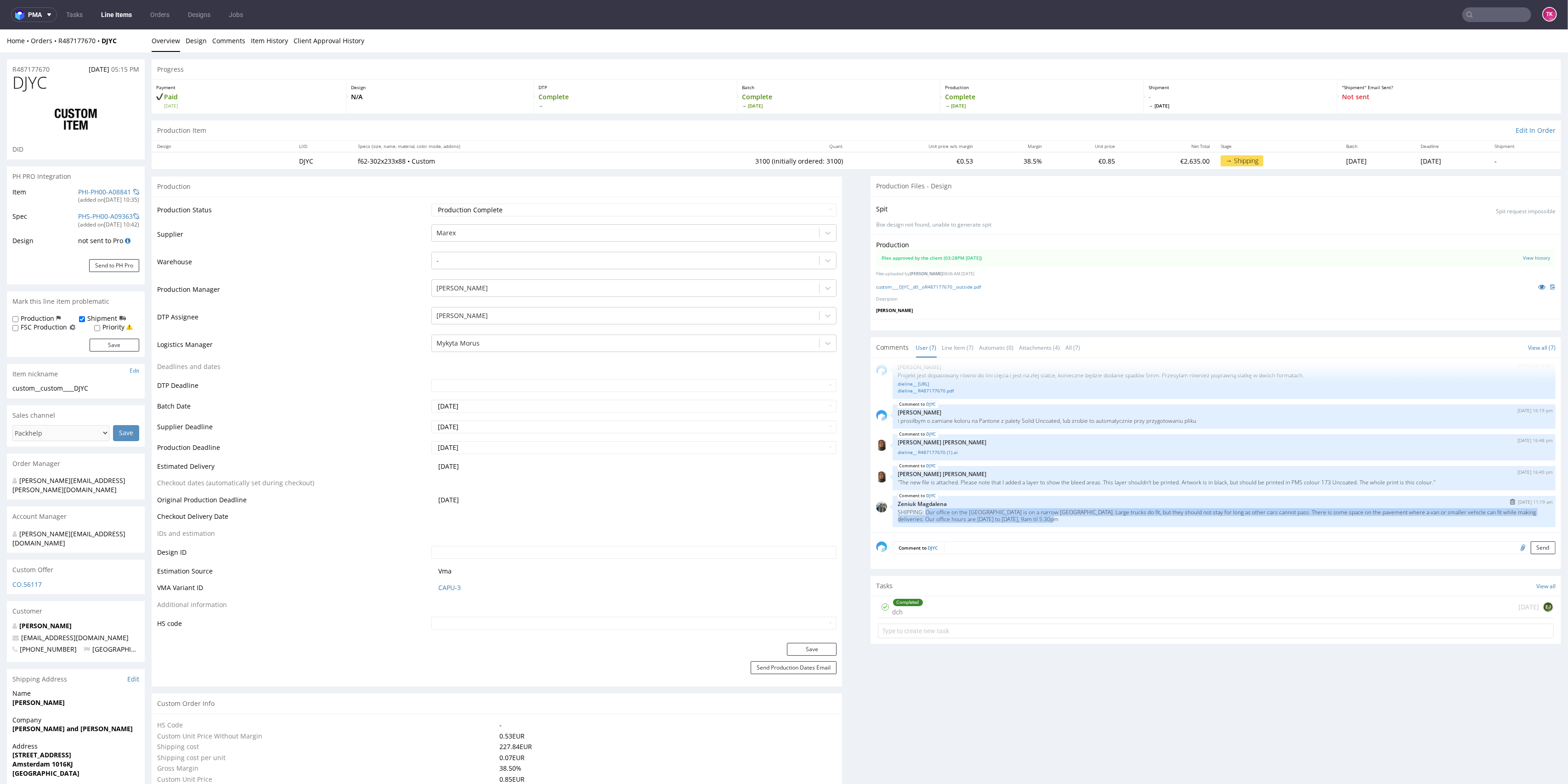
drag, startPoint x: 1060, startPoint y: 522, endPoint x: 916, endPoint y: 510, distance: 144.5
click at [916, 510] on p "SHIPPING: Our office on the [GEOGRAPHIC_DATA] is on a narrow [GEOGRAPHIC_DATA].…" at bounding box center [1224, 515] width 652 height 14
copy p "Our office on the [GEOGRAPHIC_DATA] is on a narrow [GEOGRAPHIC_DATA]. Large tru…"
click at [924, 511] on p "SHIPPING: Our office on the [GEOGRAPHIC_DATA] is on a narrow [GEOGRAPHIC_DATA].…" at bounding box center [1224, 515] width 652 height 14
drag, startPoint x: 911, startPoint y: 512, endPoint x: 1108, endPoint y: 513, distance: 197.0
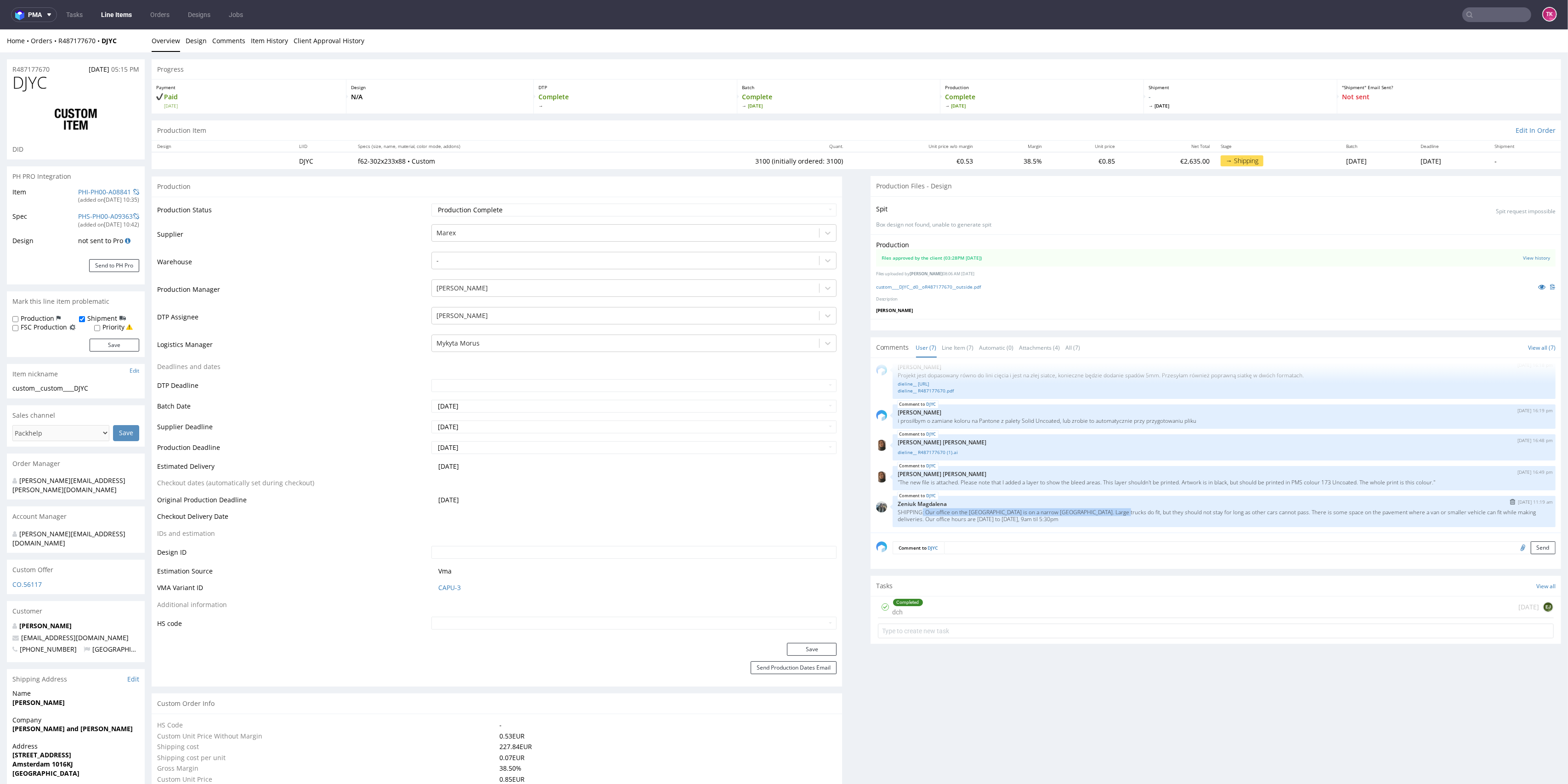
click at [1108, 513] on p "SHIPPING: Our office on the [GEOGRAPHIC_DATA] is on a narrow [GEOGRAPHIC_DATA].…" at bounding box center [1224, 515] width 652 height 14
click at [1104, 522] on div "DJYC 28th Jul 25 | 11:19 am Zeniuk Magdalena SHIPPING: Our office on the Bloemg…" at bounding box center [1224, 512] width 663 height 32
drag, startPoint x: 1091, startPoint y: 512, endPoint x: 1351, endPoint y: 521, distance: 260.2
click at [1351, 521] on p "SHIPPING: Our office on the [GEOGRAPHIC_DATA] is on a narrow [GEOGRAPHIC_DATA].…" at bounding box center [1224, 515] width 652 height 14
copy p "Large trucks do fit, but they should not stay for long as other cars cannot pas…"
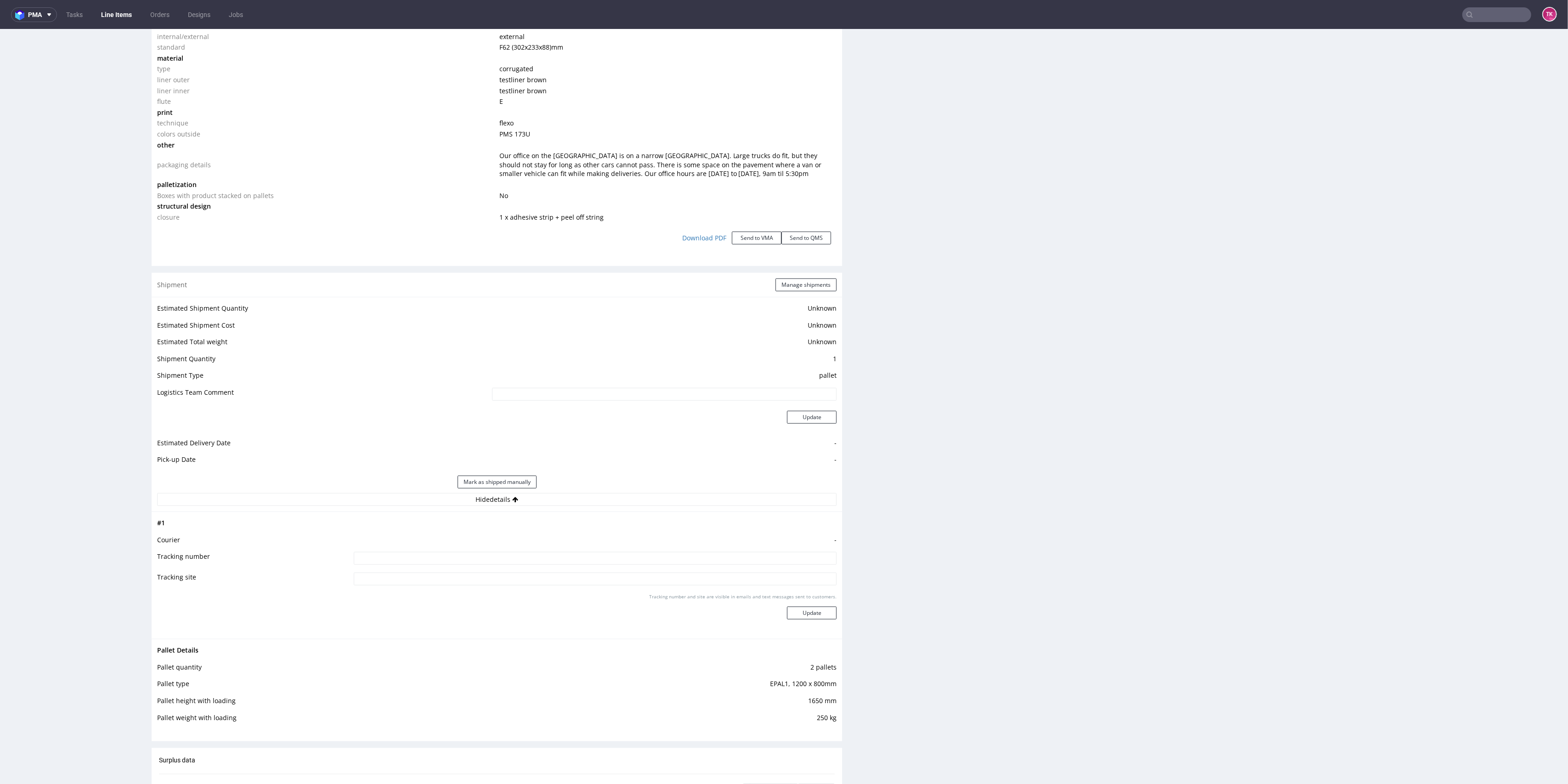
scroll to position [1042, 0]
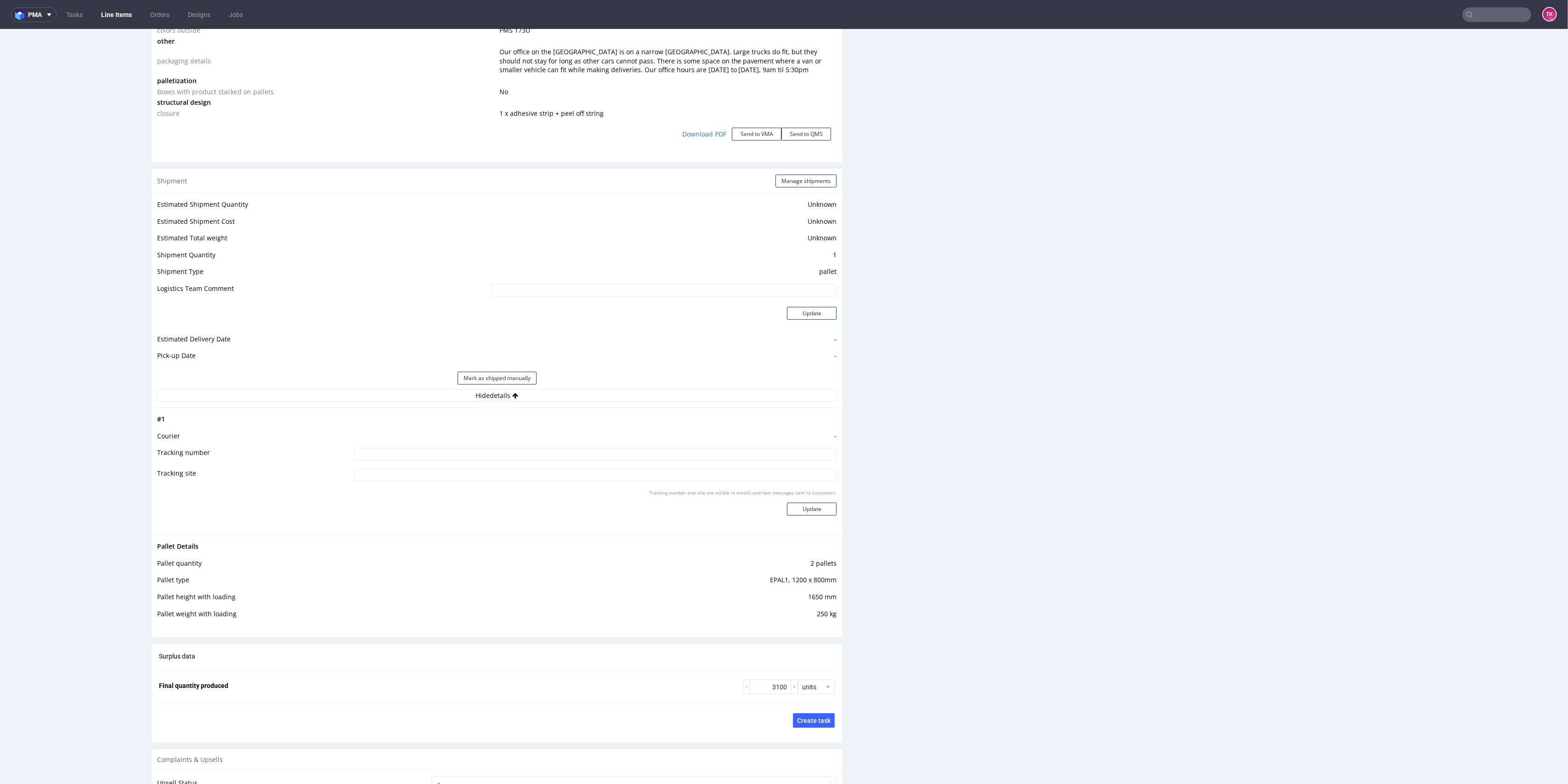
click at [584, 457] on input at bounding box center [595, 455] width 484 height 13
paste input "40257145950400214629"
type input "40257145950400214629"
click at [795, 505] on button "Update" at bounding box center [812, 509] width 50 height 13
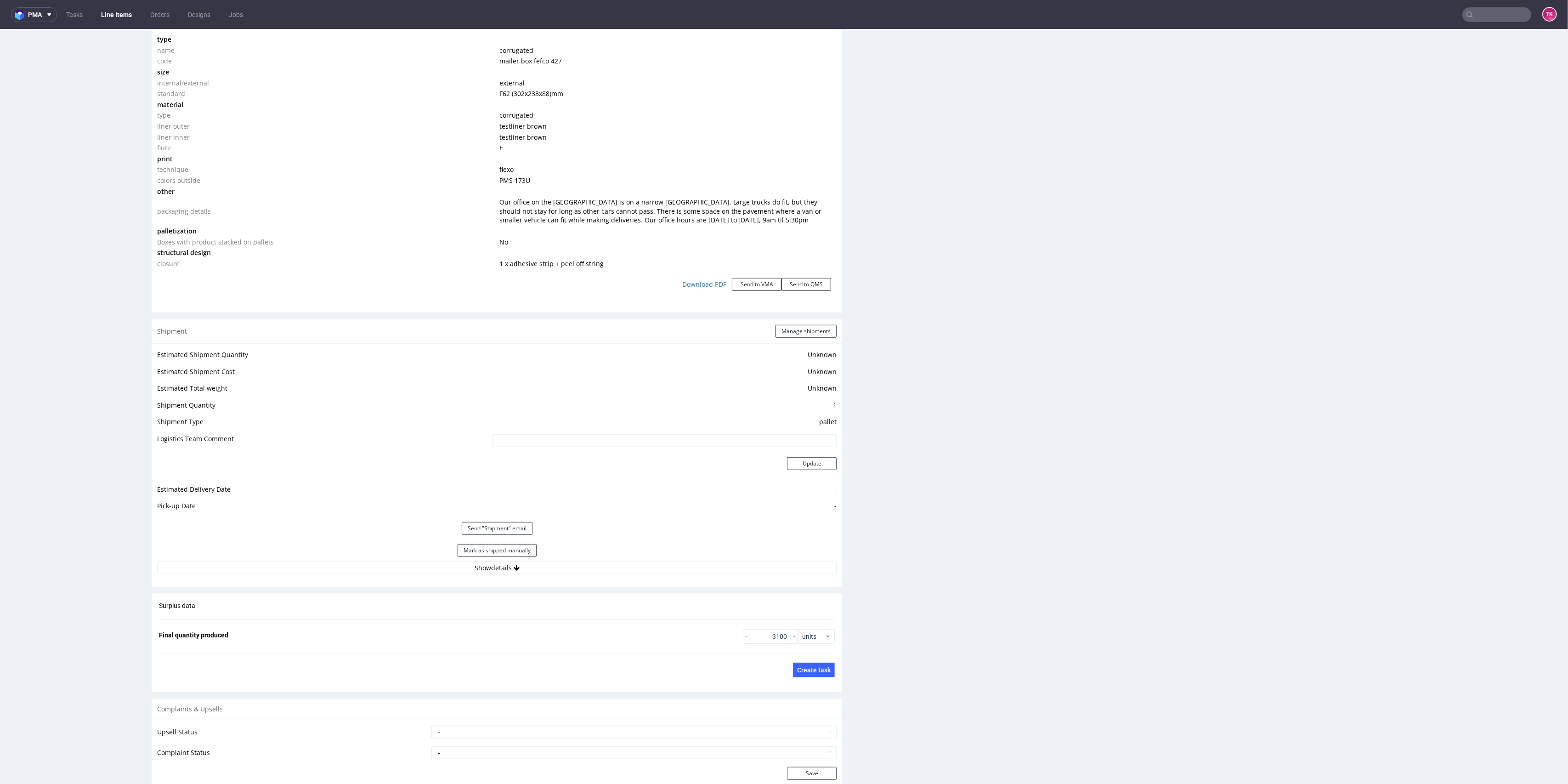
scroll to position [892, 0]
click at [785, 331] on button "Manage shipments" at bounding box center [806, 330] width 61 height 13
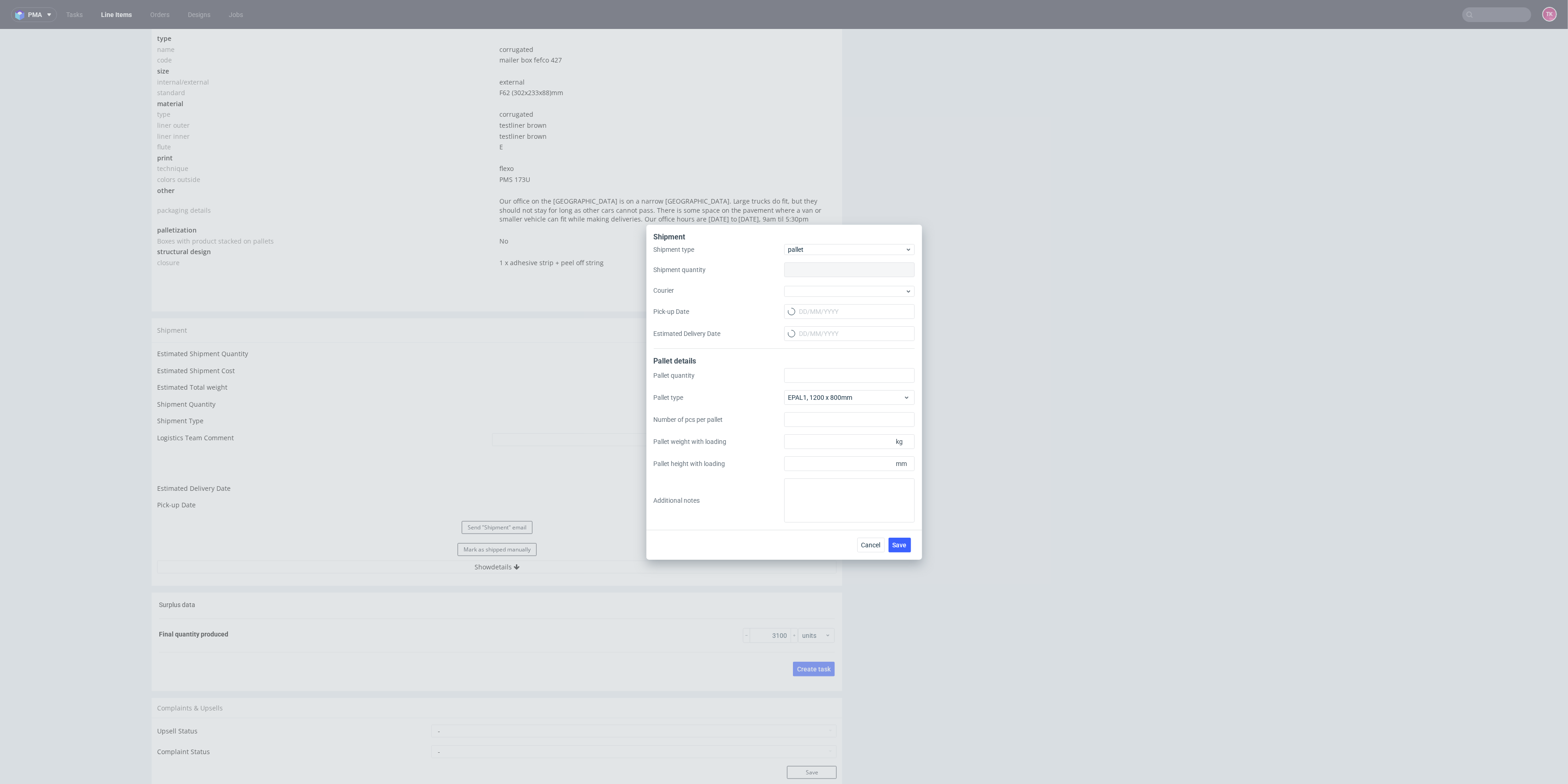
type input "1"
type input "2"
type input "250"
type input "1650"
click at [817, 283] on div "Shipment type pallet Shipment quantity 1 Courier Pick-up Date Estimated Deliver…" at bounding box center [784, 296] width 261 height 105
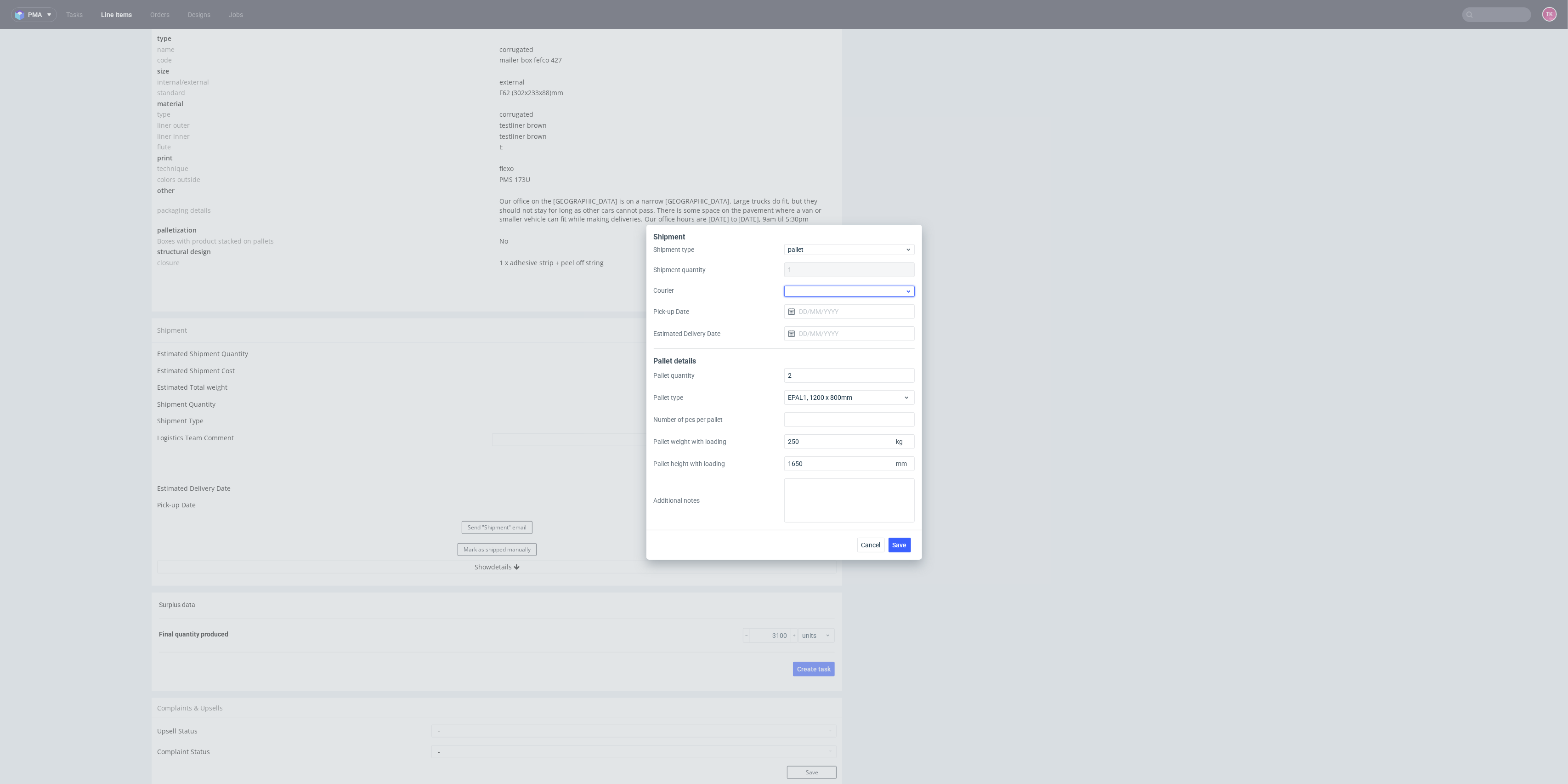
click at [816, 287] on div at bounding box center [850, 292] width 131 height 11
click at [849, 341] on div "DB Schenker" at bounding box center [850, 344] width 123 height 17
click at [811, 294] on span "DB Schenker" at bounding box center [847, 291] width 117 height 9
click at [805, 316] on div "DSV" at bounding box center [850, 315] width 123 height 17
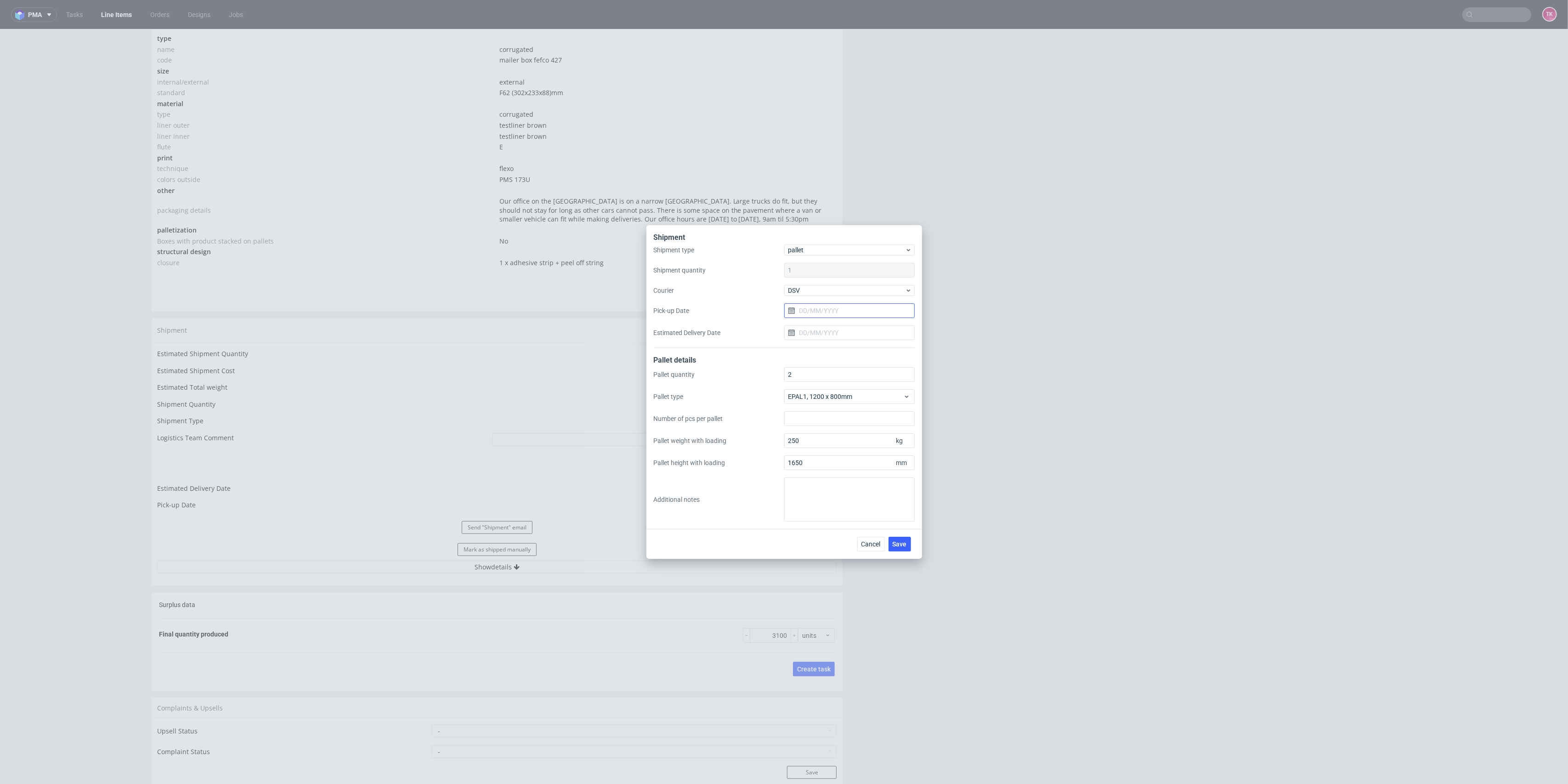
click at [808, 309] on input "Pick-up Date" at bounding box center [850, 310] width 131 height 15
click at [847, 402] on span "13" at bounding box center [850, 401] width 8 height 9
type input "[DATE]"
click at [904, 537] on button "Save" at bounding box center [900, 544] width 22 height 15
click at [905, 542] on icon at bounding box center [900, 544] width 11 height 11
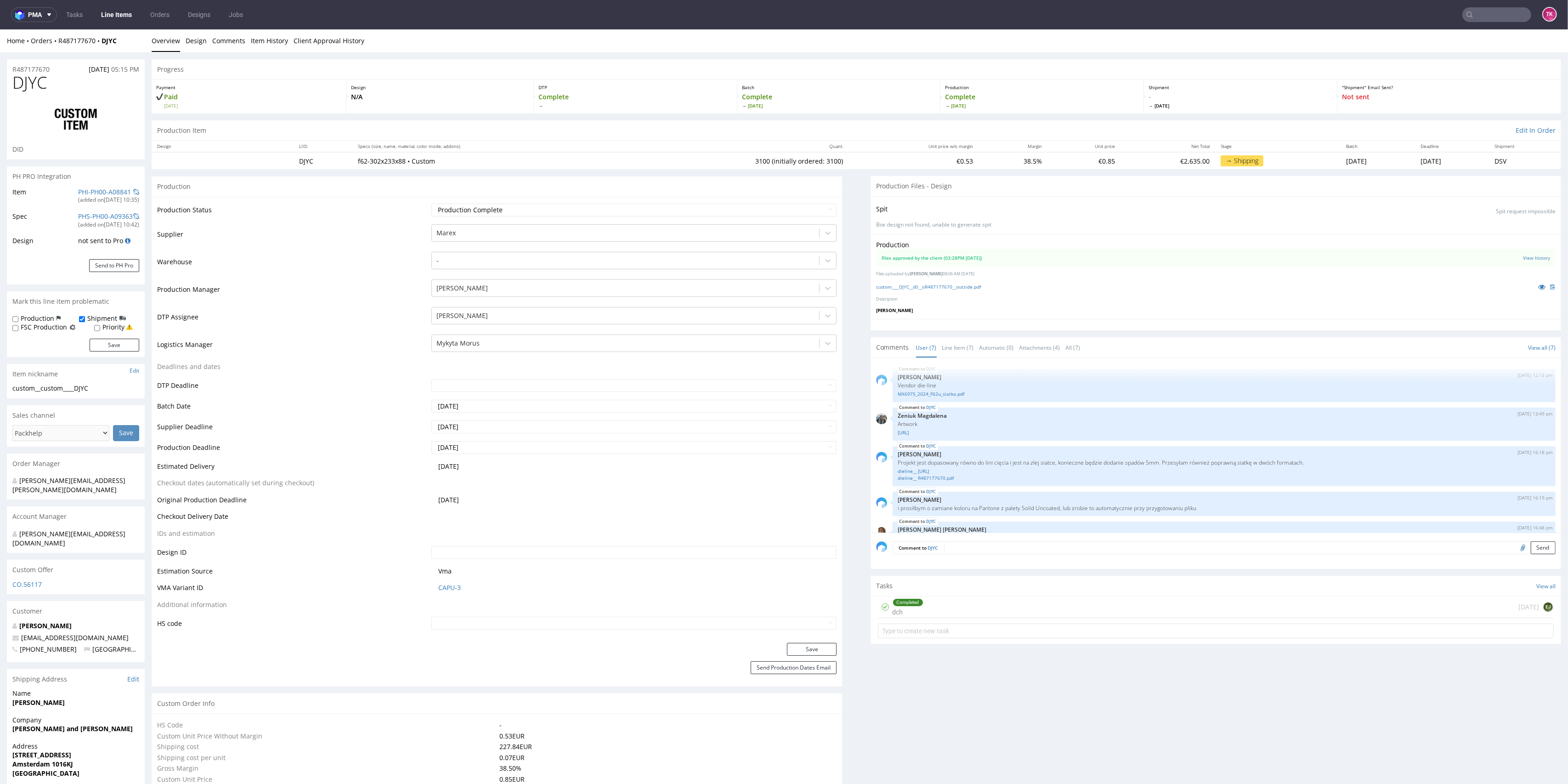
scroll to position [88, 0]
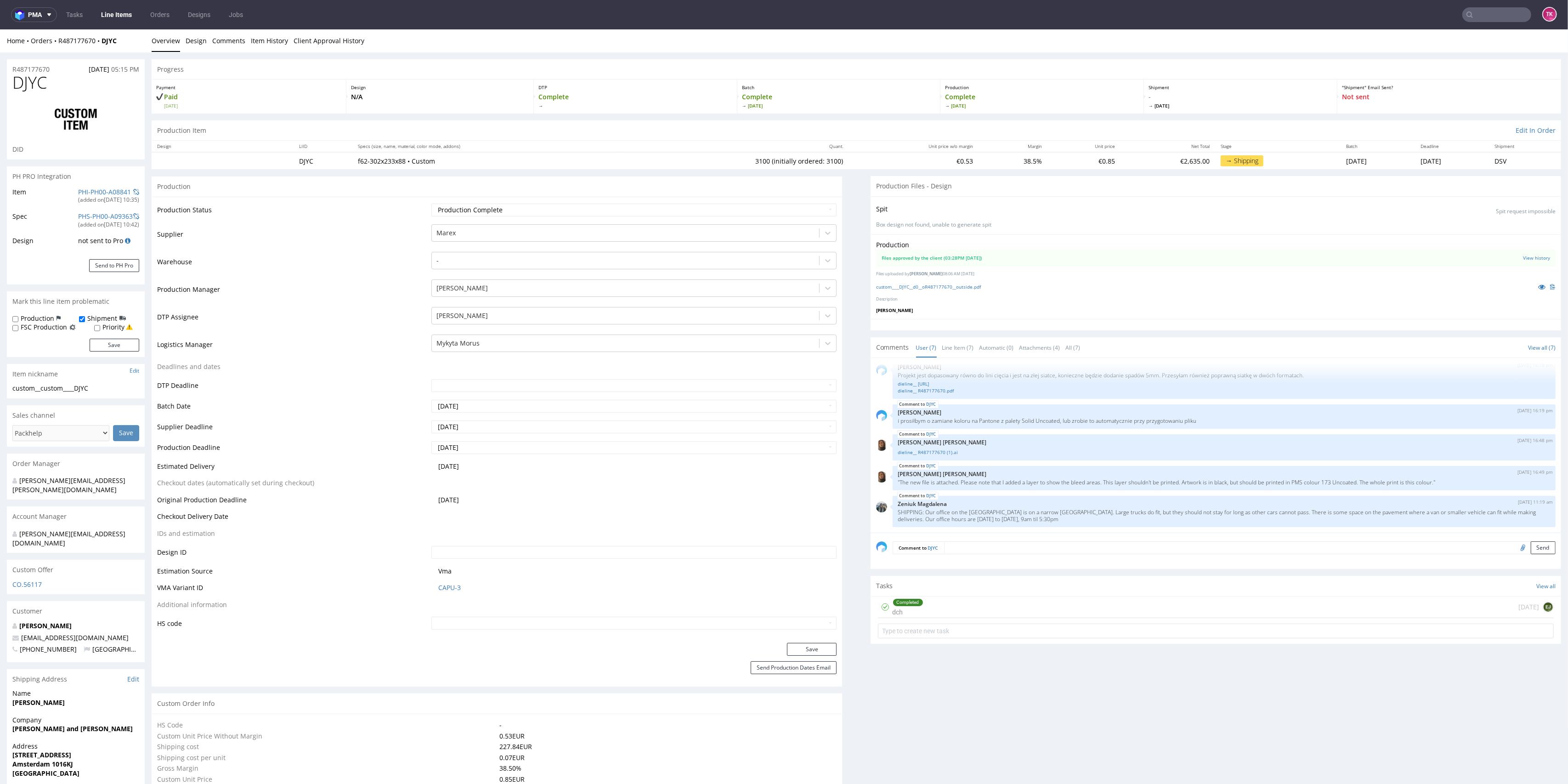
click at [130, 17] on link "Line Items" at bounding box center [116, 15] width 42 height 15
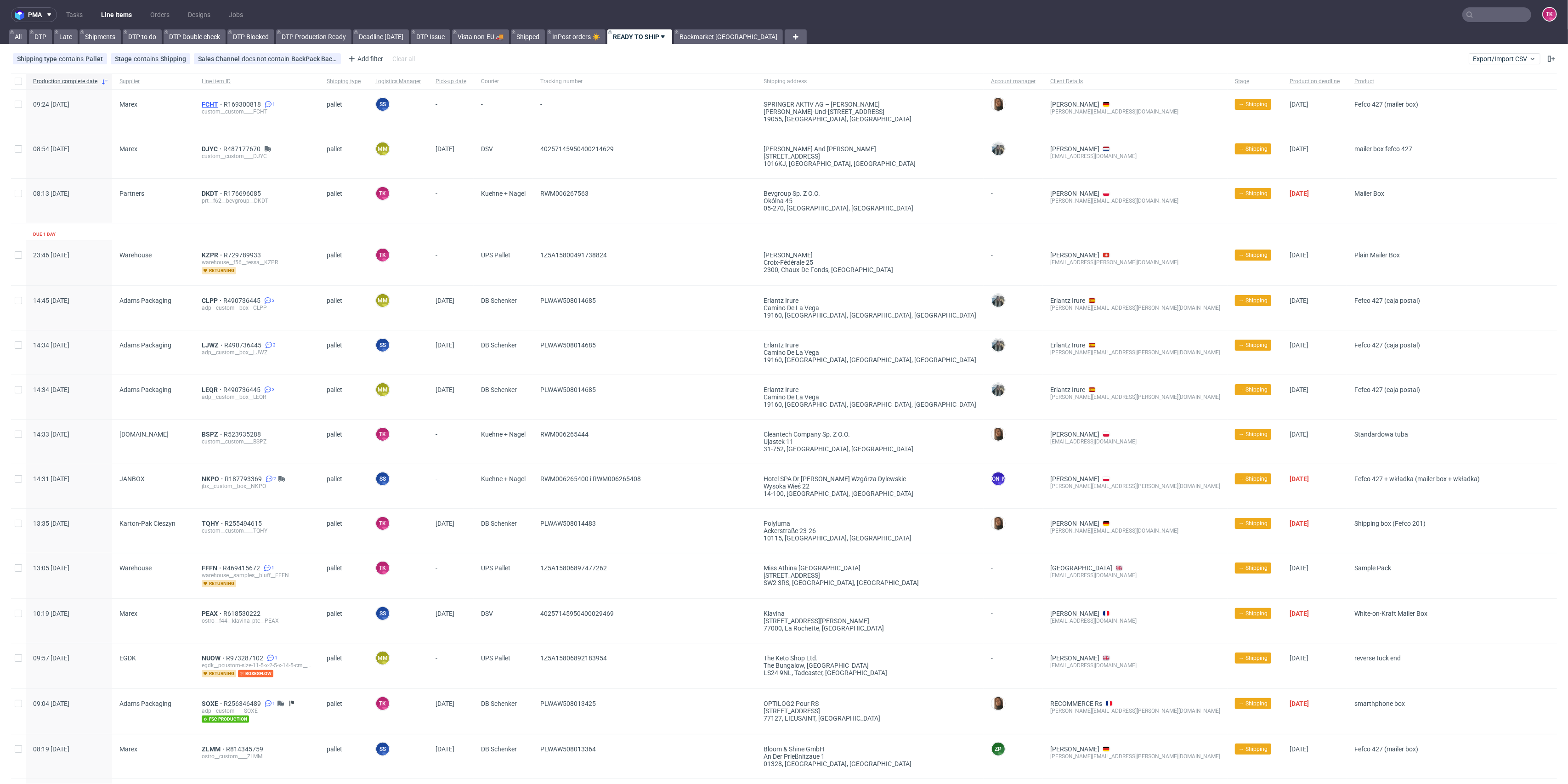
click at [211, 104] on span "FCHT" at bounding box center [212, 105] width 22 height 8
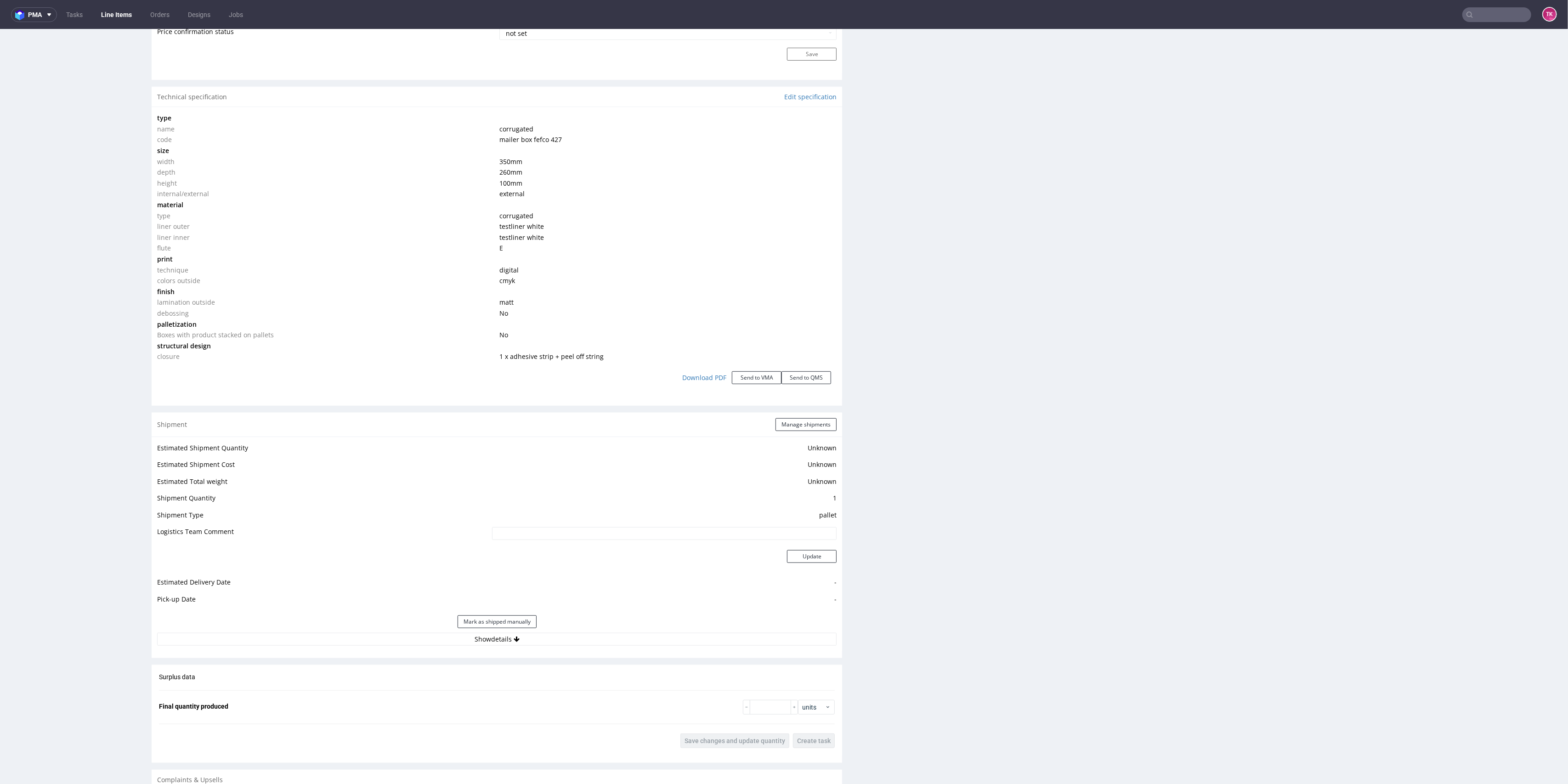
scroll to position [981, 0]
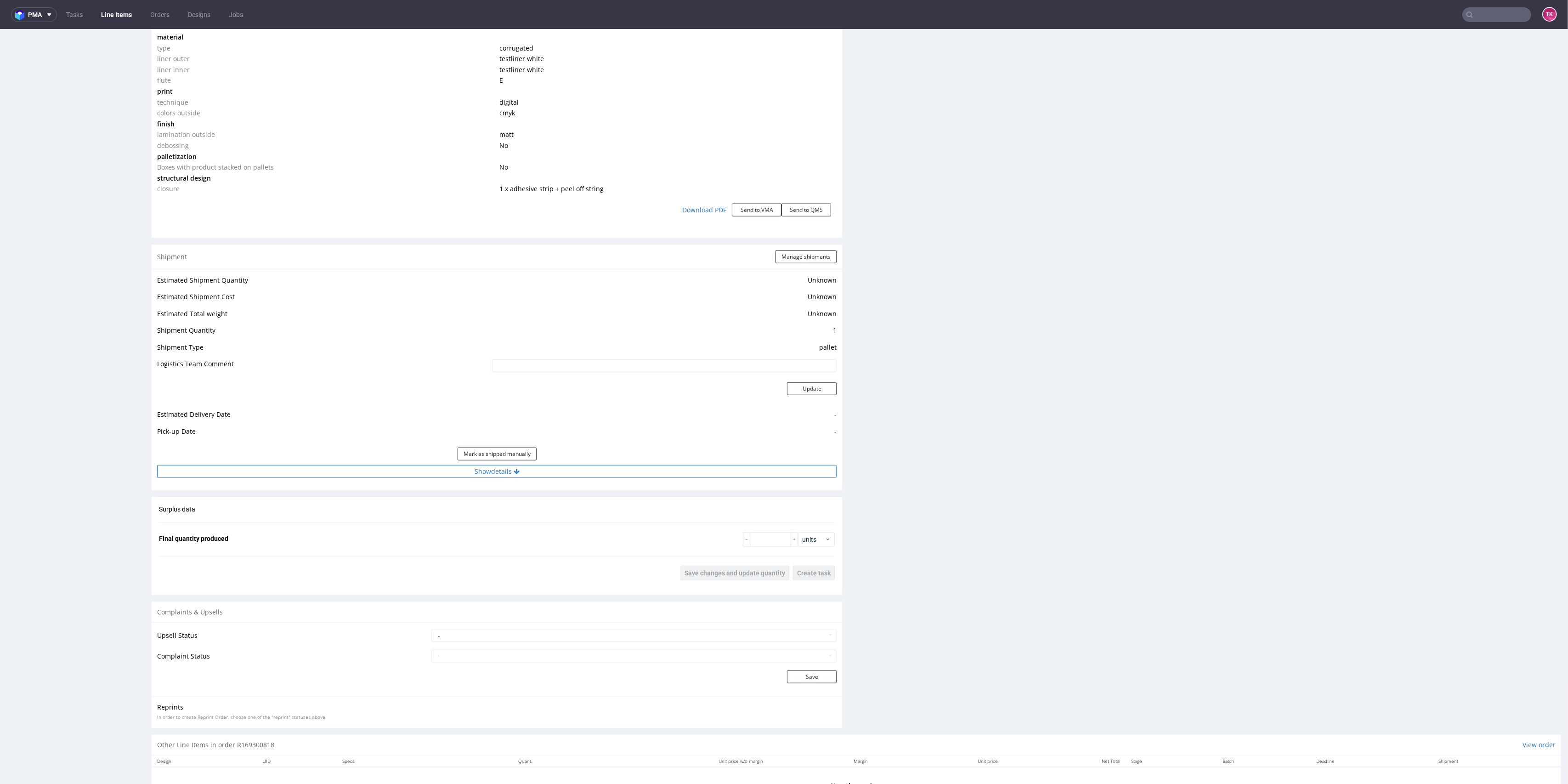
click at [614, 467] on button "Show details" at bounding box center [497, 472] width 680 height 13
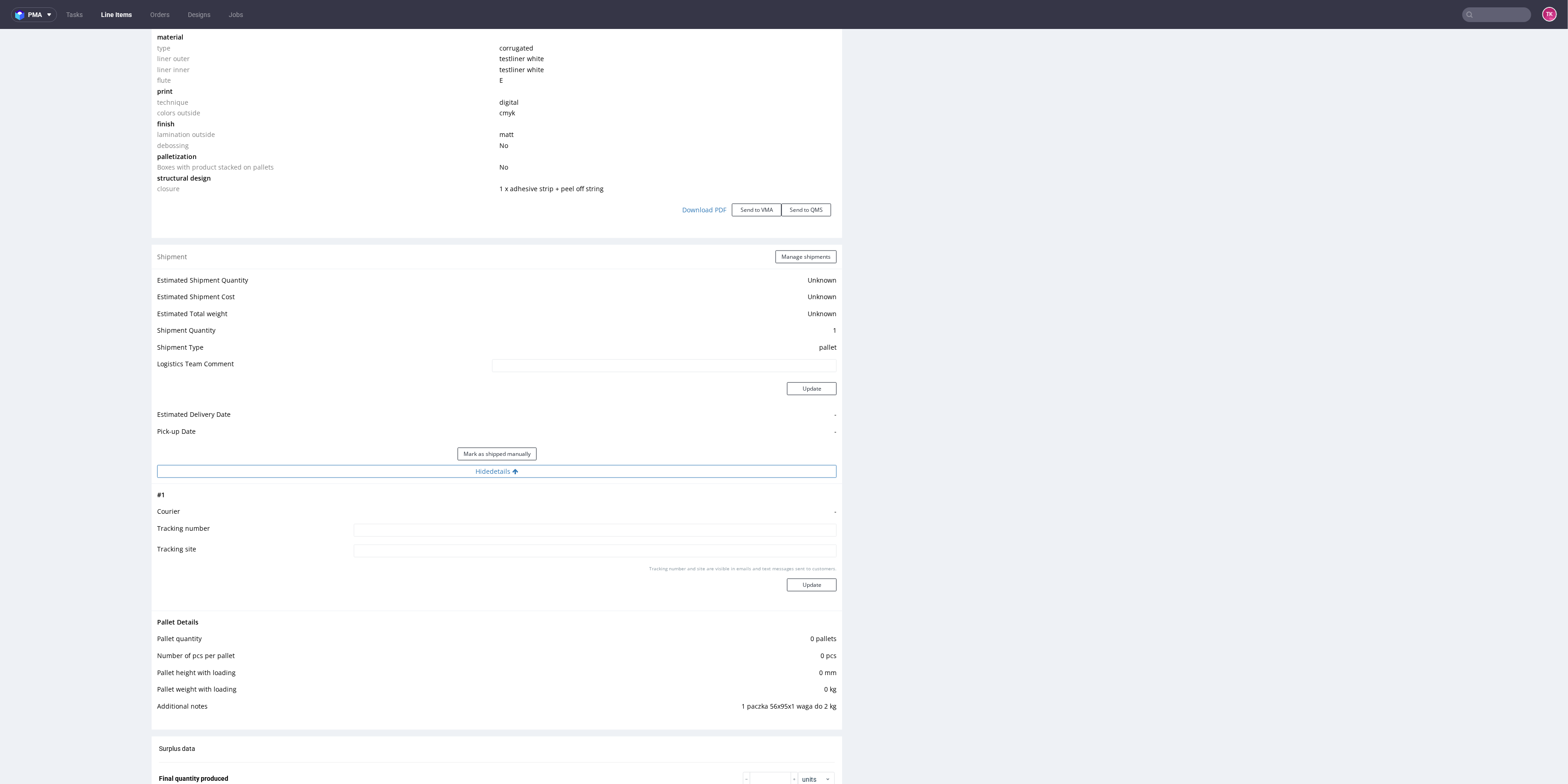
click at [613, 465] on button "Hide details" at bounding box center [497, 472] width 680 height 13
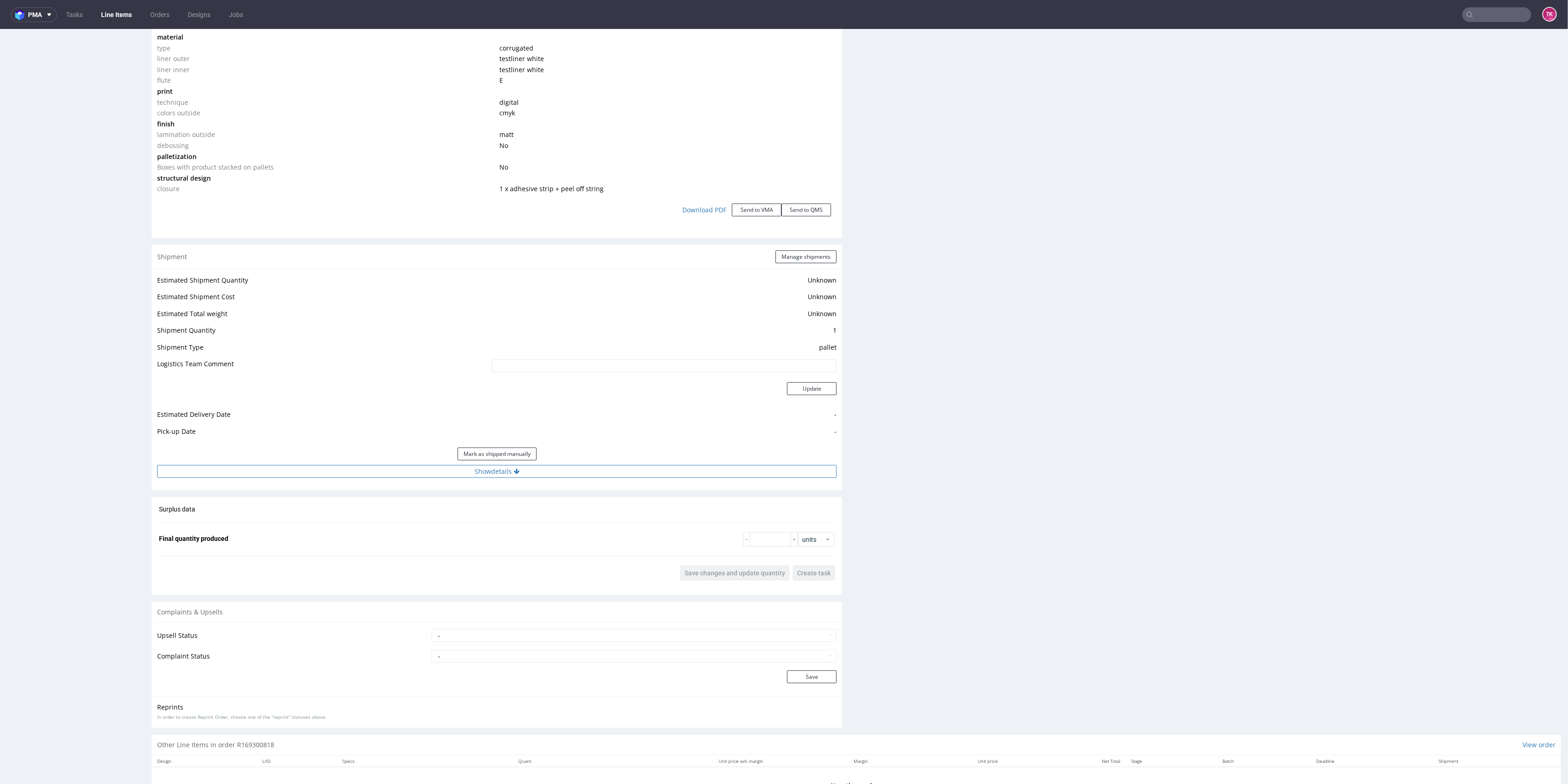
click at [614, 466] on button "Show details" at bounding box center [497, 472] width 680 height 13
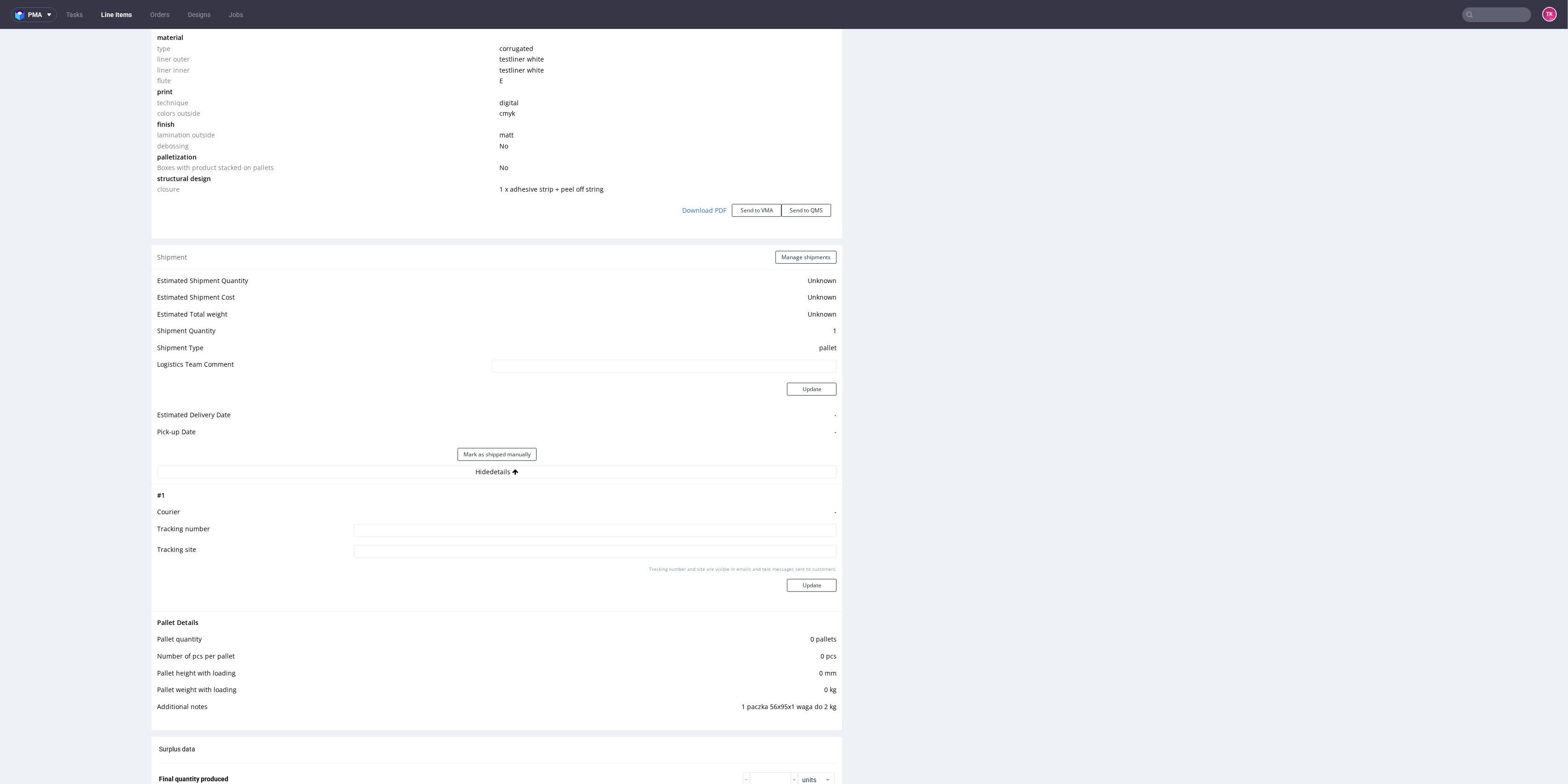
scroll to position [1103, 0]
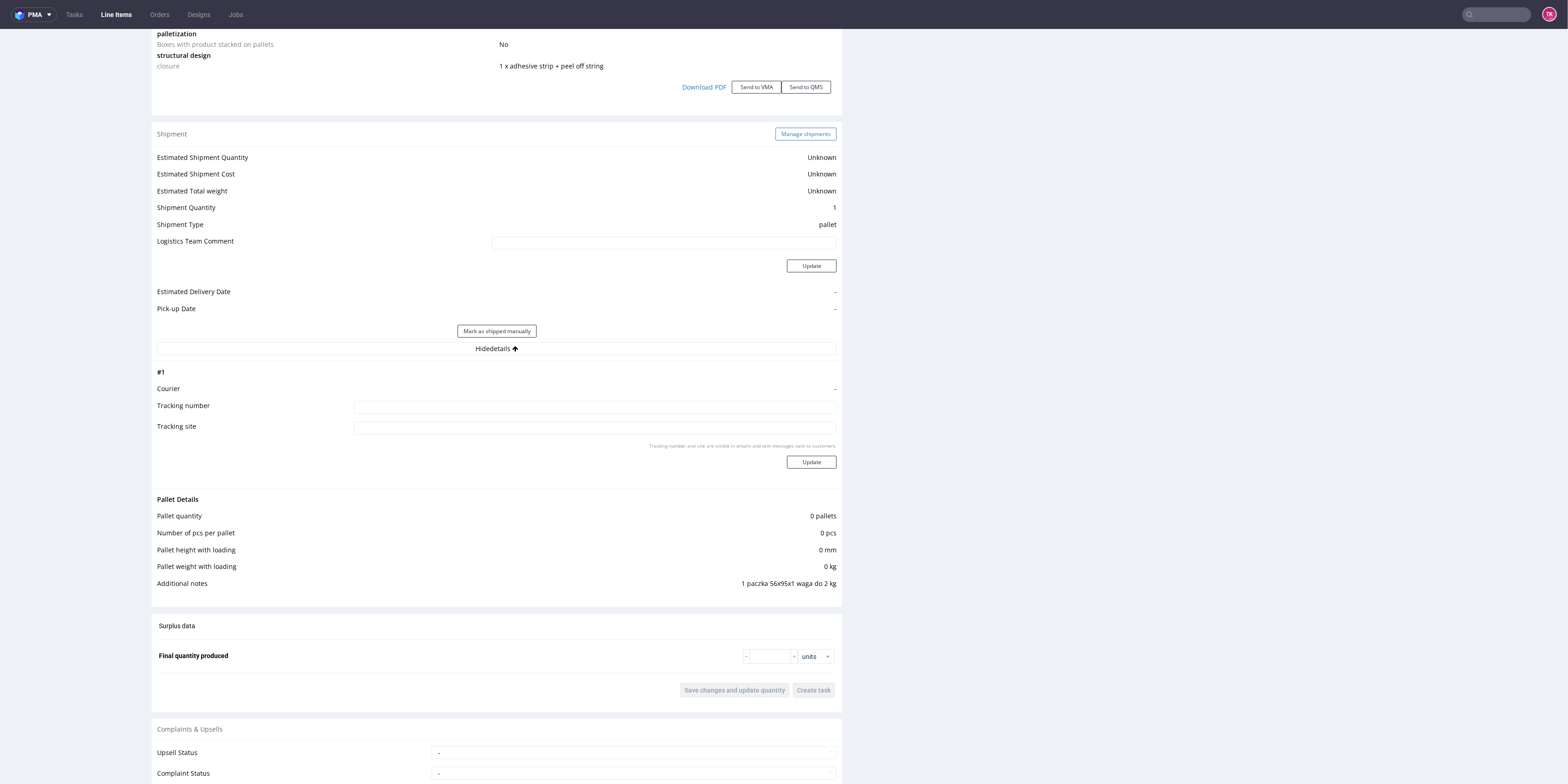
click at [795, 132] on button "Manage shipments" at bounding box center [806, 134] width 61 height 13
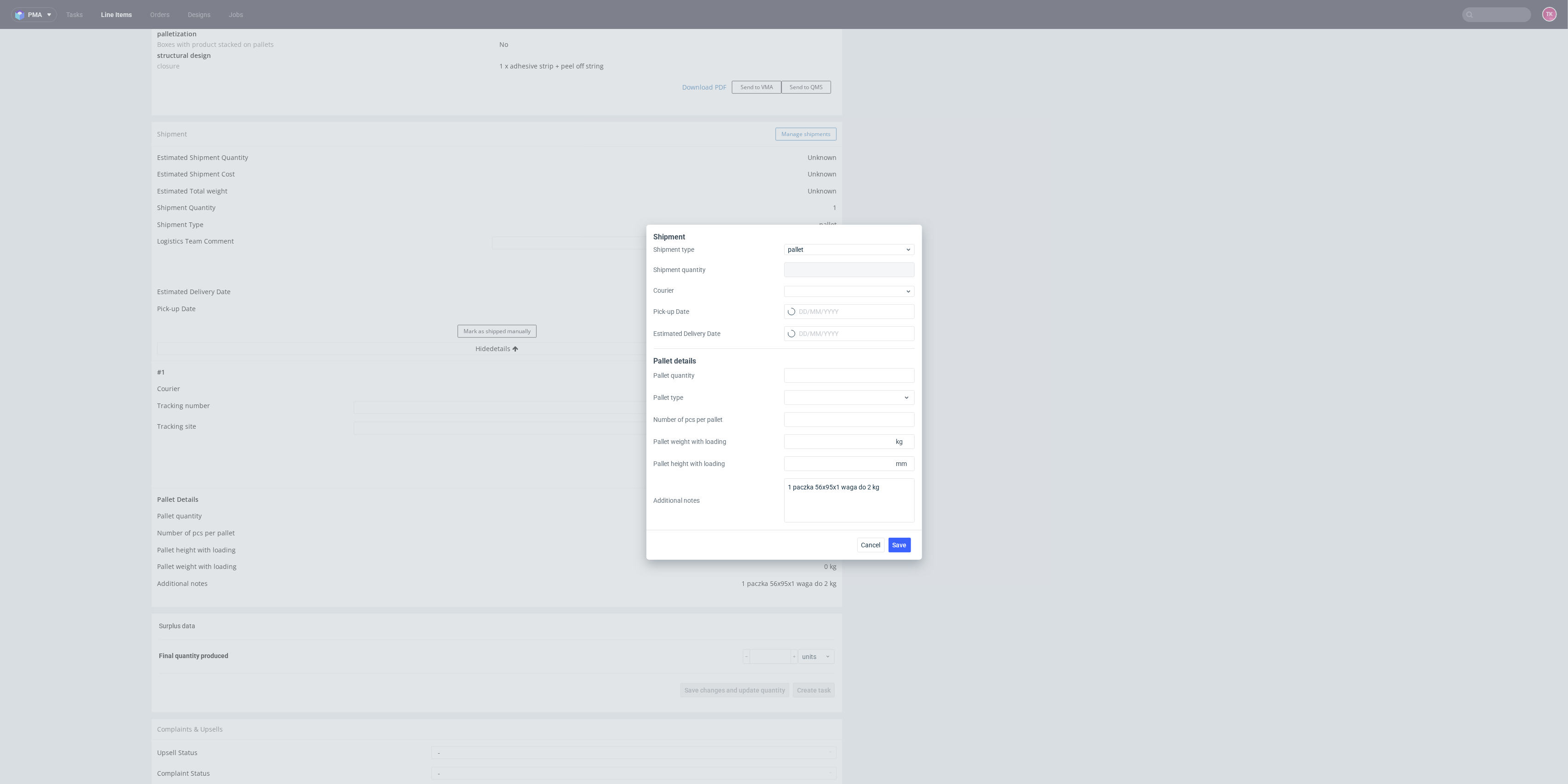
type input "1"
type input "0"
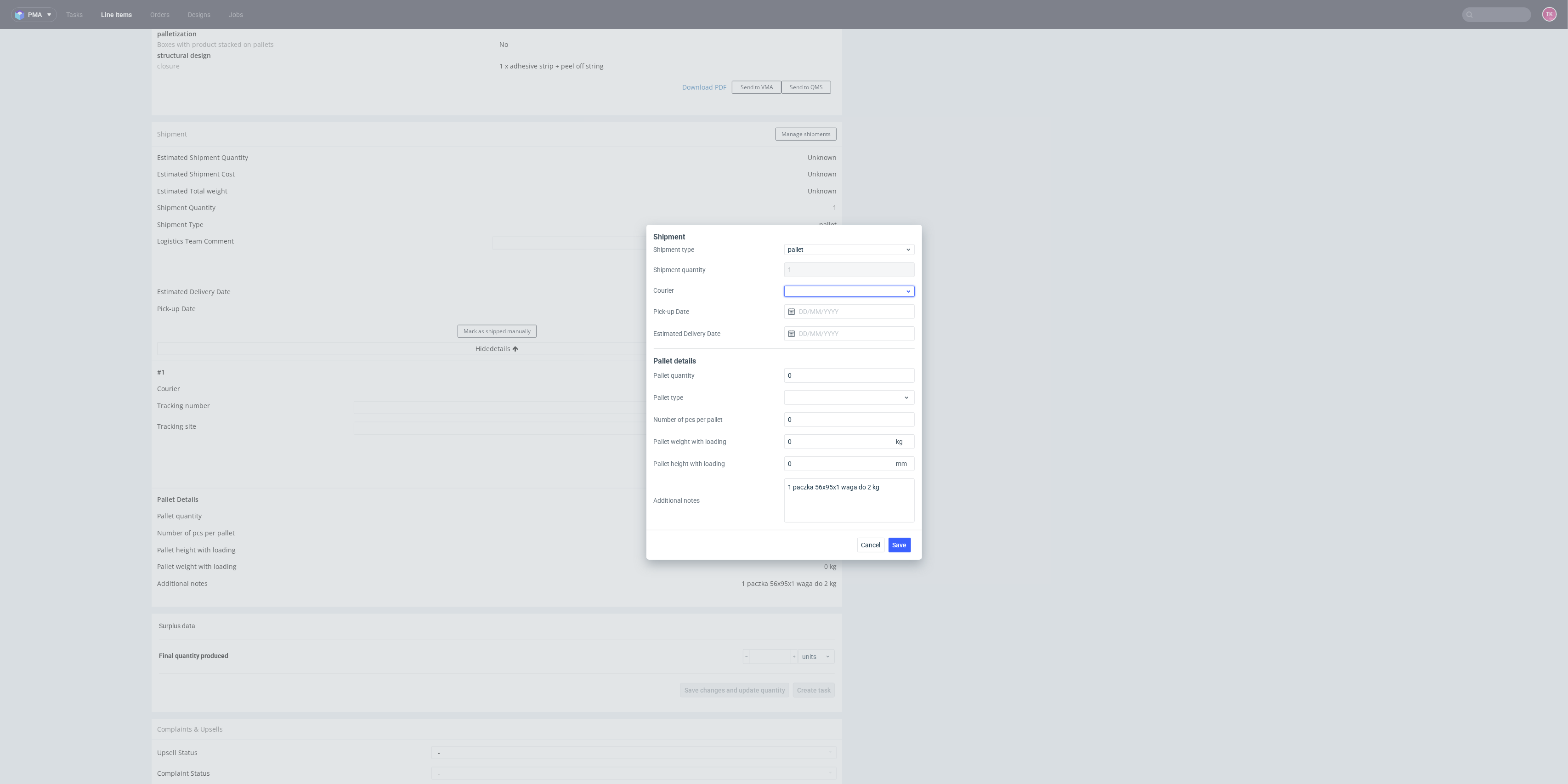
click at [814, 293] on div at bounding box center [850, 292] width 131 height 11
click at [816, 356] on div "UPS Pallets" at bounding box center [850, 355] width 123 height 17
click at [810, 314] on input "Pick-up Date" at bounding box center [850, 310] width 131 height 15
click at [849, 404] on span "13" at bounding box center [850, 401] width 8 height 9
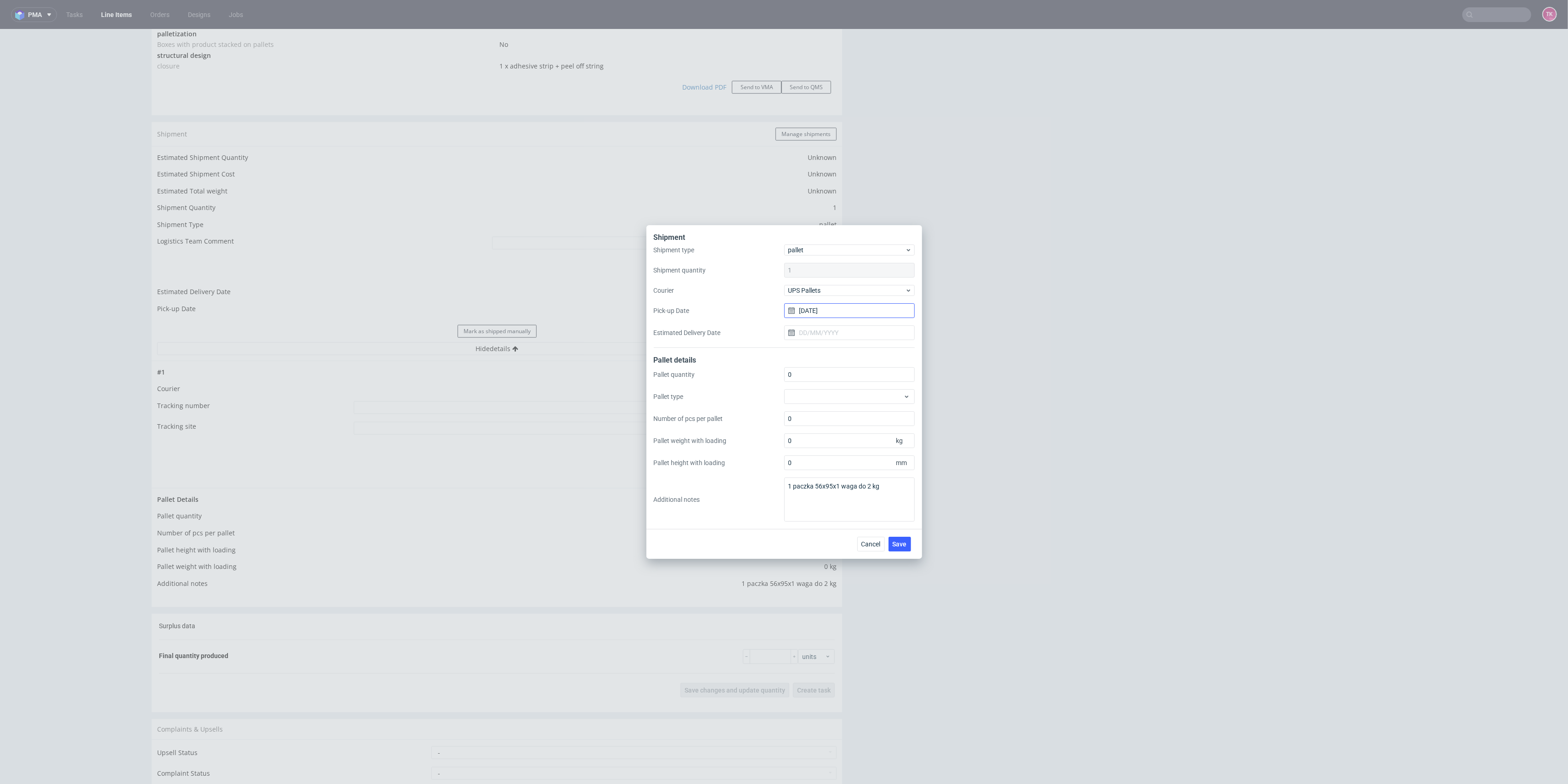
click at [816, 312] on input "[DATE]" at bounding box center [850, 310] width 131 height 15
click at [838, 402] on button "12" at bounding box center [834, 400] width 15 height 15
type input "[DATE]"
click at [899, 538] on button "Save" at bounding box center [900, 544] width 22 height 15
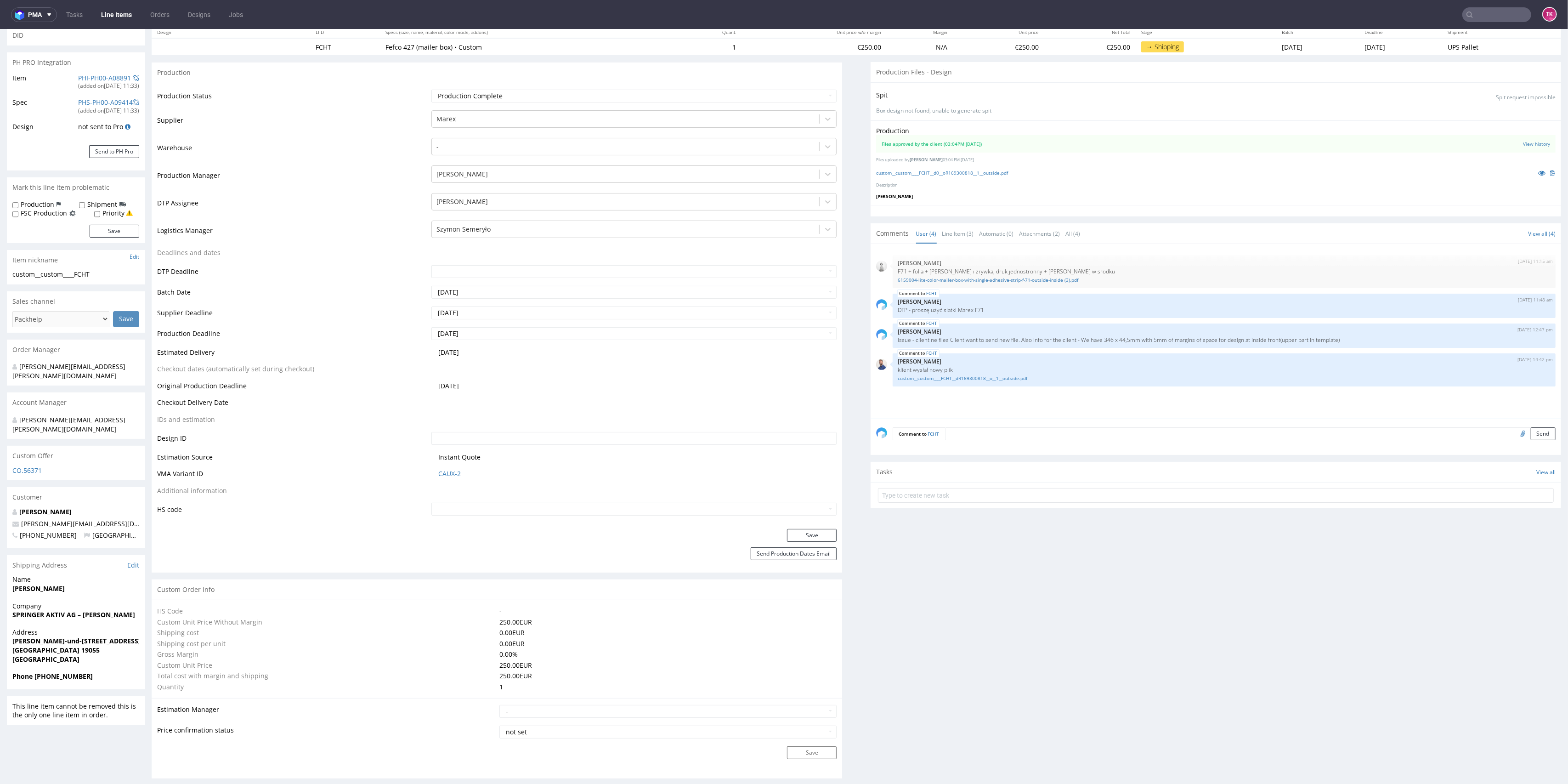
scroll to position [122, 0]
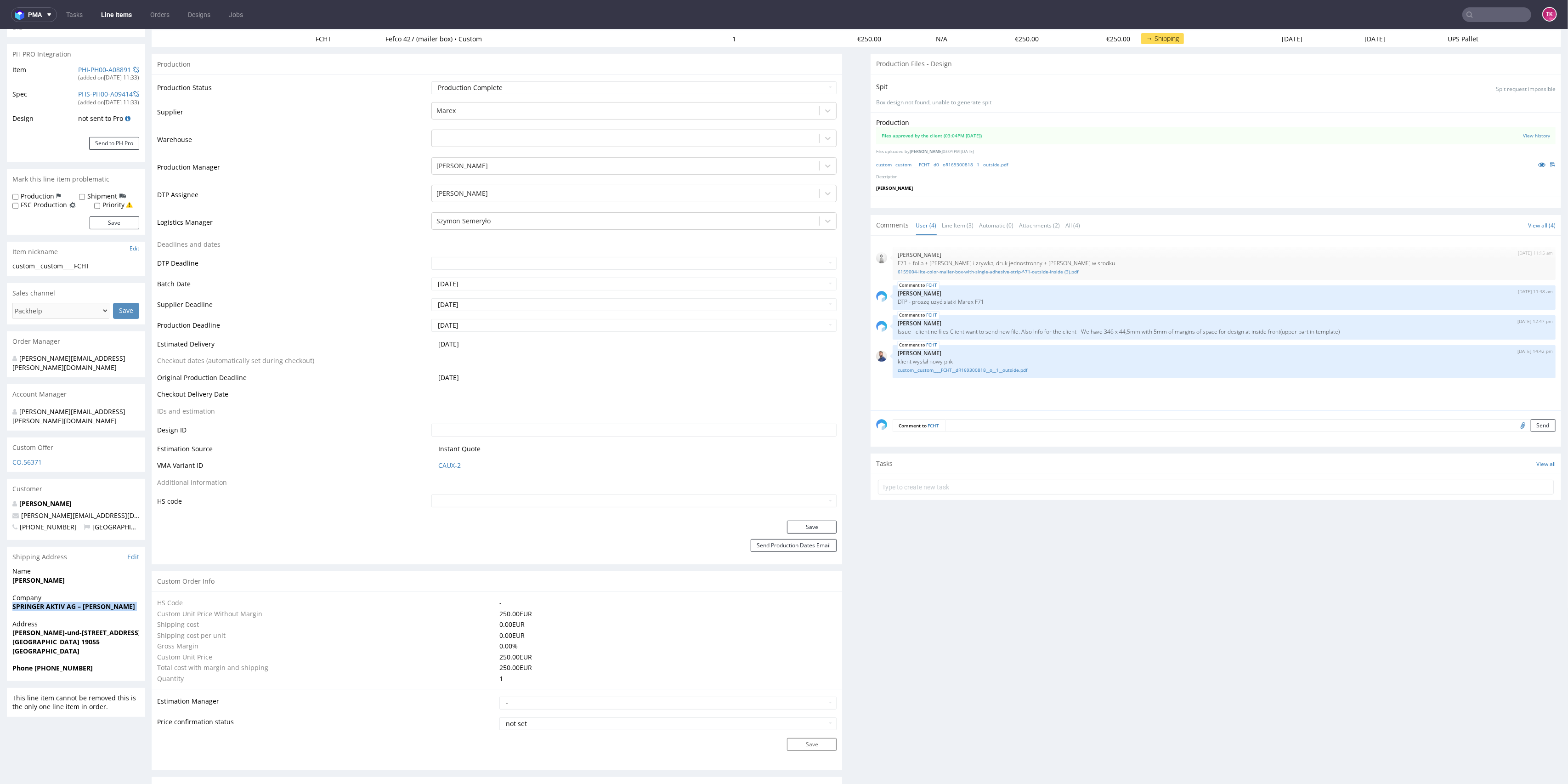
drag, startPoint x: 2, startPoint y: 592, endPoint x: 5, endPoint y: 603, distance: 11.4
copy strong "SPRINGER AKTIV AG – [PERSON_NAME]"
drag, startPoint x: 0, startPoint y: 622, endPoint x: 0, endPoint y: 629, distance: 7.0
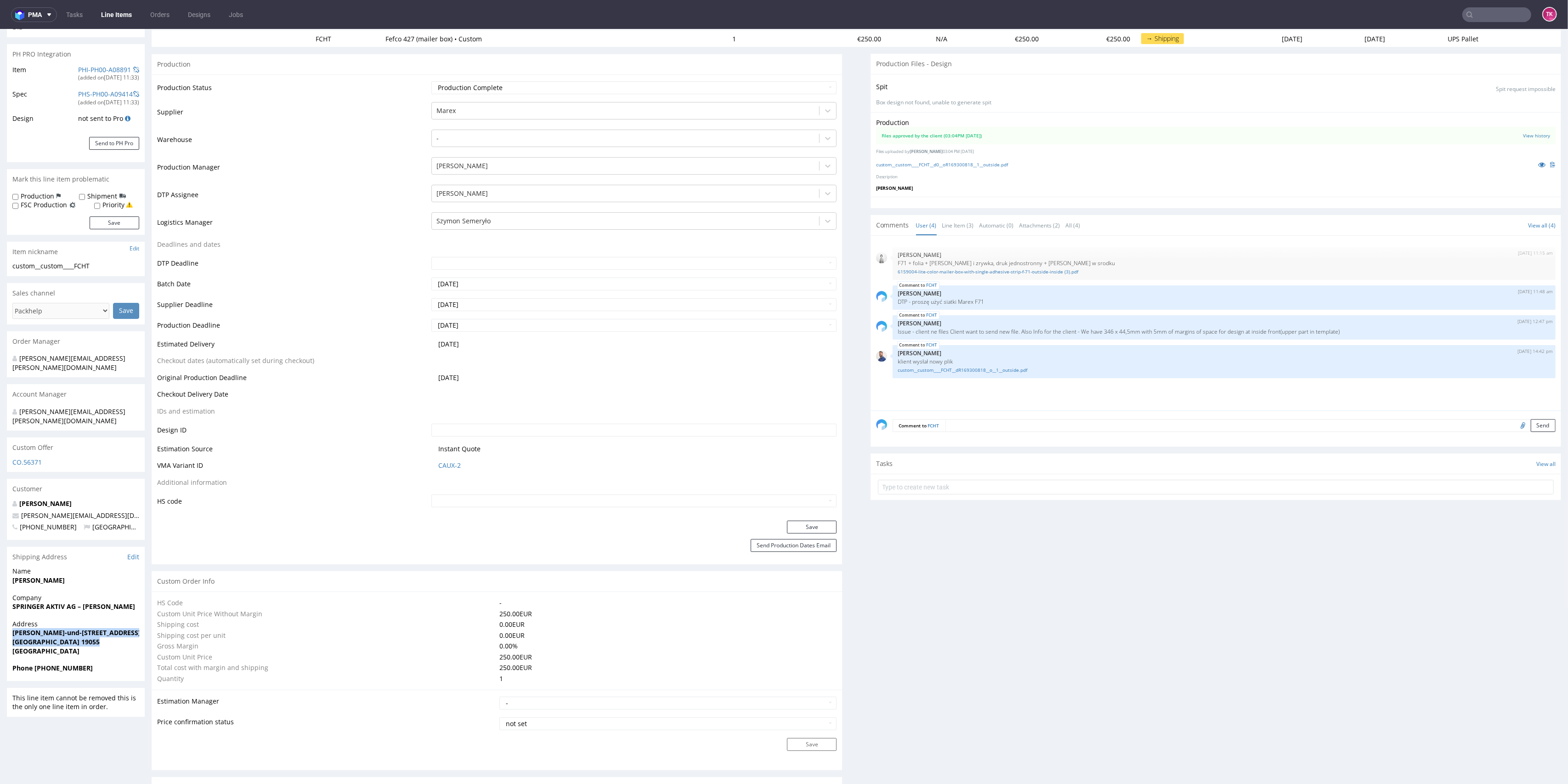
copy p "[PERSON_NAME]-und-[STREET_ADDRESS]"
drag, startPoint x: 132, startPoint y: 492, endPoint x: 18, endPoint y: 492, distance: 114.0
click at [18, 499] on div "[PERSON_NAME] [PERSON_NAME][EMAIL_ADDRESS][PERSON_NAME][DOMAIN_NAME] [PHONE_NUM…" at bounding box center [75, 519] width 138 height 41
copy span "[PERSON_NAME][EMAIL_ADDRESS][DOMAIN_NAME]"
drag, startPoint x: 35, startPoint y: 652, endPoint x: 118, endPoint y: 658, distance: 83.2
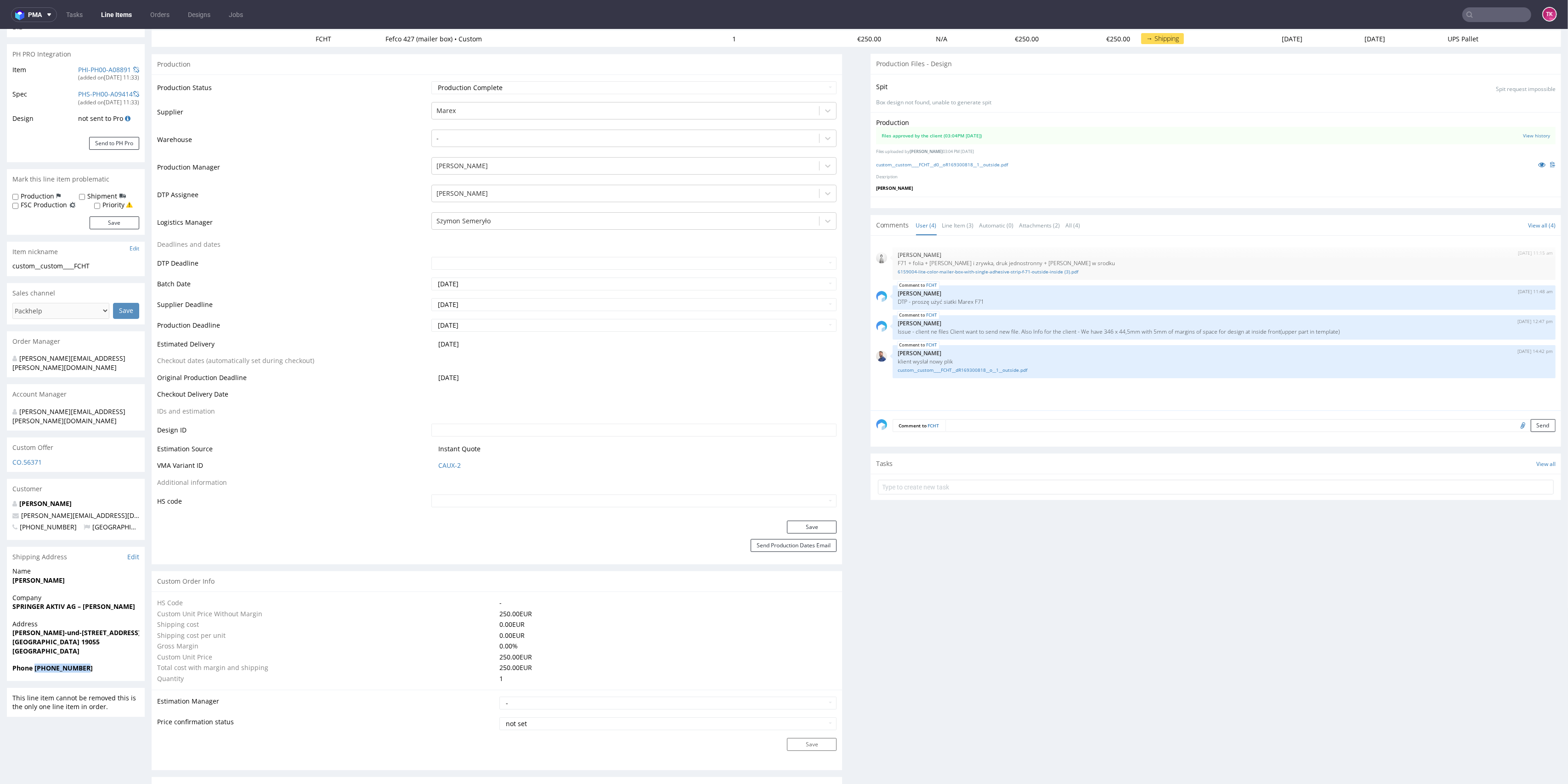
click at [118, 664] on div "Phone [PHONE_NUMBER]" at bounding box center [75, 672] width 138 height 18
copy strong "[PHONE_NUMBER]"
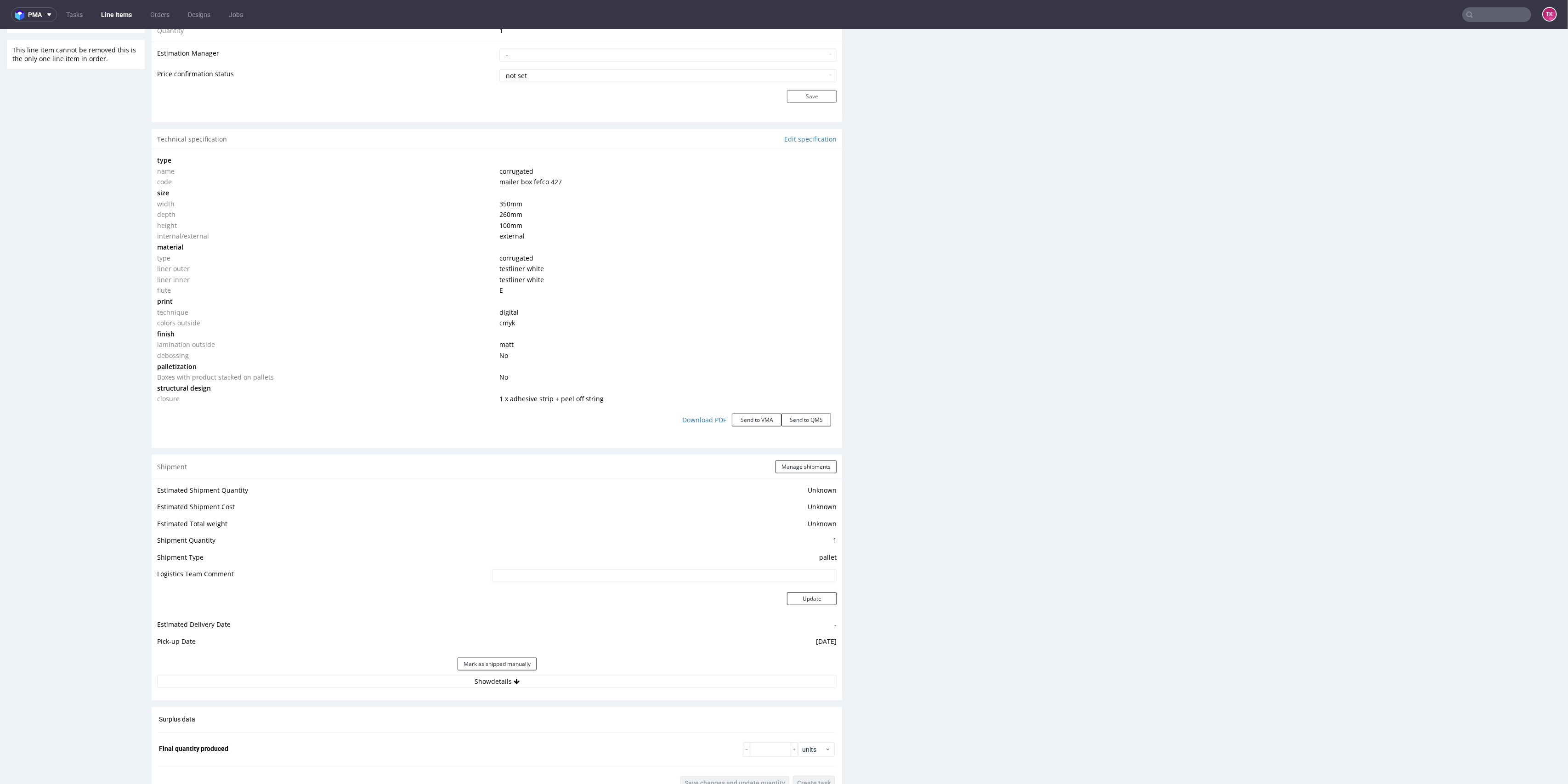
scroll to position [797, 0]
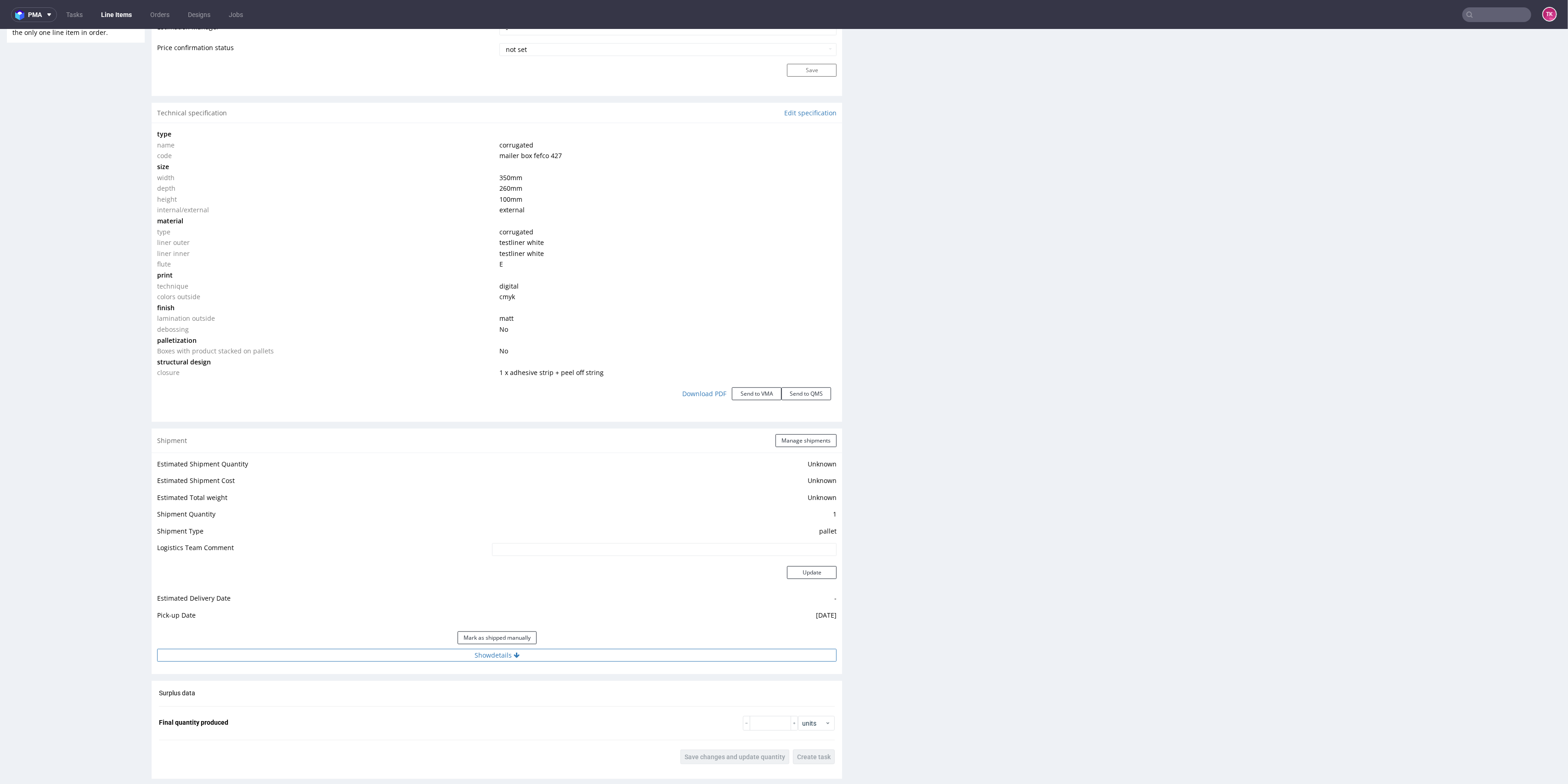
click at [777, 656] on button "Show details" at bounding box center [497, 656] width 680 height 13
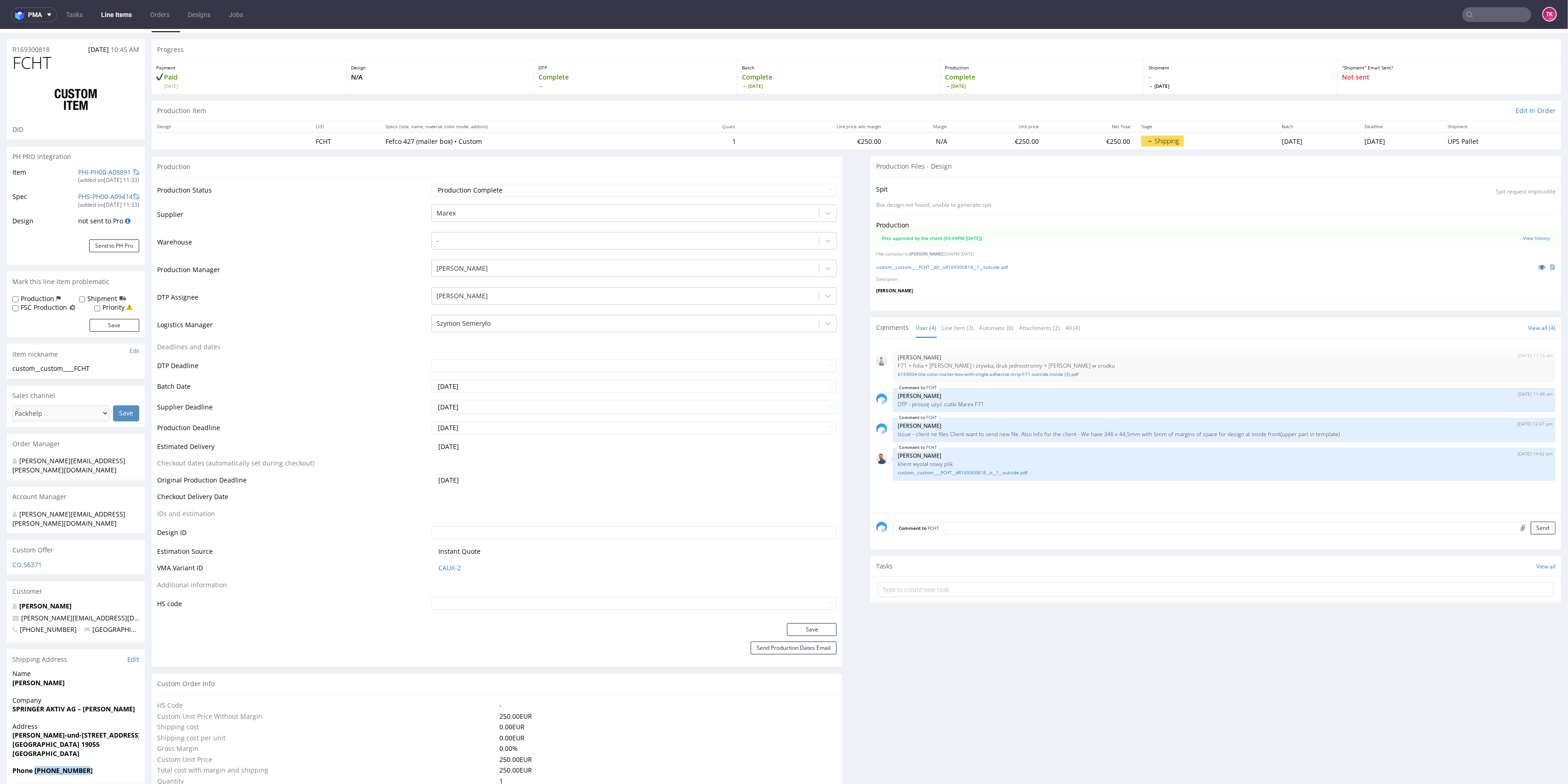
scroll to position [0, 0]
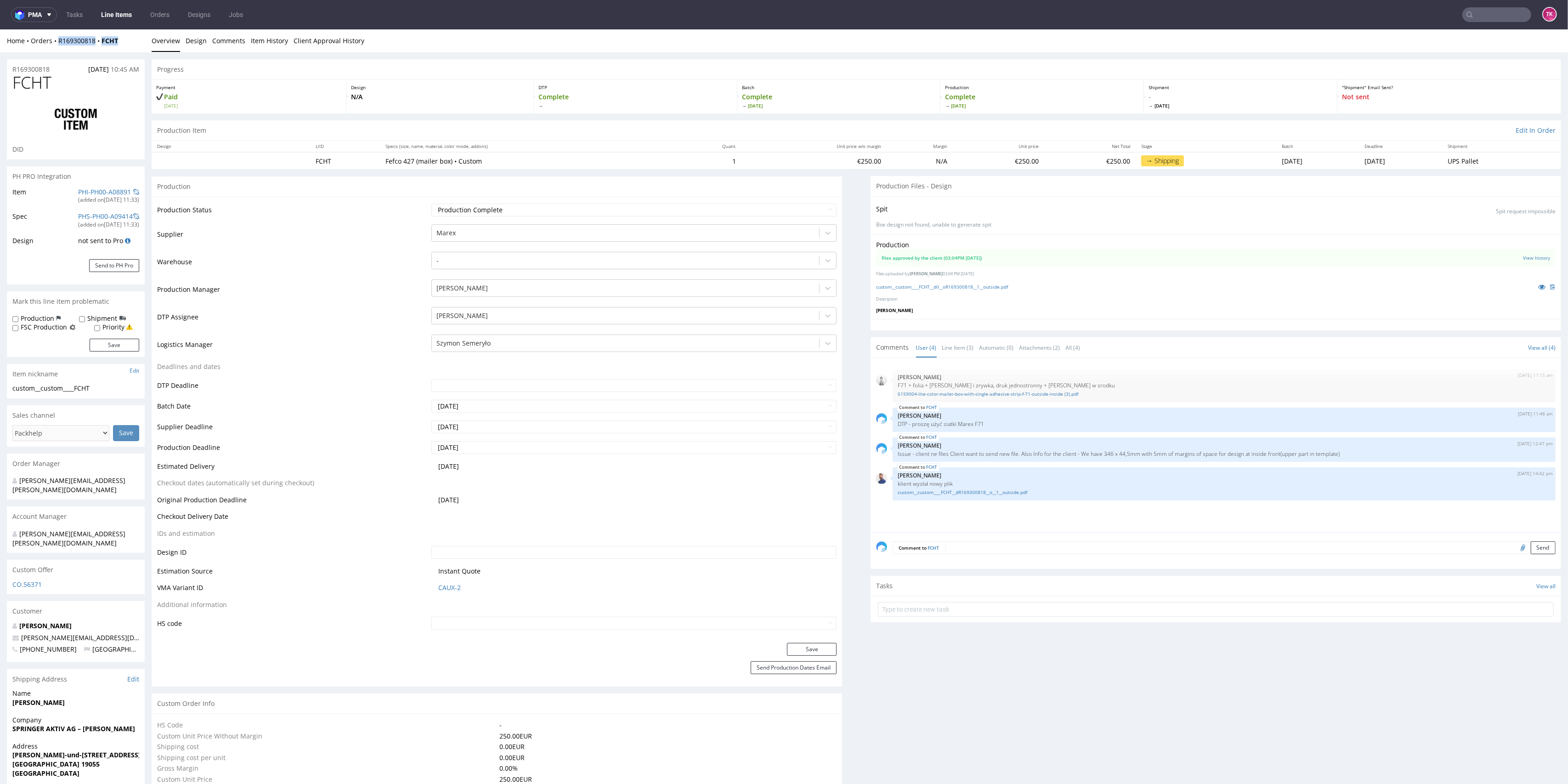
drag, startPoint x: 125, startPoint y: 47, endPoint x: 57, endPoint y: 50, distance: 68.1
click at [57, 50] on div "Home Orders R169300818 FCHT Overview Design Comments Item History Client Approv…" at bounding box center [784, 41] width 1568 height 23
copy div "R169300818 FCHT"
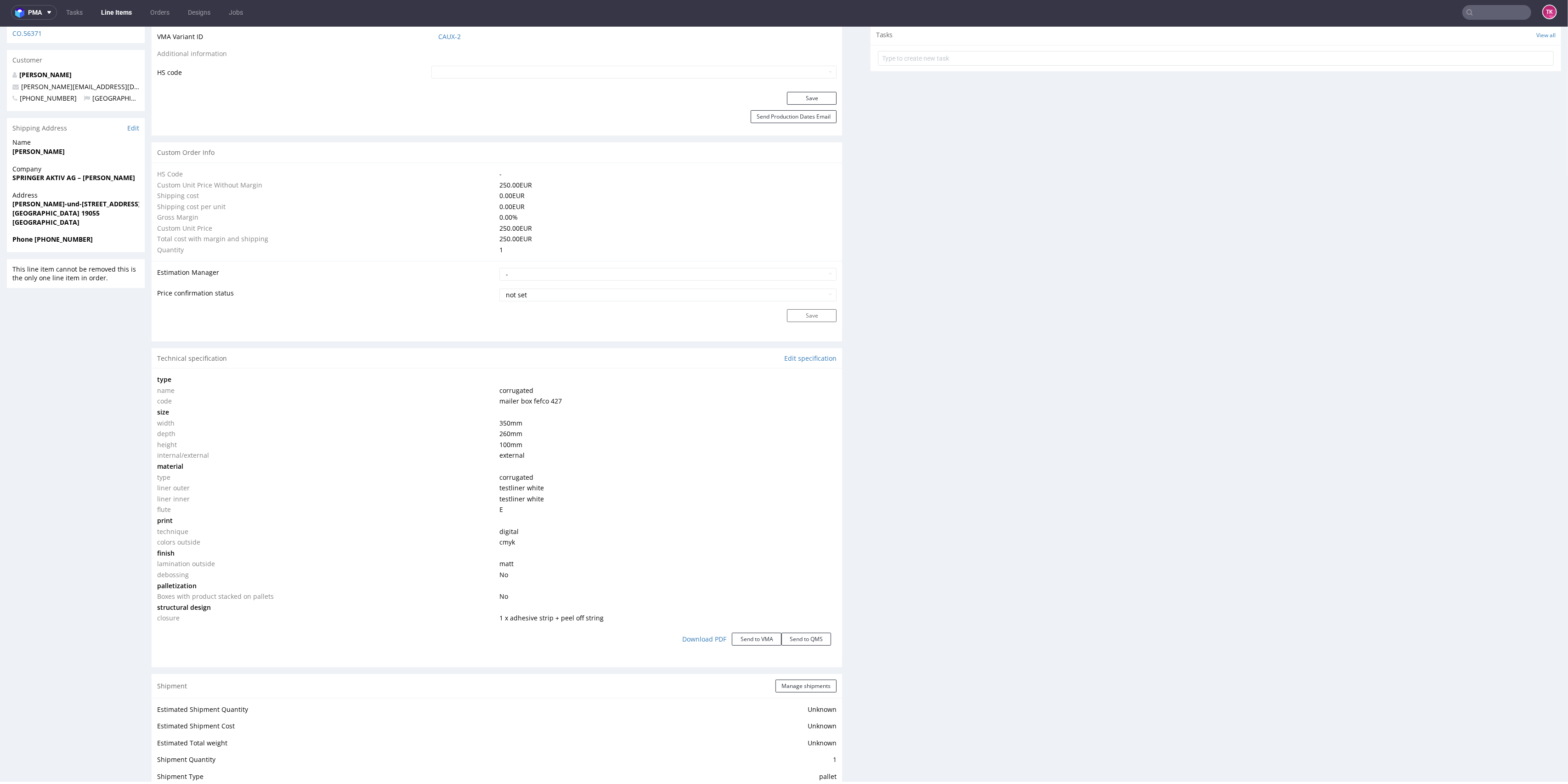
scroll to position [522, 0]
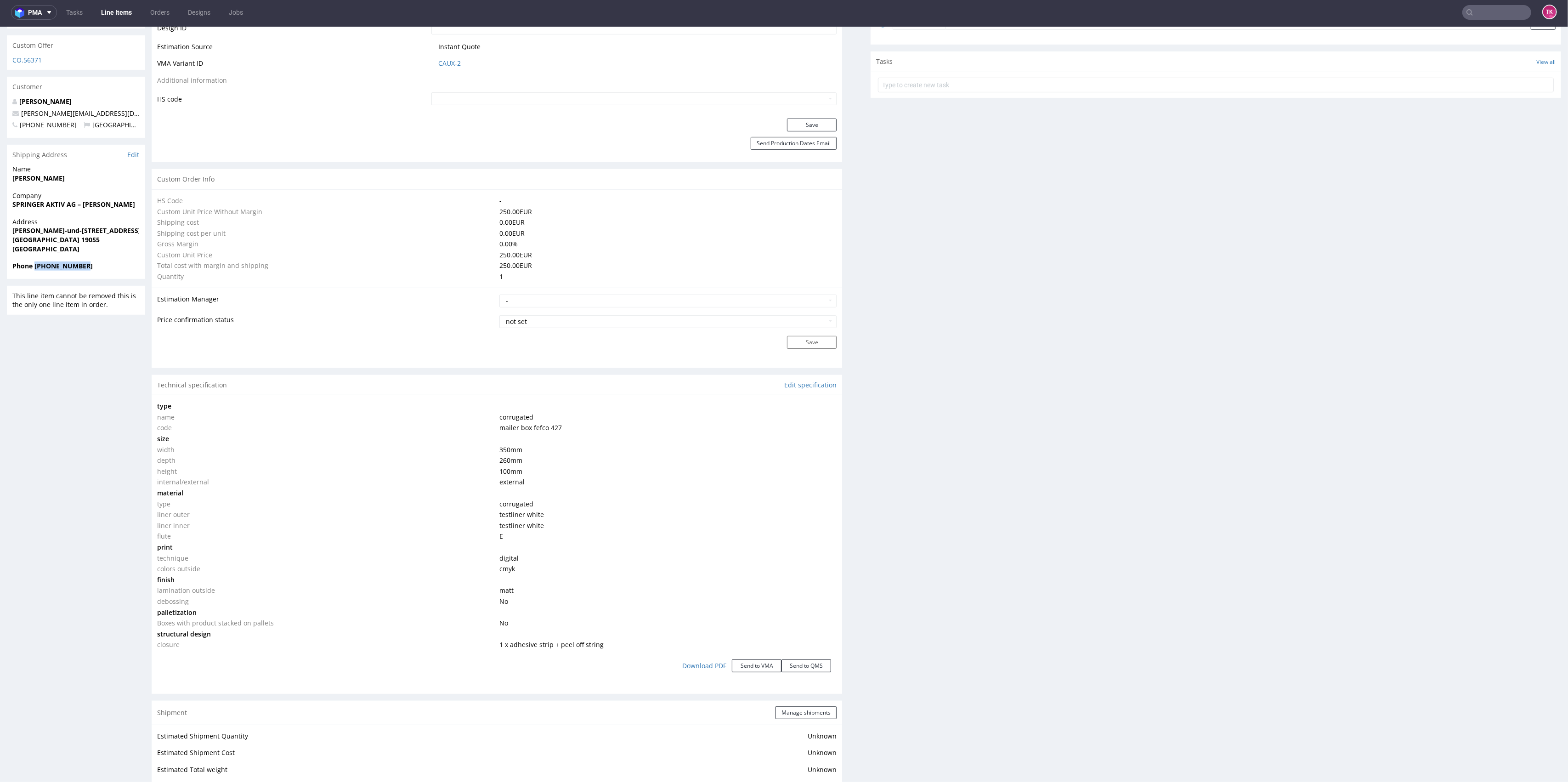
drag, startPoint x: 34, startPoint y: 249, endPoint x: 134, endPoint y: 254, distance: 100.1
click at [134, 262] on div "Phone +491781422583" at bounding box center [75, 270] width 138 height 18
copy strong "+491781422583"
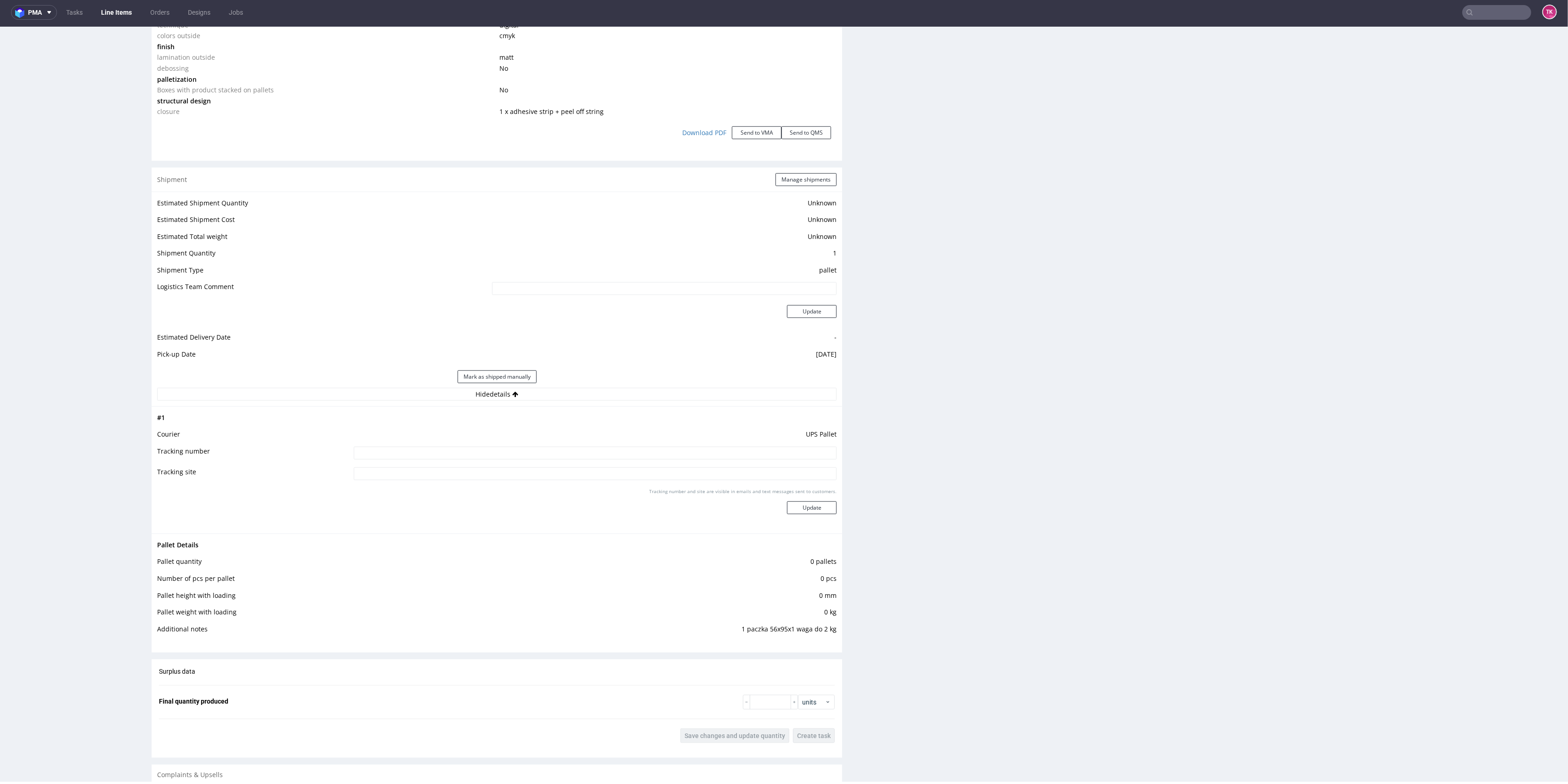
scroll to position [1196, 0]
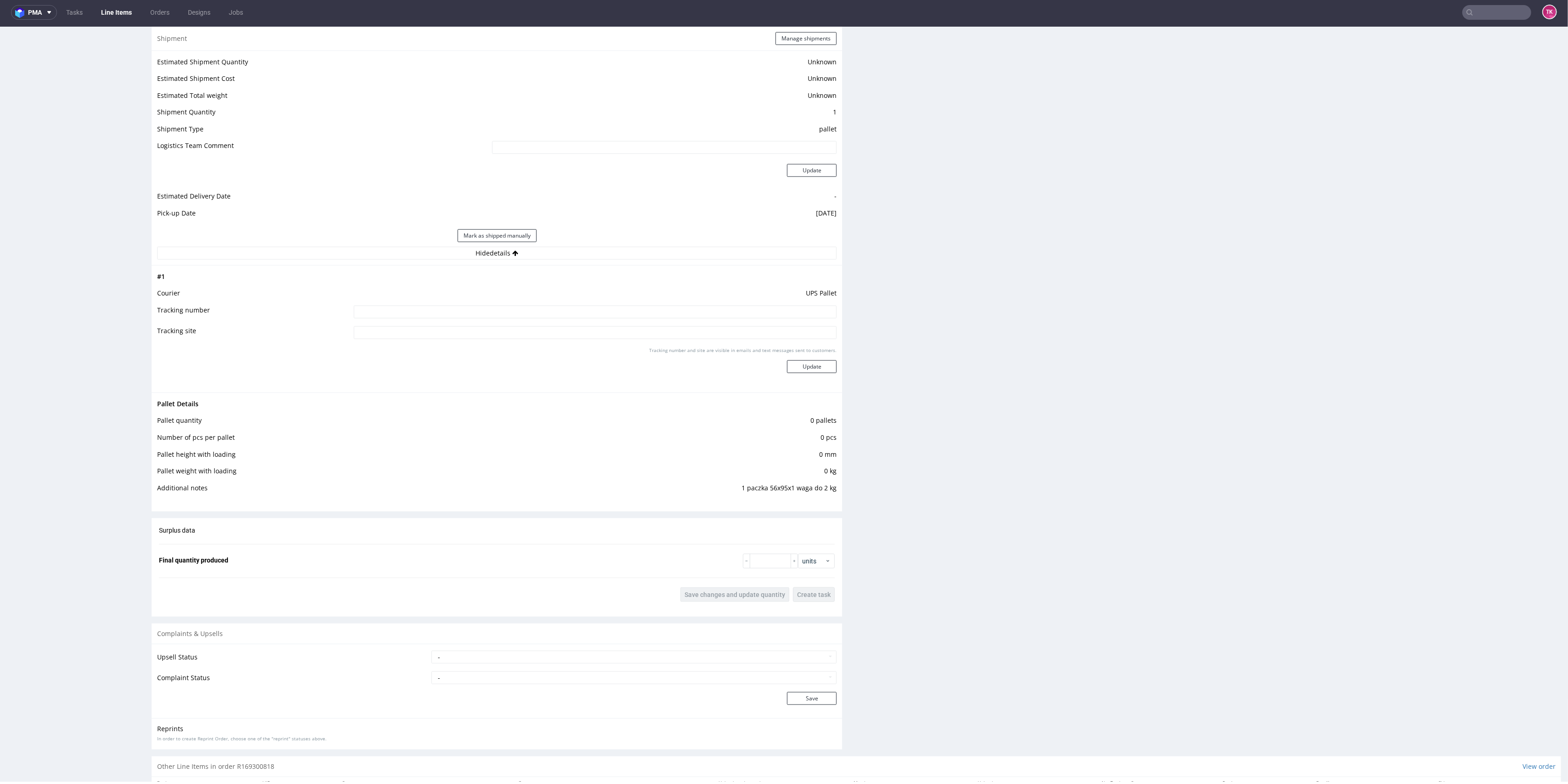
click at [614, 317] on td at bounding box center [594, 315] width 486 height 21
click at [611, 315] on input at bounding box center [595, 312] width 484 height 13
paste input "1Z5A15806899715885"
type input "1Z5A15806899715885"
click at [803, 362] on button "Update" at bounding box center [812, 366] width 50 height 13
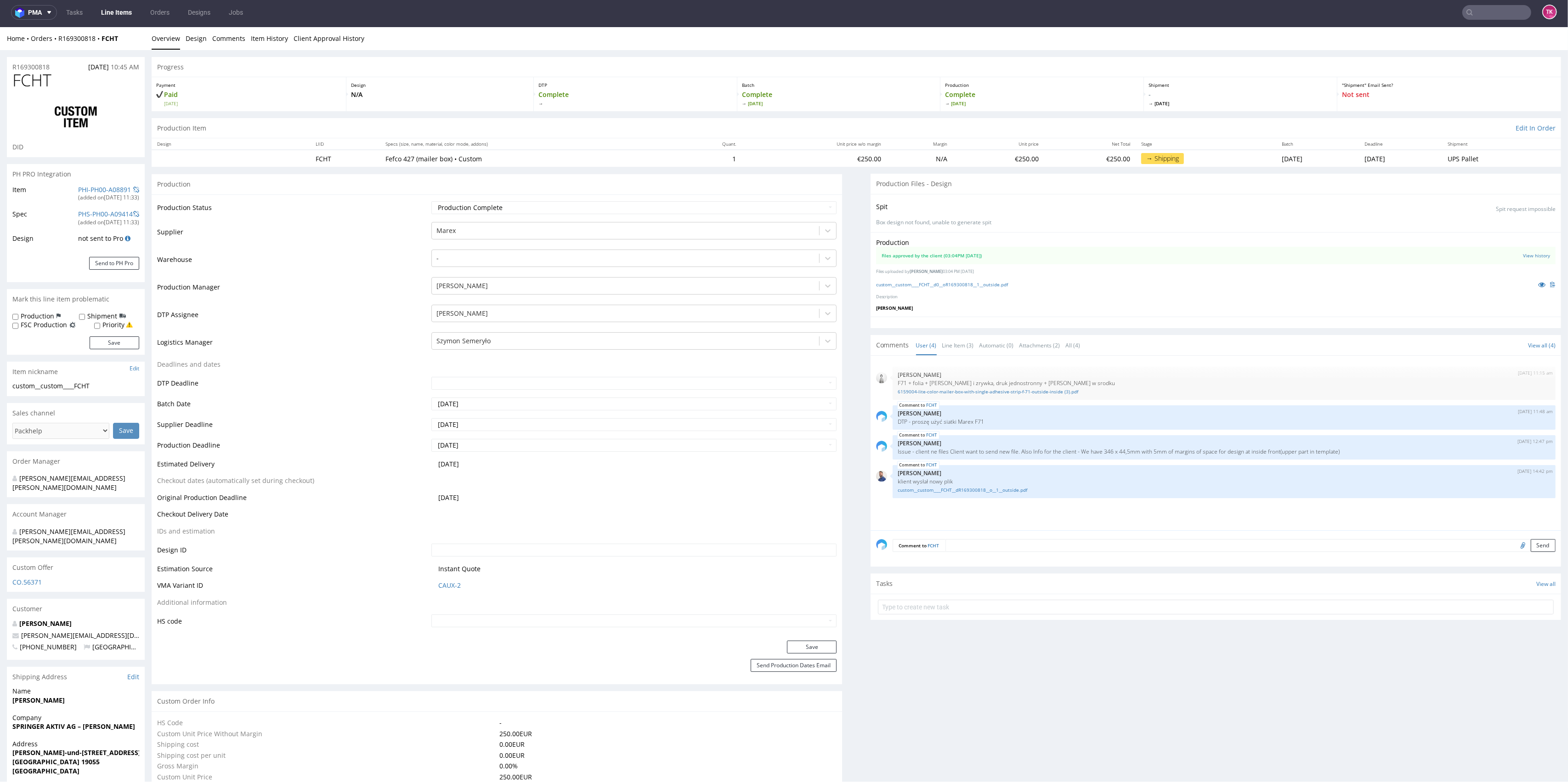
scroll to position [0, 0]
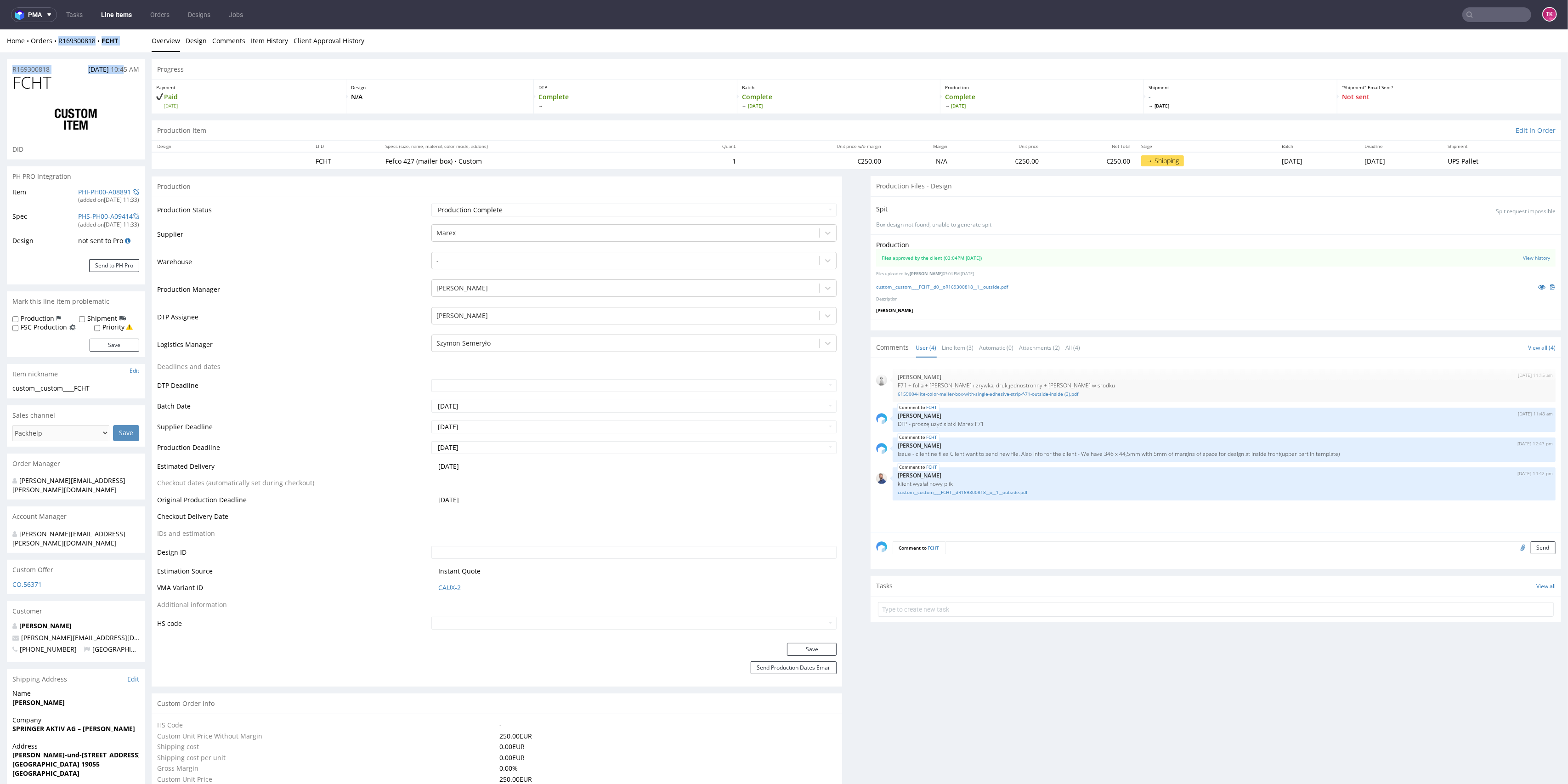
drag, startPoint x: 121, startPoint y: 52, endPoint x: 53, endPoint y: 48, distance: 68.1
click at [55, 48] on div "Home Orders R169300818 FCHT Overview Design Comments Item History Client Approv…" at bounding box center [784, 41] width 1568 height 23
drag, startPoint x: 58, startPoint y: 50, endPoint x: 128, endPoint y: 48, distance: 70.0
click at [128, 48] on div "Home Orders R169300818 FCHT Overview Design Comments Item History Client Approv…" at bounding box center [784, 41] width 1568 height 23
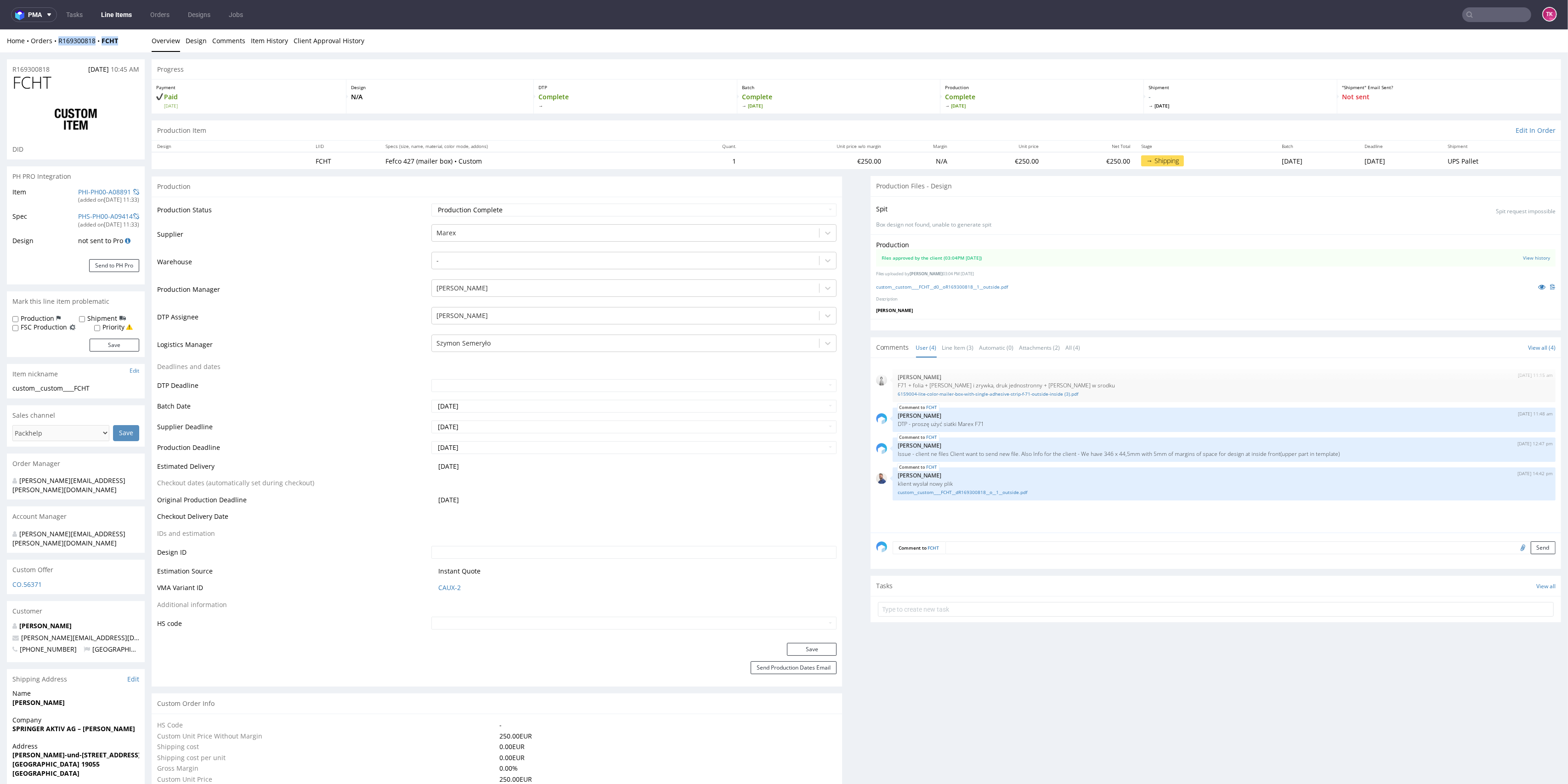
copy div "R169300818 FCHT"
click at [1516, 15] on input "text" at bounding box center [1497, 15] width 69 height 15
paste input "000002406"
type input "000002406"
click at [1438, 50] on div "R861197916 (000002406)" at bounding box center [1476, 38] width 180 height 29
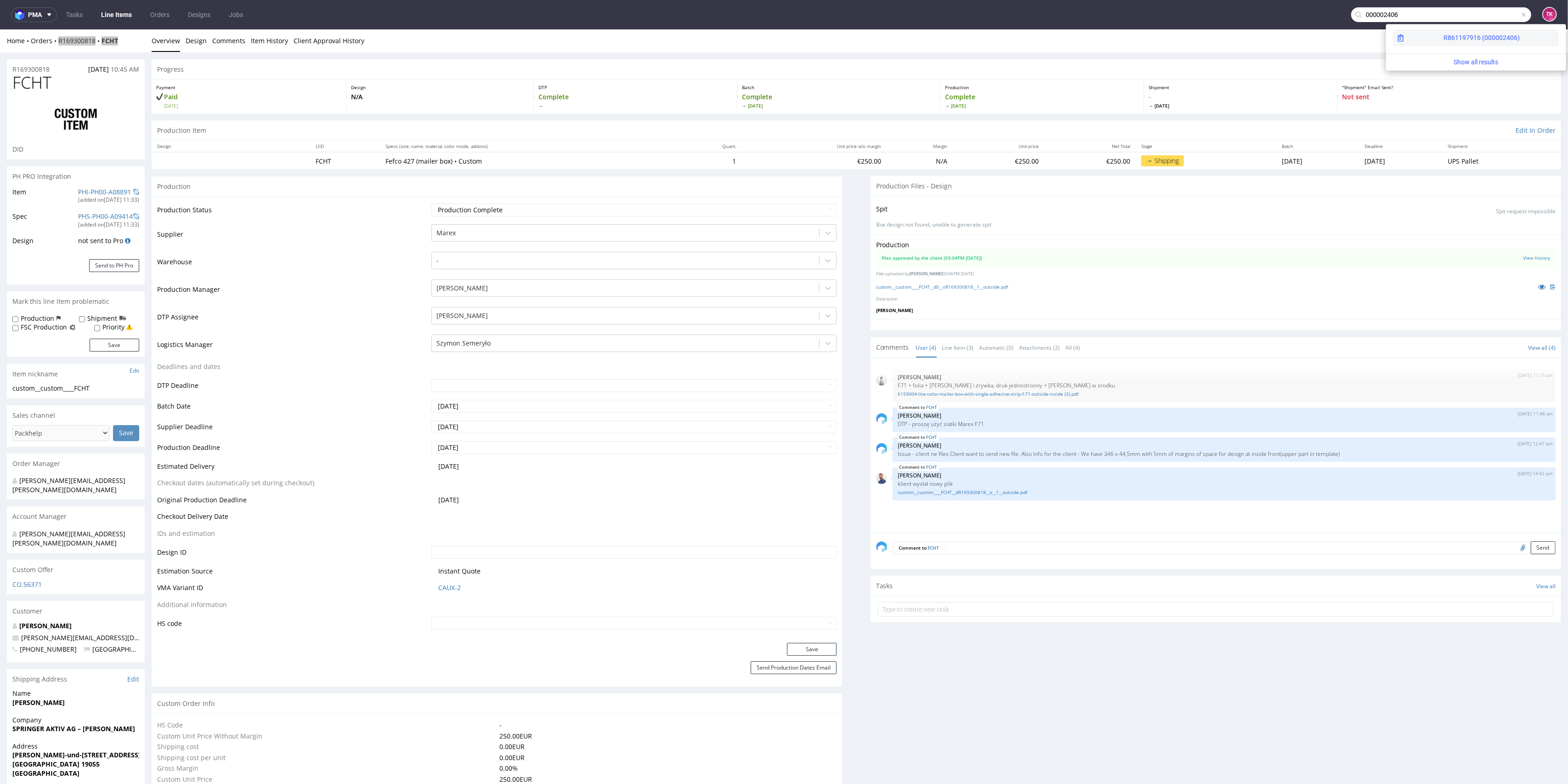
click at [1436, 45] on div "R861197916 (000002406)" at bounding box center [1476, 38] width 165 height 17
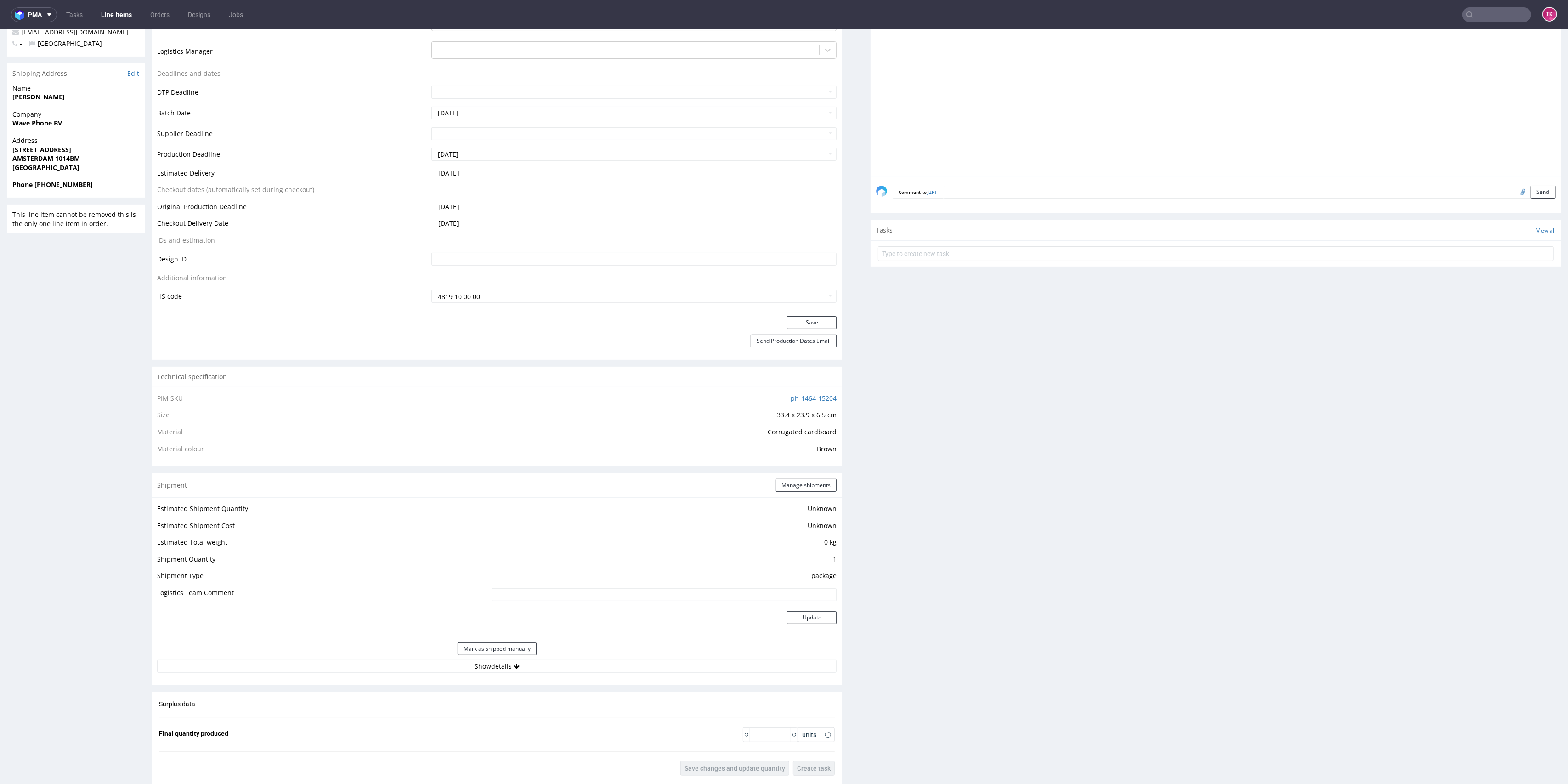
scroll to position [431, 0]
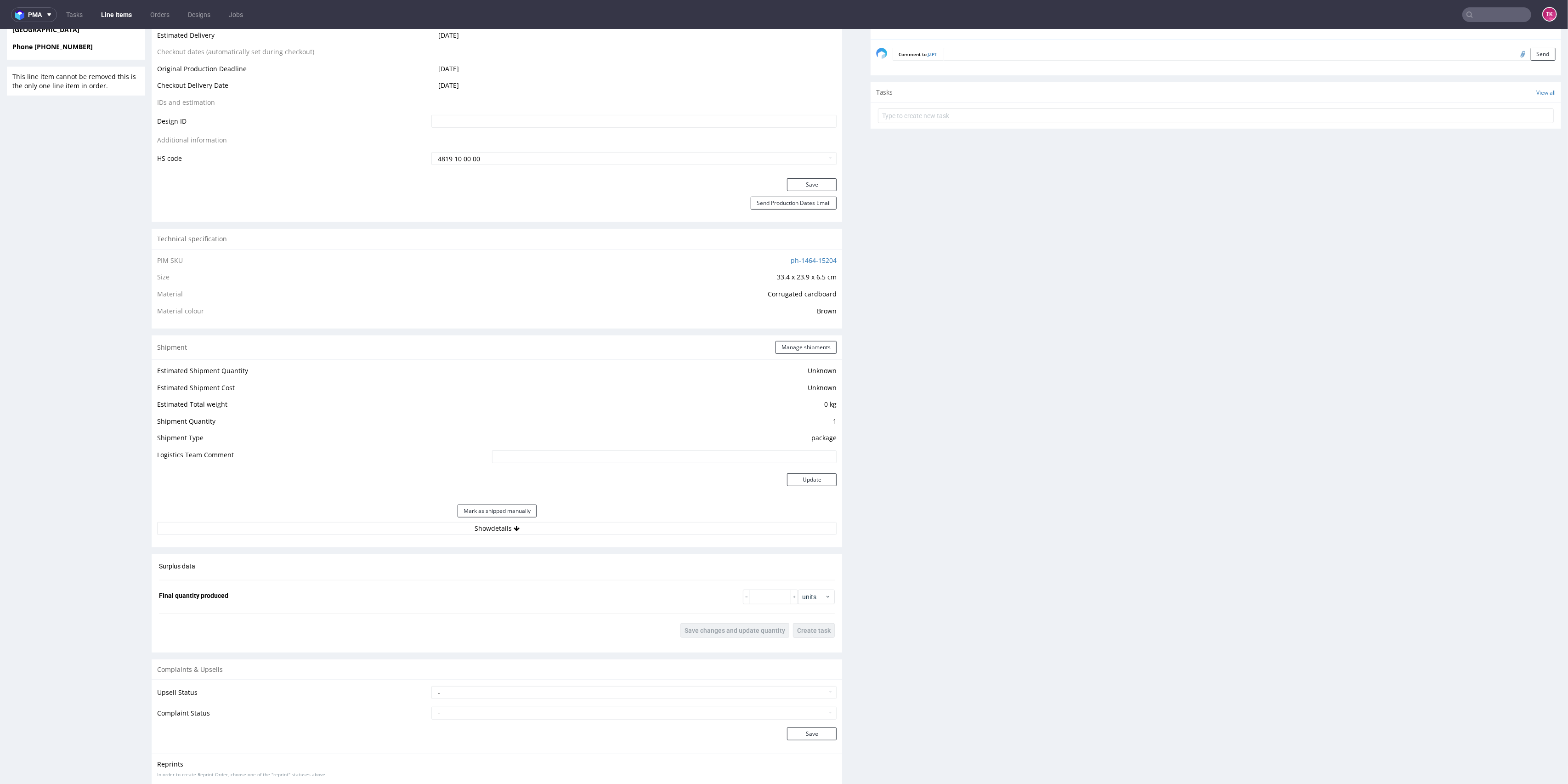
click at [625, 535] on div "Estimated Shipment Quantity Unknown Estimated Shipment Cost Unknown Estimated T…" at bounding box center [497, 449] width 691 height 181
click at [621, 526] on button "Show details" at bounding box center [497, 529] width 680 height 13
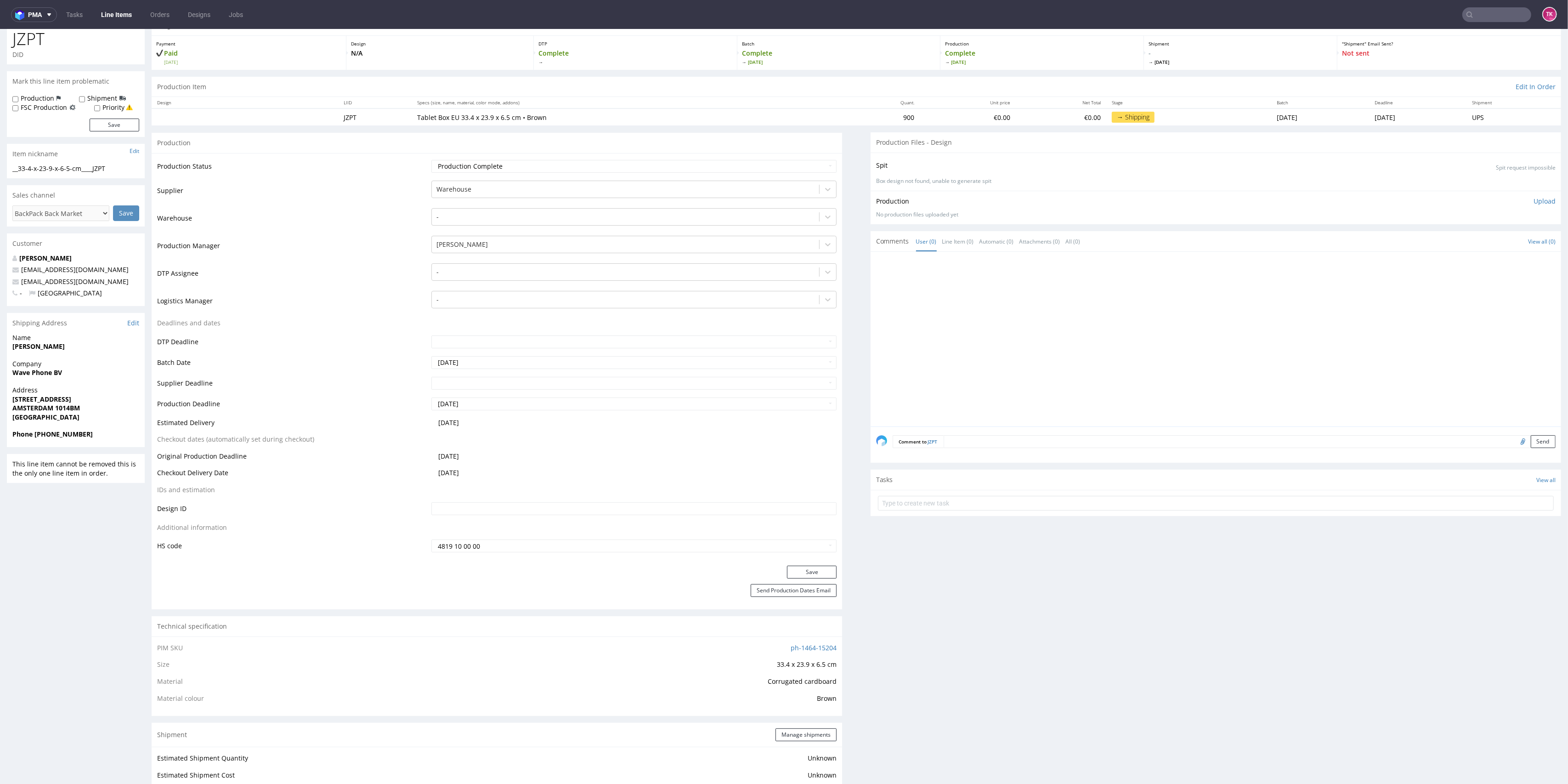
scroll to position [0, 0]
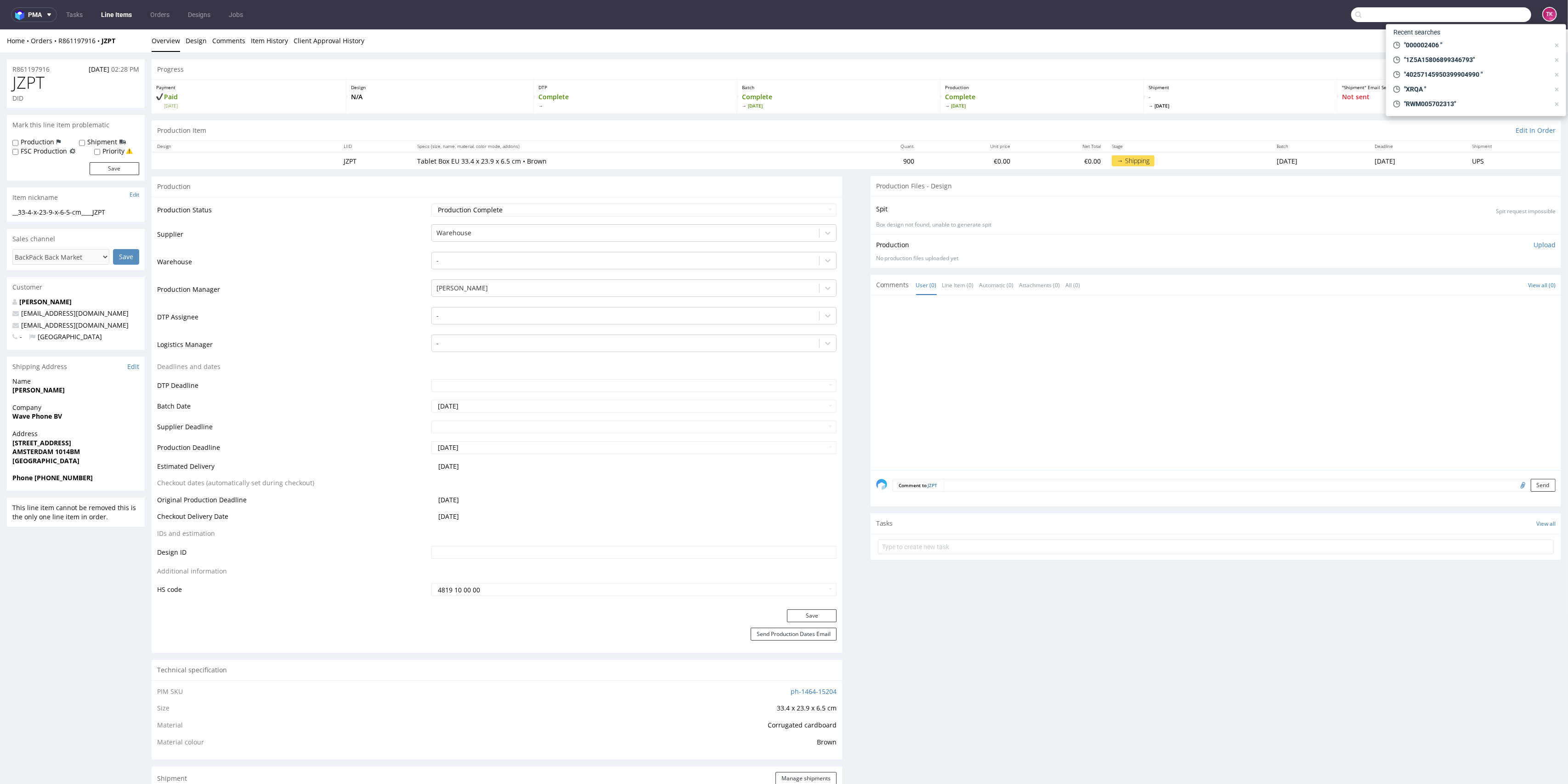
click at [1490, 12] on input "text" at bounding box center [1441, 15] width 180 height 15
type input "KDUP"
click at [1430, 43] on div "KDUP ostro__custom____ KDUP" at bounding box center [1476, 49] width 165 height 17
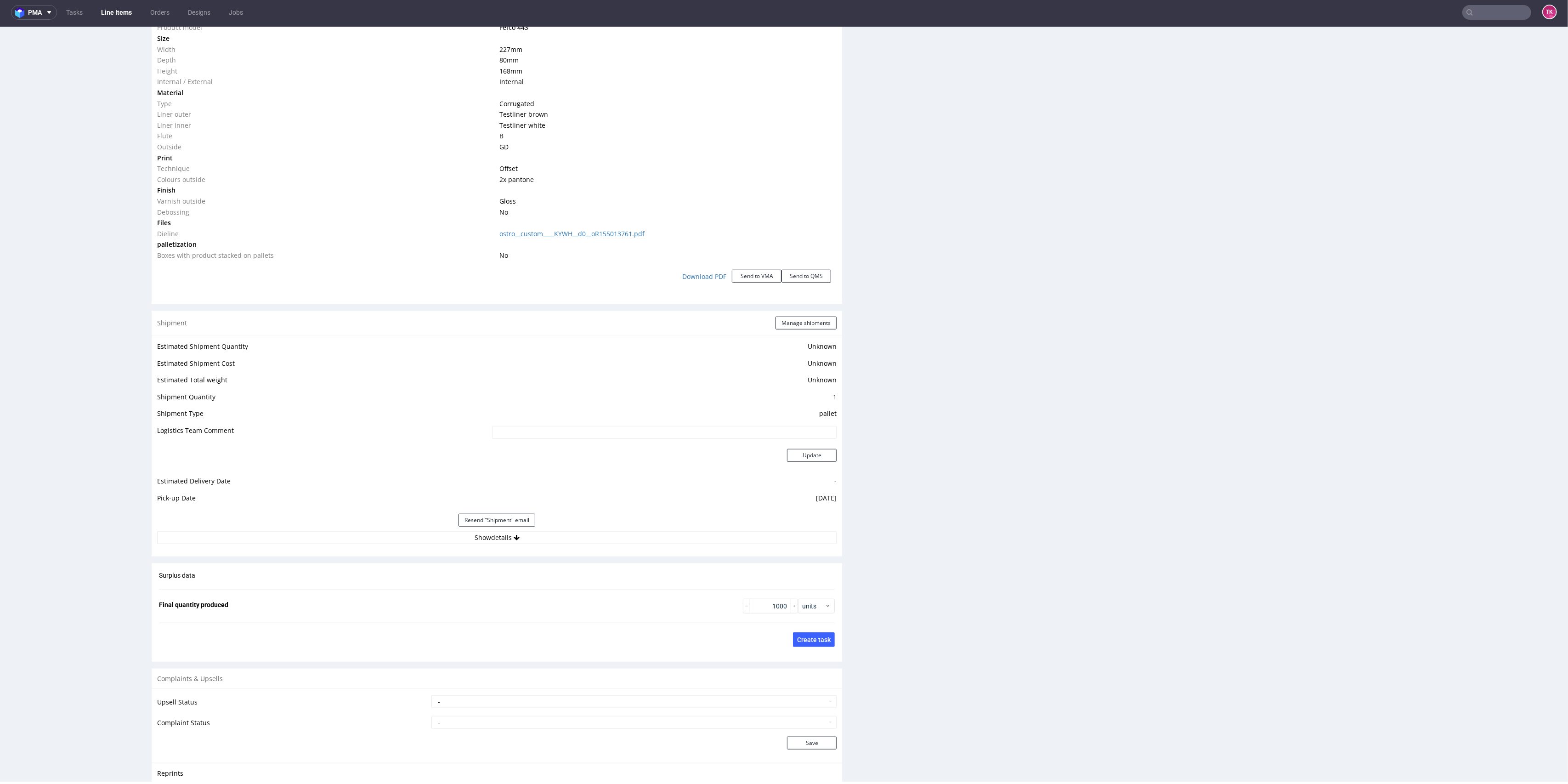
scroll to position [965, 0]
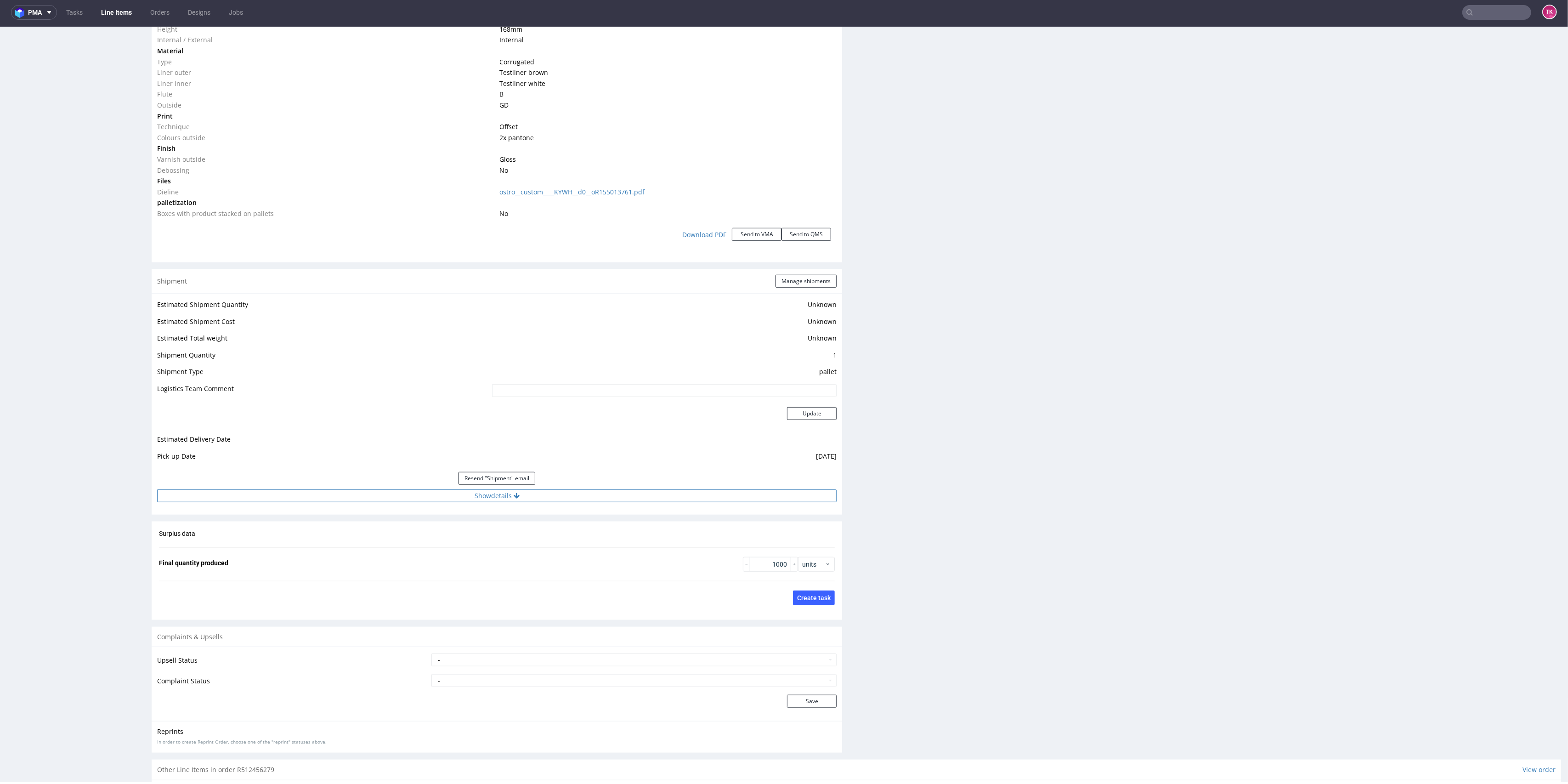
click at [623, 492] on button "Show details" at bounding box center [497, 495] width 680 height 13
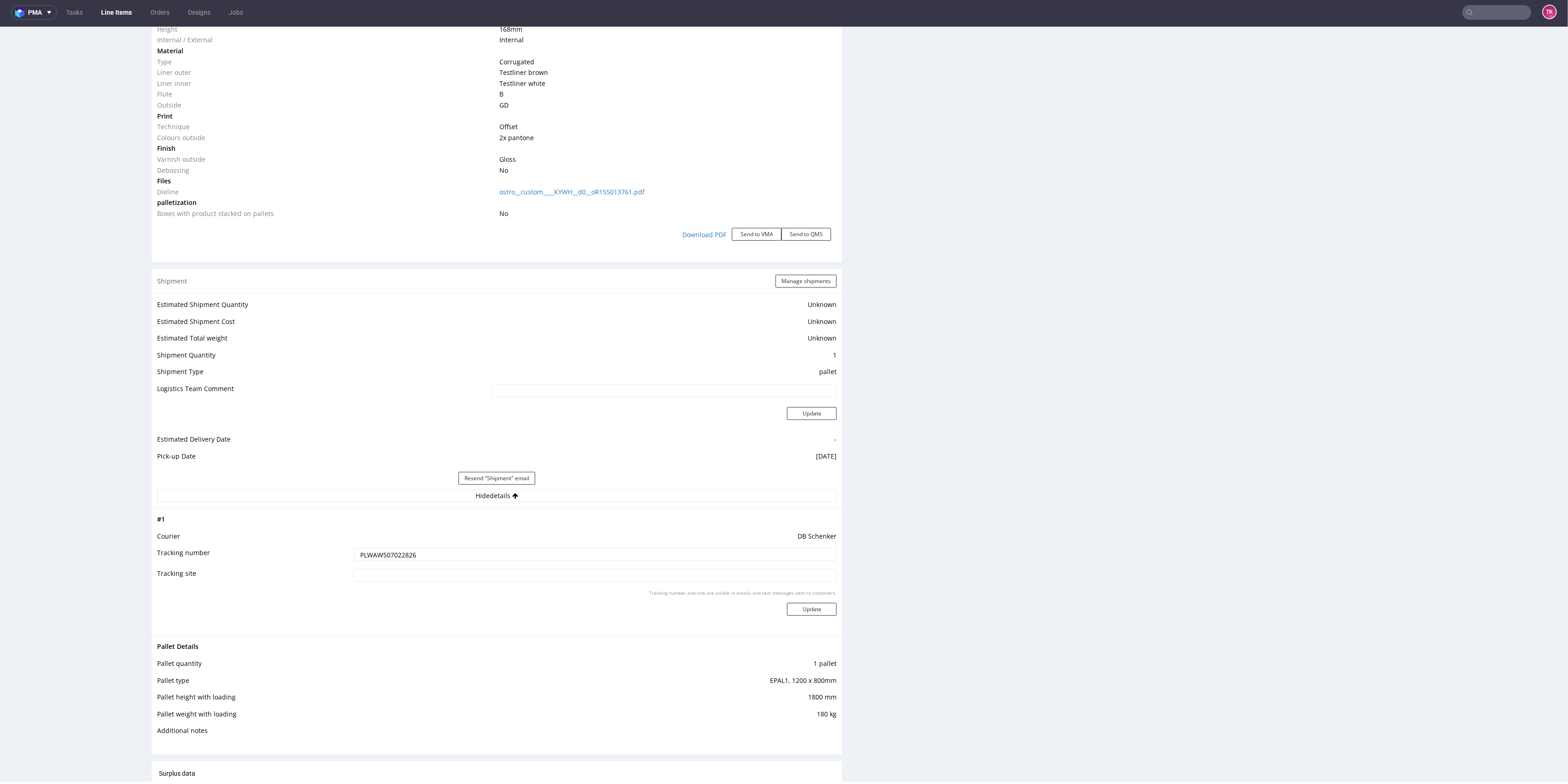
click at [375, 550] on input "PLWAW507022826" at bounding box center [595, 555] width 484 height 13
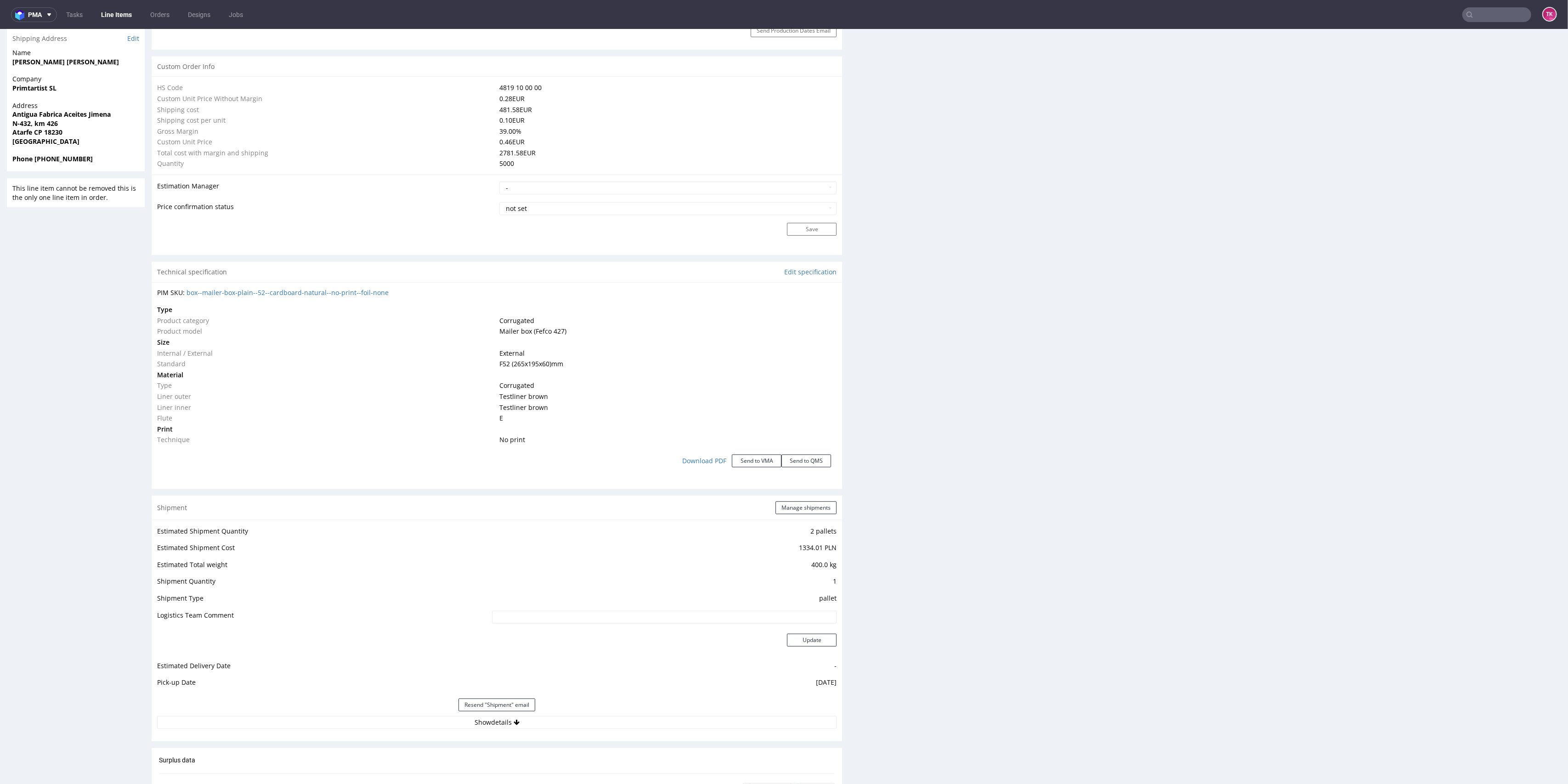
scroll to position [858, 0]
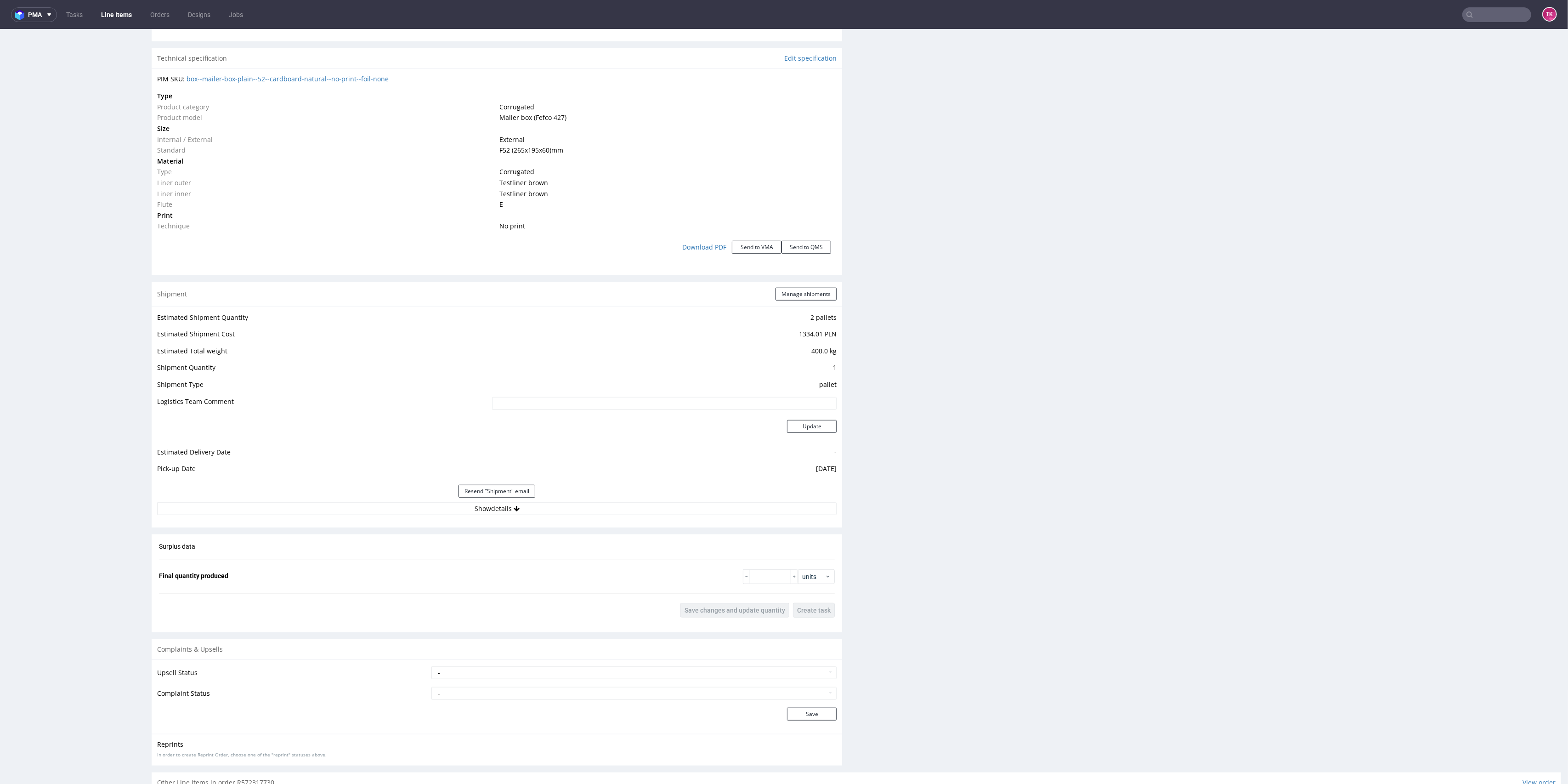
click at [638, 522] on div "Shipment Manage shipments Estimated Shipment Quantity 2 pallets Estimated Shipm…" at bounding box center [497, 405] width 691 height 245
click at [636, 512] on button "Show details" at bounding box center [497, 509] width 680 height 13
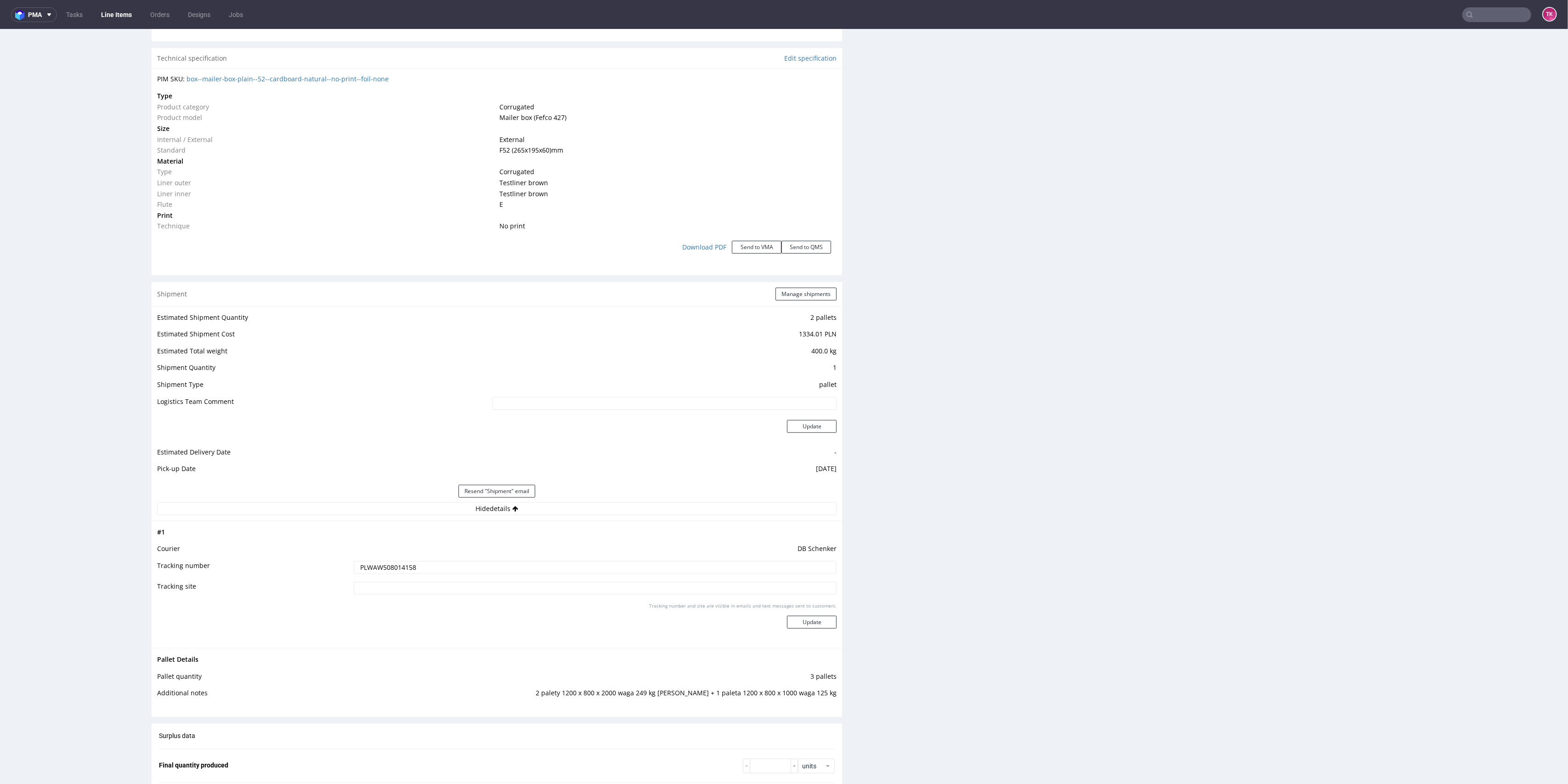
click at [441, 552] on td "DB Schenker" at bounding box center [594, 552] width 486 height 17
click at [410, 562] on input "PLWAW508014158" at bounding box center [595, 568] width 484 height 13
click at [404, 567] on input "PLWAW508014158" at bounding box center [595, 568] width 484 height 13
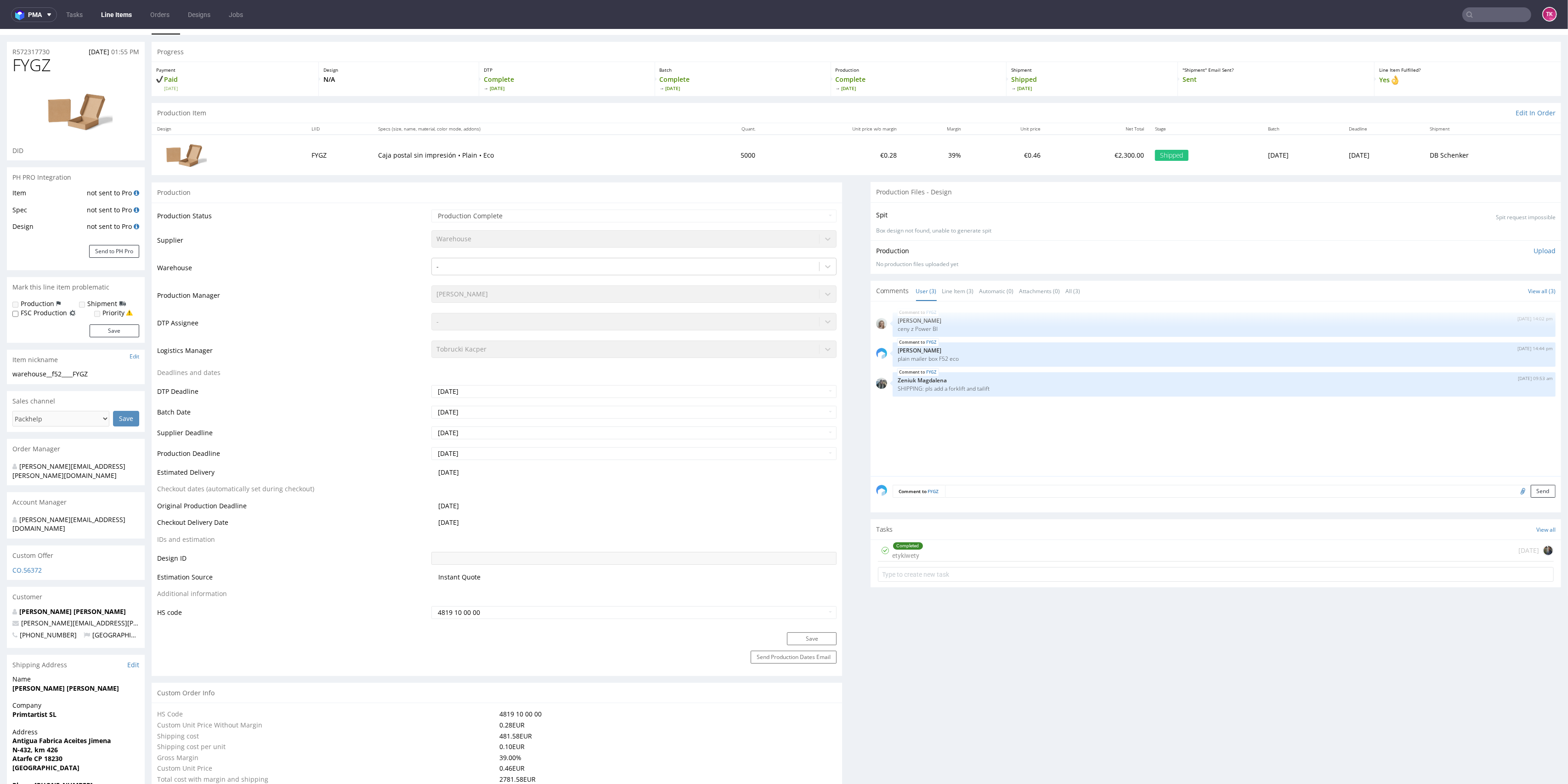
scroll to position [0, 0]
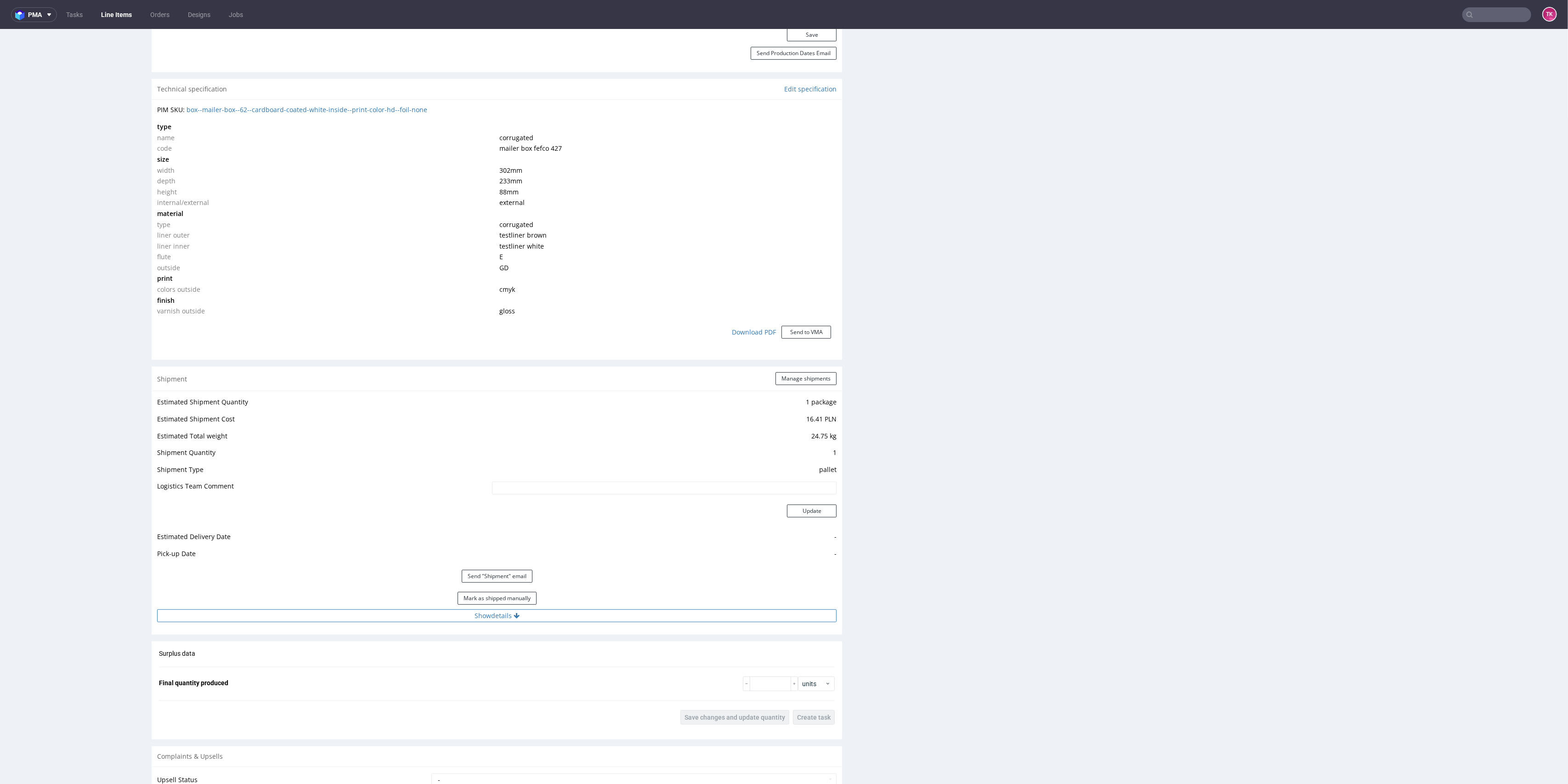
click at [617, 614] on button "Show details" at bounding box center [497, 616] width 680 height 13
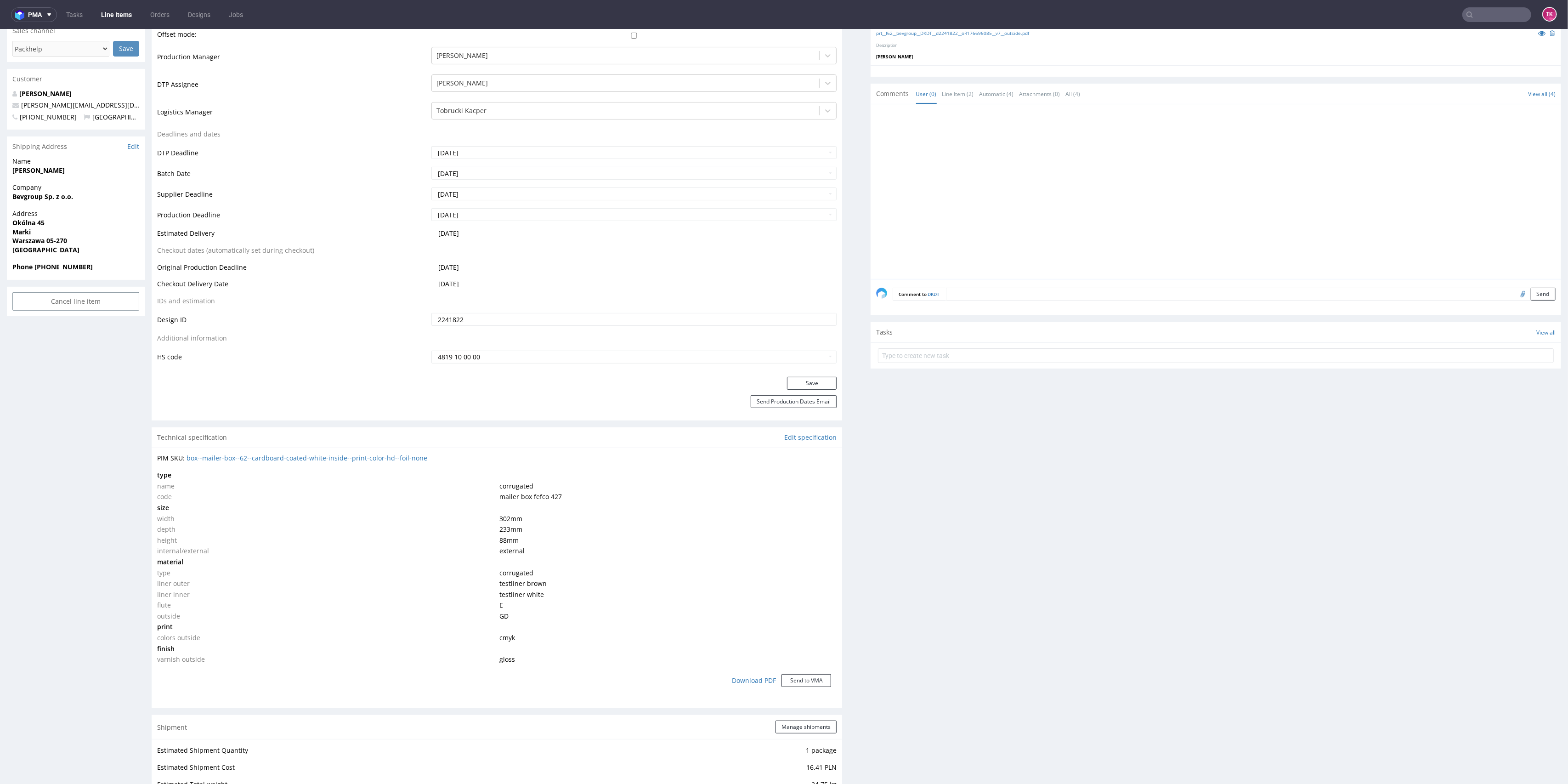
scroll to position [245, 0]
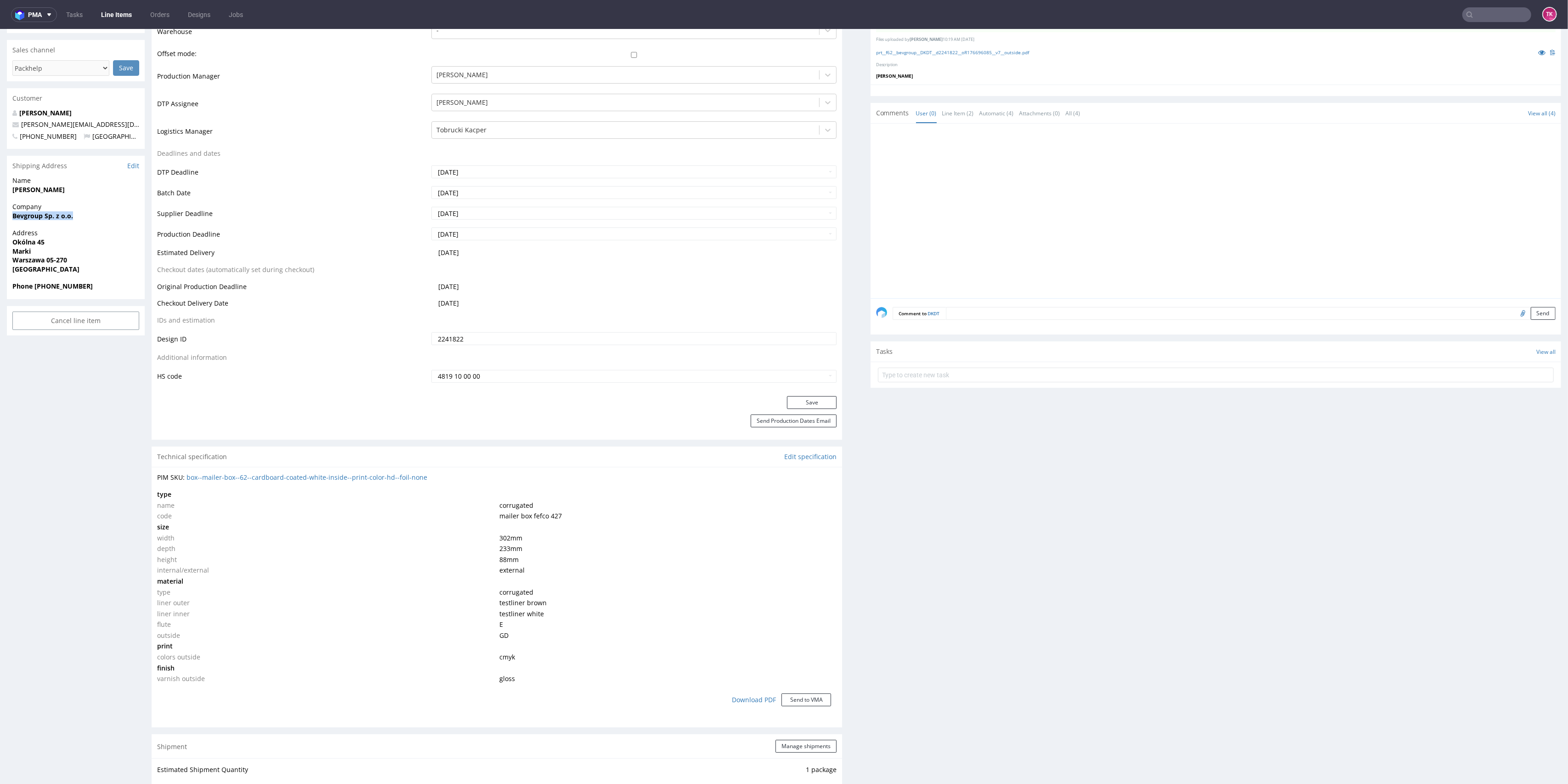
drag, startPoint x: 60, startPoint y: 218, endPoint x: 141, endPoint y: 216, distance: 81.0
click at [141, 216] on div "R176696085 28.07.2025 02:04 PM DKDT DID 2241822 Mark this line item problematic…" at bounding box center [784, 695] width 1568 height 1774
copy strong "Bevgroup Sp. z o.o."
drag, startPoint x: 5, startPoint y: 199, endPoint x: 93, endPoint y: 184, distance: 89.3
click at [93, 184] on div "R176696085 28.07.2025 02:04 PM DKDT DID 2241822 Mark this line item problematic…" at bounding box center [784, 695] width 1568 height 1774
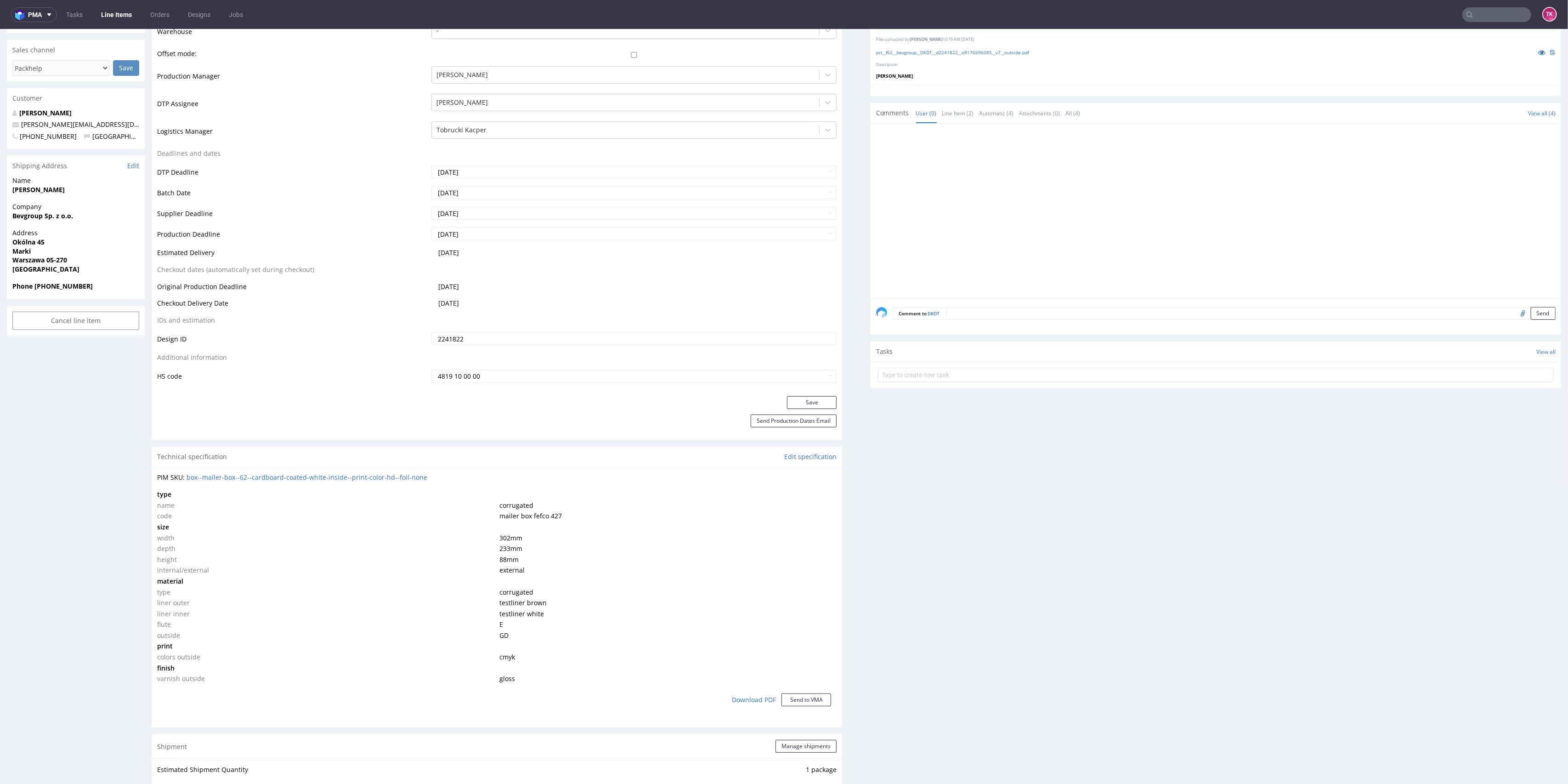
copy span
drag, startPoint x: 55, startPoint y: 188, endPoint x: 0, endPoint y: 194, distance: 55.3
click at [0, 194] on div "R176696085 28.07.2025 02:04 PM DKDT DID 2241822 Mark this line item problematic…" at bounding box center [784, 695] width 1568 height 1774
copy strong "[PERSON_NAME]"
drag, startPoint x: 8, startPoint y: 244, endPoint x: 109, endPoint y: 259, distance: 102.1
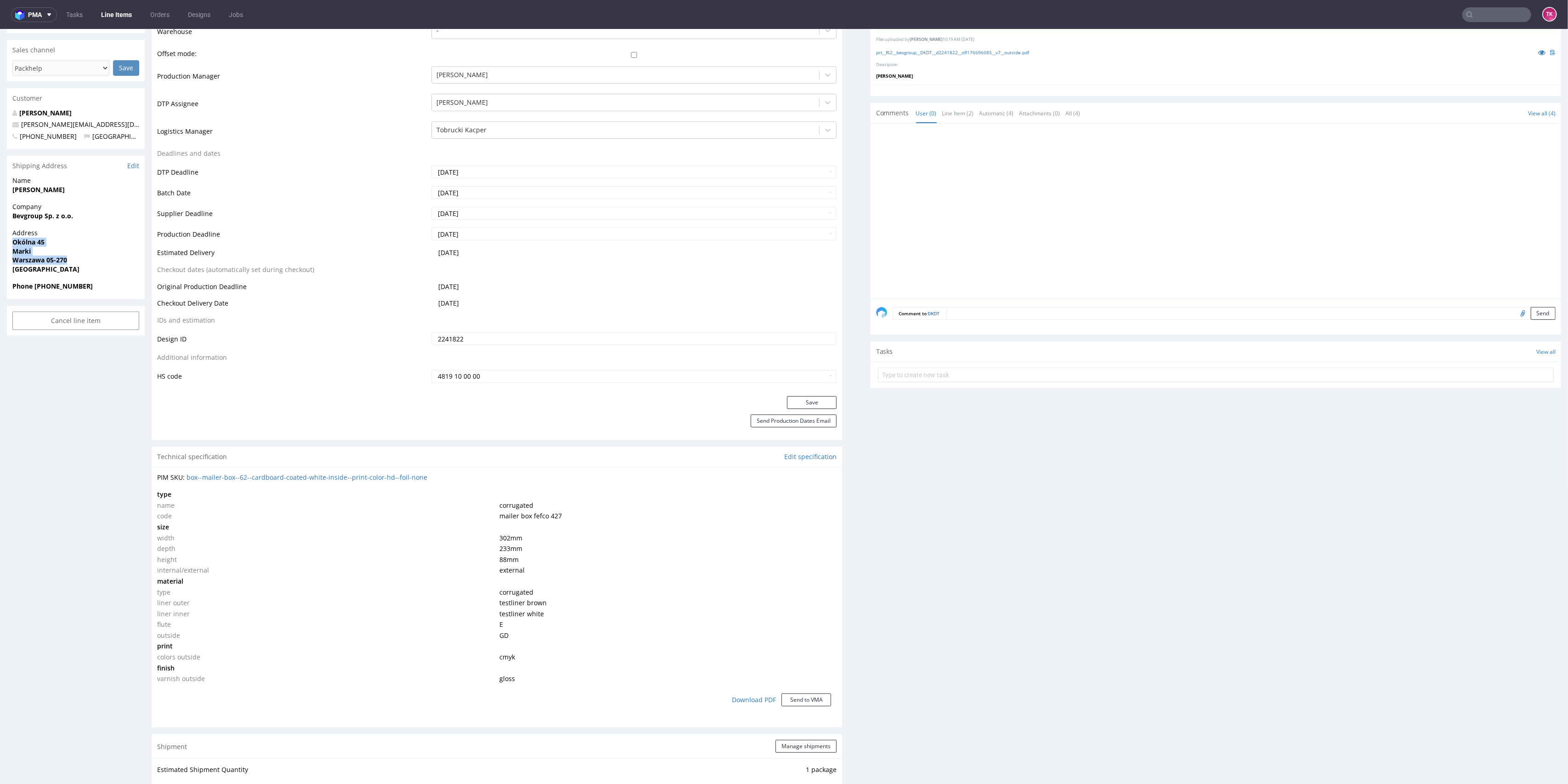
click at [109, 259] on div "Address Okólna 45 Marki Warszawa 05-270 Poland" at bounding box center [75, 255] width 138 height 53
copy p "Okólna 45 Marki Warszawa 05-270"
click at [109, 260] on span "Warszawa 05-270" at bounding box center [75, 260] width 127 height 9
drag, startPoint x: 5, startPoint y: 247, endPoint x: 86, endPoint y: 241, distance: 81.2
click at [86, 241] on div "R176696085 28.07.2025 02:04 PM DKDT DID 2241822 Mark this line item problematic…" at bounding box center [784, 695] width 1568 height 1774
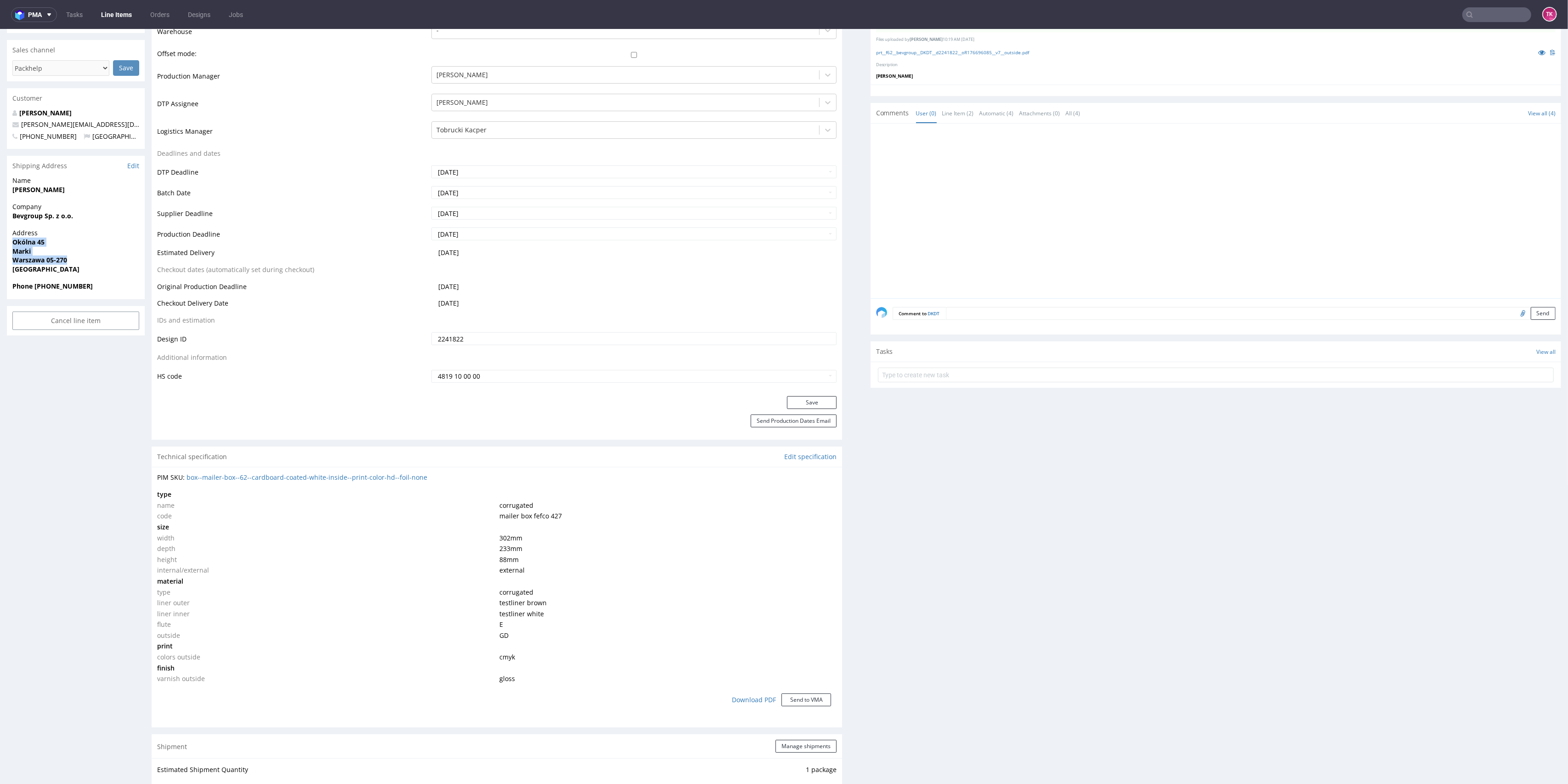
drag, startPoint x: 4, startPoint y: 245, endPoint x: 105, endPoint y: 261, distance: 102.3
click at [105, 261] on div "R176696085 28.07.2025 02:04 PM DKDT DID 2241822 Mark this line item problematic…" at bounding box center [784, 695] width 1568 height 1774
copy p "Okólna 45 Marki Warszawa 05-270"
drag, startPoint x: 32, startPoint y: 289, endPoint x: 124, endPoint y: 289, distance: 92.0
click at [124, 289] on span "Phone +48885035159" at bounding box center [75, 286] width 127 height 9
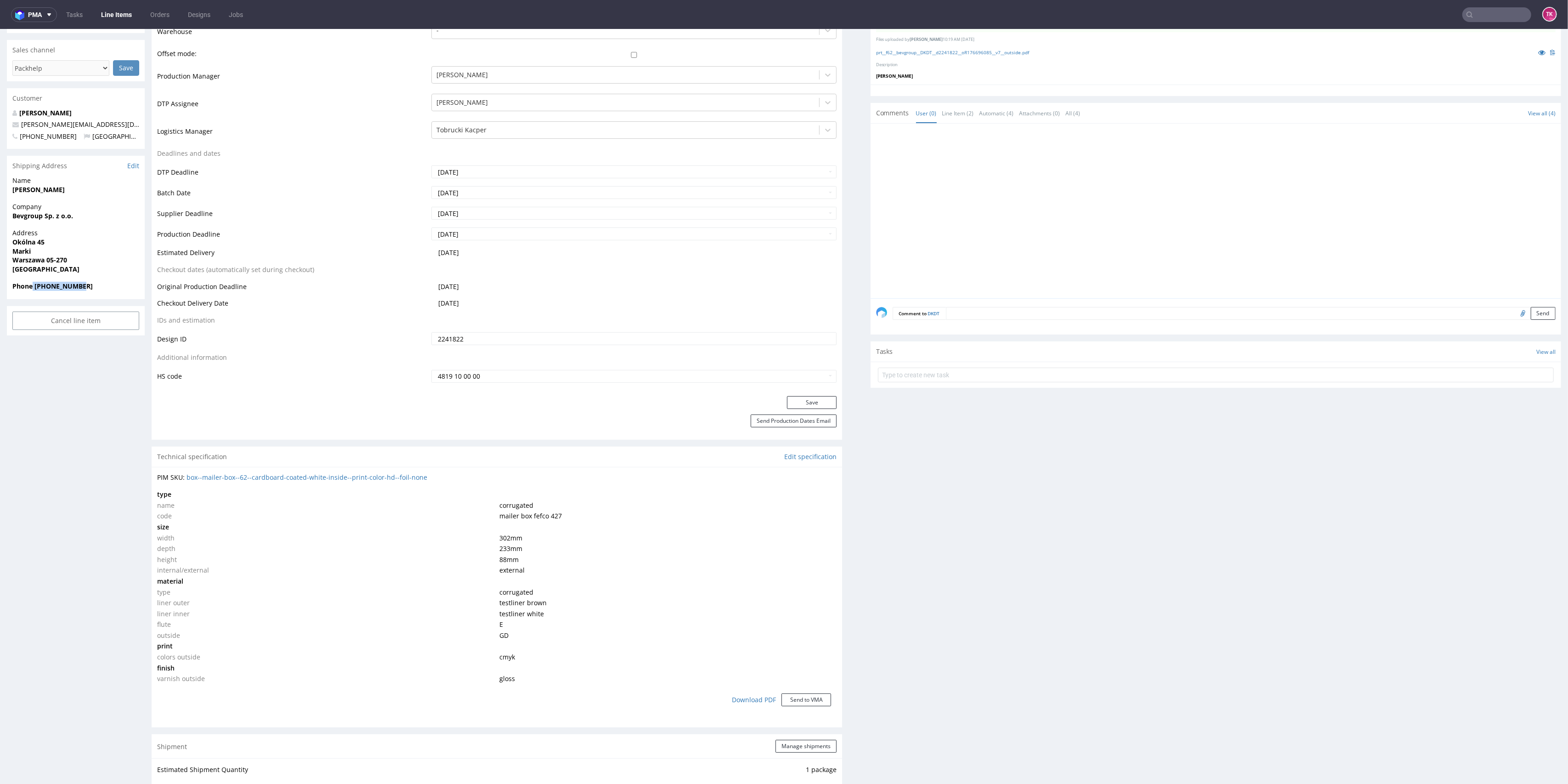
copy strong "+48885035159"
drag, startPoint x: 88, startPoint y: 127, endPoint x: 0, endPoint y: 123, distance: 88.1
click at [0, 123] on div "R176696085 28.07.2025 02:04 PM DKDT DID 2241822 Mark this line item problematic…" at bounding box center [784, 695] width 1568 height 1774
copy span "[PERSON_NAME][EMAIL_ADDRESS][DOMAIN_NAME]"
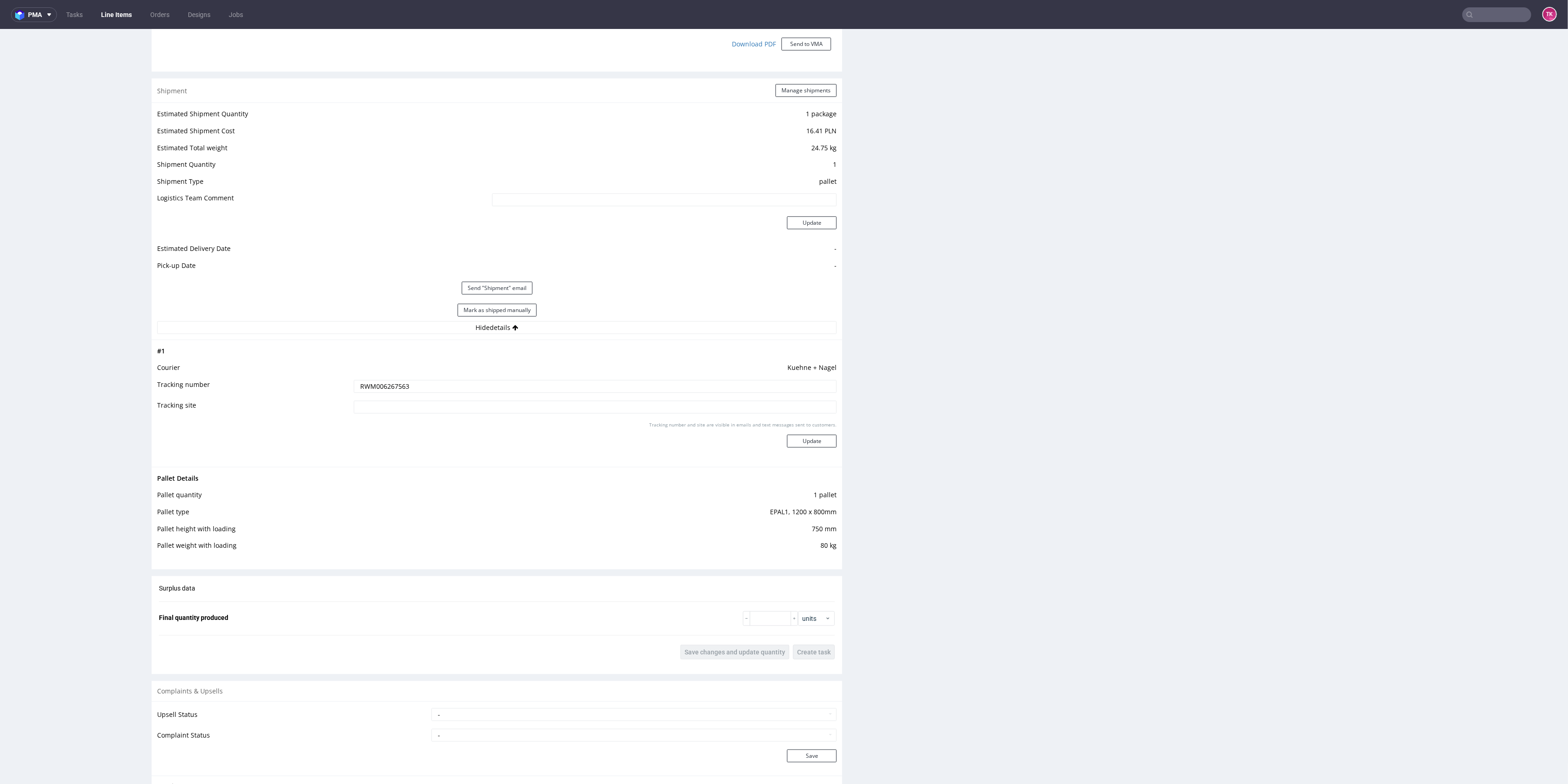
scroll to position [858, 0]
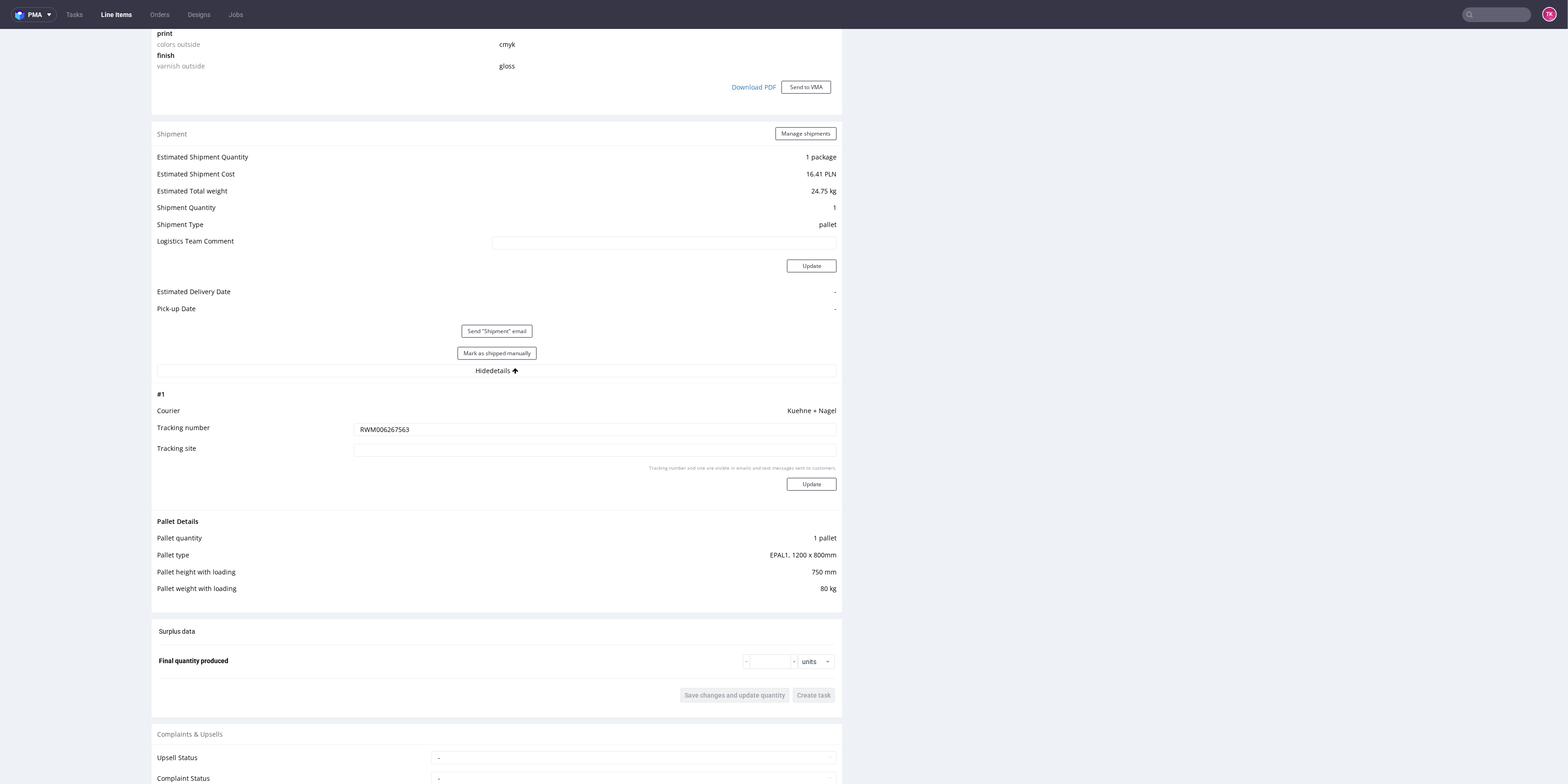
drag, startPoint x: 407, startPoint y: 425, endPoint x: 291, endPoint y: 417, distance: 116.3
click at [291, 417] on tbody "# 1 Courier Kuehne + Nagel Tracking number RWM006267563 Tracking site Tracking …" at bounding box center [497, 447] width 680 height 116
paste input "1Z5A15806898424101"
type input "1Z5A15806898424101"
click at [804, 135] on button "Manage shipments" at bounding box center [806, 134] width 61 height 13
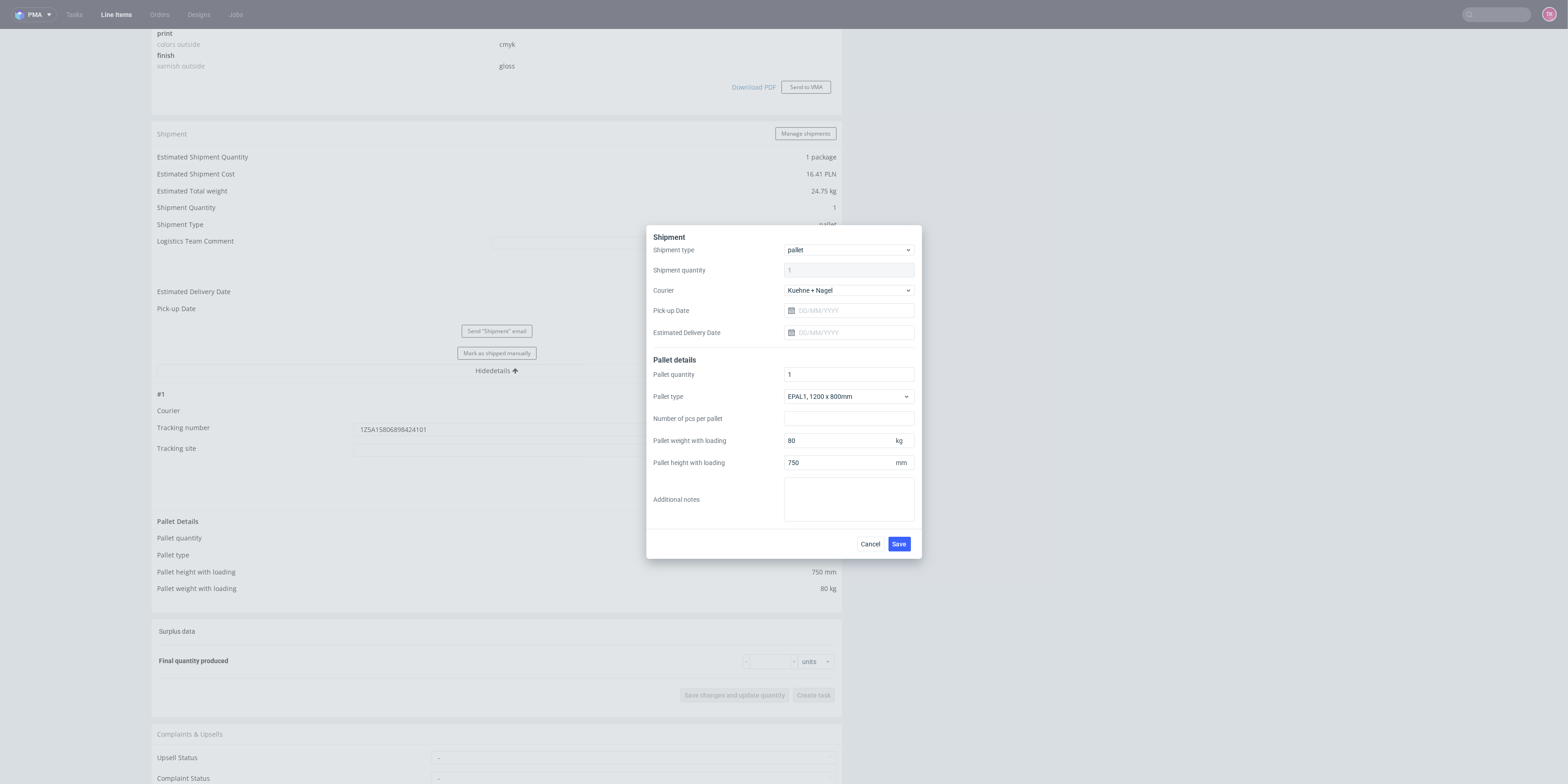
click at [913, 237] on div "Shipment" at bounding box center [784, 239] width 261 height 12
click at [877, 548] on span "Cancel" at bounding box center [871, 544] width 19 height 6
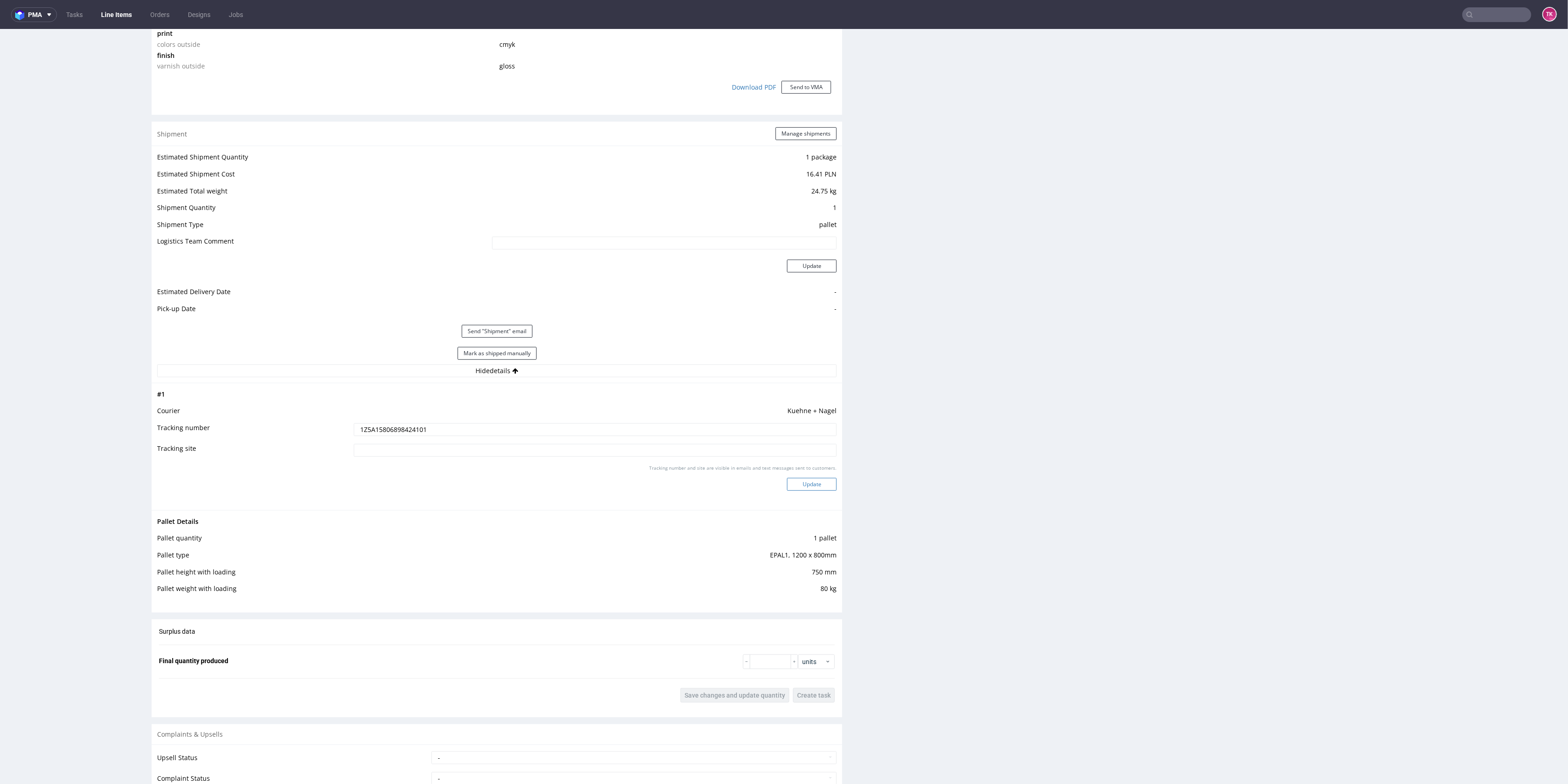
click at [797, 486] on button "Update" at bounding box center [812, 484] width 50 height 13
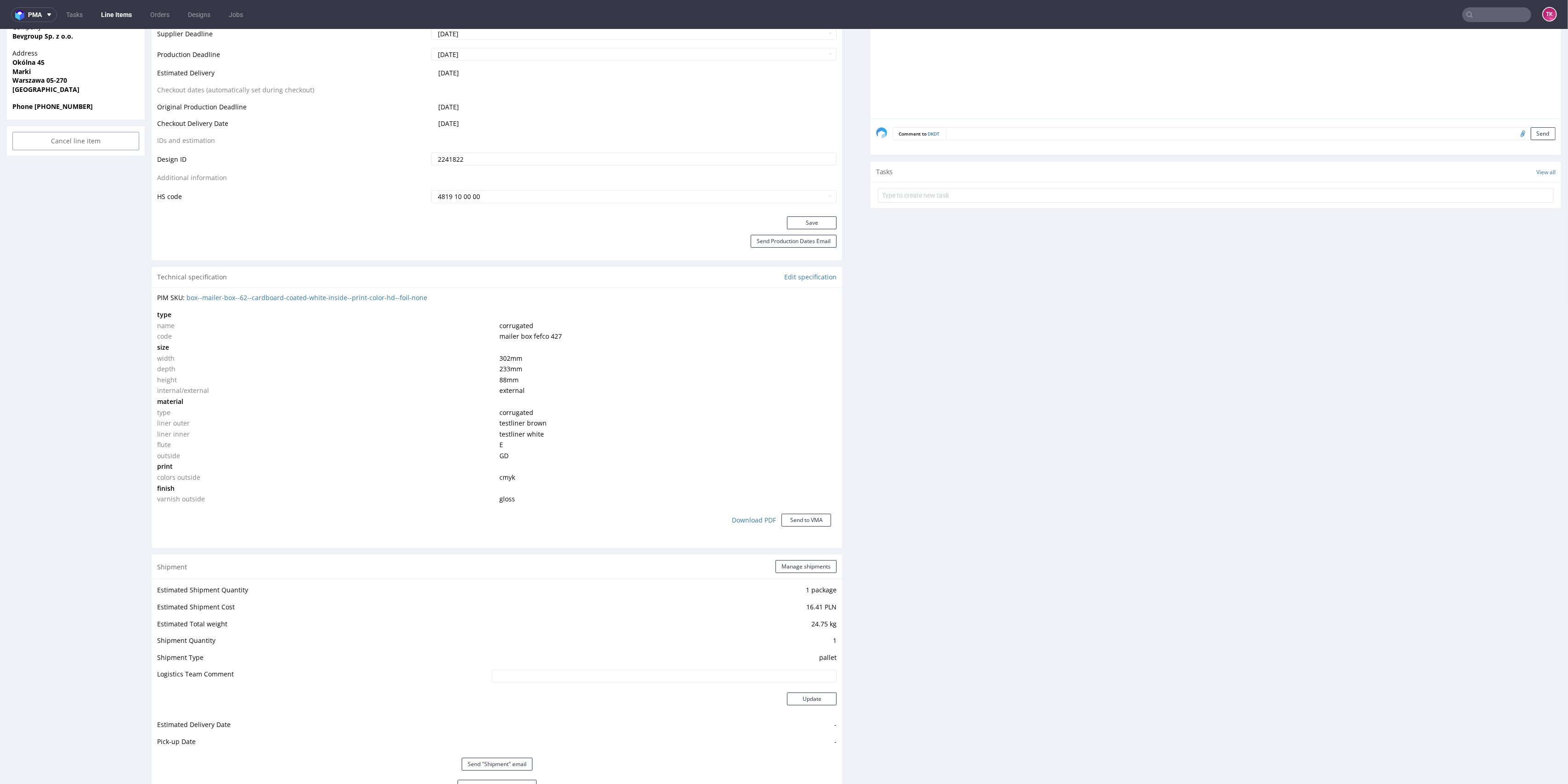
scroll to position [489, 0]
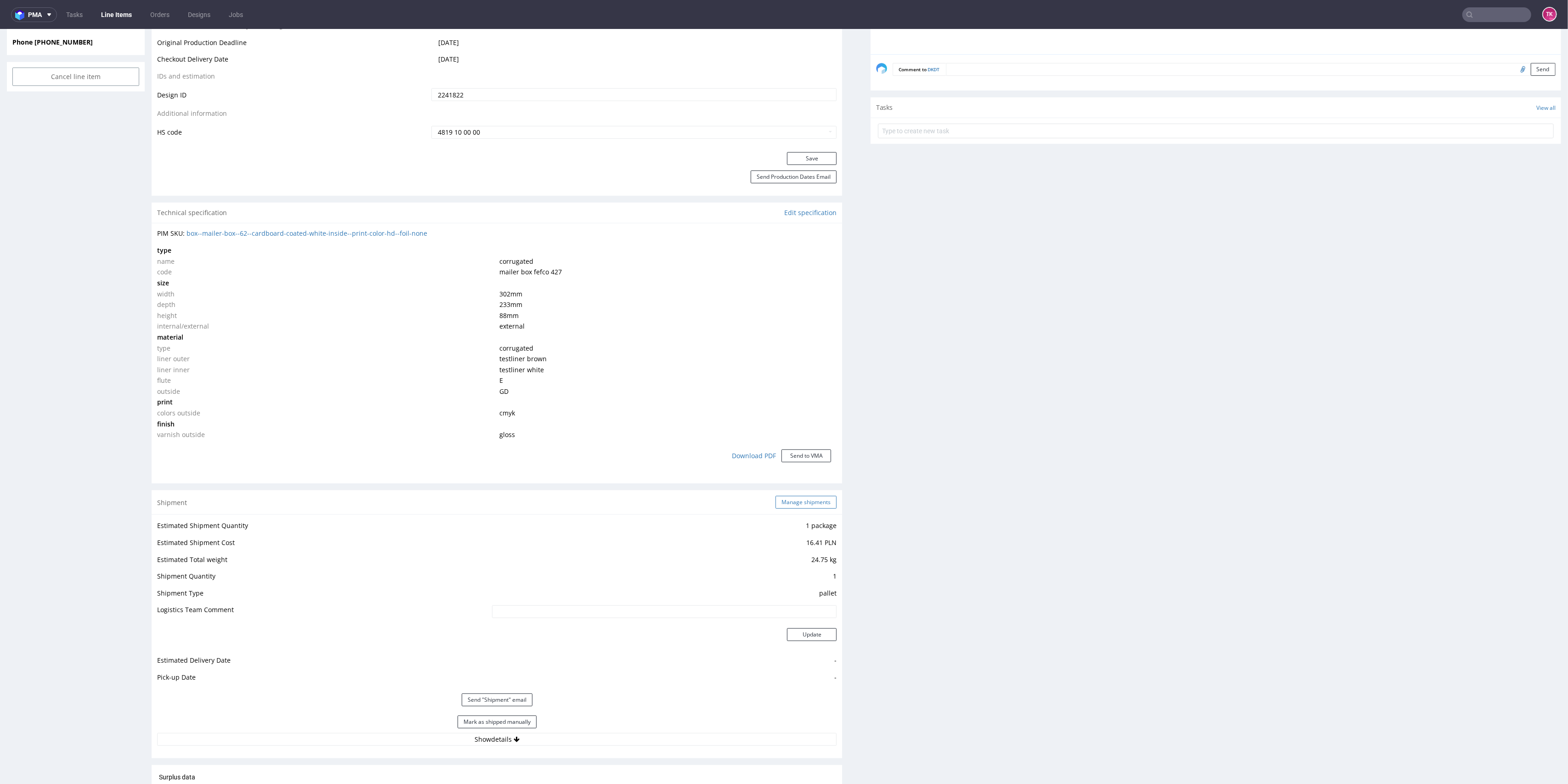
click at [801, 499] on button "Manage shipments" at bounding box center [806, 502] width 61 height 13
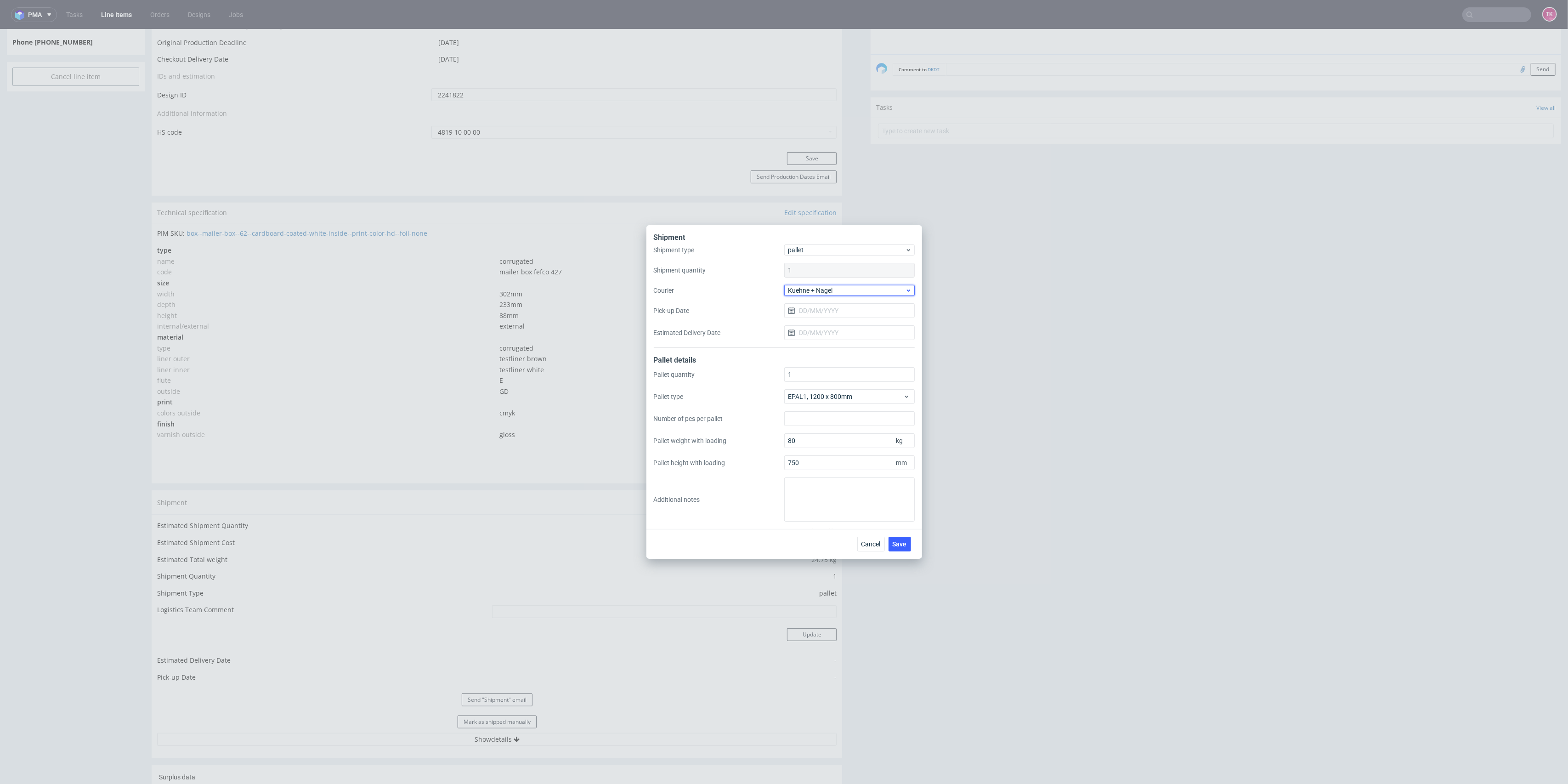
click at [820, 295] on div "Kuehne + Nagel" at bounding box center [850, 290] width 131 height 11
click at [821, 355] on div "UPS Pallets" at bounding box center [850, 355] width 123 height 17
click at [909, 555] on div "Cancel Save" at bounding box center [784, 544] width 276 height 30
click at [907, 544] on span "Save" at bounding box center [900, 544] width 15 height 6
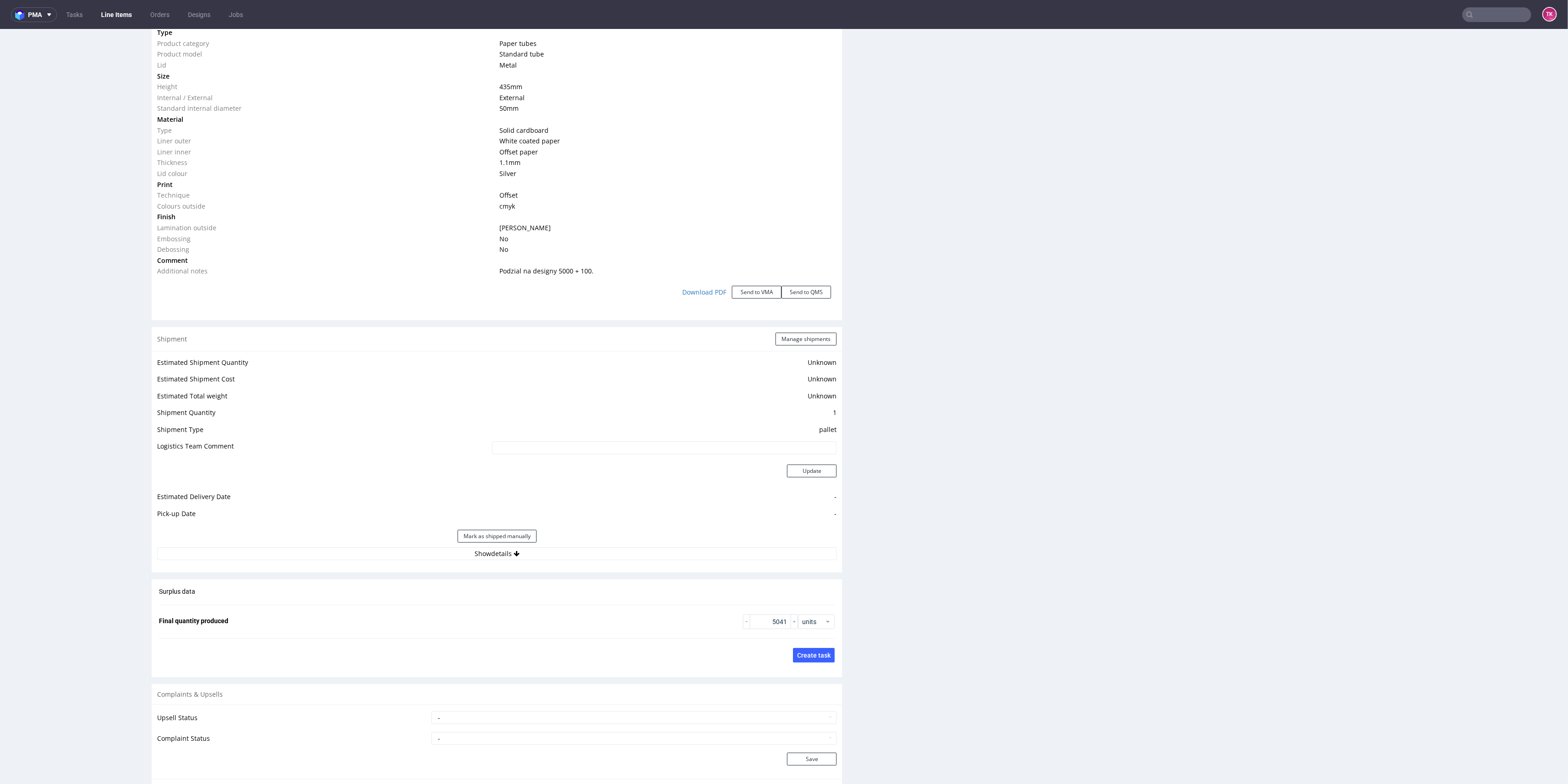
scroll to position [981, 0]
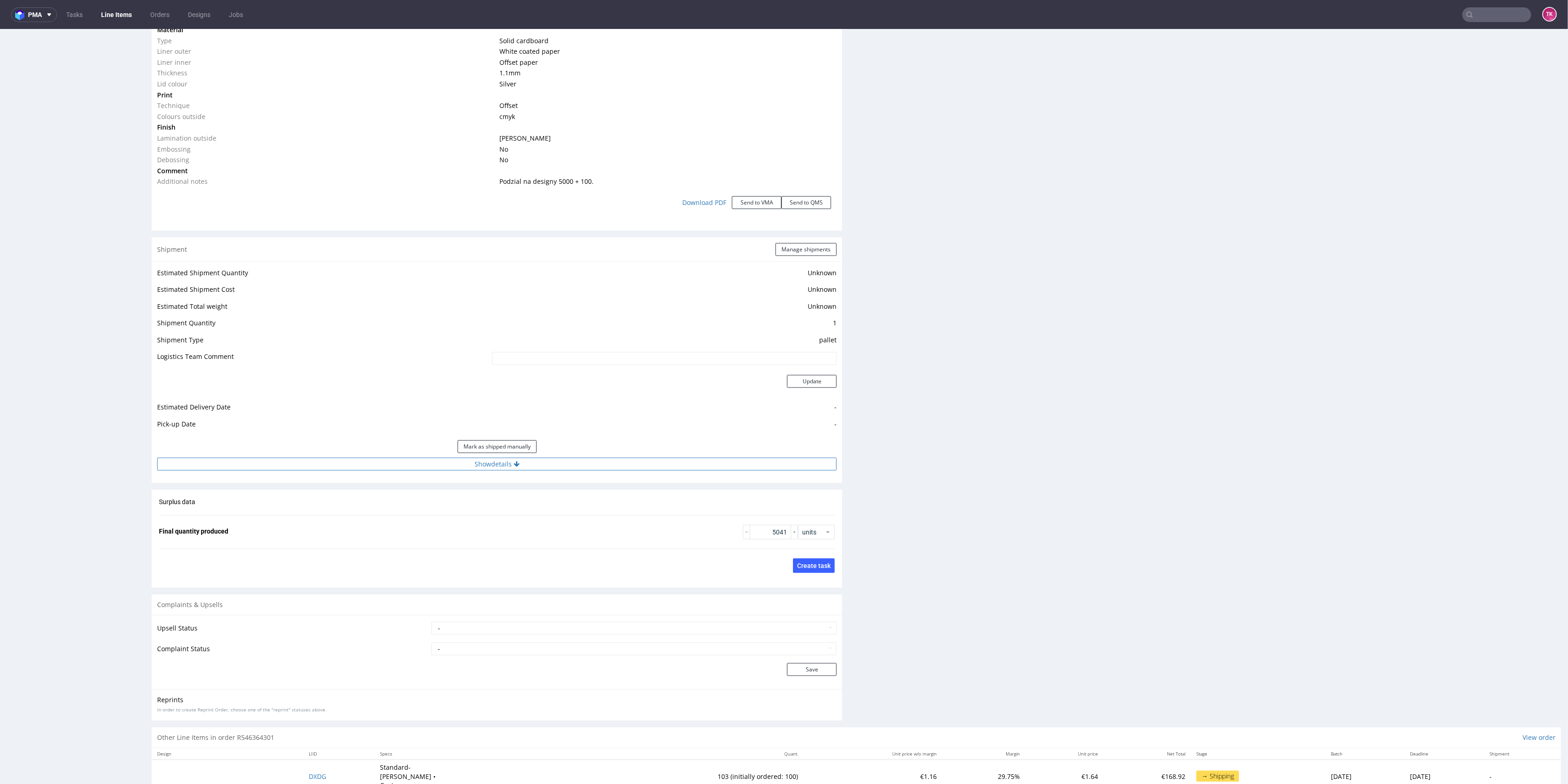
click at [612, 462] on button "Show details" at bounding box center [497, 464] width 680 height 13
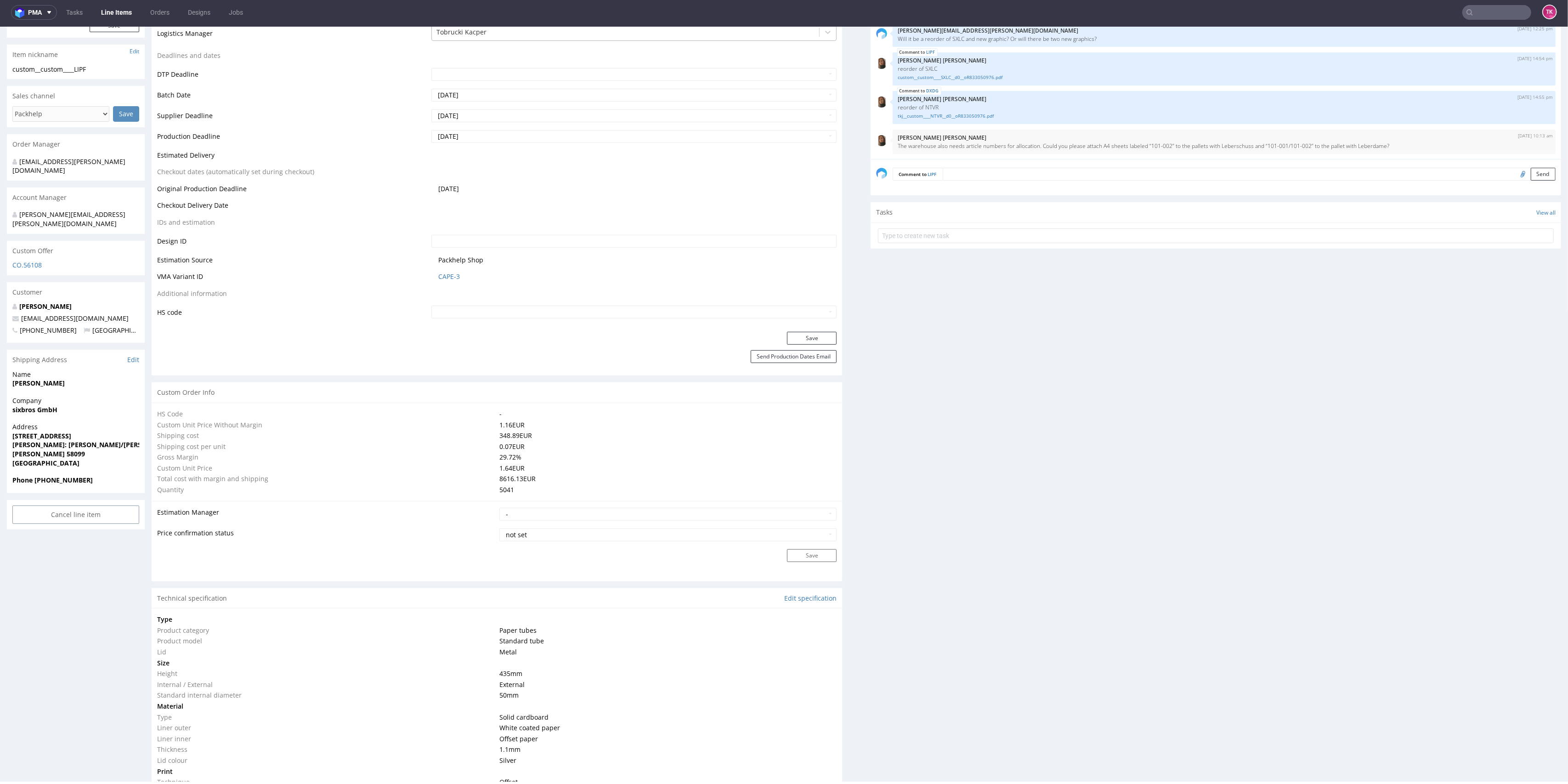
scroll to position [56, 0]
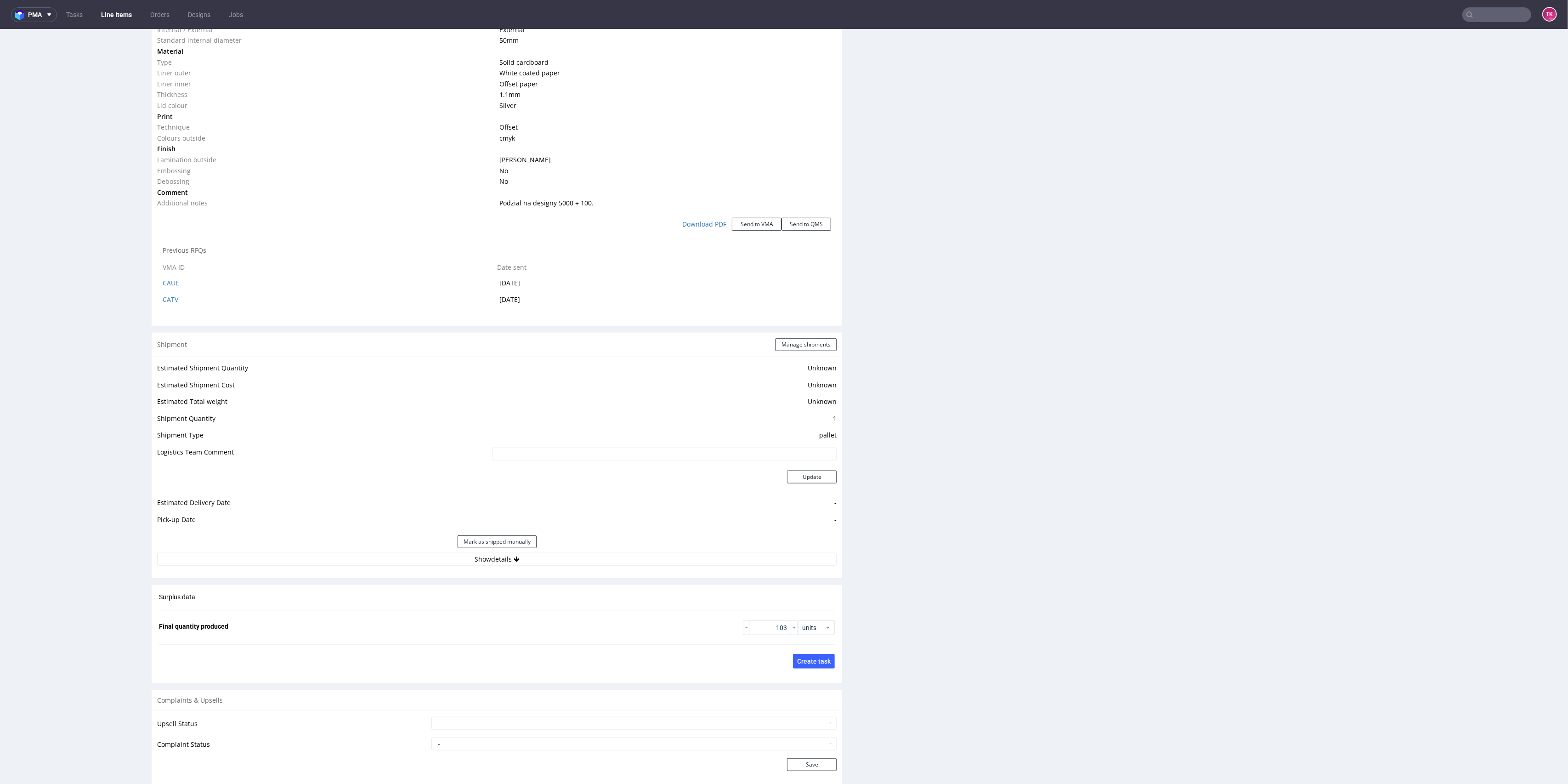
scroll to position [981, 0]
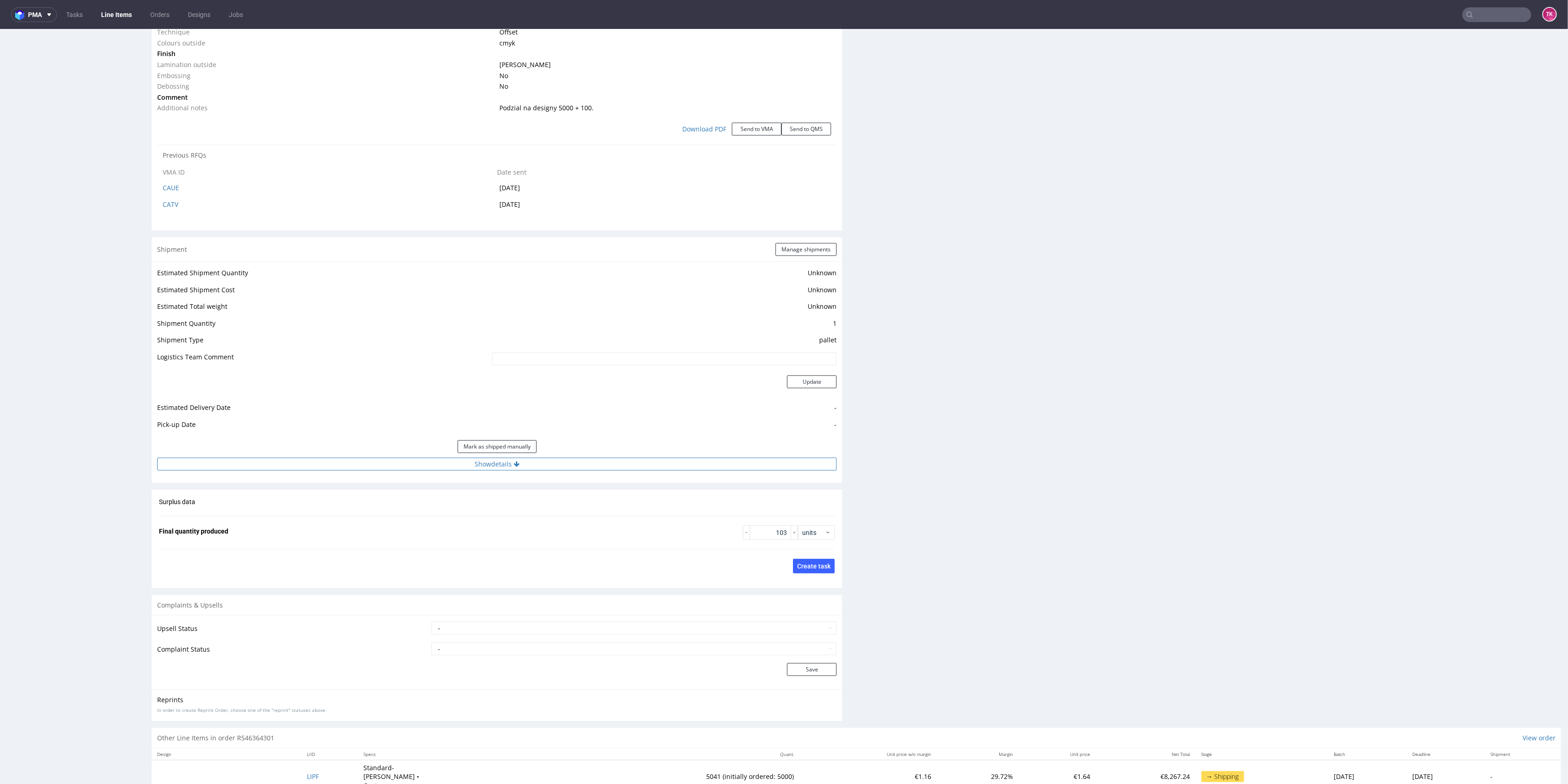
click at [554, 463] on button "Show details" at bounding box center [497, 464] width 680 height 13
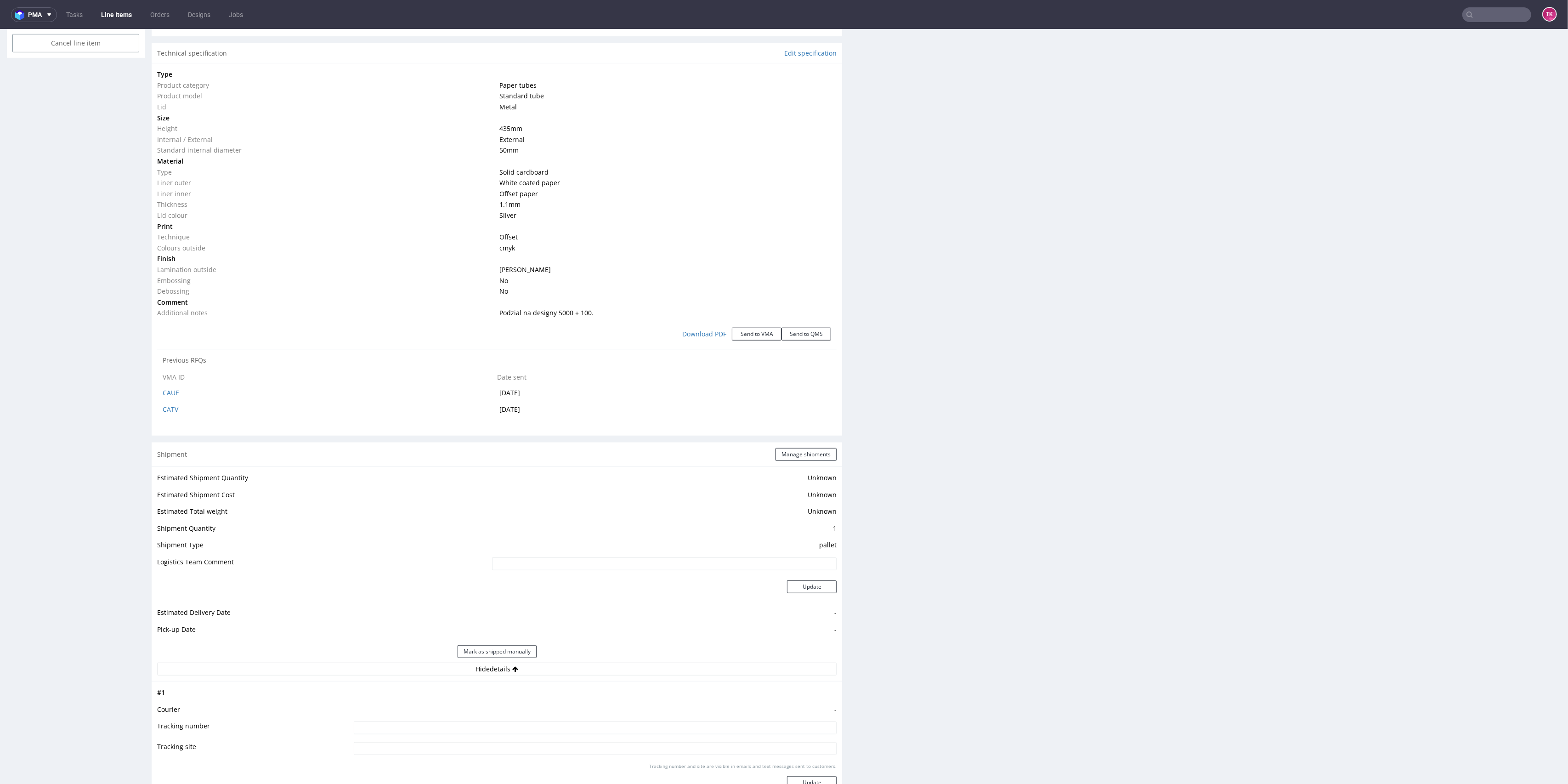
scroll to position [0, 0]
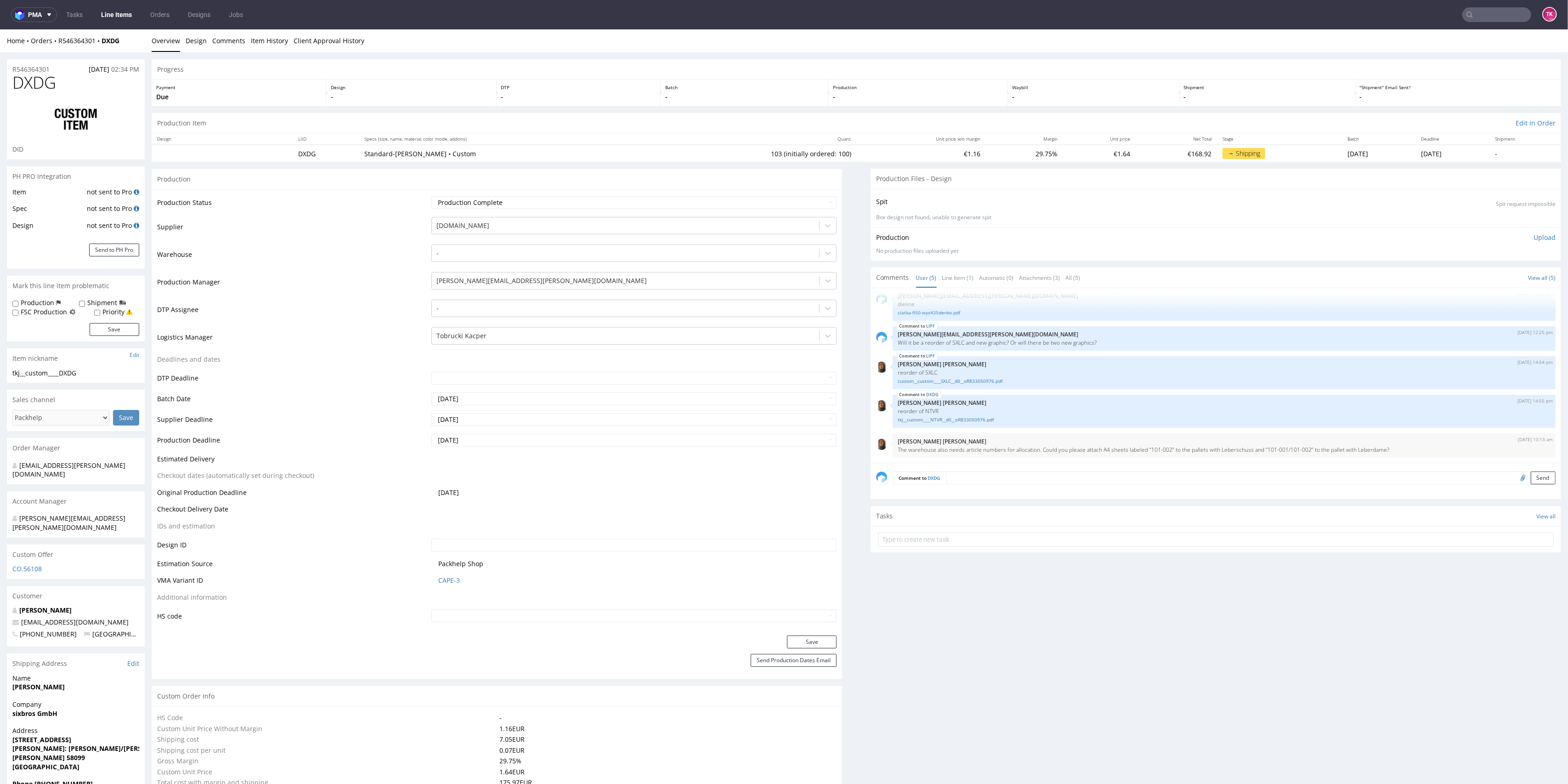
drag, startPoint x: 1552, startPoint y: 532, endPoint x: 1568, endPoint y: 139, distance: 393.3
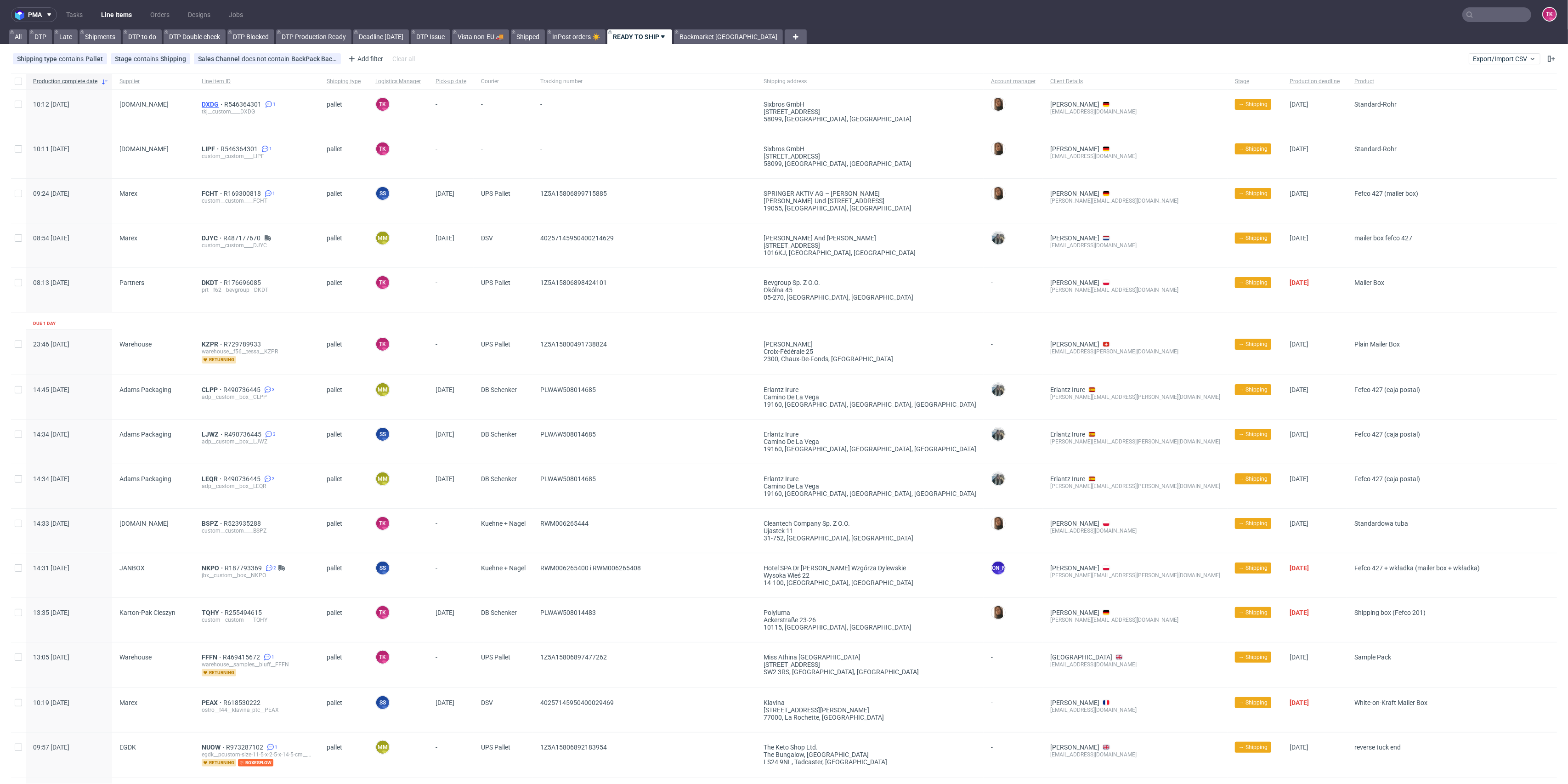
drag, startPoint x: 210, startPoint y: 98, endPoint x: 205, endPoint y: 101, distance: 5.8
click at [119, 11] on link "Line Items" at bounding box center [116, 15] width 42 height 15
click at [110, 20] on link "Line Items" at bounding box center [116, 15] width 42 height 15
click at [119, 10] on link "Line Items" at bounding box center [116, 15] width 42 height 15
click at [125, 20] on link "Line Items" at bounding box center [116, 15] width 42 height 15
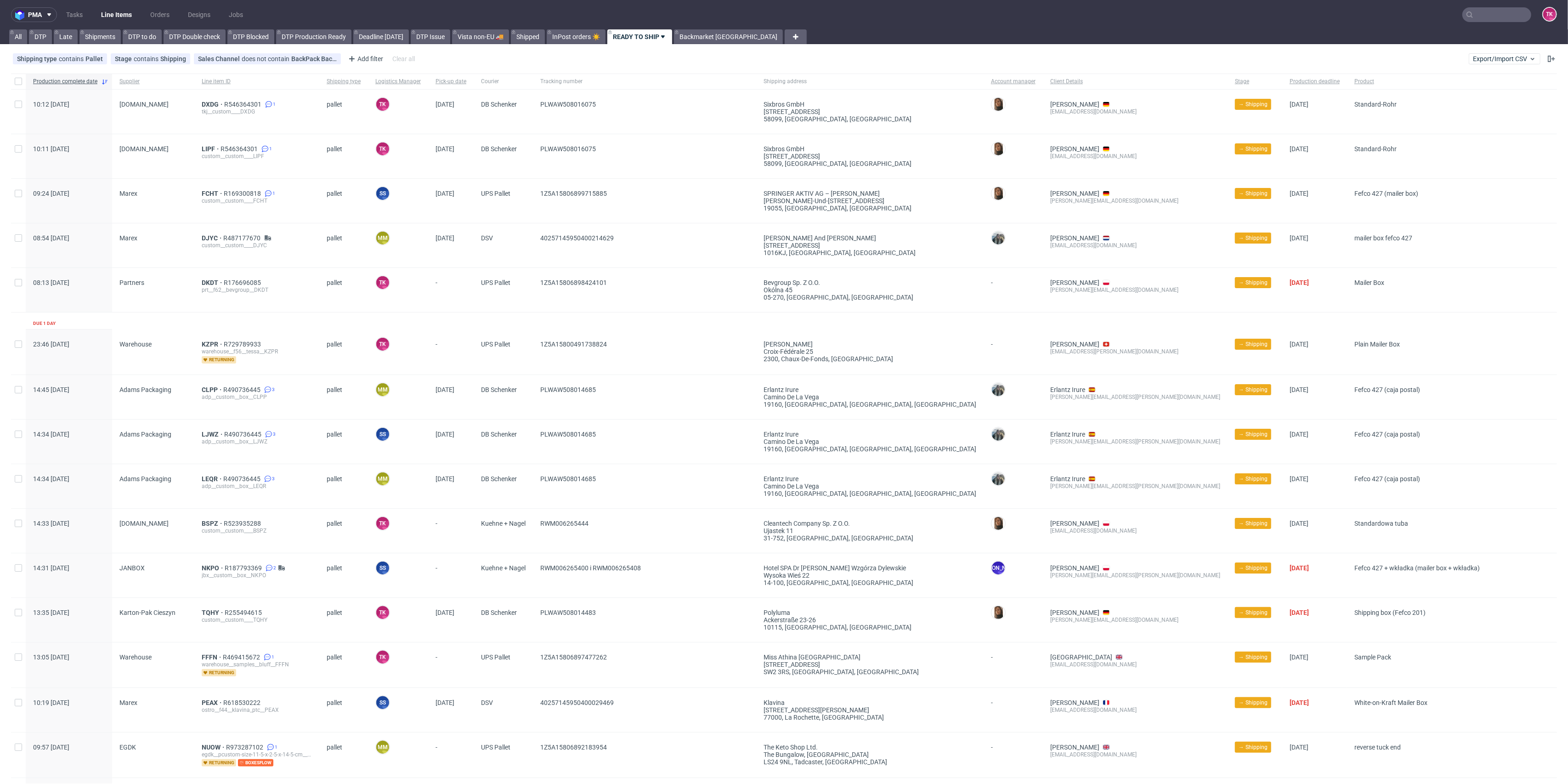
click at [122, 14] on link "Line Items" at bounding box center [116, 15] width 42 height 15
click at [124, 15] on link "Line Items" at bounding box center [116, 15] width 42 height 15
click at [98, 2] on nav "pma Tasks Line Items Orders Designs Jobs TK" at bounding box center [784, 15] width 1568 height 29
click at [102, 6] on nav "pma Tasks Line Items Orders Designs Jobs TK" at bounding box center [784, 15] width 1568 height 29
click at [106, 15] on link "Line Items" at bounding box center [116, 15] width 42 height 15
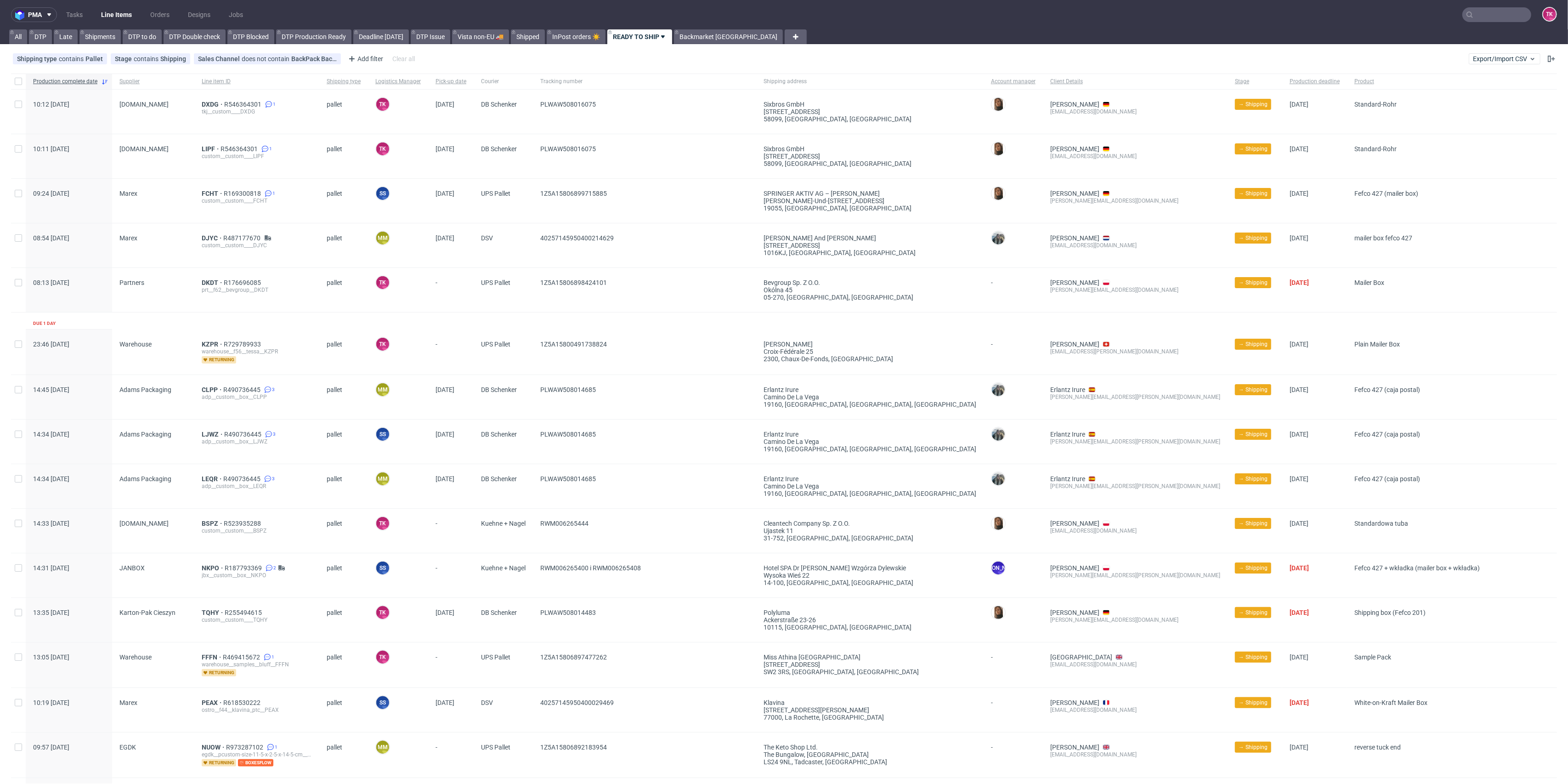
click at [128, 12] on link "Line Items" at bounding box center [116, 15] width 42 height 15
click at [122, 16] on link "Line Items" at bounding box center [116, 15] width 42 height 15
drag, startPoint x: 91, startPoint y: 13, endPoint x: 99, endPoint y: 11, distance: 8.2
click at [92, 13] on ul "Tasks Line Items Orders Designs Jobs" at bounding box center [155, 15] width 195 height 15
click at [100, 11] on link "Line Items" at bounding box center [116, 15] width 42 height 15
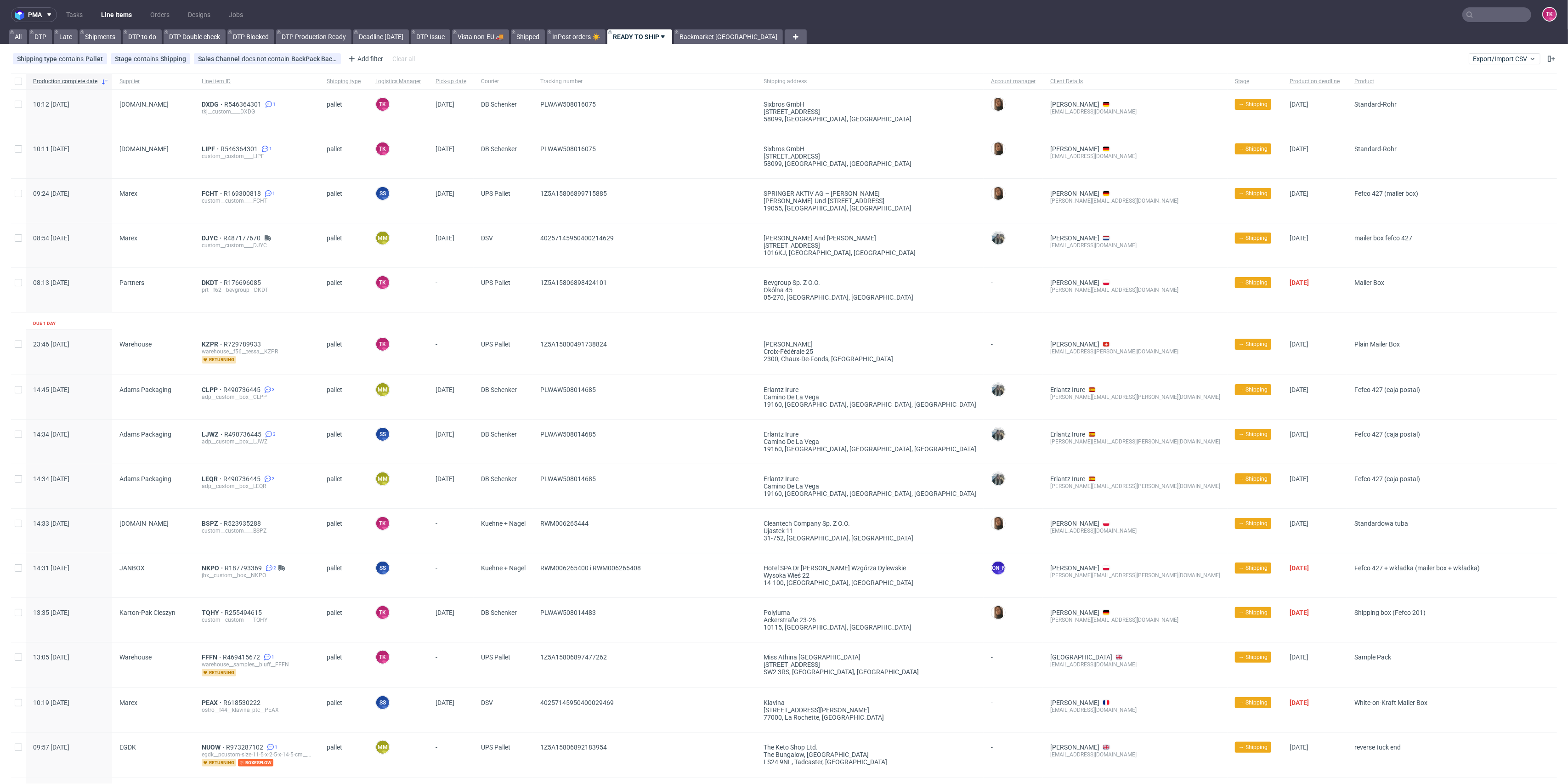
drag, startPoint x: 109, startPoint y: 21, endPoint x: 105, endPoint y: 13, distance: 8.9
click at [109, 21] on link "Line Items" at bounding box center [116, 15] width 42 height 15
click at [110, 16] on link "Line Items" at bounding box center [116, 15] width 42 height 15
click at [127, 17] on link "Line Items" at bounding box center [116, 15] width 42 height 15
click at [137, 17] on ul "Tasks Line Items Orders Designs Jobs" at bounding box center [155, 15] width 195 height 15
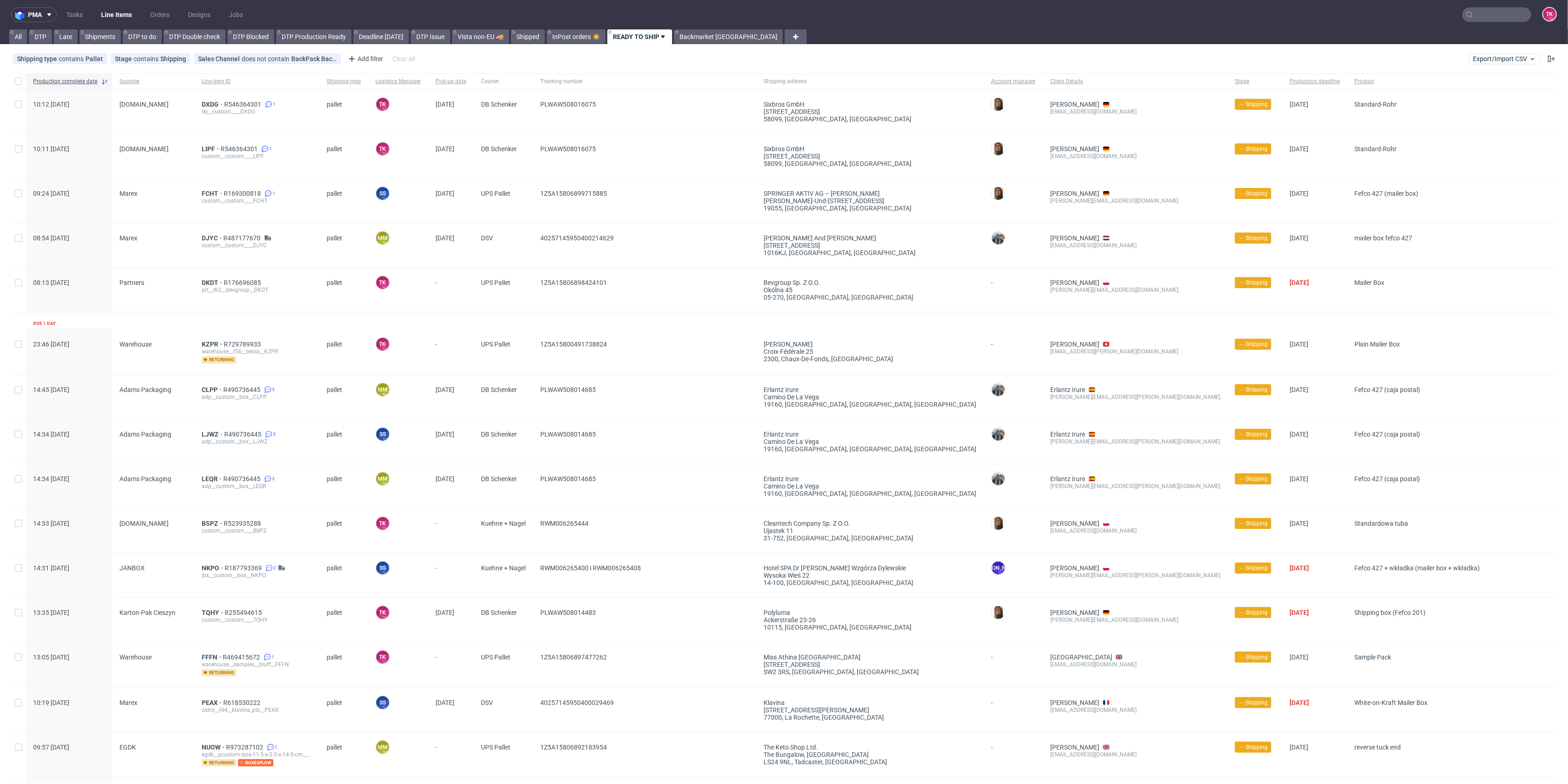
click at [130, 11] on link "Line Items" at bounding box center [116, 15] width 42 height 15
click at [113, 8] on link "Line Items" at bounding box center [116, 15] width 42 height 15
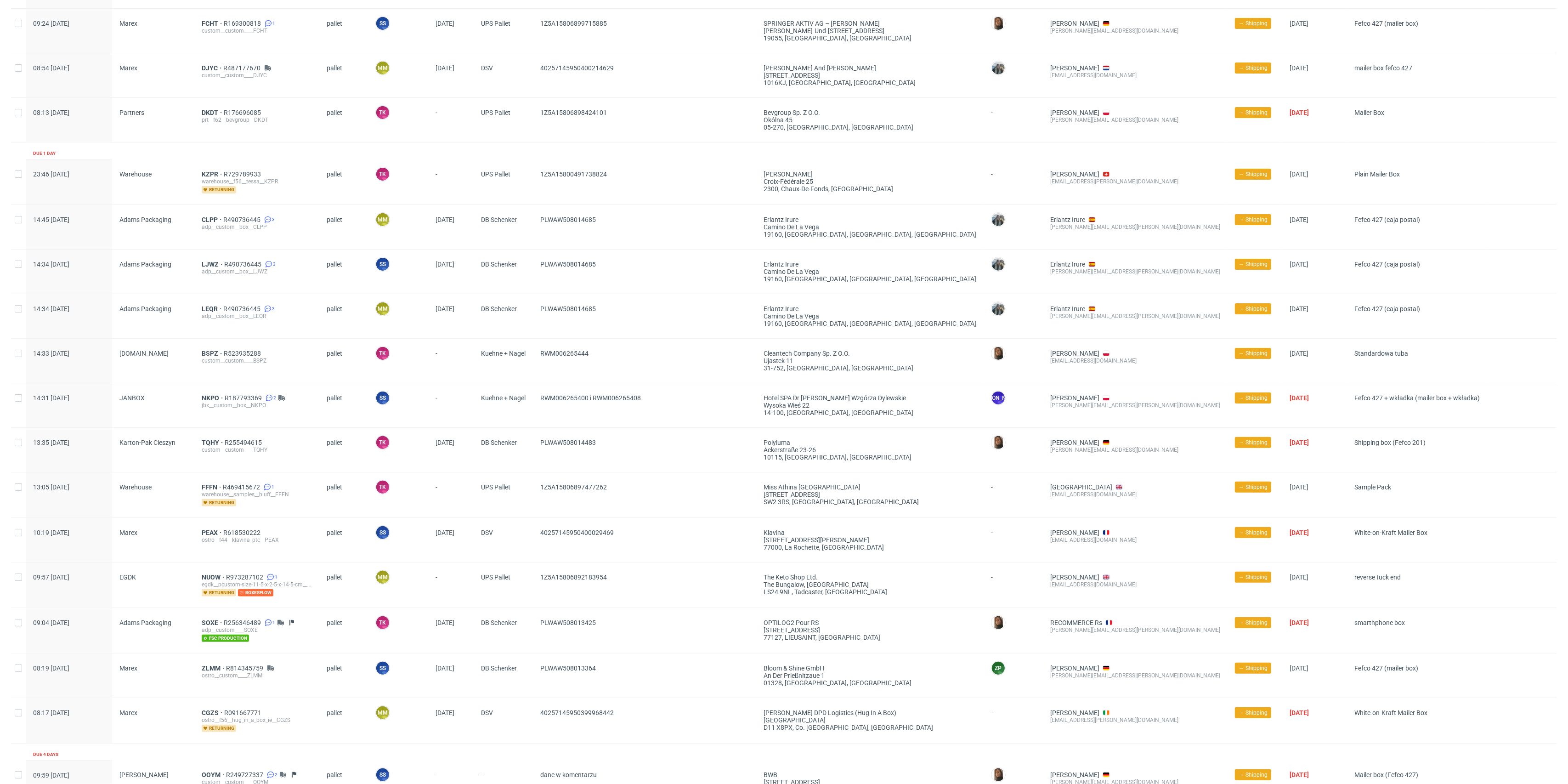
scroll to position [429, 0]
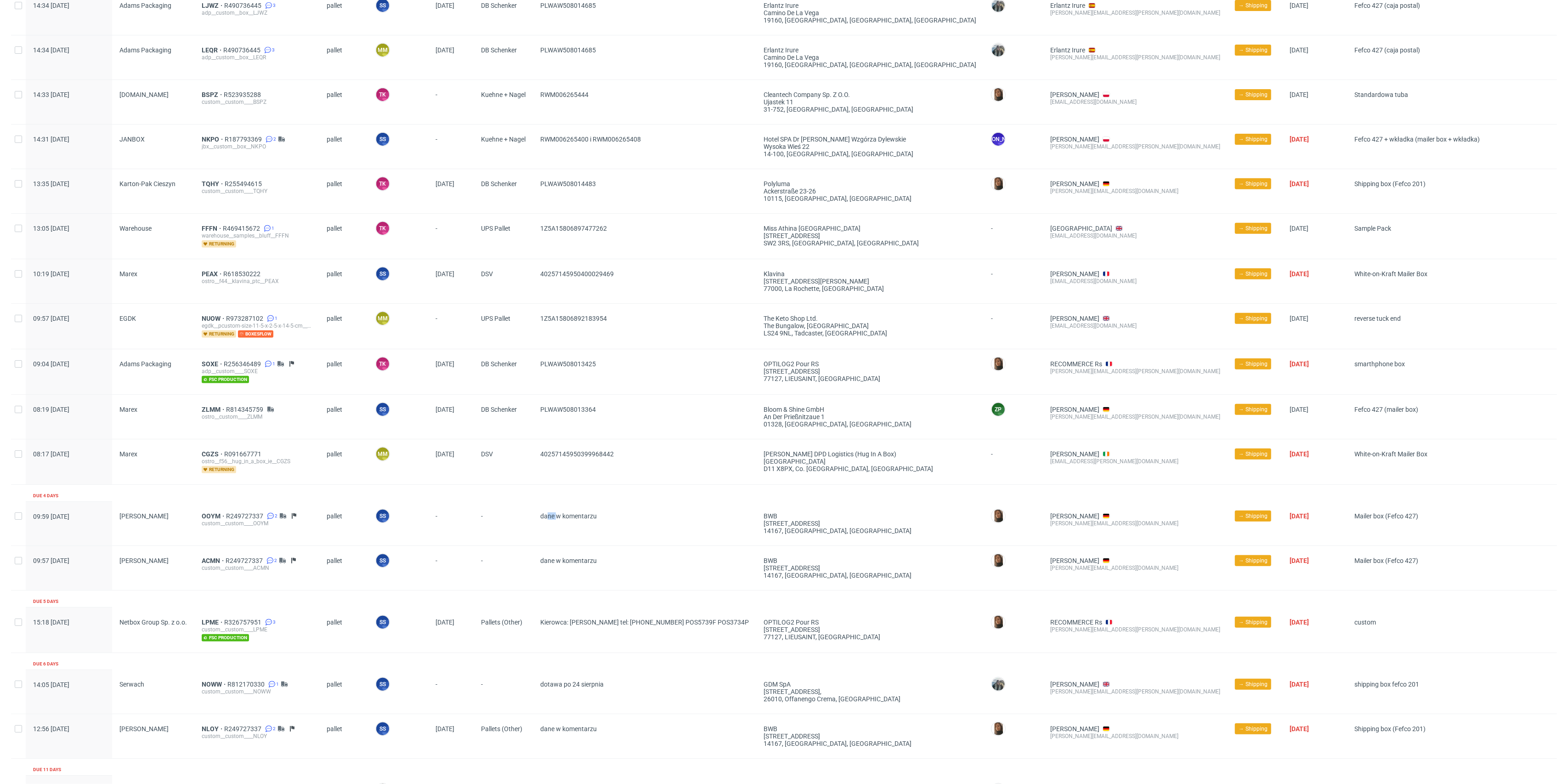
drag, startPoint x: 644, startPoint y: 560, endPoint x: 675, endPoint y: 569, distance: 32.3
click at [663, 565] on div "Production complete date Supplier Line item ID Shipping type Logistics Manager …" at bounding box center [784, 279] width 1546 height 1268
click at [675, 569] on span "dane w komentarzu" at bounding box center [644, 568] width 208 height 22
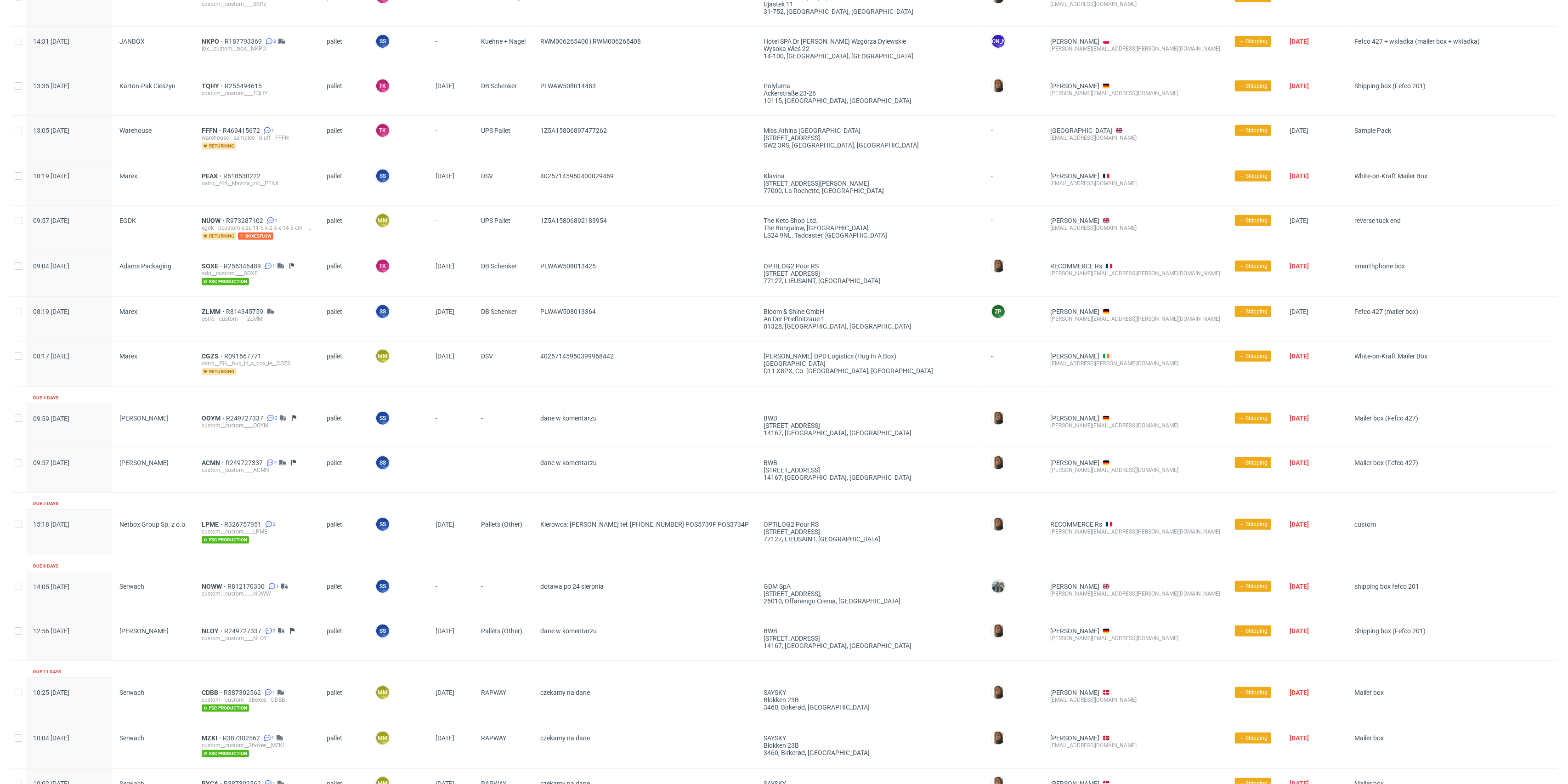
scroll to position [583, 0]
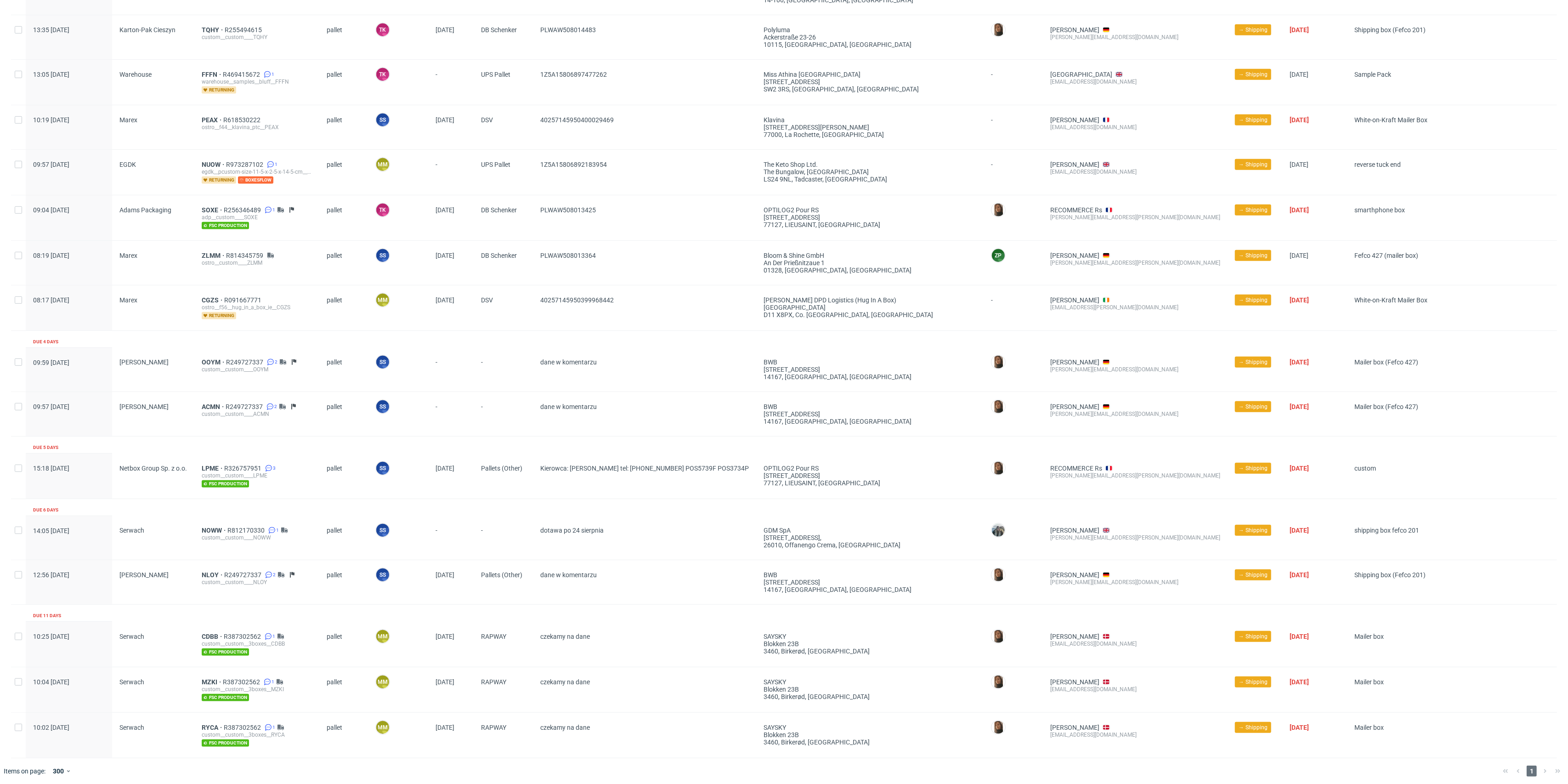
drag, startPoint x: 545, startPoint y: 547, endPoint x: 616, endPoint y: 579, distance: 77.9
click at [611, 578] on div "Production complete date Supplier Line item ID Shipping type Logistics Manager …" at bounding box center [784, 125] width 1546 height 1268
click at [620, 581] on span "dane w komentarzu" at bounding box center [644, 582] width 208 height 22
drag, startPoint x: 620, startPoint y: 581, endPoint x: 494, endPoint y: 585, distance: 126.1
click at [488, 585] on div "12:56 Wed 06.08.2025 Werner Kenkel NLOY R249727337 2 custom__custom____NLOY pal…" at bounding box center [784, 582] width 1546 height 45
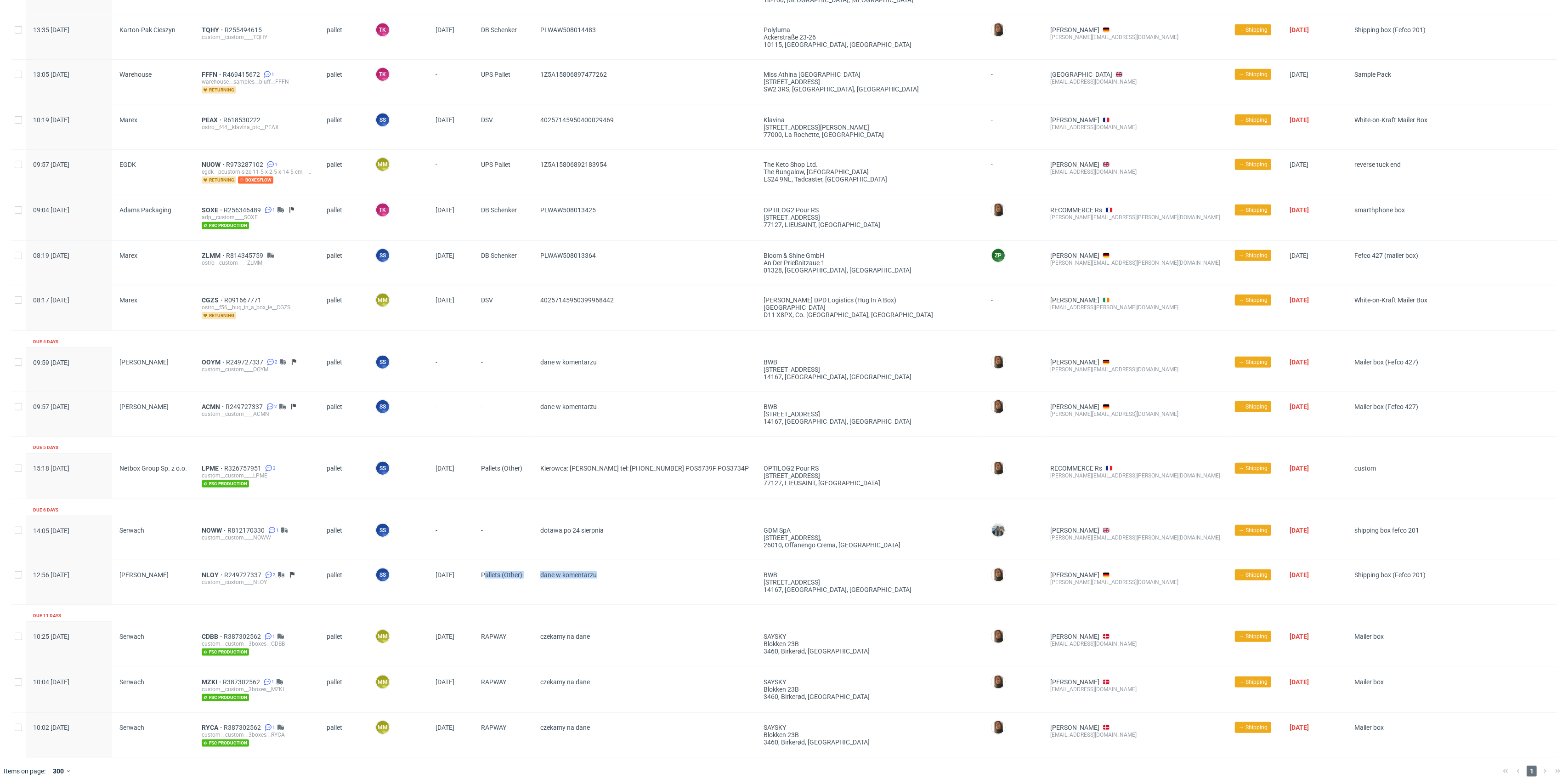
click at [581, 589] on span "dane w komentarzu" at bounding box center [644, 582] width 208 height 22
click at [208, 572] on span "NLOY" at bounding box center [212, 575] width 22 height 8
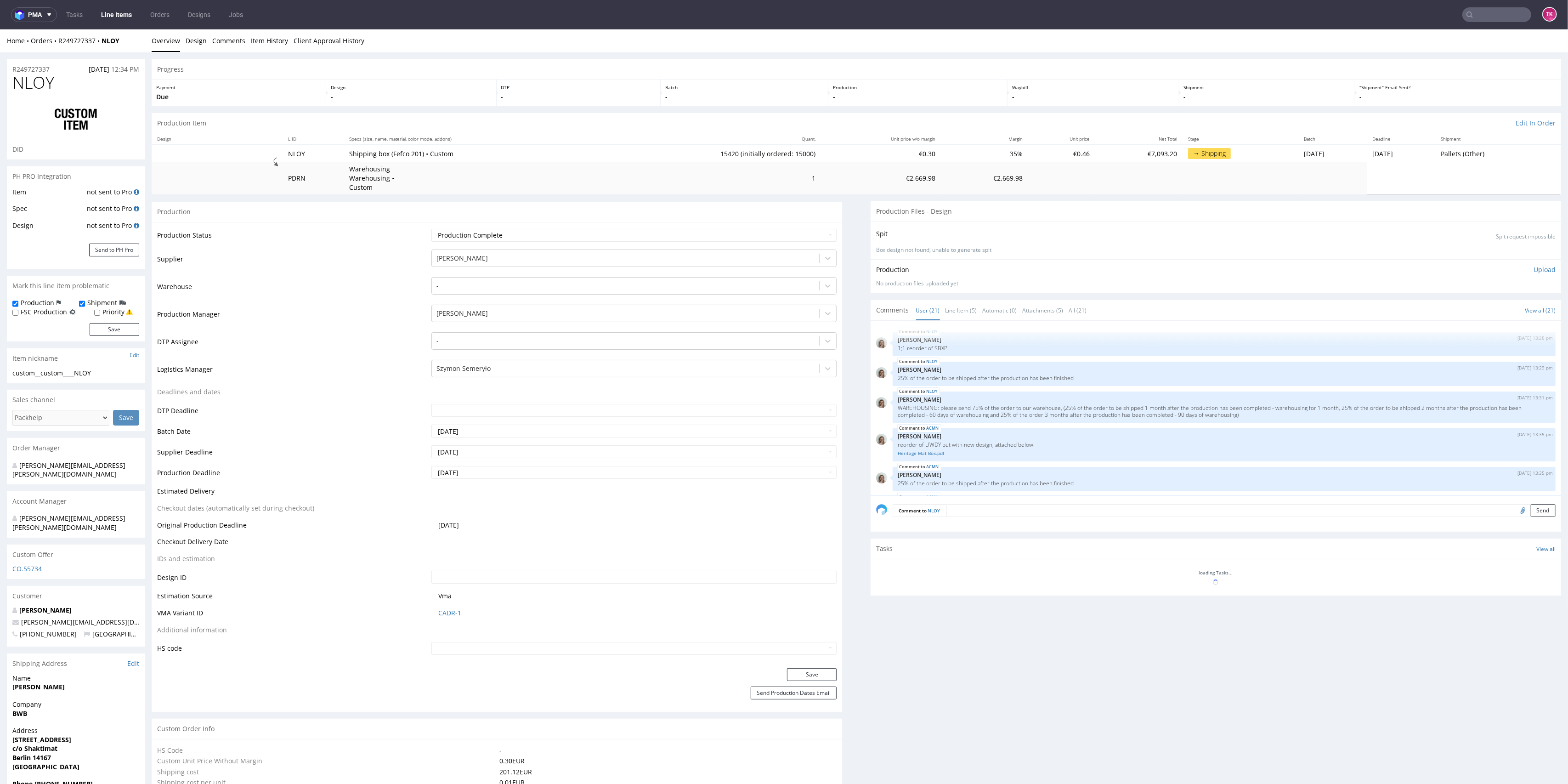
scroll to position [542, 0]
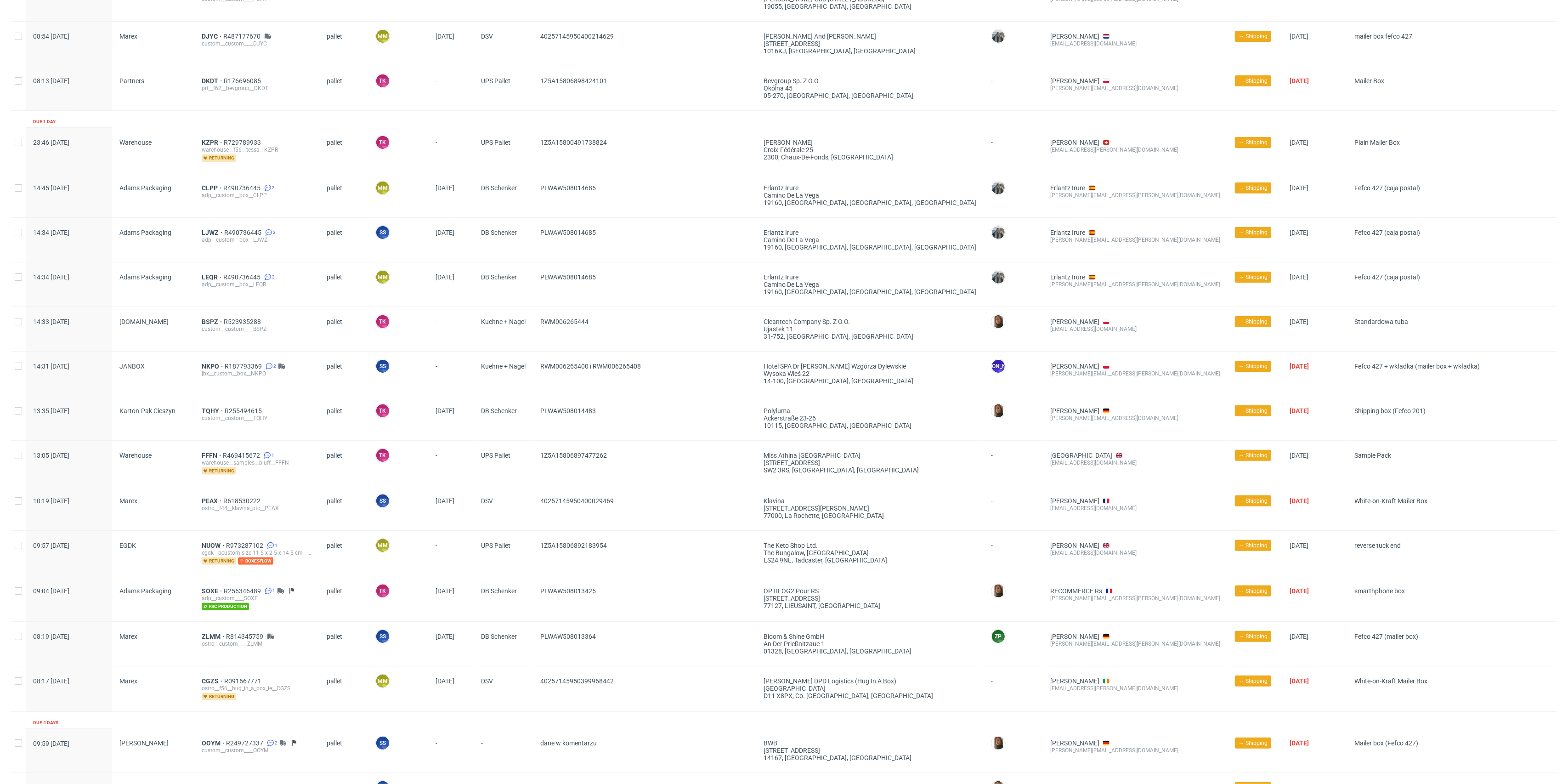
scroll to position [245, 0]
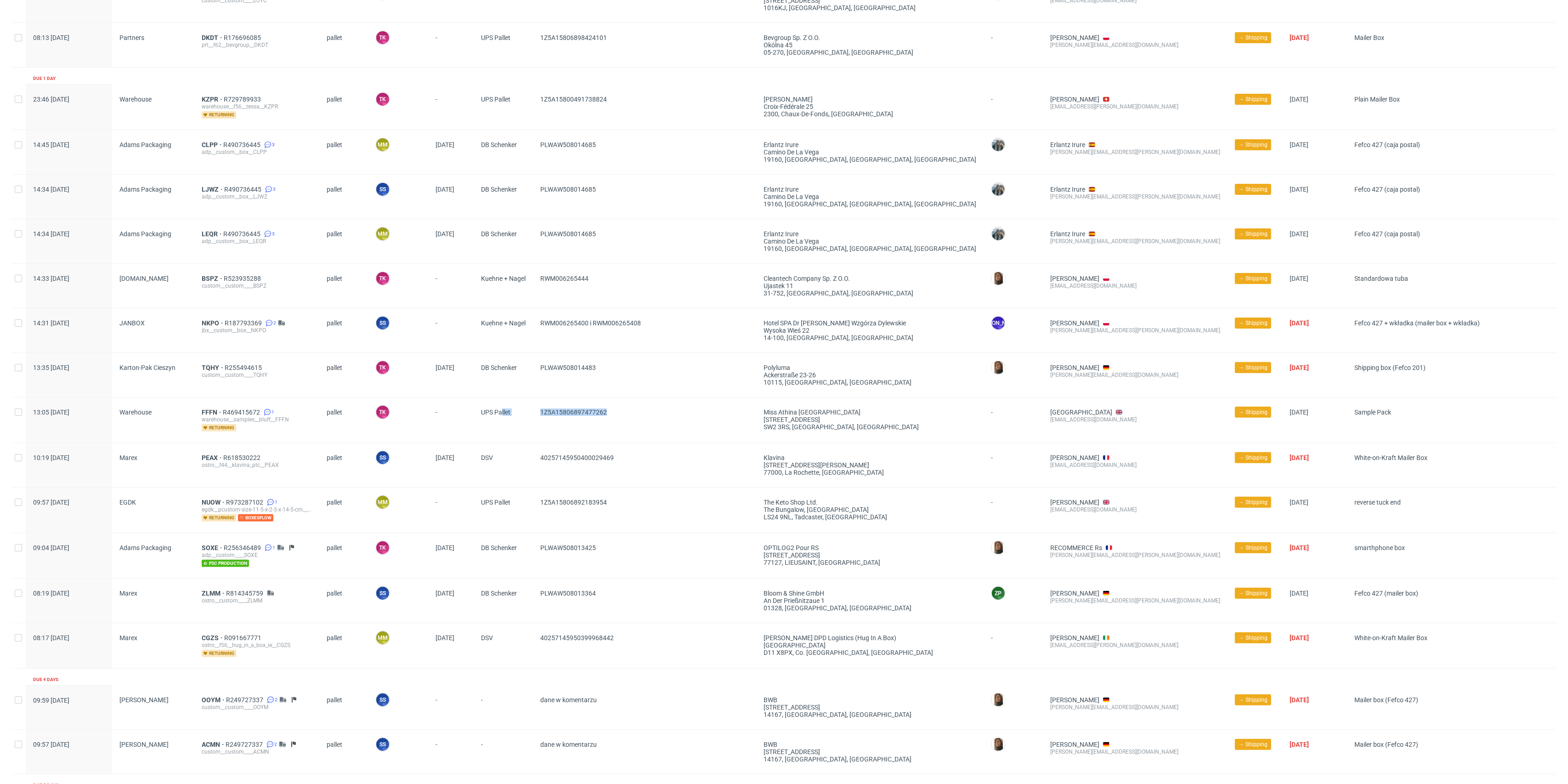
drag, startPoint x: 504, startPoint y: 409, endPoint x: 632, endPoint y: 412, distance: 128.0
click at [631, 412] on div "13:05 Mon 11.08.2025 Warehouse FFFN R469415672 1 warehouse__samples__bluff__FFF…" at bounding box center [784, 419] width 1546 height 45
click at [654, 444] on div "40257145950400029469" at bounding box center [644, 465] width 223 height 44
drag, startPoint x: 658, startPoint y: 318, endPoint x: 548, endPoint y: 333, distance: 111.0
click at [550, 333] on span "RWM006265400 i RWM006265408" at bounding box center [644, 330] width 208 height 22
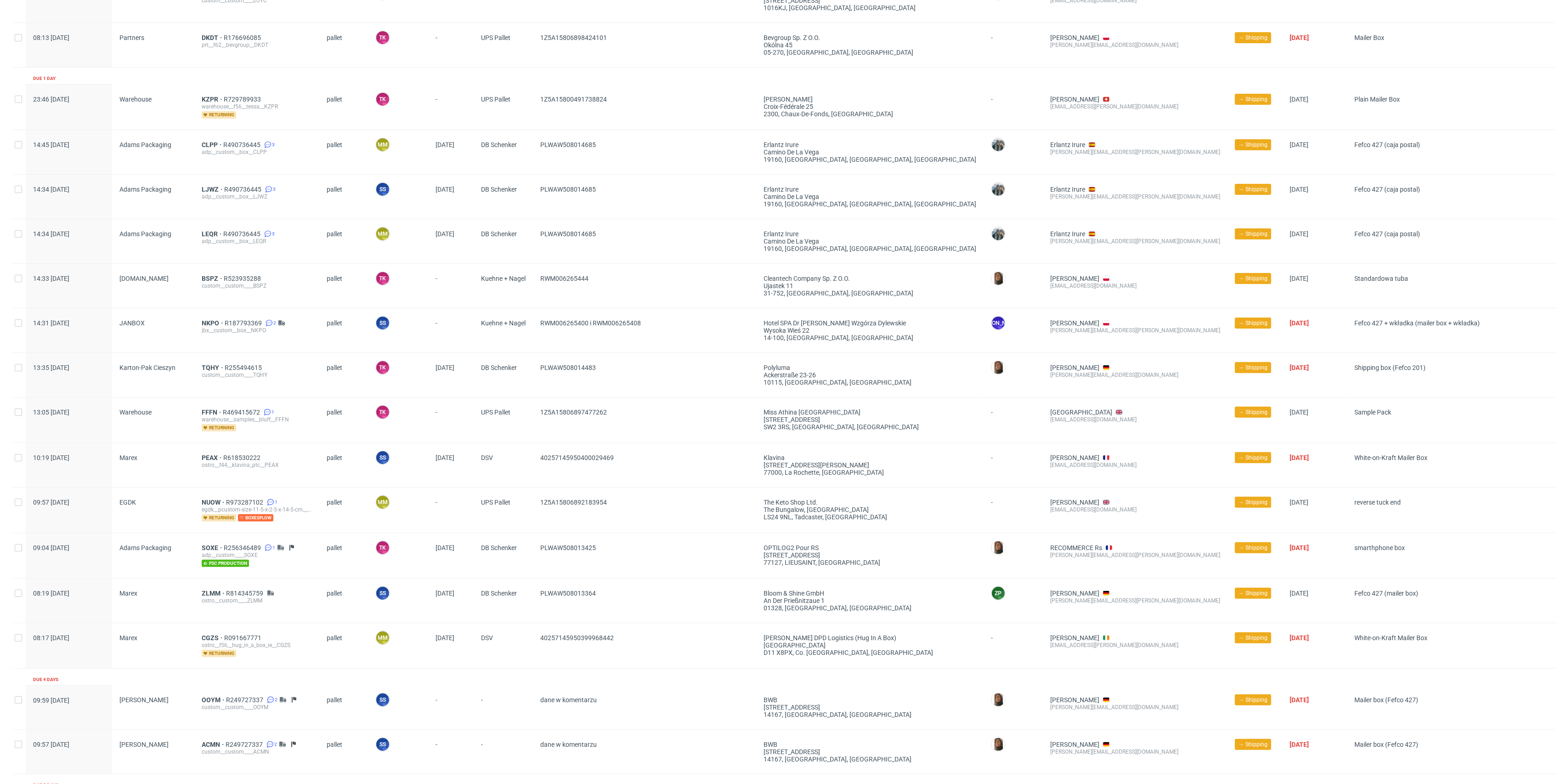
click at [541, 334] on div "RWM006265400 i RWM006265408" at bounding box center [644, 330] width 223 height 44
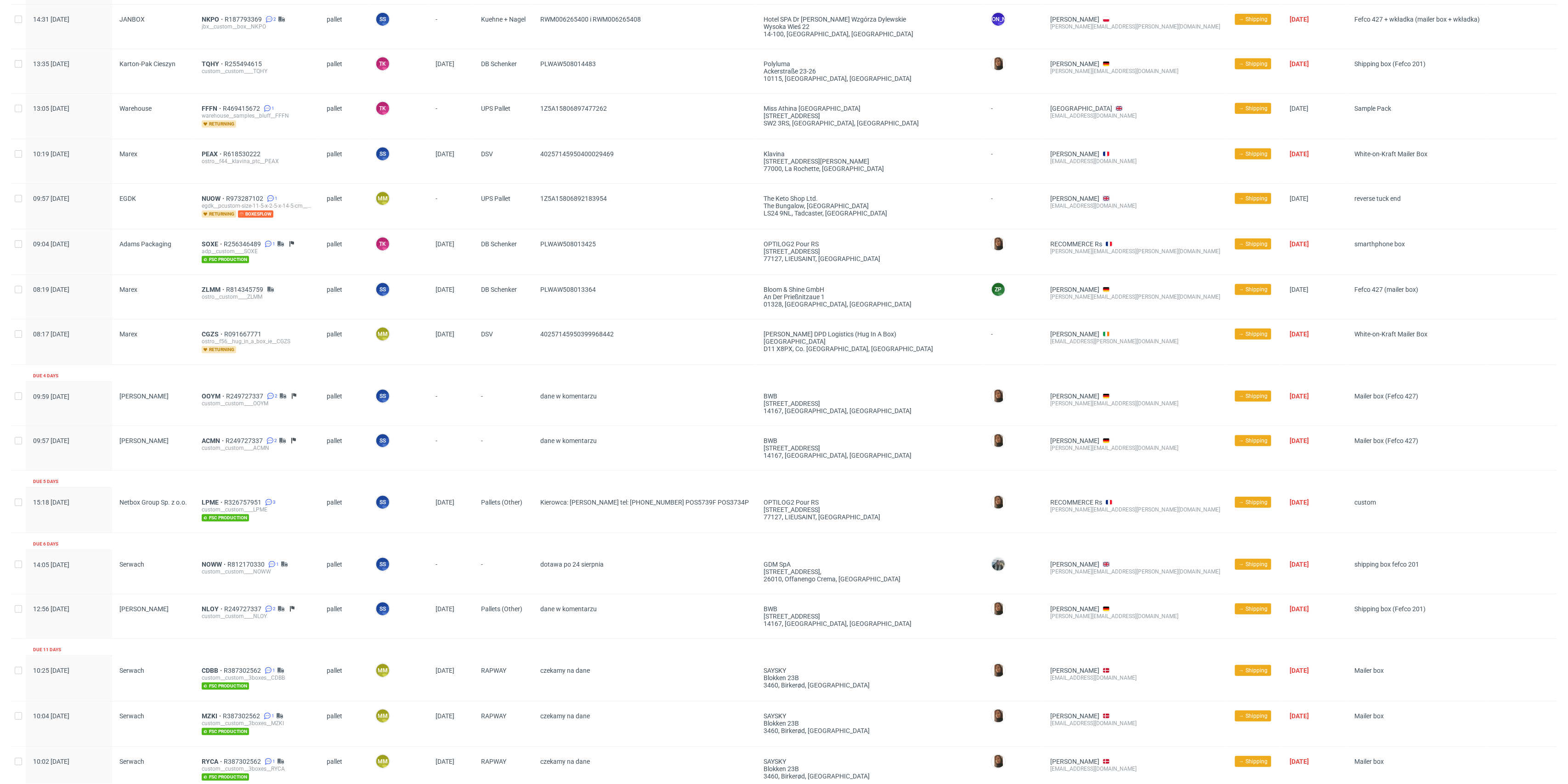
scroll to position [583, 0]
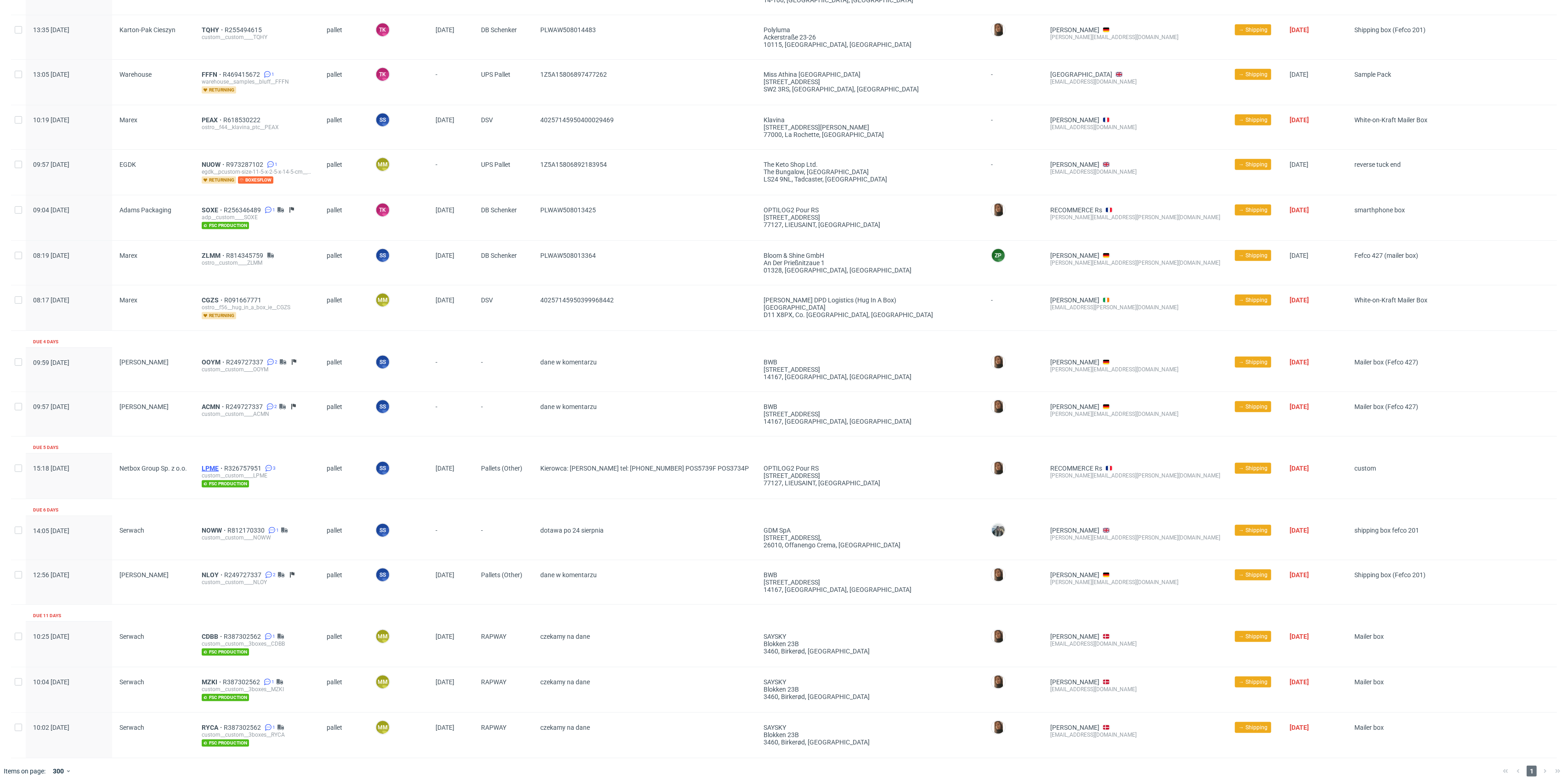
click at [213, 465] on span "LPME" at bounding box center [212, 469] width 22 height 8
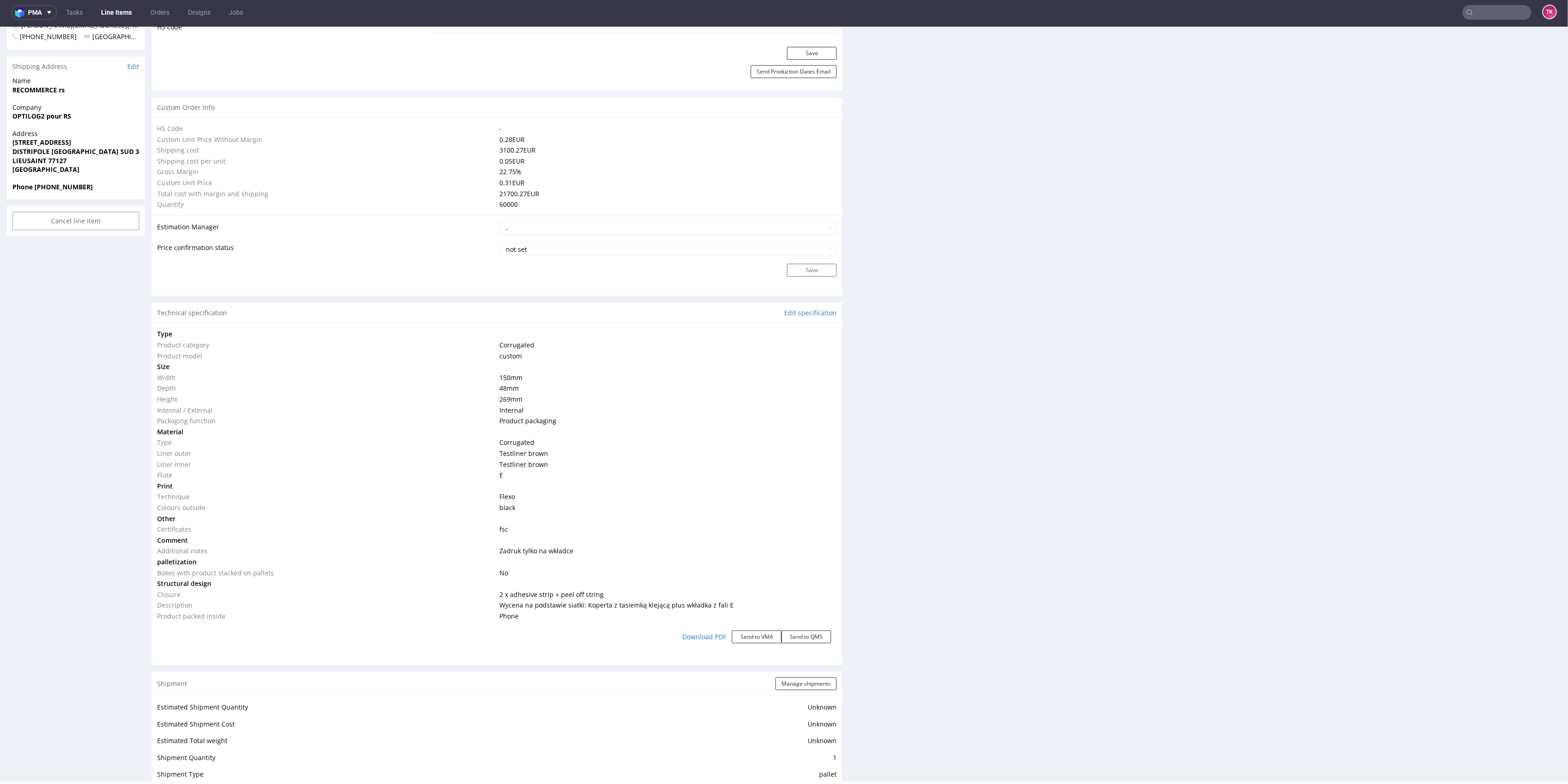
scroll to position [613, 0]
click at [110, 11] on link "Line Items" at bounding box center [116, 12] width 42 height 15
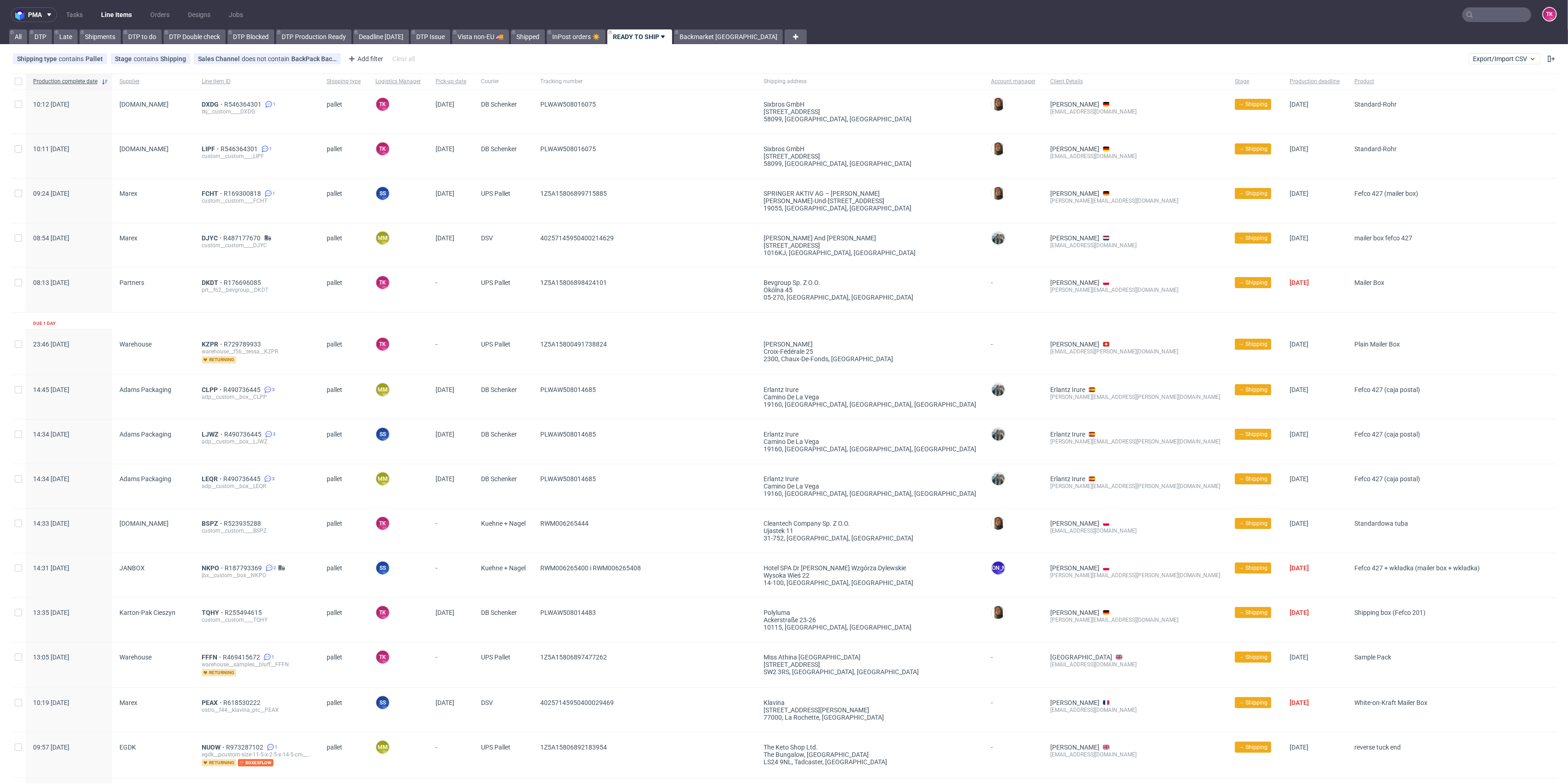
click at [126, 20] on link "Line Items" at bounding box center [116, 15] width 42 height 15
click at [114, 11] on link "Line Items" at bounding box center [116, 15] width 42 height 15
click at [128, 13] on link "Line Items" at bounding box center [116, 15] width 42 height 15
click at [105, 18] on link "Line Items" at bounding box center [116, 15] width 42 height 15
click at [110, 10] on link "Line Items" at bounding box center [116, 15] width 42 height 15
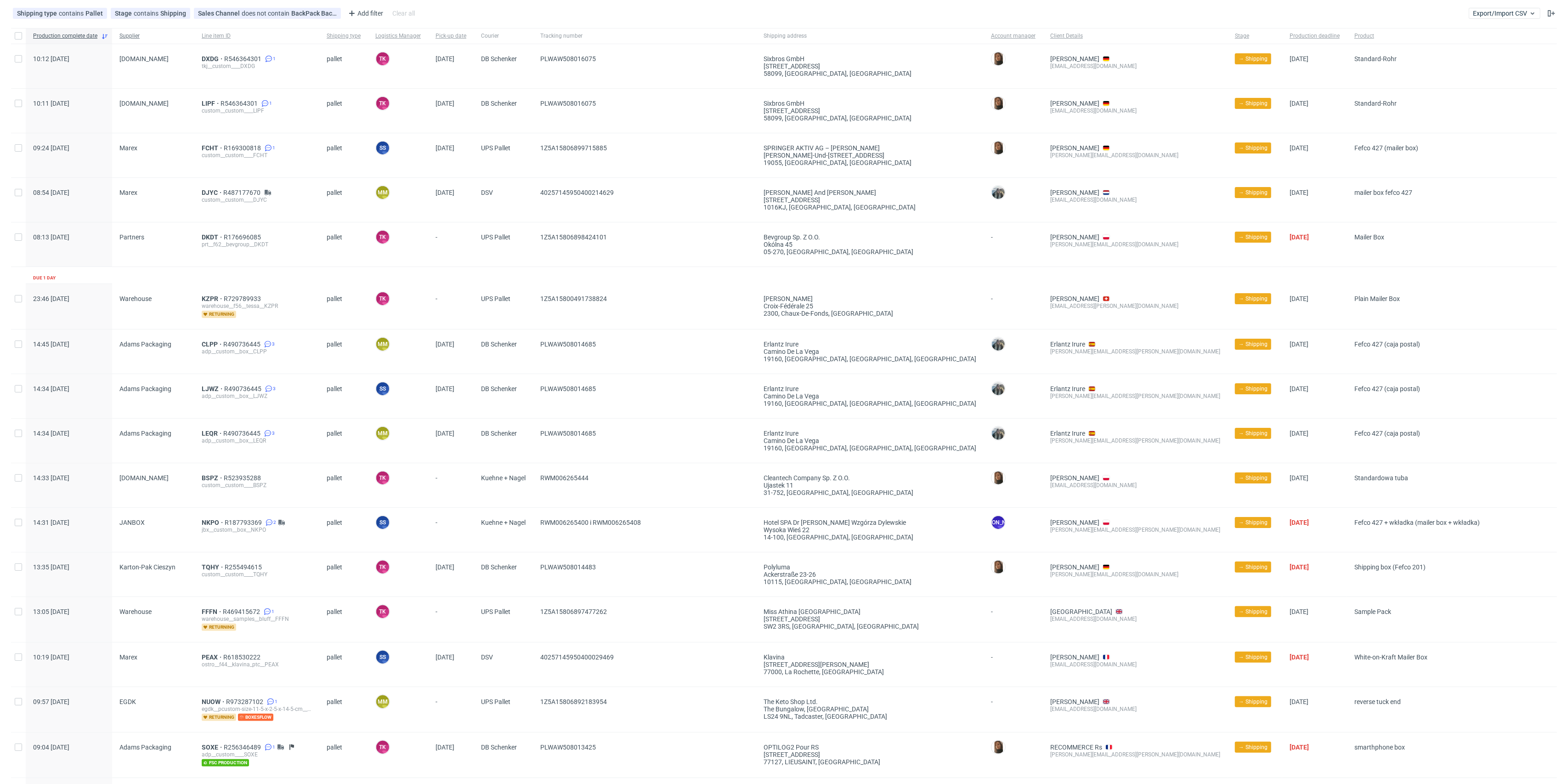
scroll to position [32, 0]
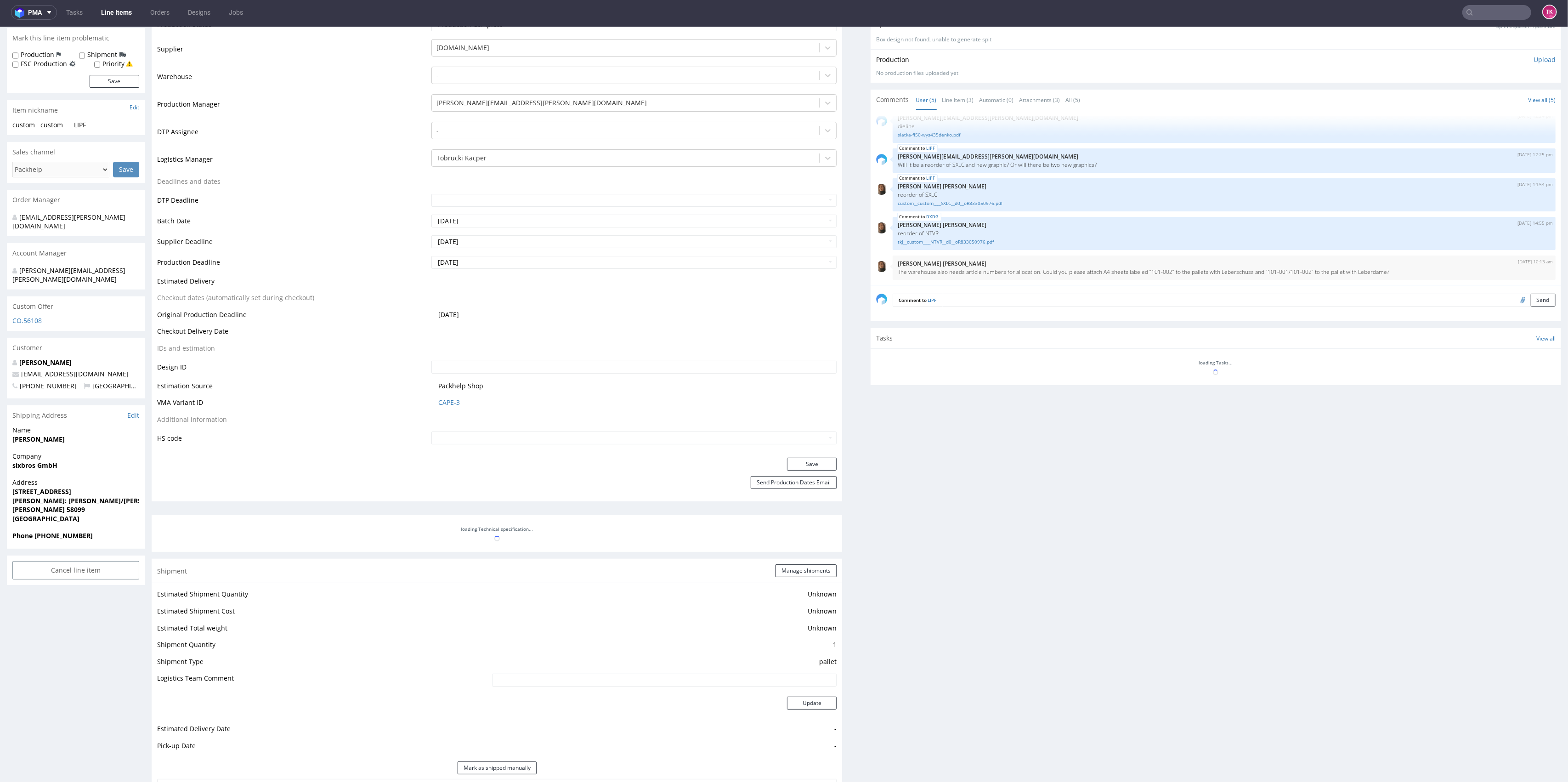
scroll to position [245, 0]
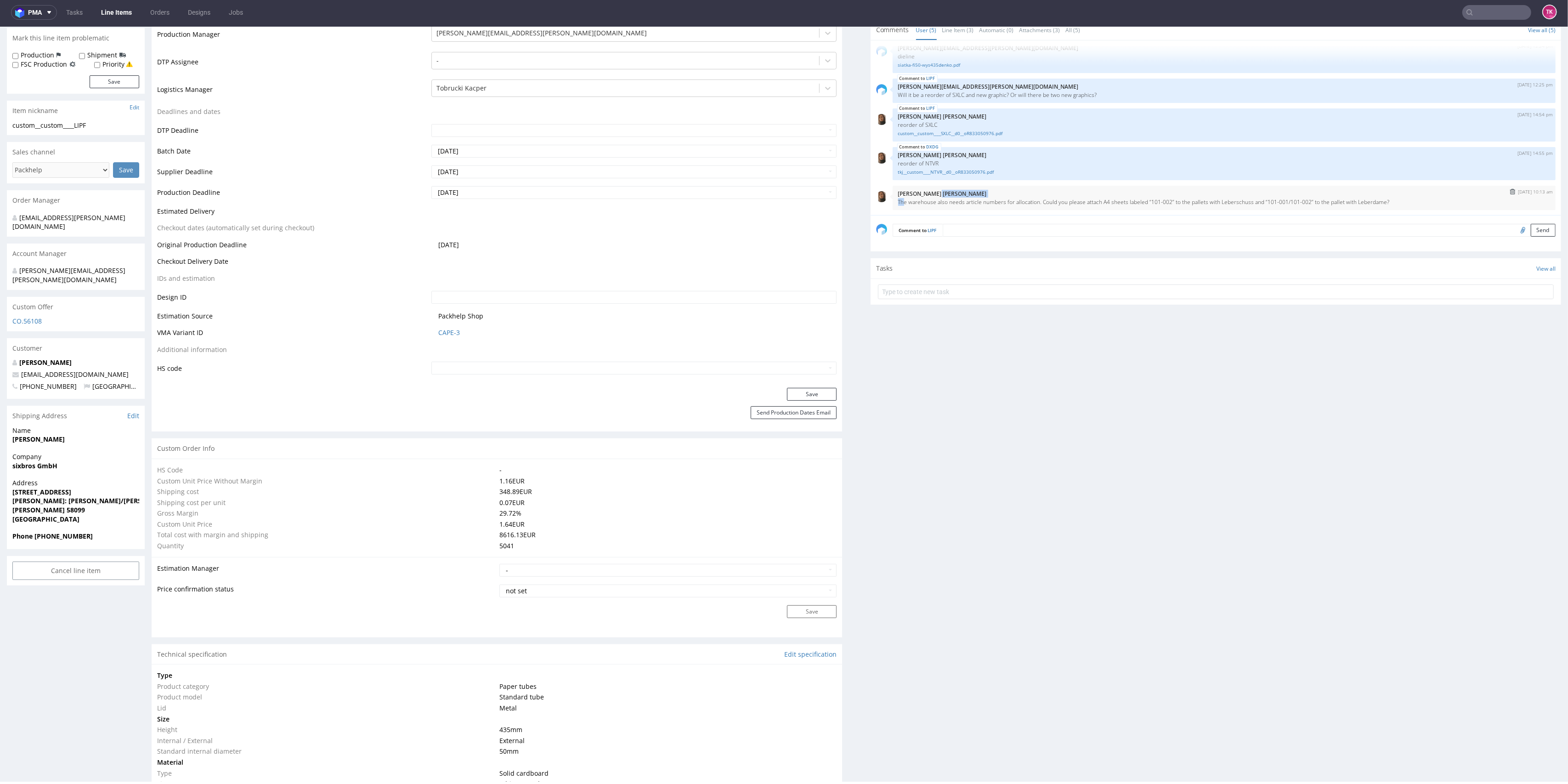
drag, startPoint x: 894, startPoint y: 202, endPoint x: 1087, endPoint y: 196, distance: 193.1
click at [1087, 196] on div "24th Jul 25 | 10:13 am Angelina Marć The warehouse also needs article numbers f…" at bounding box center [1224, 198] width 663 height 25
click at [1078, 390] on div "Production Files - Design Spit Spit request impossible Box design not found, un…" at bounding box center [1216, 690] width 691 height 1540
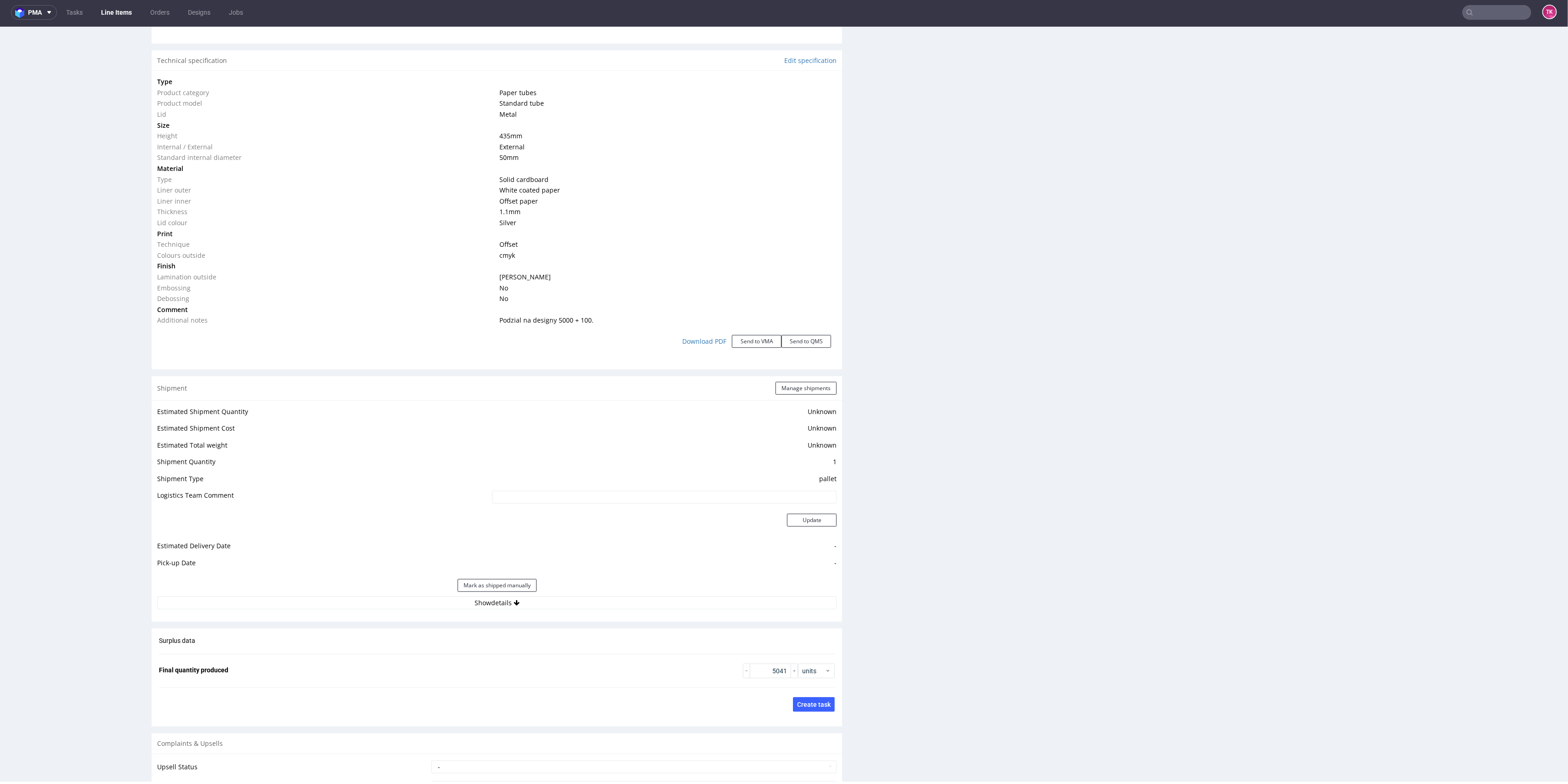
scroll to position [859, 0]
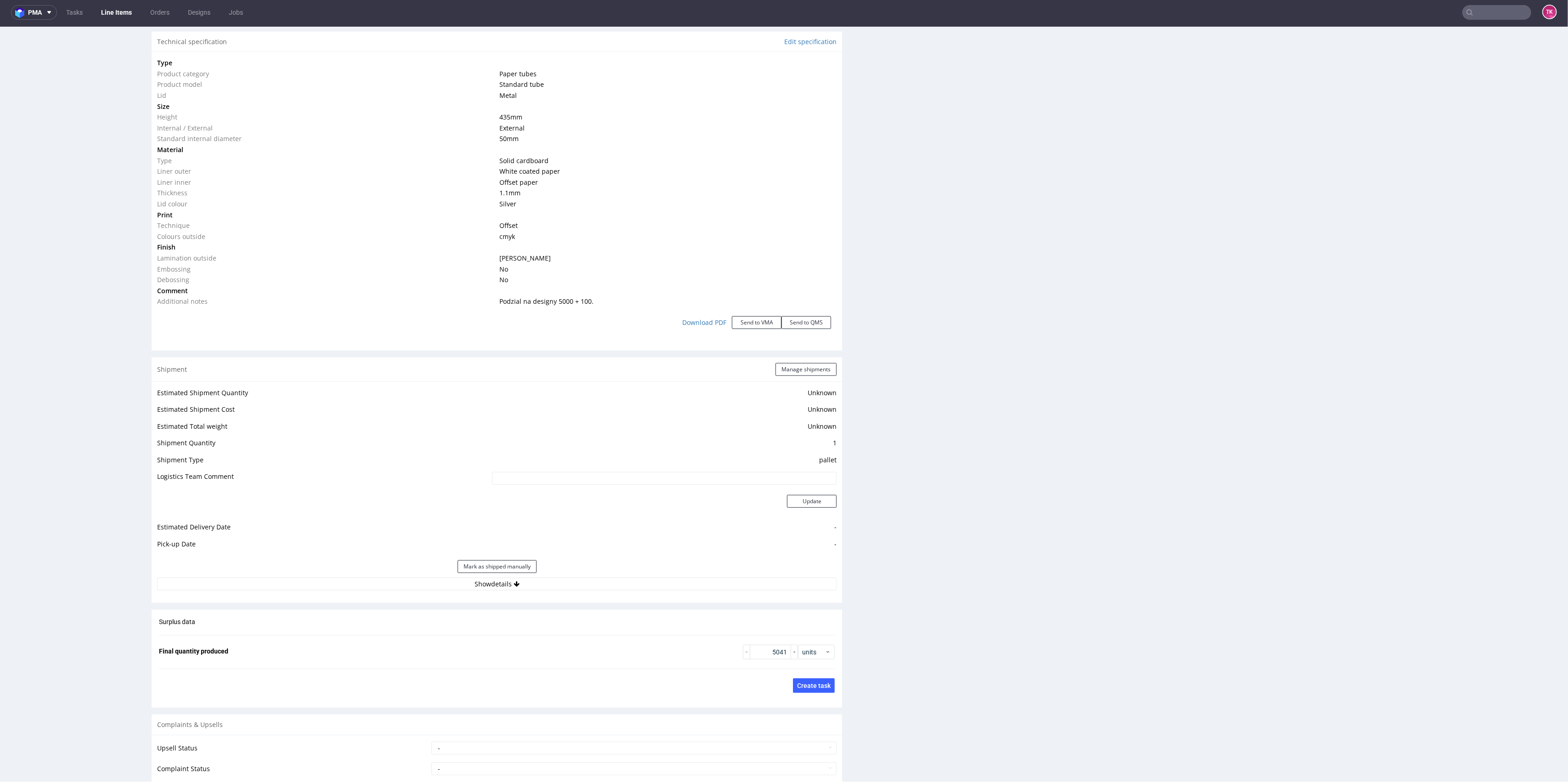
click at [574, 592] on div "Estimated Shipment Quantity Unknown Estimated Shipment Cost Unknown Estimated T…" at bounding box center [497, 489] width 691 height 215
click at [573, 586] on button "Show details" at bounding box center [497, 584] width 680 height 13
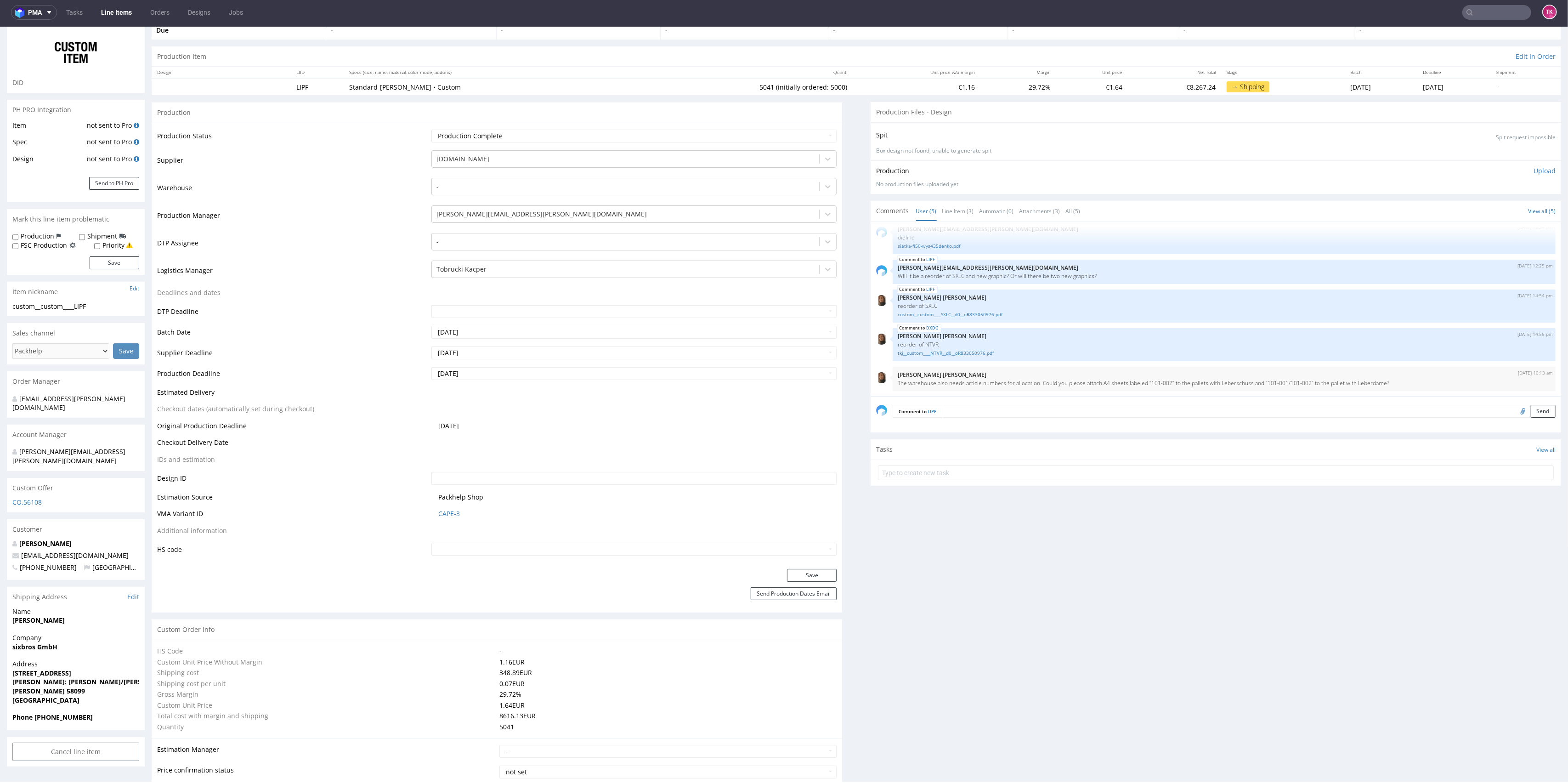
scroll to position [0, 0]
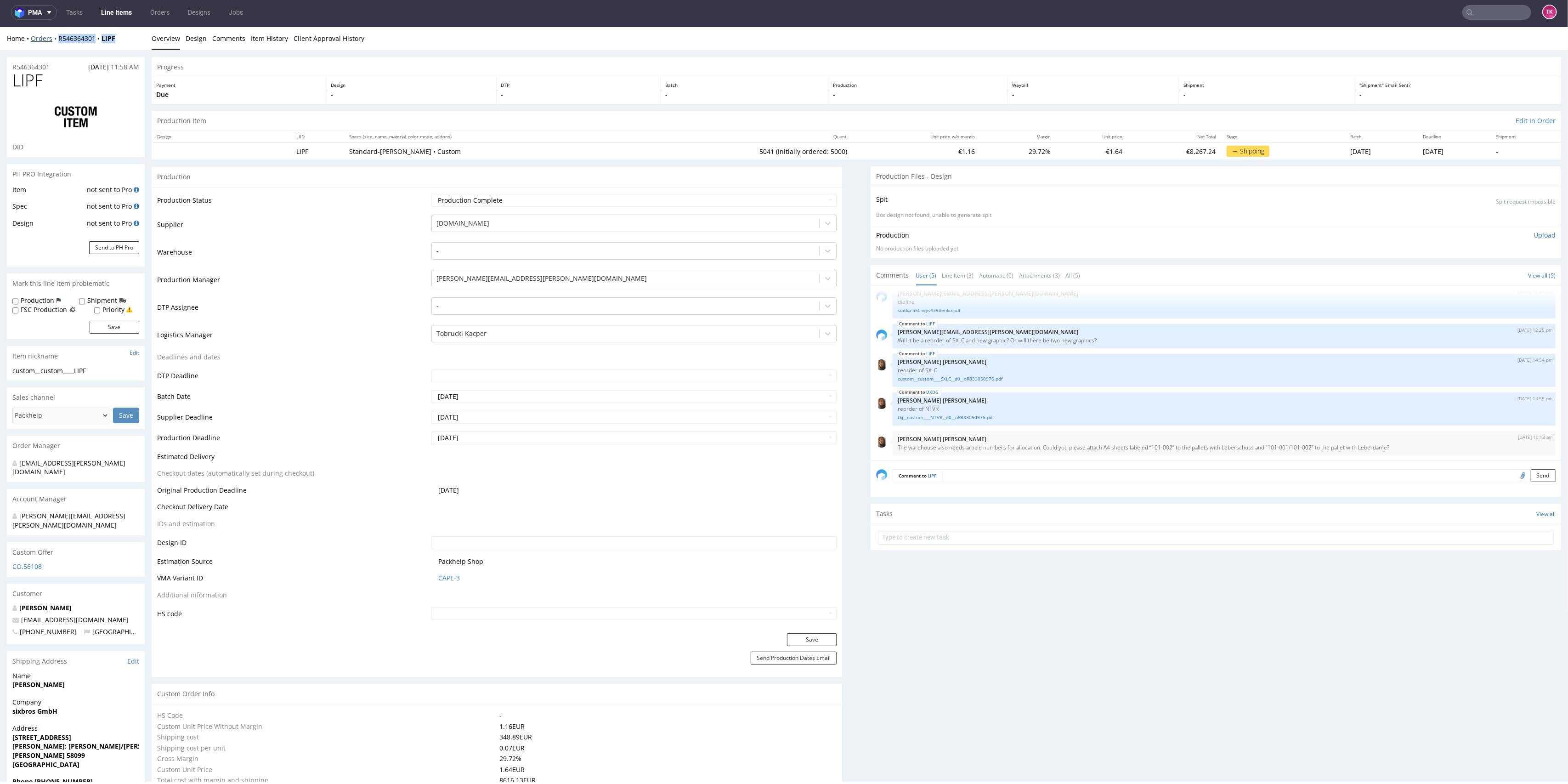
drag, startPoint x: 128, startPoint y: 36, endPoint x: 55, endPoint y: 41, distance: 73.2
click at [55, 41] on div "Home Orders R546364301 LIPF" at bounding box center [75, 38] width 138 height 9
copy div "R546364301 LIPF"
click at [130, 41] on div "Home Orders R546364301 LIPF" at bounding box center [75, 38] width 138 height 9
drag, startPoint x: 128, startPoint y: 41, endPoint x: 100, endPoint y: 45, distance: 28.3
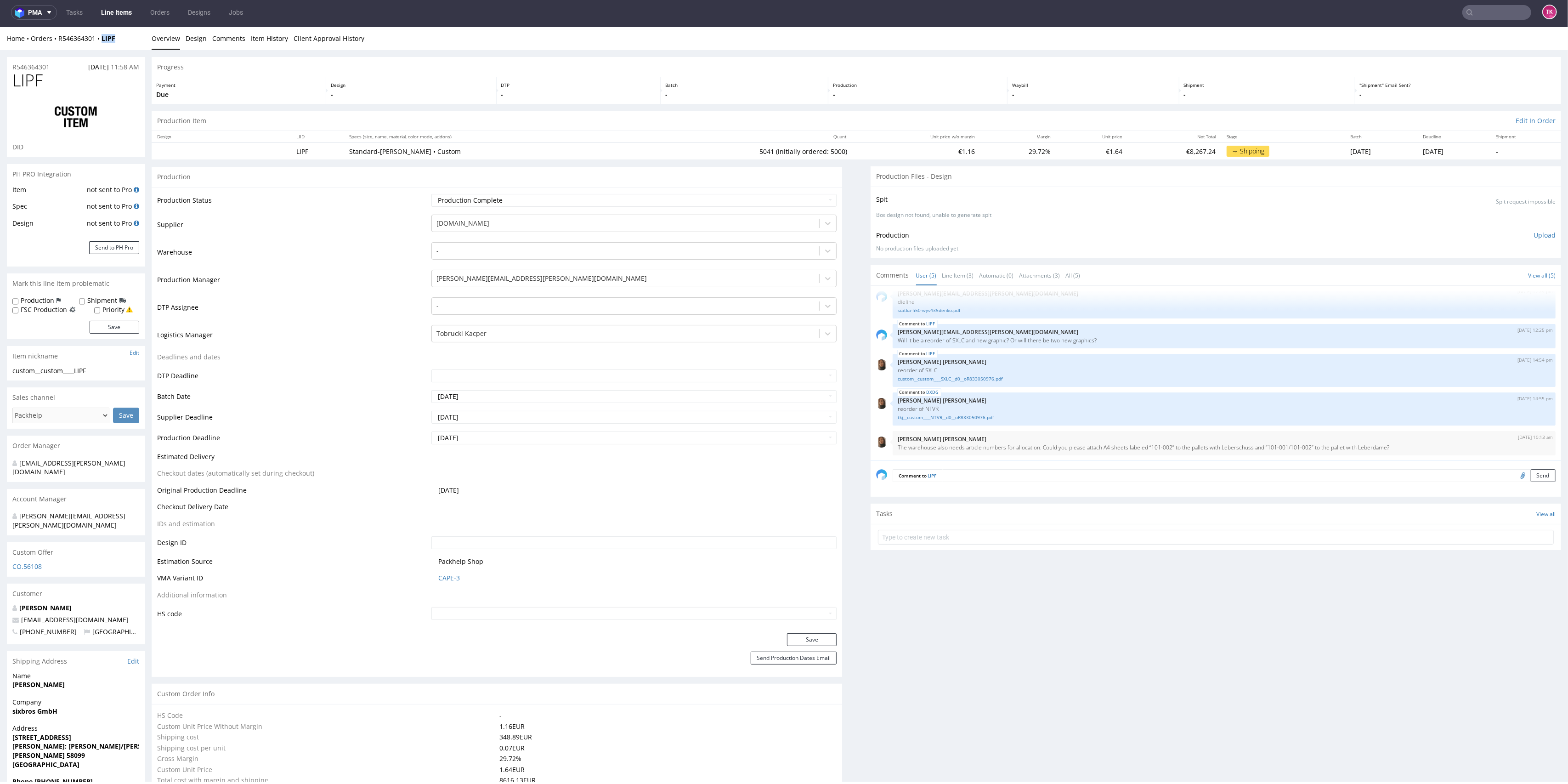
click at [100, 45] on div "Home Orders R546364301 LIPF Overview Design Comments Item History Client Approv…" at bounding box center [784, 38] width 1568 height 23
copy strong "LIPF"
drag, startPoint x: 1109, startPoint y: 444, endPoint x: 1447, endPoint y: 452, distance: 338.1
click at [1447, 452] on div "24th Jul 25 | 10:13 am Angelina Marć The warehouse also needs article numbers f…" at bounding box center [1224, 443] width 663 height 25
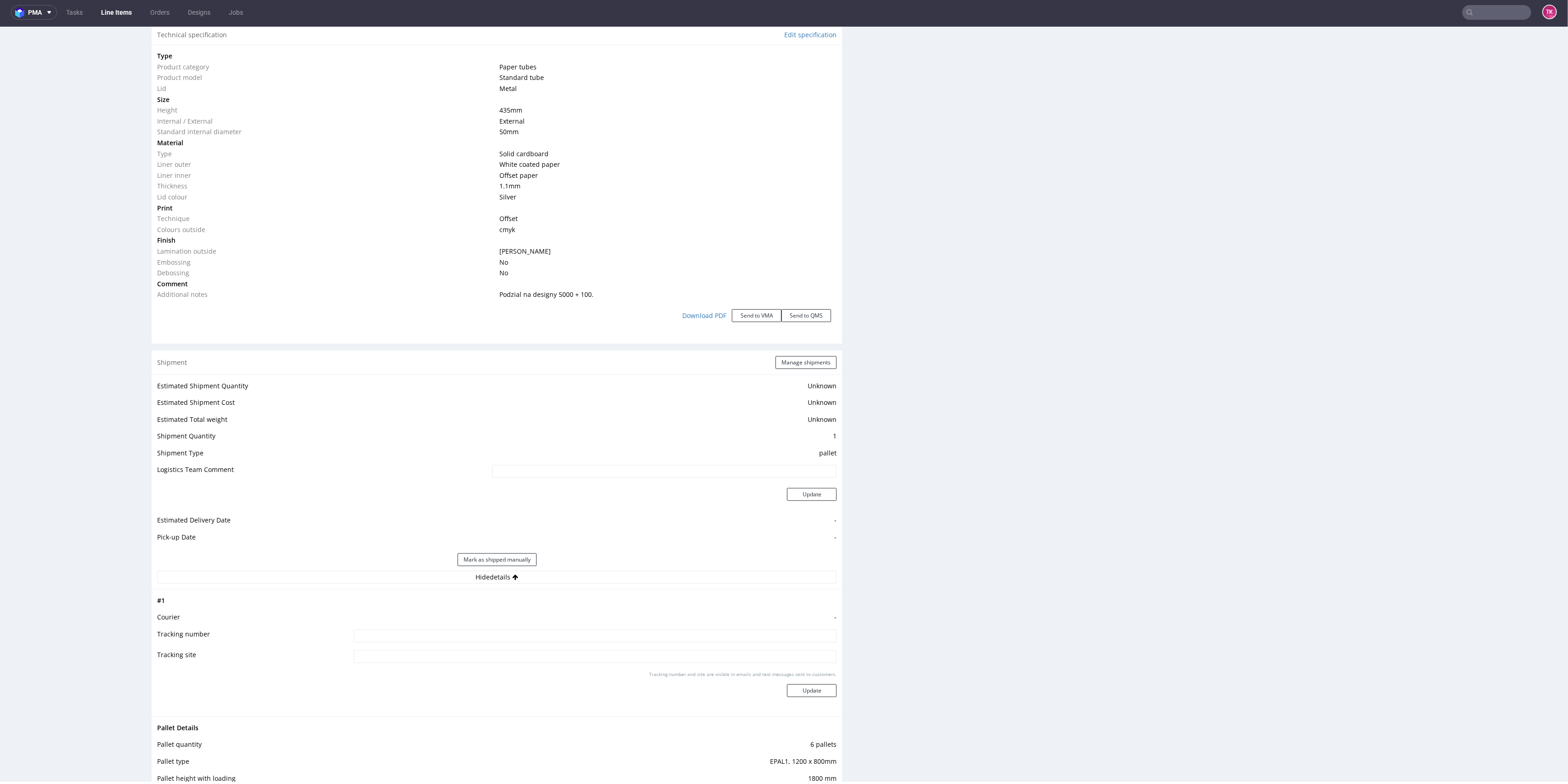
scroll to position [919, 0]
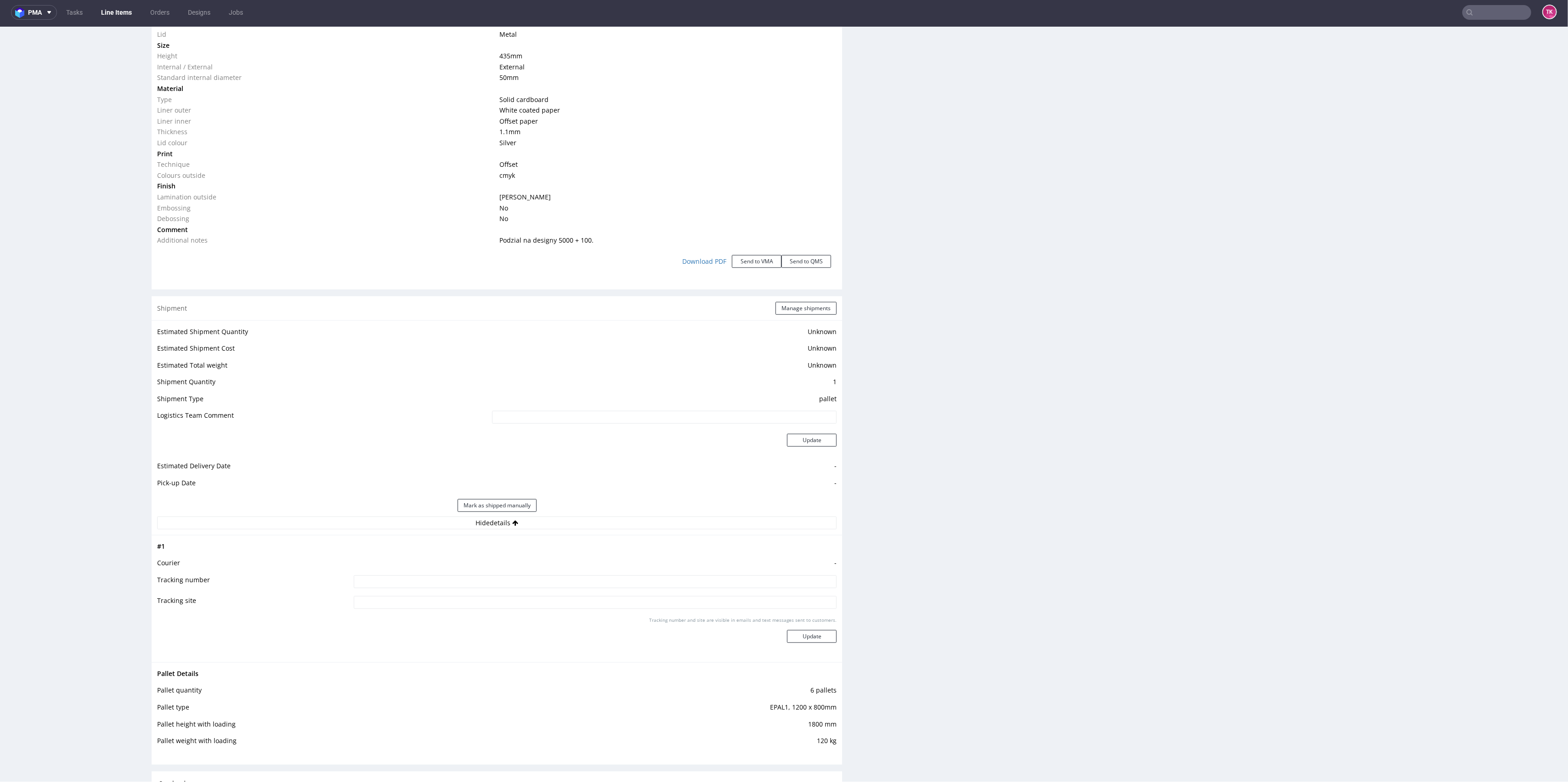
click at [551, 586] on input at bounding box center [595, 582] width 484 height 13
paste input "PLWAW508016075"
type input "PLWAW508016075"
click at [791, 634] on button "Update" at bounding box center [812, 636] width 50 height 13
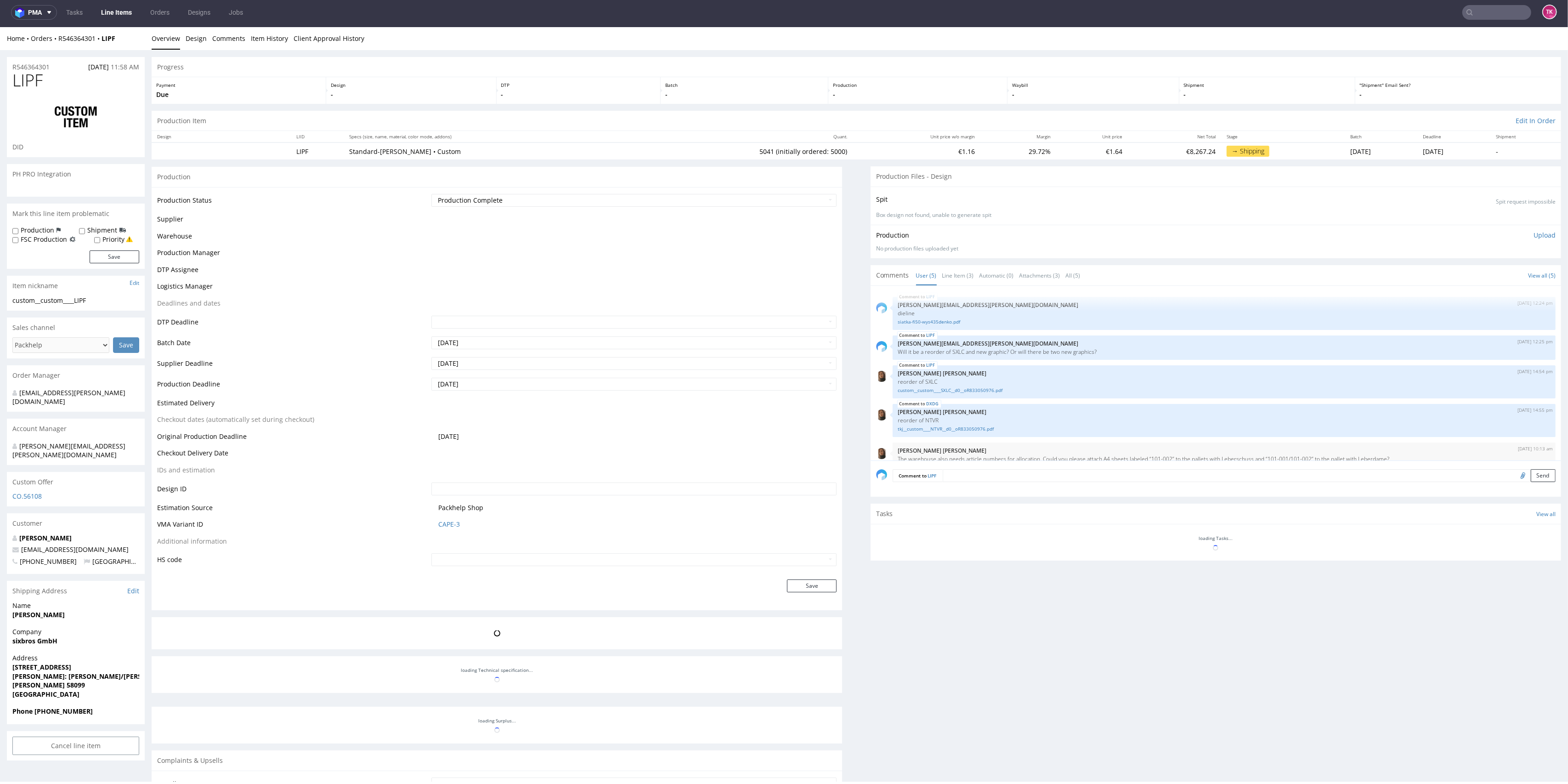
scroll to position [12, 0]
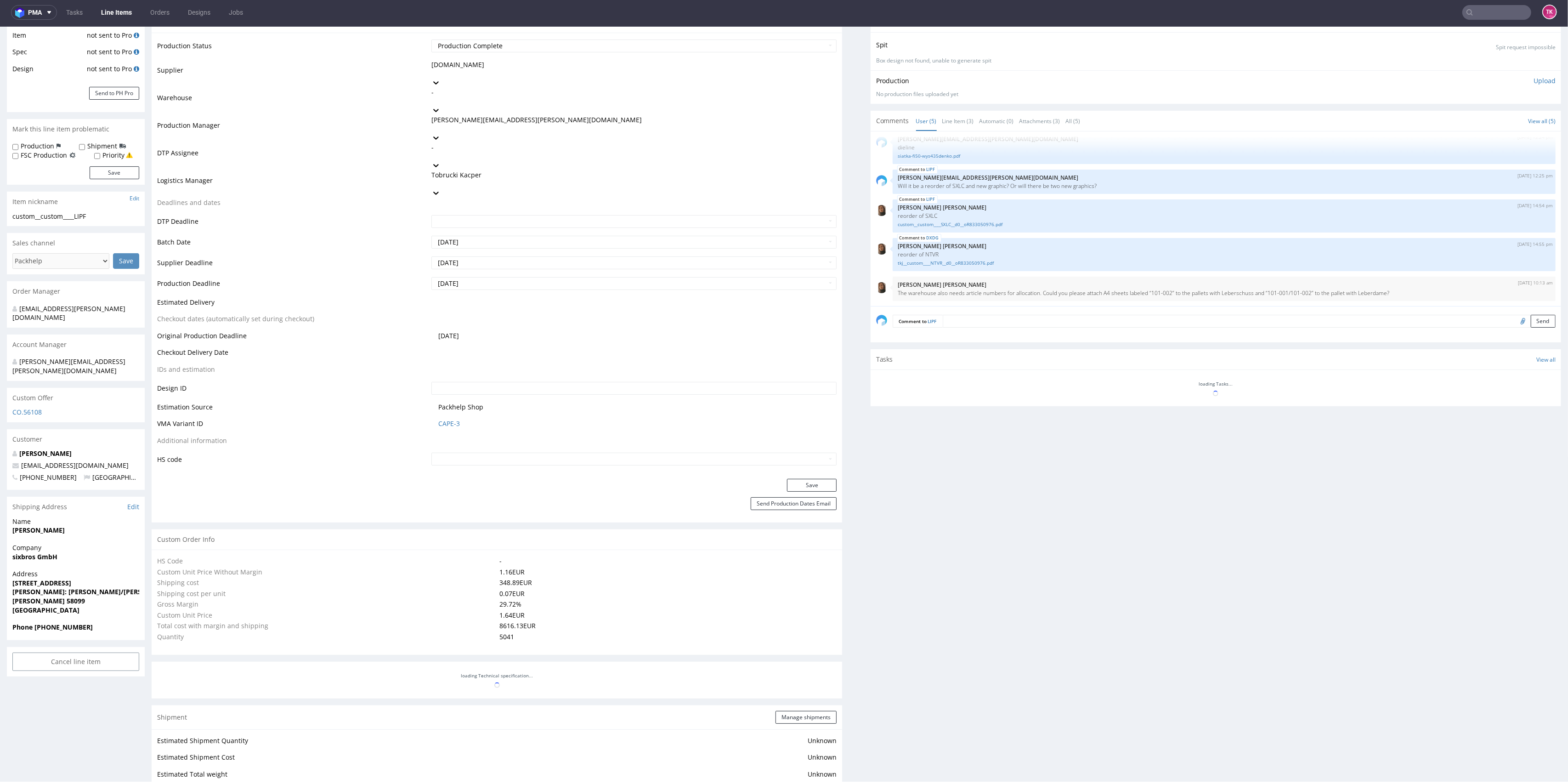
click at [108, 7] on link "Line Items" at bounding box center [116, 12] width 42 height 15
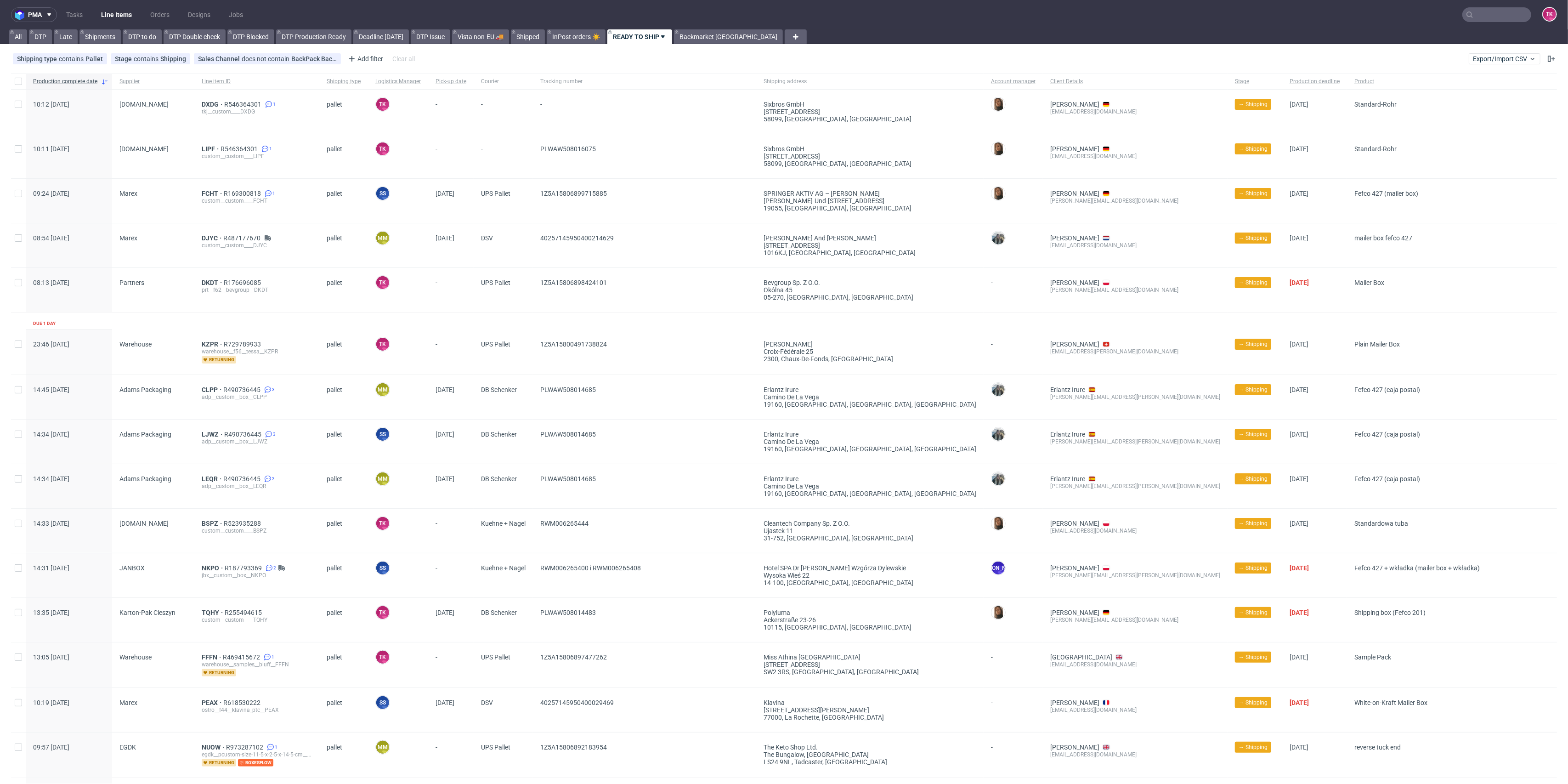
click at [205, 144] on div "LIPF R546364301 1 custom__custom____LIPF" at bounding box center [257, 155] width 125 height 44
click at [205, 148] on span "LIPF" at bounding box center [211, 149] width 18 height 8
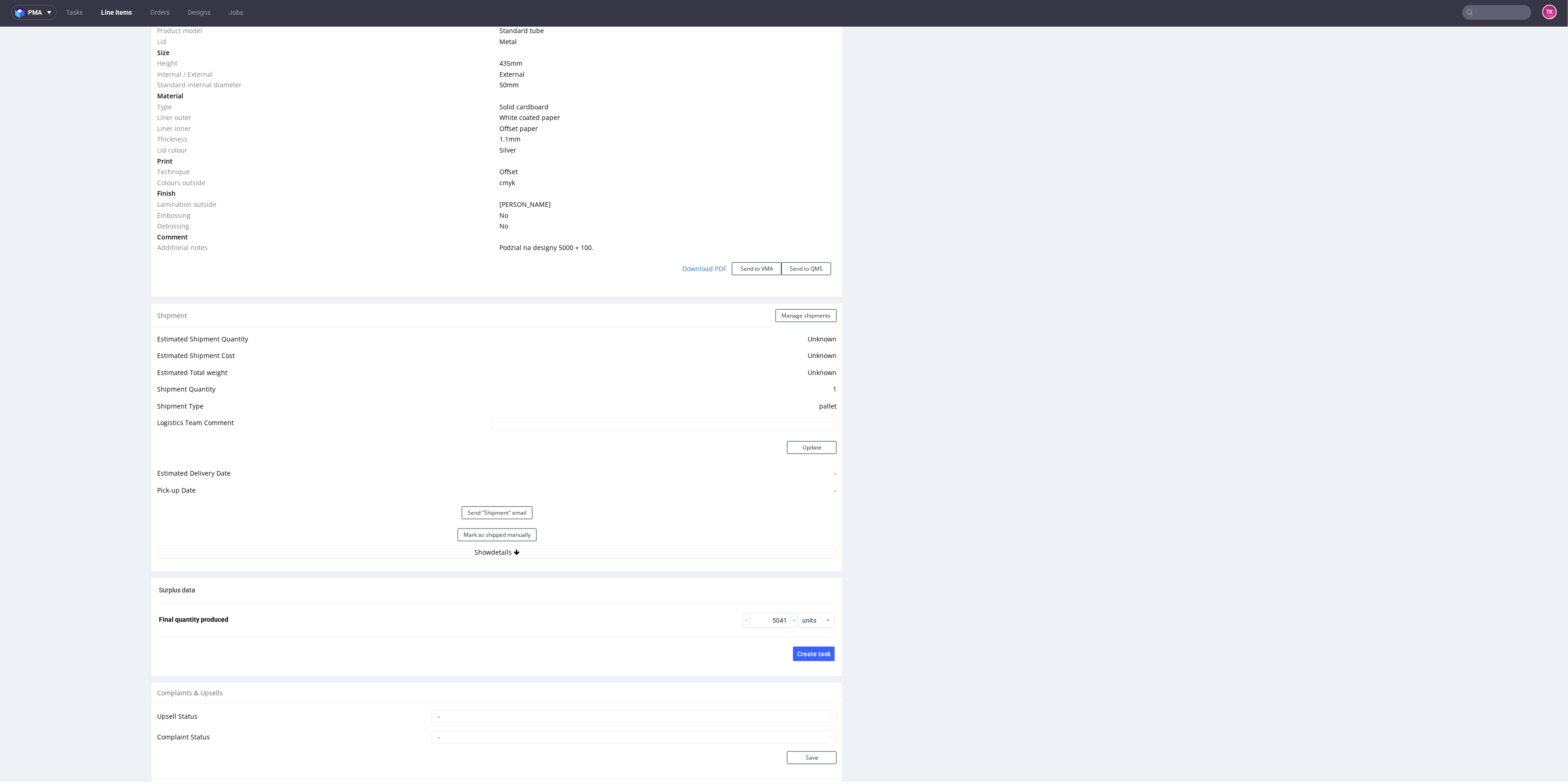
scroll to position [1019, 0]
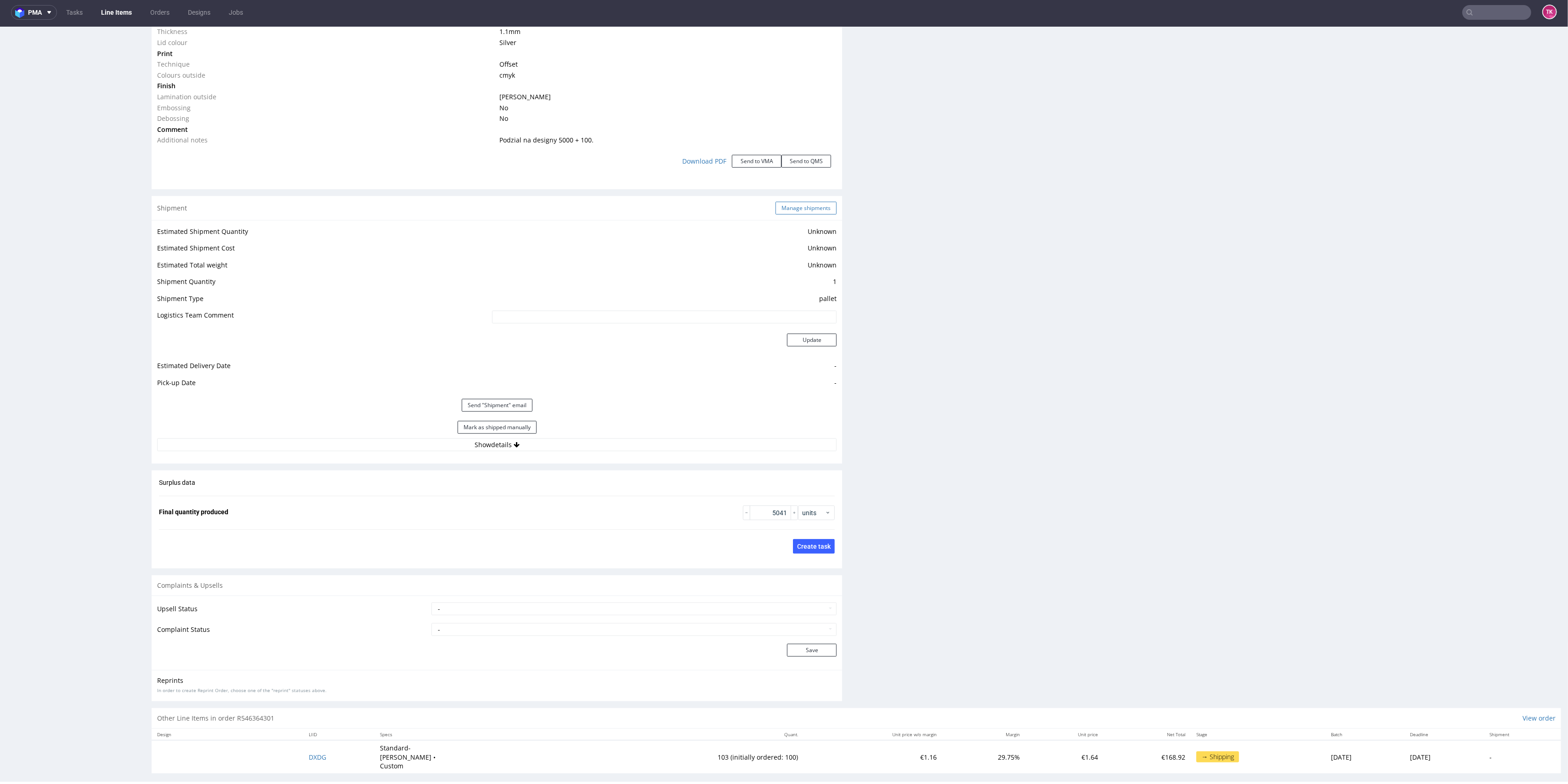
click at [780, 210] on button "Manage shipments" at bounding box center [806, 208] width 61 height 13
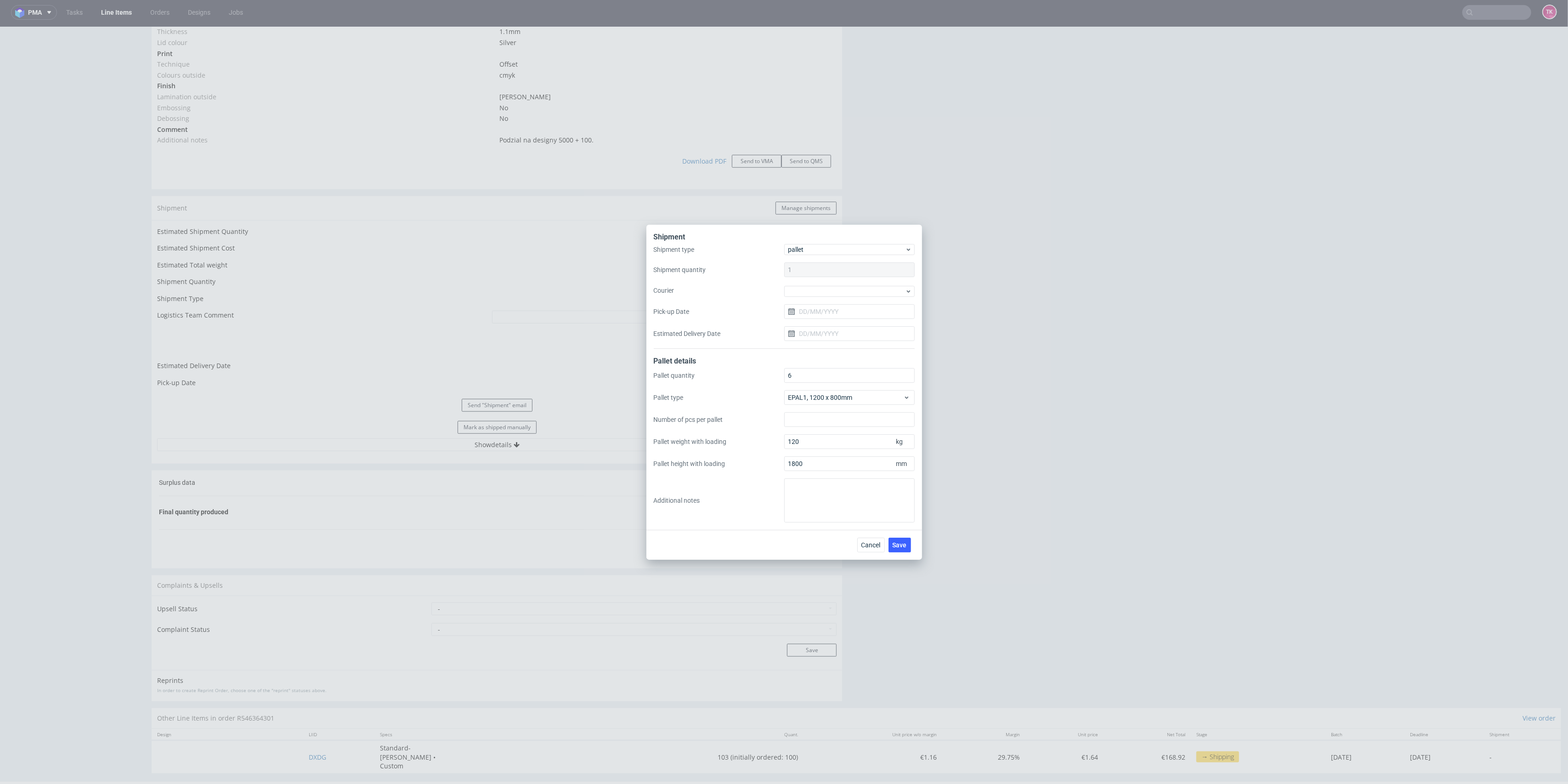
click at [816, 285] on div at bounding box center [850, 291] width 131 height 12
click at [824, 344] on div "DB Schenker" at bounding box center [850, 344] width 123 height 17
click at [825, 318] on input "Pick-up Date" at bounding box center [850, 310] width 131 height 15
click at [854, 397] on button "13" at bounding box center [849, 400] width 15 height 15
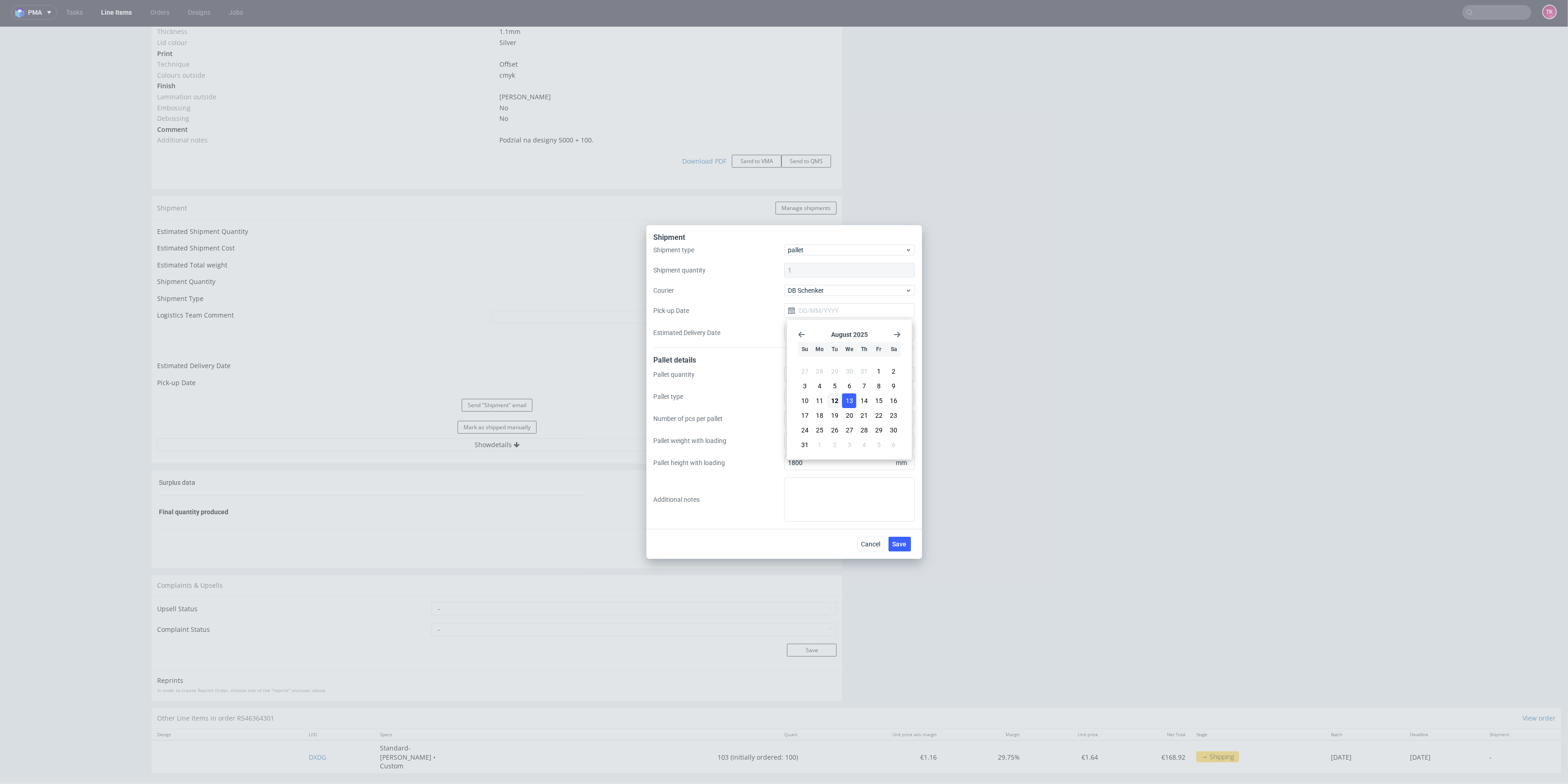
type input "13/08/2025"
click at [910, 544] on button "Save" at bounding box center [900, 544] width 22 height 15
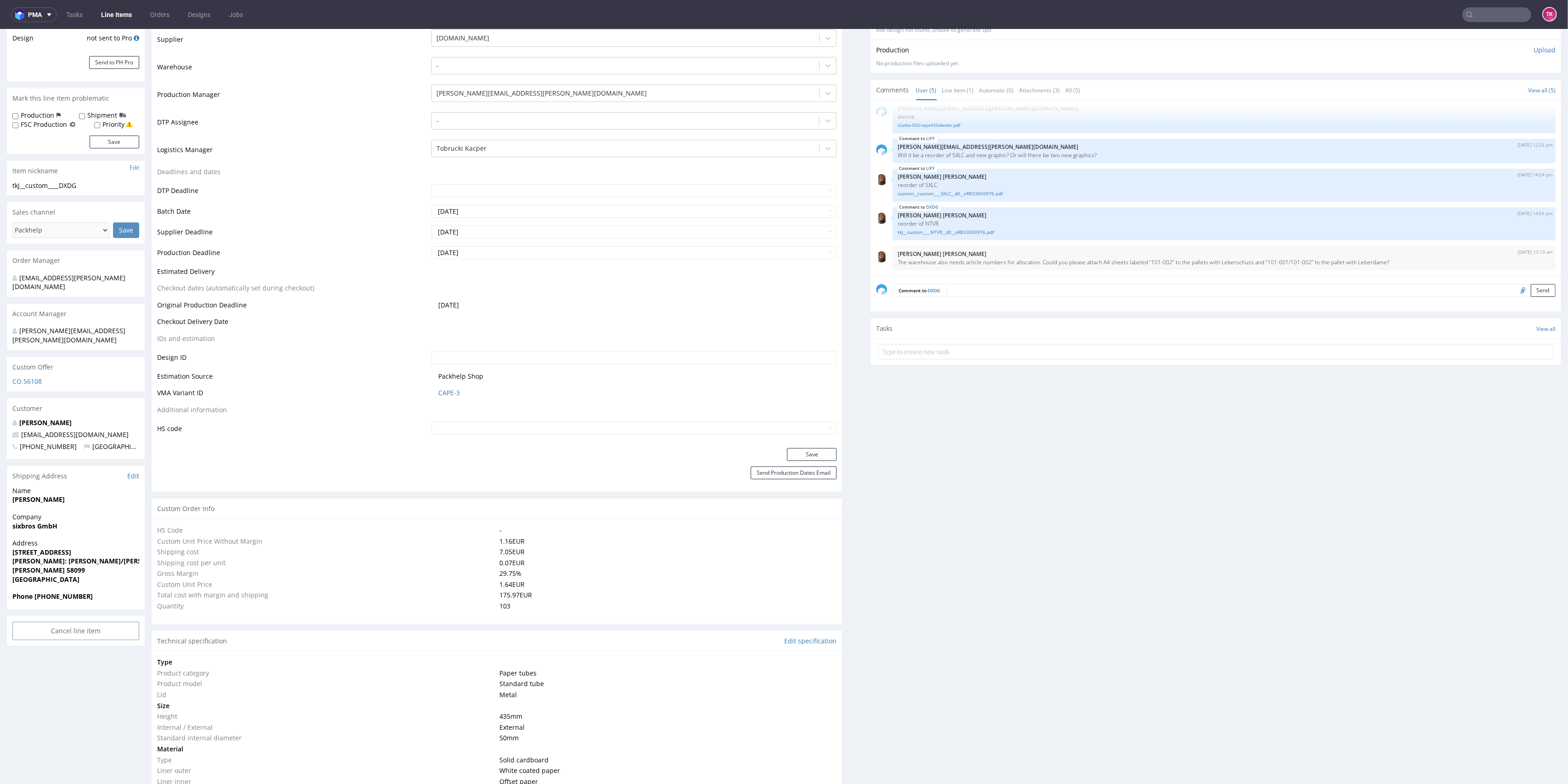
scroll to position [245, 0]
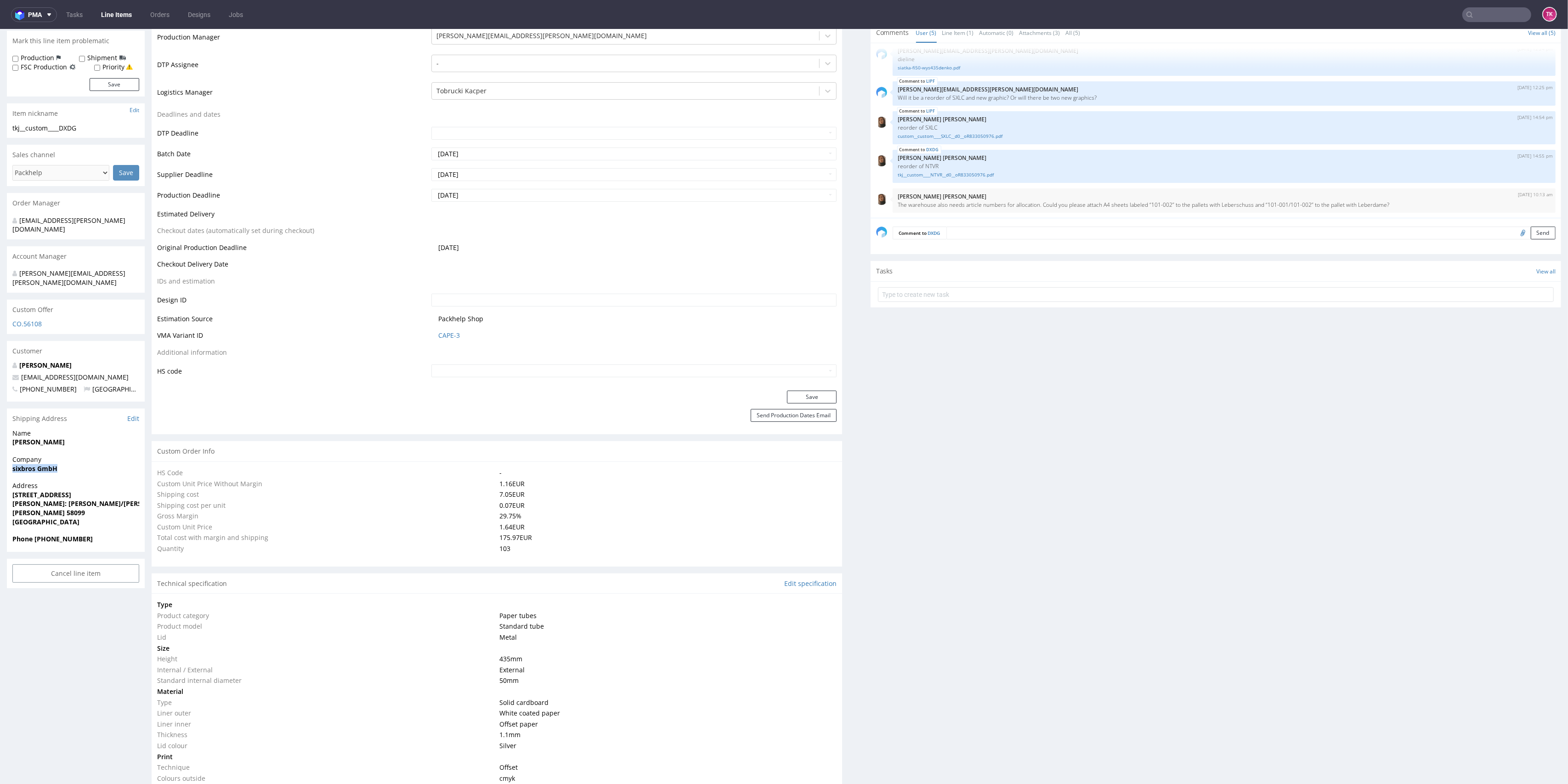
drag, startPoint x: 8, startPoint y: 449, endPoint x: 96, endPoint y: 449, distance: 88.0
click at [96, 455] on div "Company sixbros GmbH" at bounding box center [75, 469] width 138 height 26
copy strong "sixbros GmbH"
drag, startPoint x: 5, startPoint y: 474, endPoint x: 115, endPoint y: 495, distance: 112.0
click at [115, 495] on div "R546364301 14.07.2025 02:34 PM DXDG DID PH PRO Integration Item not sent to Pro…" at bounding box center [784, 676] width 1568 height 1736
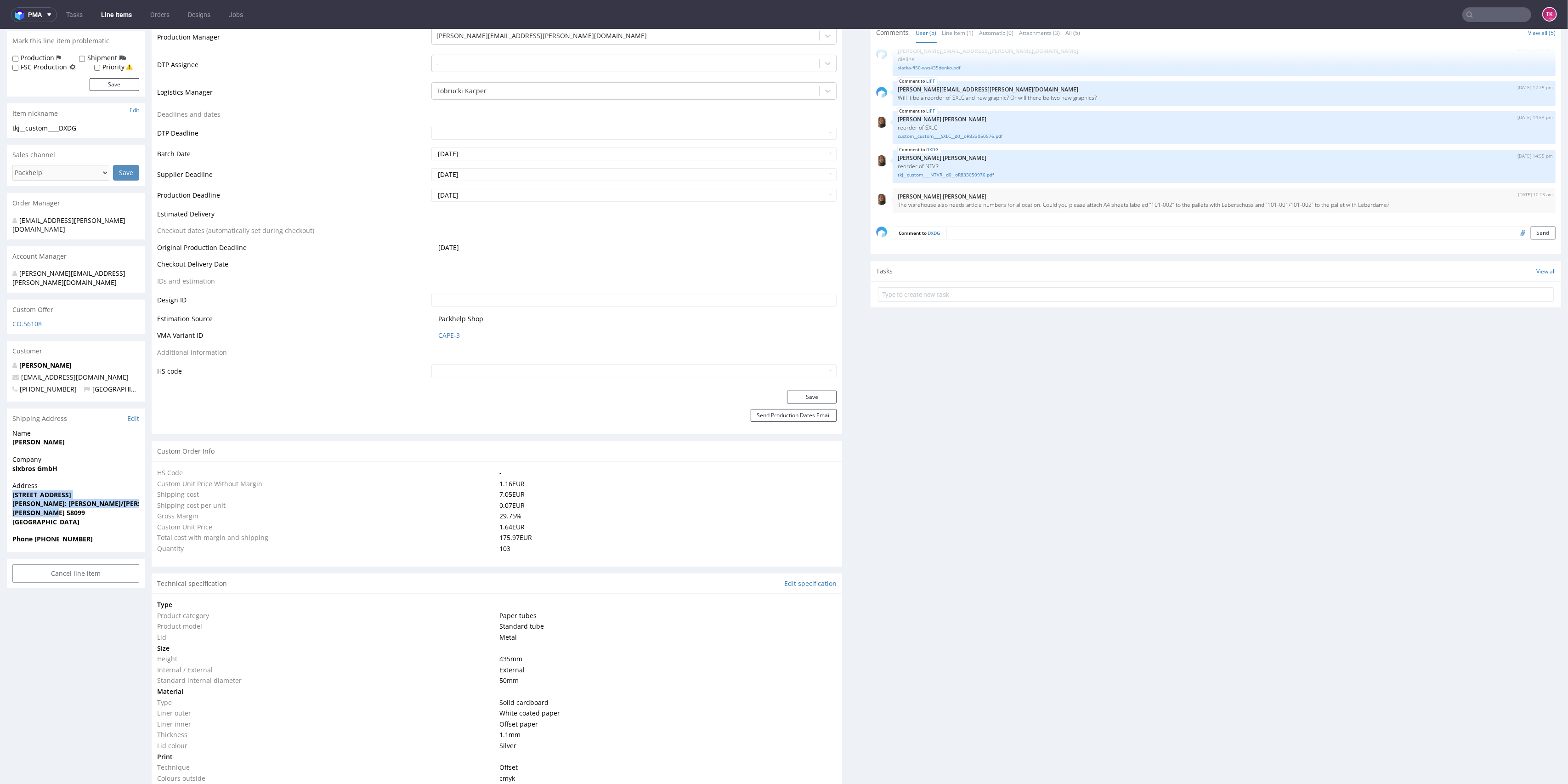
copy p "Schultenstr. 1 Kunde: Clasen/Clasen GbR Hagen 58099"
drag, startPoint x: 26, startPoint y: 519, endPoint x: 46, endPoint y: 512, distance: 21.2
click at [45, 511] on section "Shipping Address Edit Name Dennis Clasen Company sixbros GmbH Address Schultens…" at bounding box center [75, 480] width 138 height 143
click at [112, 511] on div "Address Schultenstr. 1 Kunde: Clasen/Clasen GbR Hagen 58099 Germany" at bounding box center [75, 508] width 138 height 53
drag, startPoint x: 34, startPoint y: 524, endPoint x: 111, endPoint y: 531, distance: 77.3
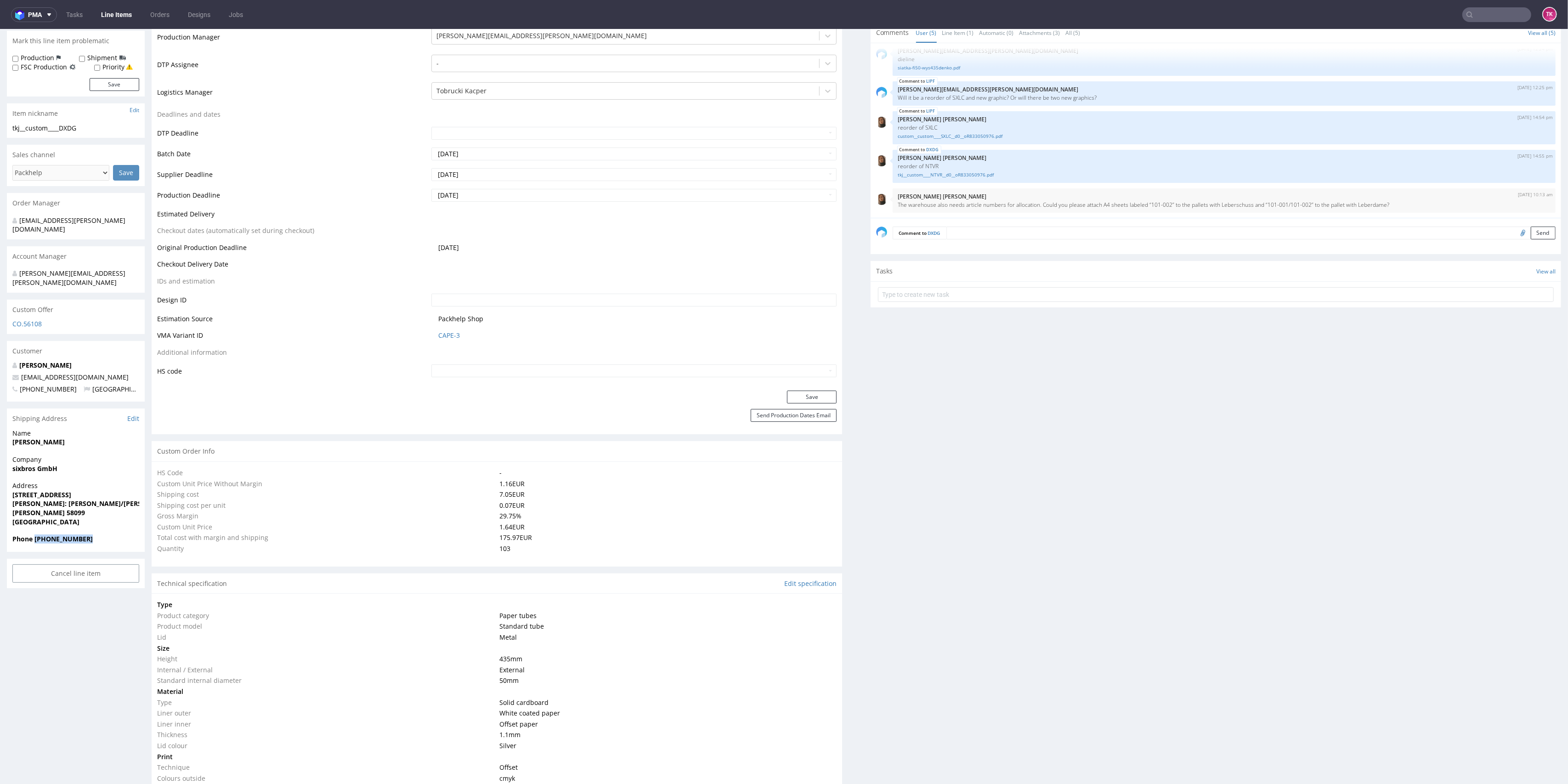
click at [111, 535] on div "Phone [PHONE_NUMBER]" at bounding box center [75, 543] width 138 height 18
copy strong "[PHONE_NUMBER]"
drag, startPoint x: 96, startPoint y: 355, endPoint x: 0, endPoint y: 358, distance: 96.0
click at [0, 358] on div "R546364301 14.07.2025 02:34 PM DXDG DID PH PRO Integration Item not sent to Pro…" at bounding box center [784, 676] width 1568 height 1736
copy span "[EMAIL_ADDRESS][DOMAIN_NAME]"
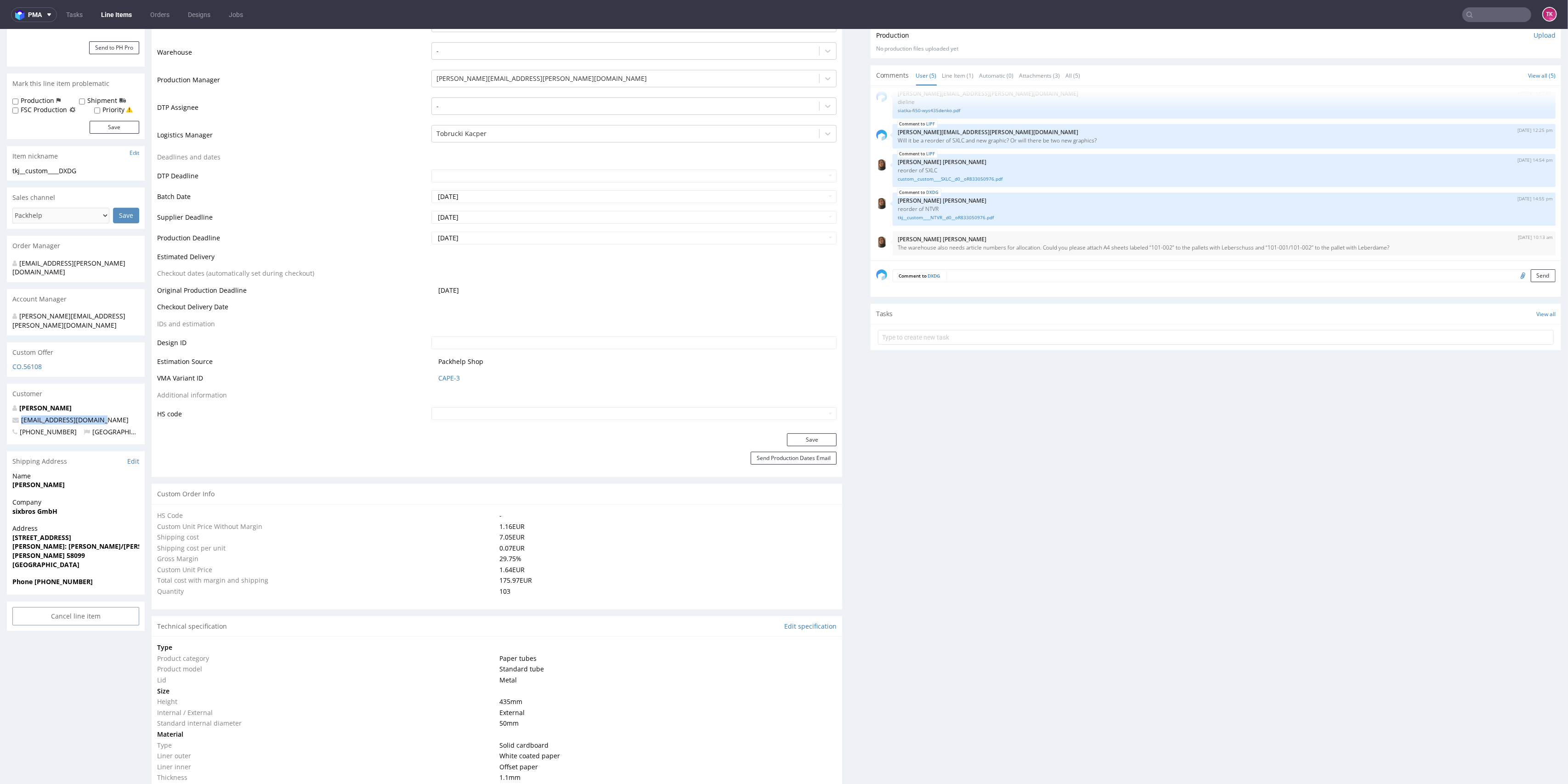
scroll to position [0, 0]
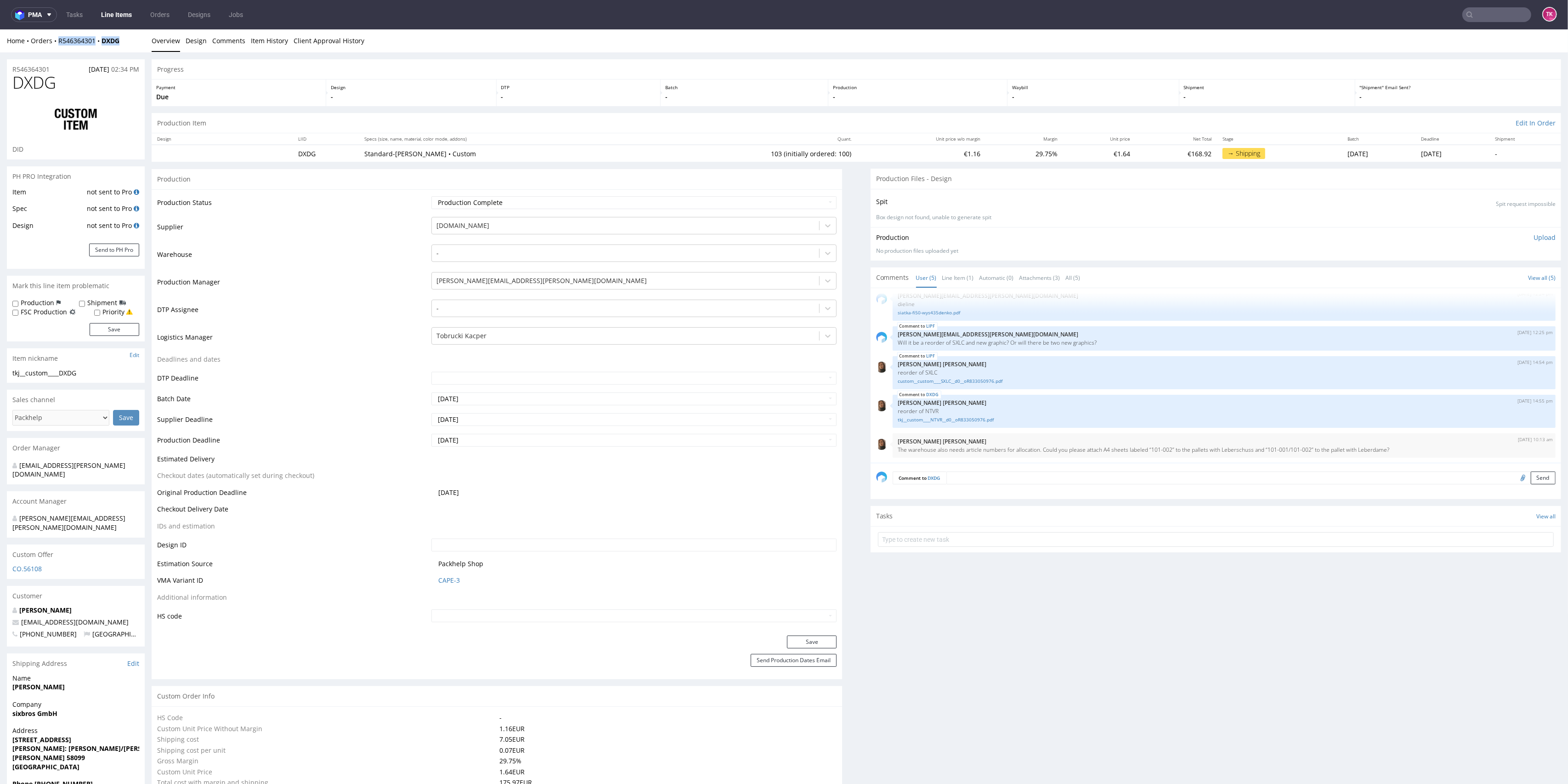
drag, startPoint x: 129, startPoint y: 46, endPoint x: 52, endPoint y: 45, distance: 77.0
click at [52, 45] on div "Home Orders R546364301 DXDG Overview Design Comments Item History Client Approv…" at bounding box center [784, 41] width 1568 height 23
copy div "R546364301 DXDG"
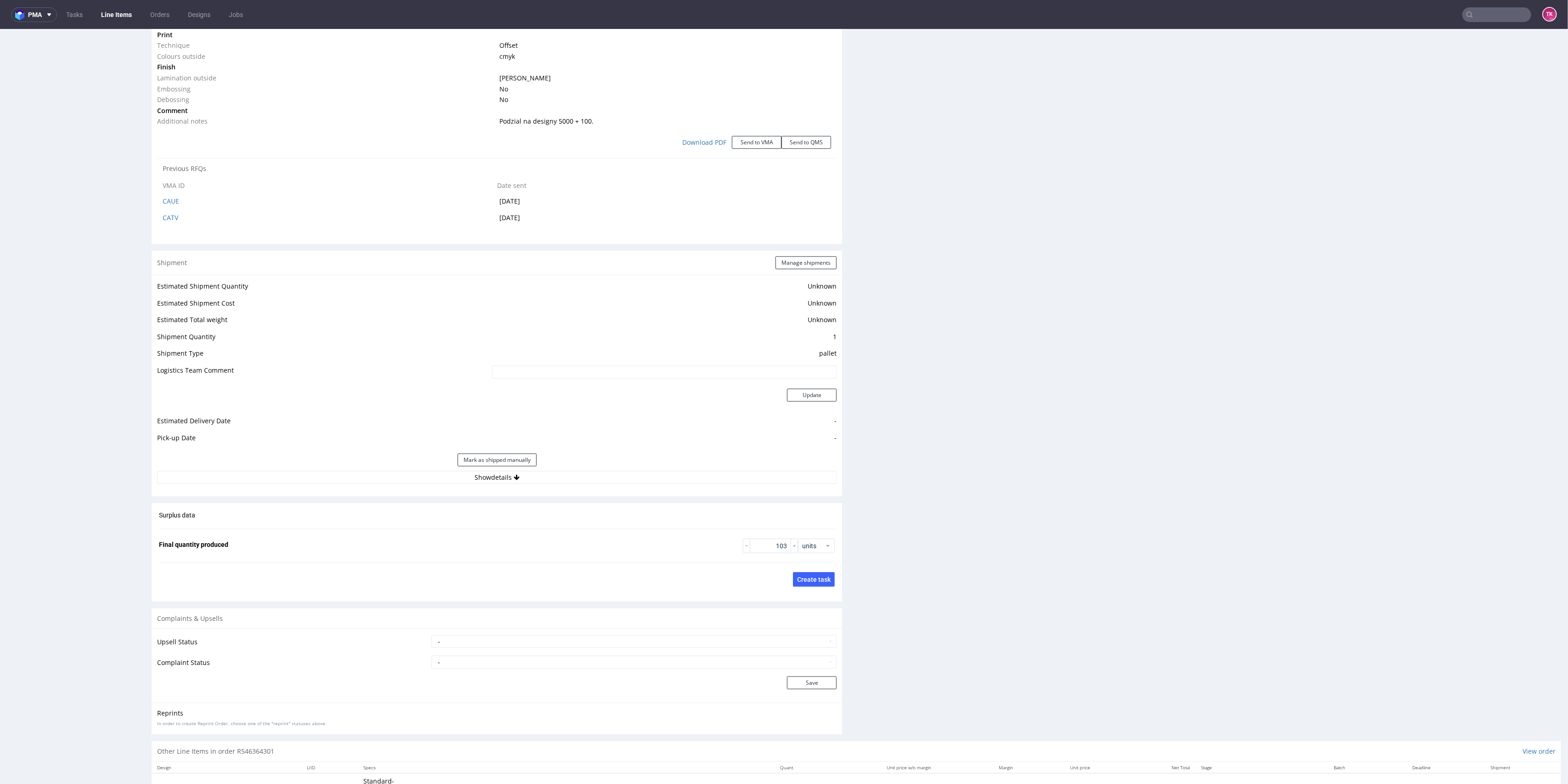
scroll to position [981, 0]
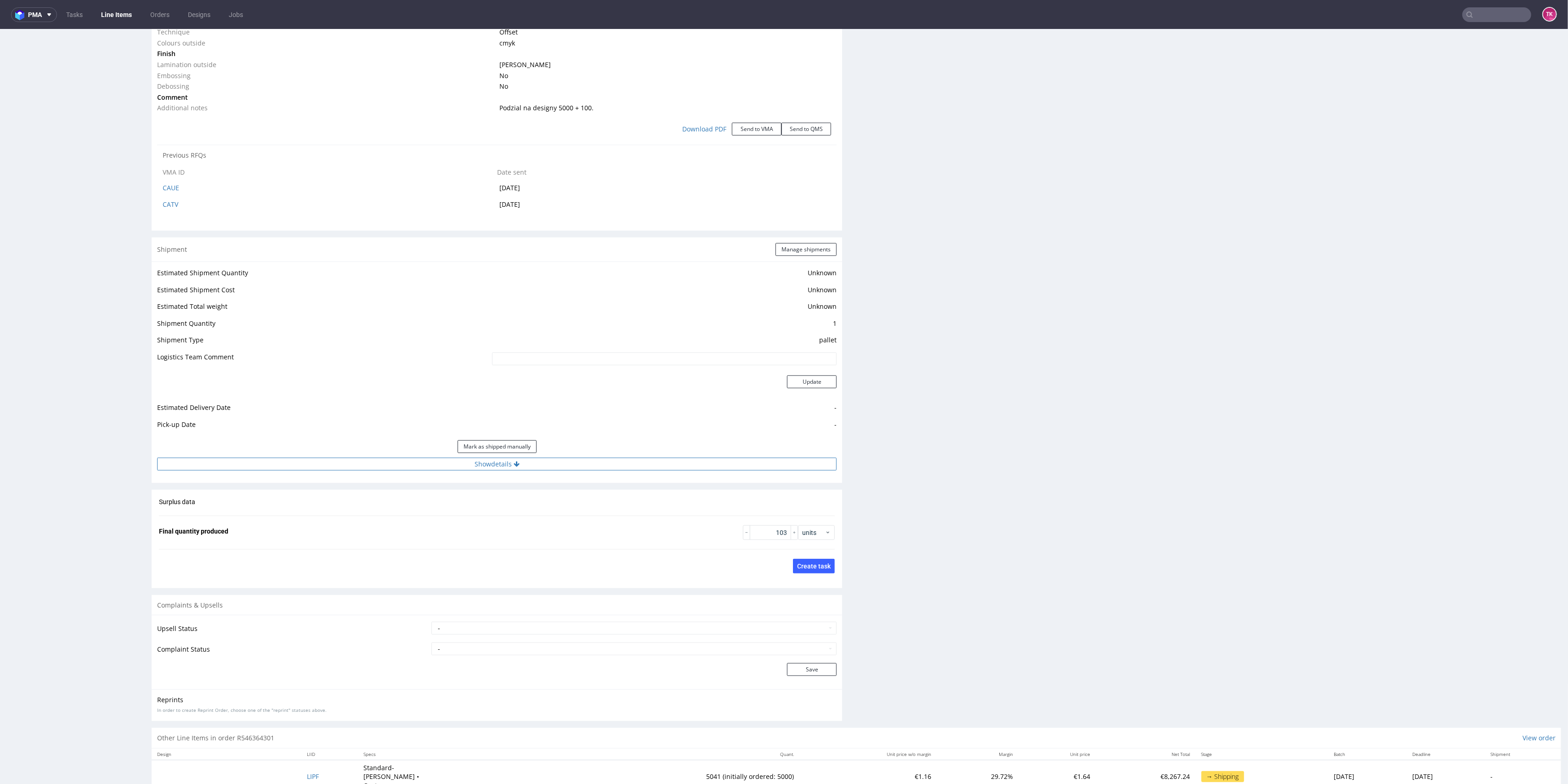
click at [619, 463] on button "Show details" at bounding box center [497, 464] width 680 height 13
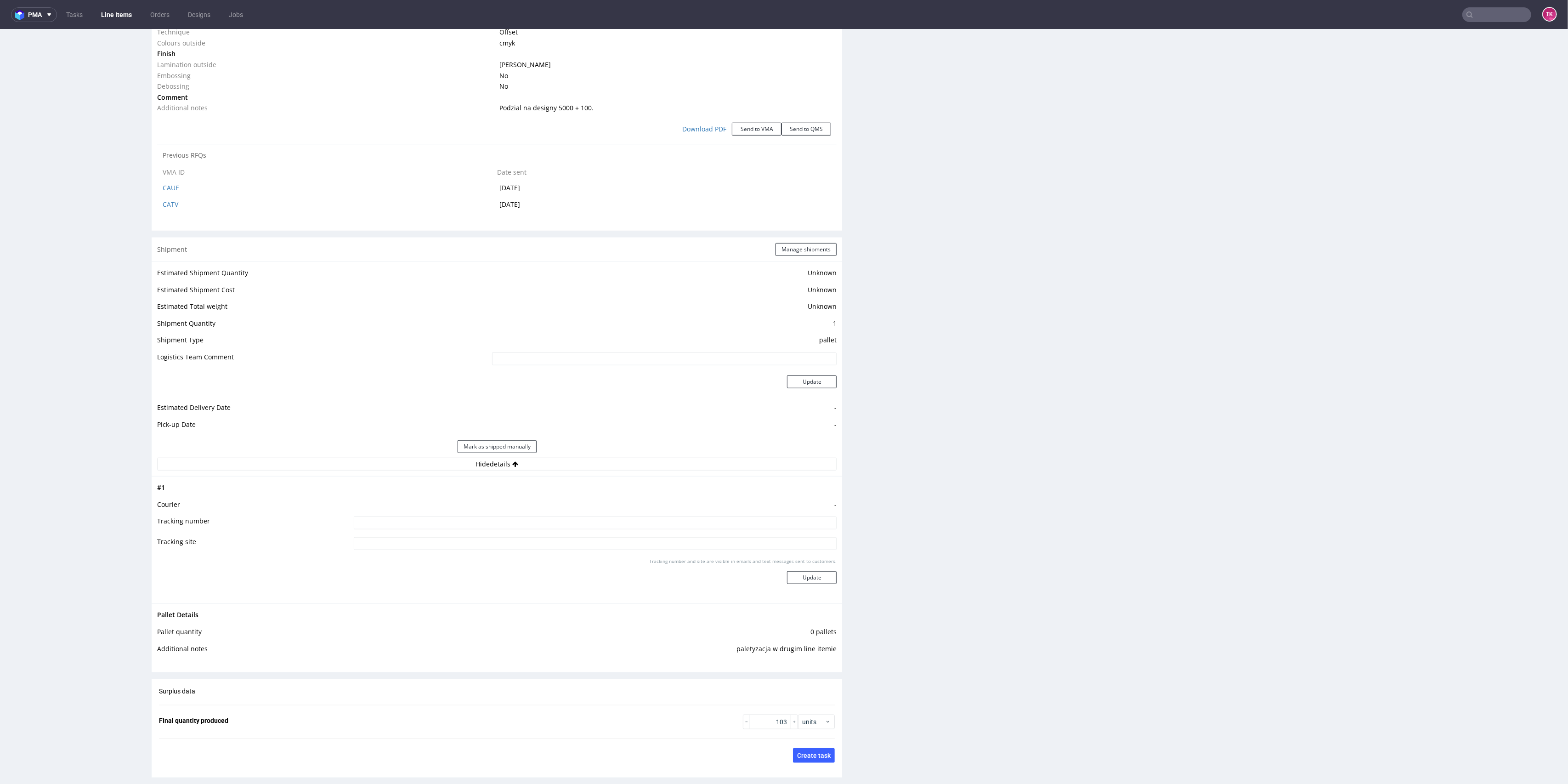
click at [514, 522] on input at bounding box center [595, 523] width 484 height 13
paste input "PLWAW508016075"
type input "PLWAW508016075"
drag, startPoint x: 765, startPoint y: 587, endPoint x: 784, endPoint y: 579, distance: 20.6
click at [765, 586] on div "Tracking number and site are visible in emails and text messages sent to custom…" at bounding box center [595, 574] width 484 height 33
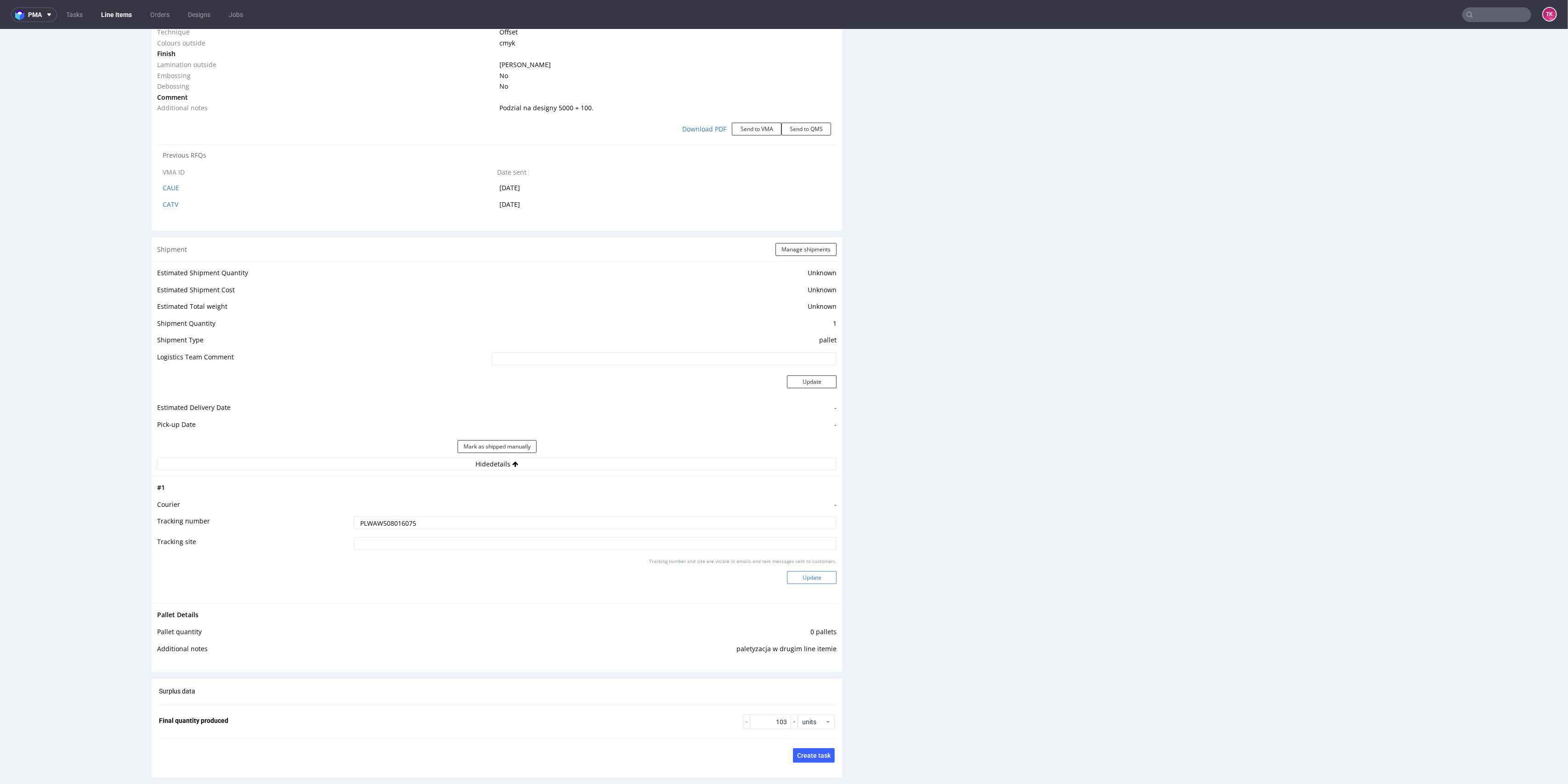
click at [788, 579] on button "Update" at bounding box center [812, 578] width 50 height 13
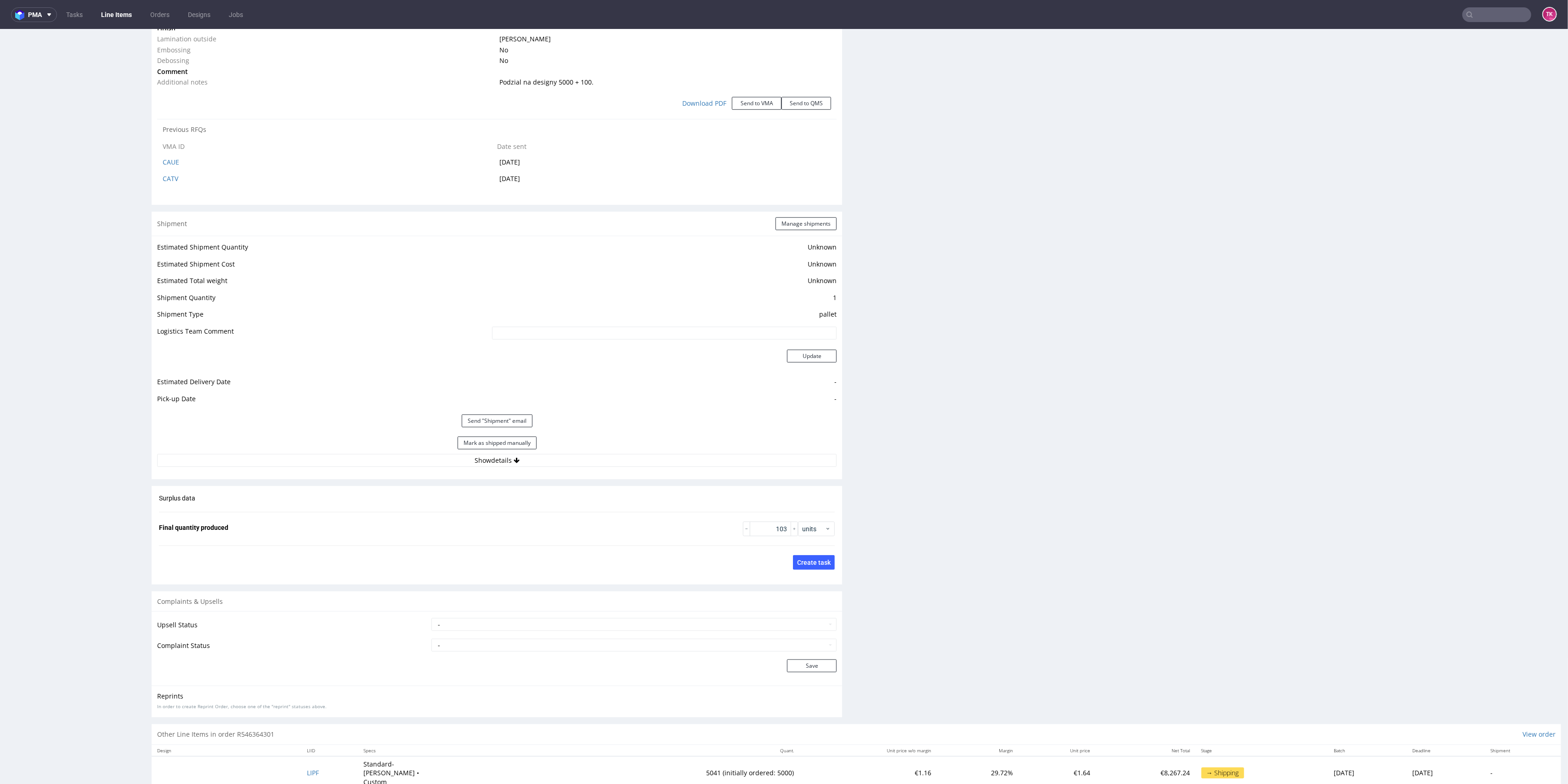
scroll to position [1020, 0]
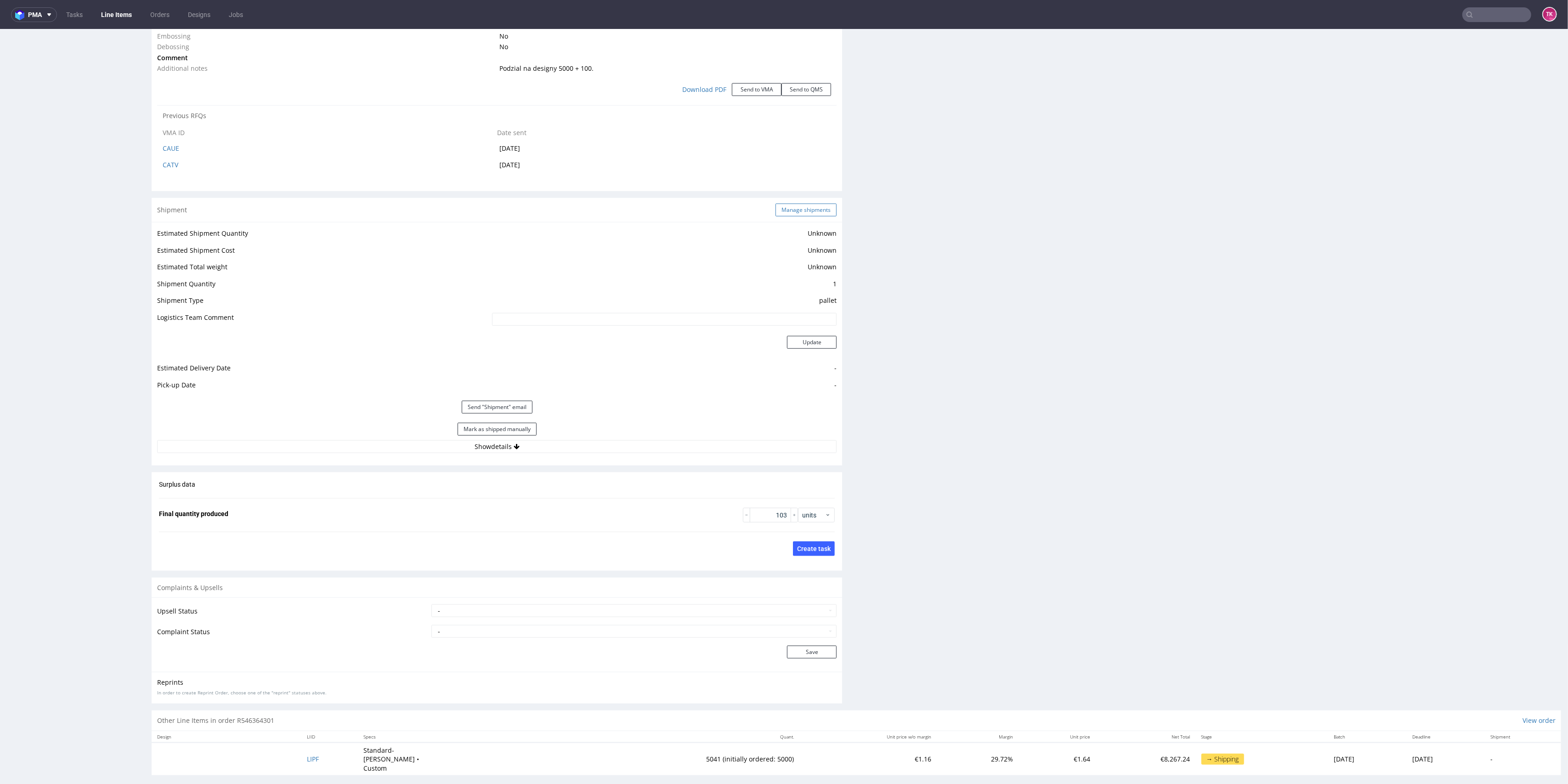
click at [789, 214] on button "Manage shipments" at bounding box center [806, 210] width 61 height 13
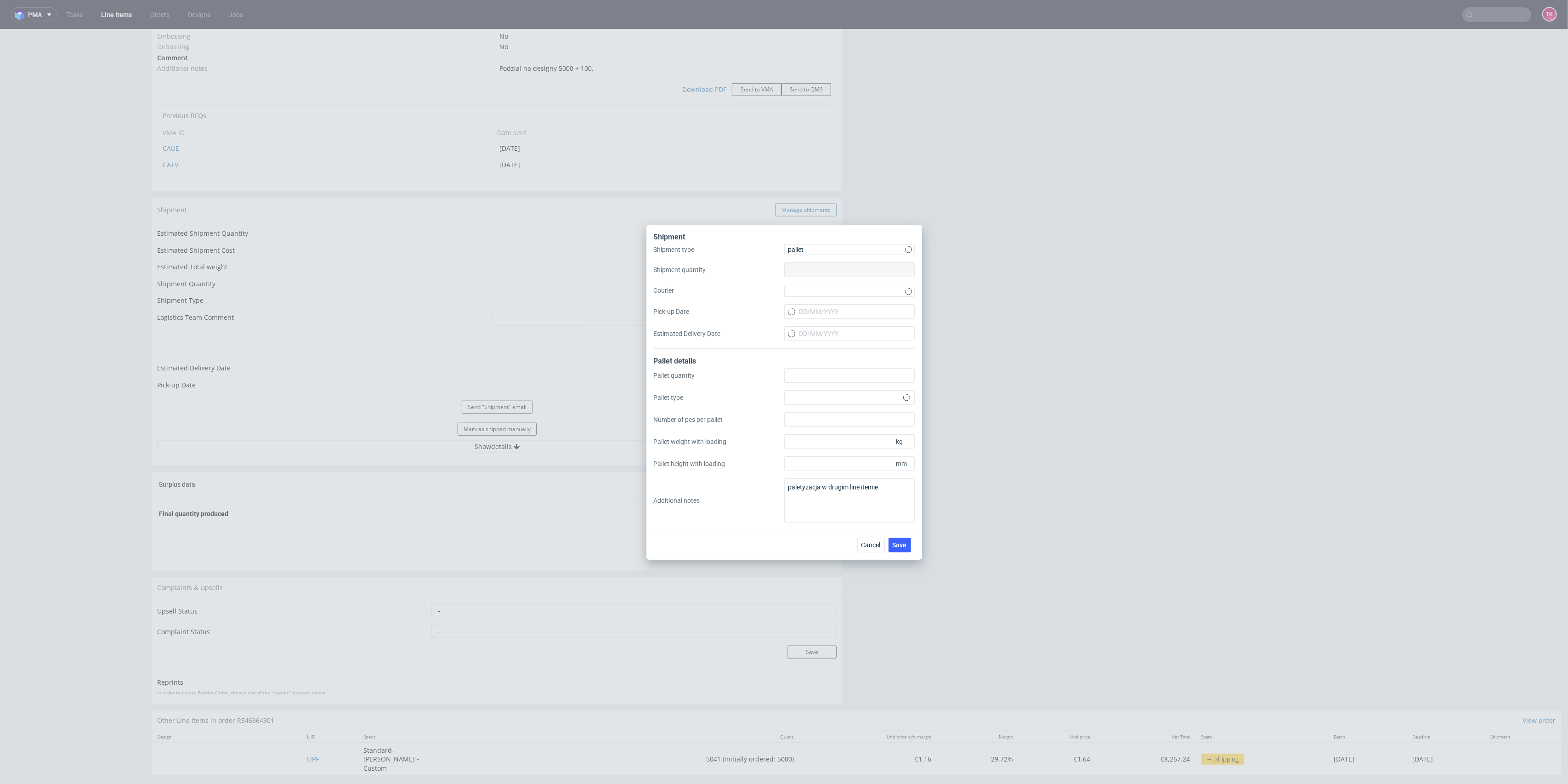
type input "1"
type input "0"
click at [812, 298] on div "Shipment type pallet Shipment quantity 1 Courier Pick-up Date Estimated Deliver…" at bounding box center [784, 296] width 261 height 105
click at [814, 289] on div at bounding box center [850, 292] width 131 height 11
click at [824, 338] on div "DB Schenker" at bounding box center [850, 344] width 123 height 17
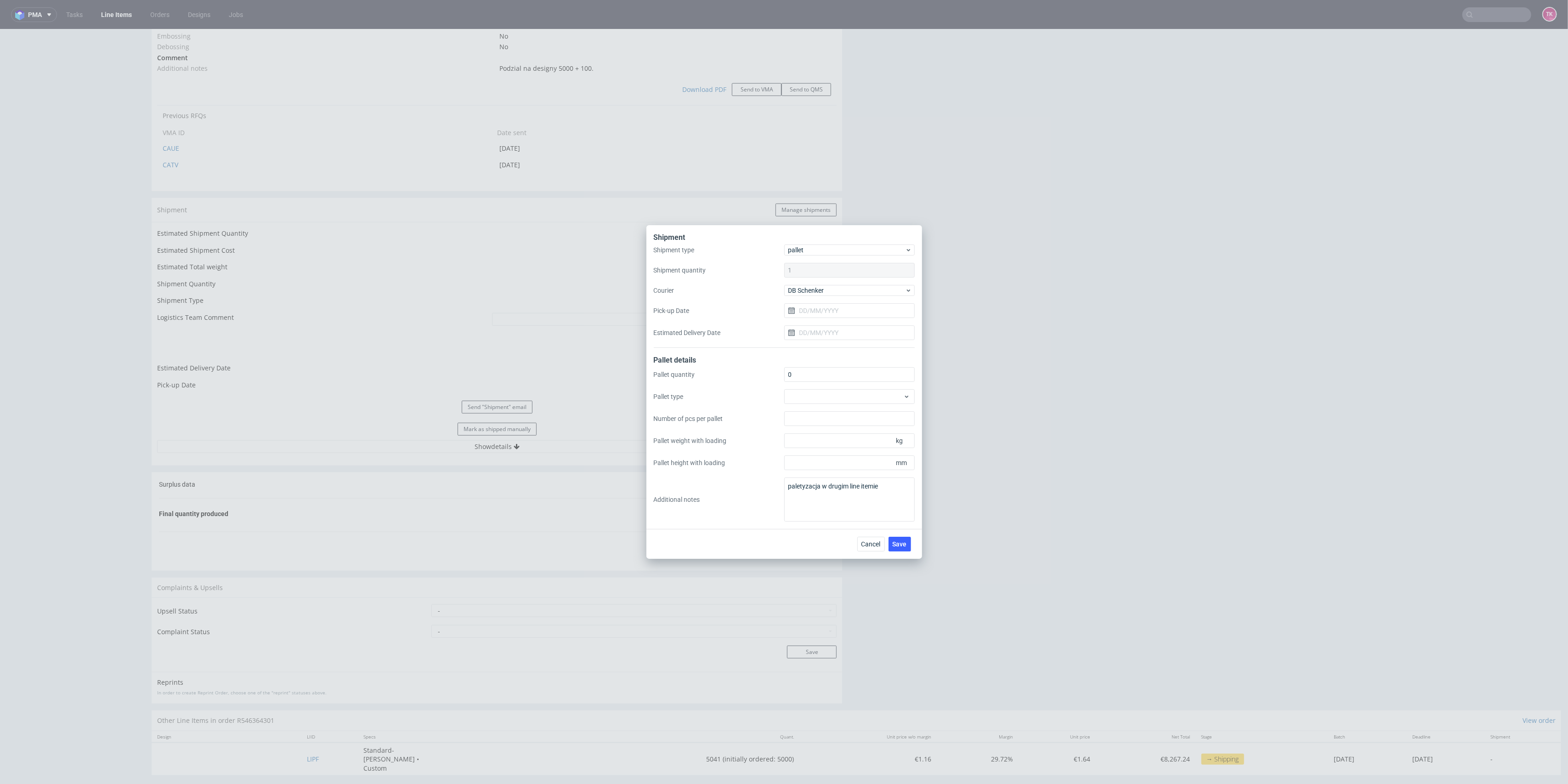
click at [827, 320] on div "Shipment type pallet Shipment quantity 1 Courier DB Schenker Pick-up Date Estim…" at bounding box center [784, 296] width 261 height 103
click at [827, 314] on input "Pick-up Date" at bounding box center [850, 310] width 131 height 15
click at [849, 398] on span "13" at bounding box center [850, 401] width 8 height 9
type input "[DATE]"
click at [898, 543] on span "Save" at bounding box center [900, 544] width 15 height 6
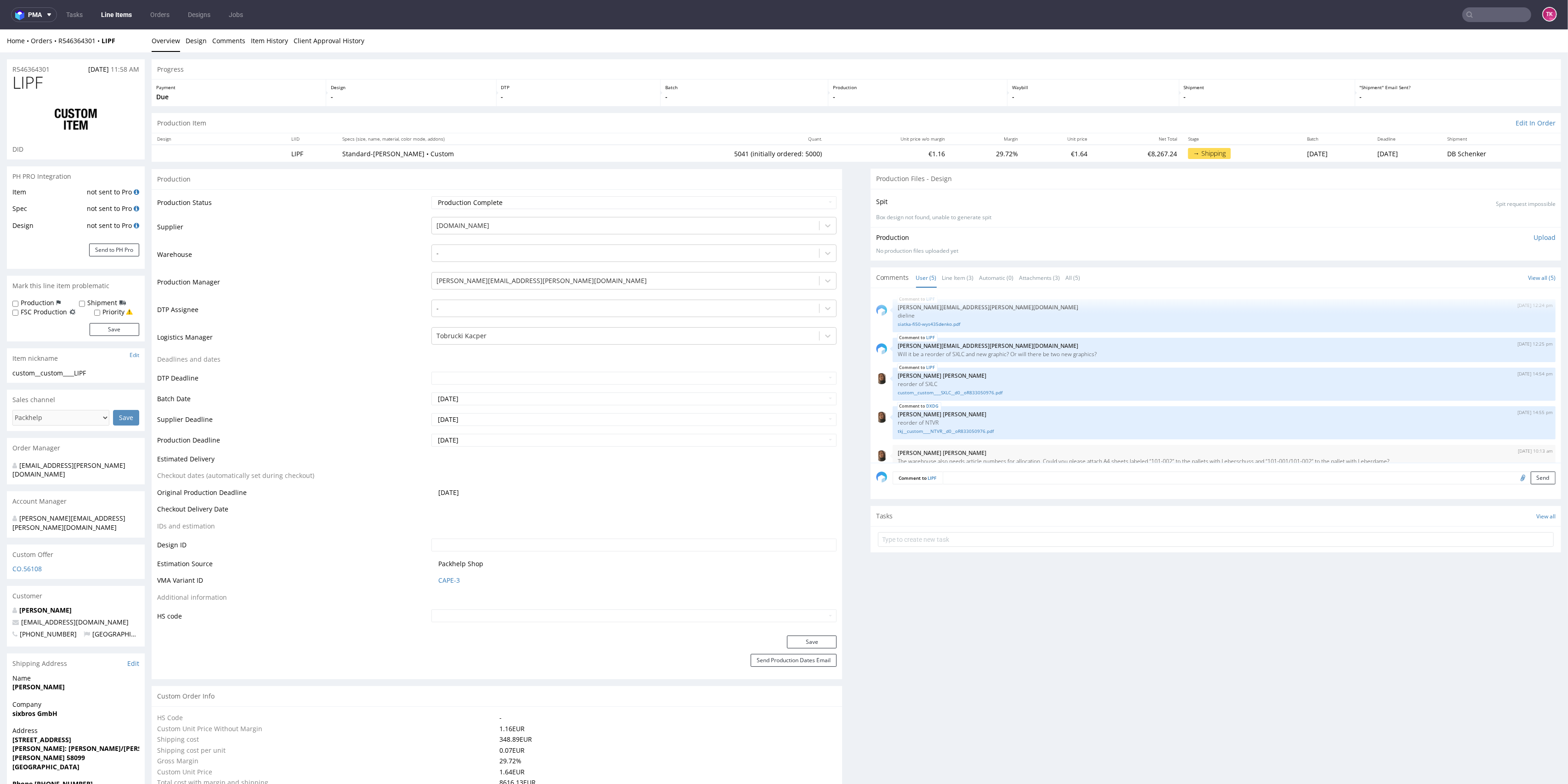
scroll to position [12, 0]
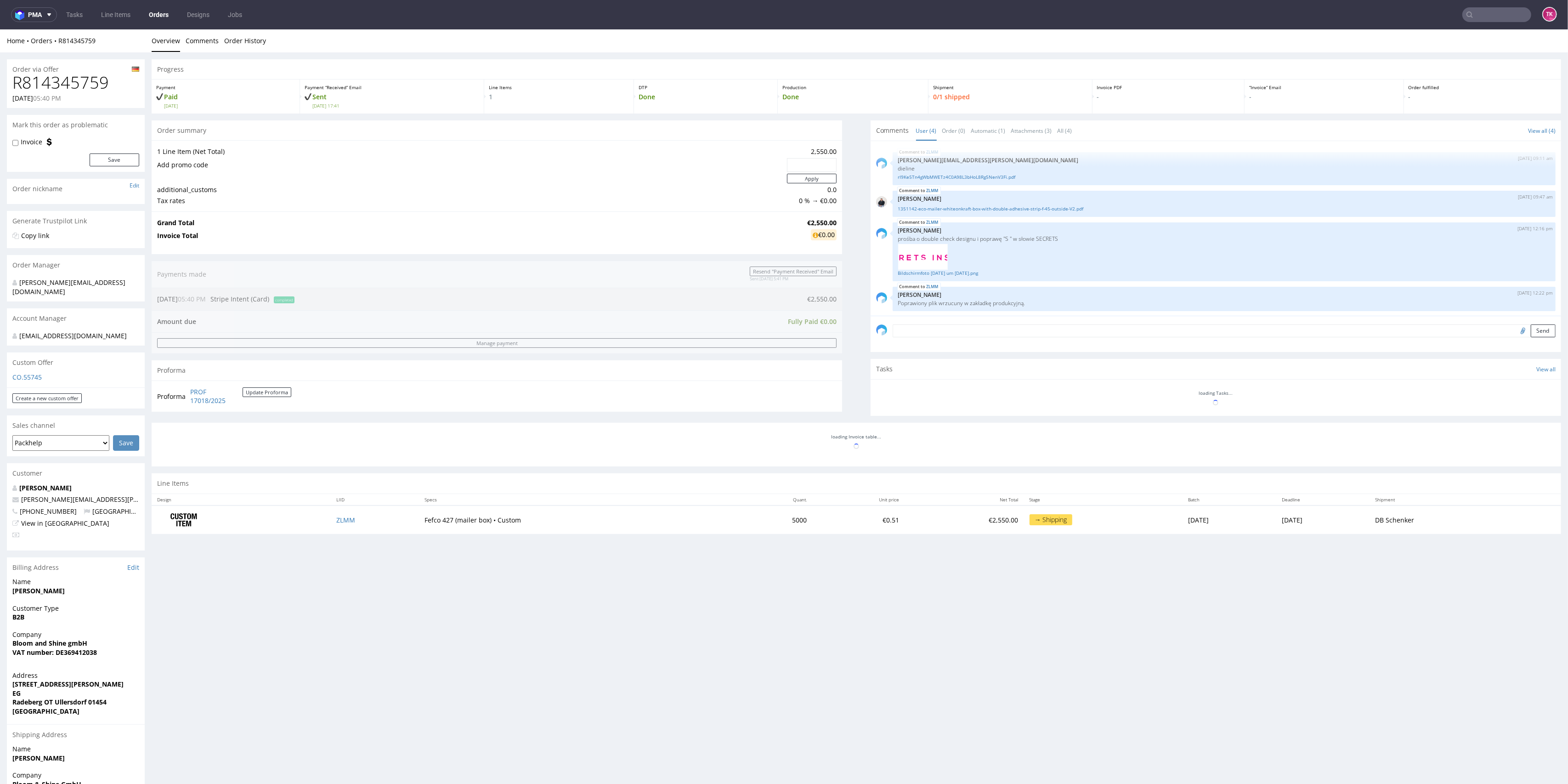
scroll to position [1, 0]
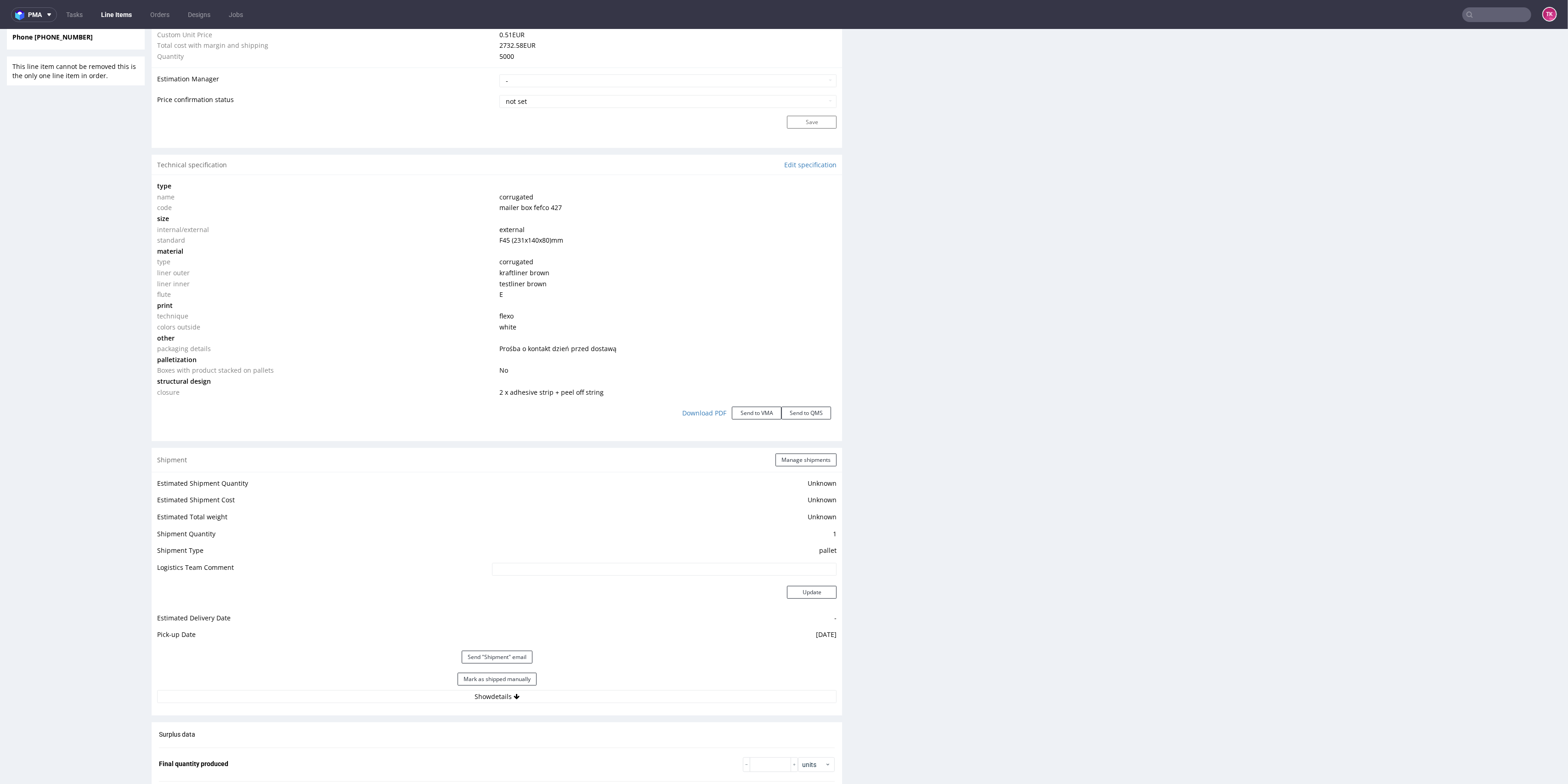
scroll to position [797, 0]
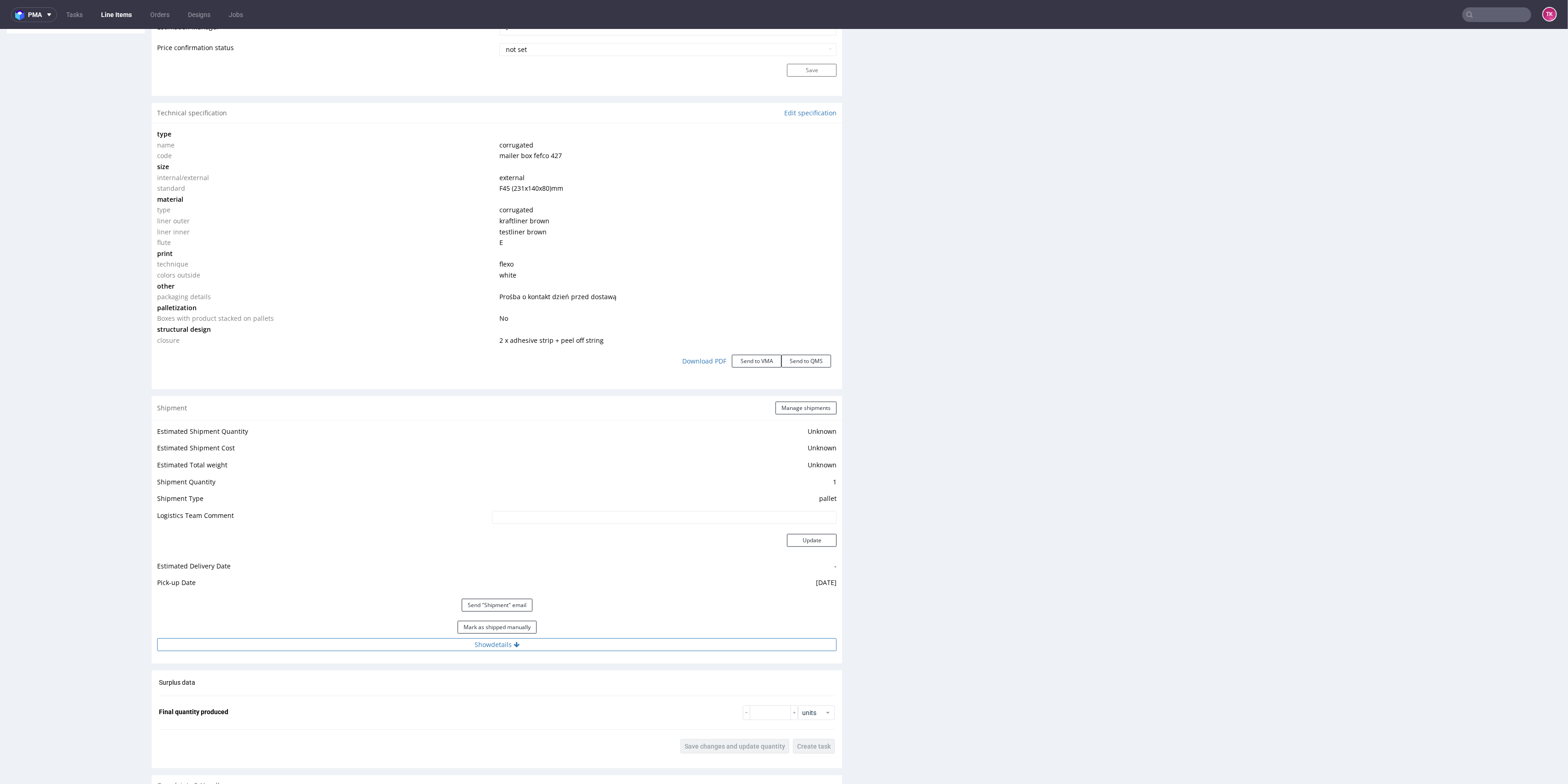
click at [406, 645] on button "Show details" at bounding box center [497, 645] width 680 height 13
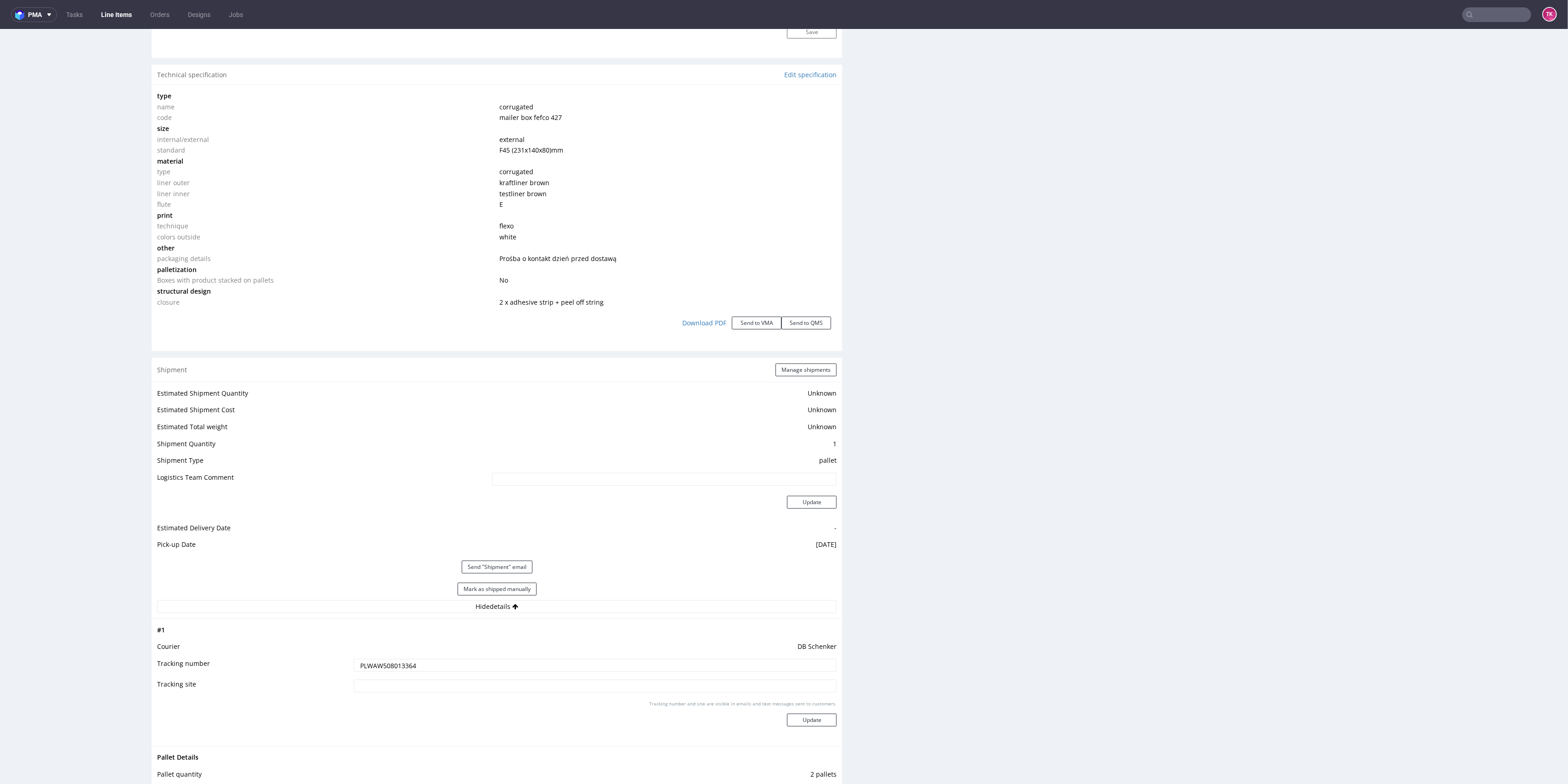
scroll to position [919, 0]
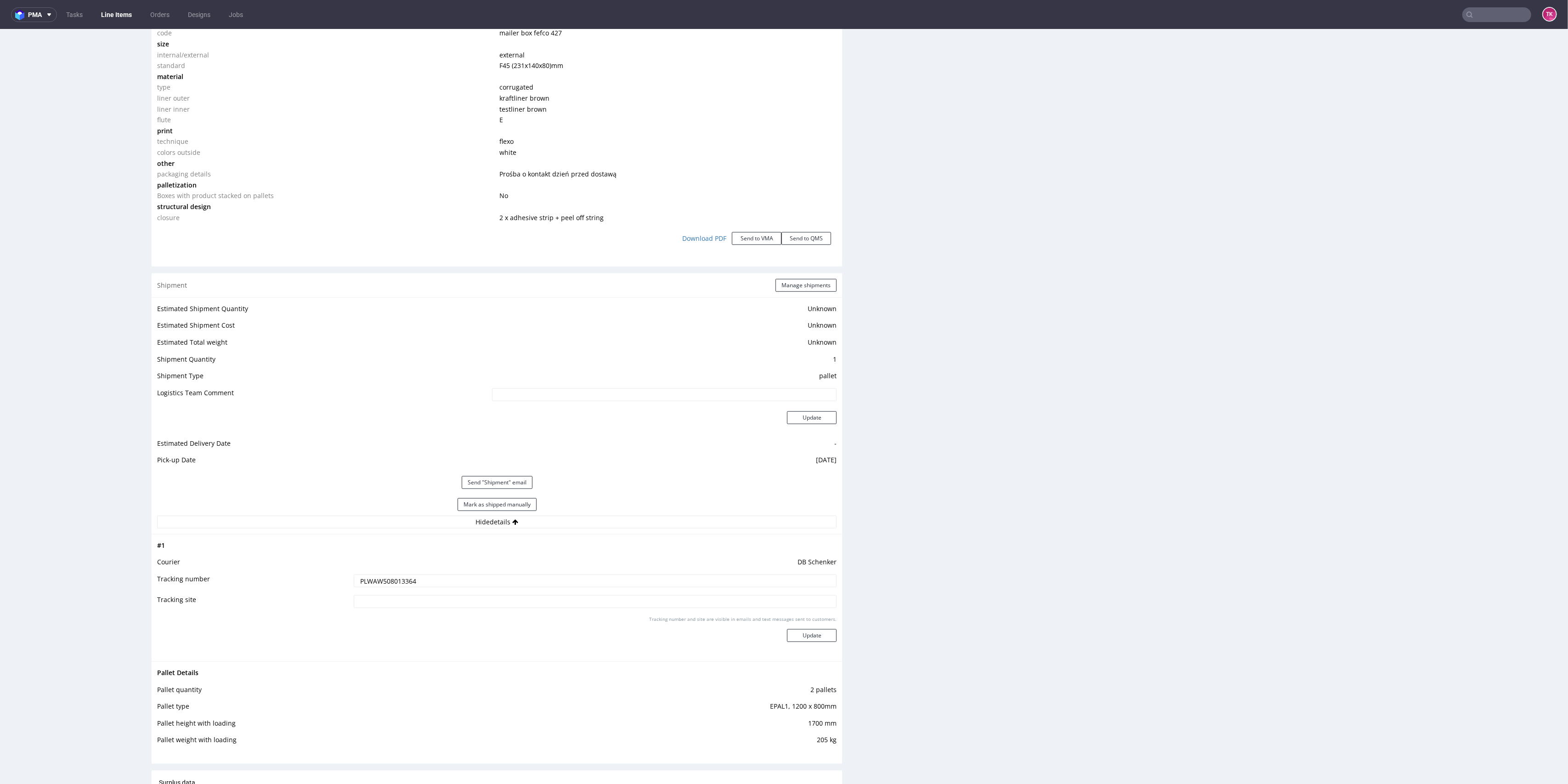
click at [378, 612] on td at bounding box center [594, 605] width 486 height 21
click at [371, 590] on td "PLWAW508013364" at bounding box center [594, 584] width 486 height 21
click at [371, 576] on input "PLWAW508013364" at bounding box center [595, 581] width 484 height 13
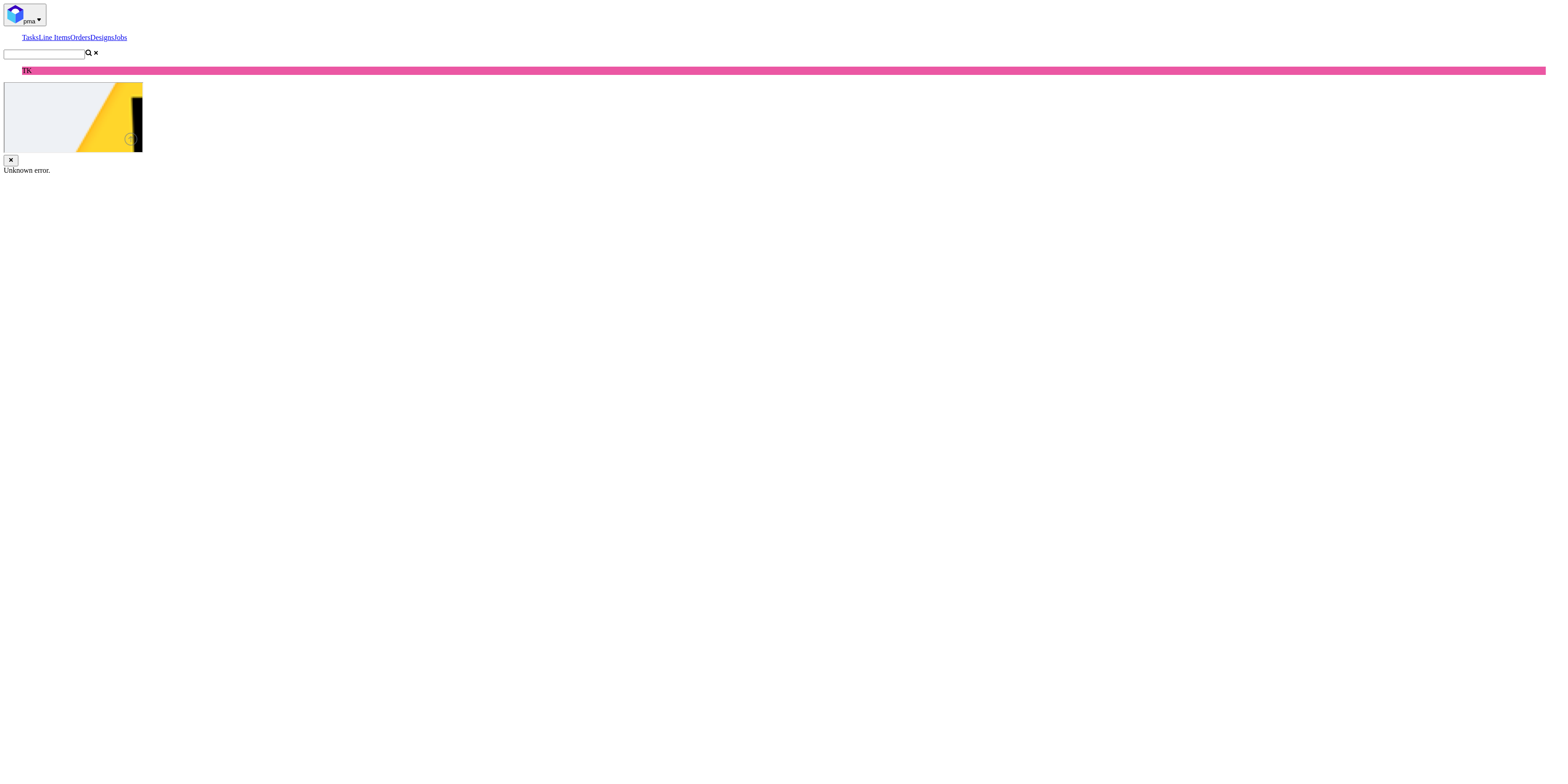
scroll to position [613, 0]
drag, startPoint x: 1555, startPoint y: 679, endPoint x: 1570, endPoint y: 133, distance: 546.2
click at [70, 34] on link "Line Items" at bounding box center [54, 38] width 32 height 8
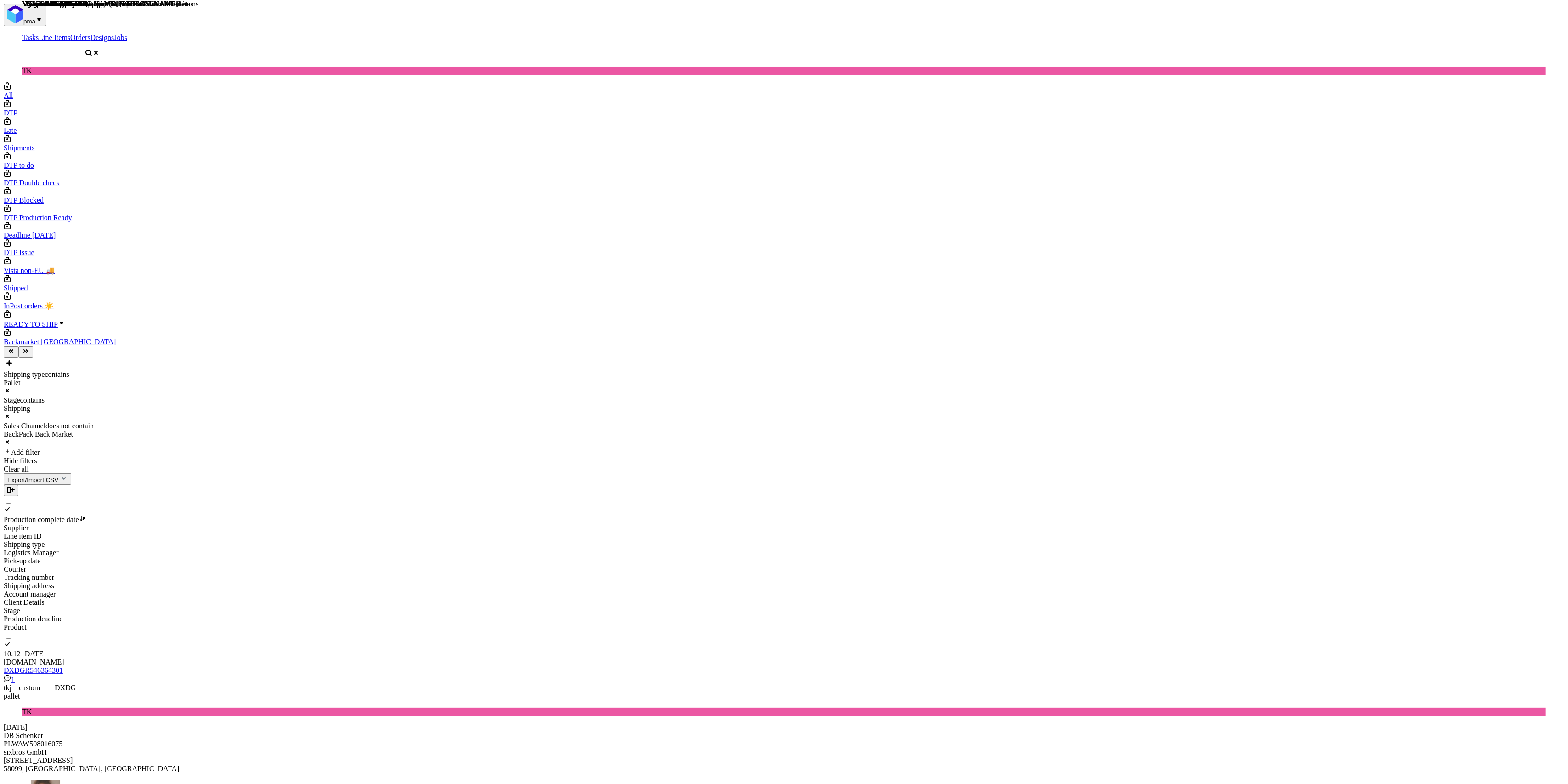
click at [70, 34] on link "Line Items" at bounding box center [54, 38] width 32 height 8
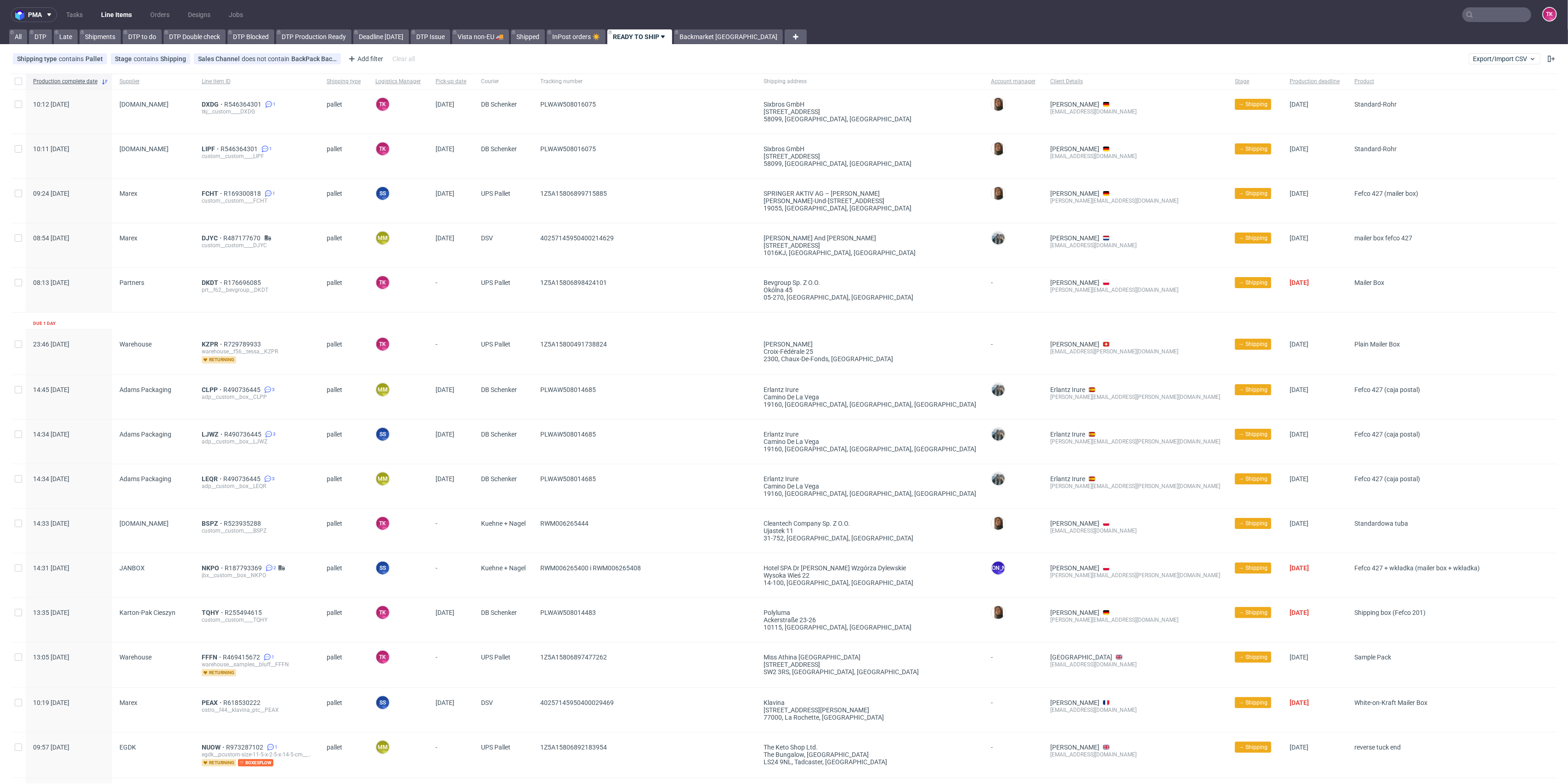
click at [116, 10] on link "Line Items" at bounding box center [116, 15] width 42 height 15
click at [112, 13] on link "Line Items" at bounding box center [116, 15] width 42 height 15
click at [107, 16] on link "Line Items" at bounding box center [116, 15] width 42 height 15
click at [127, 13] on link "Line Items" at bounding box center [116, 15] width 42 height 15
click at [103, 10] on link "Line Items" at bounding box center [116, 15] width 42 height 15
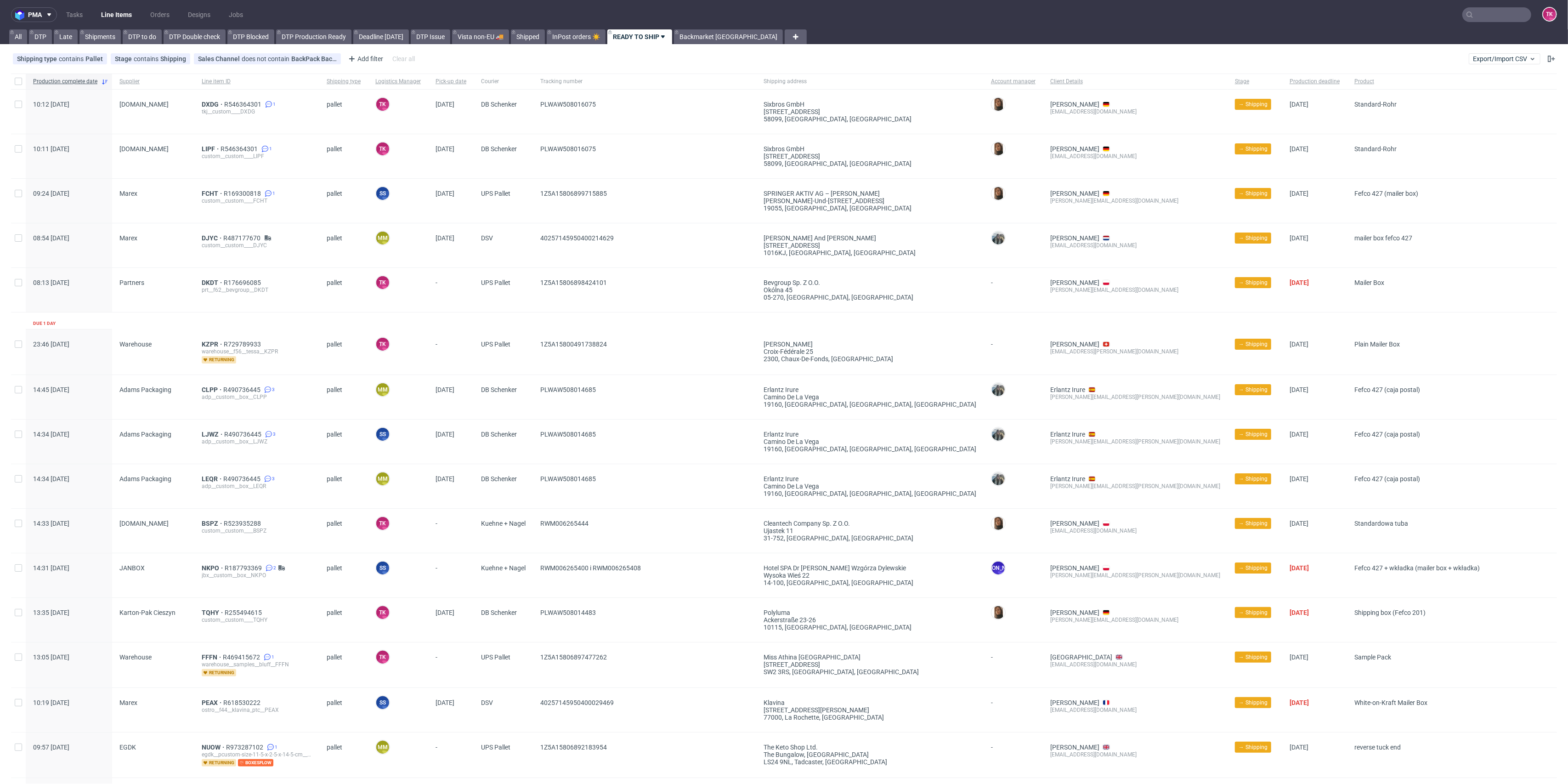
click at [122, 17] on link "Line Items" at bounding box center [116, 15] width 42 height 15
click at [113, 20] on link "Line Items" at bounding box center [116, 15] width 42 height 15
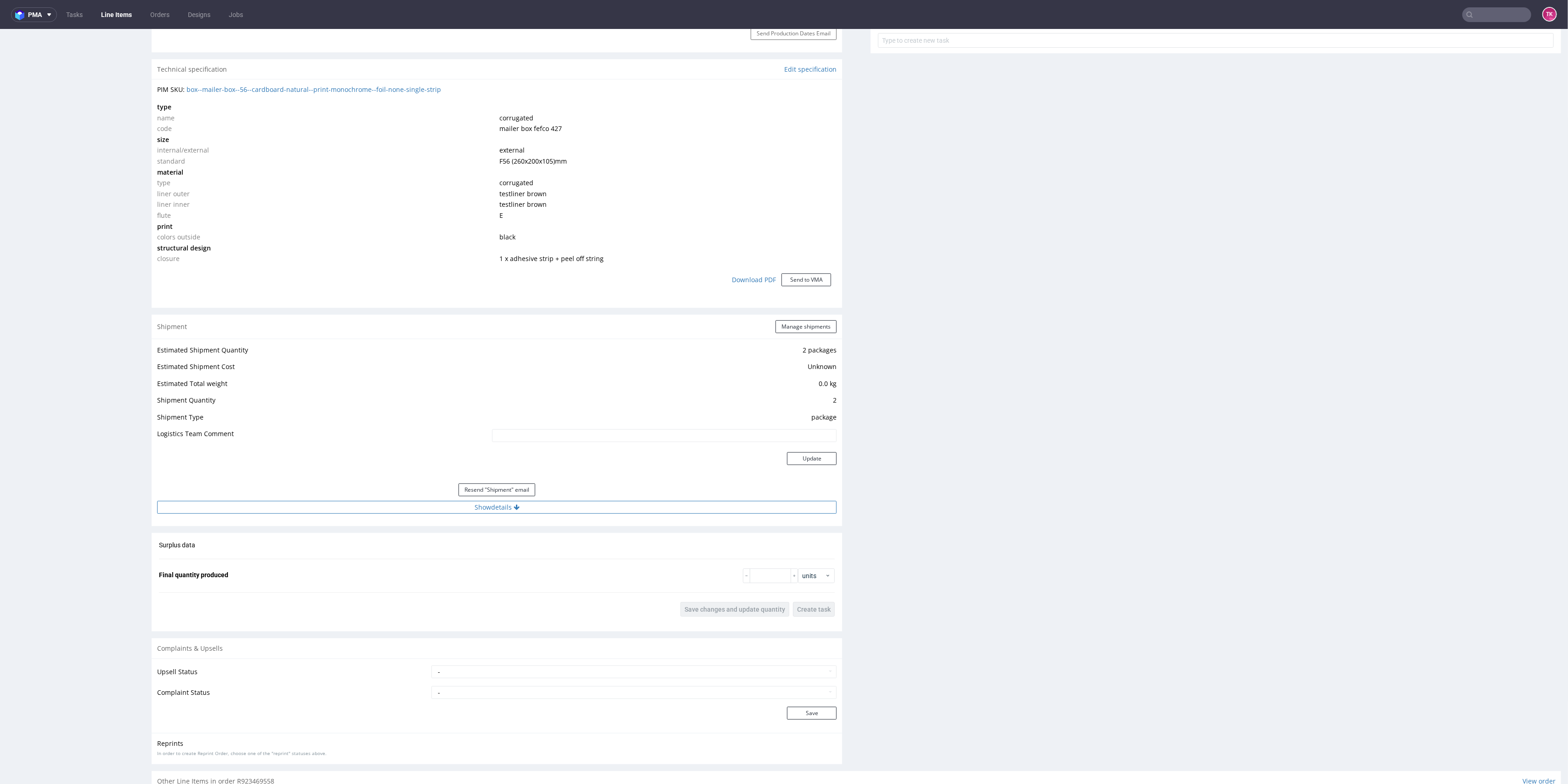
click at [411, 509] on button "Show details" at bounding box center [497, 507] width 680 height 13
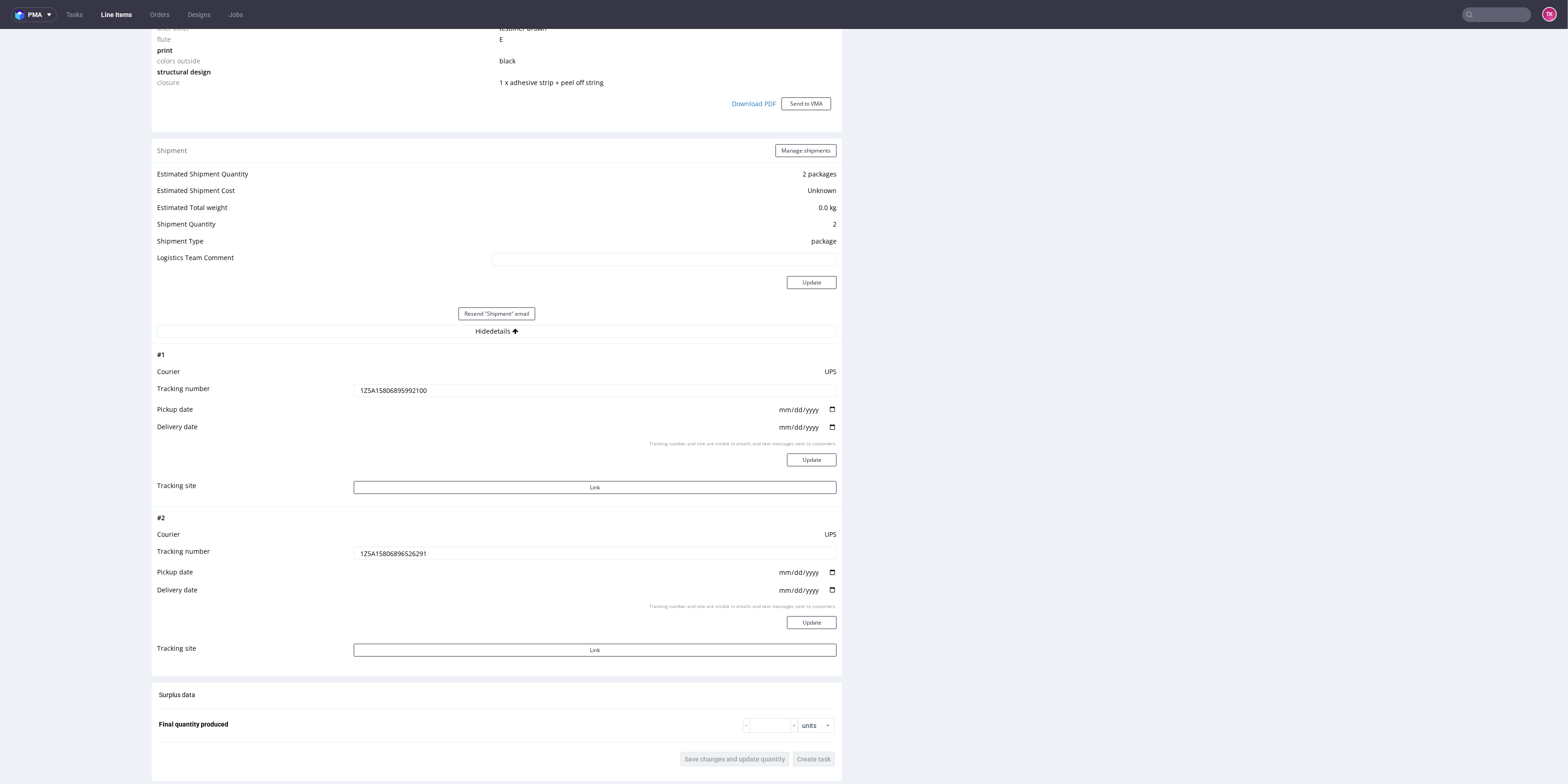
scroll to position [919, 0]
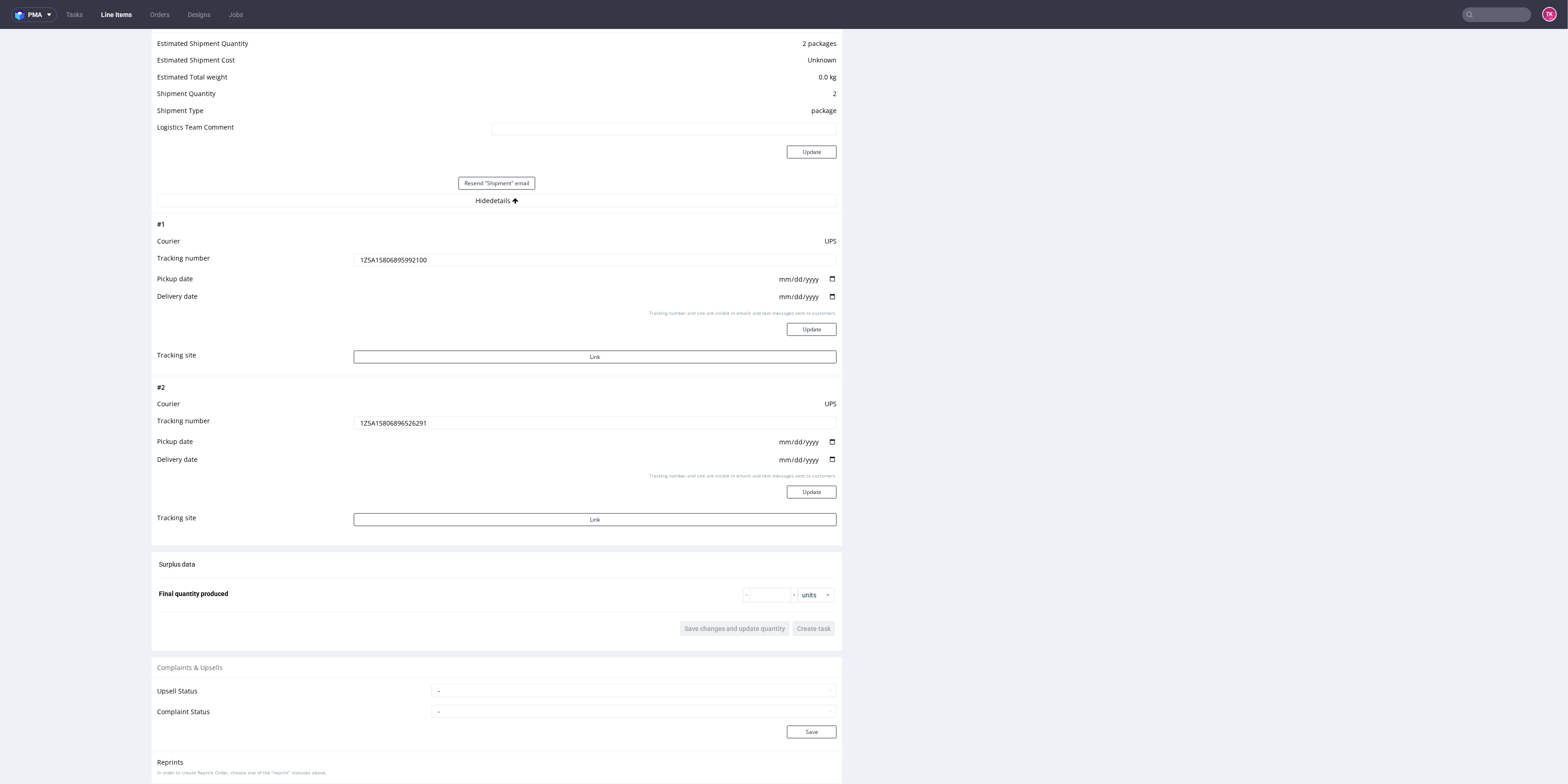
click at [398, 425] on input "1Z5A15806896526291" at bounding box center [595, 422] width 484 height 13
click at [375, 251] on td "UPS" at bounding box center [594, 245] width 486 height 17
click at [376, 253] on td "1Z5A15806895992100" at bounding box center [594, 263] width 486 height 21
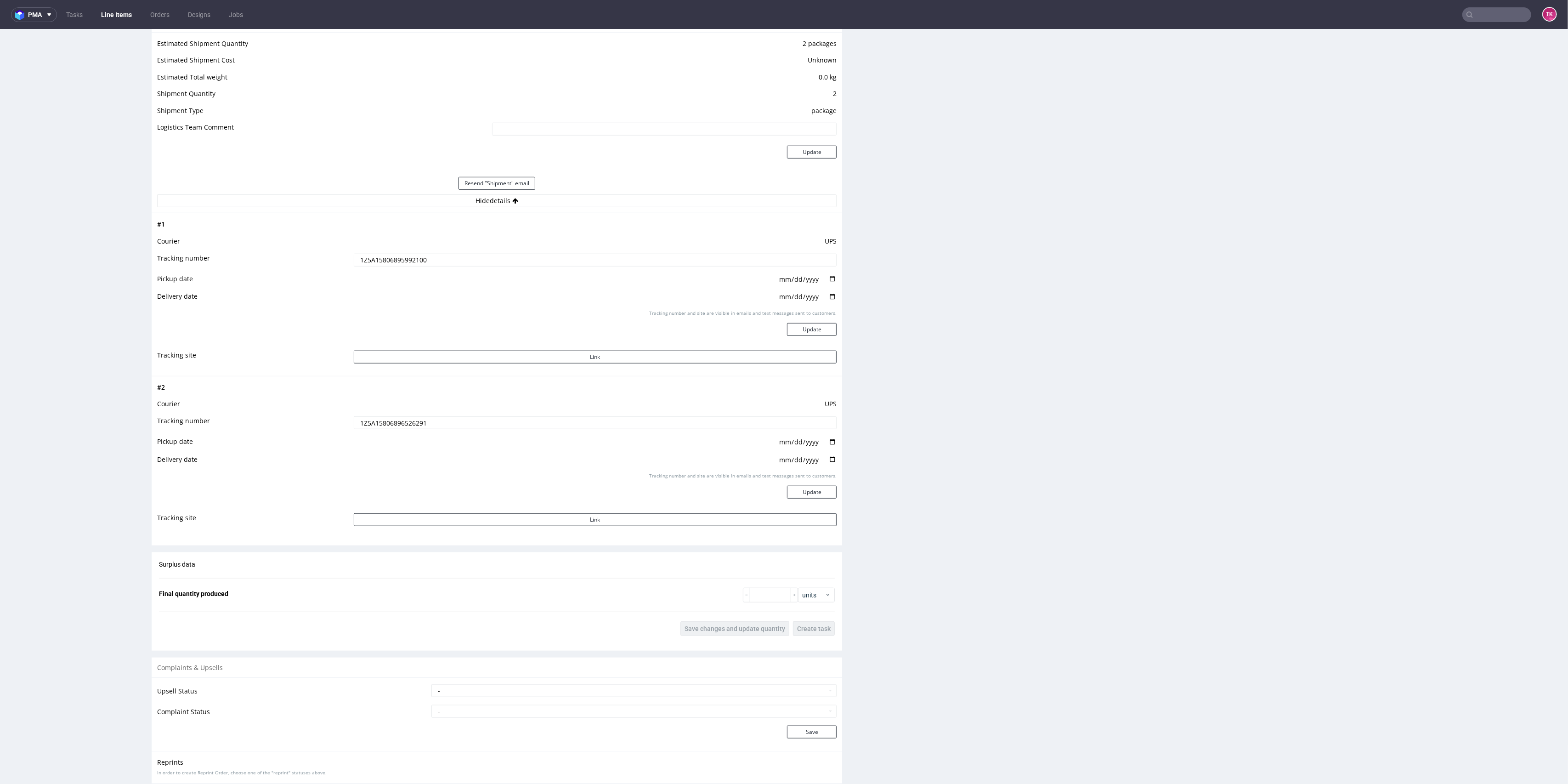
click at [376, 253] on td "1Z5A15806895992100" at bounding box center [594, 263] width 486 height 21
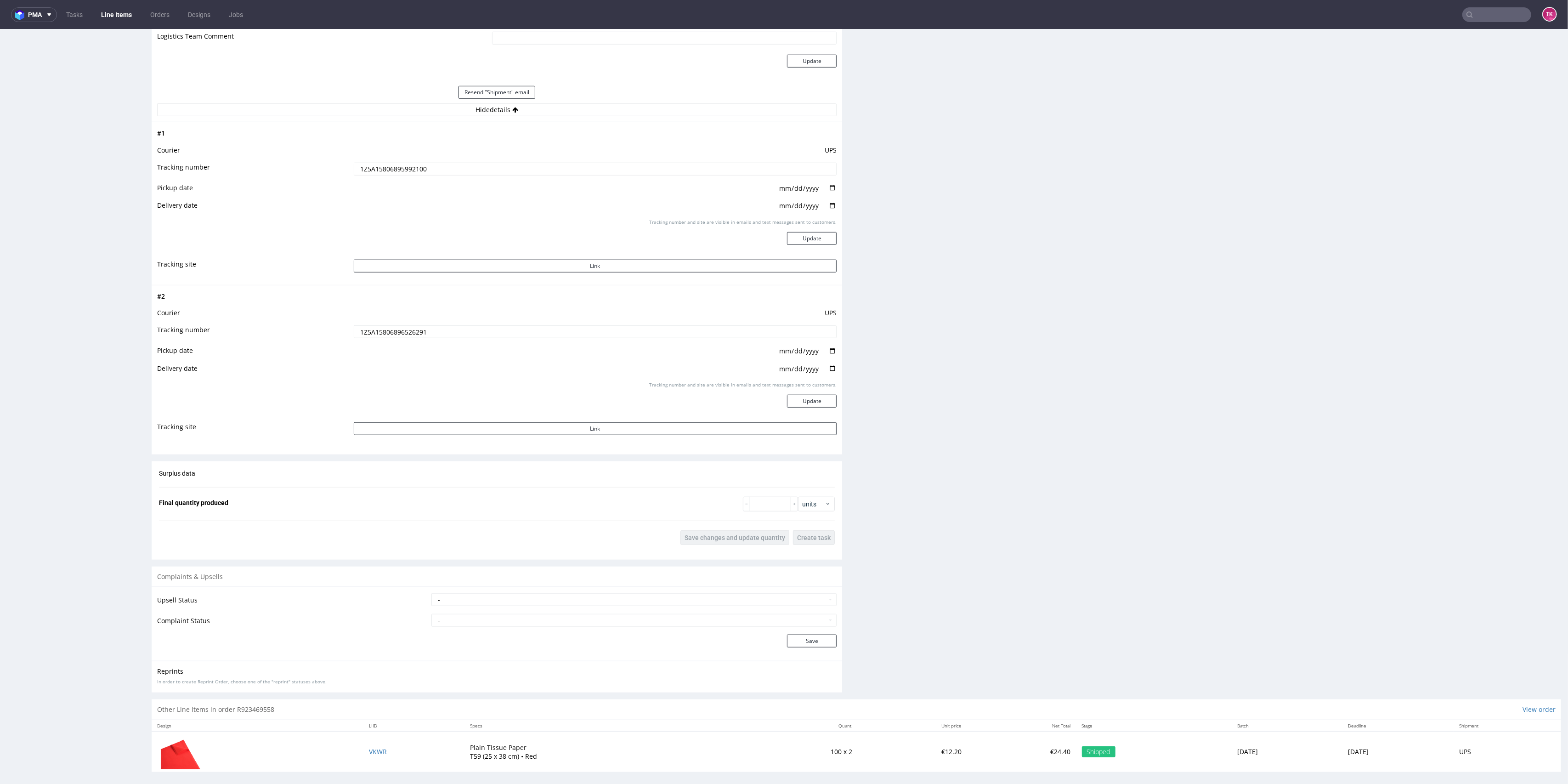
scroll to position [1016, 0]
click at [364, 739] on td "VKWR" at bounding box center [414, 747] width 101 height 41
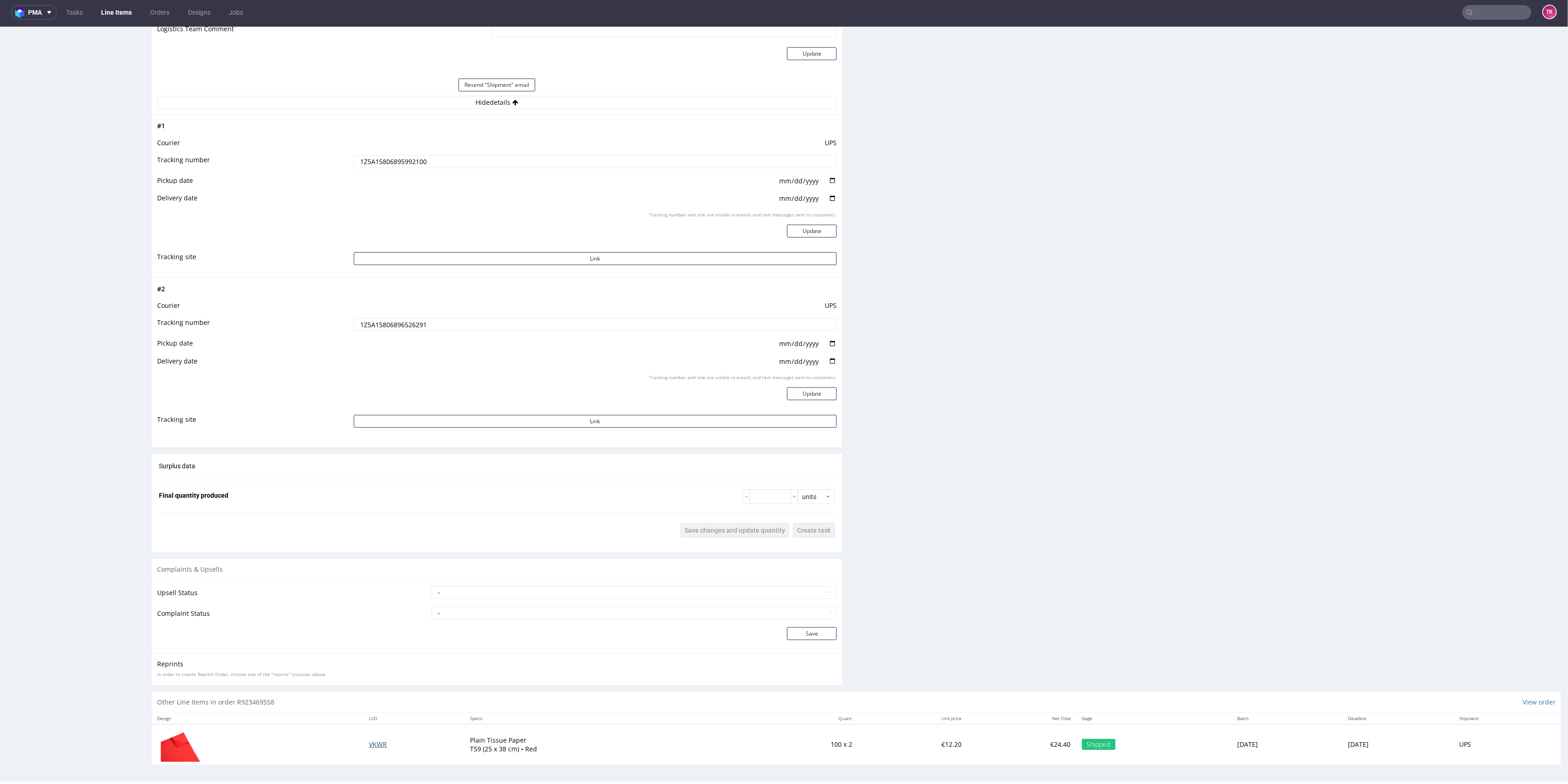
click at [369, 744] on span "VKWR" at bounding box center [378, 744] width 18 height 8
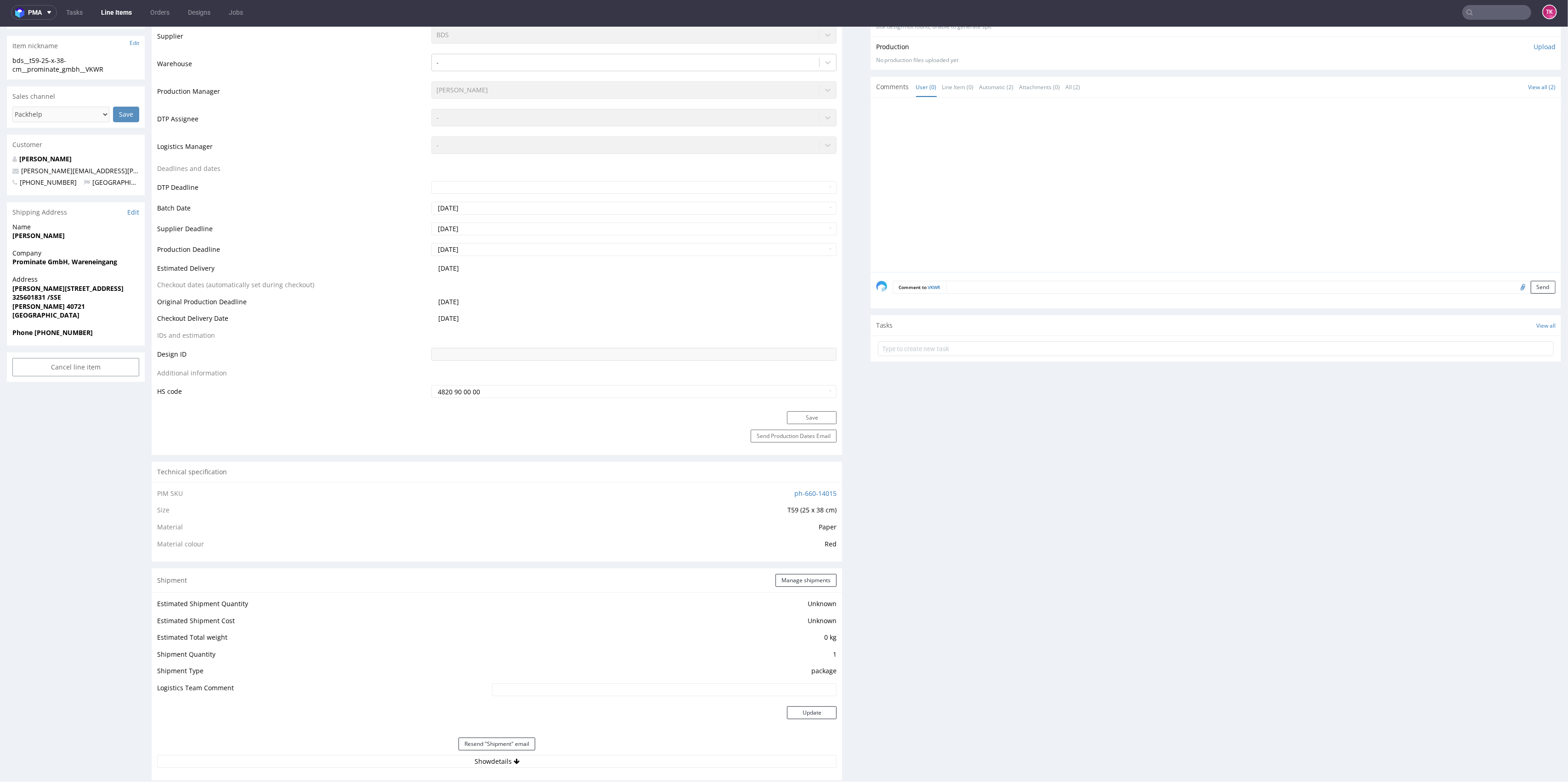
scroll to position [234, 0]
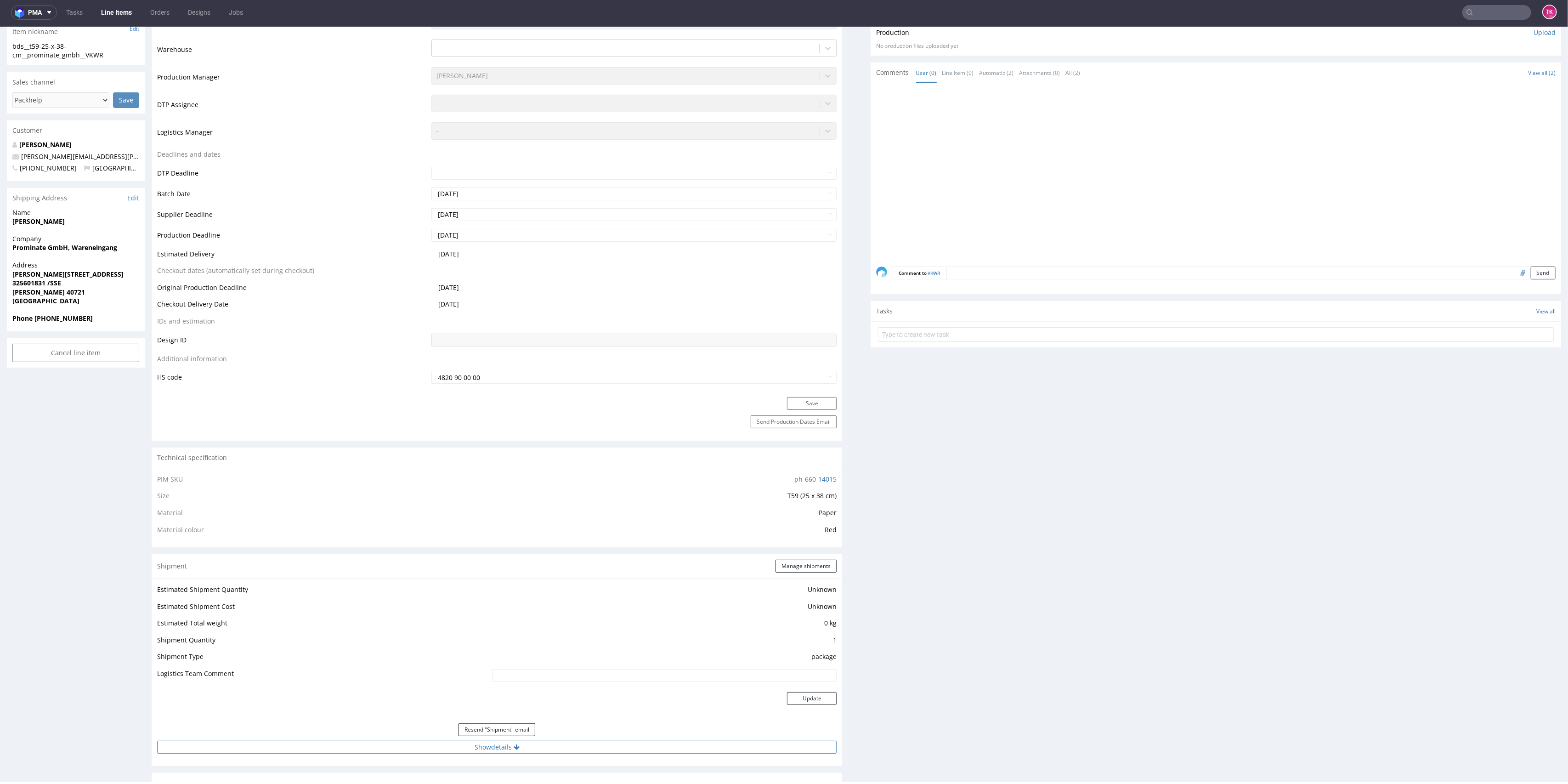
click at [605, 753] on button "Show details" at bounding box center [497, 747] width 680 height 13
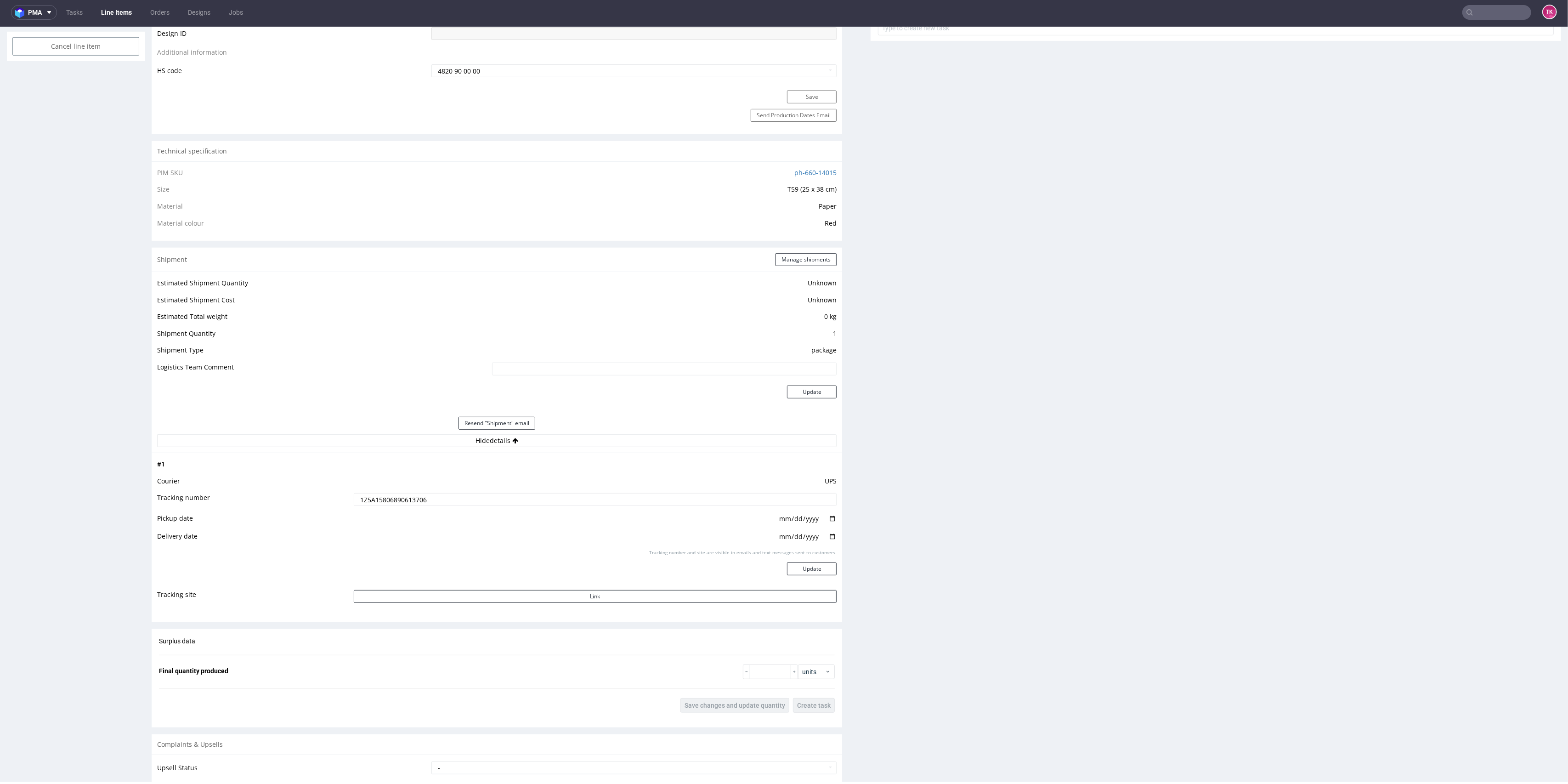
click at [394, 502] on input "1Z5A15806890613706" at bounding box center [595, 499] width 484 height 13
click at [394, 501] on input "1Z5A15806890613706" at bounding box center [595, 499] width 484 height 13
click at [99, 8] on link "Line Items" at bounding box center [116, 12] width 42 height 15
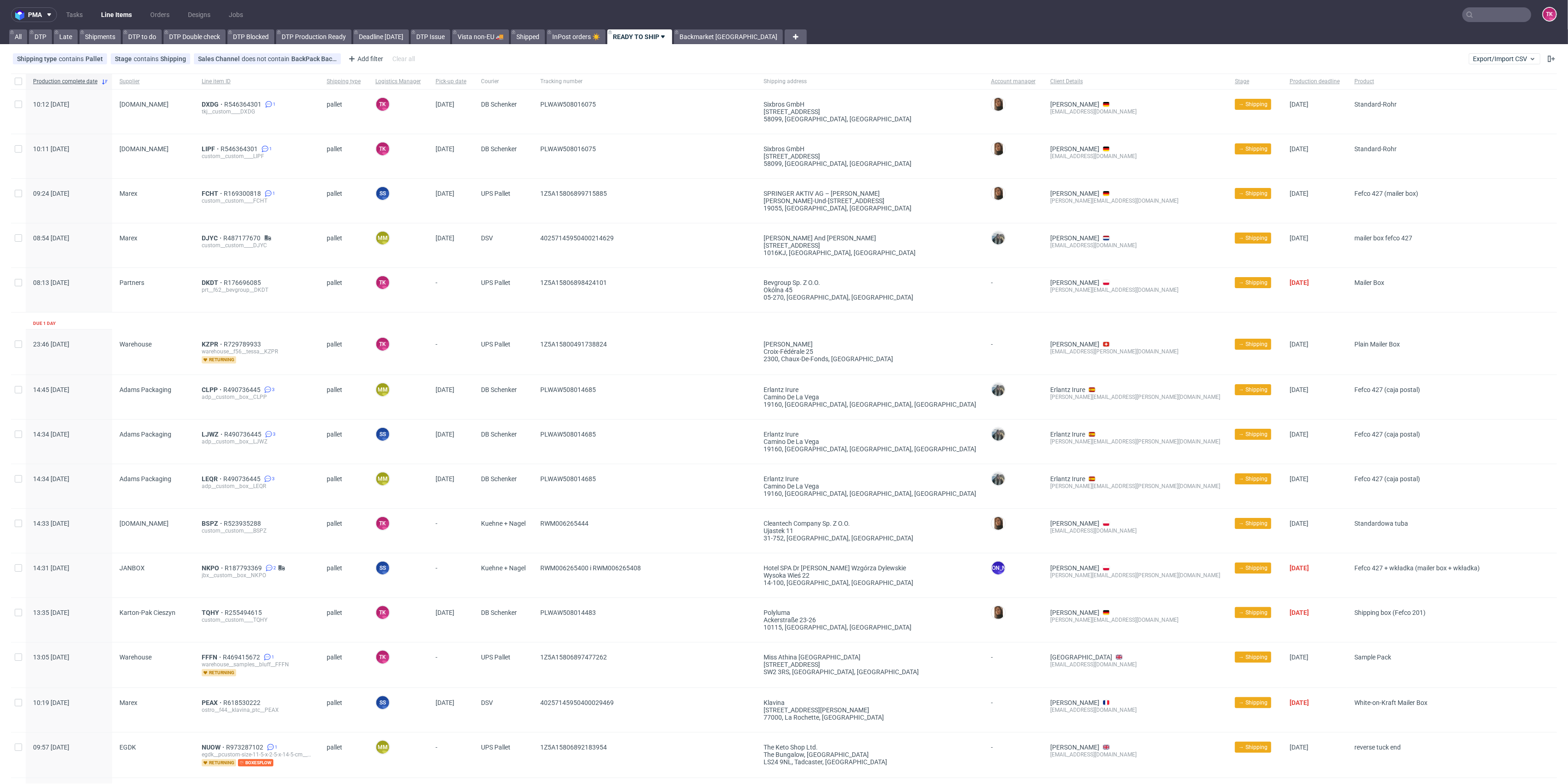
click at [98, 15] on link "Line Items" at bounding box center [116, 15] width 42 height 15
click at [145, 17] on link "Orders" at bounding box center [159, 15] width 30 height 15
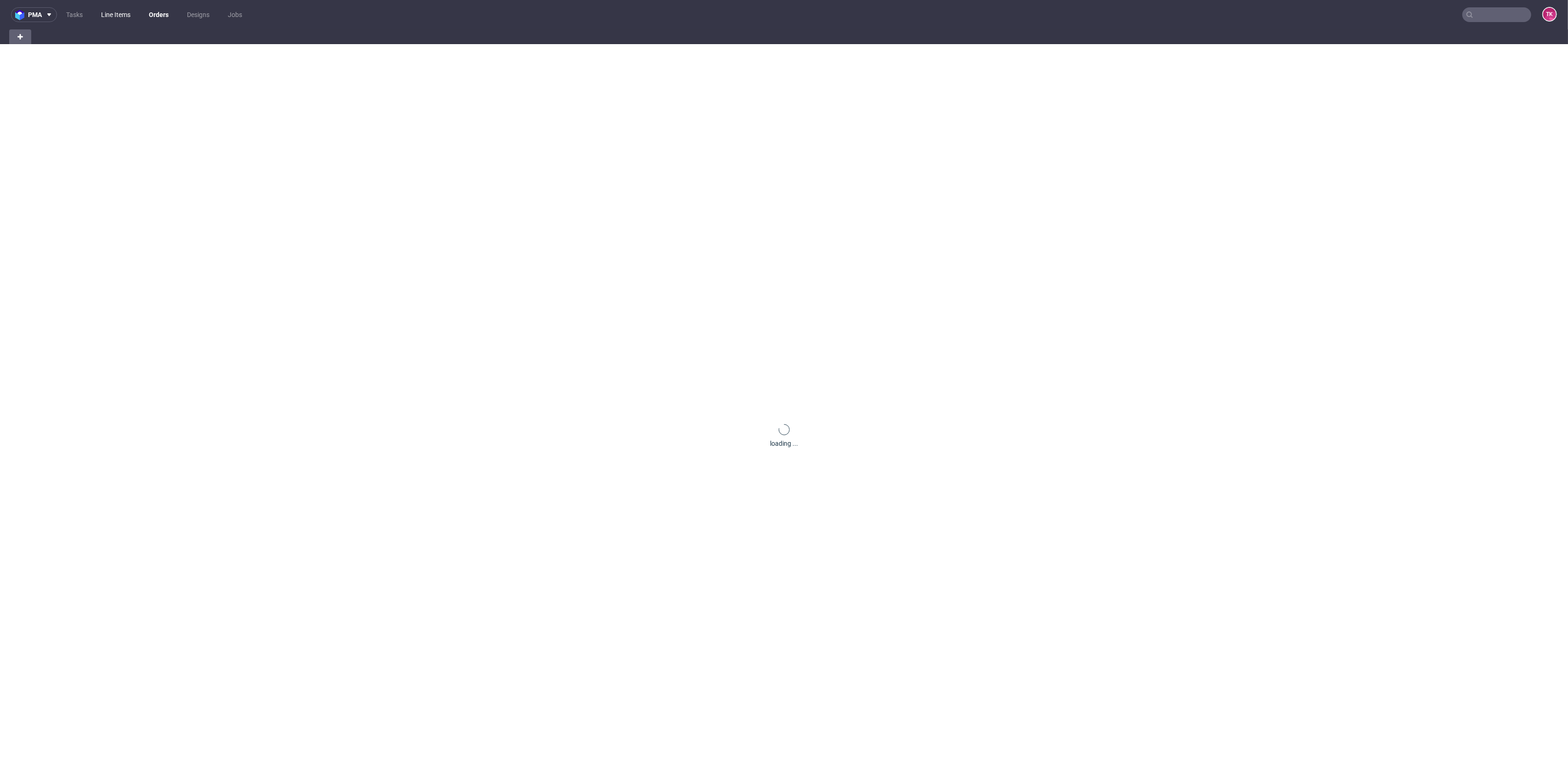
click at [129, 20] on link "Line Items" at bounding box center [115, 15] width 41 height 15
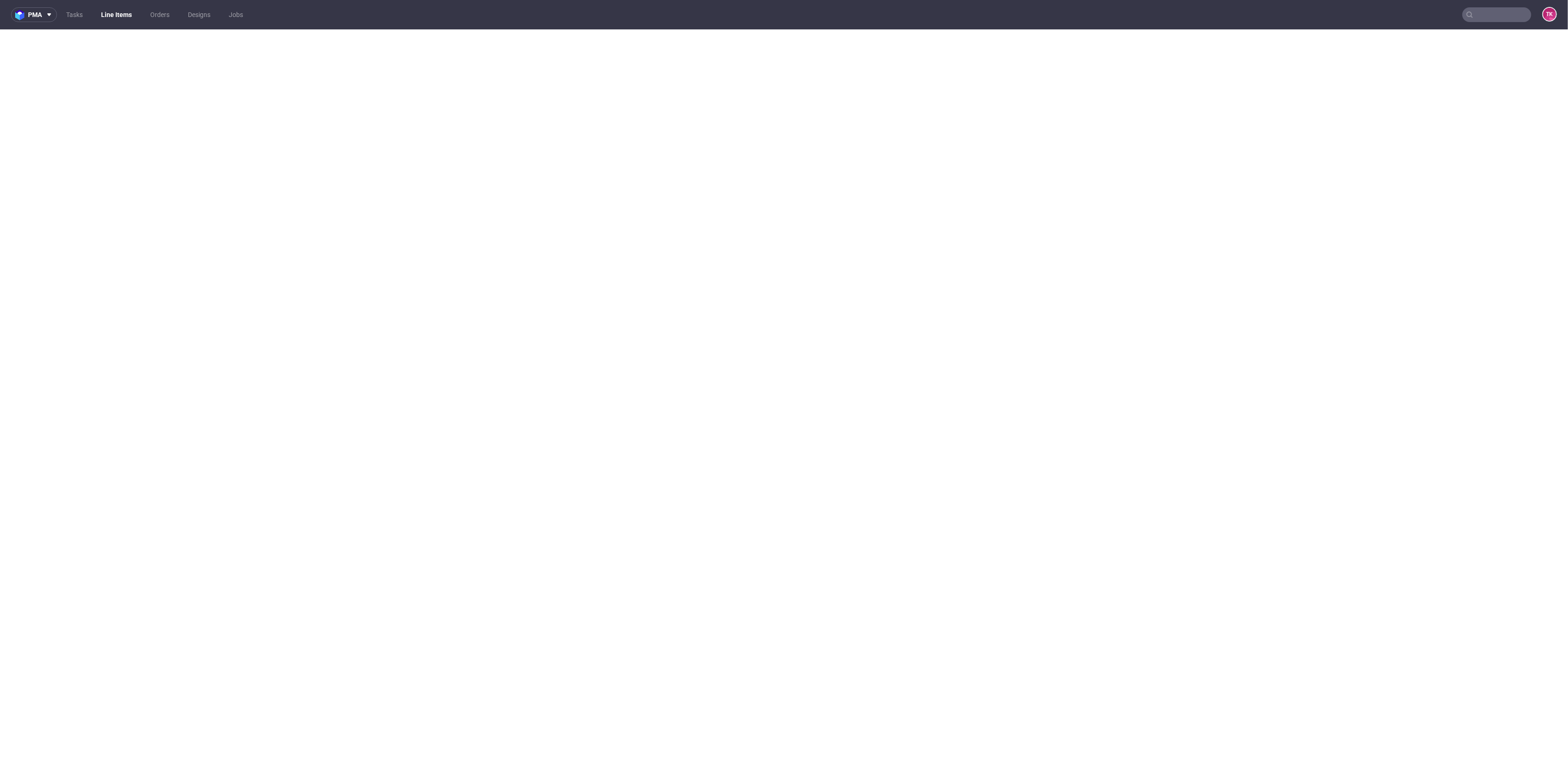
scroll to position [3, 0]
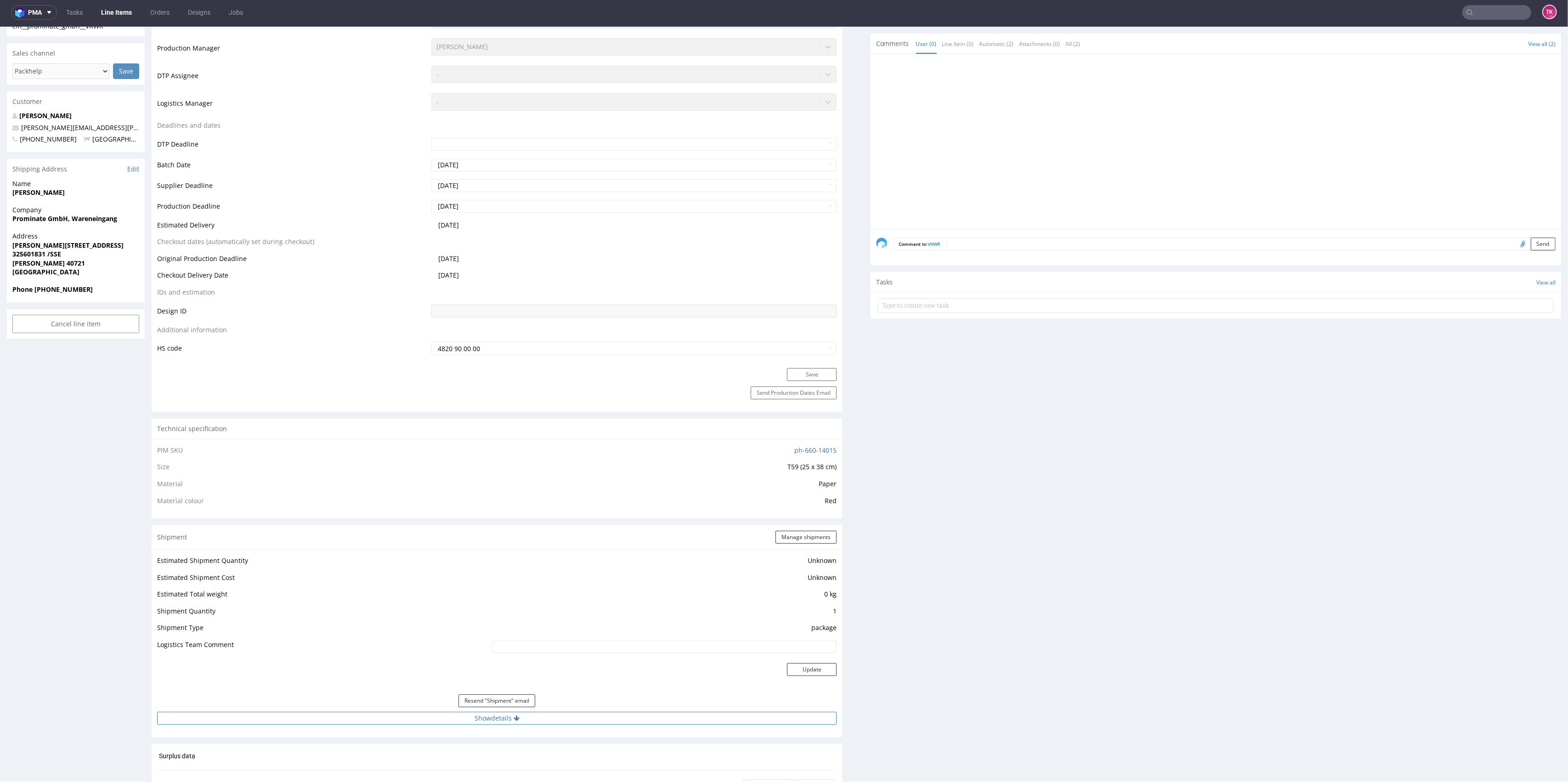
click at [625, 722] on button "Show details" at bounding box center [497, 719] width 680 height 13
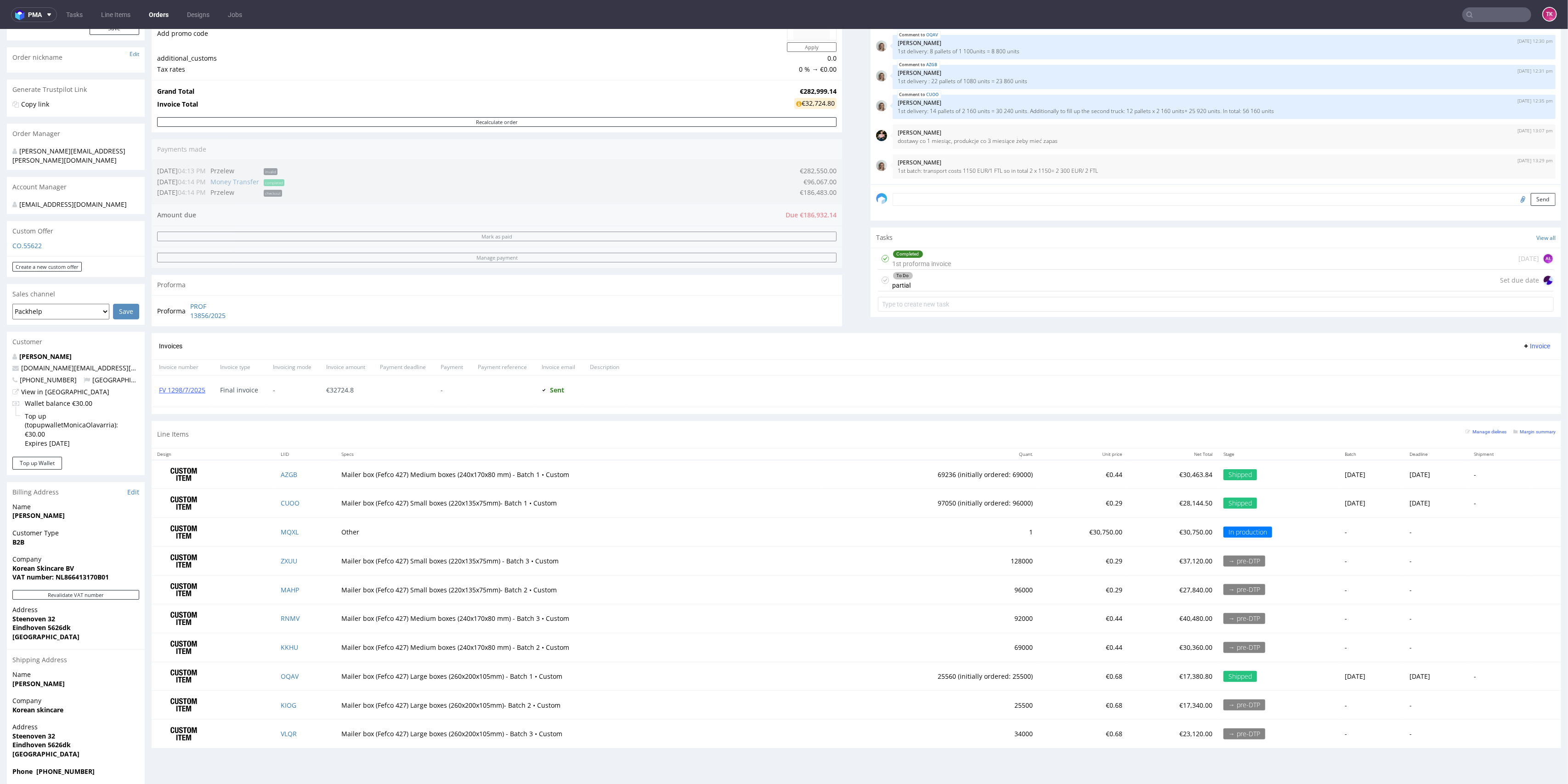
scroll to position [134, 0]
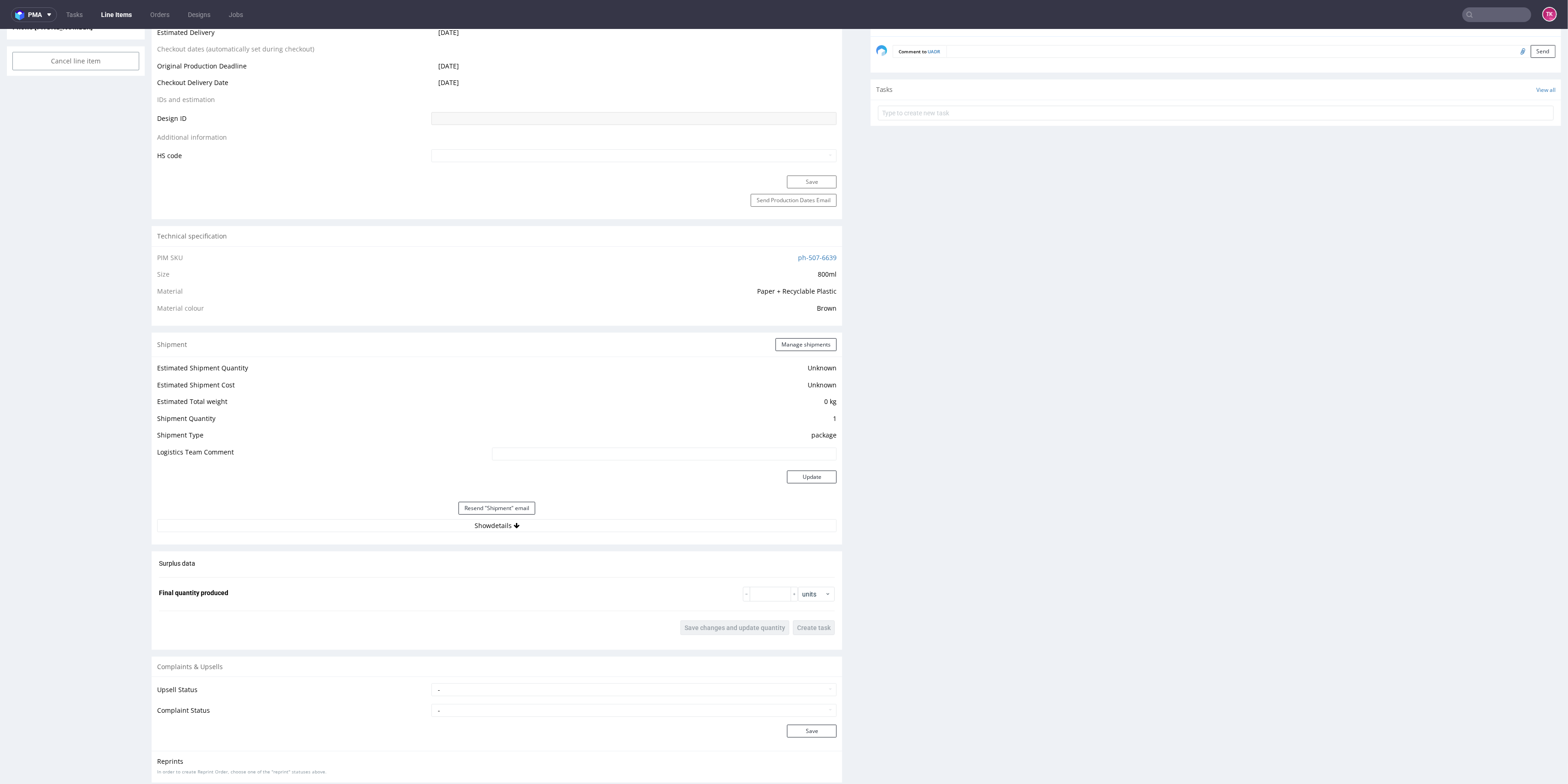
scroll to position [531, 0]
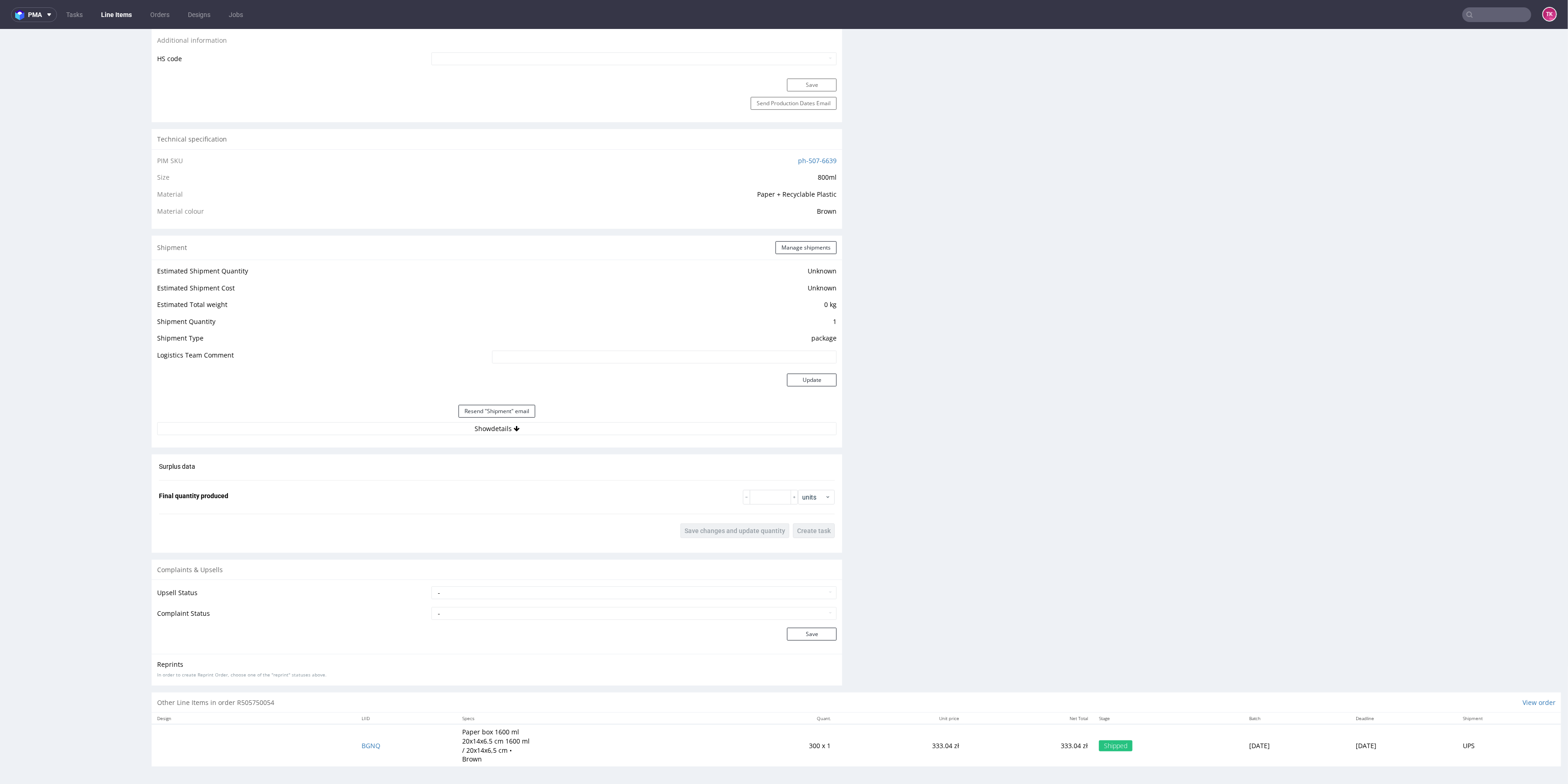
click at [647, 435] on div "Estimated Shipment Quantity Unknown Estimated Shipment Cost Unknown Estimated T…" at bounding box center [497, 350] width 691 height 181
click at [651, 435] on div "Estimated Shipment Quantity Unknown Estimated Shipment Cost Unknown Estimated T…" at bounding box center [497, 350] width 691 height 181
click at [650, 426] on button "Show details" at bounding box center [497, 429] width 680 height 13
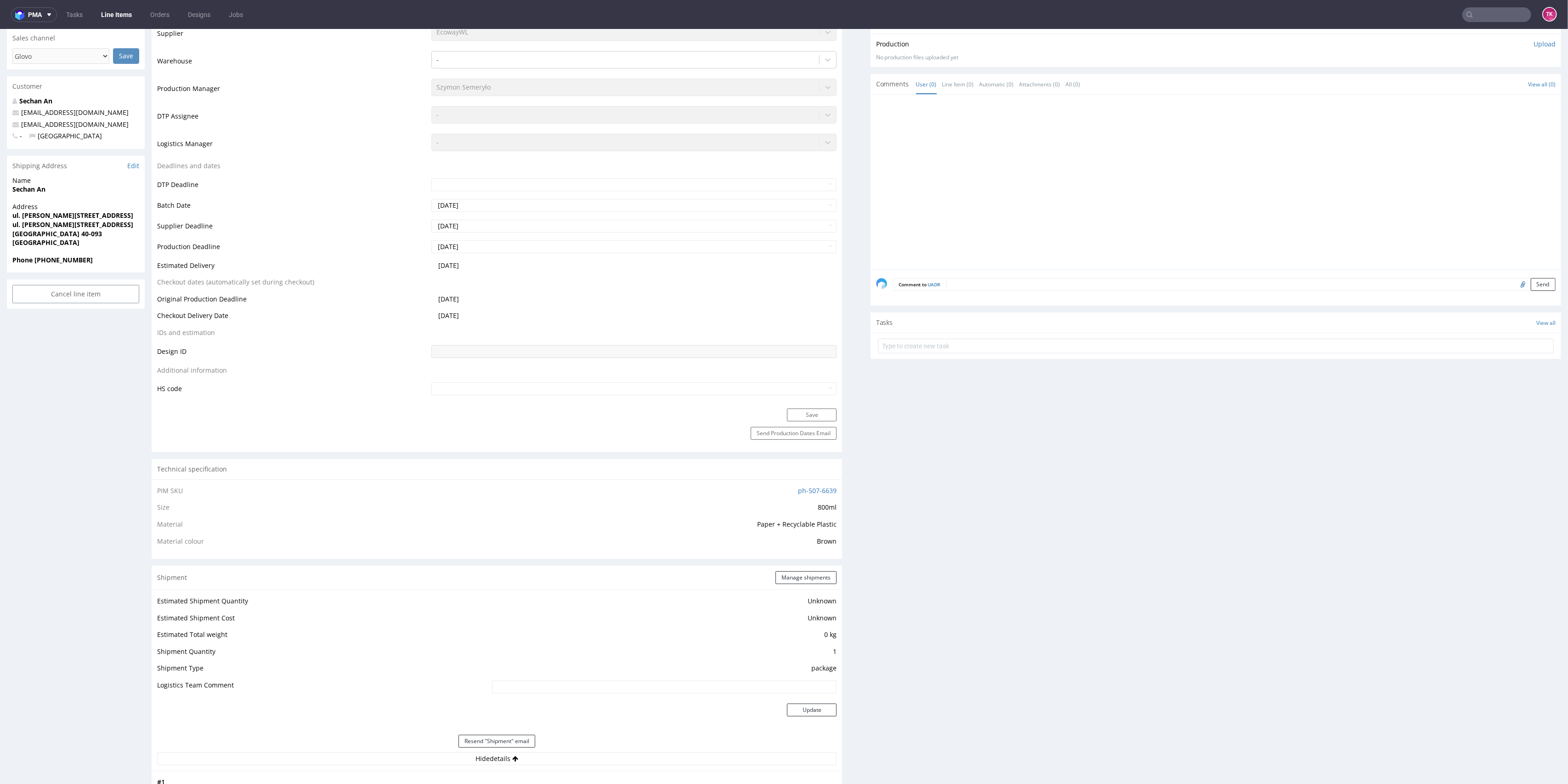
scroll to position [245, 0]
